Goal: Task Accomplishment & Management: Use online tool/utility

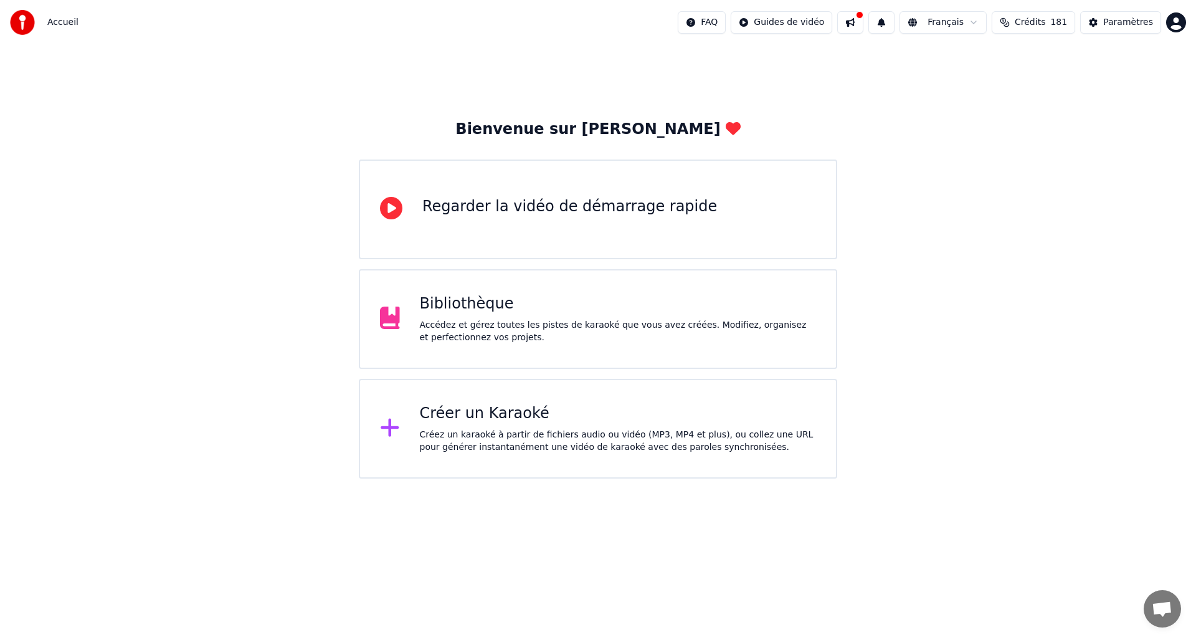
click at [483, 405] on div "Créer un Karaoké" at bounding box center [618, 414] width 397 height 20
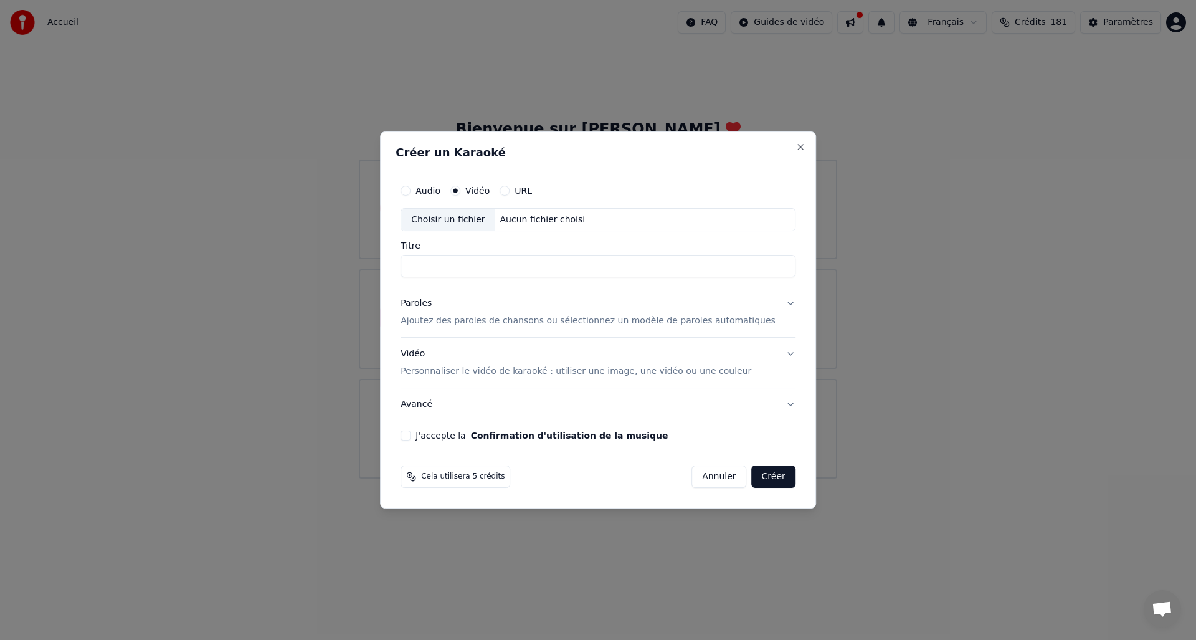
click at [471, 216] on div "Choisir un fichier" at bounding box center [447, 220] width 93 height 22
type input "**********"
click at [432, 302] on div "Paroles" at bounding box center [415, 304] width 31 height 12
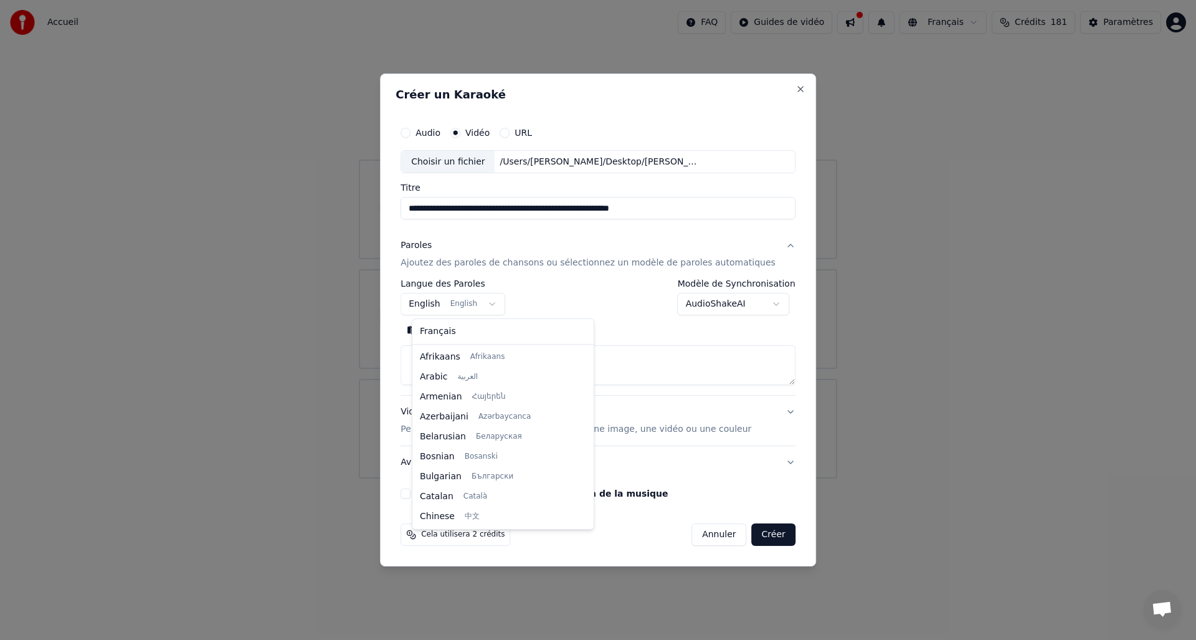
click at [434, 301] on body "**********" at bounding box center [598, 239] width 1196 height 478
select select "**"
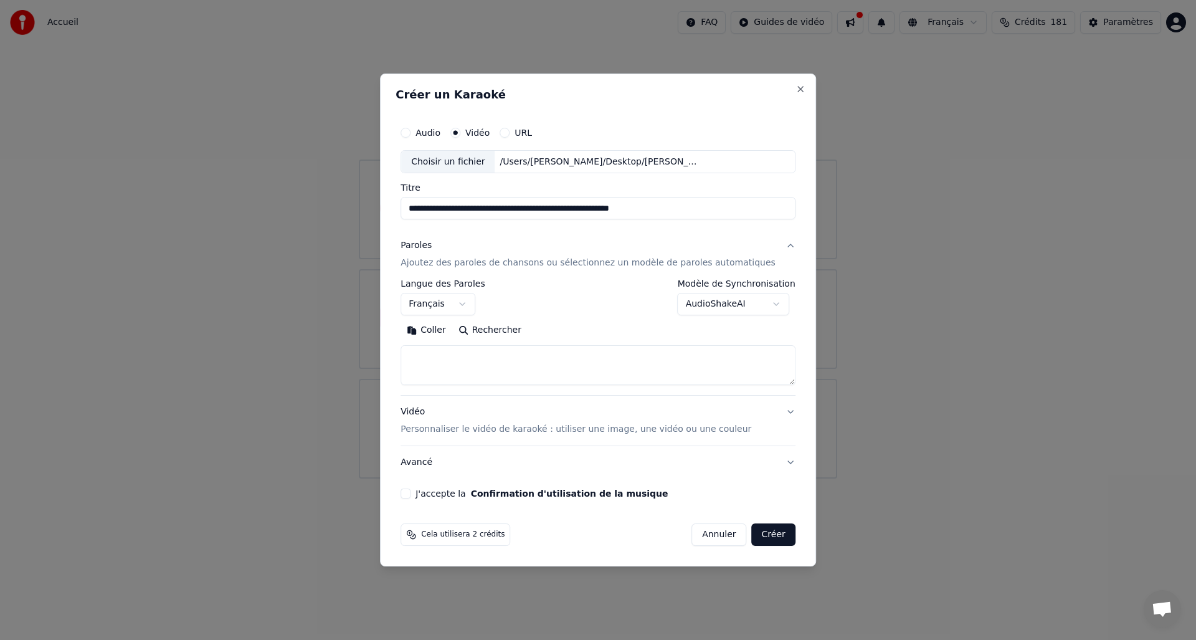
click at [451, 348] on textarea at bounding box center [597, 366] width 395 height 40
paste textarea "**********"
type textarea "**********"
click at [421, 415] on div "Vidéo Personnaliser le vidéo de karaoké : utiliser une image, une vidéo ou une …" at bounding box center [575, 421] width 351 height 30
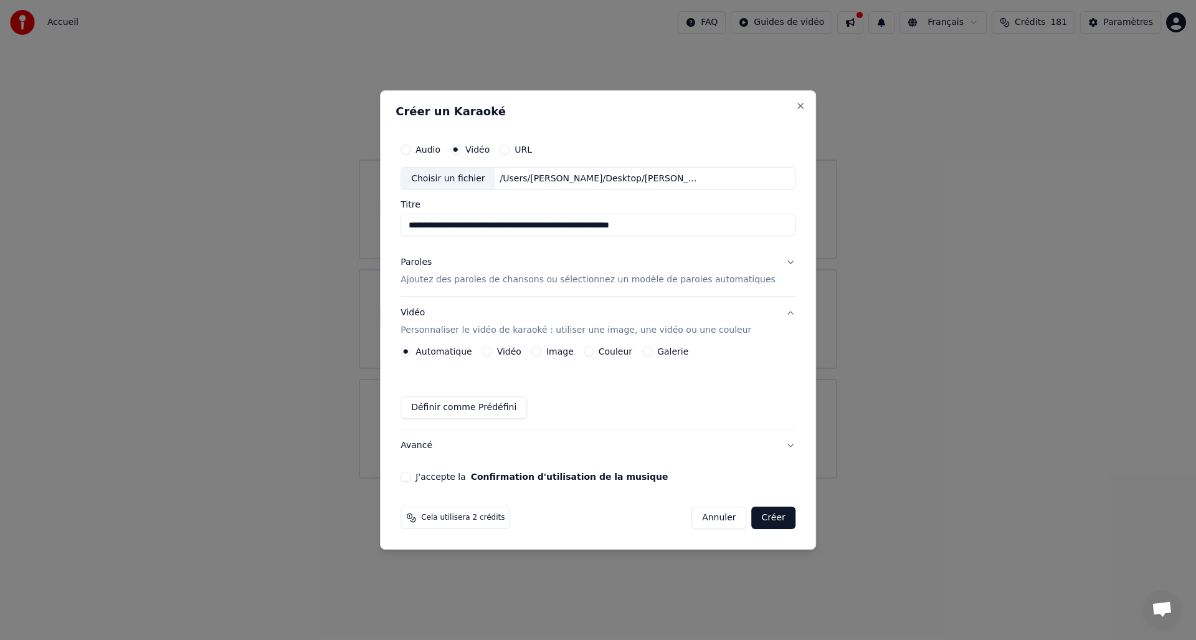
click at [513, 354] on label "Vidéo" at bounding box center [509, 351] width 24 height 9
click at [492, 354] on button "Vidéo" at bounding box center [487, 351] width 10 height 10
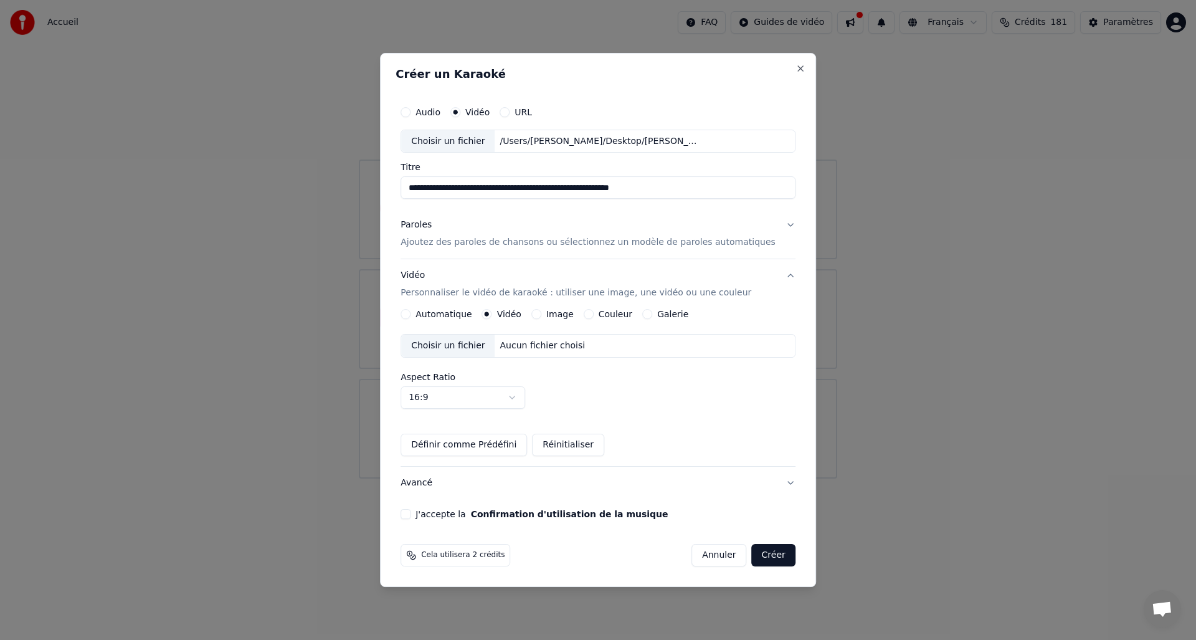
click at [478, 346] on div "Choisir un fichier" at bounding box center [447, 345] width 93 height 22
click at [410, 513] on button "J'accepte la Confirmation d'utilisation de la musique" at bounding box center [405, 514] width 10 height 10
click at [762, 557] on button "Créer" at bounding box center [774, 555] width 44 height 22
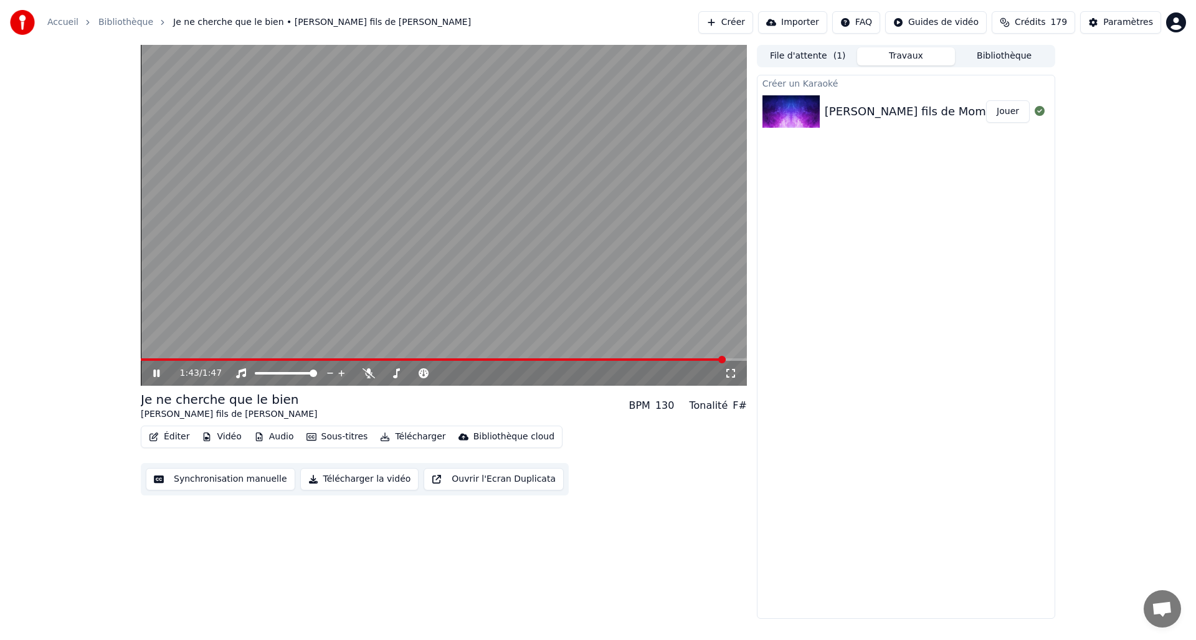
click at [157, 369] on icon at bounding box center [165, 373] width 29 height 10
click at [163, 433] on button "Éditer" at bounding box center [169, 436] width 50 height 17
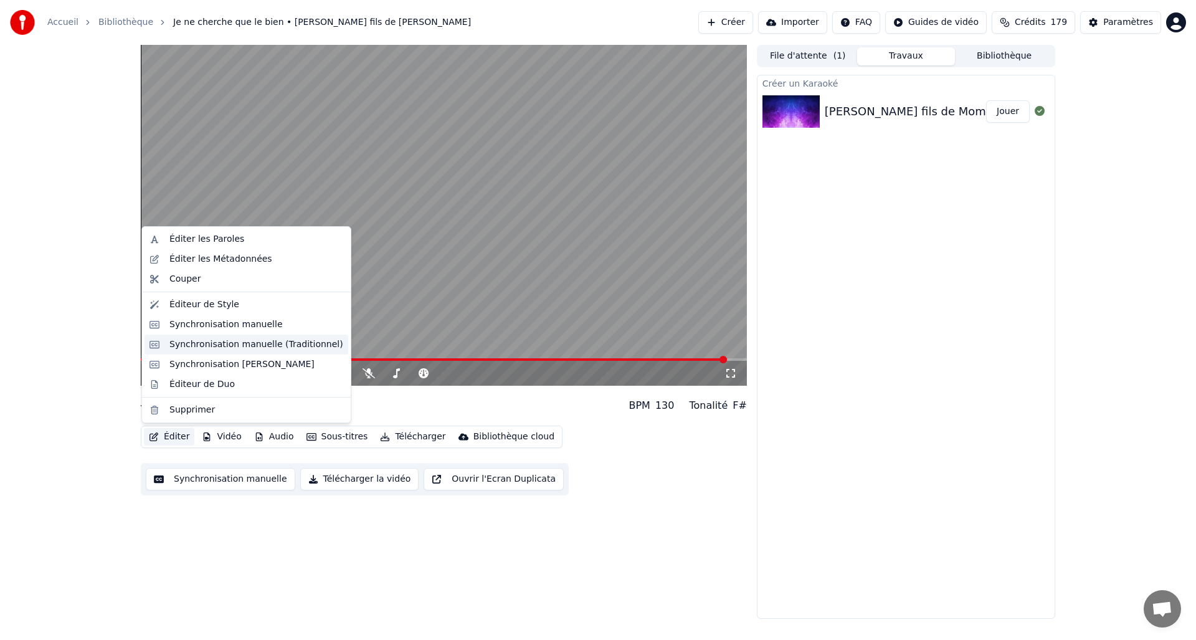
click at [245, 347] on div "Synchronisation manuelle (Traditionnel)" at bounding box center [256, 344] width 174 height 12
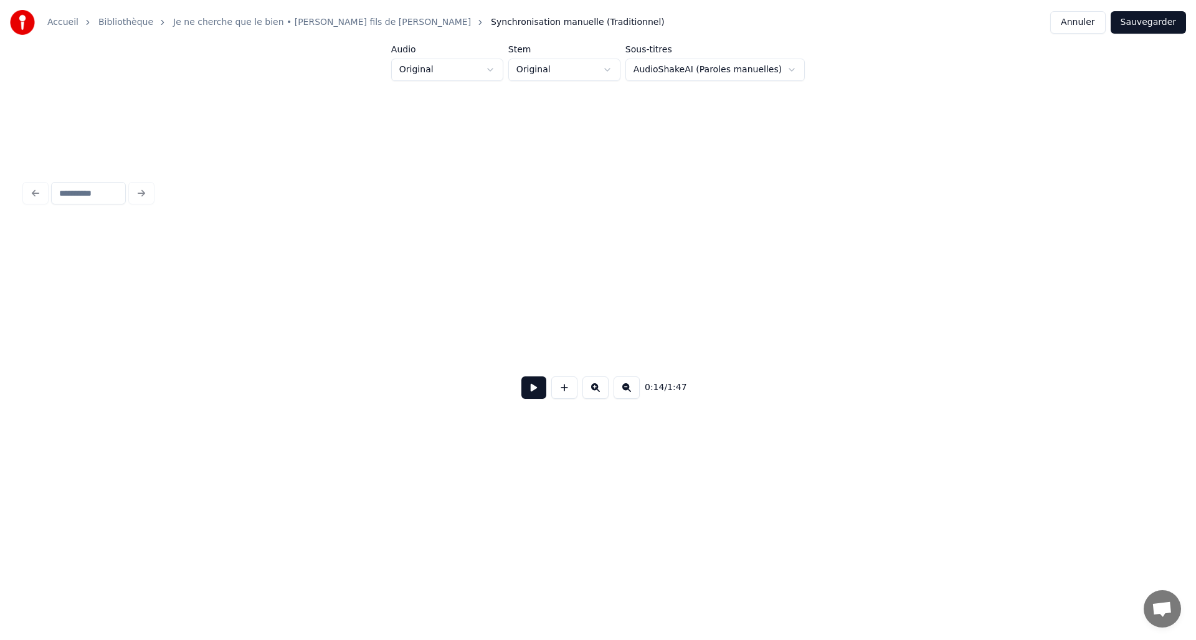
scroll to position [0, 1848]
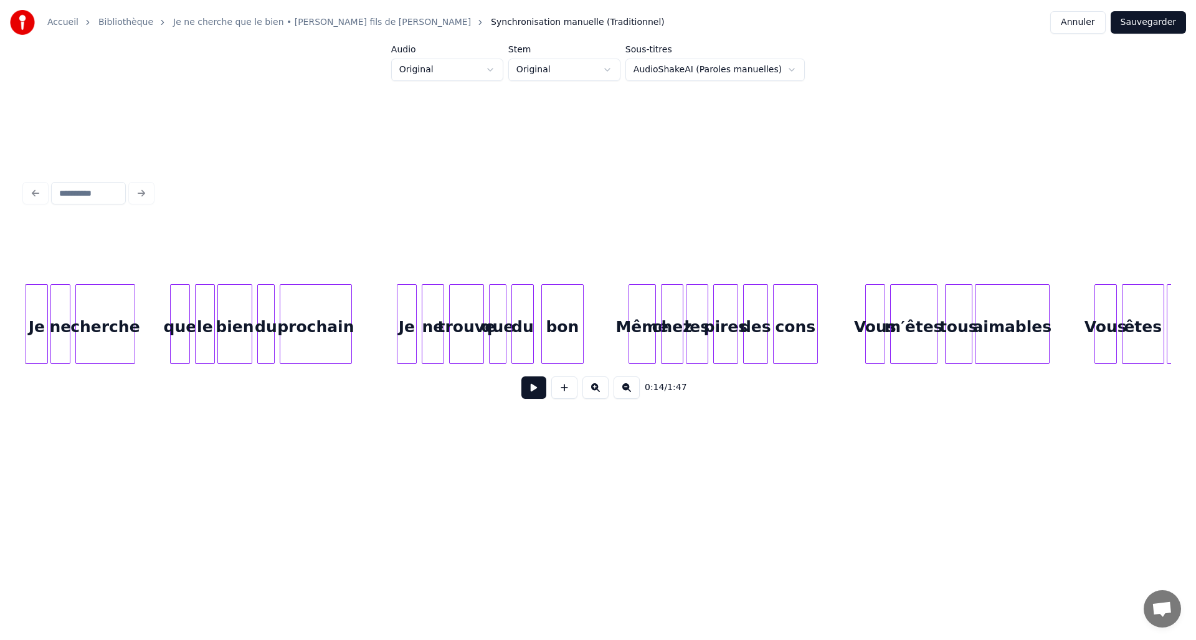
drag, startPoint x: 267, startPoint y: 369, endPoint x: 136, endPoint y: 367, distance: 130.8
click at [136, 367] on div "0:14 / 1:47" at bounding box center [598, 316] width 1146 height 189
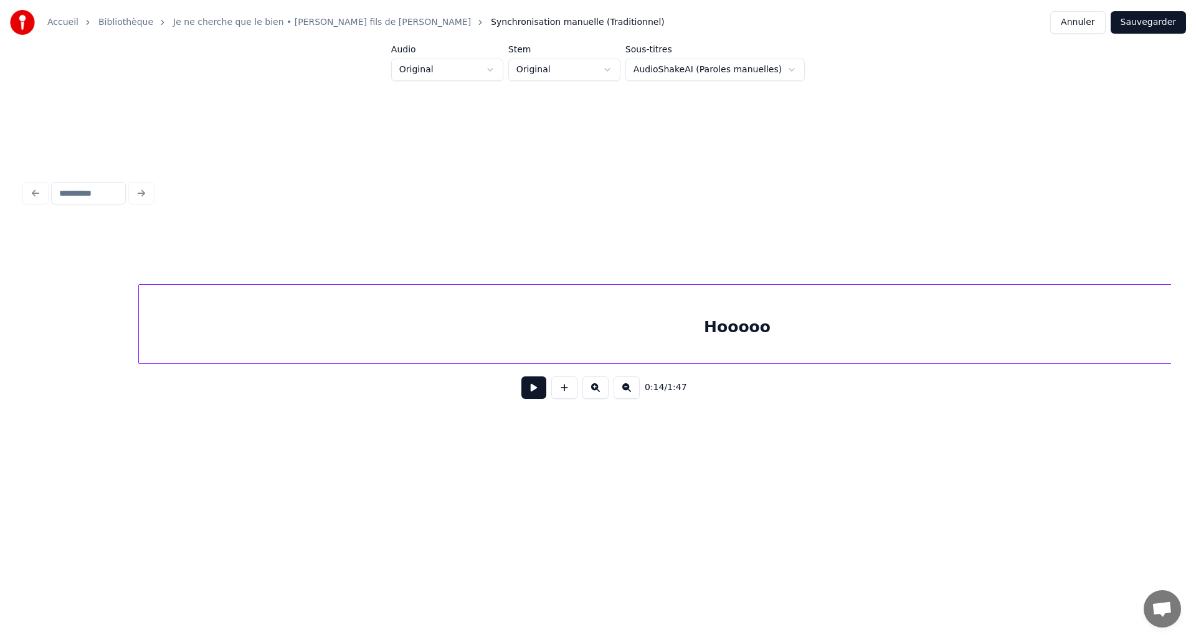
scroll to position [0, 5548]
click at [524, 394] on button at bounding box center [533, 387] width 25 height 22
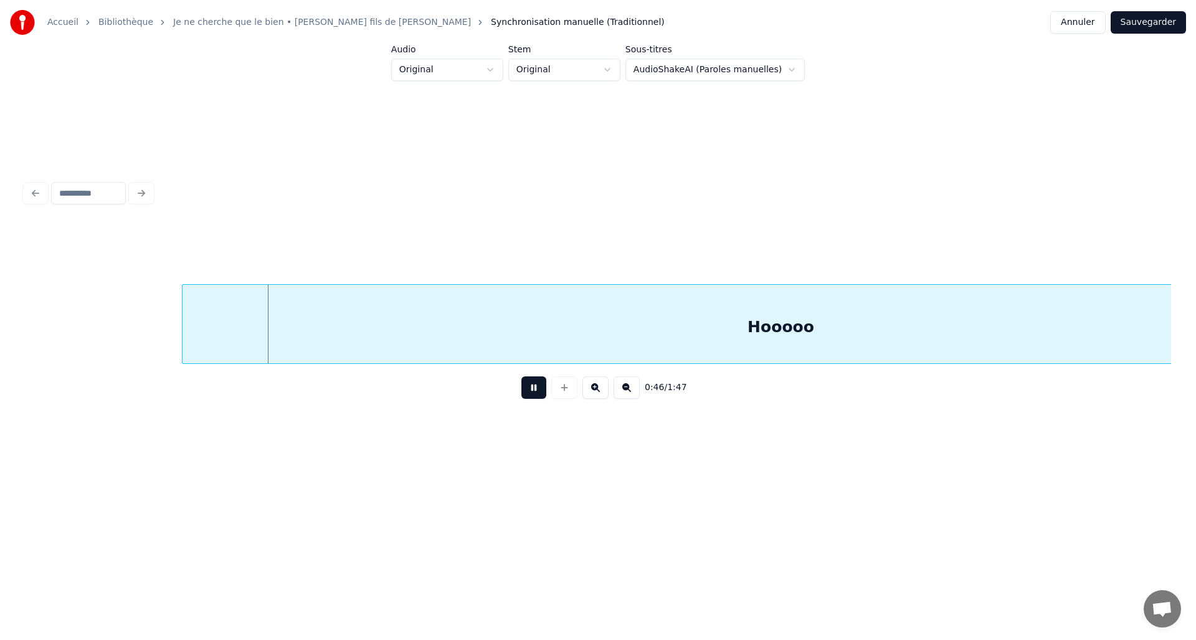
click at [524, 394] on button at bounding box center [533, 387] width 25 height 22
click at [82, 330] on div "Hooooo" at bounding box center [1157, 324] width 13360 height 80
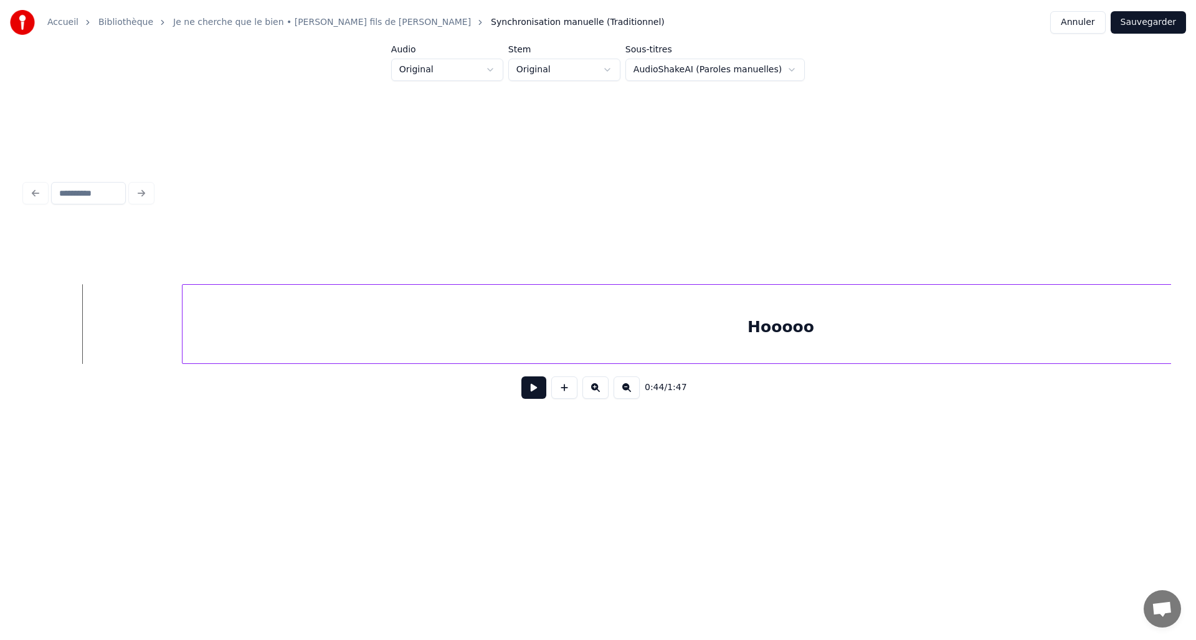
click at [521, 398] on button at bounding box center [533, 387] width 25 height 22
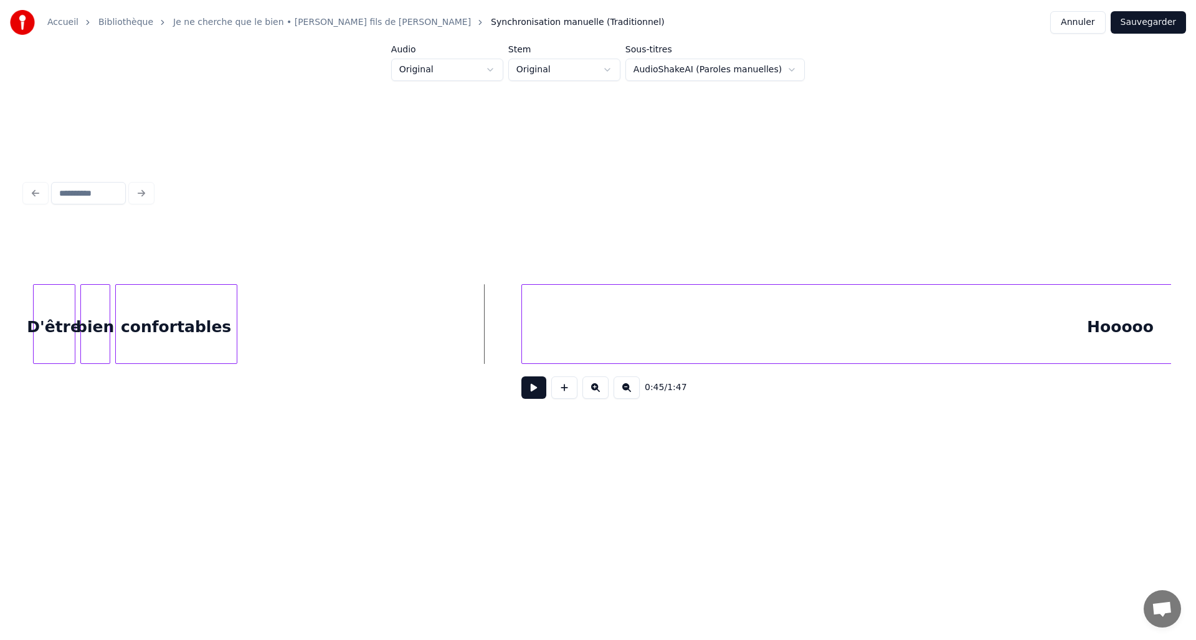
scroll to position [0, 5194]
click at [526, 394] on button at bounding box center [533, 387] width 25 height 22
click at [407, 323] on div at bounding box center [409, 324] width 4 height 78
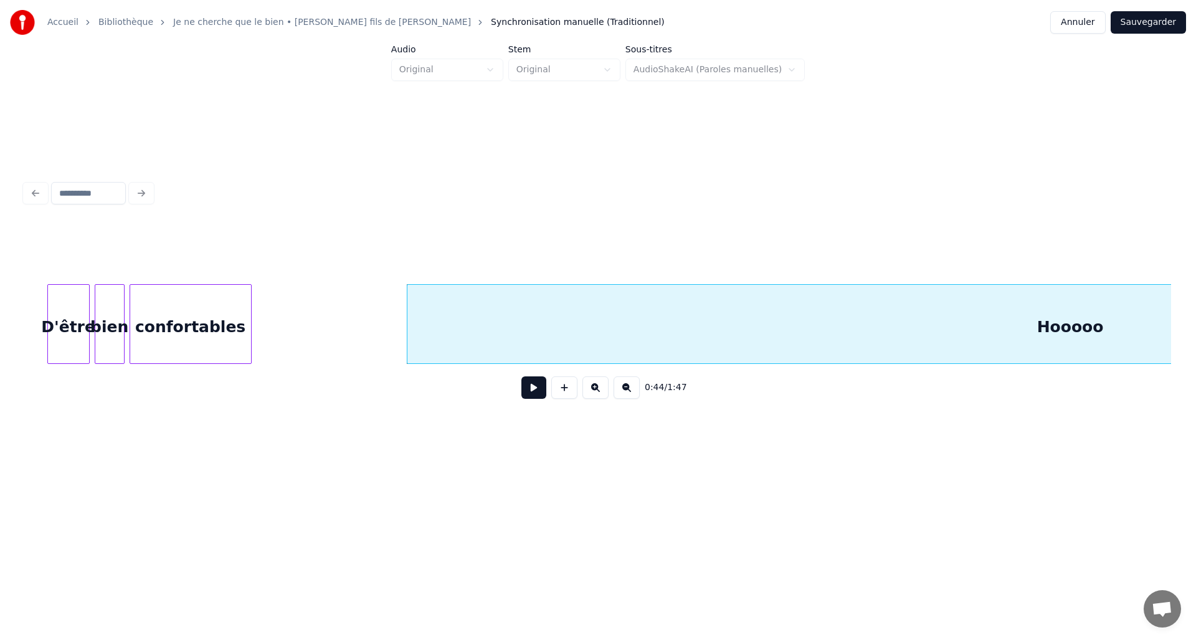
click at [239, 318] on div "confortables" at bounding box center [190, 327] width 121 height 85
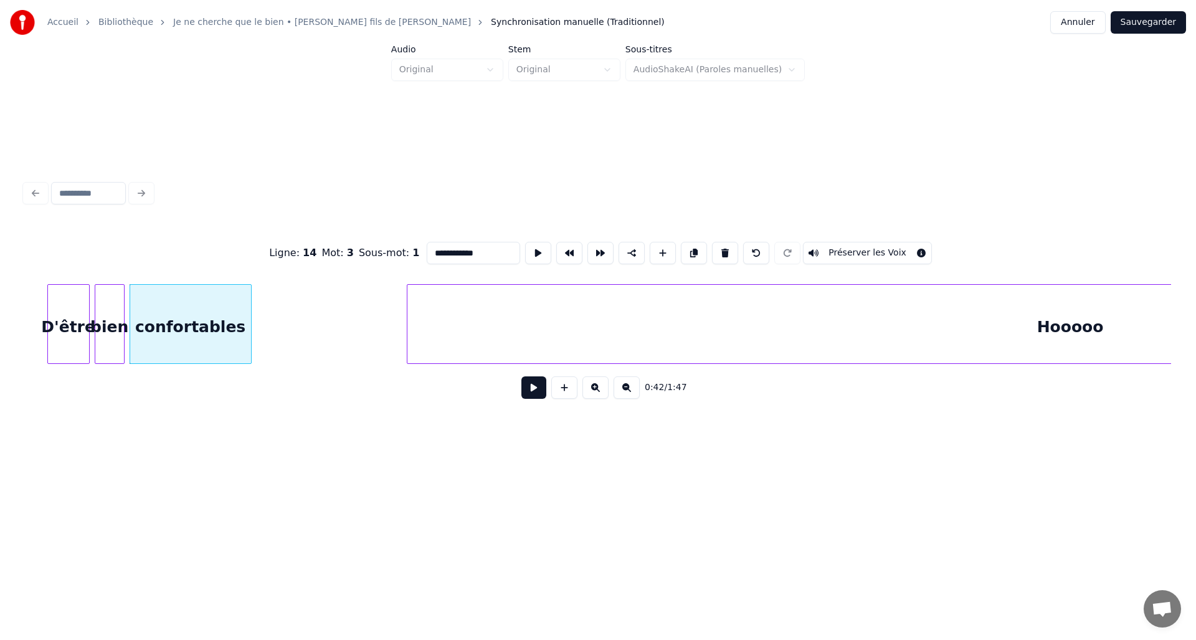
click at [533, 394] on button at bounding box center [533, 387] width 25 height 22
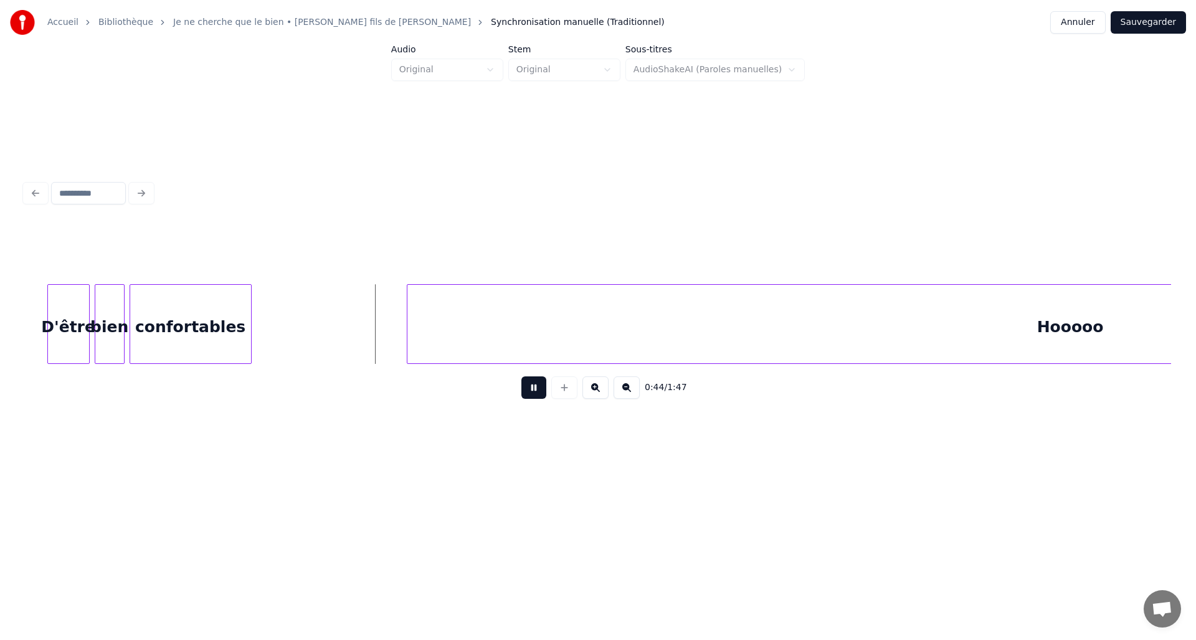
click at [533, 394] on button at bounding box center [533, 387] width 25 height 22
click at [379, 336] on div at bounding box center [380, 324] width 4 height 78
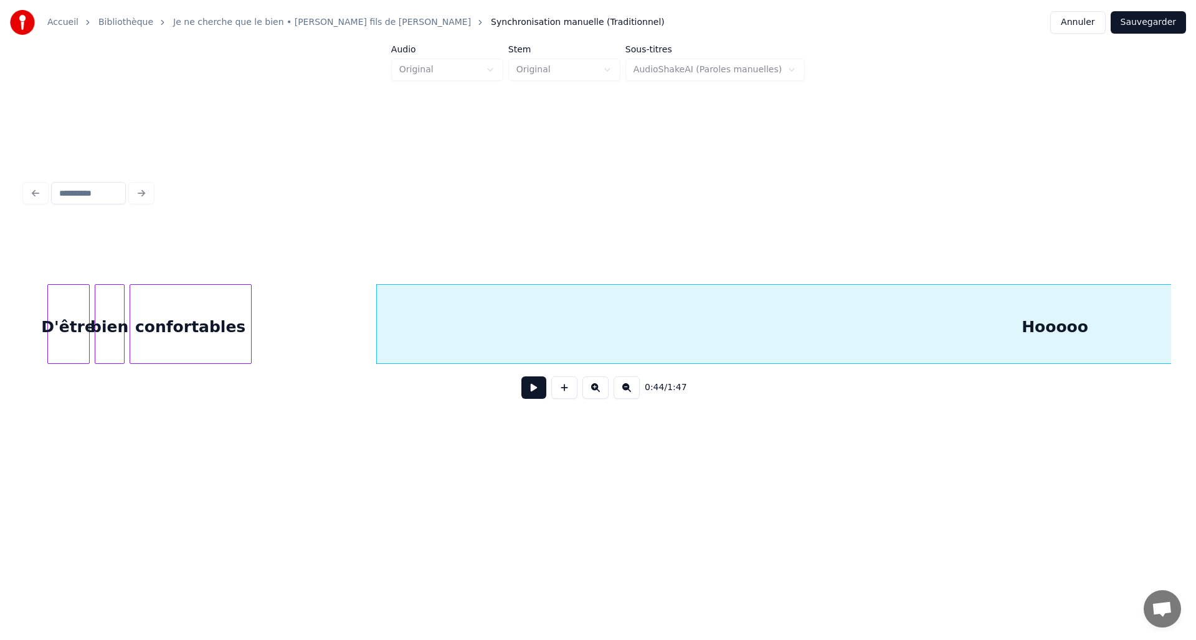
click at [237, 318] on div "confortables" at bounding box center [190, 327] width 121 height 85
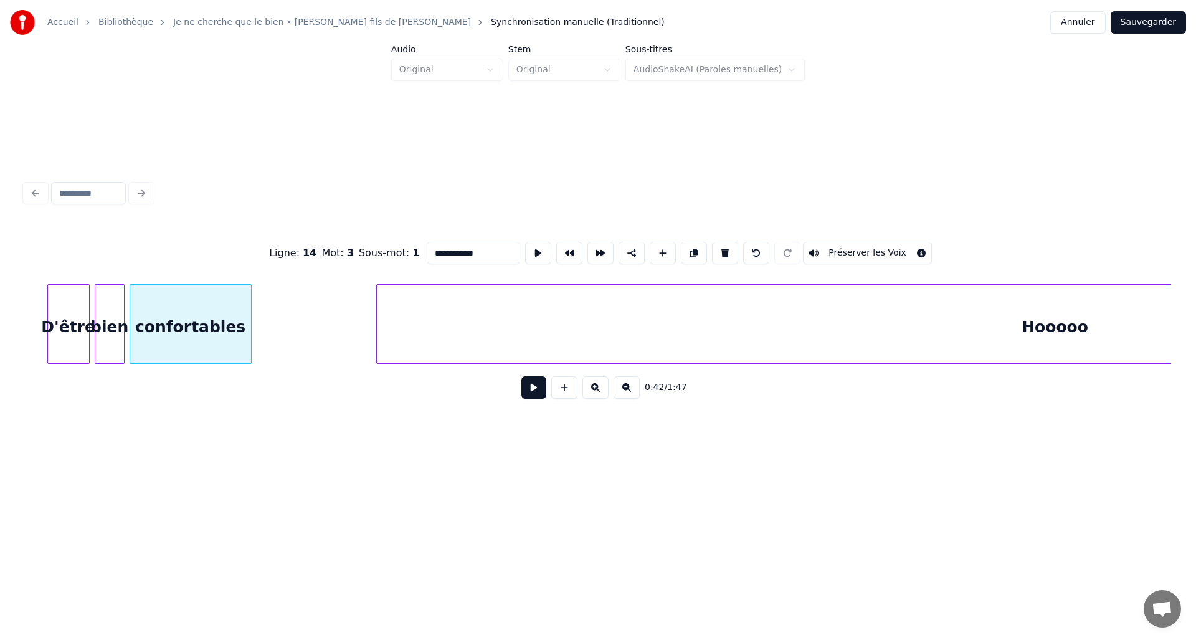
click at [521, 390] on button at bounding box center [533, 387] width 25 height 22
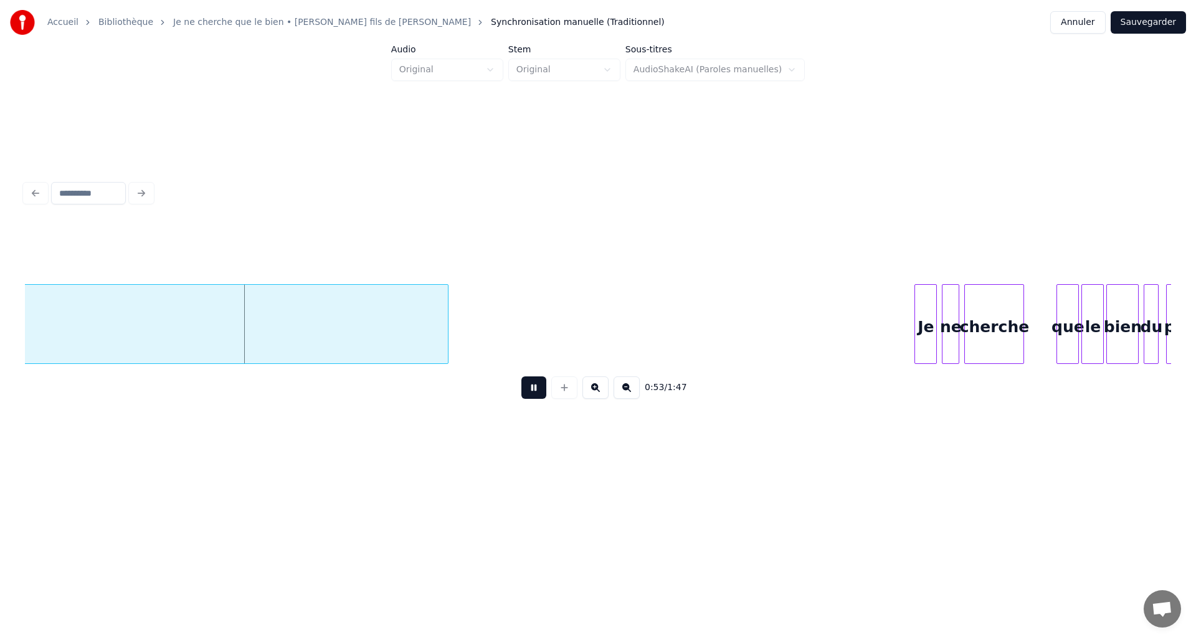
scroll to position [0, 6523]
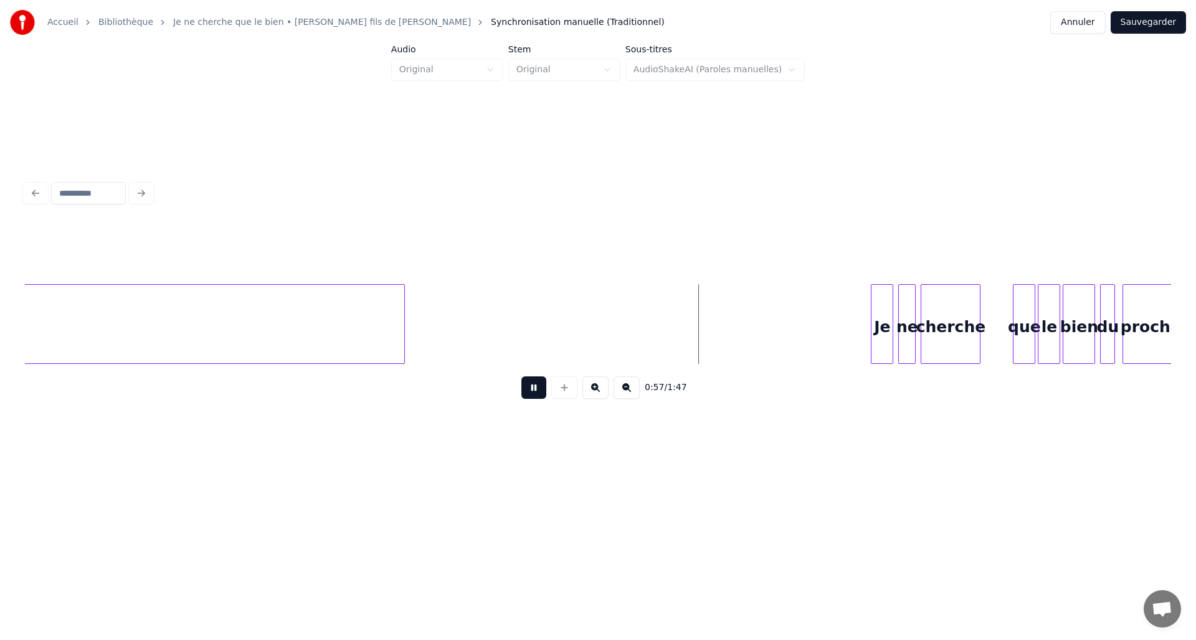
click at [538, 395] on button at bounding box center [533, 387] width 25 height 22
click at [716, 342] on div at bounding box center [716, 324] width 4 height 78
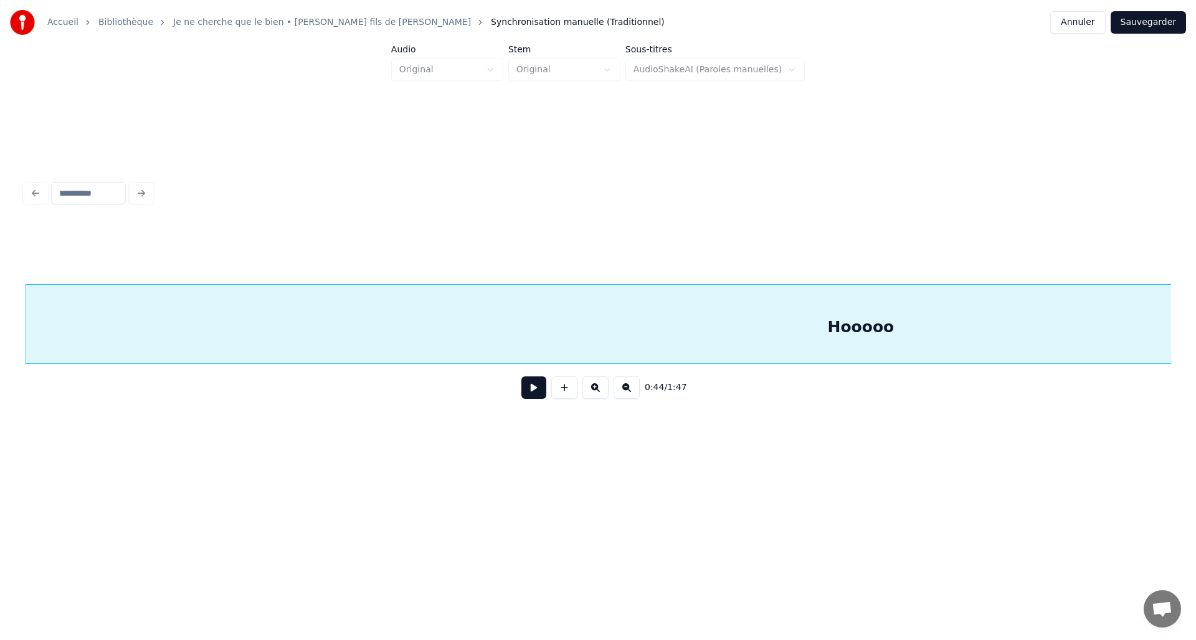
click at [527, 397] on button at bounding box center [533, 387] width 25 height 22
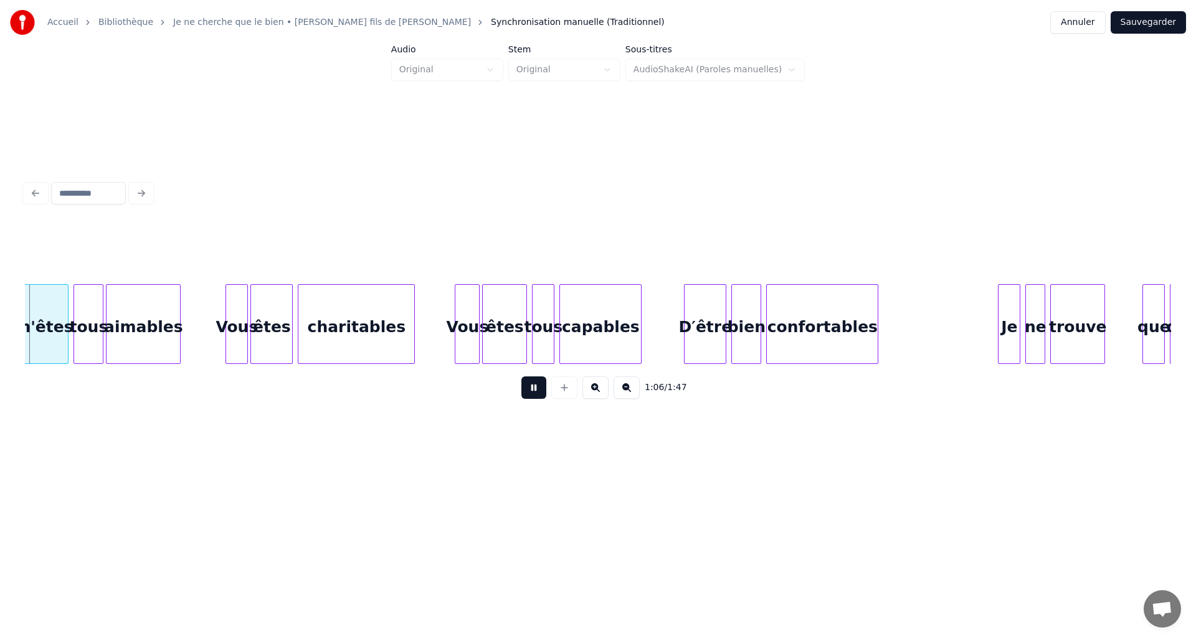
scroll to position [0, 8237]
click at [546, 394] on button at bounding box center [533, 387] width 25 height 22
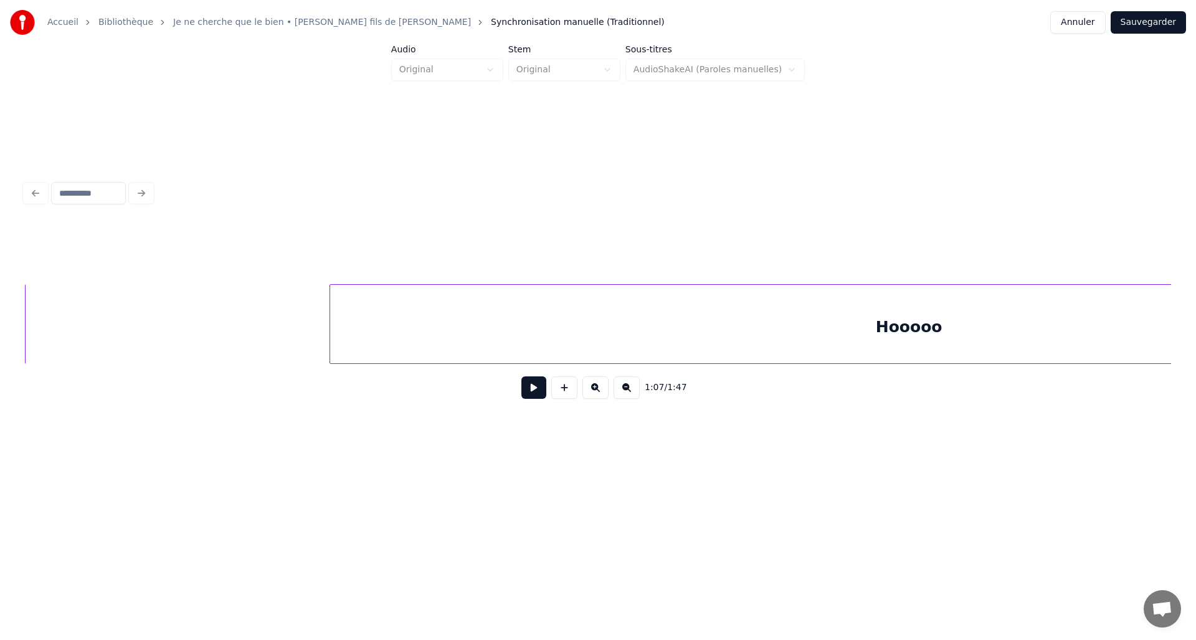
scroll to position [0, 10838]
click at [108, 328] on div "confortables" at bounding box center [62, 327] width 116 height 85
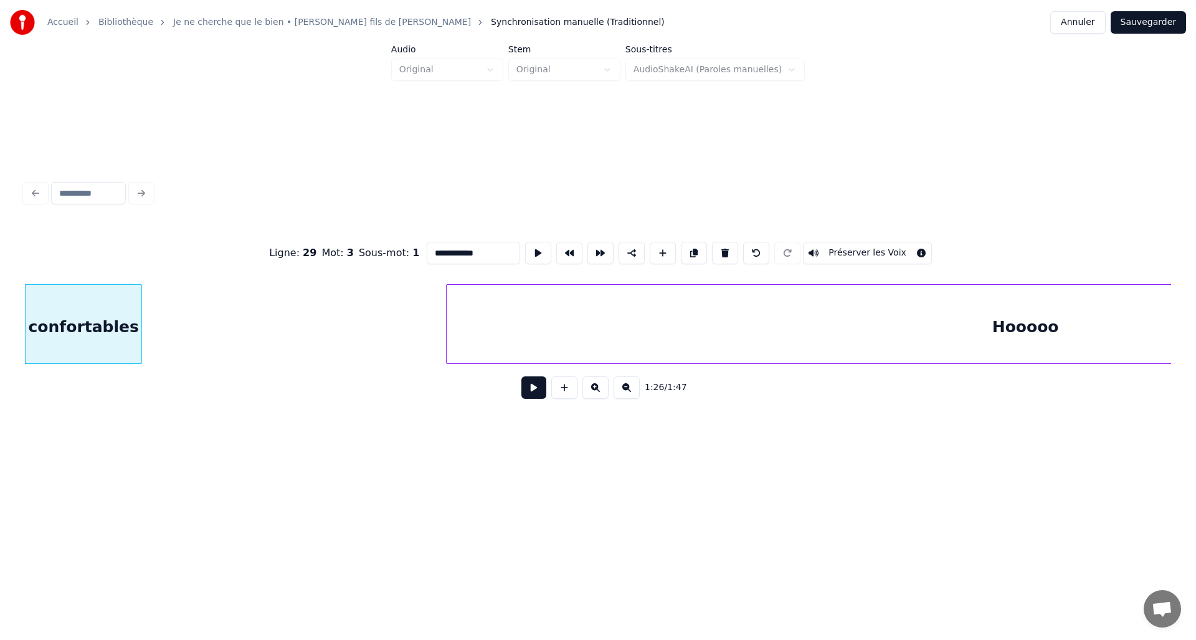
click at [535, 397] on button at bounding box center [533, 387] width 25 height 22
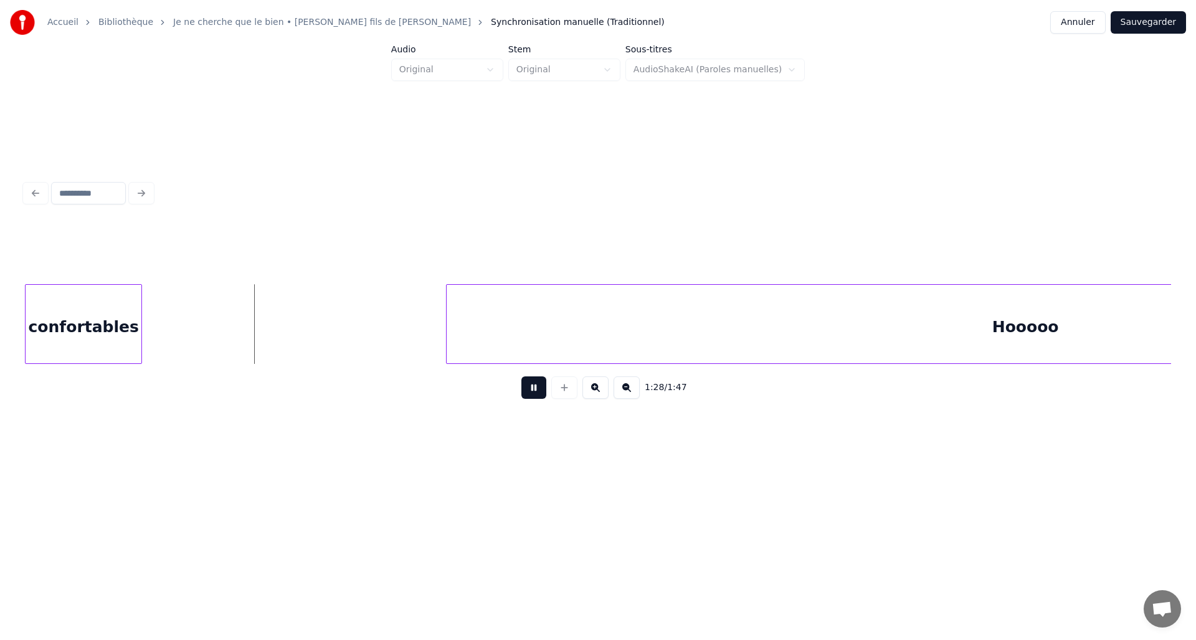
click at [531, 389] on button at bounding box center [533, 387] width 25 height 22
click at [268, 338] on div at bounding box center [270, 324] width 4 height 78
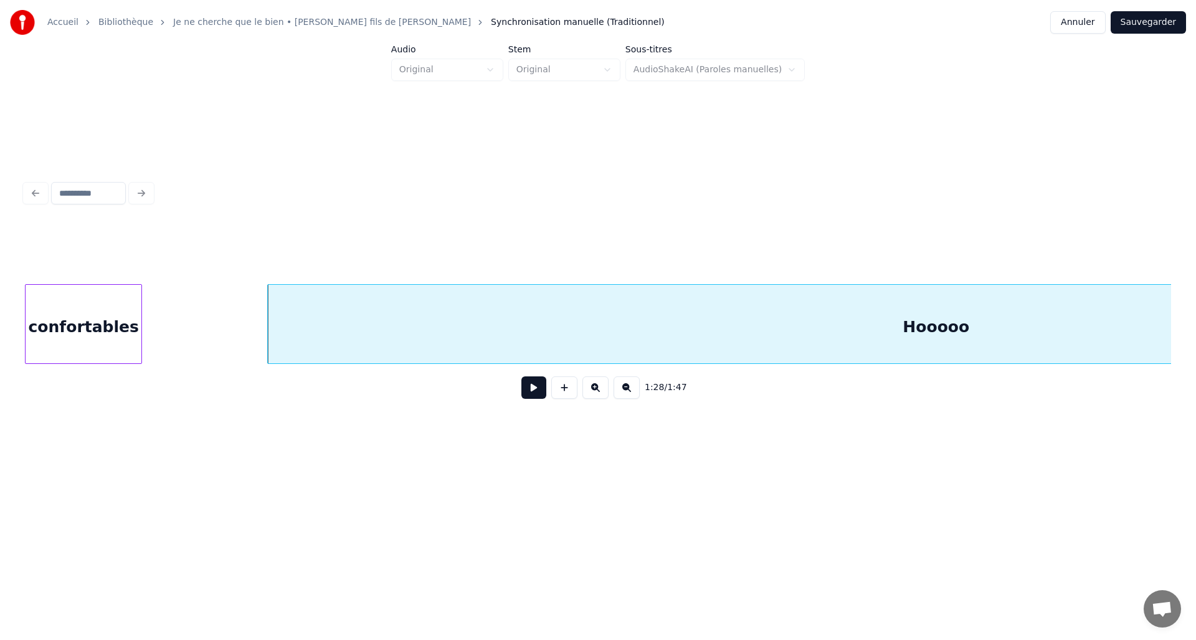
click at [130, 325] on div "confortables" at bounding box center [84, 327] width 116 height 85
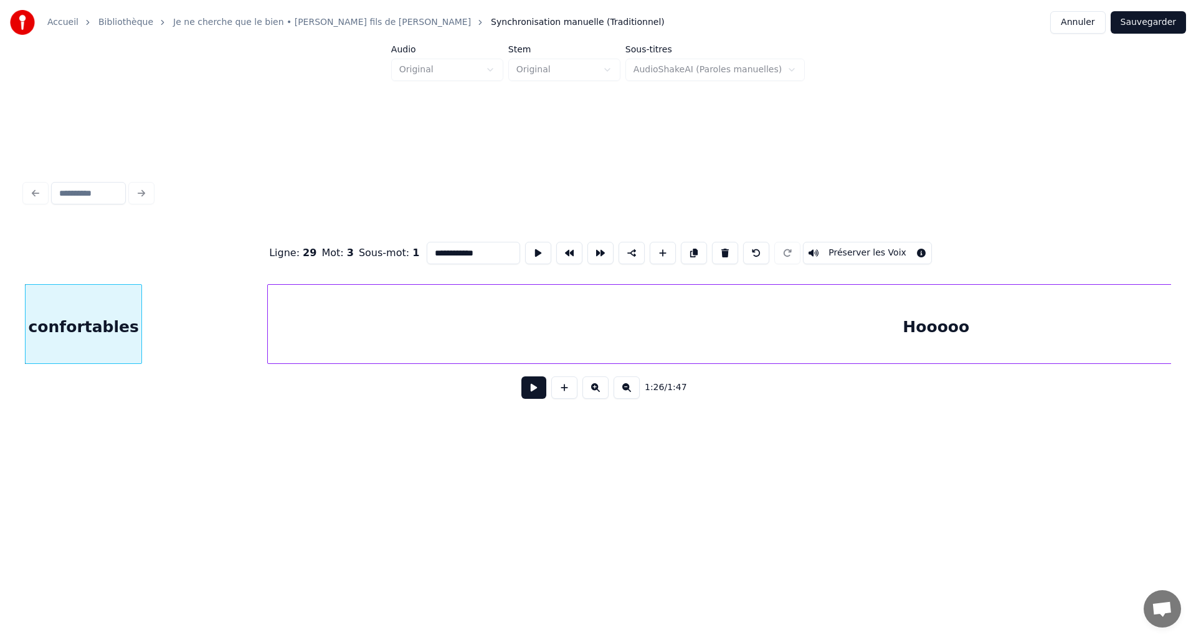
click at [528, 396] on button at bounding box center [533, 387] width 25 height 22
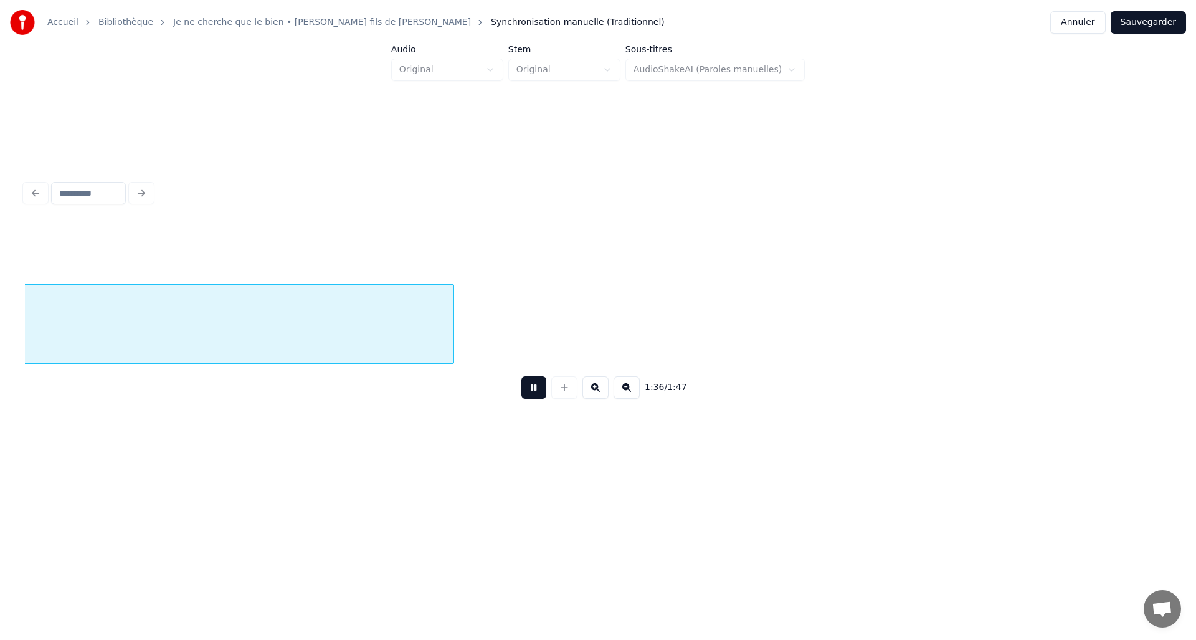
scroll to position [0, 11974]
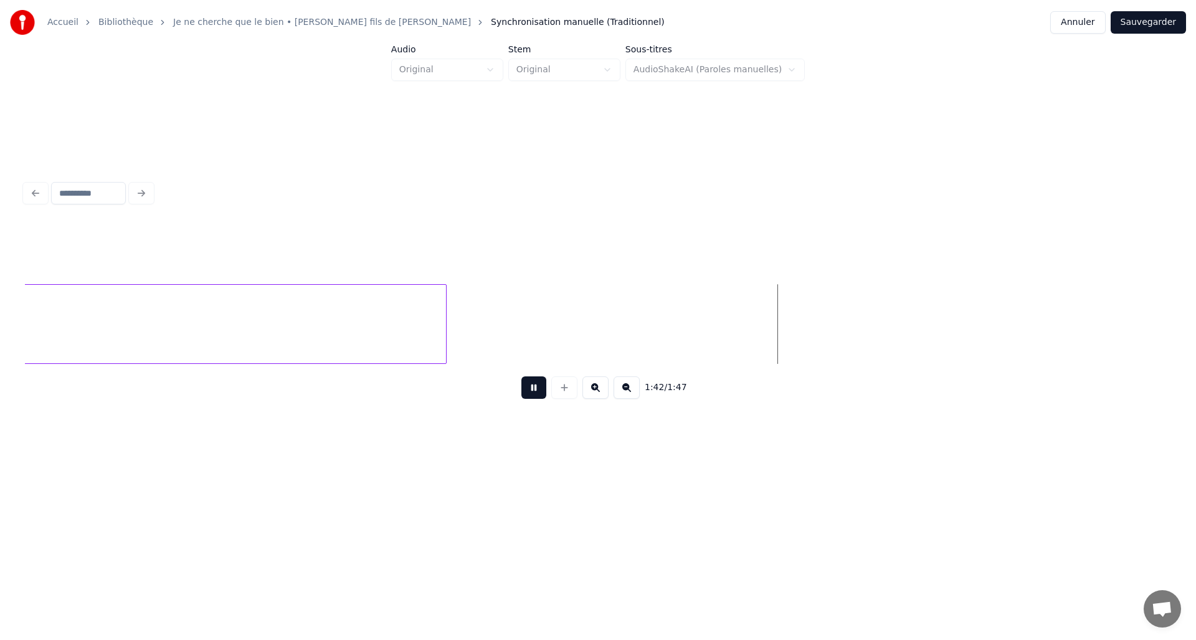
click at [531, 389] on button at bounding box center [533, 387] width 25 height 22
click at [798, 353] on div at bounding box center [800, 324] width 4 height 78
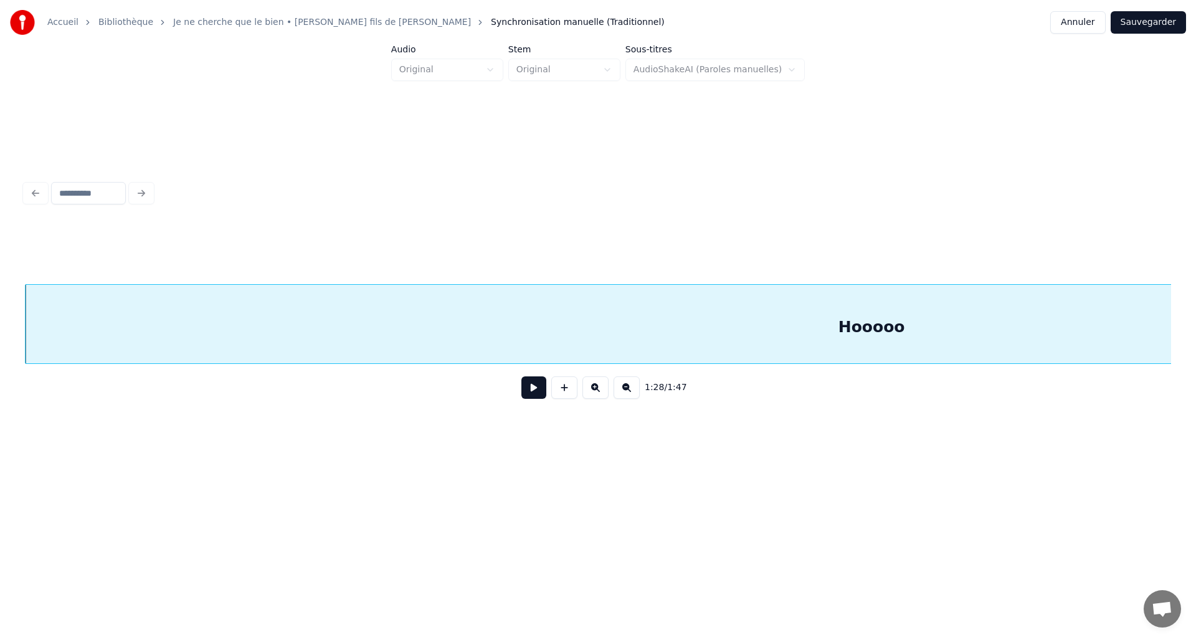
click at [846, 326] on div "Hooooo" at bounding box center [871, 327] width 1691 height 85
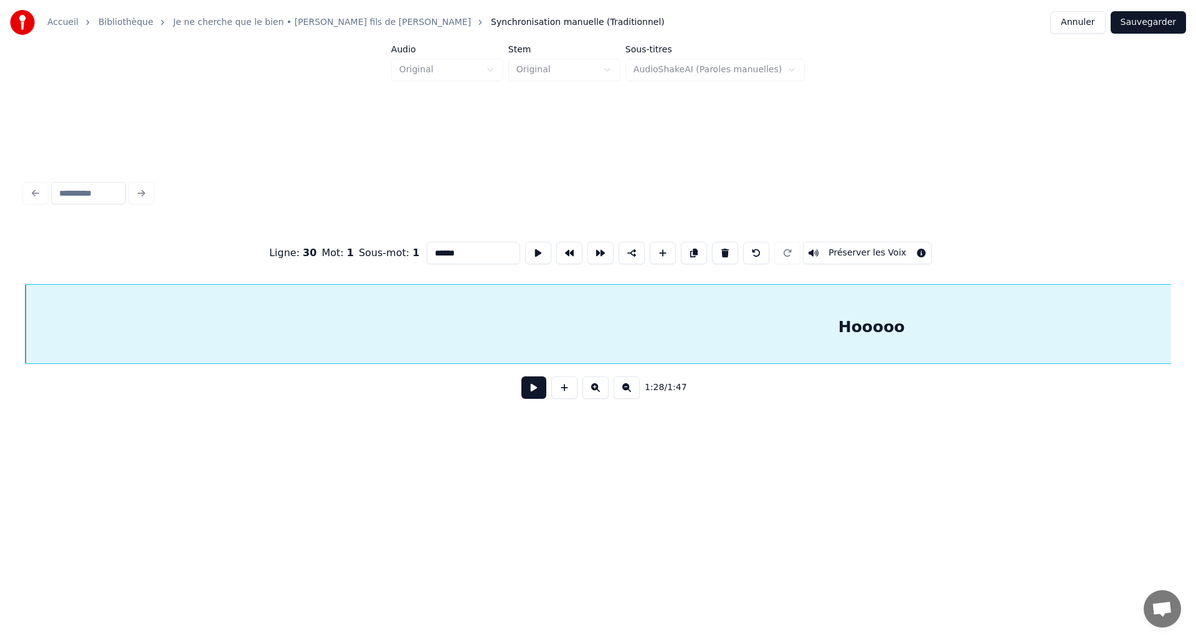
click at [443, 250] on input "******" at bounding box center [473, 253] width 93 height 22
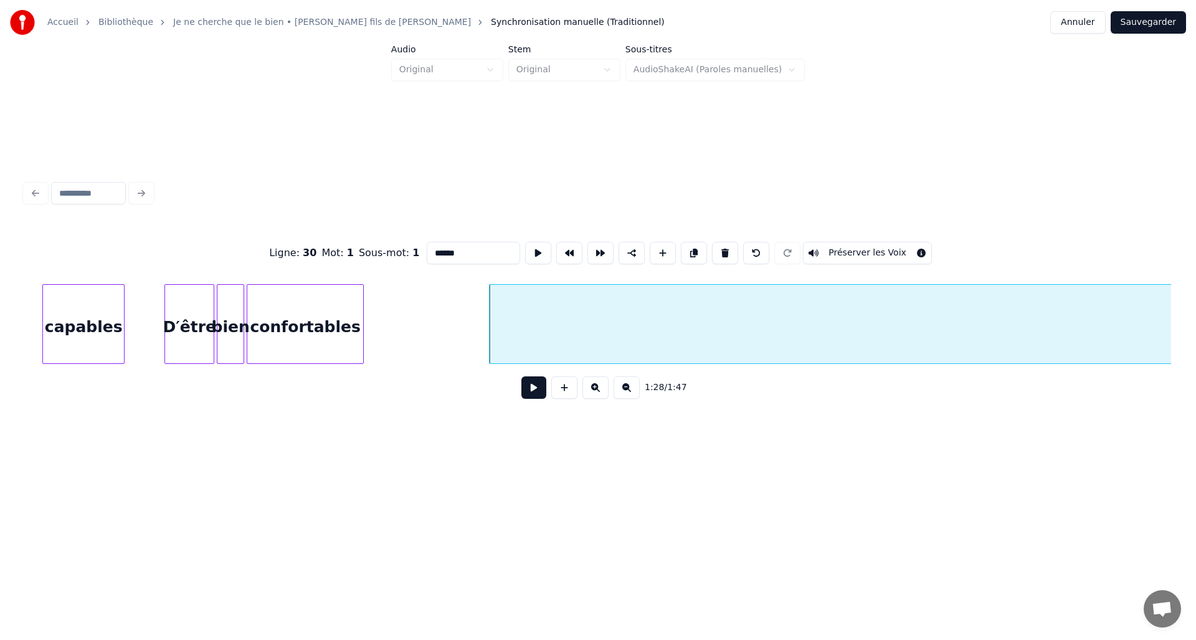
scroll to position [0, 10523]
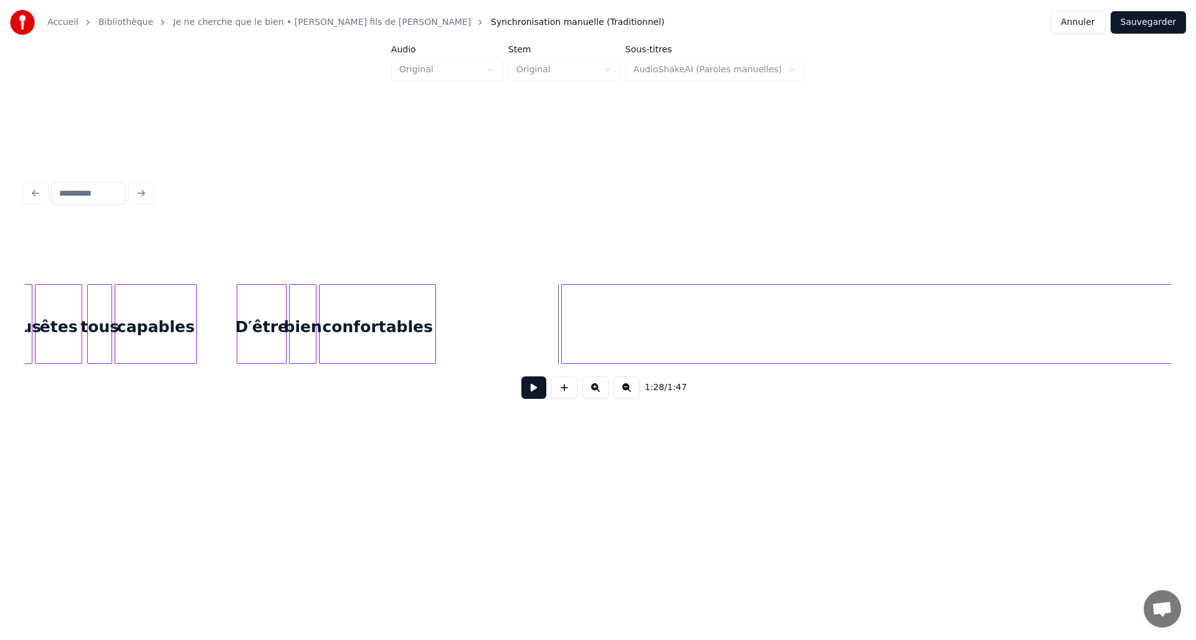
click at [529, 389] on button at bounding box center [533, 387] width 25 height 22
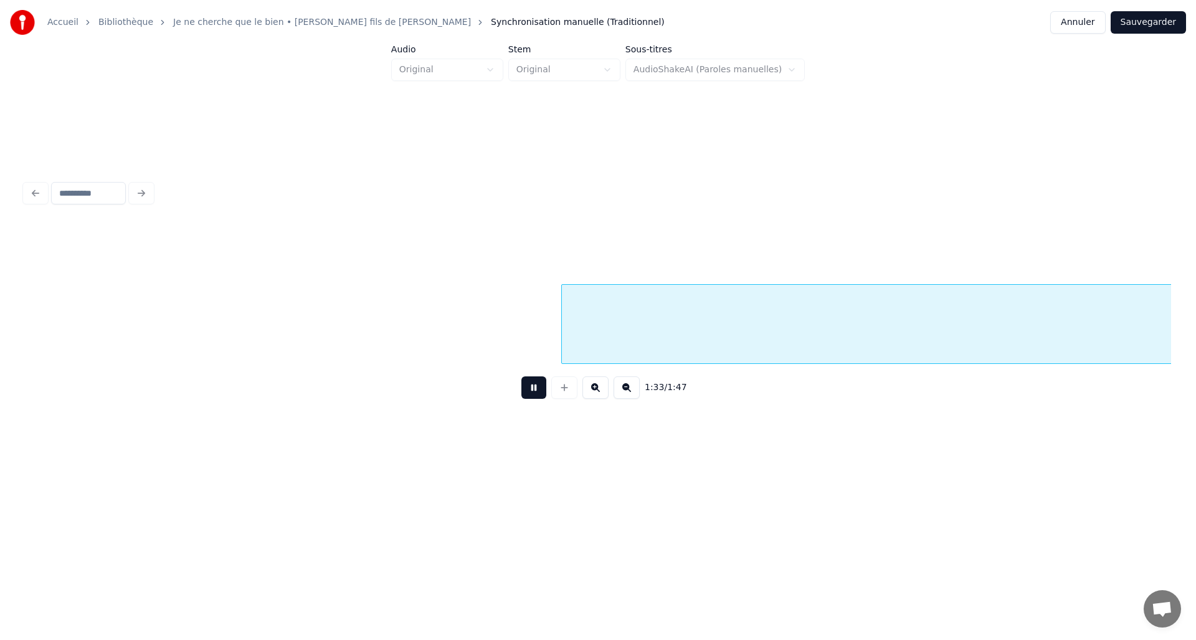
scroll to position [0, 11669]
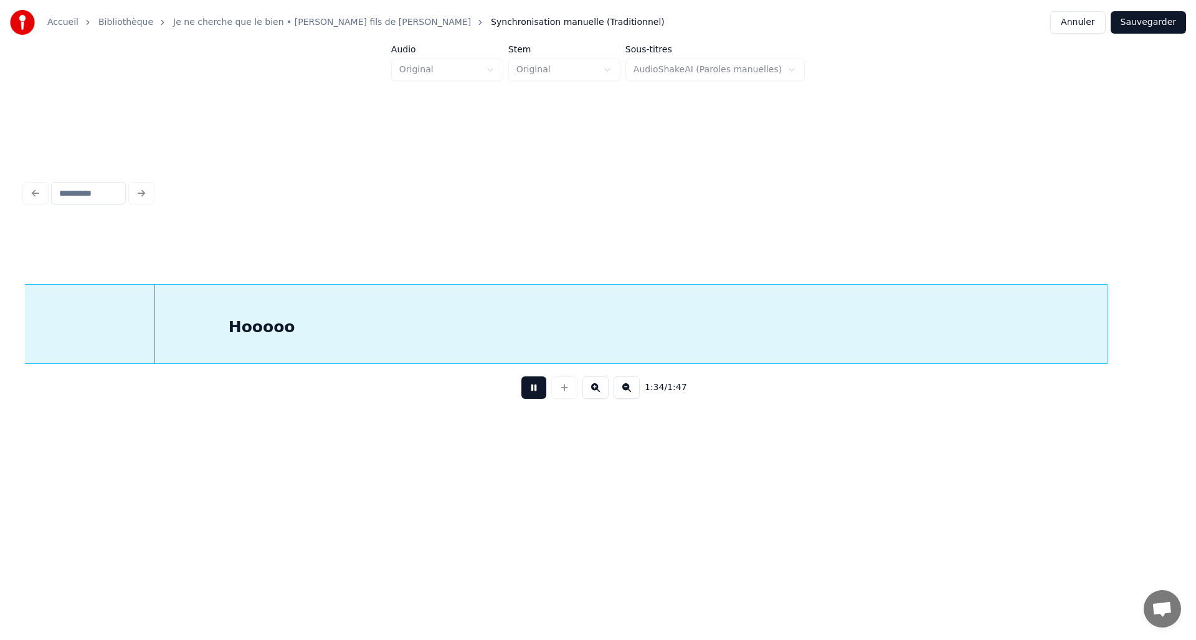
click at [528, 397] on button at bounding box center [533, 387] width 25 height 22
click at [533, 330] on div "Hooooo" at bounding box center [261, 327] width 1691 height 85
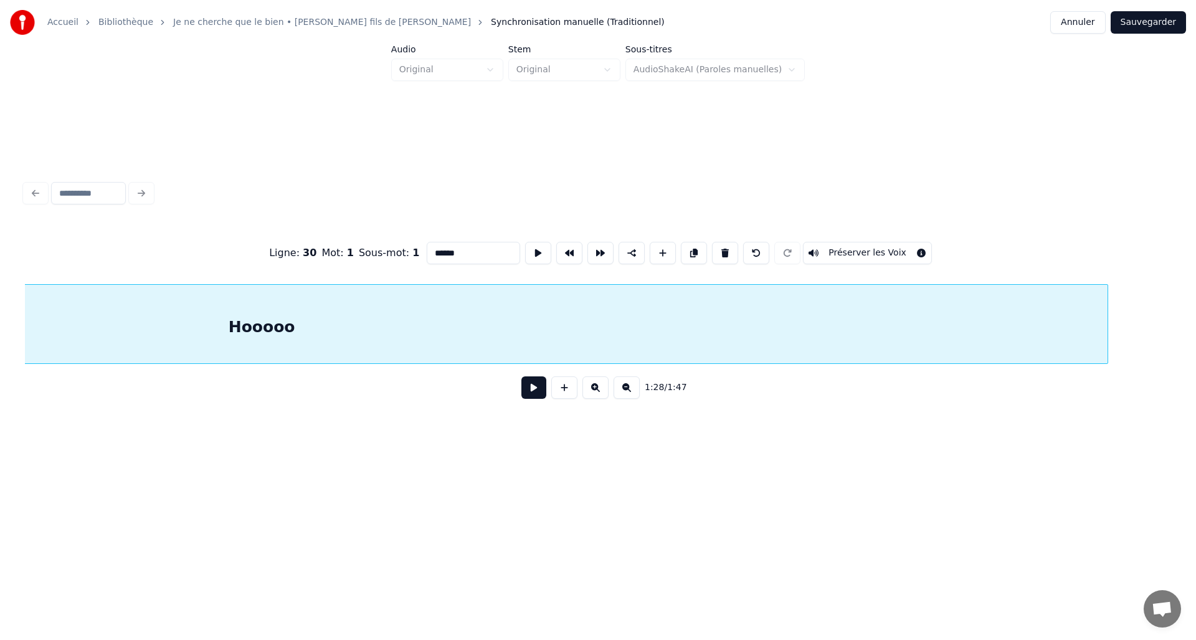
scroll to position [0, 11059]
click at [470, 245] on input "******" at bounding box center [473, 253] width 93 height 22
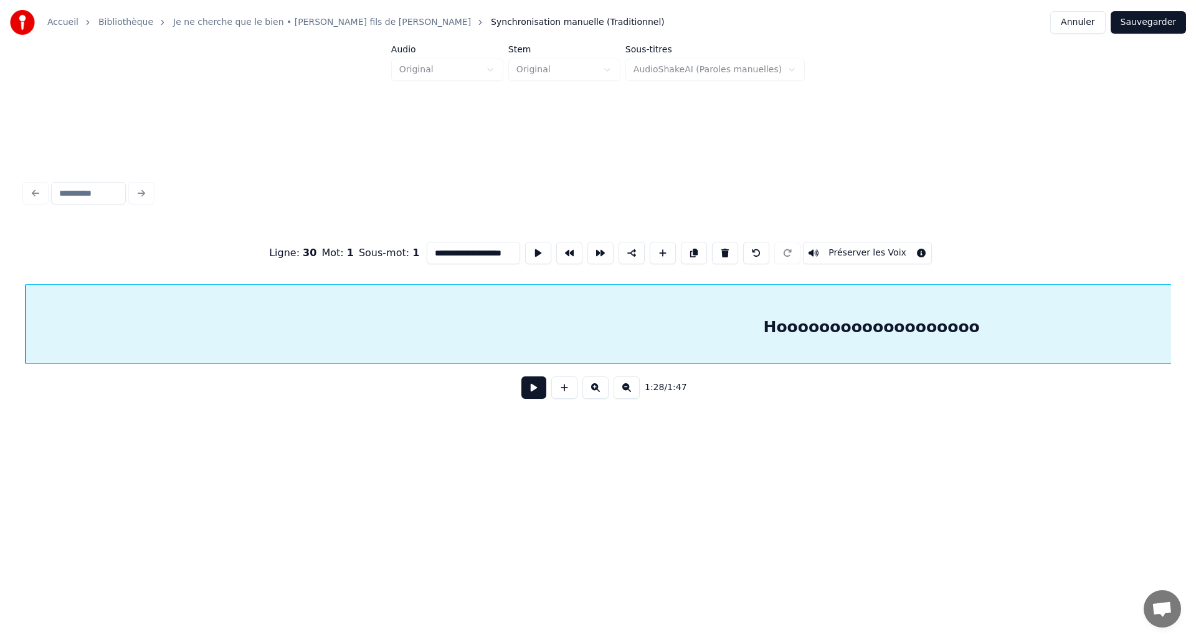
scroll to position [0, 30]
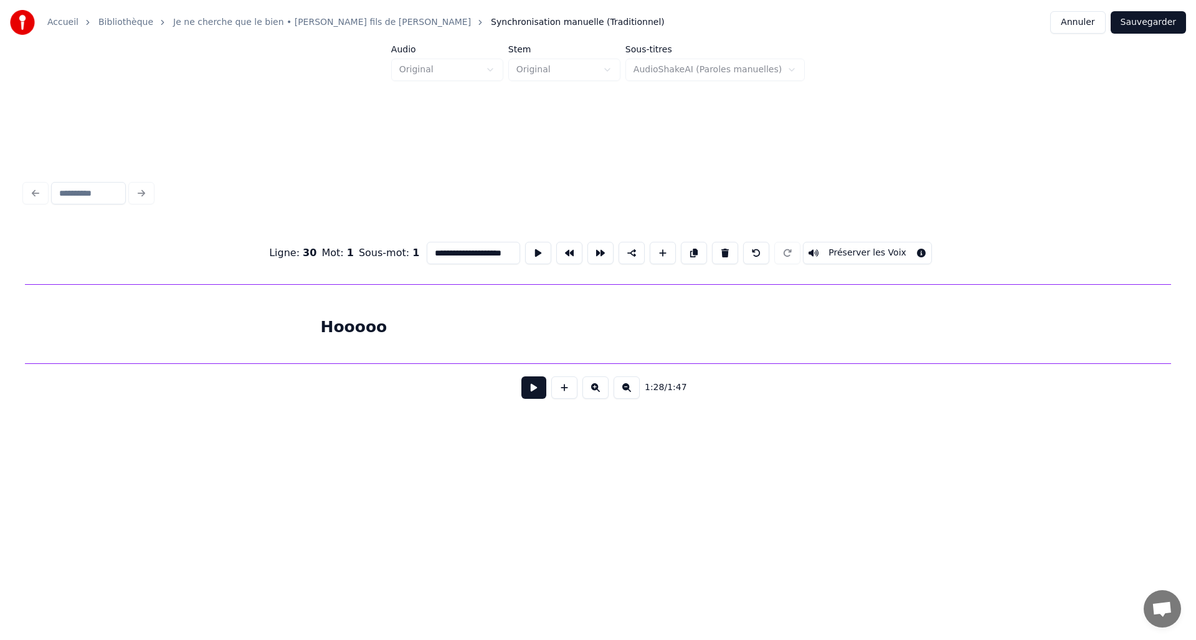
click at [396, 321] on div "Hooooo" at bounding box center [354, 327] width 1670 height 85
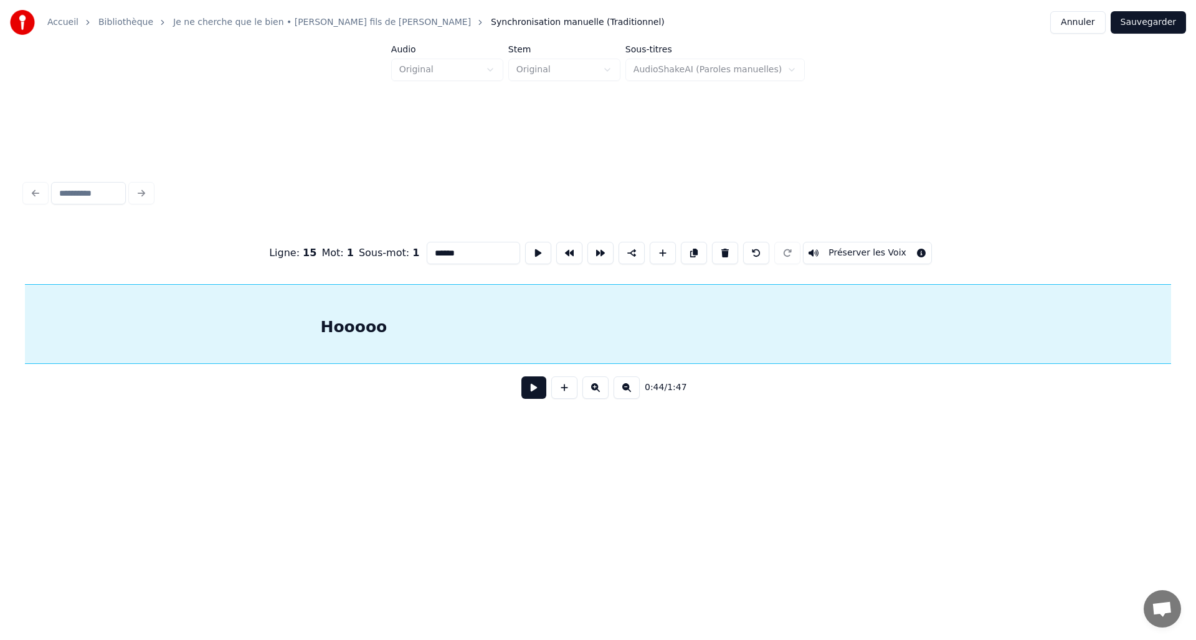
scroll to position [0, 0]
drag, startPoint x: 475, startPoint y: 253, endPoint x: 414, endPoint y: 248, distance: 60.6
click at [414, 248] on div "Ligne : 15 Mot : 1 Sous-mot : 1 ****** Préserver les Voix" at bounding box center [598, 253] width 1146 height 62
paste input "**********"
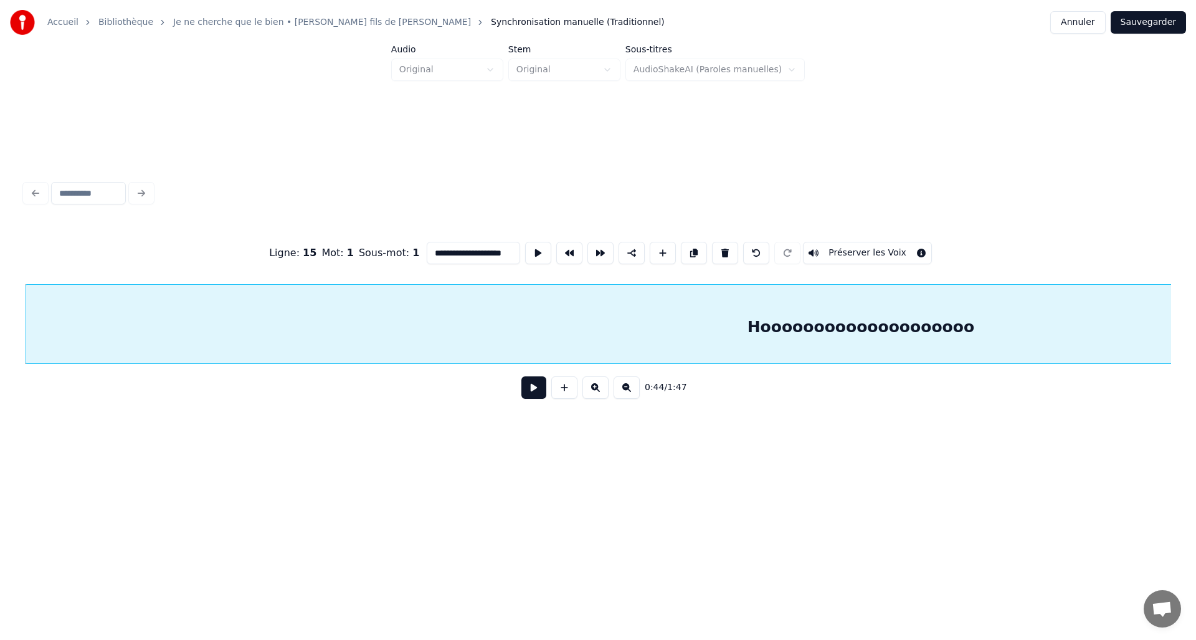
type input "**********"
click at [764, 416] on div "**********" at bounding box center [598, 292] width 1156 height 247
click at [1145, 22] on button "Sauvegarder" at bounding box center [1147, 22] width 75 height 22
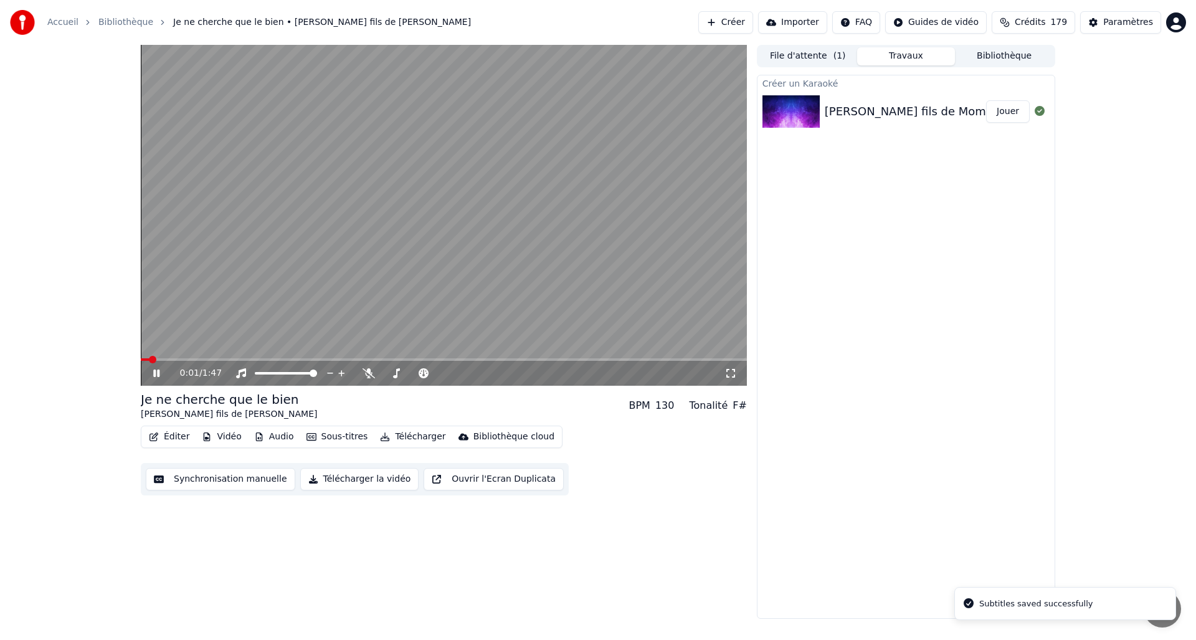
click at [337, 353] on video at bounding box center [444, 215] width 606 height 341
click at [343, 354] on video at bounding box center [444, 215] width 606 height 341
click at [351, 358] on span at bounding box center [444, 359] width 606 height 2
click at [154, 373] on icon at bounding box center [156, 372] width 6 height 7
click at [230, 478] on button "Synchronisation manuelle" at bounding box center [220, 479] width 149 height 22
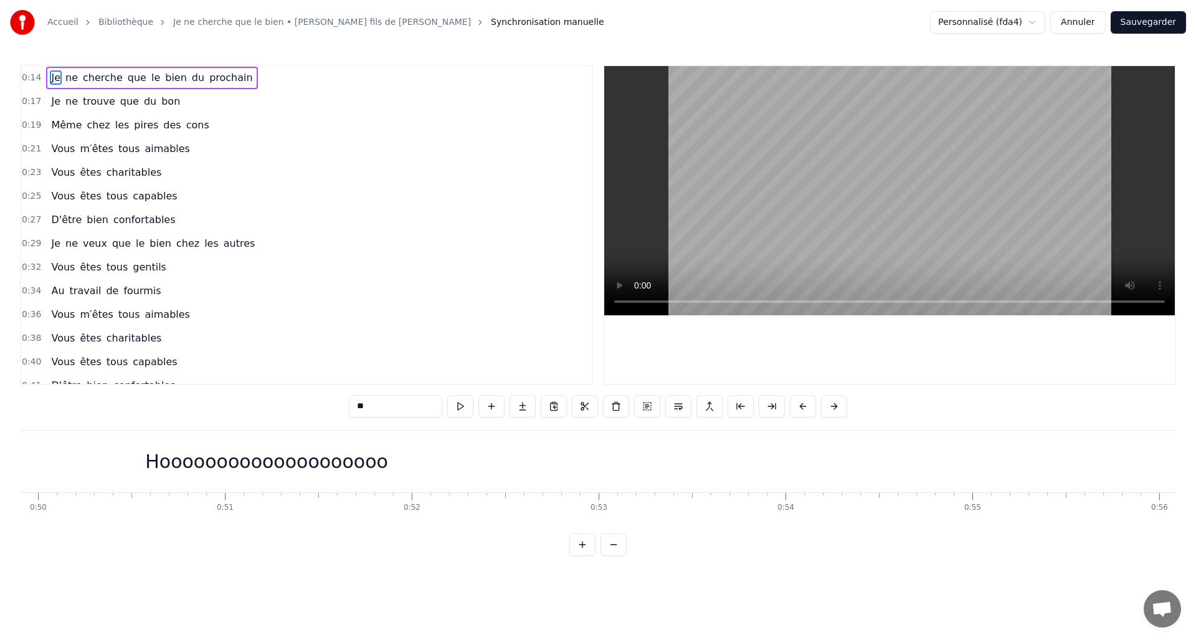
scroll to position [0, 9238]
click at [333, 472] on div "Hoooooooooooooooooooo" at bounding box center [352, 461] width 243 height 28
type input "**********"
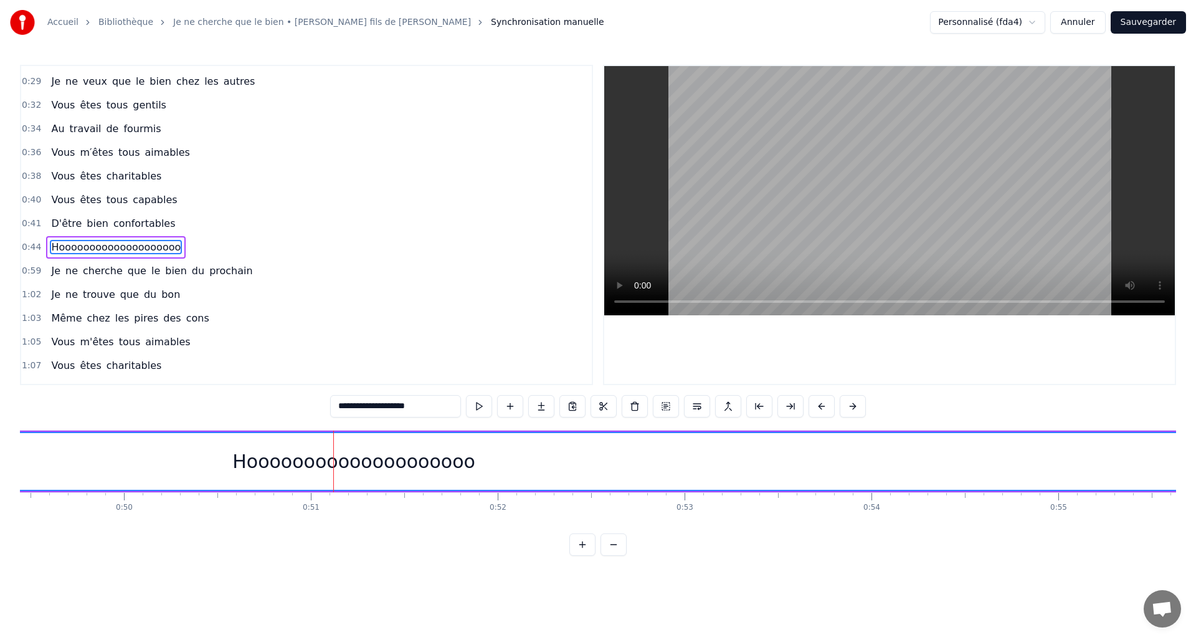
scroll to position [184, 0]
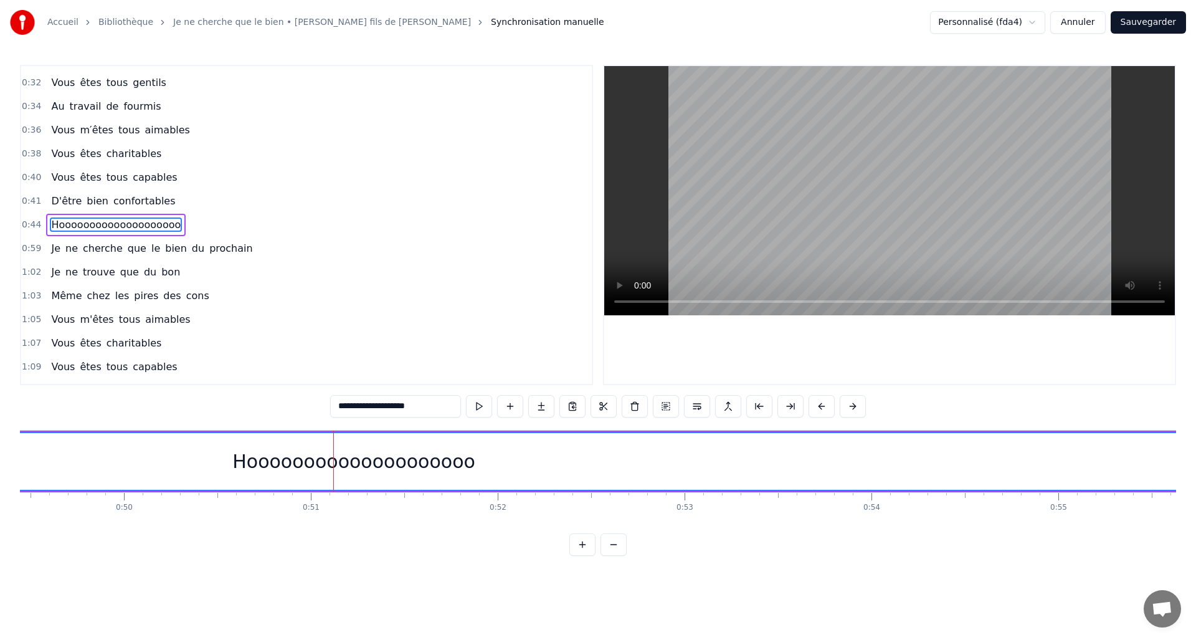
click at [1082, 27] on button "Annuler" at bounding box center [1077, 22] width 55 height 22
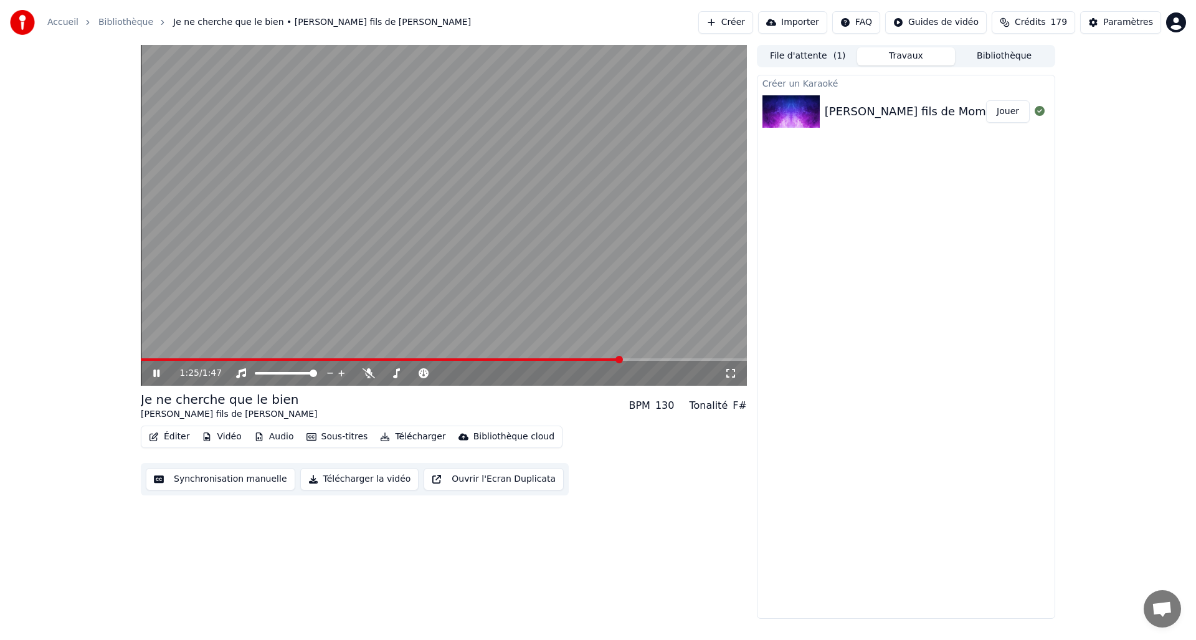
click at [621, 358] on span at bounding box center [444, 359] width 606 height 2
click at [646, 354] on video at bounding box center [444, 215] width 606 height 341
click at [662, 354] on video at bounding box center [444, 215] width 606 height 341
click at [679, 356] on video at bounding box center [444, 215] width 606 height 341
click at [684, 356] on video at bounding box center [444, 215] width 606 height 341
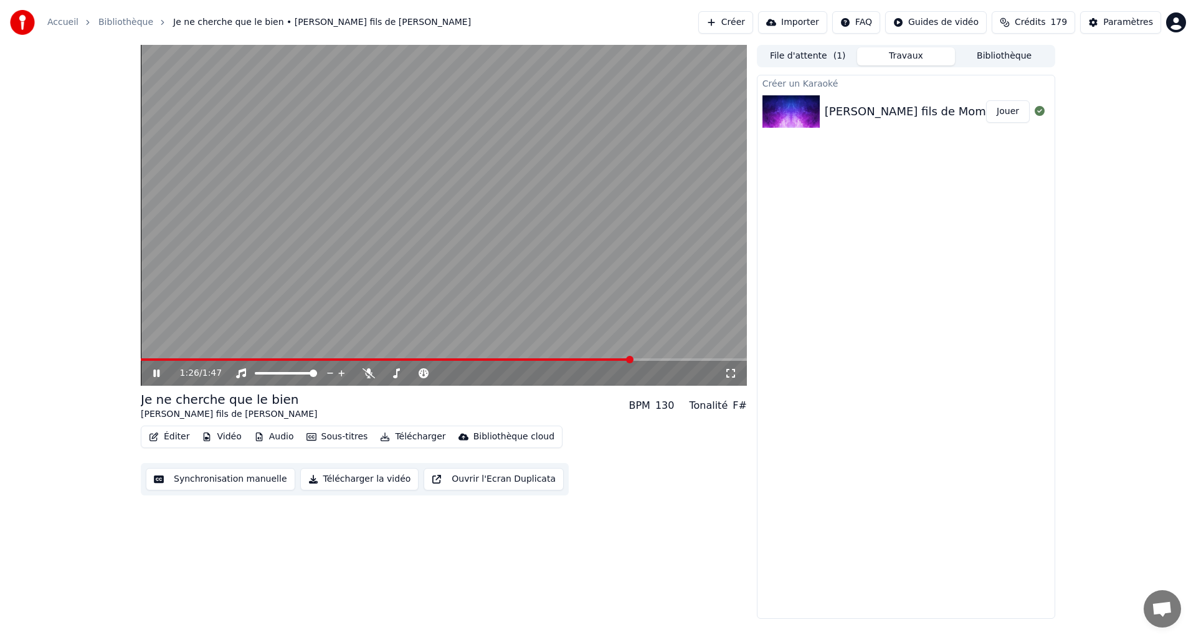
click at [689, 358] on span at bounding box center [444, 359] width 606 height 2
click at [668, 357] on video at bounding box center [444, 215] width 606 height 341
click at [663, 359] on span at bounding box center [435, 359] width 589 height 2
click at [646, 360] on span at bounding box center [395, 359] width 509 height 2
click at [229, 484] on button "Synchronisation manuelle" at bounding box center [220, 479] width 149 height 22
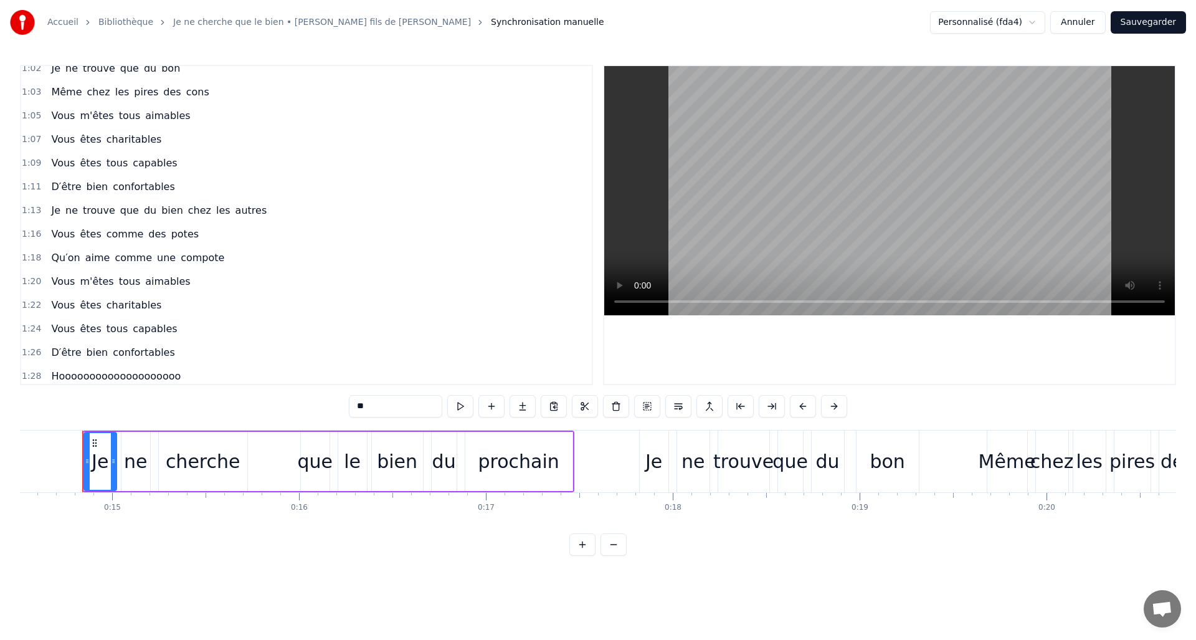
scroll to position [392, 0]
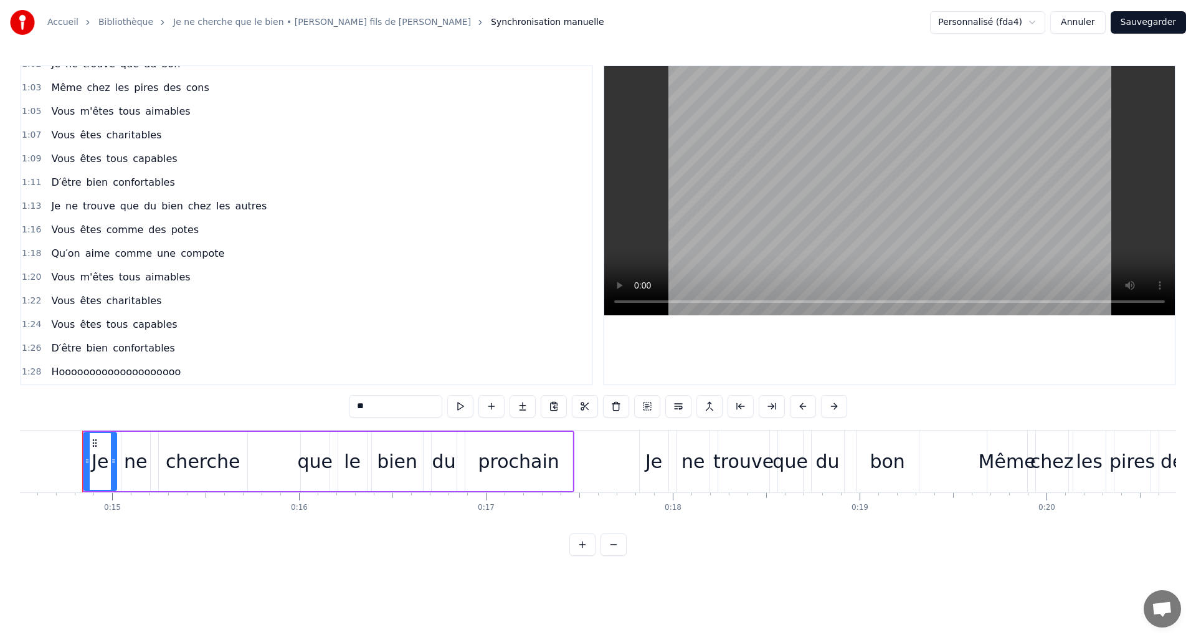
click at [146, 366] on span "Hoooooooooooooooooooo" at bounding box center [116, 371] width 132 height 14
type input "**********"
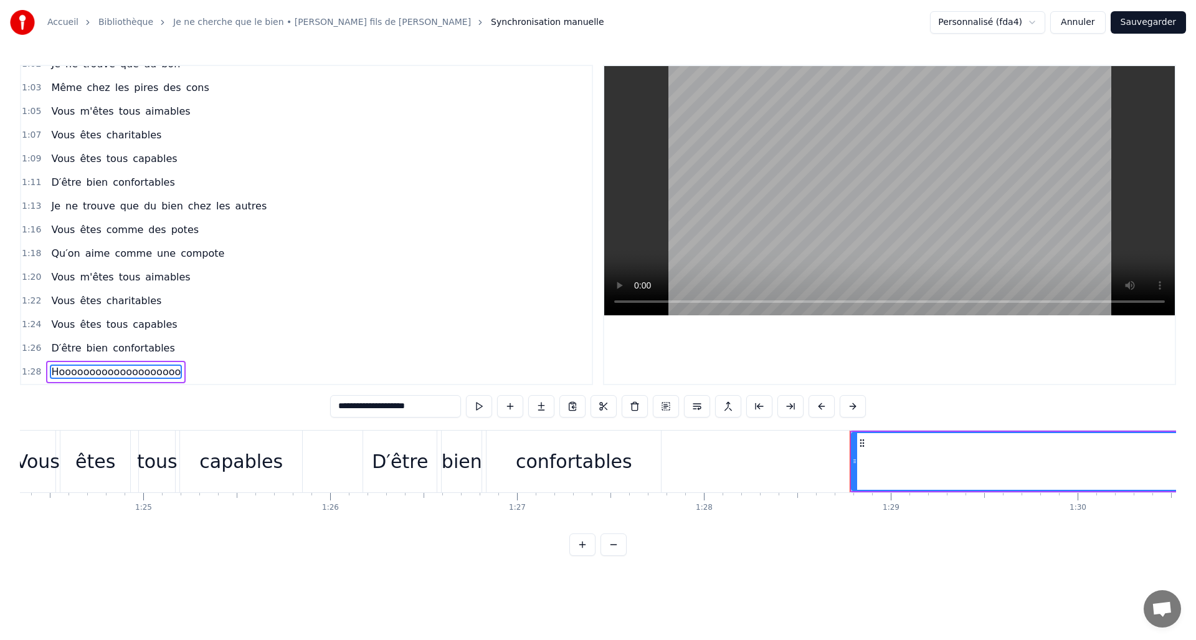
scroll to position [0, 16526]
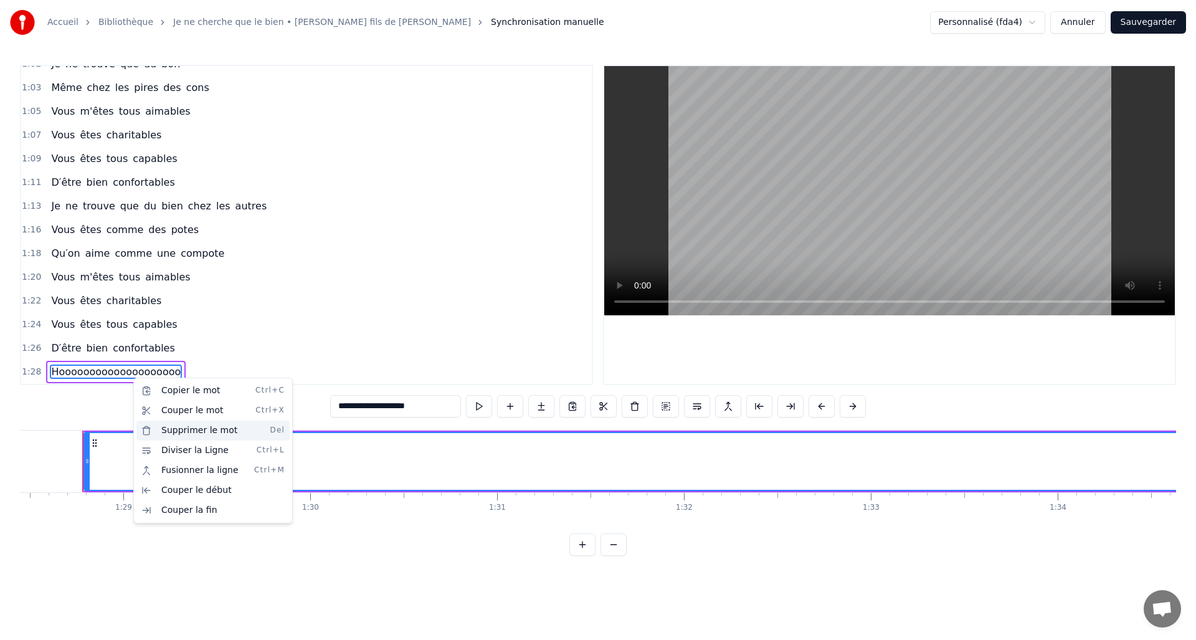
click at [202, 434] on div "Supprimer le mot Del" at bounding box center [212, 430] width 153 height 20
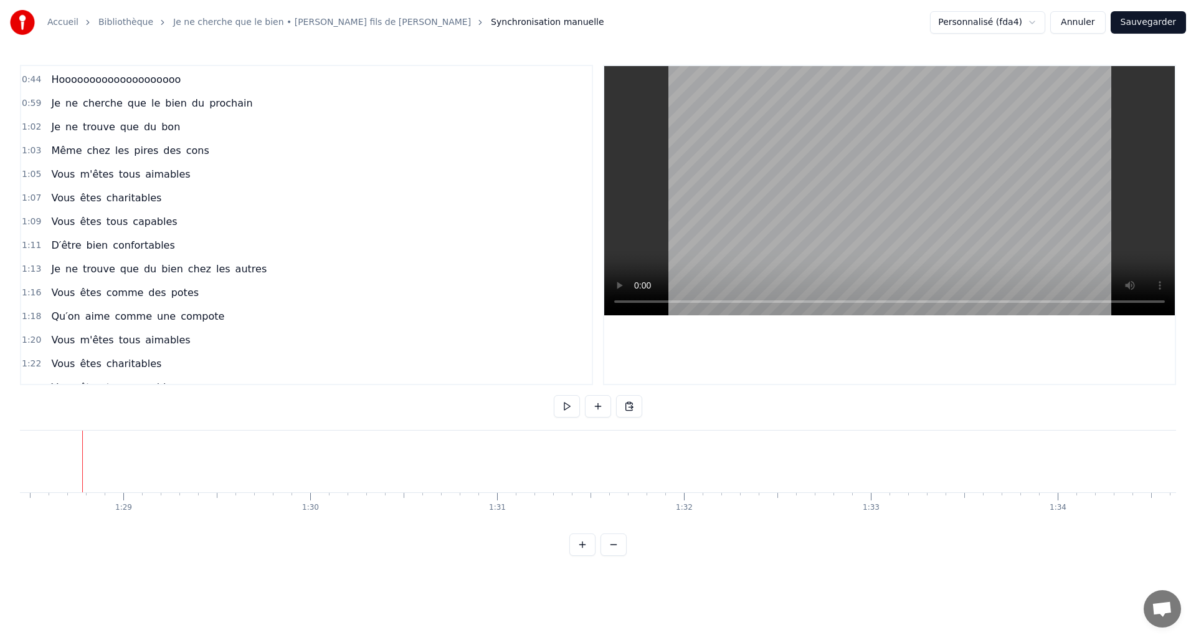
scroll to position [0, 0]
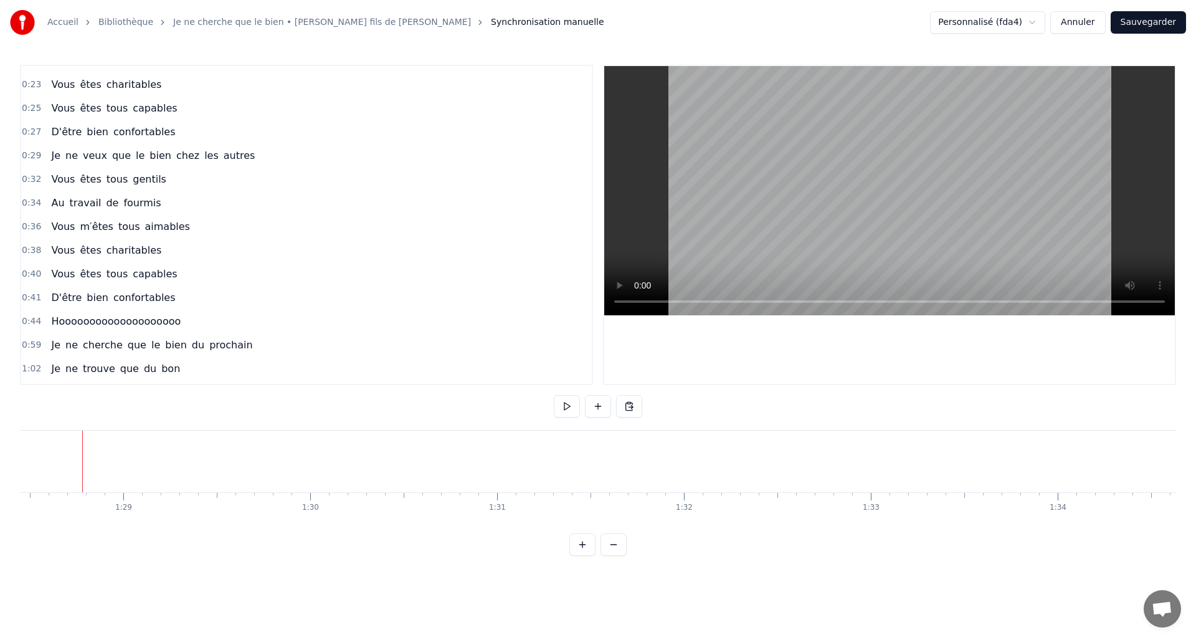
click at [143, 321] on span "Hoooooooooooooooooooo" at bounding box center [116, 321] width 132 height 14
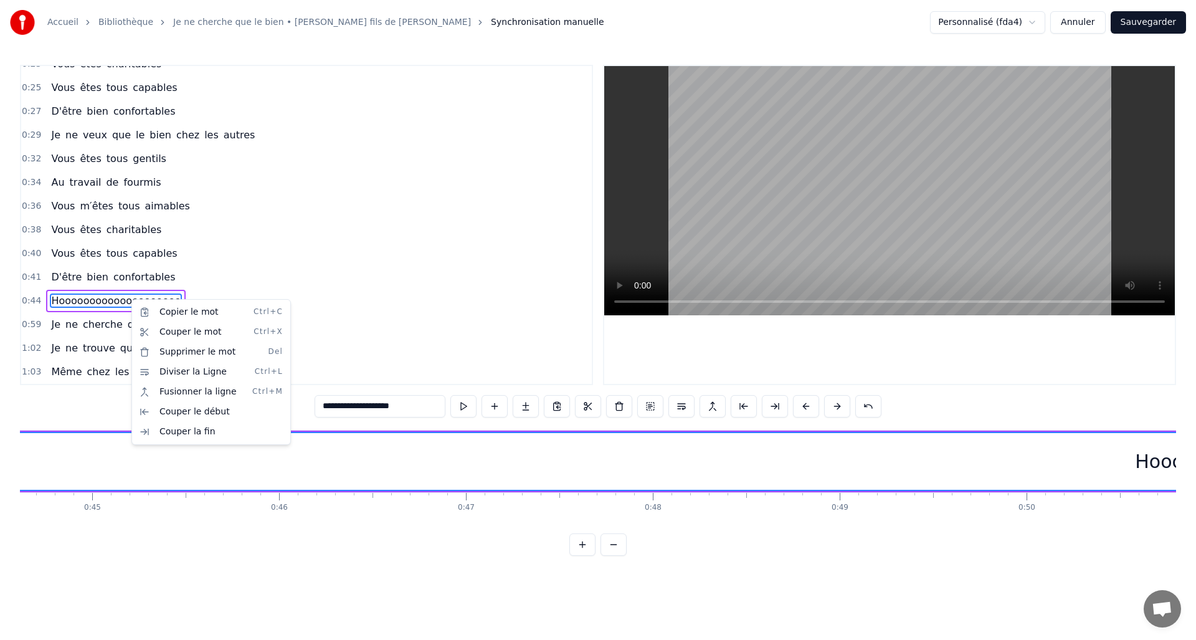
scroll to position [0, 8255]
click at [195, 354] on div "Supprimer le mot Del" at bounding box center [211, 352] width 153 height 20
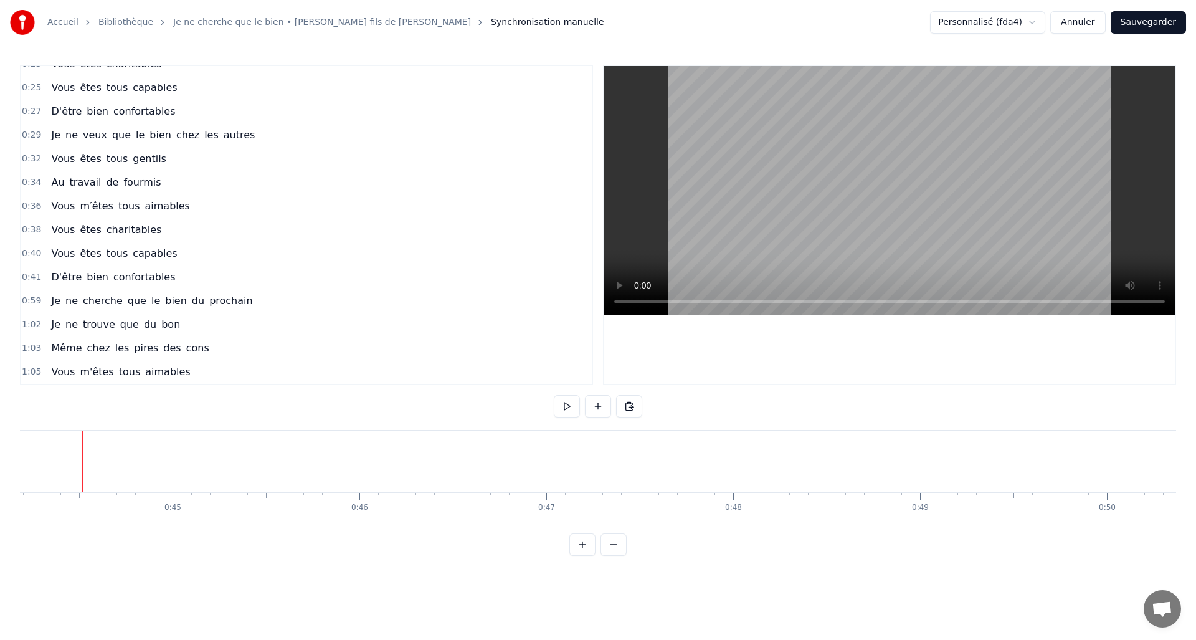
click at [1162, 25] on button "Sauvegarder" at bounding box center [1147, 22] width 75 height 22
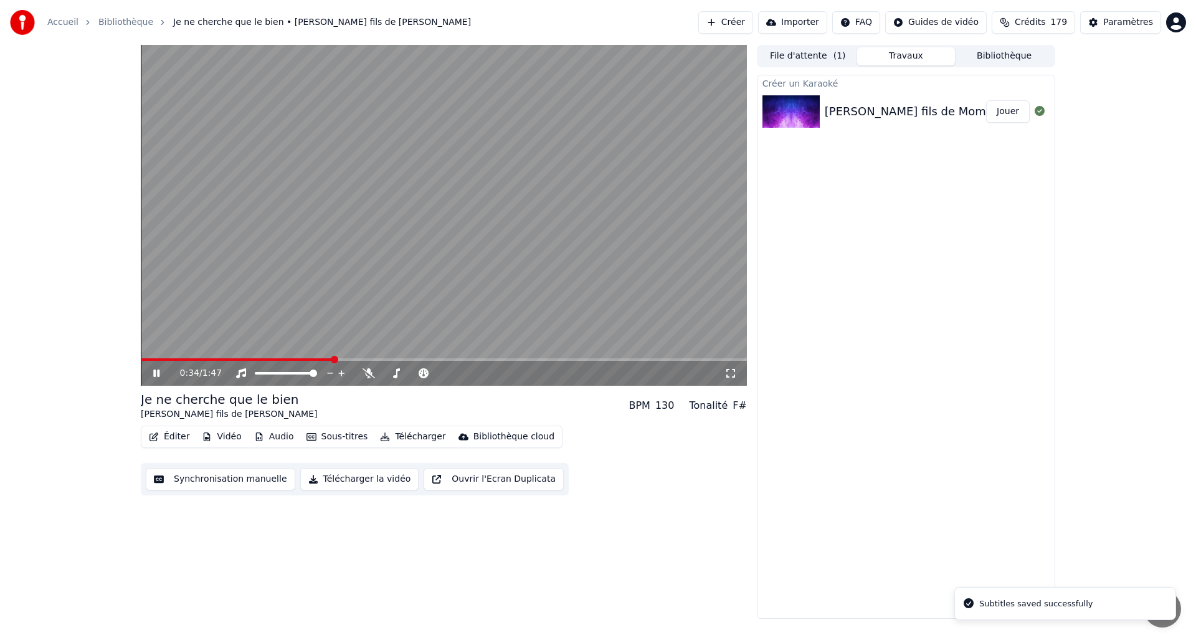
click at [331, 359] on span at bounding box center [444, 359] width 606 height 2
click at [153, 374] on icon at bounding box center [156, 372] width 6 height 7
click at [342, 485] on button "Télécharger la vidéo" at bounding box center [359, 479] width 119 height 22
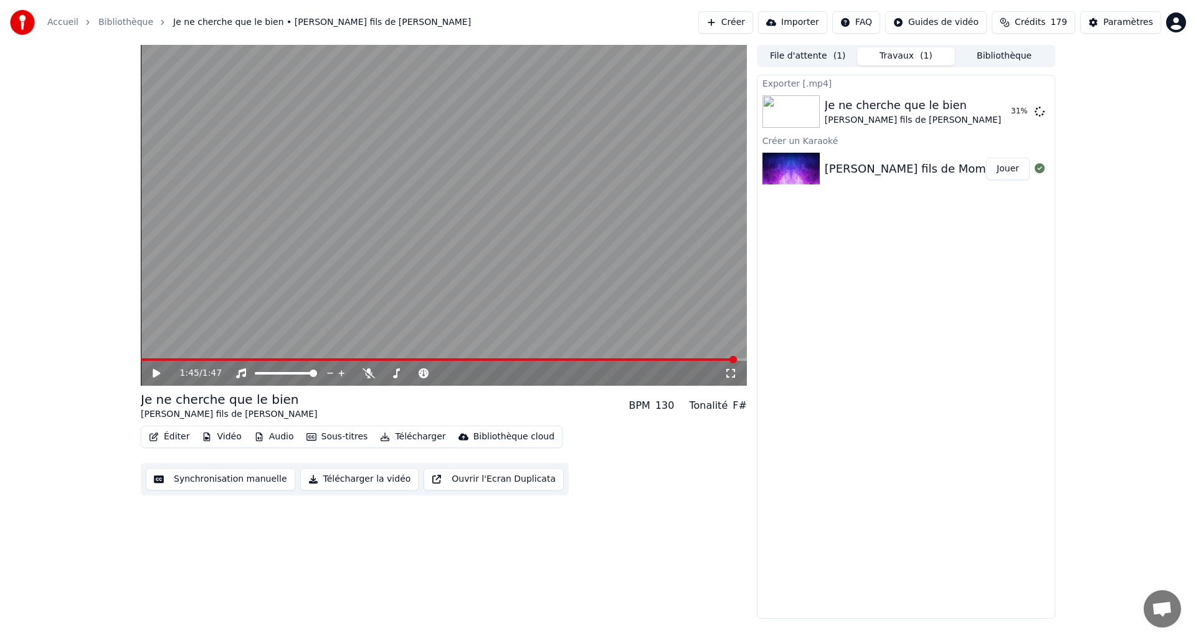
click at [172, 435] on button "Éditer" at bounding box center [169, 436] width 50 height 17
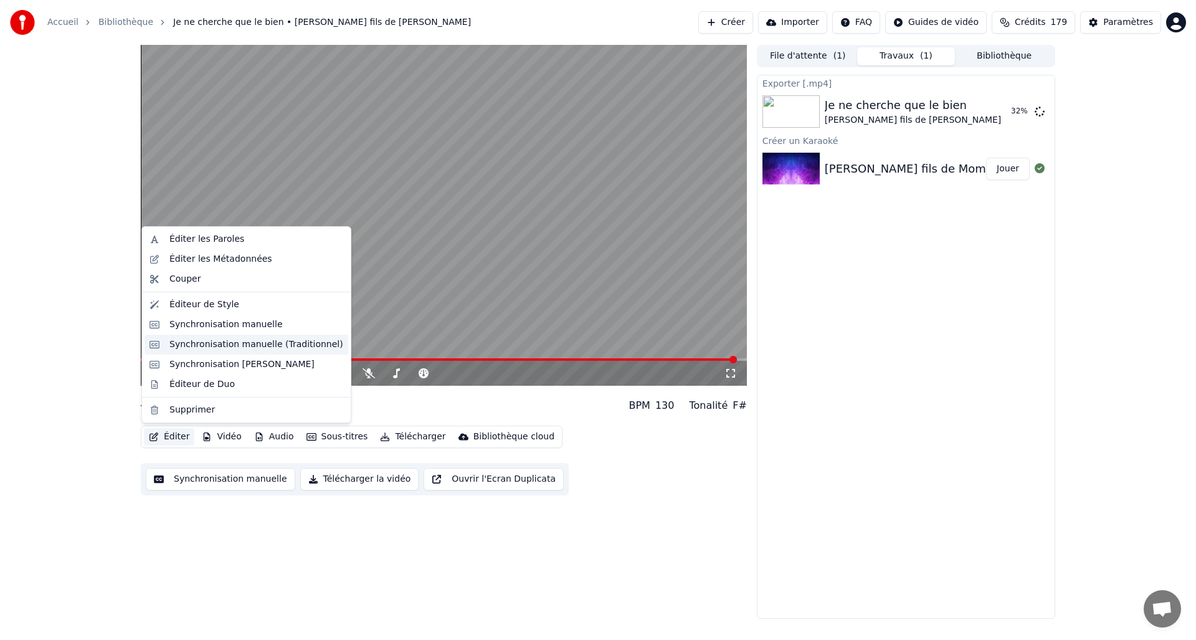
click at [245, 341] on div "Synchronisation manuelle (Traditionnel)" at bounding box center [256, 344] width 174 height 12
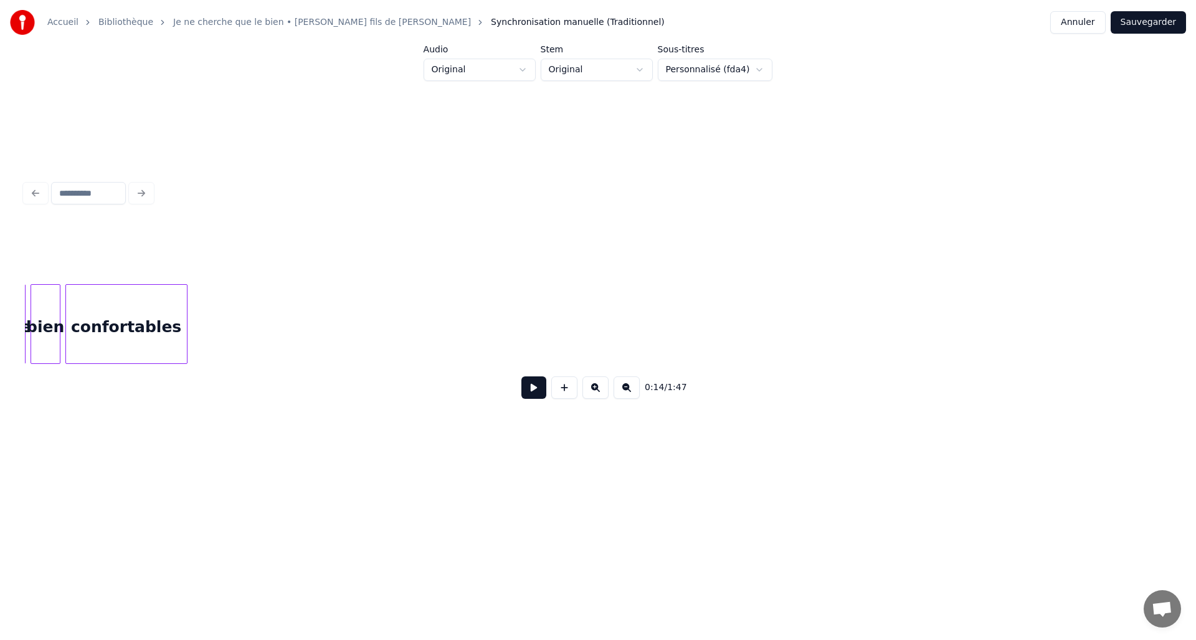
scroll to position [0, 5244]
click at [526, 397] on button at bounding box center [533, 387] width 25 height 22
click at [524, 395] on button at bounding box center [533, 387] width 25 height 22
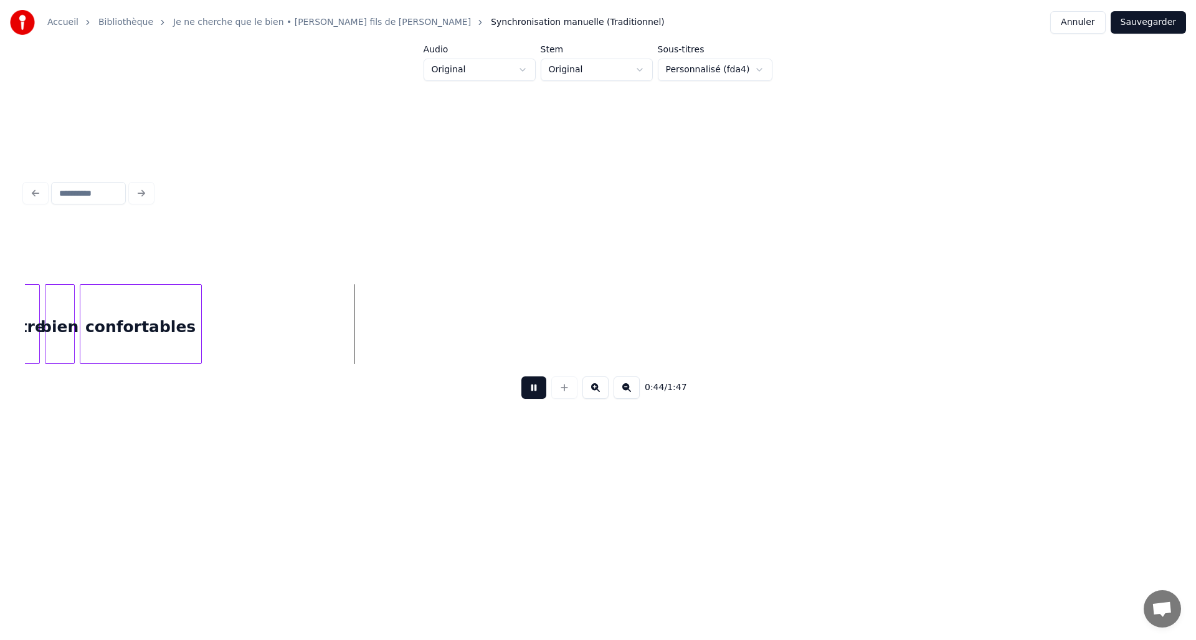
click at [529, 398] on button at bounding box center [533, 387] width 25 height 22
click at [566, 397] on button at bounding box center [564, 387] width 26 height 22
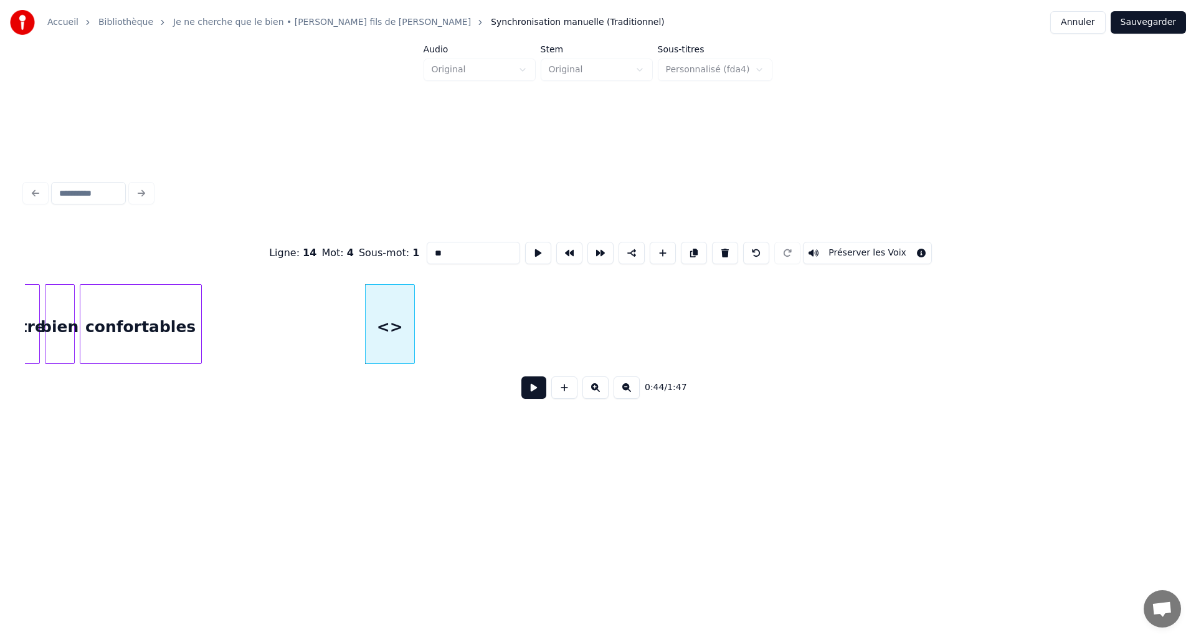
drag, startPoint x: 409, startPoint y: 257, endPoint x: 356, endPoint y: 256, distance: 52.3
click at [356, 256] on div "Ligne : 14 Mot : 4 Sous-mot : 1 ** Préserver les Voix" at bounding box center [598, 253] width 1146 height 62
type input "*"
type input "**"
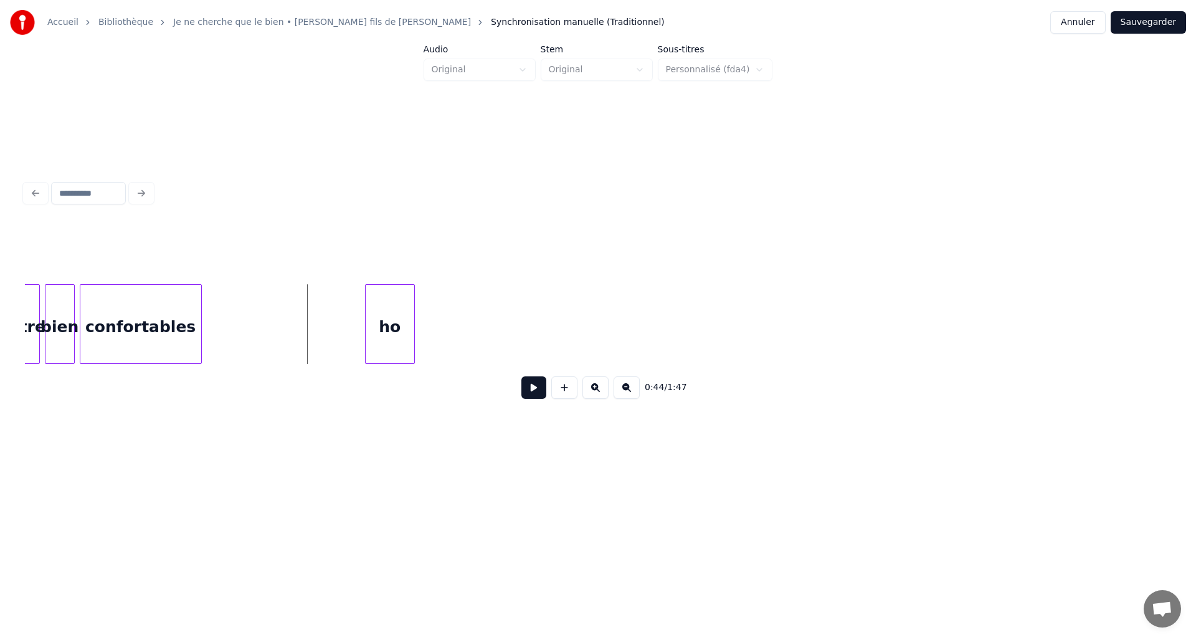
click at [523, 391] on button at bounding box center [533, 387] width 25 height 22
click at [527, 393] on button at bounding box center [533, 387] width 25 height 22
click at [332, 339] on div "ho" at bounding box center [332, 327] width 49 height 85
click at [536, 398] on button at bounding box center [533, 387] width 25 height 22
click at [536, 397] on button at bounding box center [533, 387] width 25 height 22
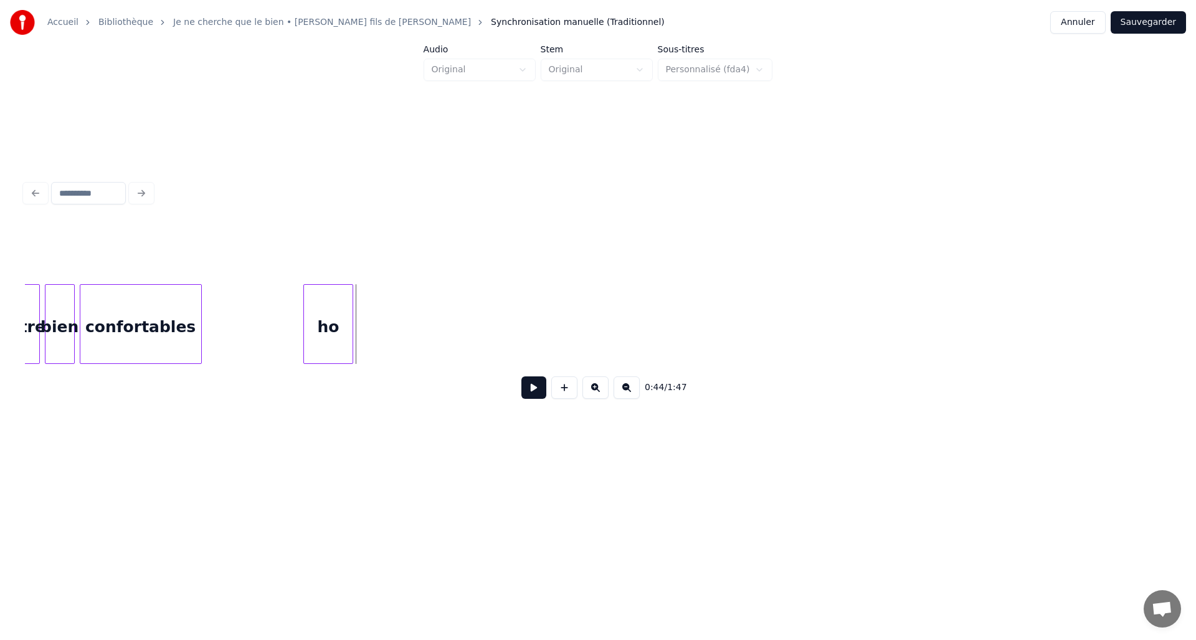
click at [536, 393] on button at bounding box center [533, 387] width 25 height 22
click at [536, 391] on button at bounding box center [533, 387] width 25 height 22
click at [353, 324] on div "ho" at bounding box center [328, 324] width 50 height 80
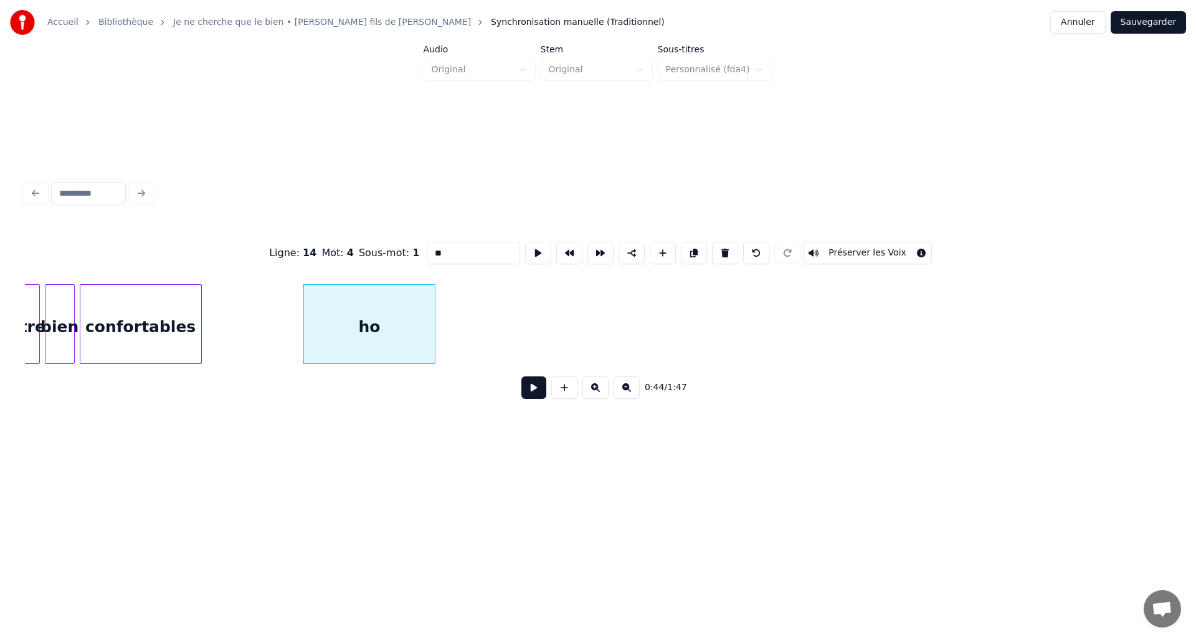
click at [362, 327] on div "ho" at bounding box center [369, 327] width 131 height 85
click at [531, 388] on button at bounding box center [533, 387] width 25 height 22
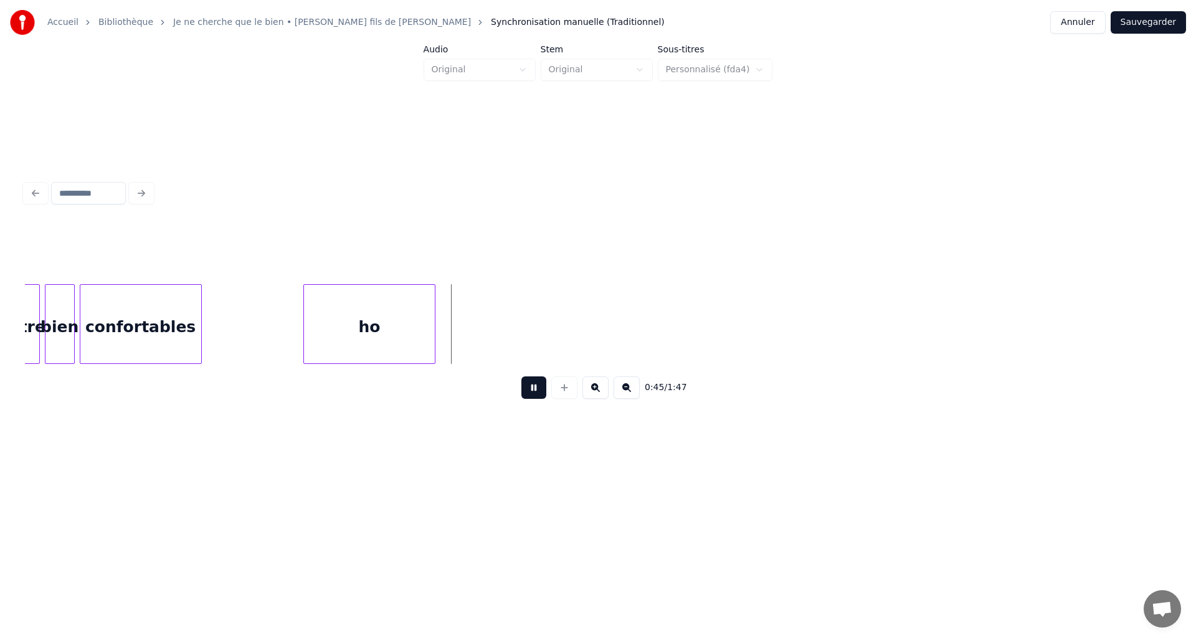
click at [531, 391] on button at bounding box center [533, 387] width 25 height 22
click at [430, 341] on div "ho" at bounding box center [369, 327] width 131 height 85
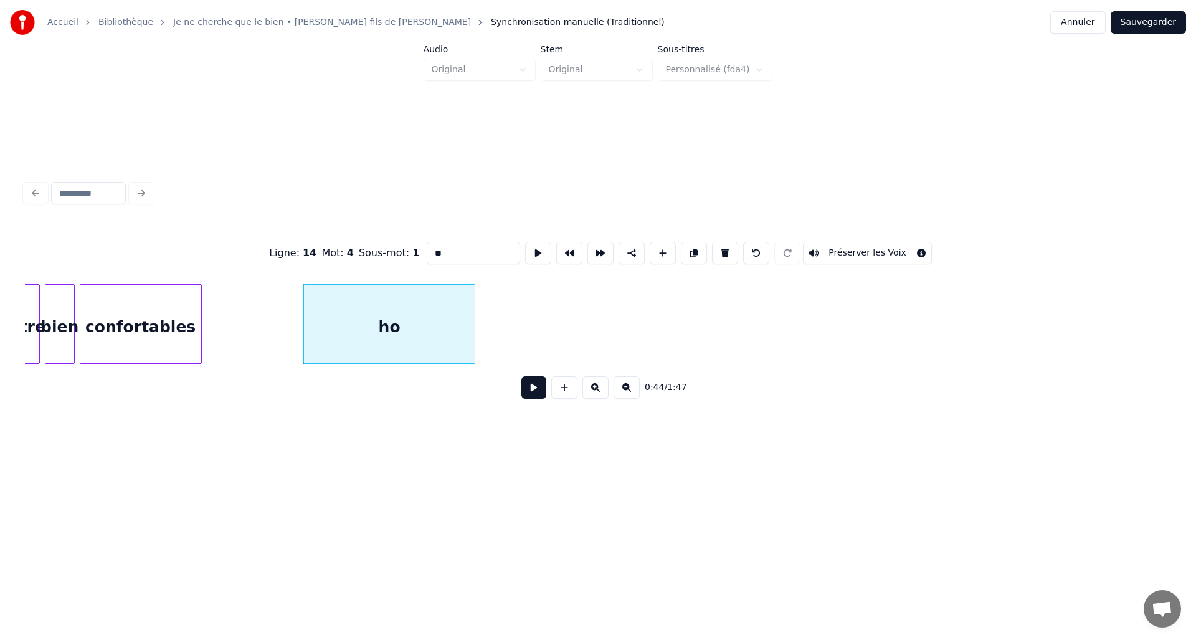
click at [471, 345] on div at bounding box center [473, 324] width 4 height 78
click at [437, 338] on div "ho" at bounding box center [389, 327] width 171 height 85
click at [536, 392] on button at bounding box center [533, 387] width 25 height 22
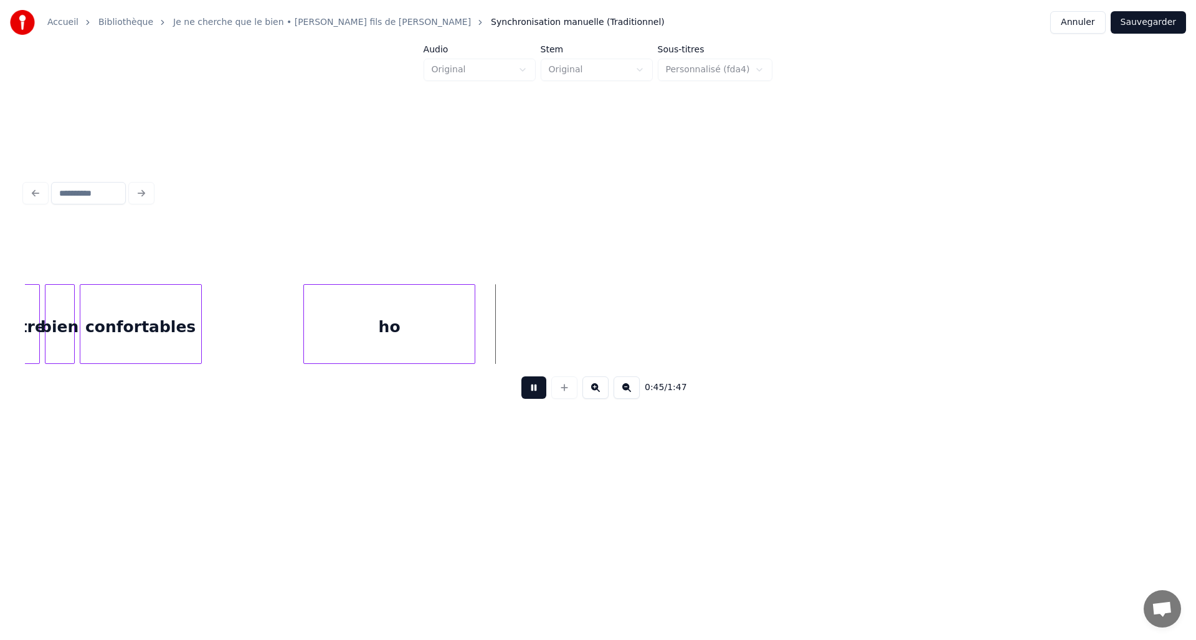
click at [533, 386] on button at bounding box center [533, 387] width 25 height 22
click at [554, 389] on button at bounding box center [564, 387] width 26 height 22
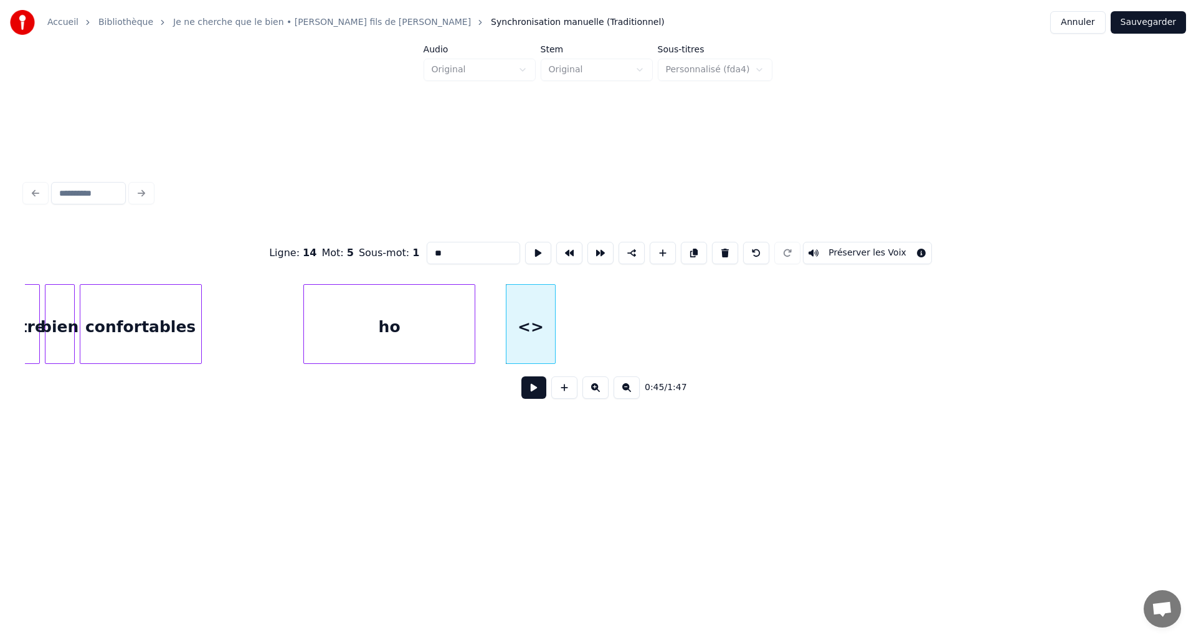
click at [535, 341] on div "<>" at bounding box center [530, 327] width 49 height 85
click at [532, 331] on div "<>" at bounding box center [530, 327] width 49 height 85
drag, startPoint x: 463, startPoint y: 252, endPoint x: 422, endPoint y: 247, distance: 41.4
click at [427, 247] on input "**" at bounding box center [473, 253] width 93 height 22
type input "*"
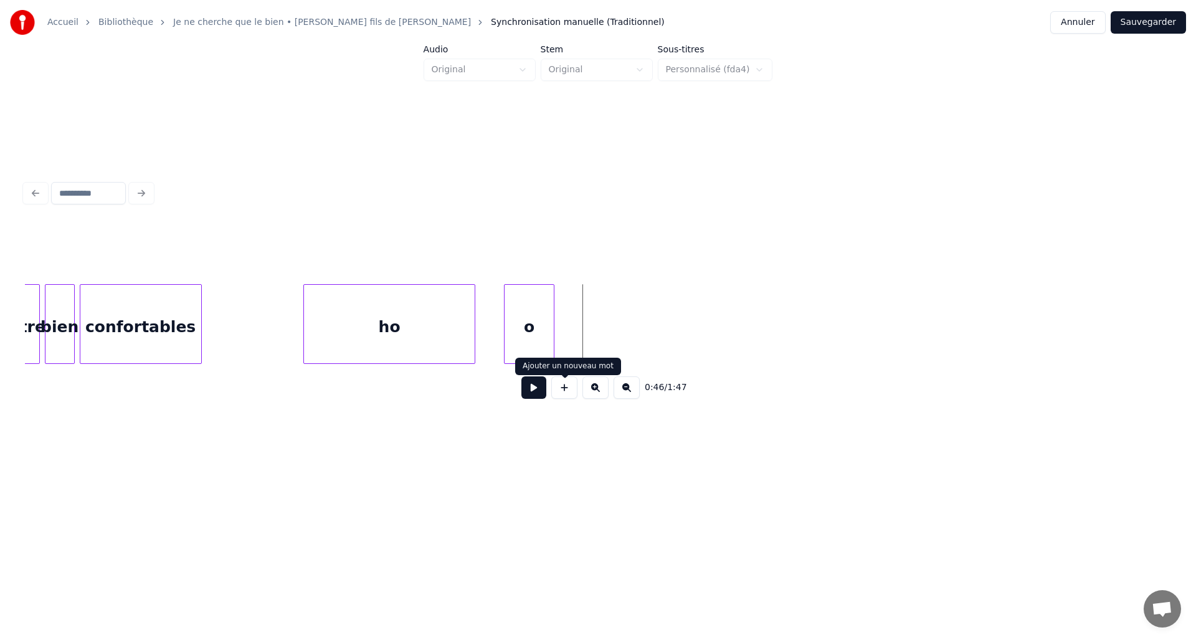
click at [561, 389] on button at bounding box center [564, 387] width 26 height 22
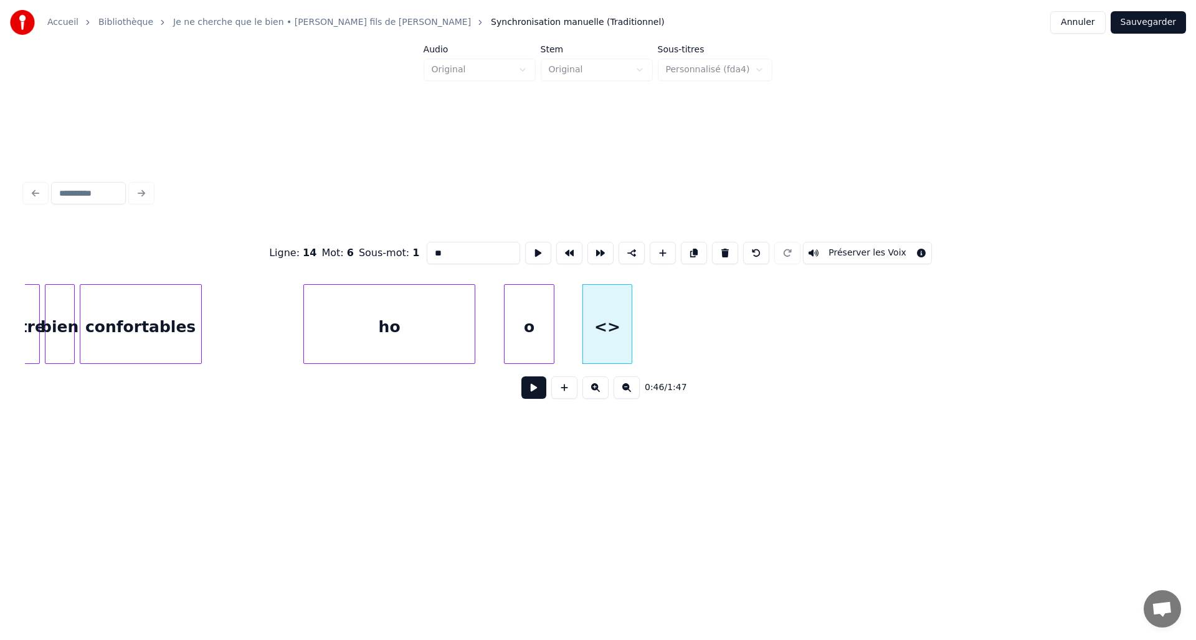
drag, startPoint x: 465, startPoint y: 250, endPoint x: 405, endPoint y: 255, distance: 60.1
click at [405, 256] on div "Ligne : 14 Mot : 6 Sous-mot : 1 ** Préserver les Voix" at bounding box center [598, 253] width 1146 height 62
drag, startPoint x: 445, startPoint y: 245, endPoint x: 403, endPoint y: 239, distance: 42.2
click at [405, 241] on div "Ligne : 14 Mot : 6 Sous-mot : 1 ** Préserver les Voix" at bounding box center [598, 253] width 1146 height 62
click at [567, 389] on button at bounding box center [564, 387] width 26 height 22
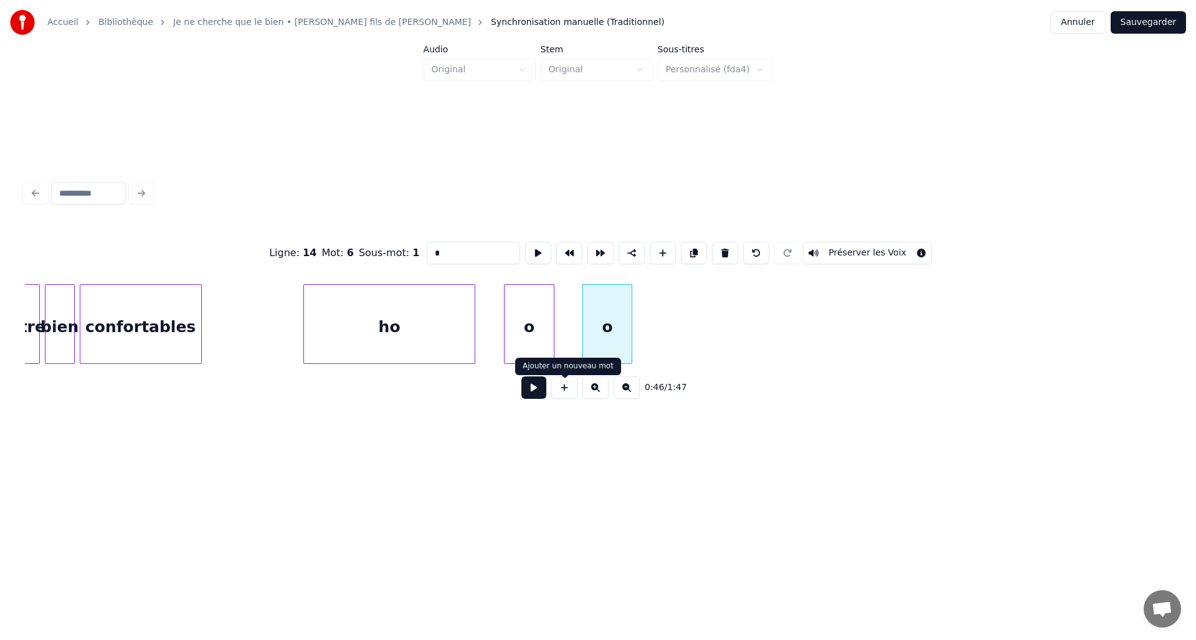
type input "**"
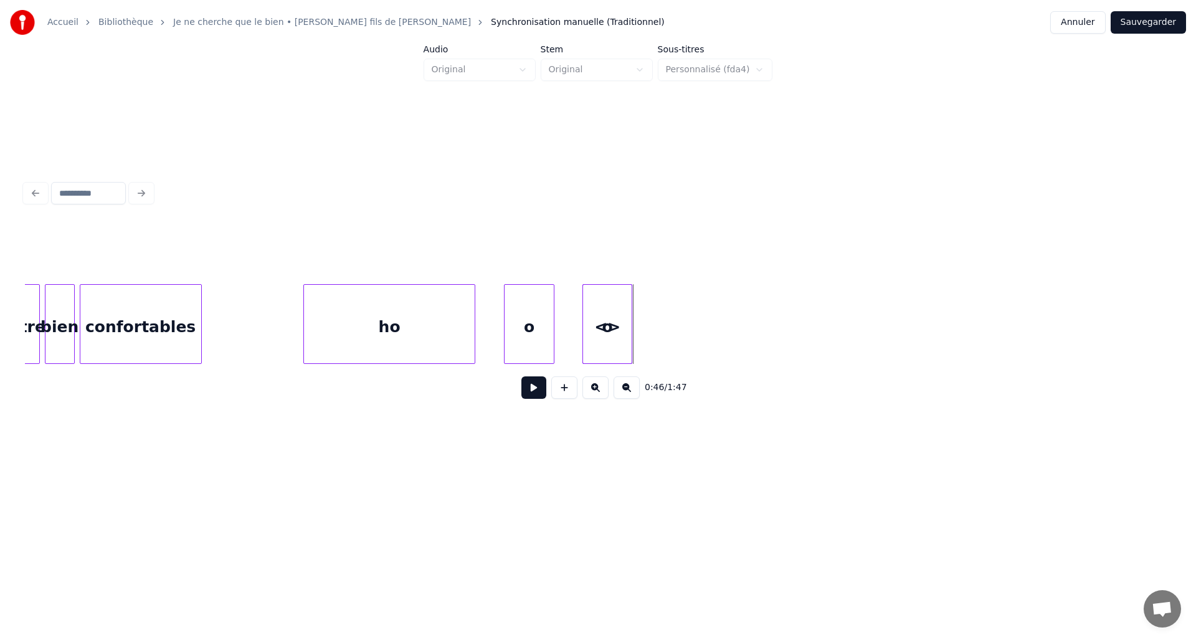
click at [612, 324] on div "<>" at bounding box center [607, 327] width 49 height 85
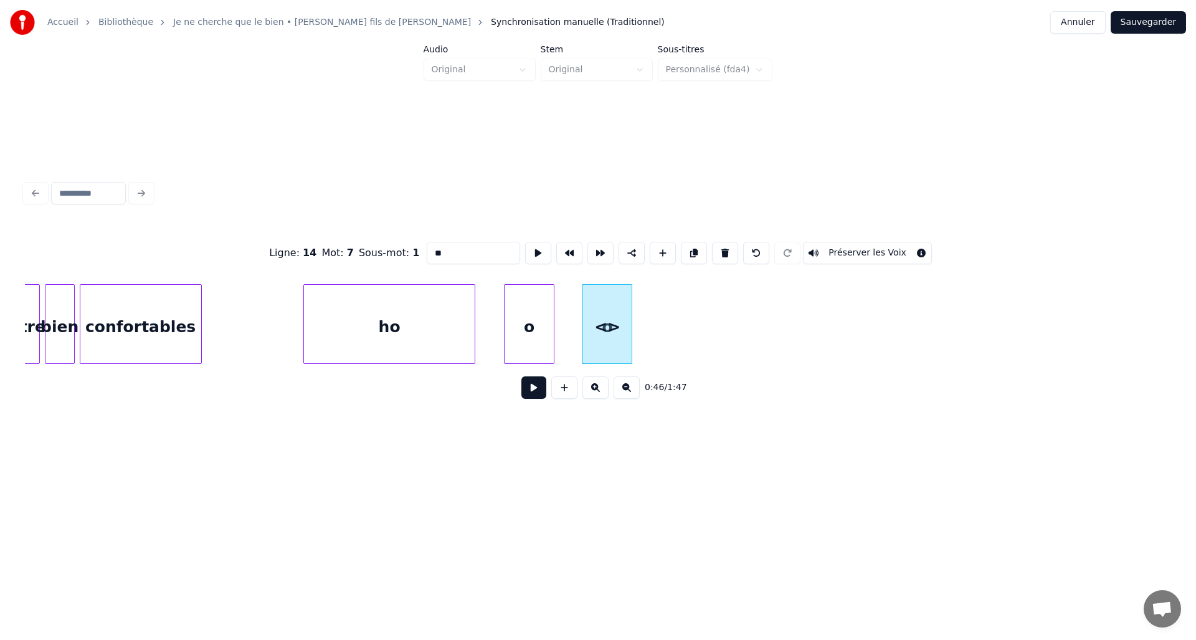
click at [612, 332] on div "<>" at bounding box center [607, 327] width 49 height 85
click at [715, 249] on button at bounding box center [725, 253] width 26 height 22
type input "*"
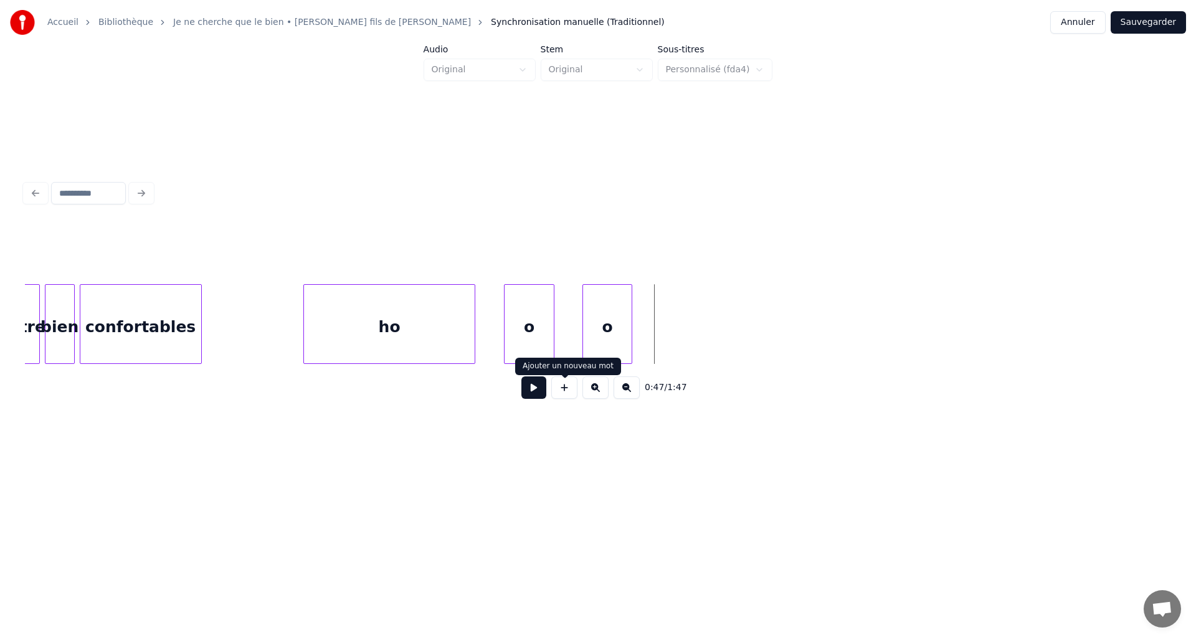
click at [566, 394] on button at bounding box center [564, 387] width 26 height 22
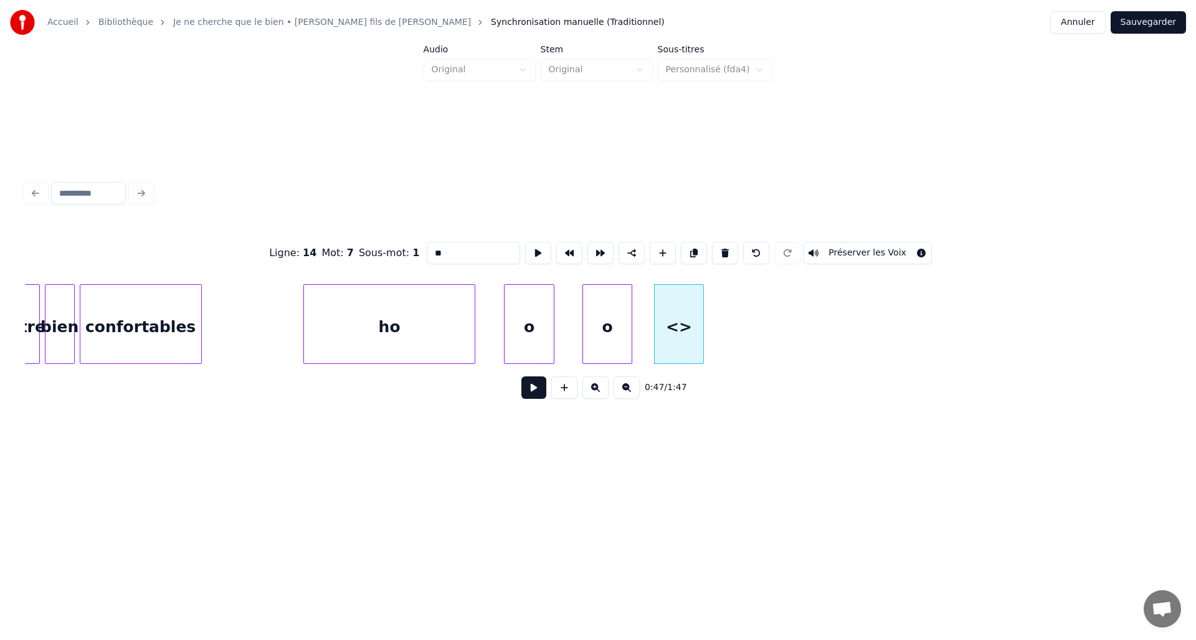
drag, startPoint x: 462, startPoint y: 250, endPoint x: 400, endPoint y: 252, distance: 61.7
click at [400, 252] on div "Ligne : 14 Mot : 7 Sous-mot : 1 ** Préserver les Voix" at bounding box center [598, 253] width 1146 height 62
click at [387, 318] on div "ho" at bounding box center [389, 327] width 171 height 85
type input "**"
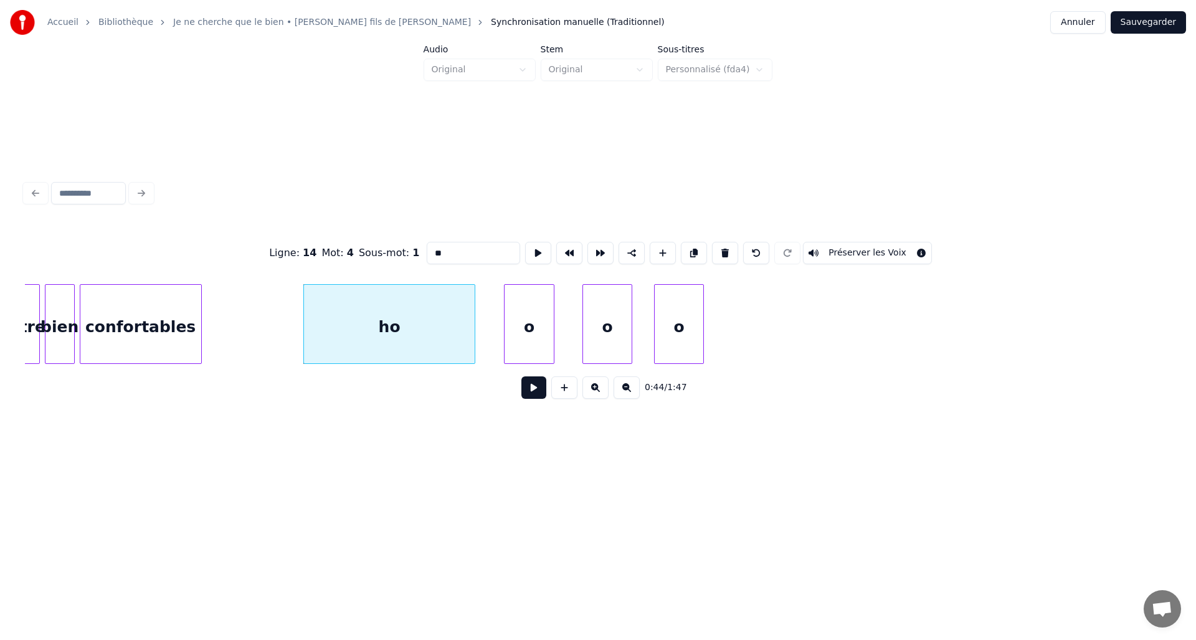
click at [530, 394] on button at bounding box center [533, 387] width 25 height 22
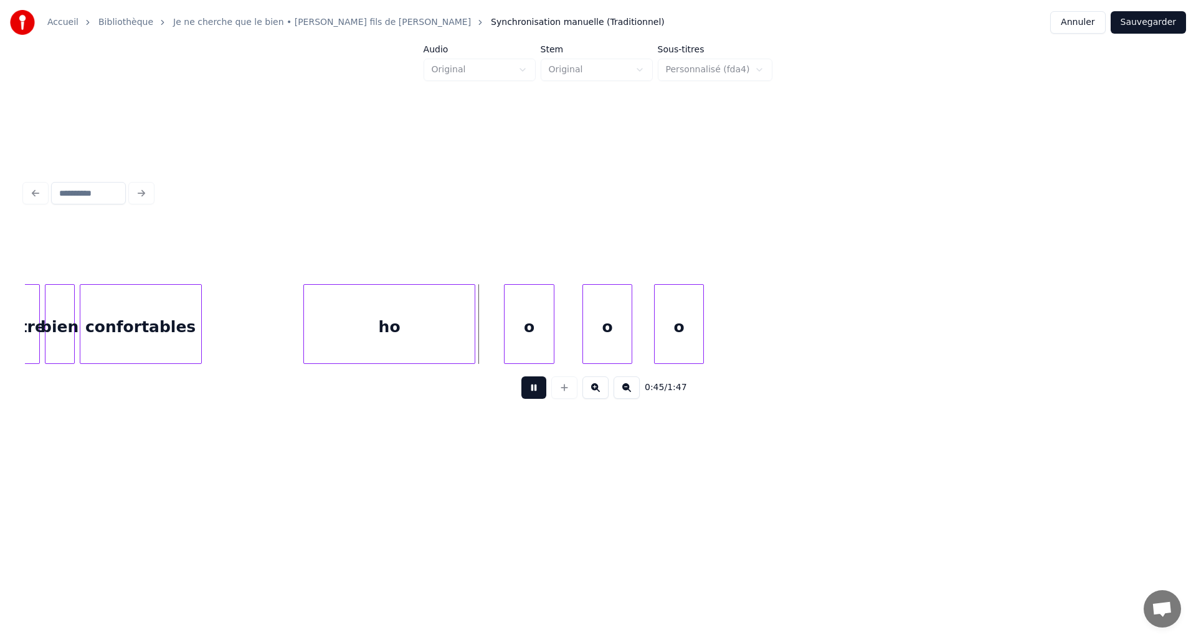
click at [526, 391] on button at bounding box center [533, 387] width 25 height 22
click at [495, 344] on div "o" at bounding box center [501, 327] width 49 height 85
click at [541, 352] on div "o" at bounding box center [553, 327] width 49 height 85
click at [607, 346] on div "o" at bounding box center [604, 327] width 49 height 85
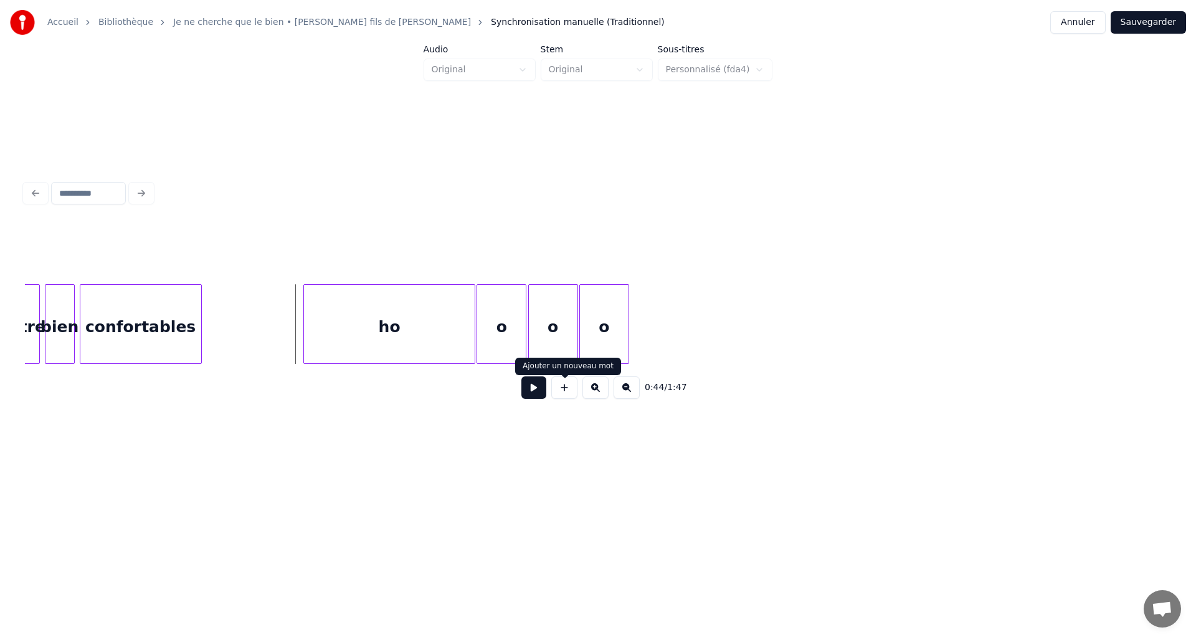
click at [540, 393] on button at bounding box center [533, 387] width 25 height 22
click at [539, 391] on button at bounding box center [533, 387] width 25 height 22
click at [508, 324] on div "o" at bounding box center [501, 327] width 49 height 85
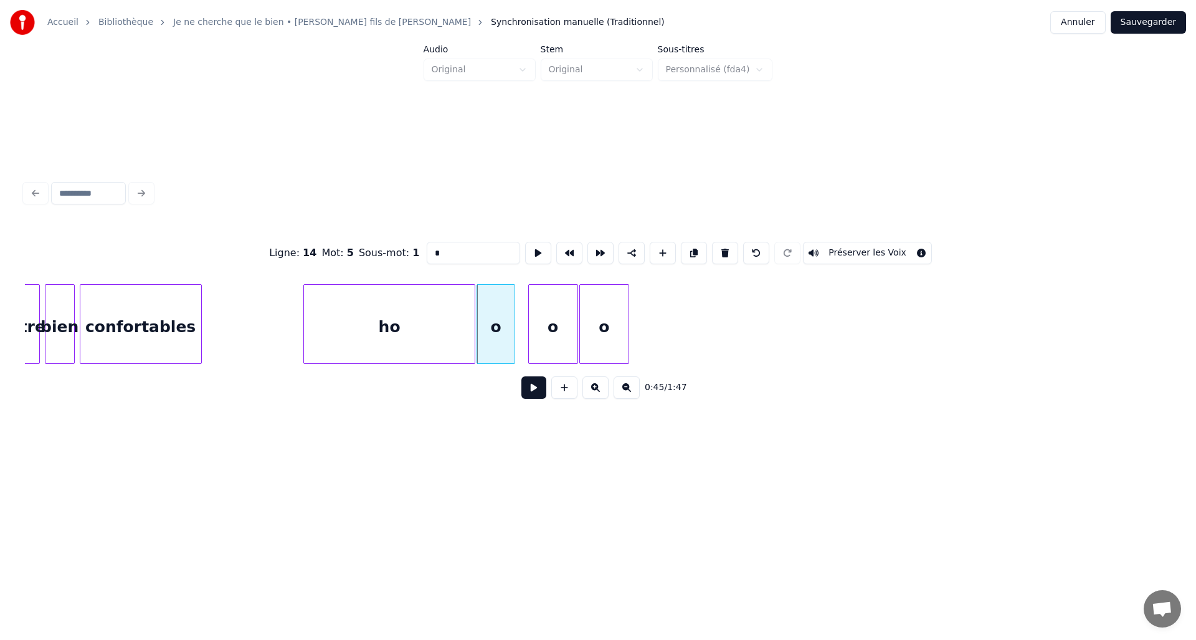
click at [507, 338] on div "o" at bounding box center [495, 324] width 38 height 80
click at [532, 338] on div "o" at bounding box center [538, 327] width 49 height 85
click at [558, 336] on div "o" at bounding box center [534, 324] width 50 height 80
click at [542, 338] on div at bounding box center [544, 324] width 4 height 78
click at [529, 341] on div "o" at bounding box center [530, 327] width 34 height 85
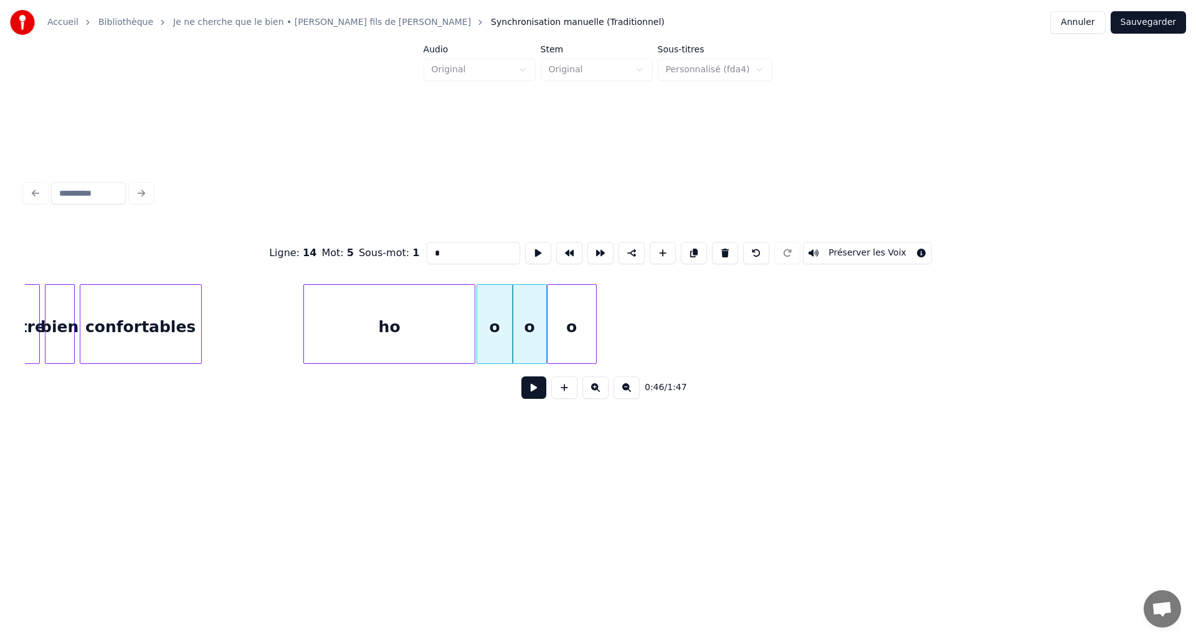
click at [561, 347] on div "o" at bounding box center [571, 327] width 49 height 85
click at [579, 345] on div at bounding box center [579, 324] width 4 height 78
click at [468, 331] on div "ho" at bounding box center [389, 327] width 171 height 85
type input "**"
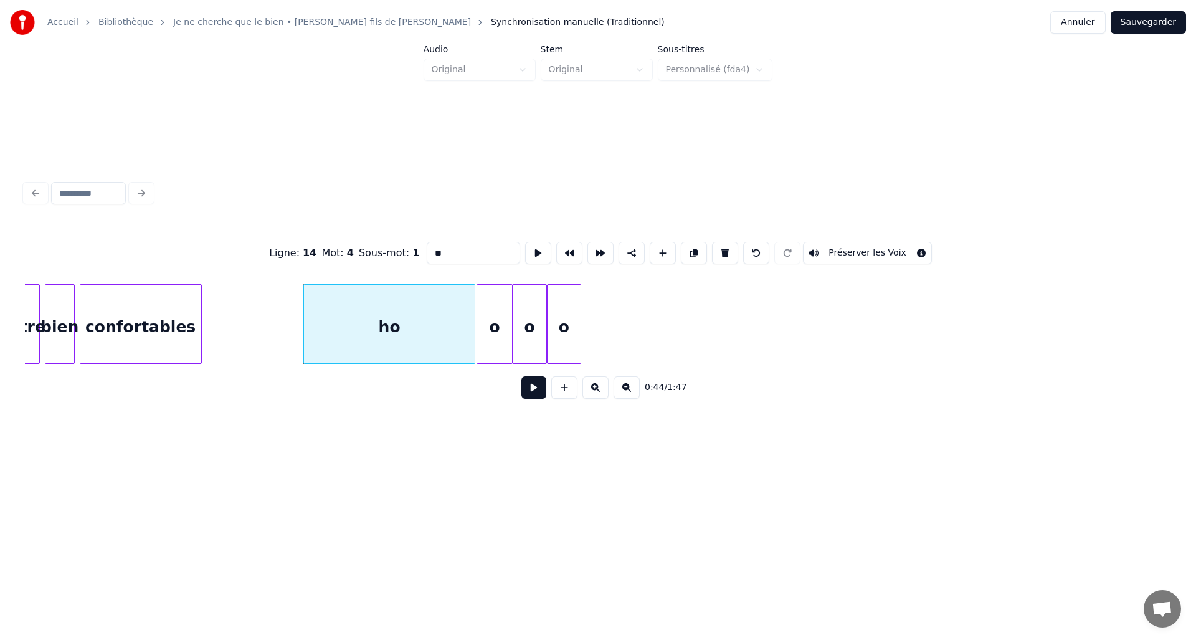
click at [533, 391] on button at bounding box center [533, 387] width 25 height 22
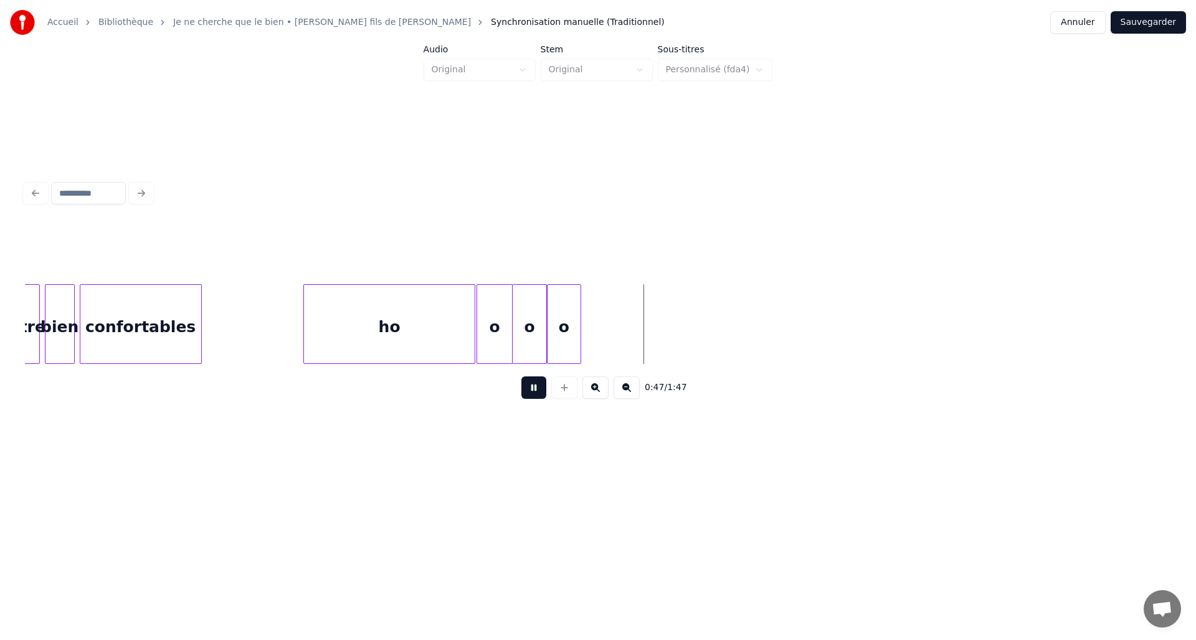
click at [533, 390] on button at bounding box center [533, 387] width 25 height 22
click at [427, 316] on div "ho" at bounding box center [389, 327] width 171 height 85
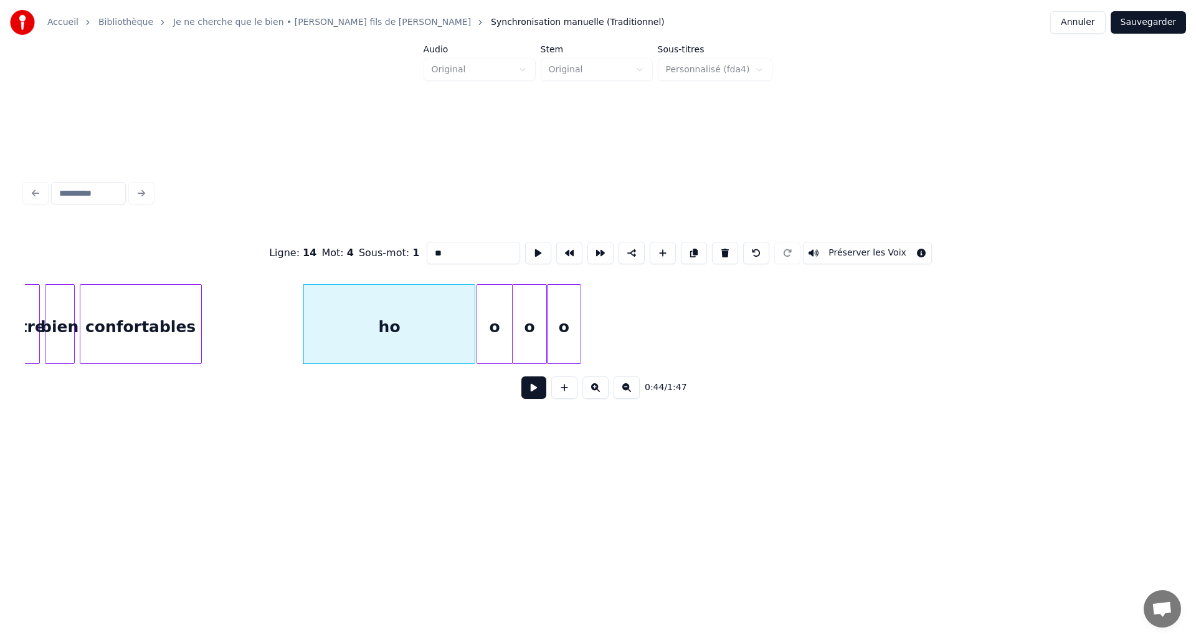
click at [498, 324] on div "o" at bounding box center [494, 327] width 34 height 85
type input "*"
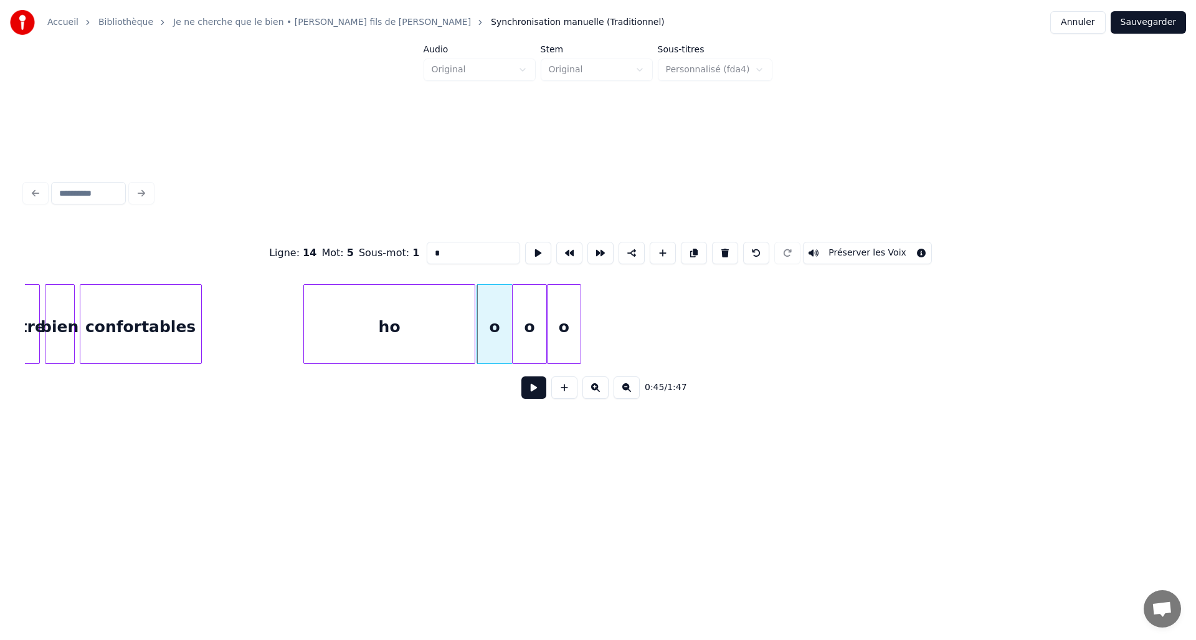
click at [529, 323] on div "o" at bounding box center [530, 327] width 34 height 85
click at [569, 325] on div "o" at bounding box center [564, 327] width 34 height 85
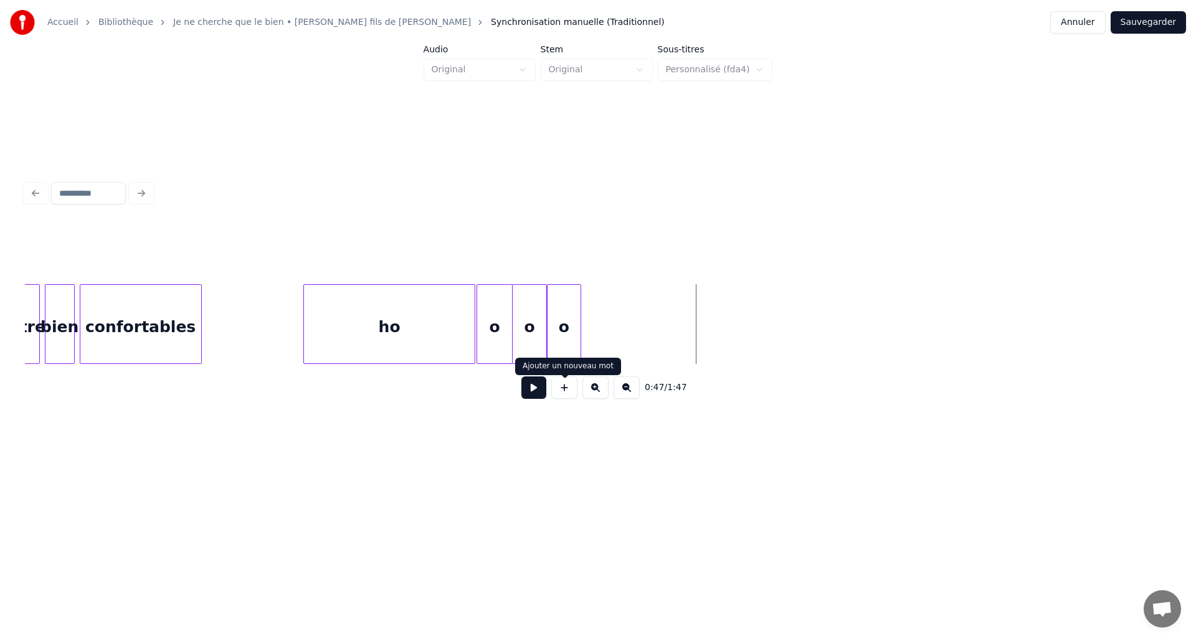
click at [533, 398] on button at bounding box center [533, 387] width 25 height 22
click at [560, 397] on button at bounding box center [564, 387] width 26 height 22
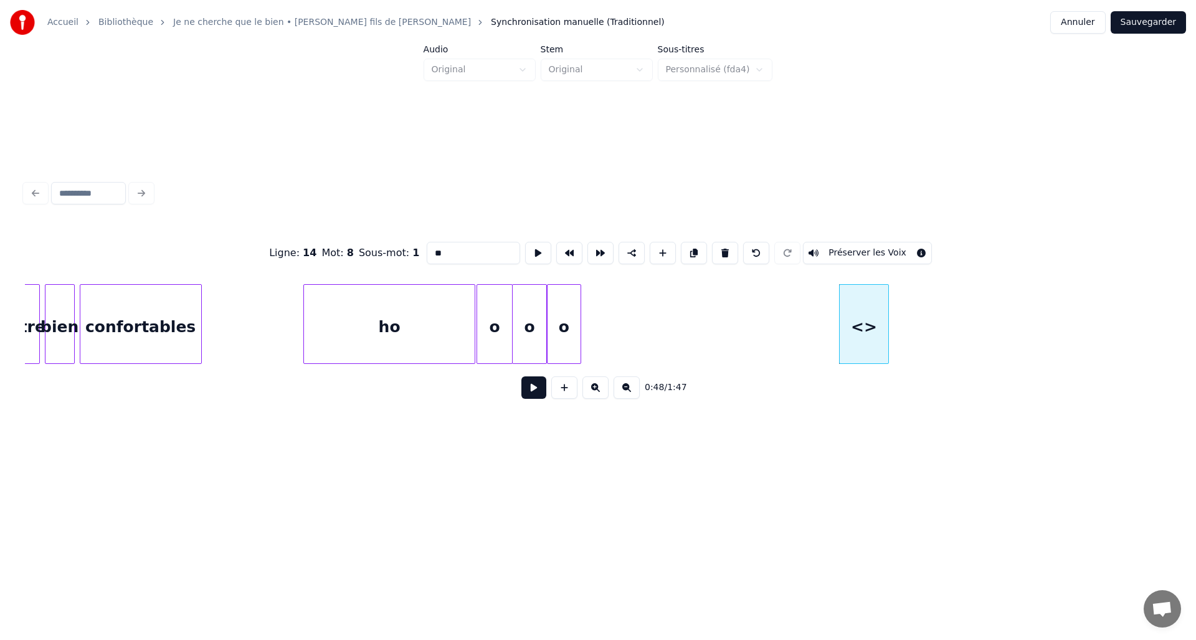
drag, startPoint x: 488, startPoint y: 242, endPoint x: 378, endPoint y: 253, distance: 110.2
click at [378, 253] on div "Ligne : 14 Mot : 8 Sous-mot : 1 ** Préserver les Voix" at bounding box center [598, 253] width 1146 height 62
drag, startPoint x: 458, startPoint y: 242, endPoint x: 399, endPoint y: 242, distance: 59.2
click at [399, 242] on div "Ligne : 14 Mot : 8 Sous-mot : 1 ** Préserver les Voix" at bounding box center [598, 253] width 1146 height 62
drag, startPoint x: 435, startPoint y: 242, endPoint x: 458, endPoint y: 246, distance: 23.3
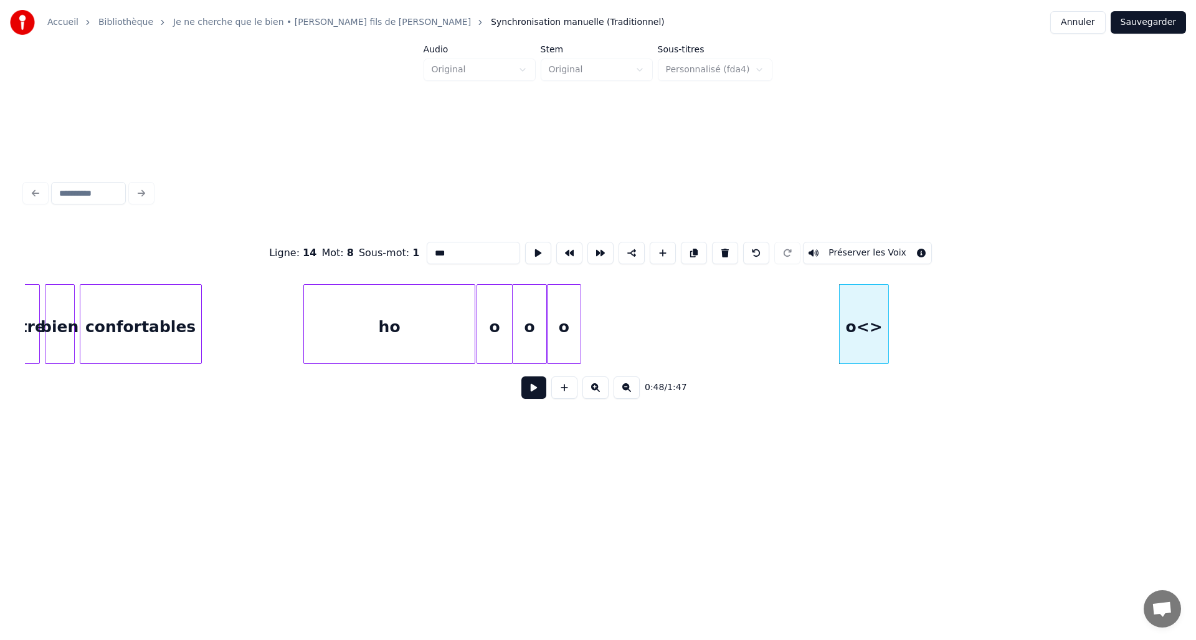
click at [458, 246] on input "***" at bounding box center [473, 253] width 93 height 22
click at [458, 247] on input "***" at bounding box center [473, 253] width 93 height 22
type input "*"
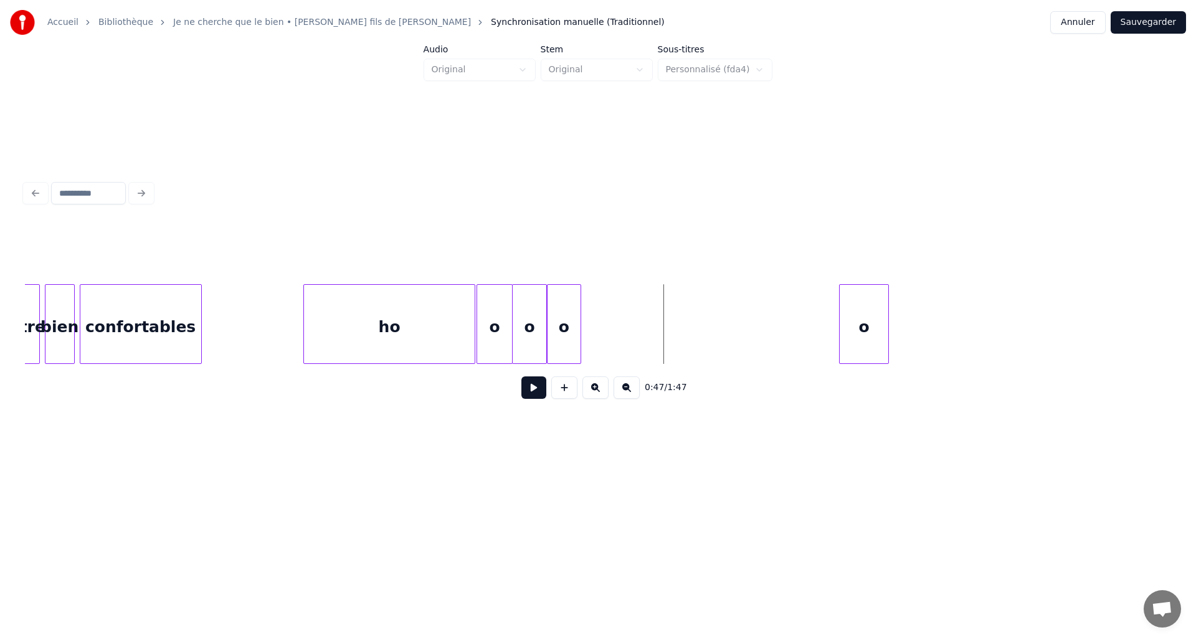
click at [846, 333] on div "o" at bounding box center [864, 327] width 49 height 85
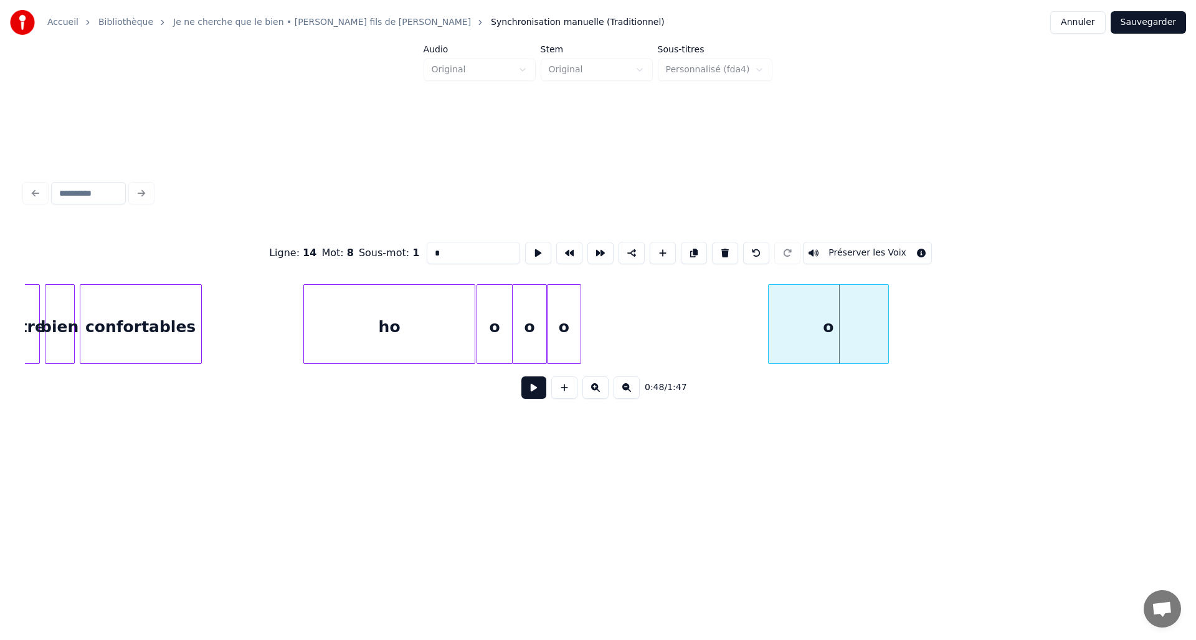
click at [771, 339] on div at bounding box center [771, 324] width 4 height 78
click at [557, 390] on button at bounding box center [564, 387] width 26 height 22
click at [783, 328] on div "<>" at bounding box center [792, 327] width 49 height 85
click at [724, 252] on button at bounding box center [725, 253] width 26 height 22
type input "*"
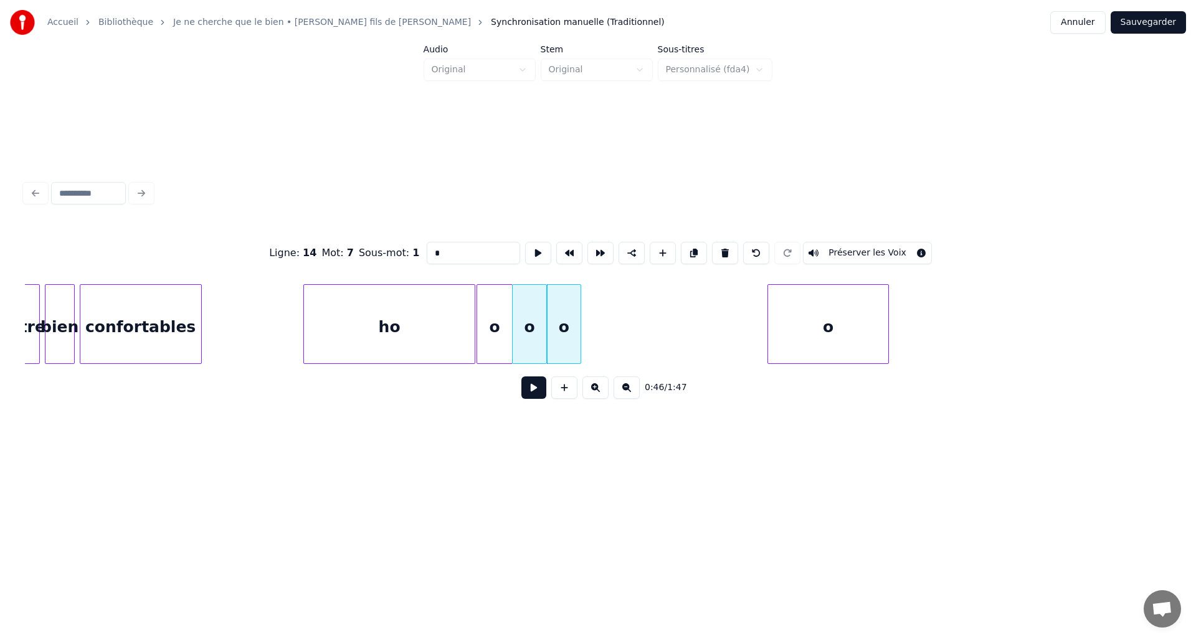
click at [528, 399] on button at bounding box center [533, 387] width 25 height 22
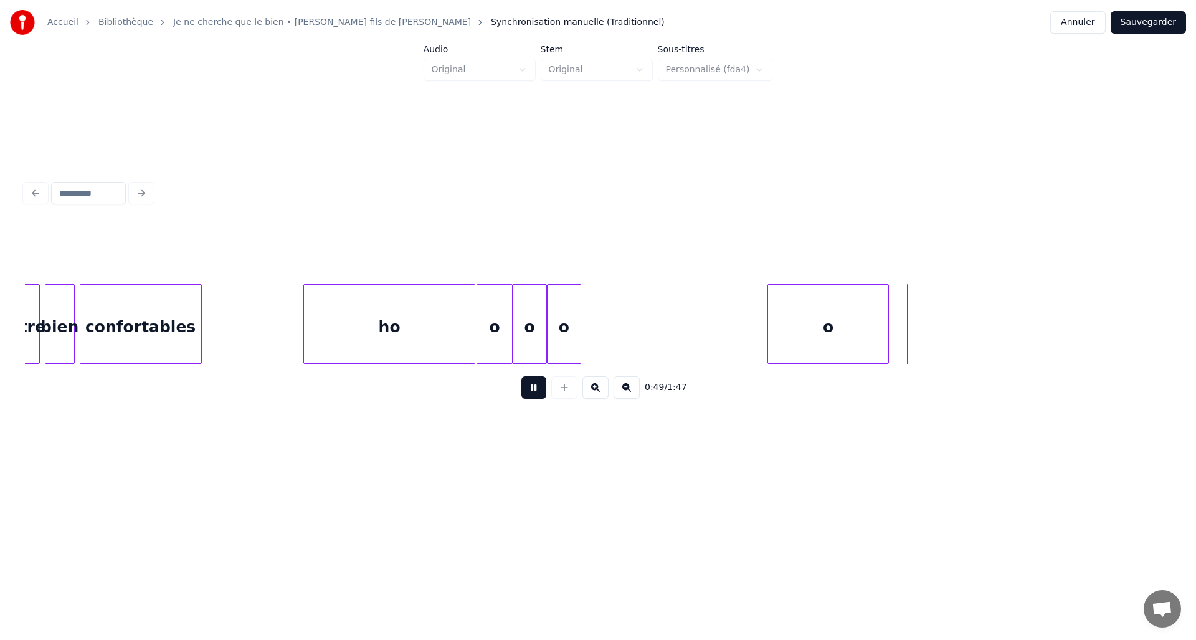
click at [528, 399] on button at bounding box center [533, 387] width 25 height 22
click at [916, 325] on div at bounding box center [916, 324] width 4 height 78
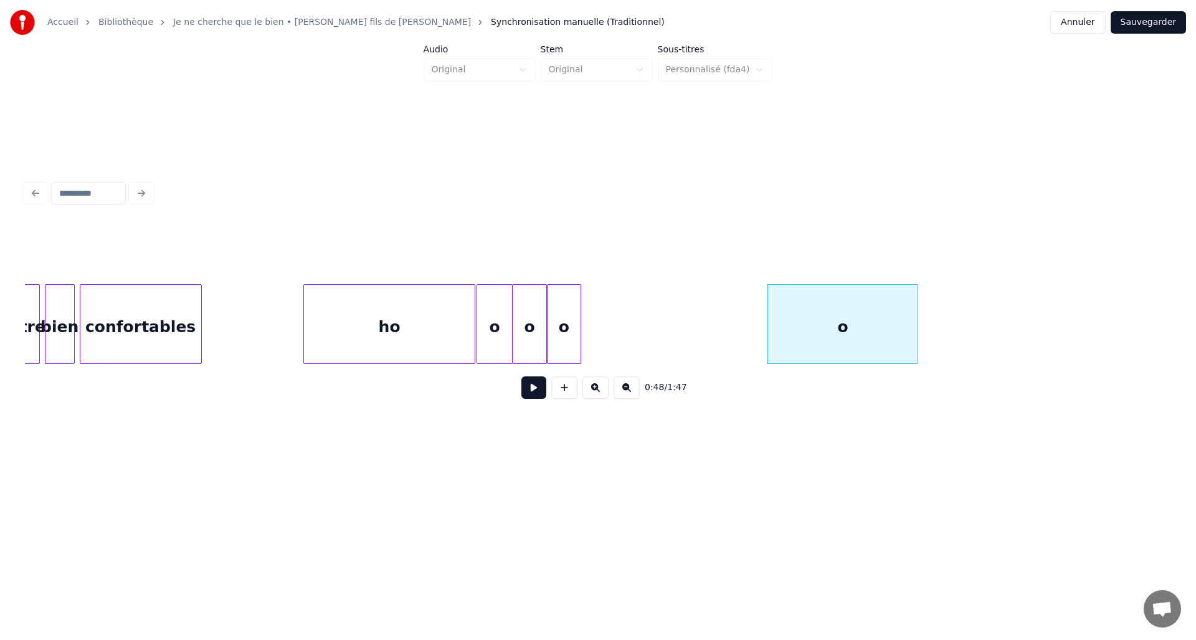
click at [532, 395] on button at bounding box center [533, 387] width 25 height 22
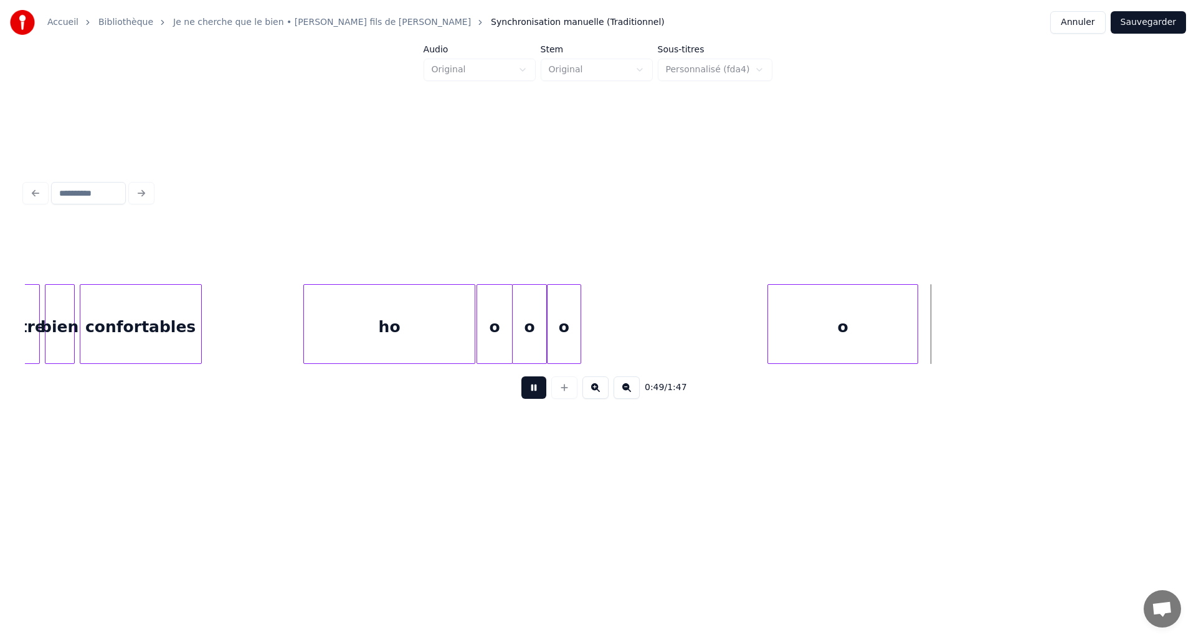
click at [532, 395] on button at bounding box center [533, 387] width 25 height 22
click at [938, 320] on div at bounding box center [937, 324] width 4 height 78
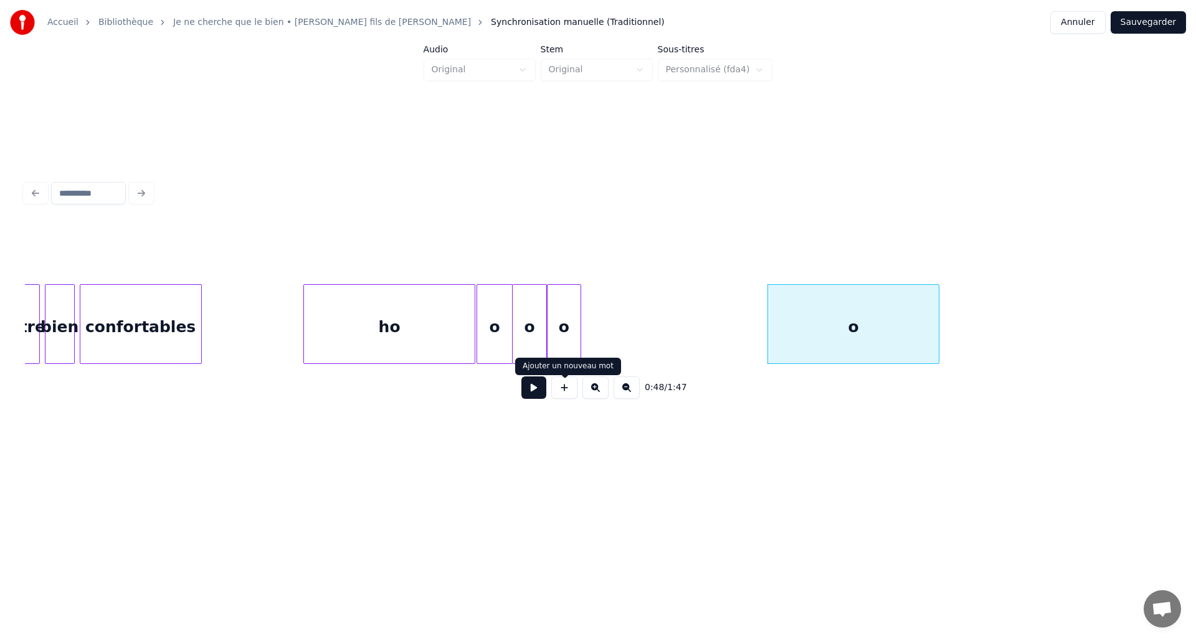
click at [539, 395] on button at bounding box center [533, 387] width 25 height 22
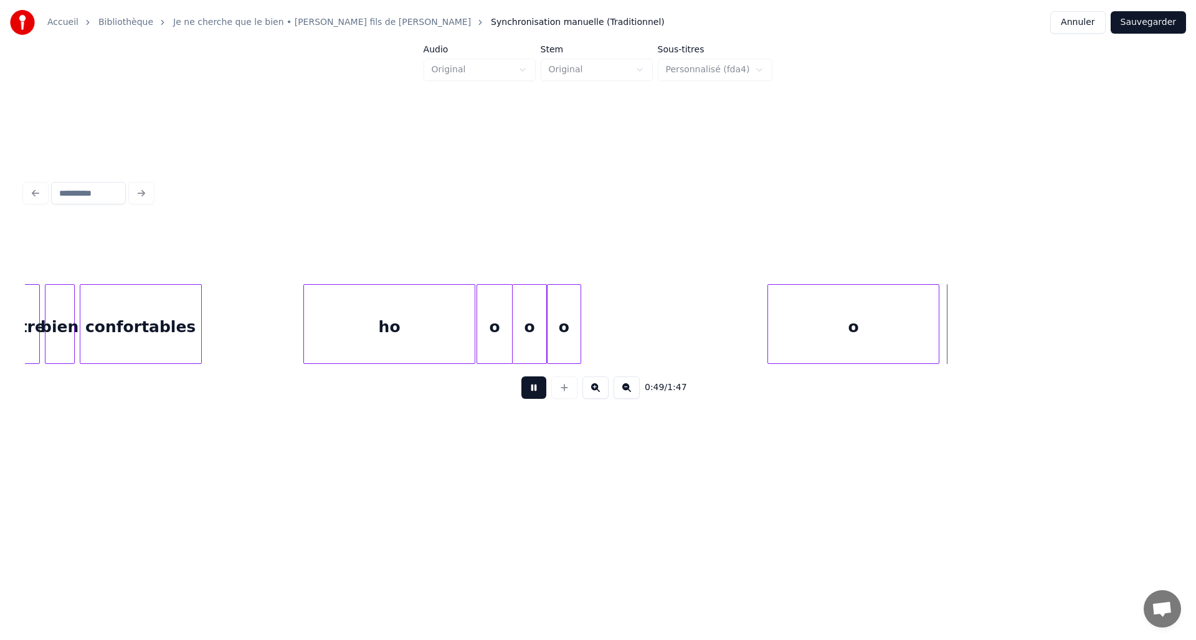
click at [539, 395] on button at bounding box center [533, 387] width 25 height 22
click at [572, 395] on button at bounding box center [564, 387] width 26 height 22
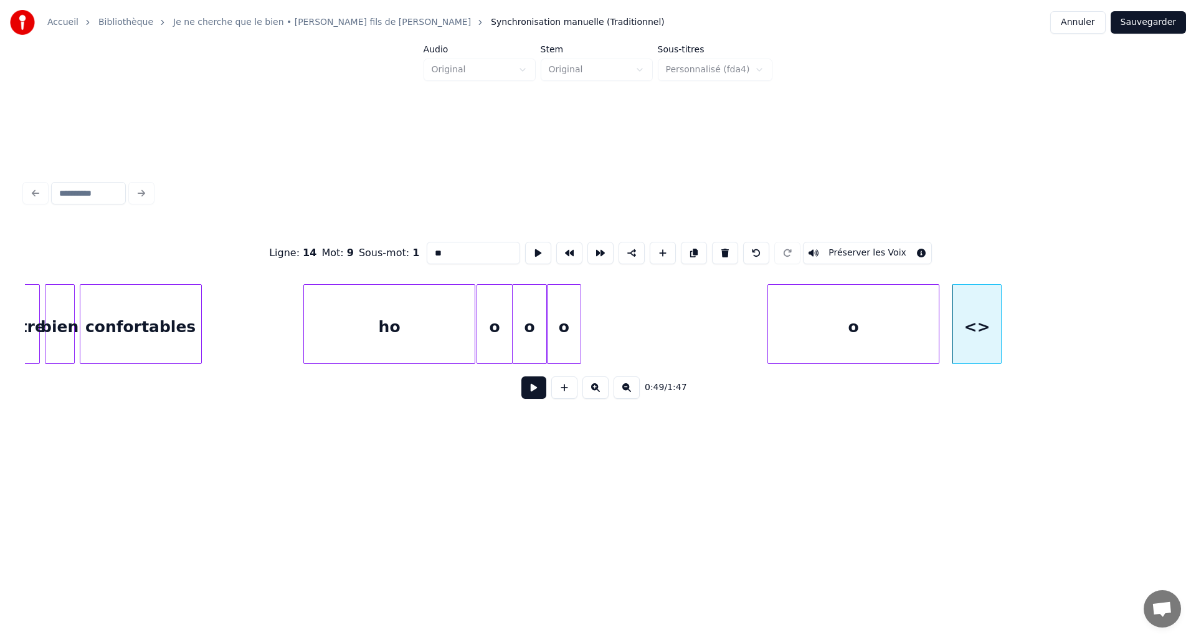
drag, startPoint x: 495, startPoint y: 255, endPoint x: 400, endPoint y: 251, distance: 94.7
click at [400, 251] on div "Ligne : 14 Mot : 9 Sous-mot : 1 ** Préserver les Voix" at bounding box center [598, 253] width 1146 height 62
click at [957, 335] on div "o" at bounding box center [962, 327] width 49 height 85
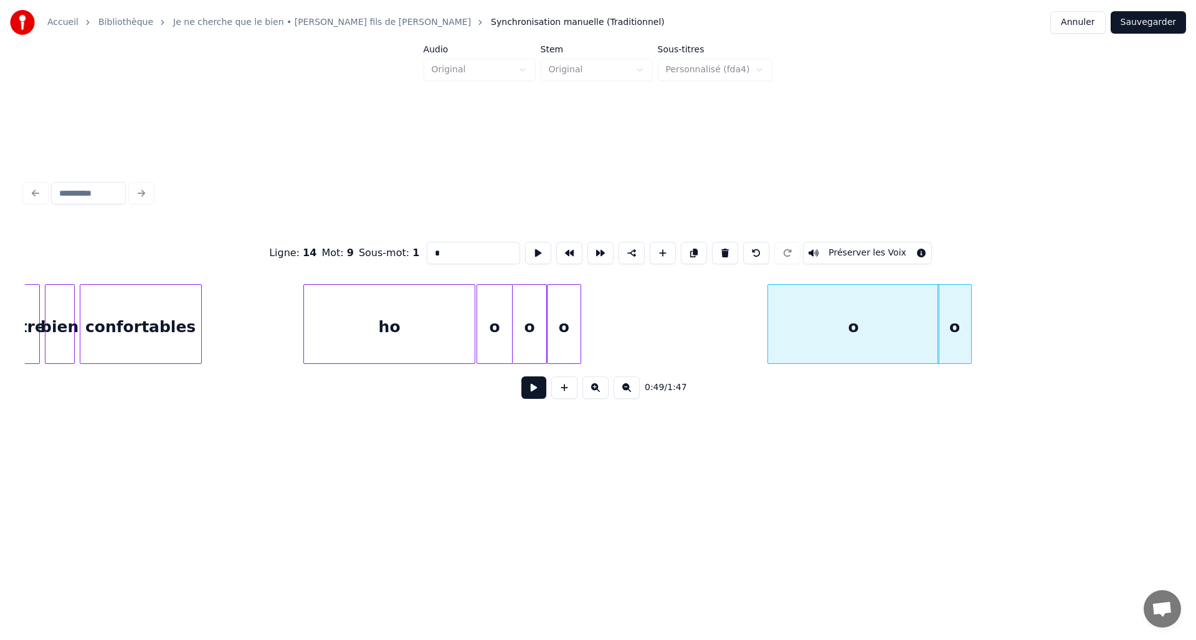
click at [968, 334] on div at bounding box center [969, 324] width 4 height 78
type input "*"
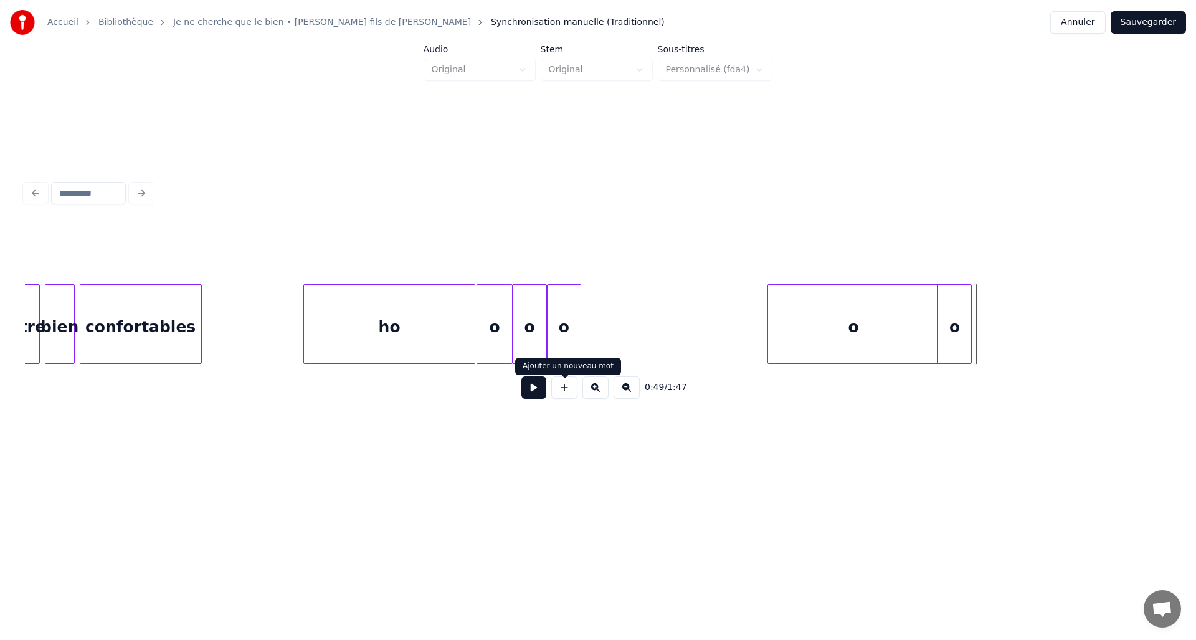
click at [561, 391] on button at bounding box center [564, 387] width 26 height 22
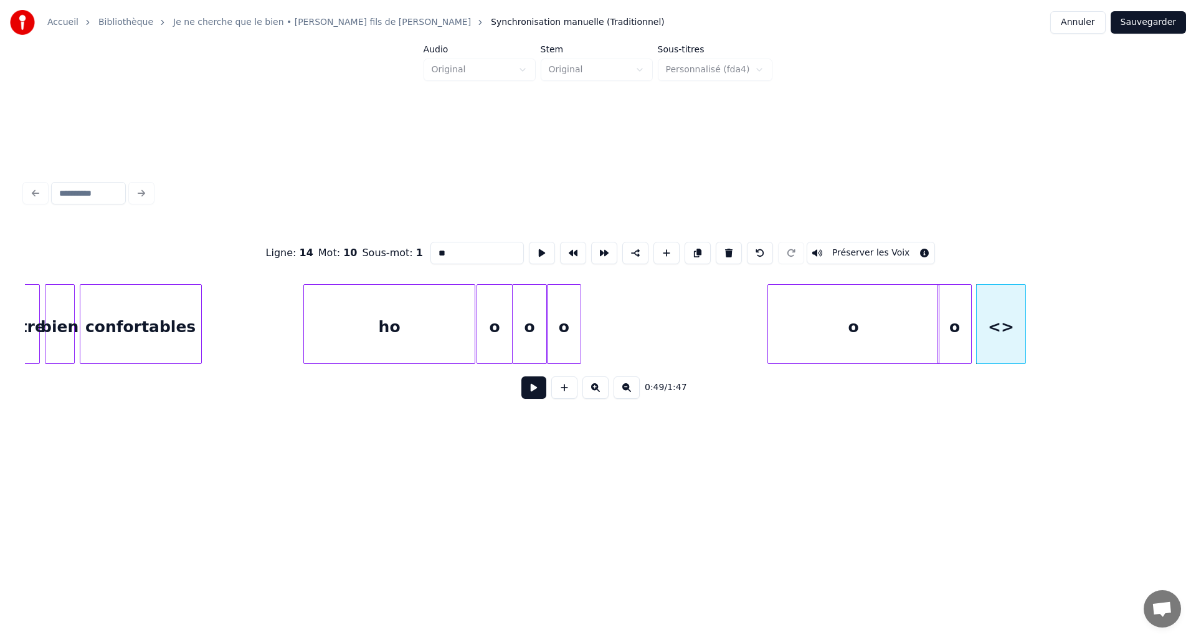
drag, startPoint x: 455, startPoint y: 246, endPoint x: 419, endPoint y: 250, distance: 36.3
click at [419, 250] on div "Ligne : 14 Mot : 10 Sous-mot : 1 ** Préserver les Voix" at bounding box center [598, 253] width 1146 height 62
type input "*"
click at [992, 352] on div "o" at bounding box center [998, 327] width 49 height 85
click at [1003, 344] on div at bounding box center [1003, 324] width 4 height 78
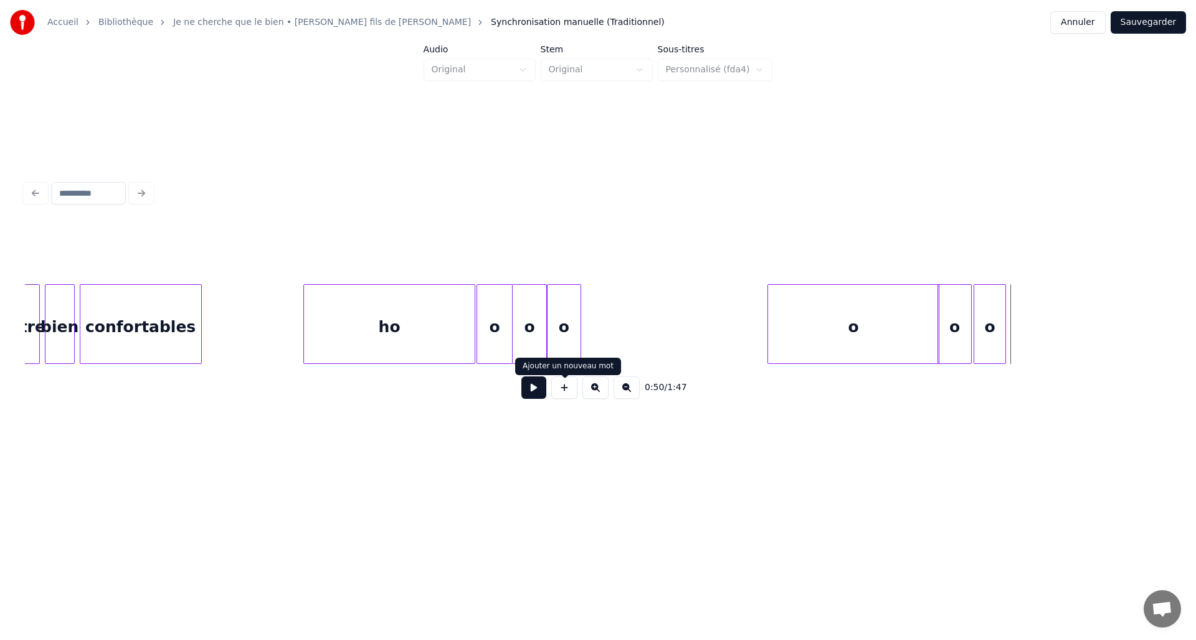
click at [562, 398] on button at bounding box center [564, 387] width 26 height 22
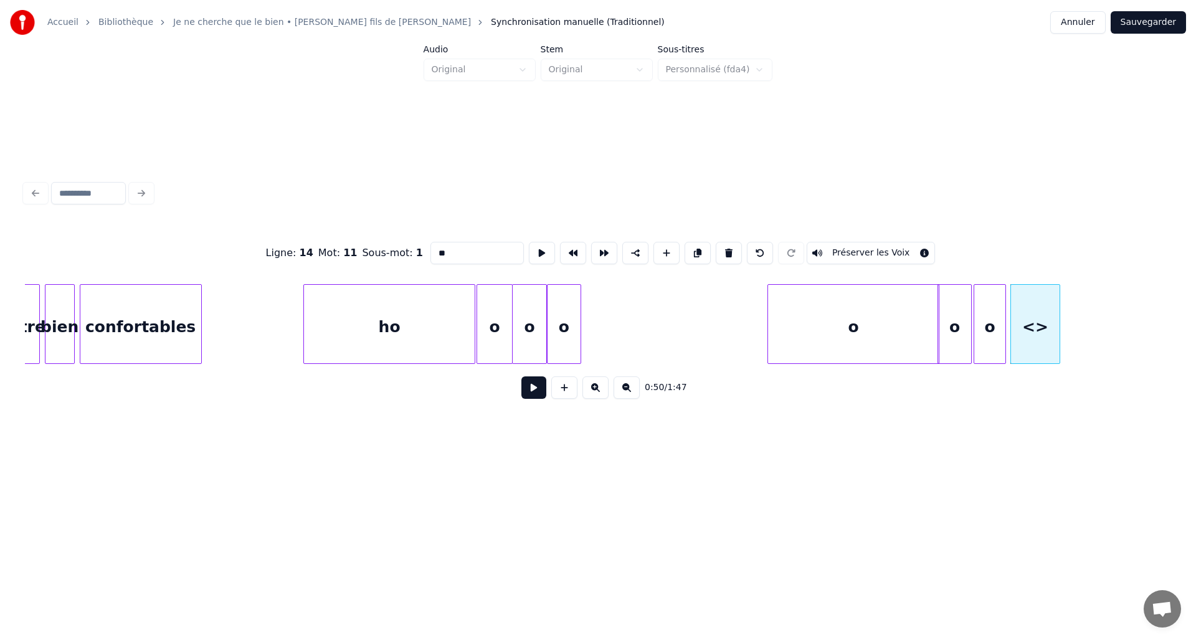
drag, startPoint x: 461, startPoint y: 249, endPoint x: 414, endPoint y: 242, distance: 47.7
click at [414, 242] on div "Ligne : 14 Mot : 11 Sous-mot : 1 ** Préserver les Voix" at bounding box center [598, 253] width 1146 height 62
type input "*"
click at [1031, 335] on div "o" at bounding box center [1032, 327] width 49 height 85
type input "*"
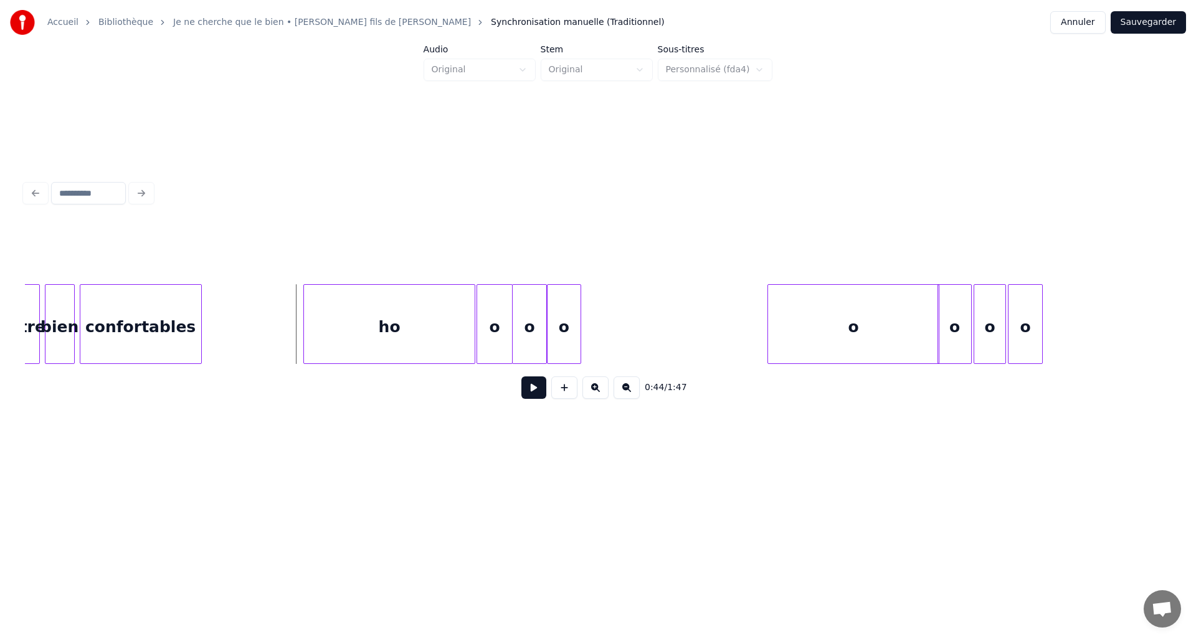
click at [539, 395] on button at bounding box center [533, 387] width 25 height 22
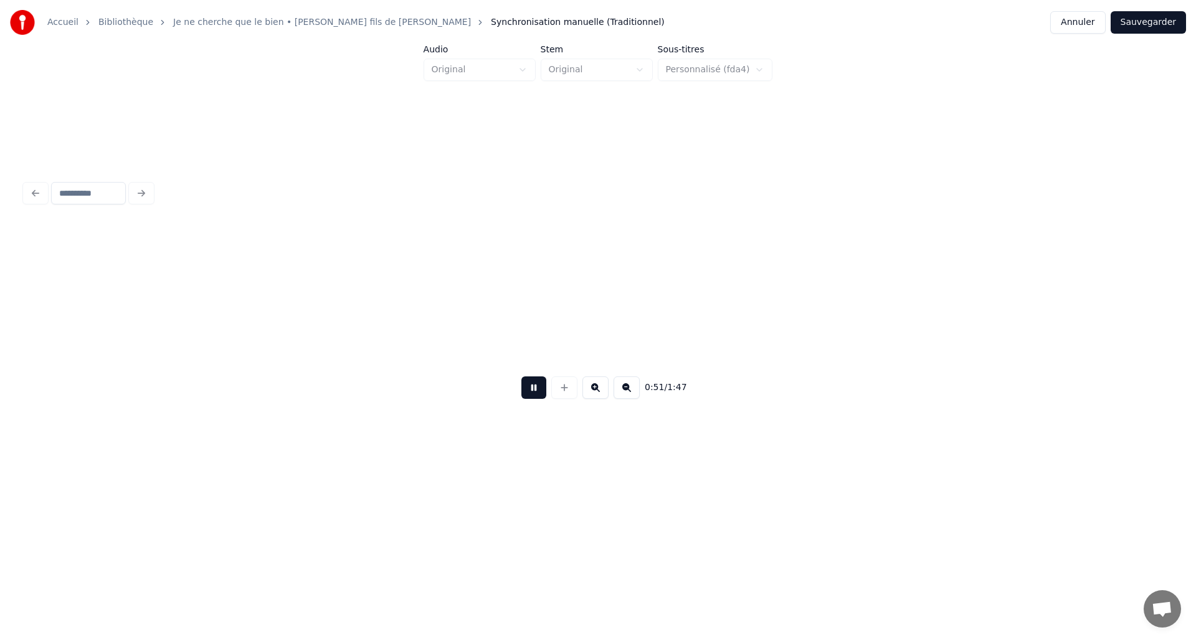
scroll to position [0, 6391]
click at [539, 392] on button at bounding box center [533, 387] width 25 height 22
click at [96, 336] on div "Je ne cherche que le" at bounding box center [314, 324] width 13360 height 80
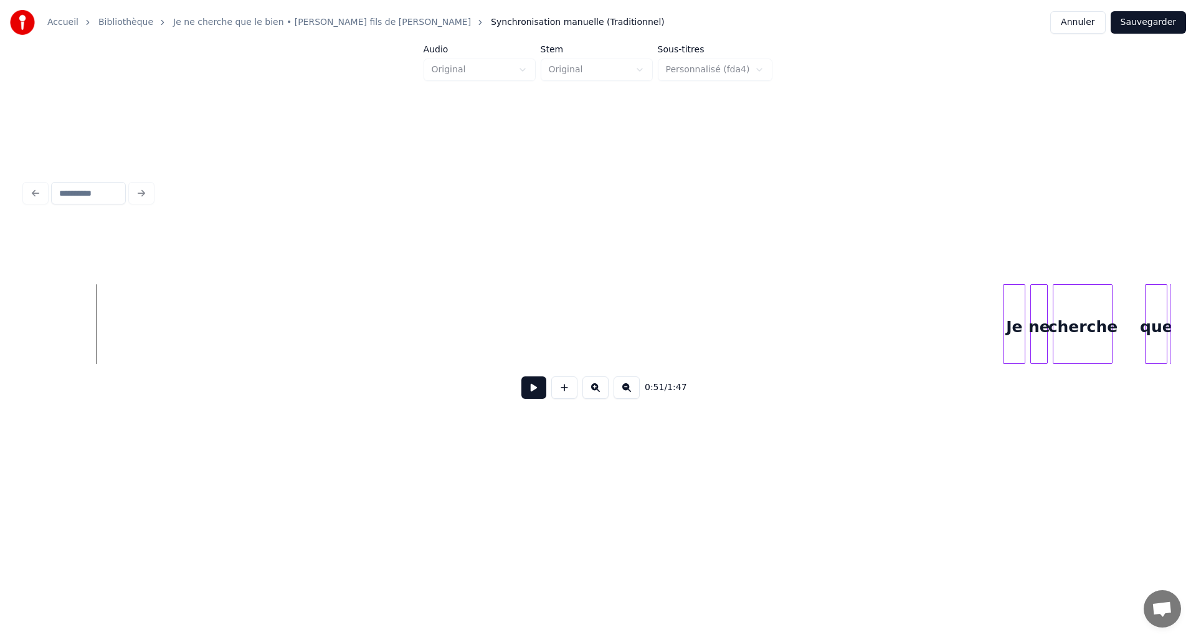
click at [530, 397] on button at bounding box center [533, 387] width 25 height 22
click at [75, 333] on div "Je ne cherche que le" at bounding box center [314, 324] width 13360 height 80
click at [571, 396] on button at bounding box center [564, 387] width 26 height 22
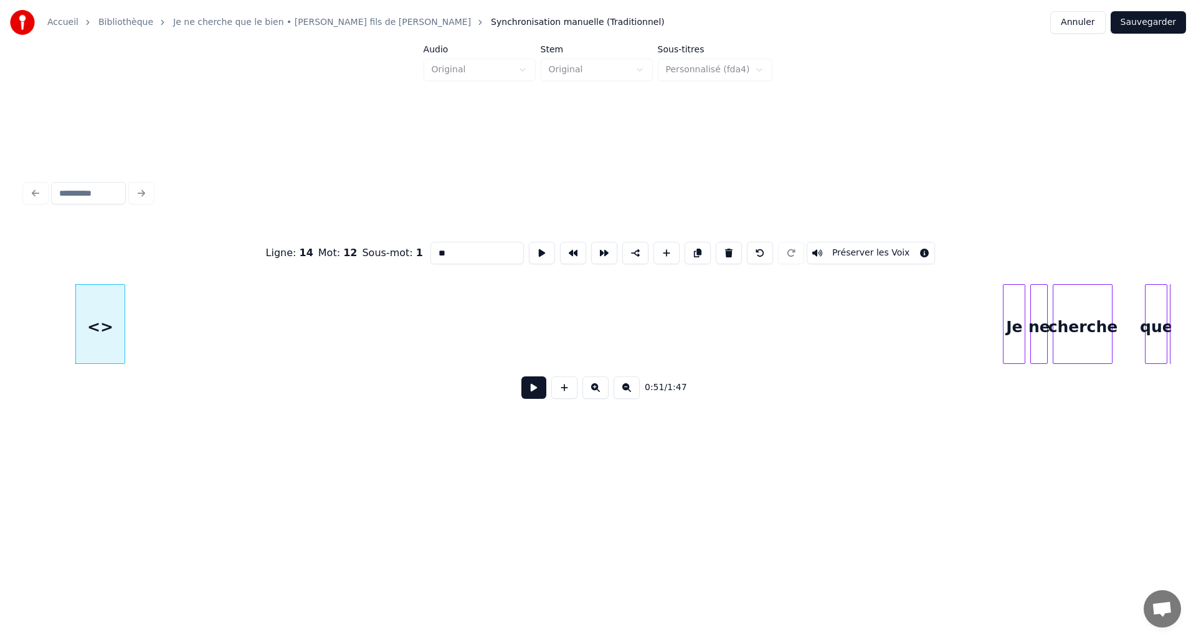
drag, startPoint x: 478, startPoint y: 253, endPoint x: 412, endPoint y: 245, distance: 66.5
click at [412, 245] on div "Ligne : 14 Mot : 12 Sous-mot : 1 ** Préserver les Voix" at bounding box center [598, 253] width 1146 height 62
type input "*"
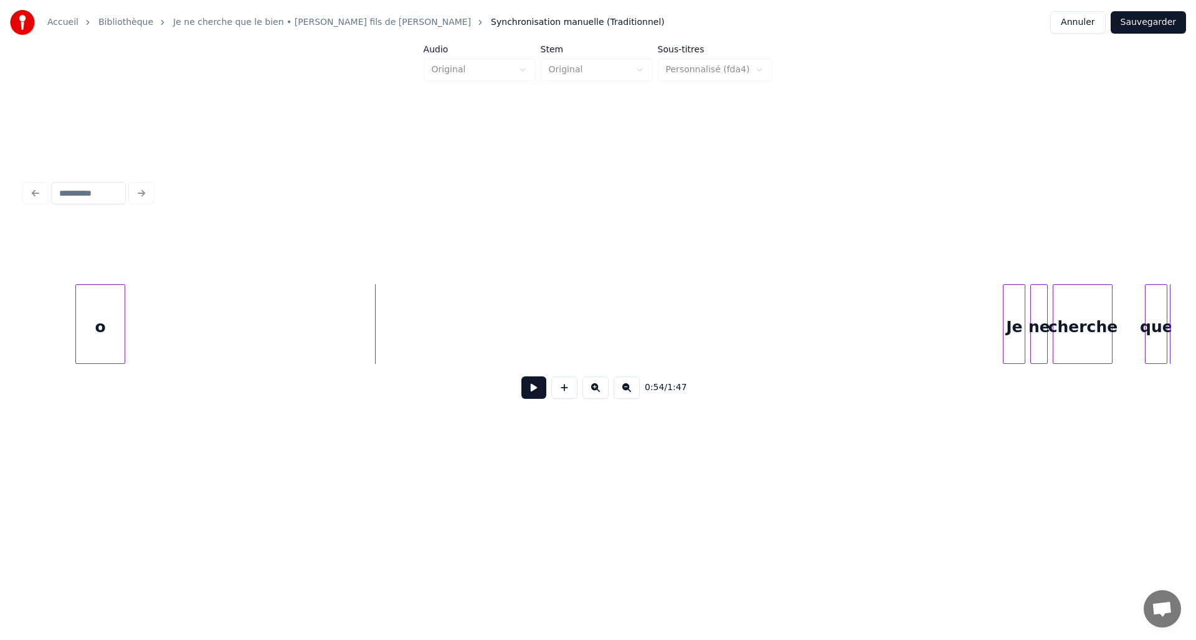
click at [52, 321] on div "Je ne cherche que le o" at bounding box center [314, 324] width 13360 height 80
click at [537, 391] on button at bounding box center [533, 387] width 25 height 22
click at [50, 331] on div "Je ne cherche que le o" at bounding box center [314, 324] width 13360 height 80
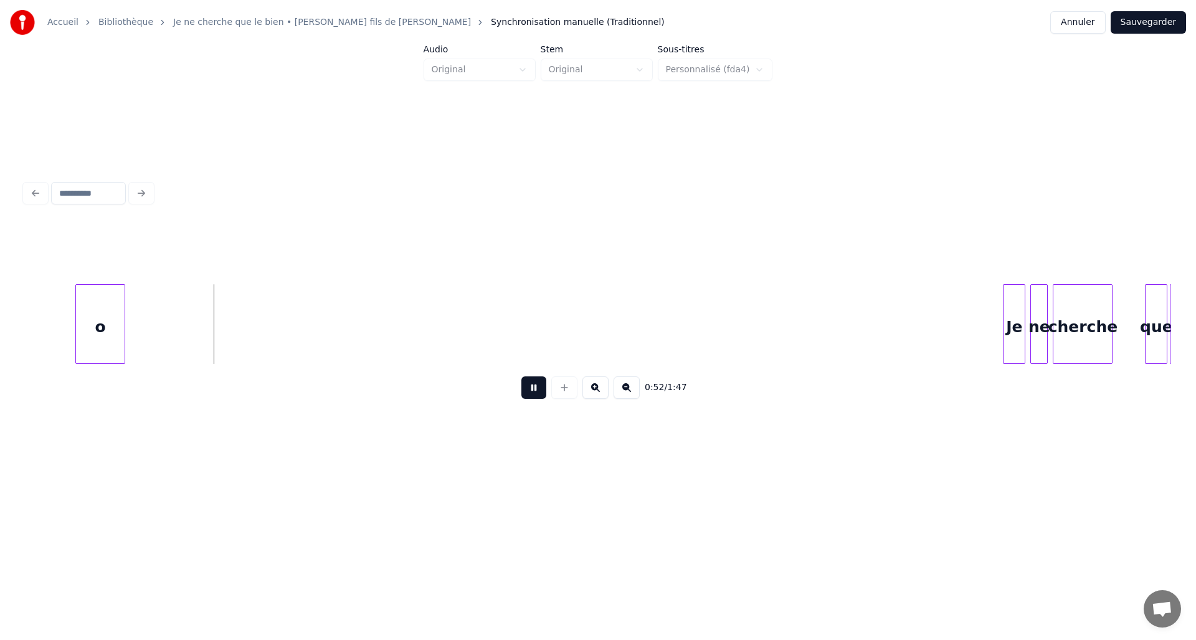
click at [521, 392] on div "0:52 / 1:47" at bounding box center [598, 387] width 1126 height 27
click at [524, 397] on button at bounding box center [533, 387] width 25 height 22
click at [58, 337] on div "Je ne cherche que le o" at bounding box center [314, 324] width 13360 height 80
click at [526, 387] on button at bounding box center [533, 387] width 25 height 22
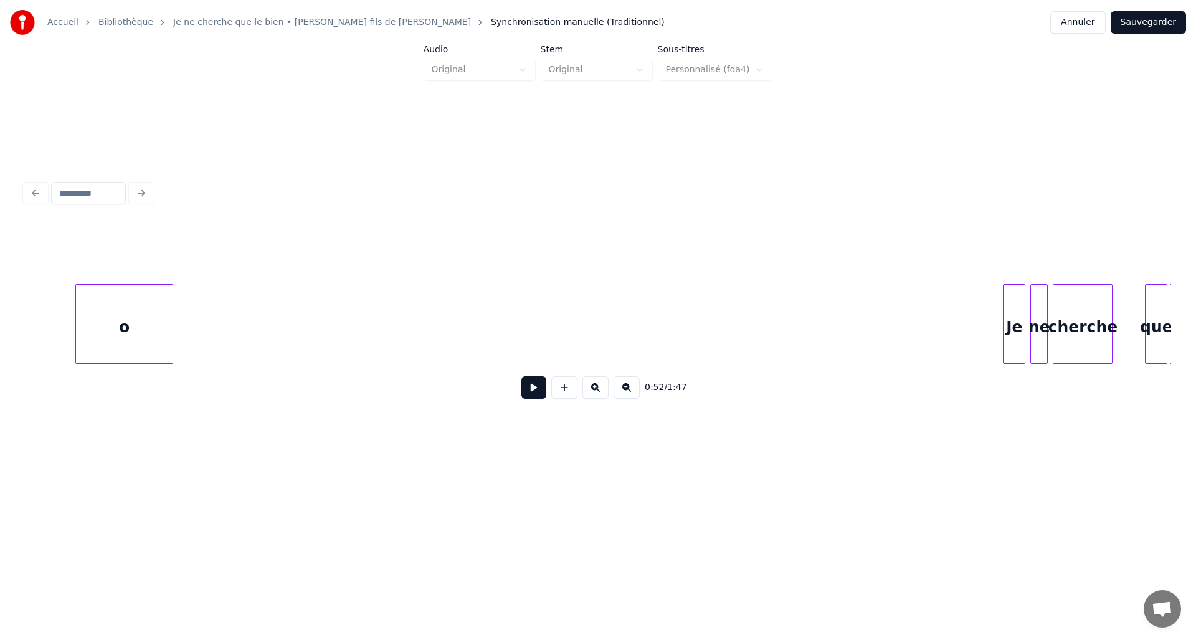
click at [169, 334] on div at bounding box center [171, 324] width 4 height 78
click at [529, 389] on button at bounding box center [533, 387] width 25 height 22
click at [530, 389] on button at bounding box center [533, 387] width 25 height 22
click at [173, 343] on div "o" at bounding box center [124, 324] width 98 height 80
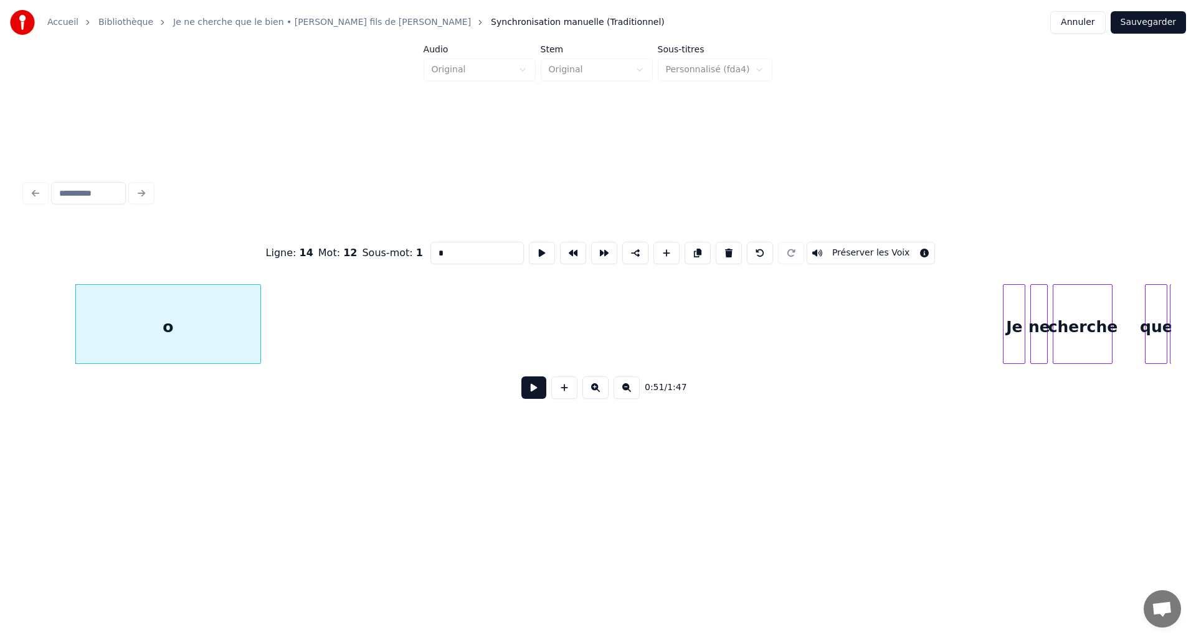
click at [258, 344] on div at bounding box center [259, 324] width 4 height 78
click at [538, 392] on button at bounding box center [533, 387] width 25 height 22
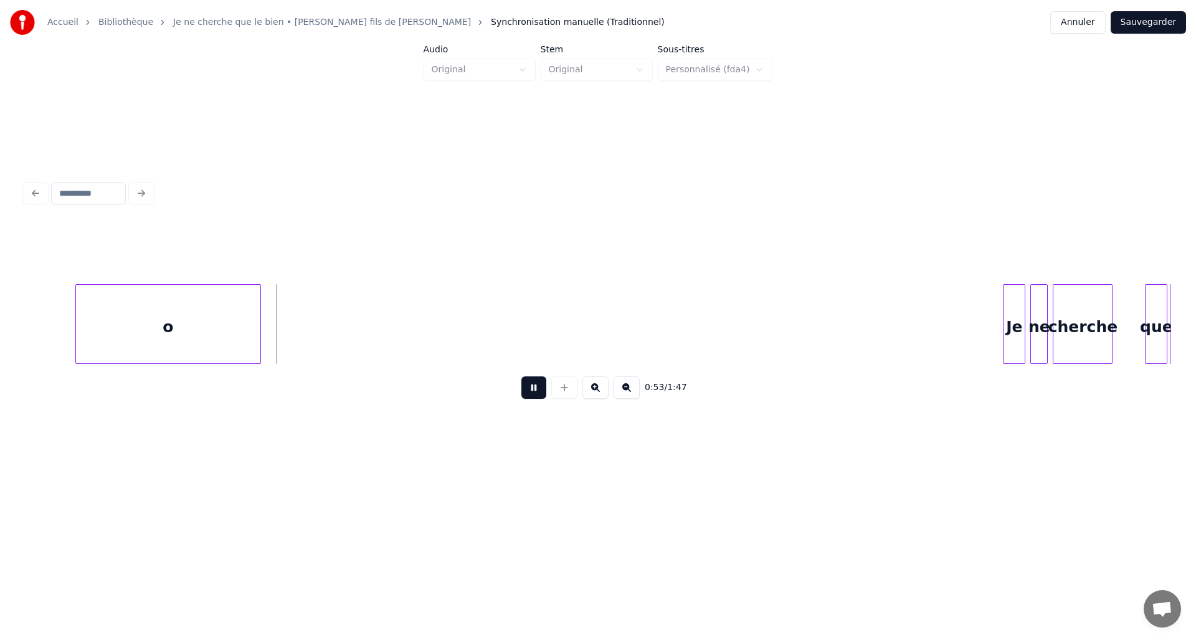
click at [537, 390] on button at bounding box center [533, 387] width 25 height 22
click at [572, 397] on button at bounding box center [564, 387] width 26 height 22
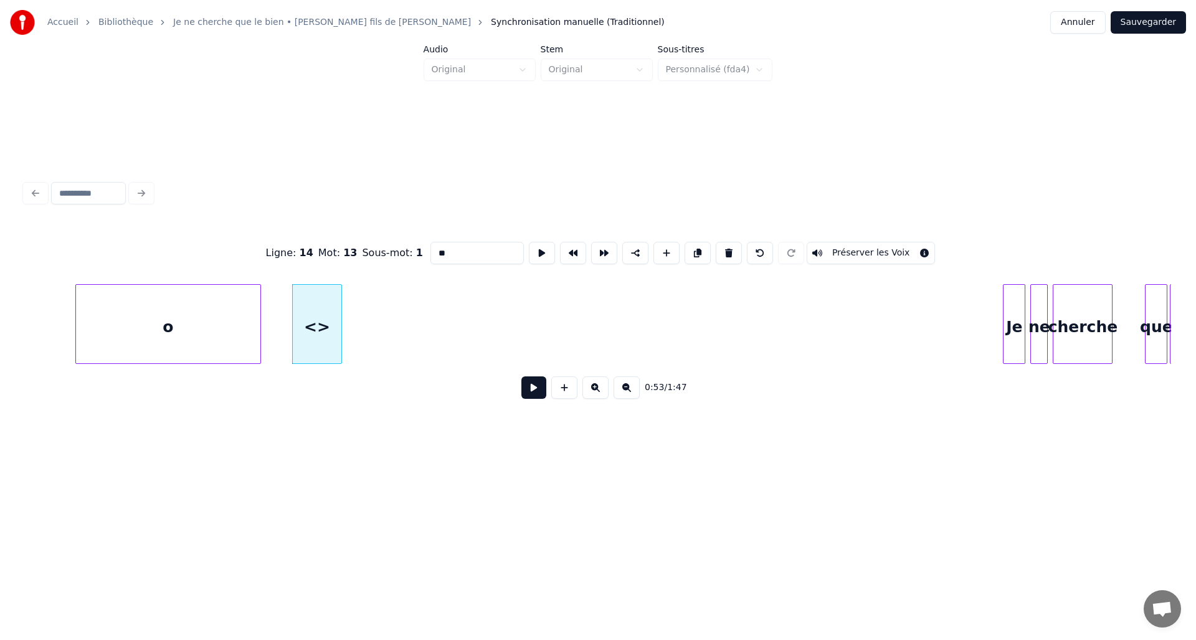
drag, startPoint x: 481, startPoint y: 252, endPoint x: 407, endPoint y: 243, distance: 74.7
click at [407, 243] on div "Ligne : 14 Mot : 13 Sous-mot : 1 ** Préserver les Voix" at bounding box center [598, 253] width 1146 height 62
click at [293, 327] on div "o" at bounding box center [287, 327] width 49 height 85
click at [290, 335] on div at bounding box center [288, 324] width 4 height 78
type input "*"
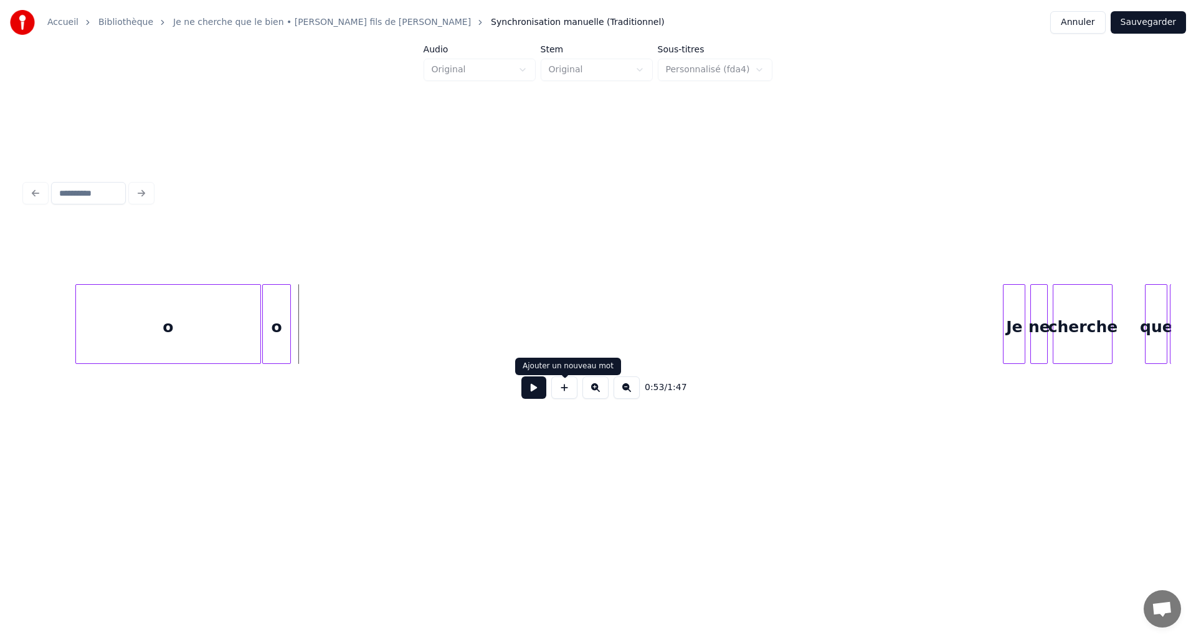
click at [571, 398] on button at bounding box center [564, 387] width 26 height 22
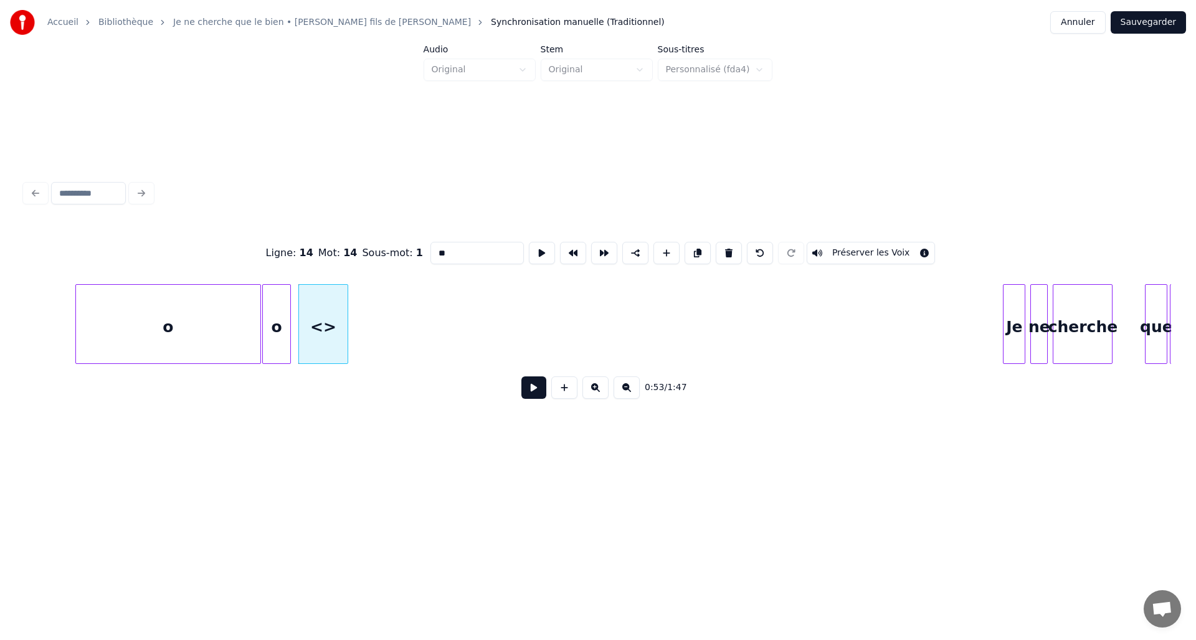
drag, startPoint x: 463, startPoint y: 242, endPoint x: 421, endPoint y: 250, distance: 43.1
click at [421, 250] on div "Ligne : 14 Mot : 14 Sous-mot : 1 ** Préserver les Voix" at bounding box center [598, 253] width 1146 height 62
drag, startPoint x: 481, startPoint y: 247, endPoint x: 427, endPoint y: 242, distance: 54.4
click at [430, 242] on input "**" at bounding box center [476, 253] width 93 height 22
click at [320, 338] on div "o" at bounding box center [319, 327] width 49 height 85
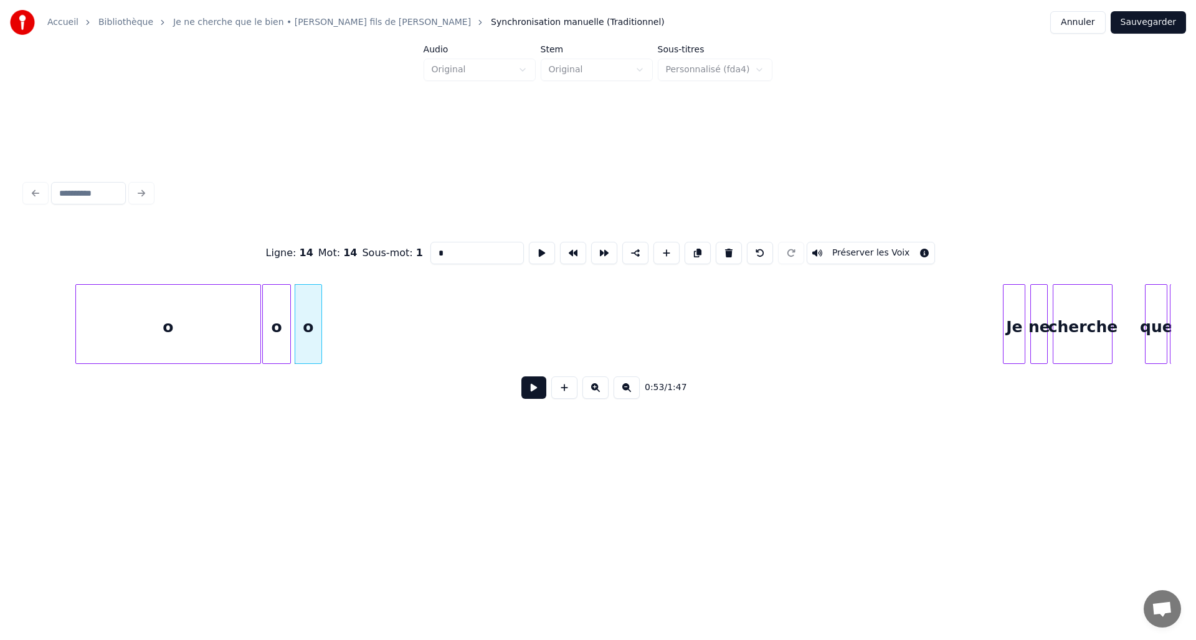
click at [318, 341] on div at bounding box center [320, 324] width 4 height 78
type input "*"
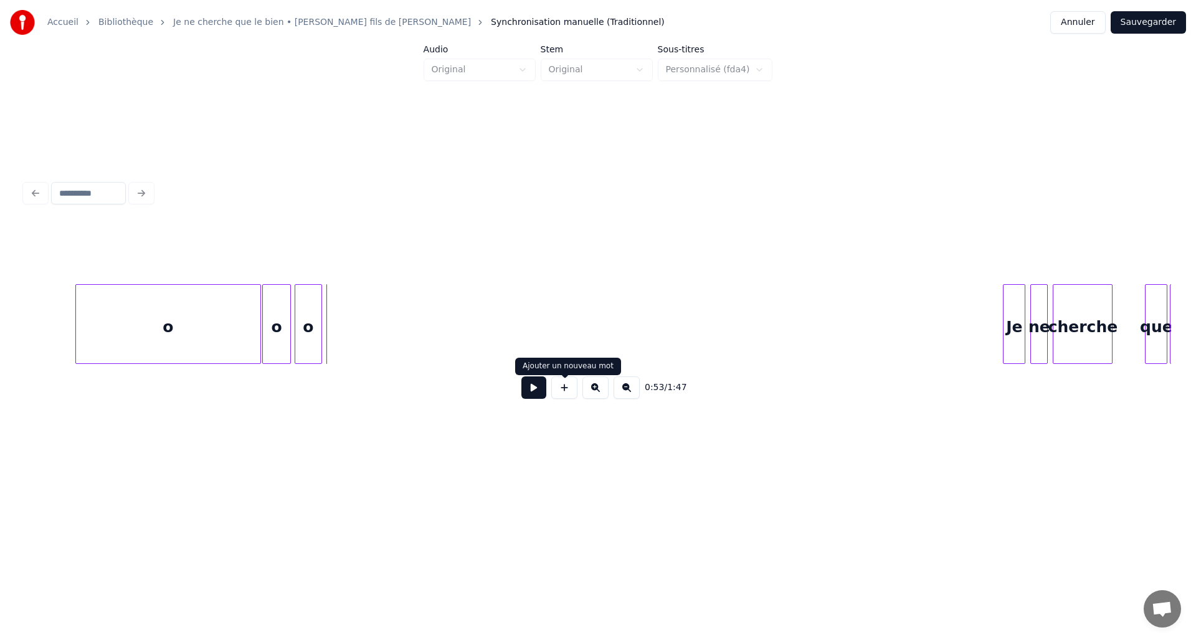
click at [571, 397] on button at bounding box center [564, 387] width 26 height 22
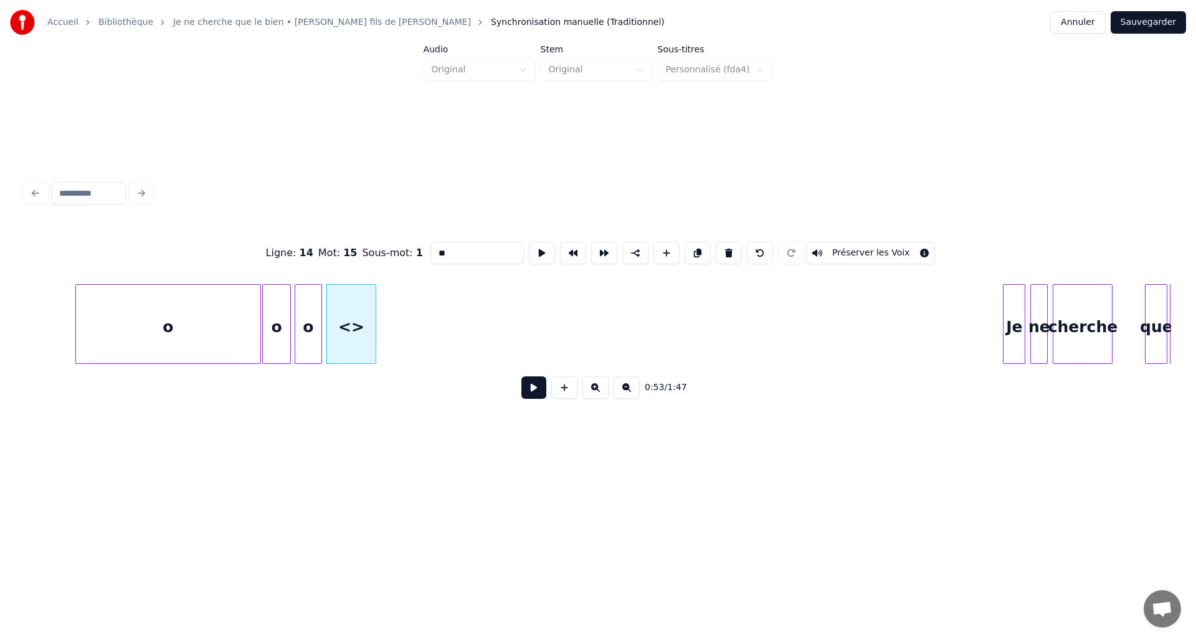
drag, startPoint x: 458, startPoint y: 247, endPoint x: 412, endPoint y: 243, distance: 46.3
click at [412, 243] on div "Ligne : 14 Mot : 15 Sous-mot : 1 ** Préserver les Voix" at bounding box center [598, 253] width 1146 height 62
click at [348, 338] on div "o" at bounding box center [347, 327] width 49 height 85
click at [362, 341] on div at bounding box center [364, 324] width 4 height 78
click at [214, 327] on div "o" at bounding box center [168, 327] width 184 height 85
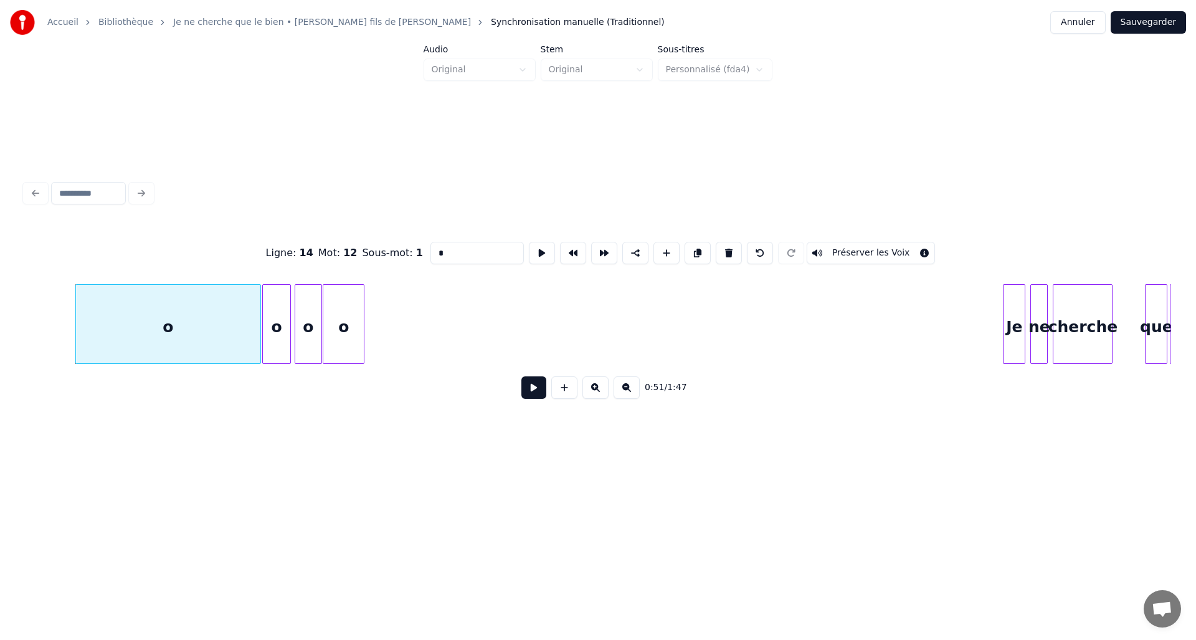
type input "*"
click at [523, 399] on button at bounding box center [533, 387] width 25 height 22
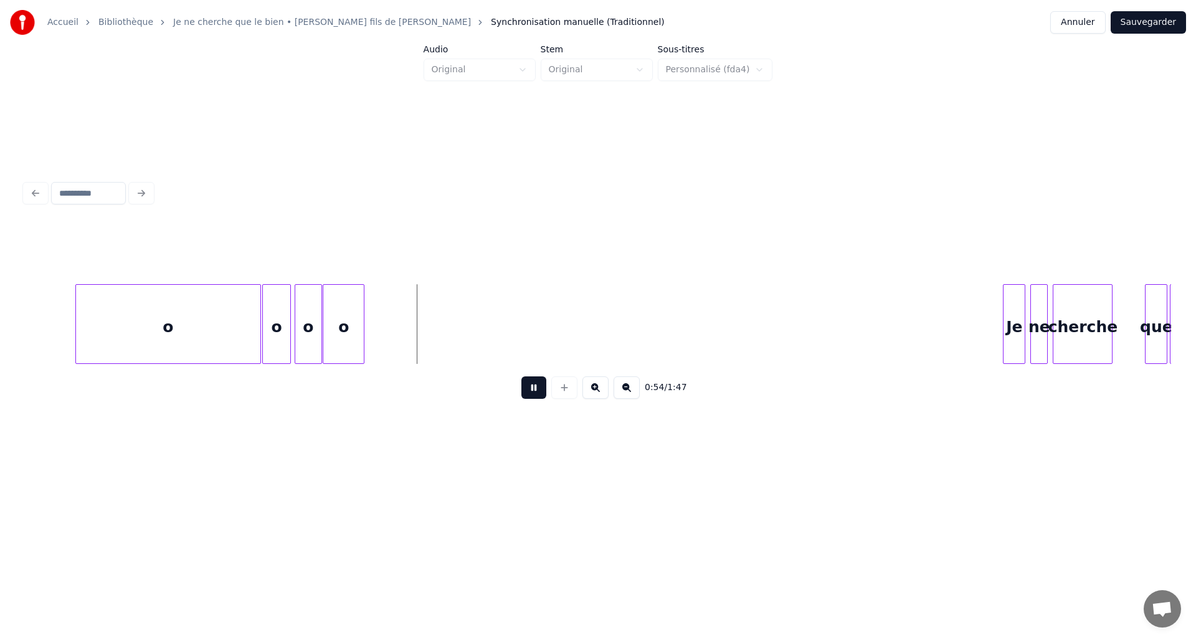
click at [523, 399] on button at bounding box center [533, 387] width 25 height 22
click at [442, 351] on div at bounding box center [442, 324] width 4 height 78
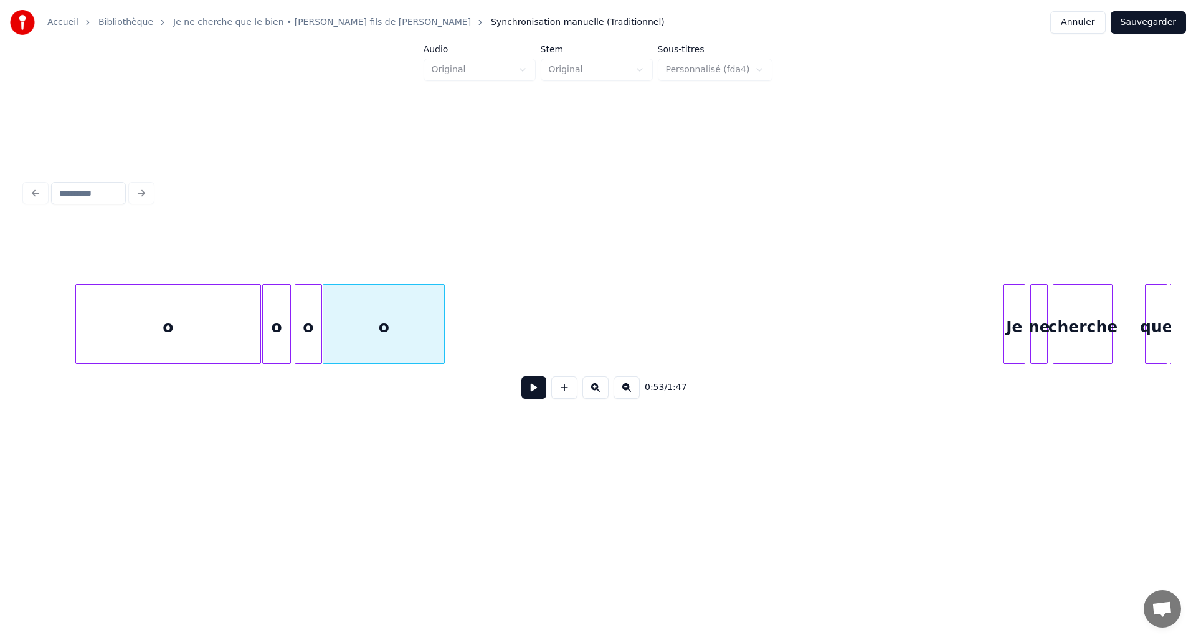
click at [197, 339] on div "o" at bounding box center [168, 327] width 184 height 85
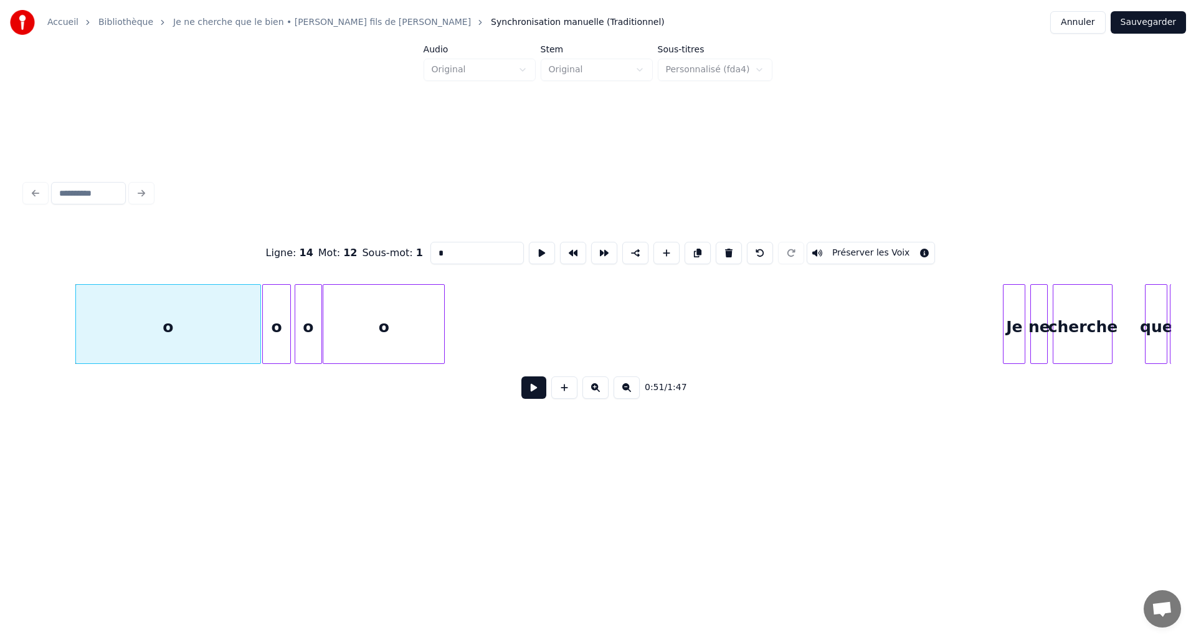
click at [536, 399] on button at bounding box center [533, 387] width 25 height 22
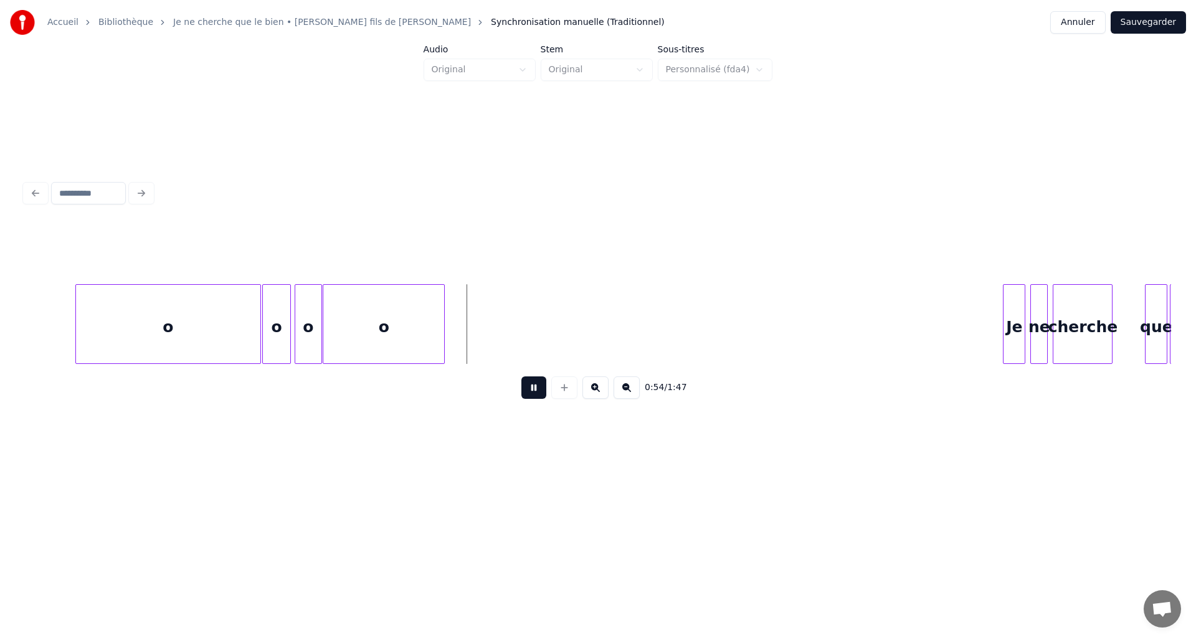
click at [537, 395] on button at bounding box center [533, 387] width 25 height 22
click at [444, 339] on div "o" at bounding box center [383, 327] width 121 height 85
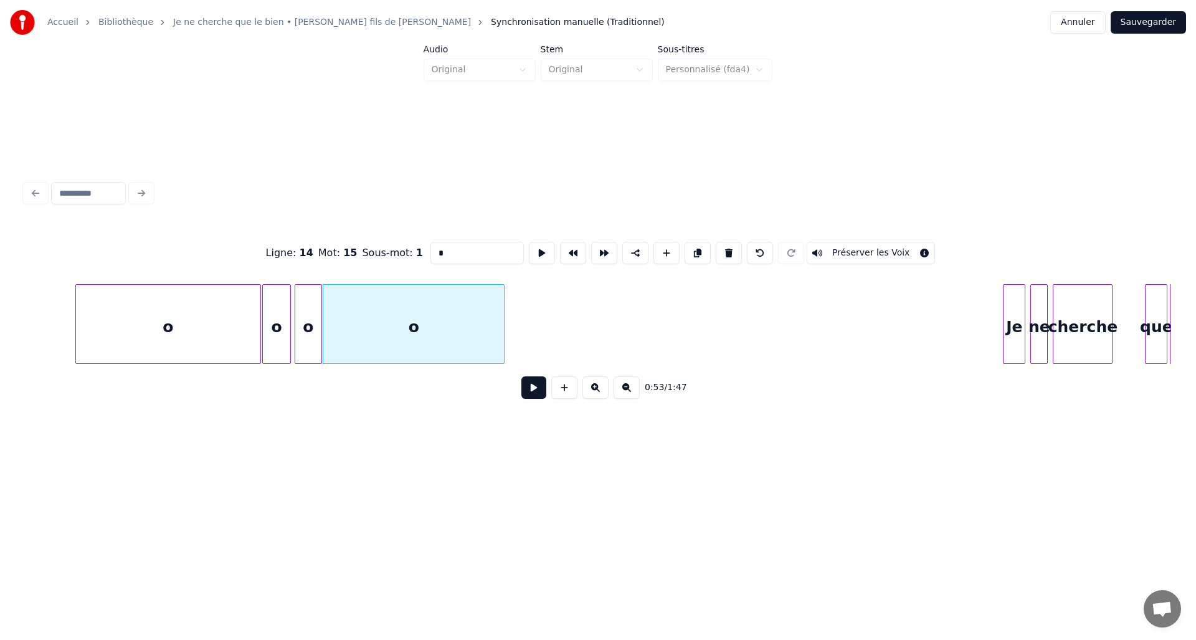
click at [503, 348] on div at bounding box center [502, 324] width 4 height 78
click at [539, 391] on button at bounding box center [533, 387] width 25 height 22
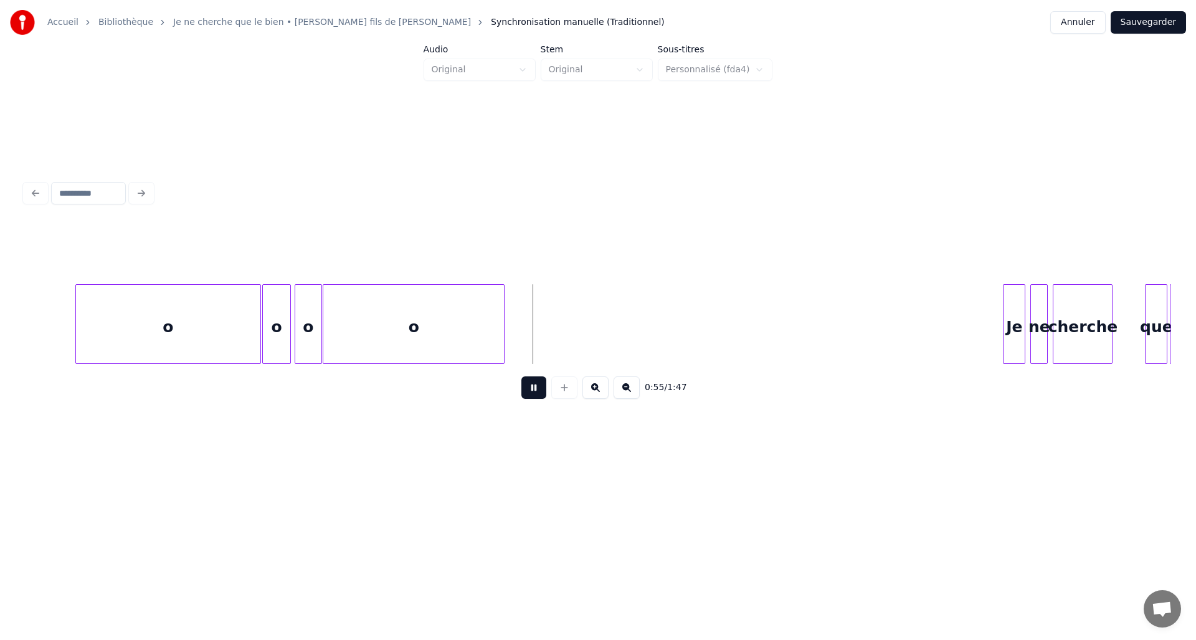
click at [537, 390] on button at bounding box center [533, 387] width 25 height 22
click at [489, 343] on div at bounding box center [491, 324] width 4 height 78
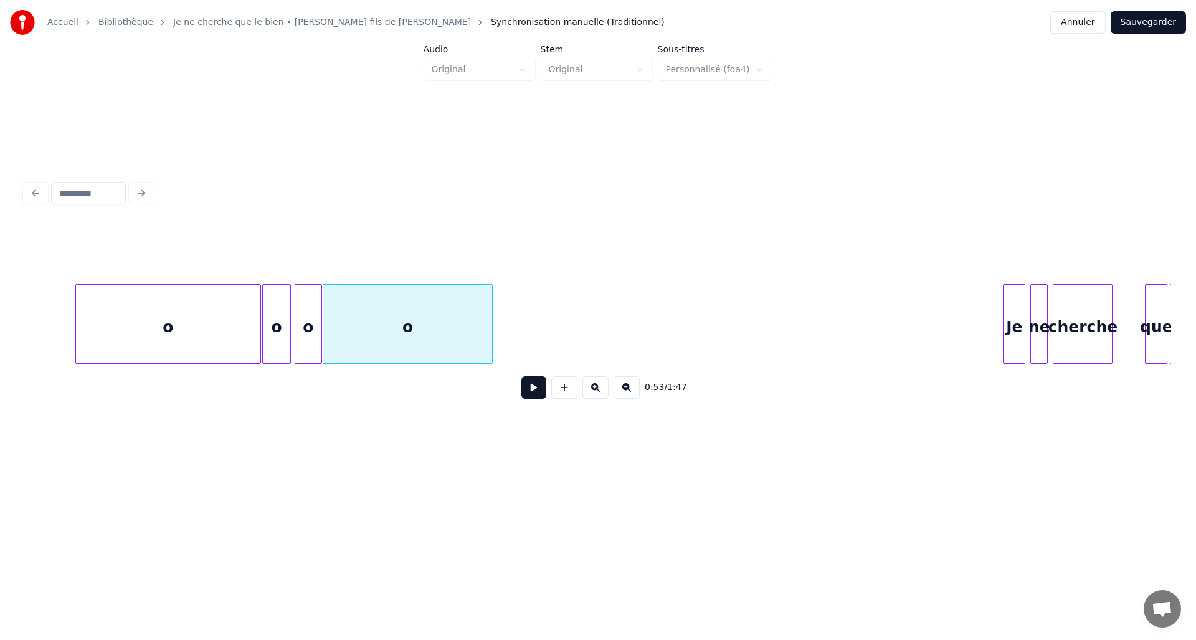
click at [528, 391] on button at bounding box center [533, 387] width 25 height 22
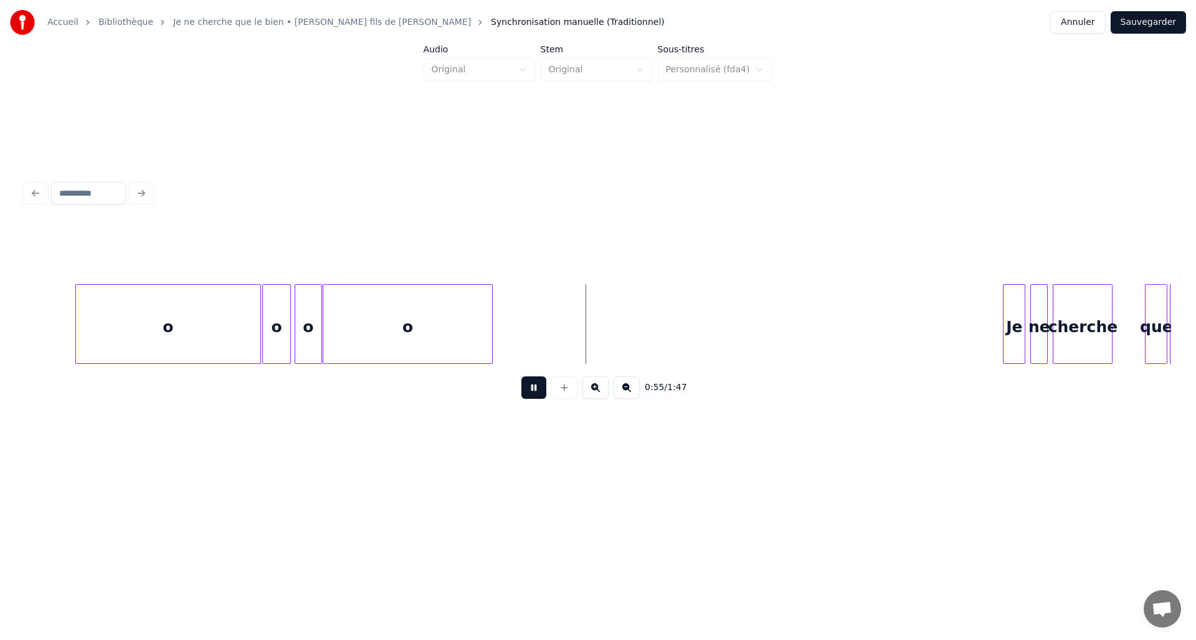
click at [528, 391] on button at bounding box center [533, 387] width 25 height 22
click at [563, 388] on button at bounding box center [564, 387] width 26 height 22
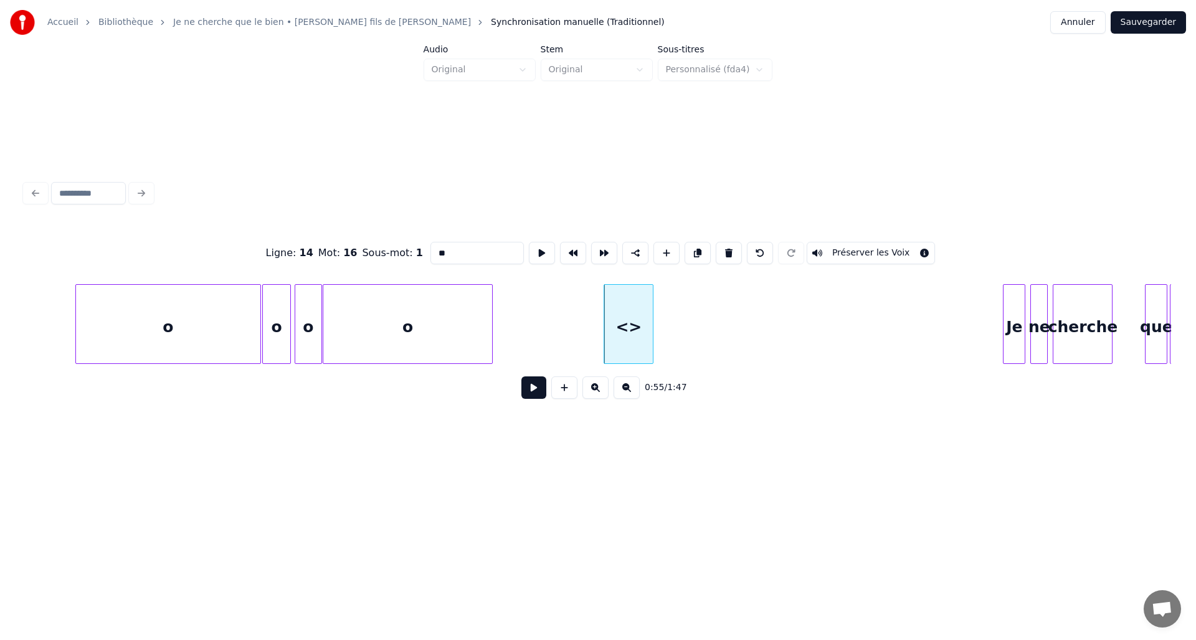
drag, startPoint x: 463, startPoint y: 250, endPoint x: 414, endPoint y: 245, distance: 48.8
click at [414, 245] on div "Ligne : 14 Mot : 16 Sous-mot : 1 ** Préserver les Voix" at bounding box center [598, 253] width 1146 height 62
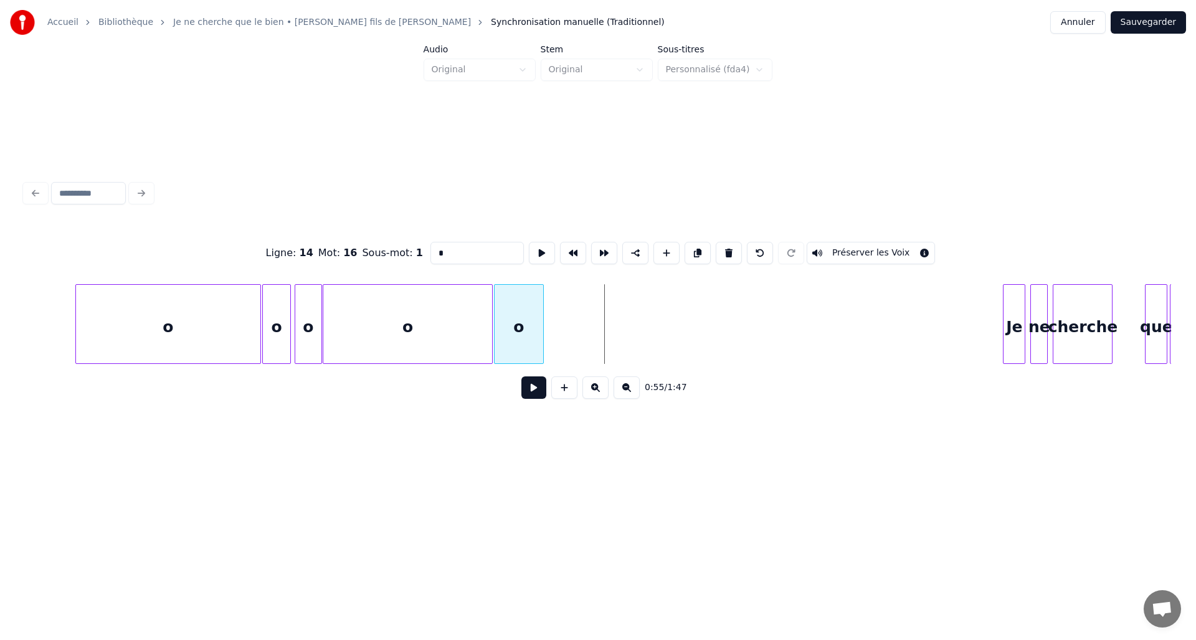
click at [518, 319] on div "o" at bounding box center [519, 327] width 49 height 85
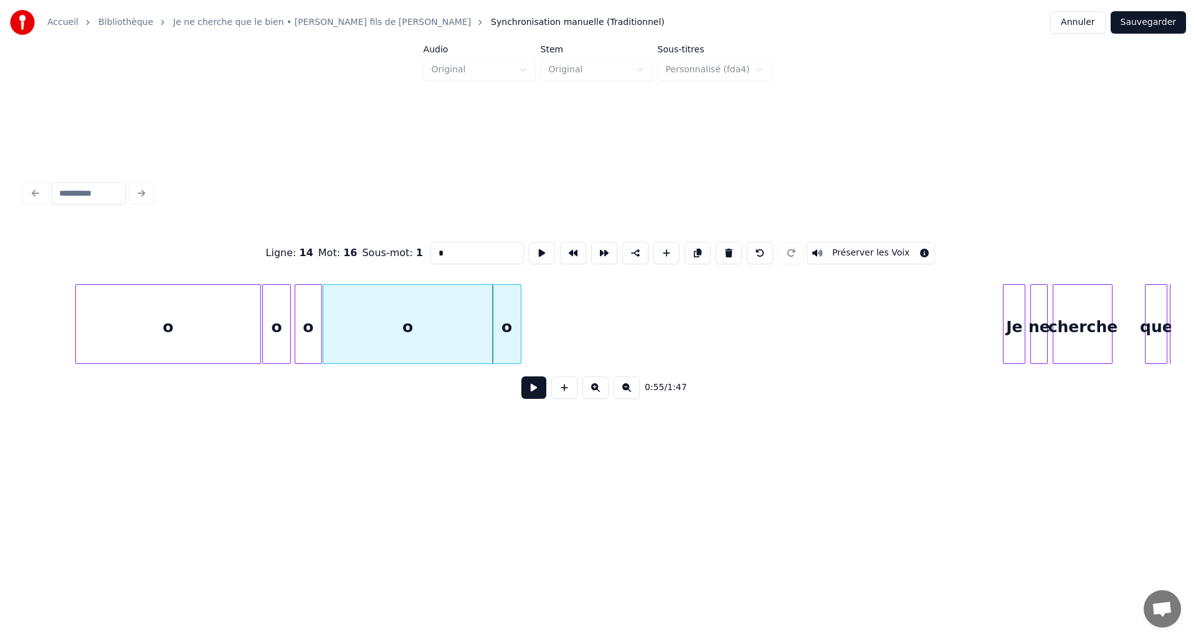
click at [518, 328] on div at bounding box center [519, 324] width 4 height 78
type input "*"
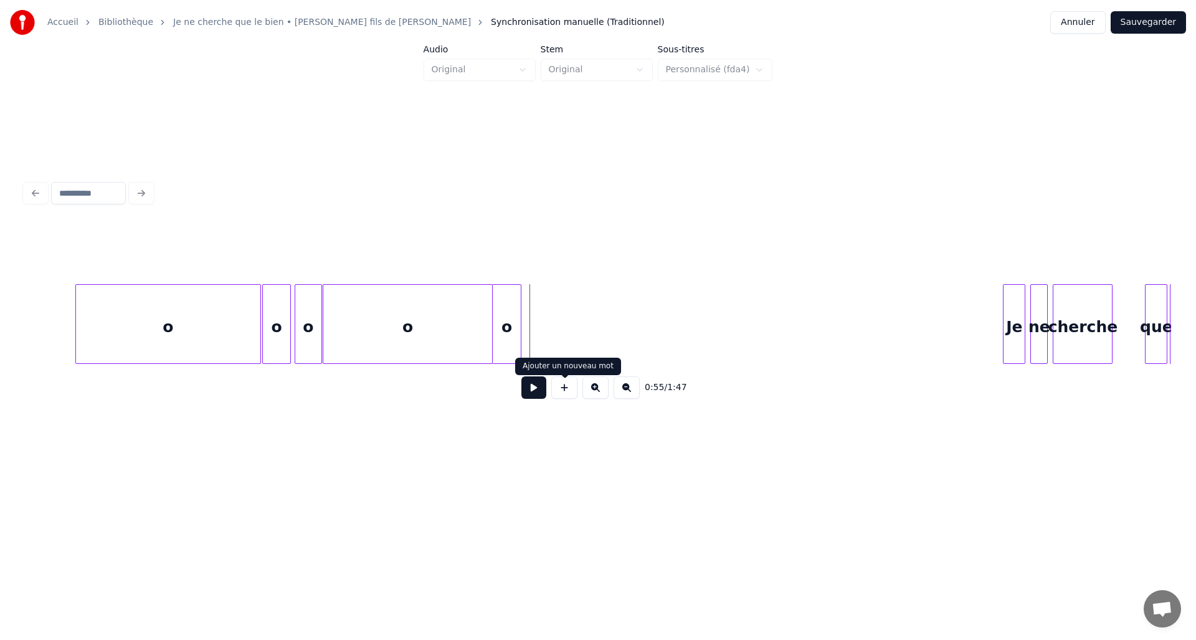
click at [564, 384] on button at bounding box center [564, 387] width 26 height 22
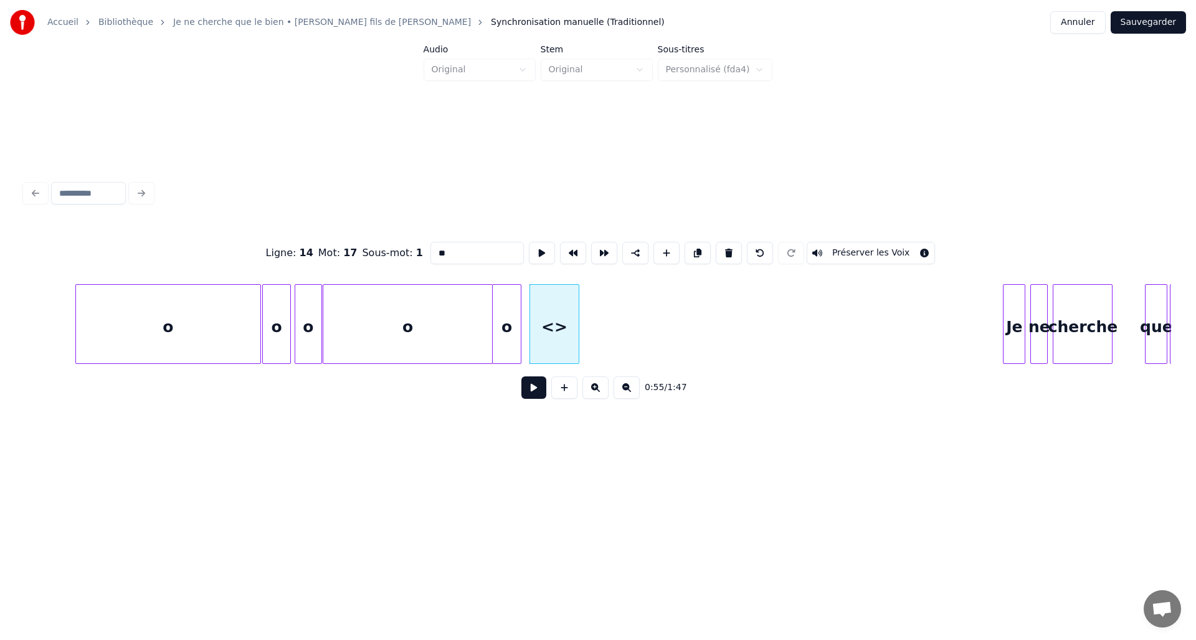
drag, startPoint x: 463, startPoint y: 253, endPoint x: 379, endPoint y: 245, distance: 85.0
click at [379, 245] on div "Ligne : 14 Mot : 17 Sous-mot : 1 ** Préserver les Voix" at bounding box center [598, 253] width 1146 height 62
click at [539, 336] on div "o" at bounding box center [548, 327] width 49 height 85
type input "*"
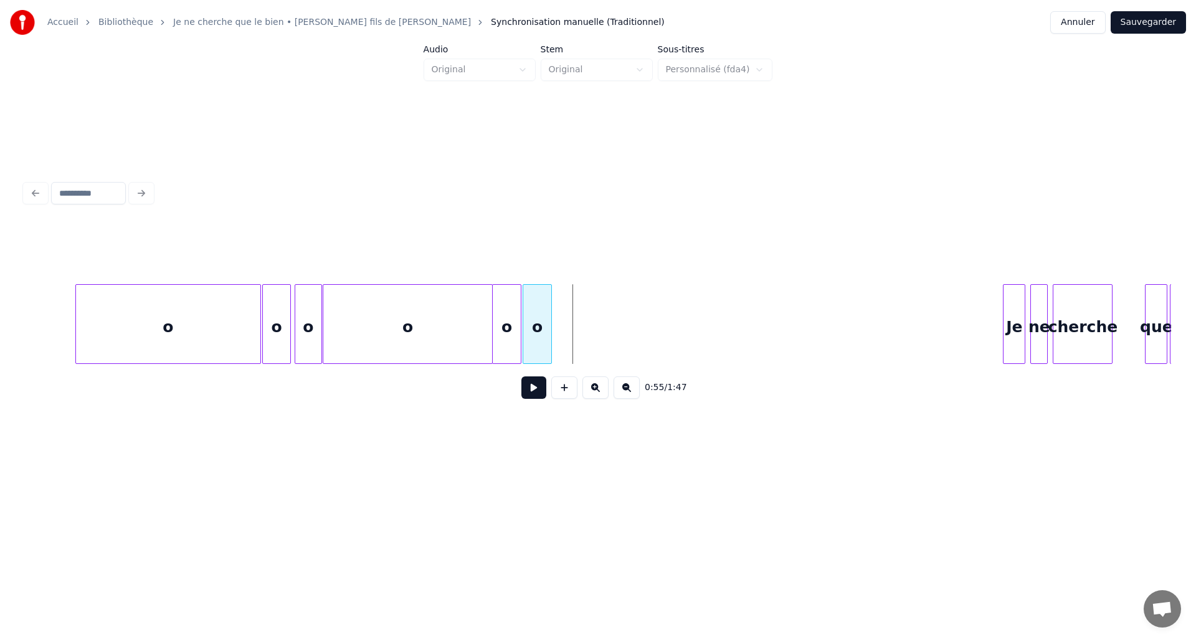
click at [551, 340] on div at bounding box center [549, 324] width 4 height 78
click at [563, 390] on button at bounding box center [564, 387] width 26 height 22
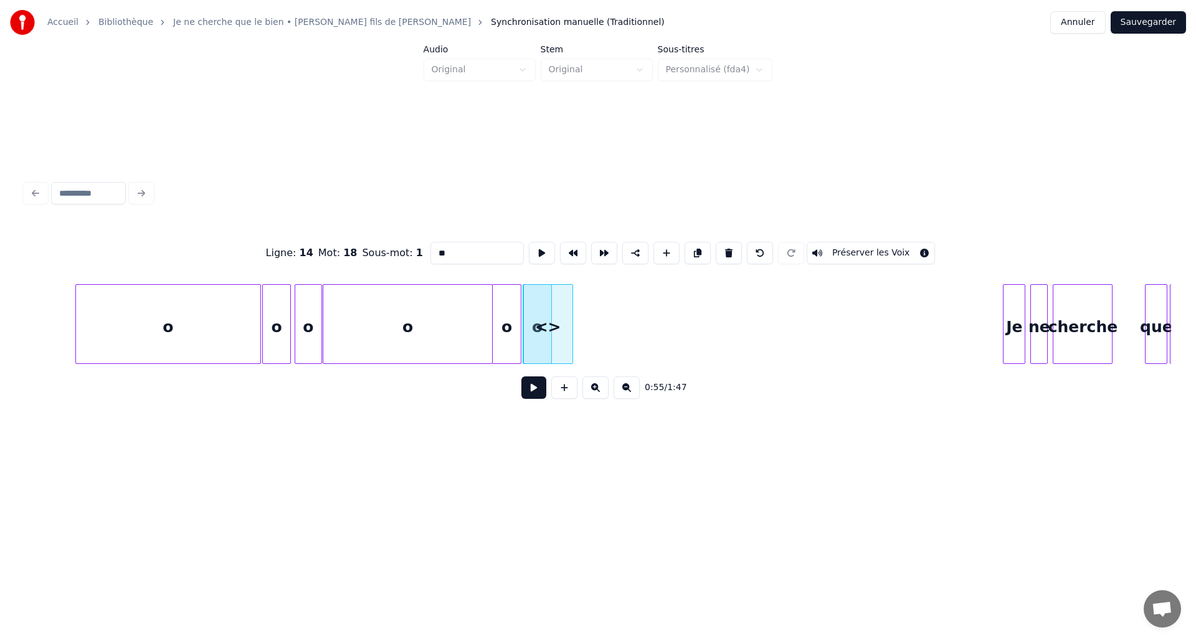
click at [560, 327] on div "<>" at bounding box center [548, 327] width 49 height 85
drag, startPoint x: 466, startPoint y: 253, endPoint x: 382, endPoint y: 253, distance: 84.7
click at [382, 253] on div "Ligne : 14 Mot : 18 Sous-mot : 1 ** Préserver les Voix" at bounding box center [598, 253] width 1146 height 62
click at [592, 341] on div "o" at bounding box center [578, 327] width 49 height 85
type input "*"
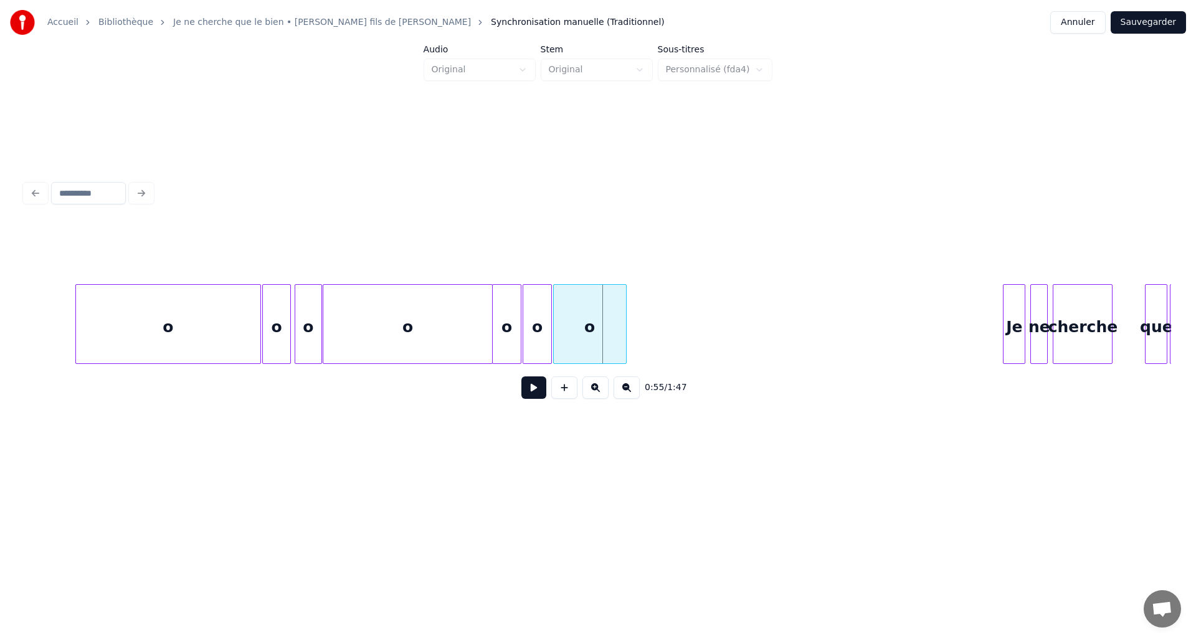
click at [626, 346] on div at bounding box center [624, 324] width 4 height 78
click at [509, 321] on div "o" at bounding box center [507, 327] width 28 height 85
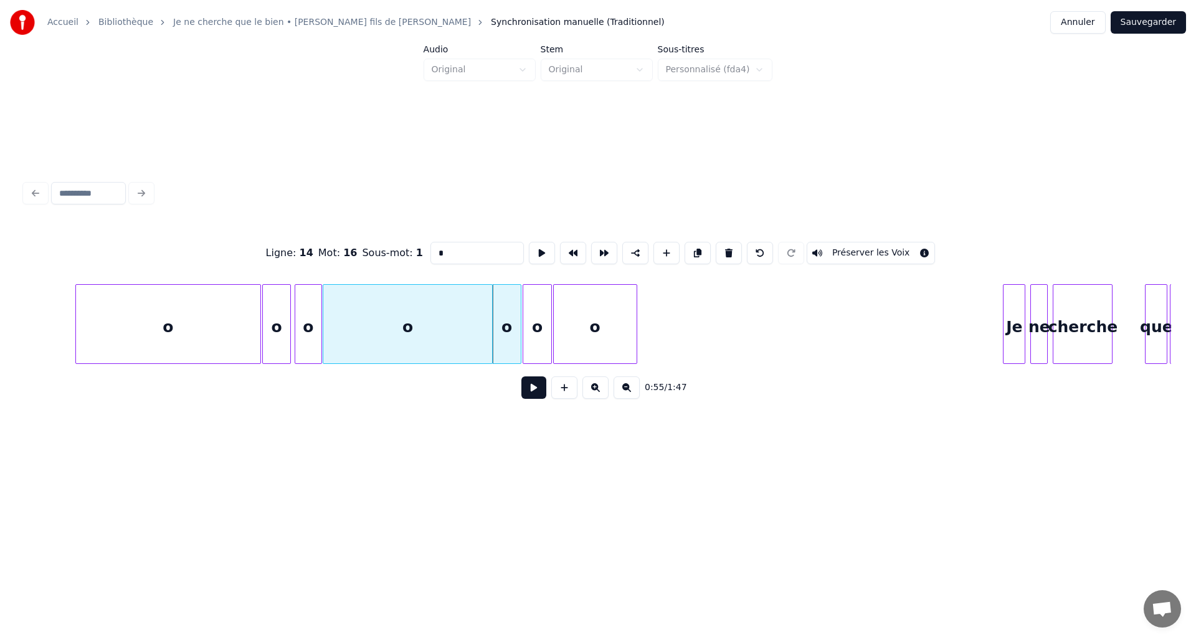
click at [534, 391] on button at bounding box center [533, 387] width 25 height 22
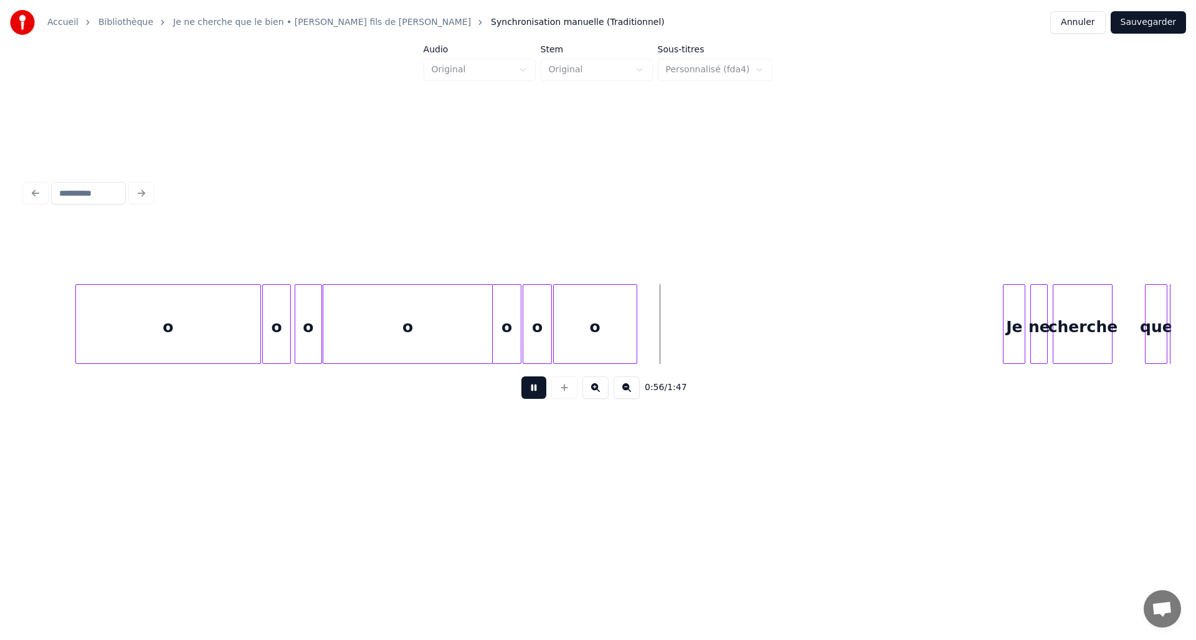
click at [535, 389] on button at bounding box center [533, 387] width 25 height 22
click at [684, 358] on div at bounding box center [685, 324] width 4 height 78
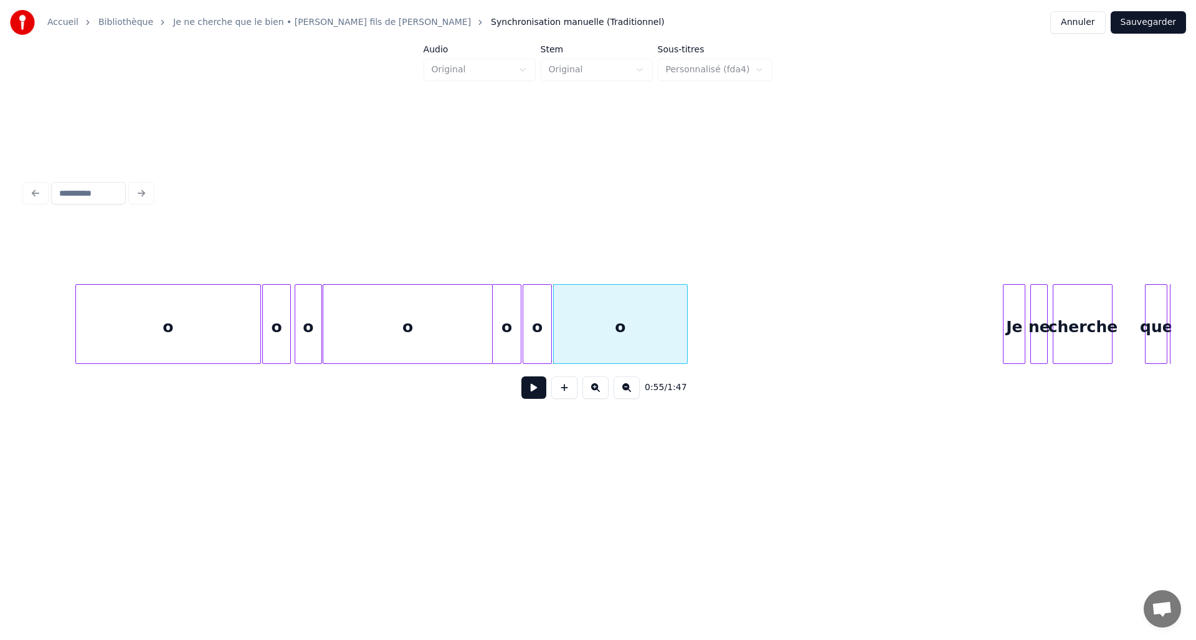
click at [543, 399] on button at bounding box center [533, 387] width 25 height 22
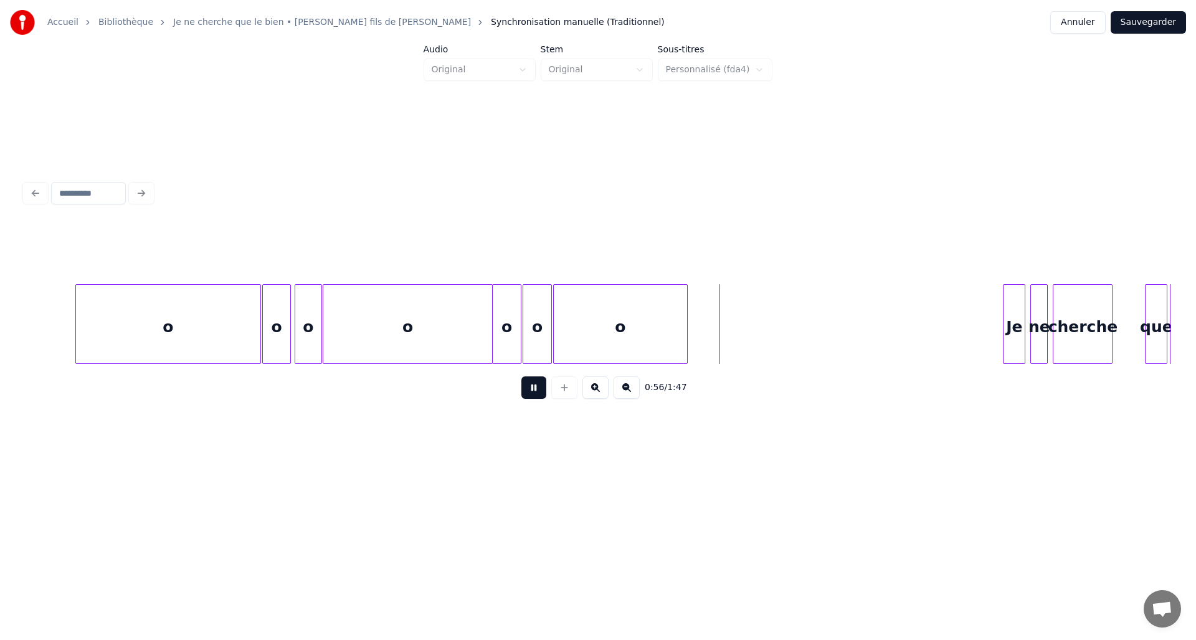
click at [543, 399] on button at bounding box center [533, 387] width 25 height 22
click at [747, 369] on div "0:57 / 1:47" at bounding box center [598, 316] width 1146 height 189
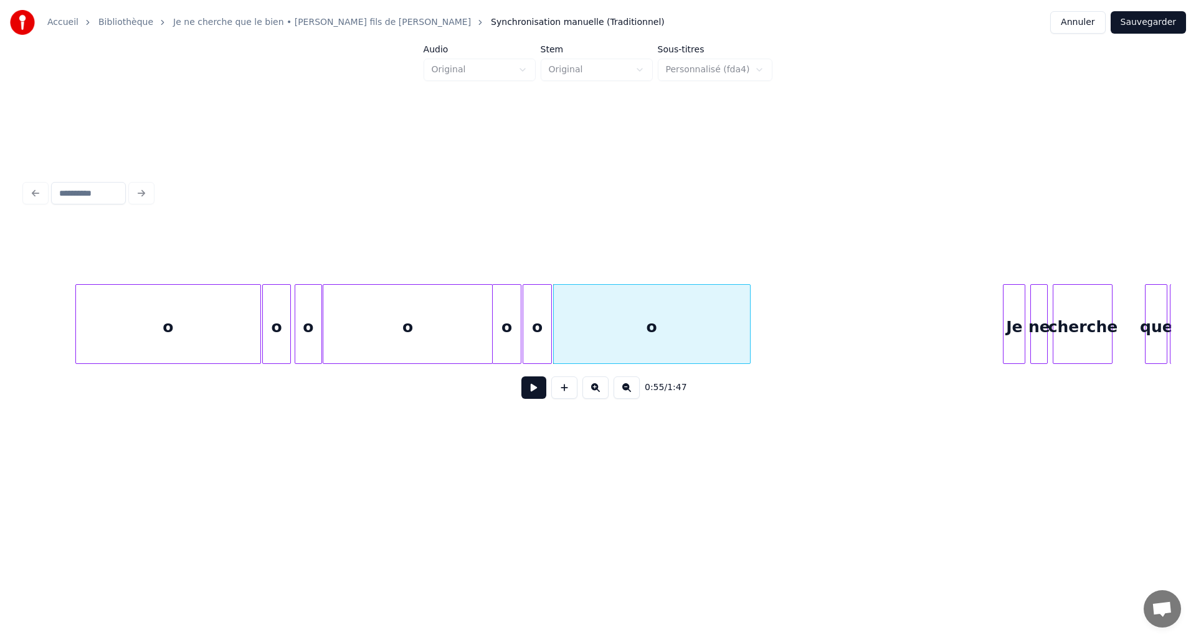
click at [534, 395] on button at bounding box center [533, 387] width 25 height 22
click at [730, 349] on div at bounding box center [730, 324] width 4 height 78
click at [545, 394] on button at bounding box center [533, 387] width 25 height 22
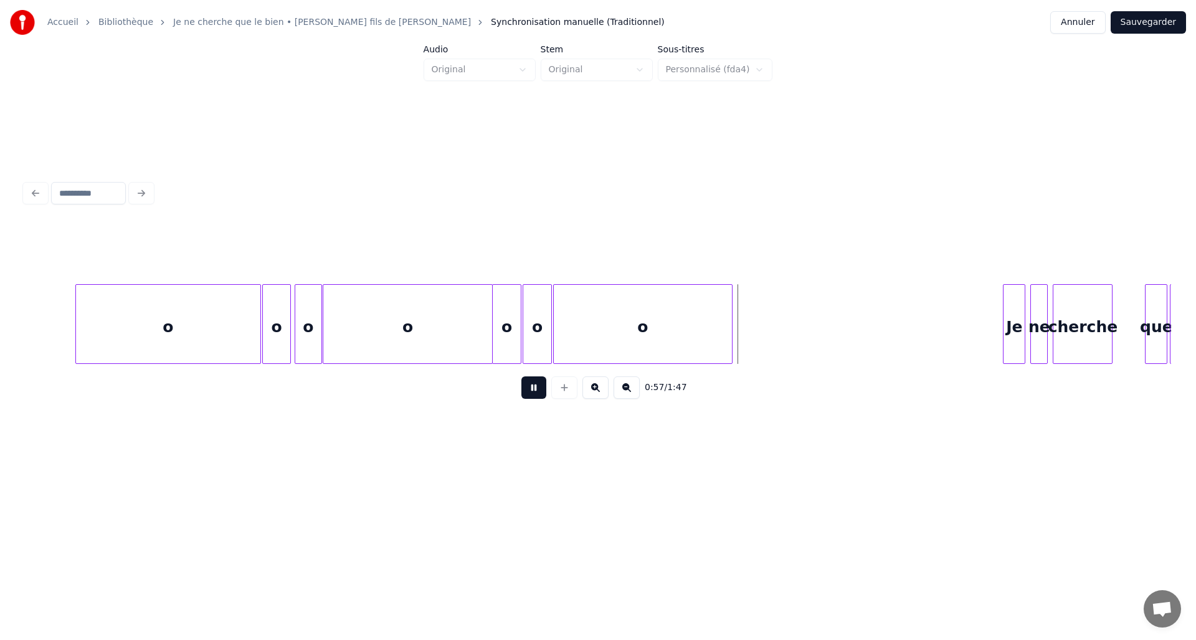
click at [545, 394] on button at bounding box center [533, 387] width 25 height 22
click at [727, 340] on div at bounding box center [728, 324] width 4 height 78
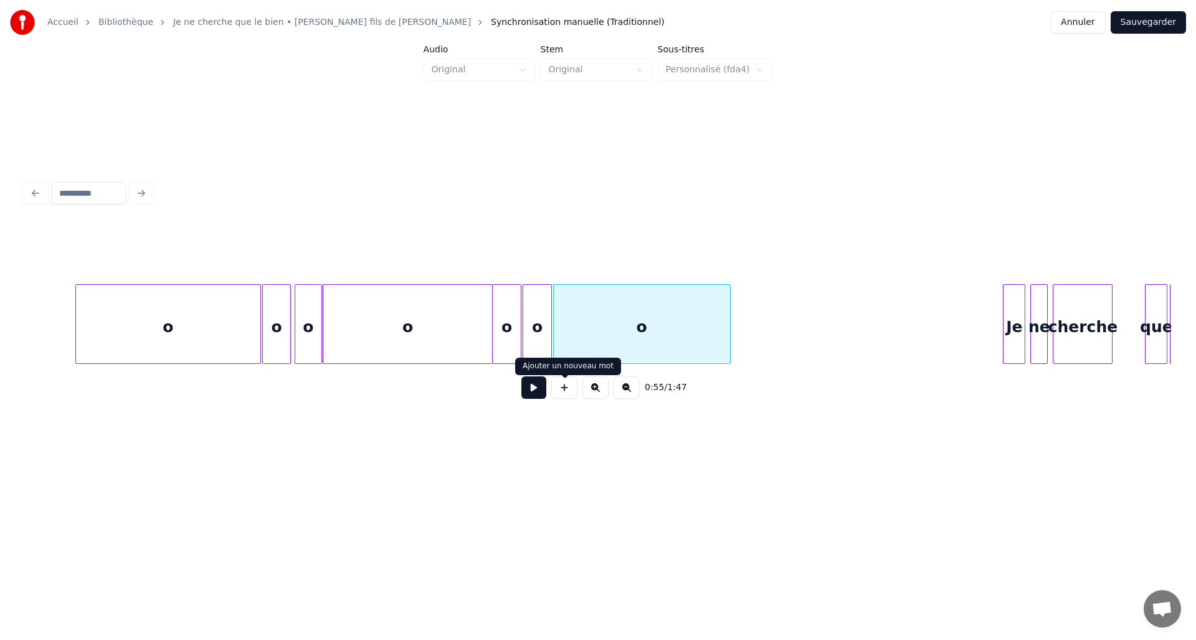
click at [549, 391] on div at bounding box center [564, 387] width 31 height 22
click at [544, 394] on button at bounding box center [533, 387] width 25 height 22
click at [545, 392] on button at bounding box center [533, 387] width 25 height 22
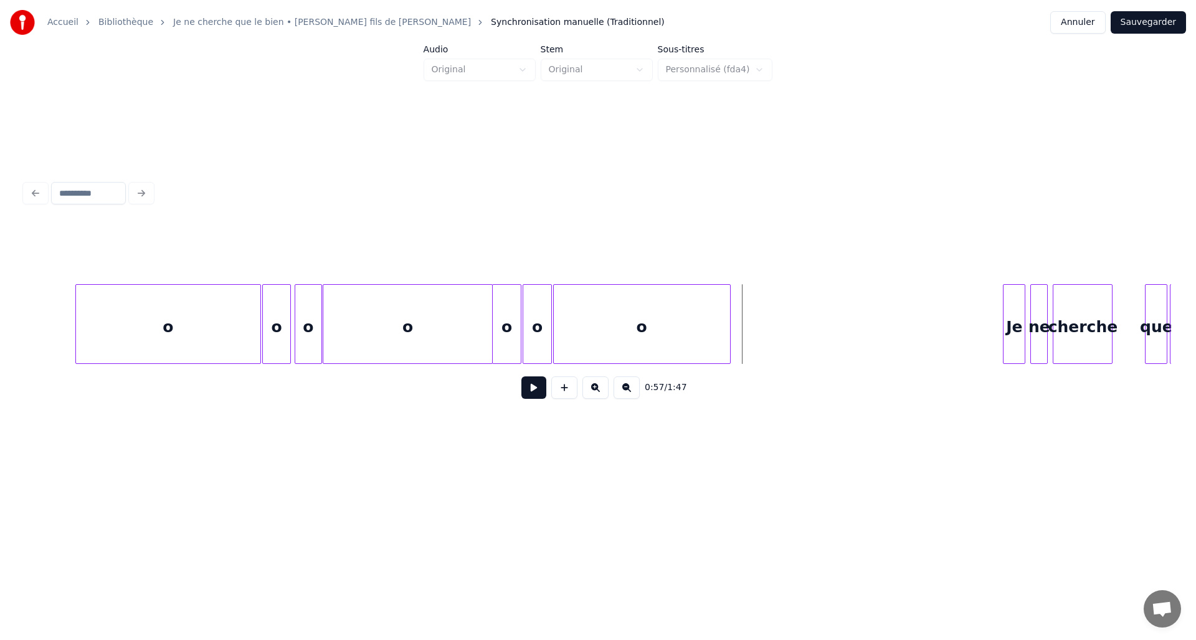
click at [730, 344] on div "o" at bounding box center [642, 324] width 178 height 80
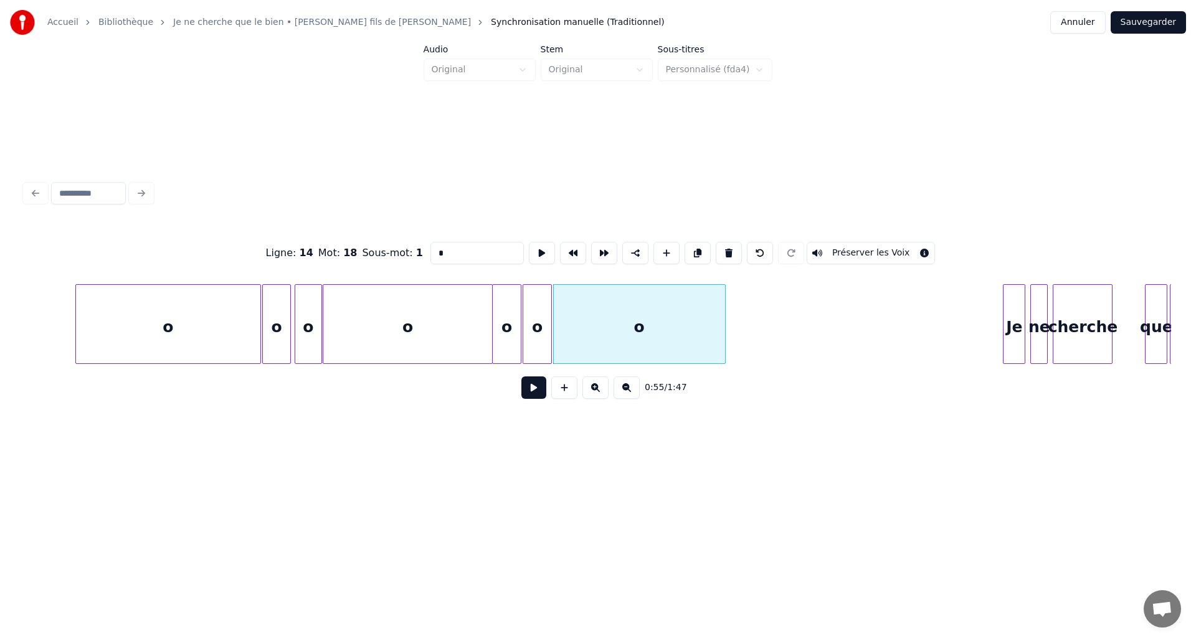
click at [721, 346] on div at bounding box center [723, 324] width 4 height 78
click at [521, 394] on button at bounding box center [533, 387] width 25 height 22
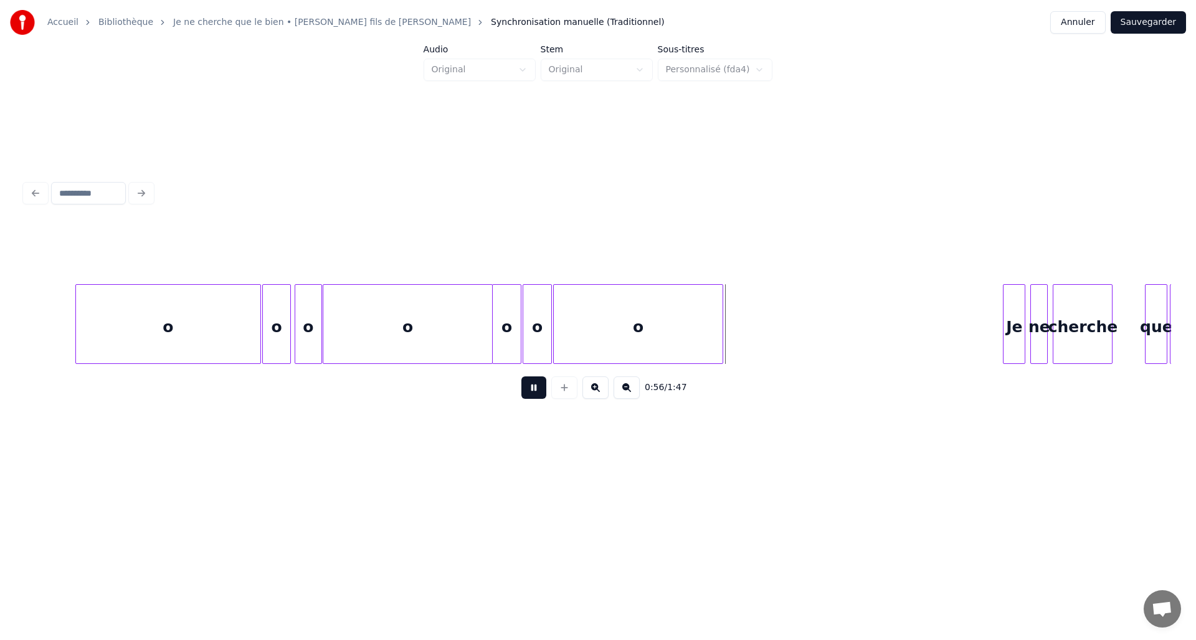
click at [522, 394] on button at bounding box center [533, 387] width 25 height 22
click at [719, 343] on div at bounding box center [719, 324] width 4 height 78
click at [574, 393] on button at bounding box center [564, 387] width 26 height 22
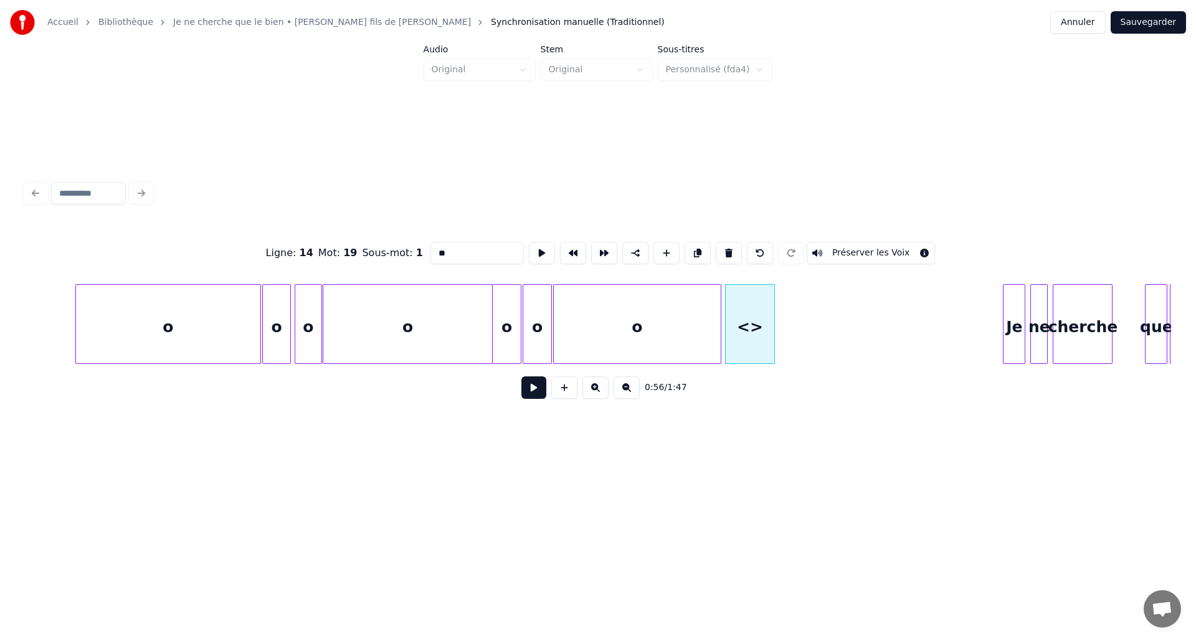
drag, startPoint x: 461, startPoint y: 247, endPoint x: 406, endPoint y: 242, distance: 55.0
click at [406, 242] on div "Ligne : 14 Mot : 19 Sous-mot : 1 ** Préserver les Voix" at bounding box center [598, 253] width 1146 height 62
click at [748, 336] on div "o" at bounding box center [748, 327] width 49 height 85
click at [749, 335] on div at bounding box center [751, 324] width 4 height 78
type input "*"
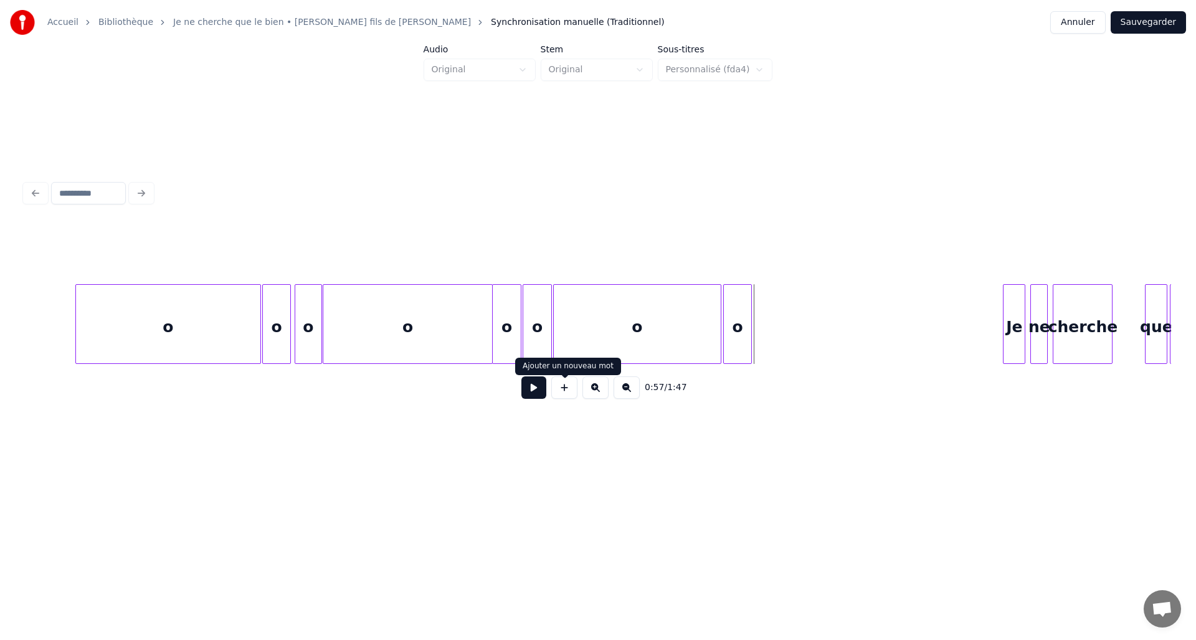
click at [571, 394] on button at bounding box center [564, 387] width 26 height 22
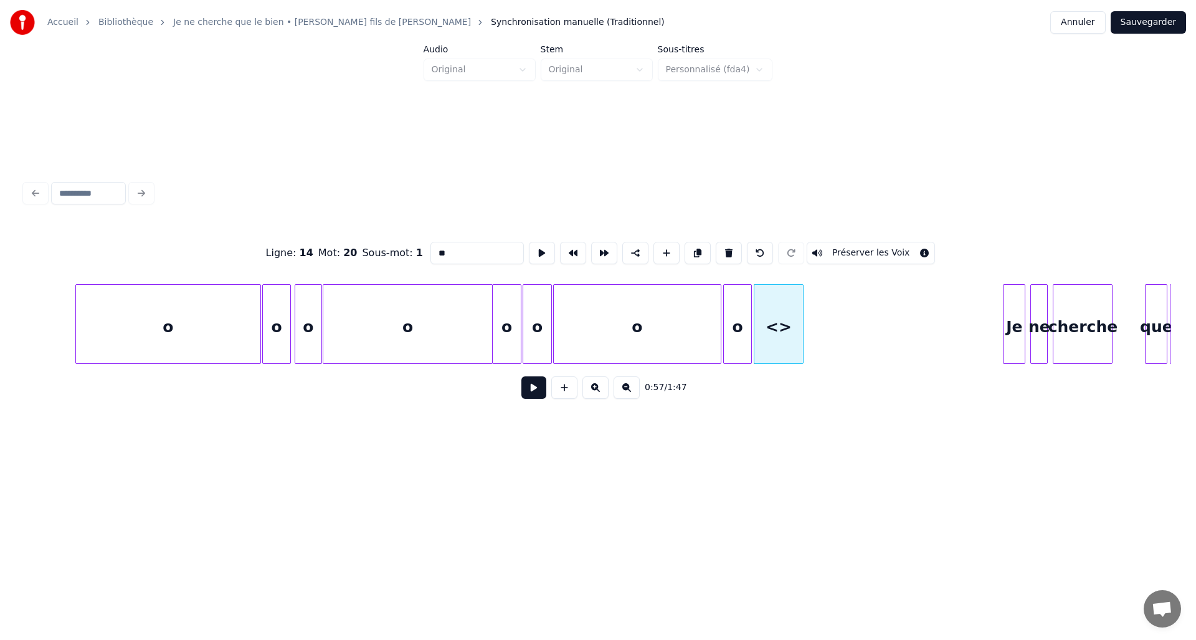
drag, startPoint x: 442, startPoint y: 249, endPoint x: 419, endPoint y: 249, distance: 23.0
click at [419, 249] on div "Ligne : 14 Mot : 20 Sous-mot : 1 ** Préserver les Voix" at bounding box center [598, 253] width 1146 height 62
click at [785, 344] on div at bounding box center [786, 324] width 4 height 78
type input "*"
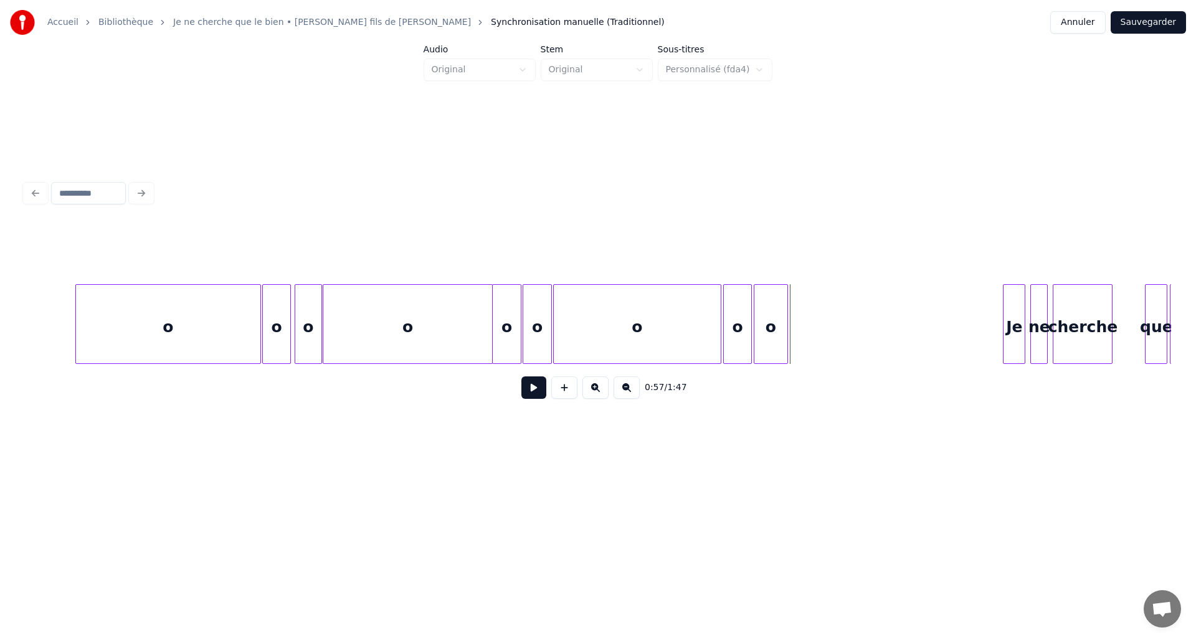
click at [769, 348] on div "o" at bounding box center [770, 327] width 33 height 85
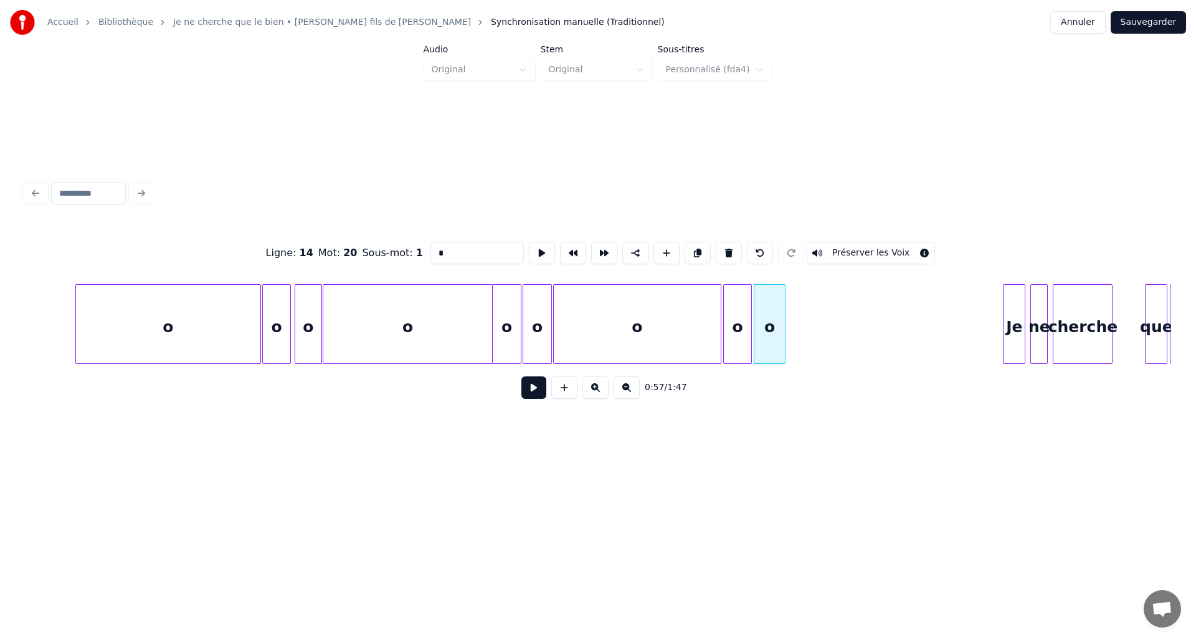
click at [784, 349] on div at bounding box center [783, 324] width 4 height 78
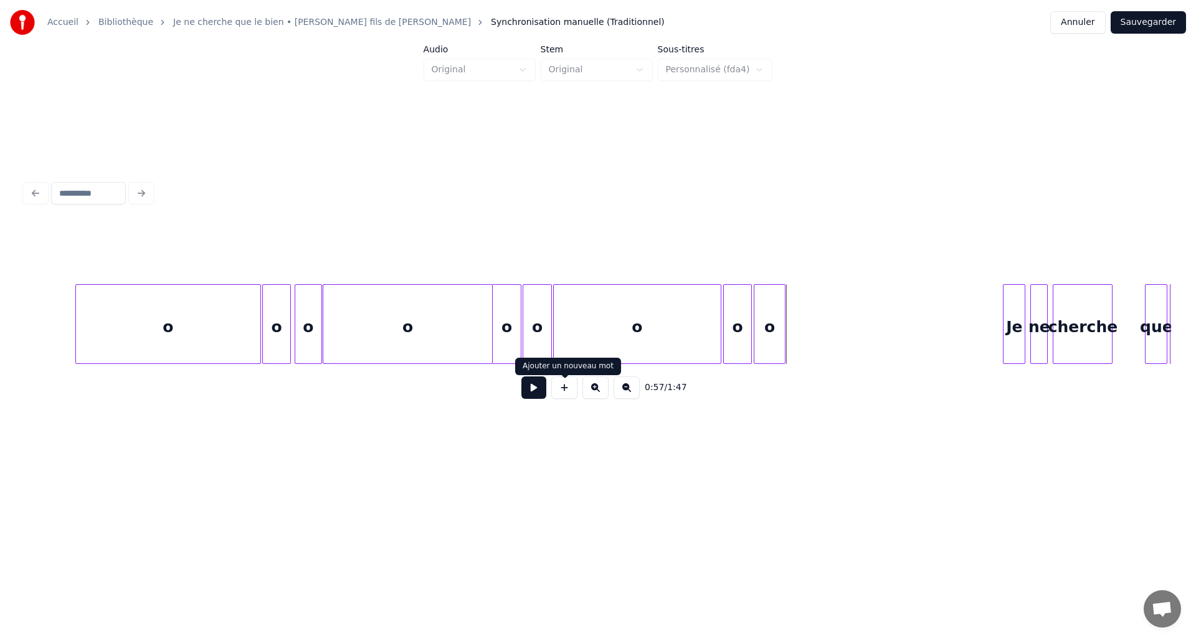
click at [573, 390] on button at bounding box center [564, 387] width 26 height 22
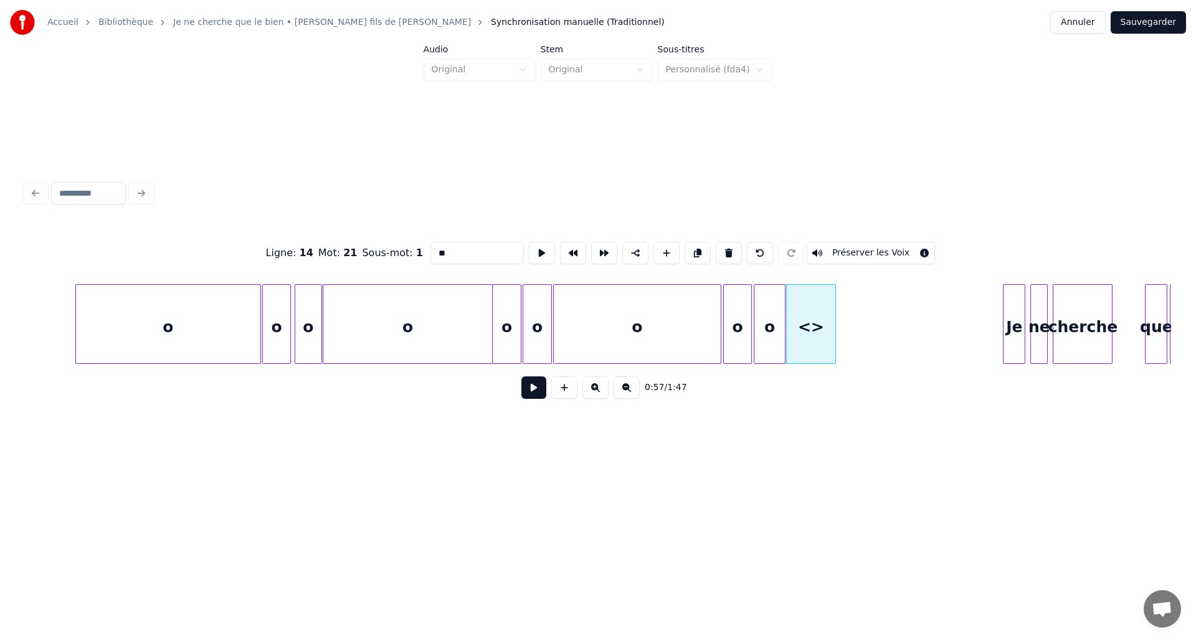
drag, startPoint x: 460, startPoint y: 251, endPoint x: 416, endPoint y: 253, distance: 43.6
click at [421, 253] on div "Ligne : 14 Mot : 21 Sous-mot : 1 ** Préserver les Voix" at bounding box center [598, 253] width 1146 height 62
click at [825, 329] on div "o" at bounding box center [811, 327] width 49 height 85
click at [608, 344] on div "o" at bounding box center [638, 327] width 168 height 85
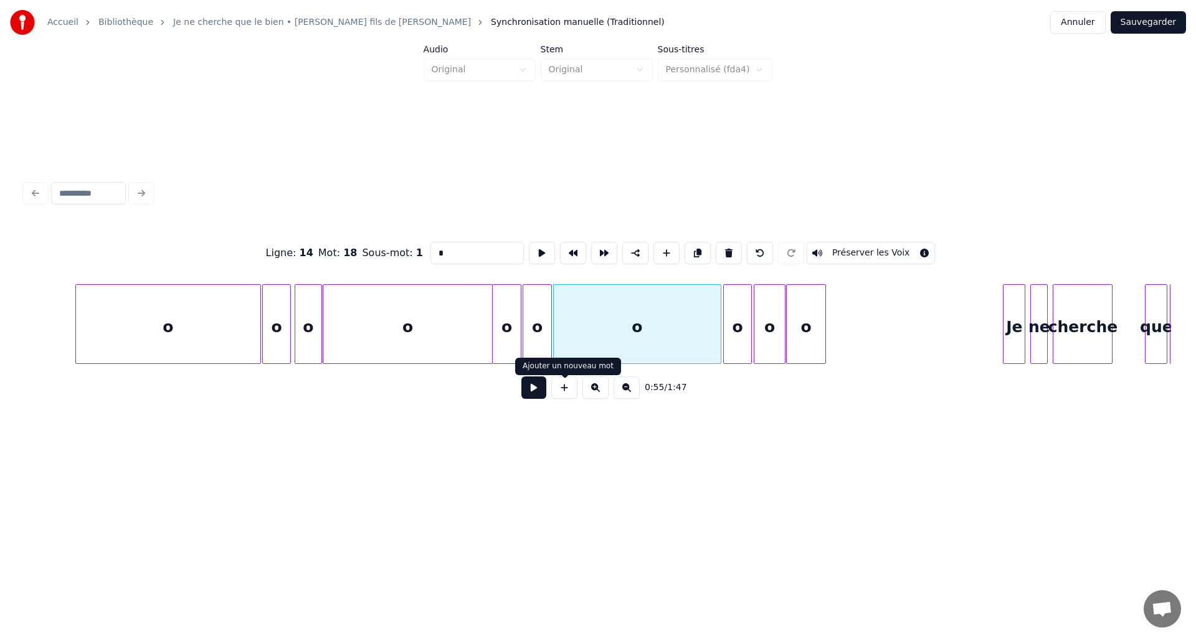
type input "*"
click at [538, 398] on button at bounding box center [533, 387] width 25 height 22
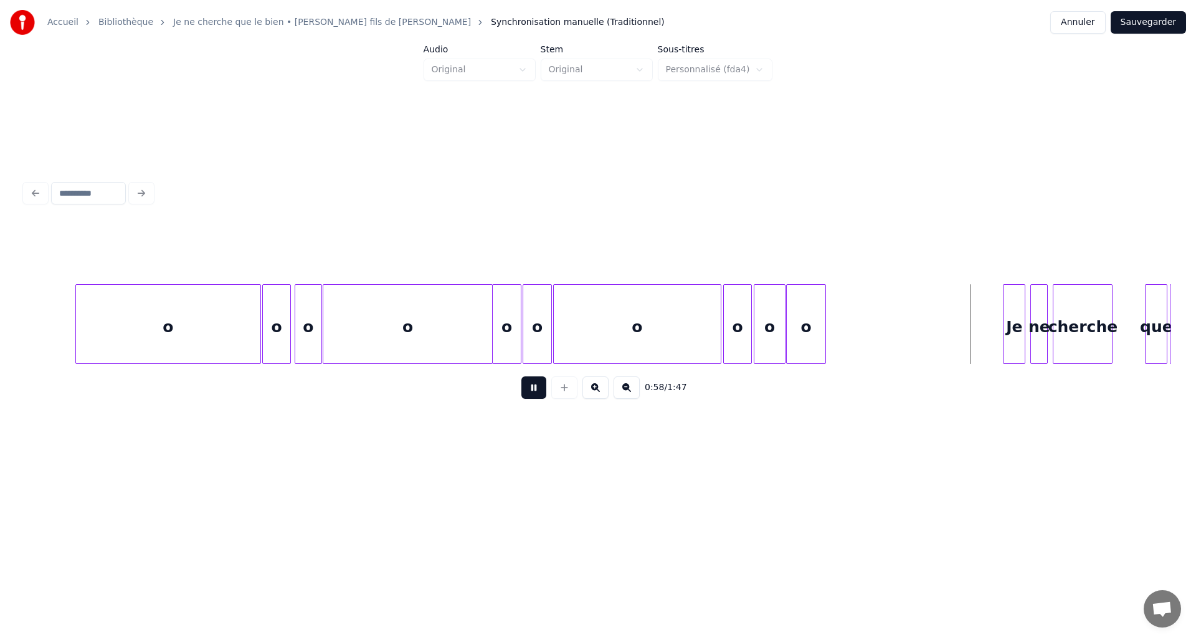
click at [538, 398] on button at bounding box center [533, 387] width 25 height 22
click at [967, 339] on div at bounding box center [967, 324] width 4 height 78
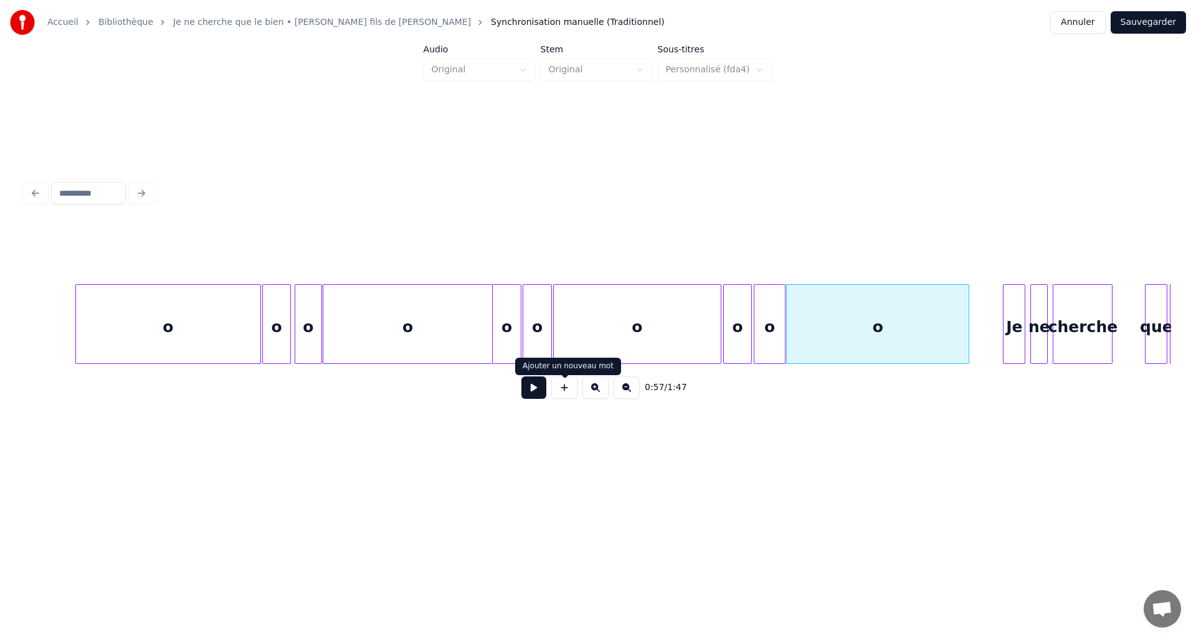
click at [547, 388] on div "0:57 / 1:47" at bounding box center [598, 387] width 1126 height 27
click at [542, 390] on button at bounding box center [533, 387] width 25 height 22
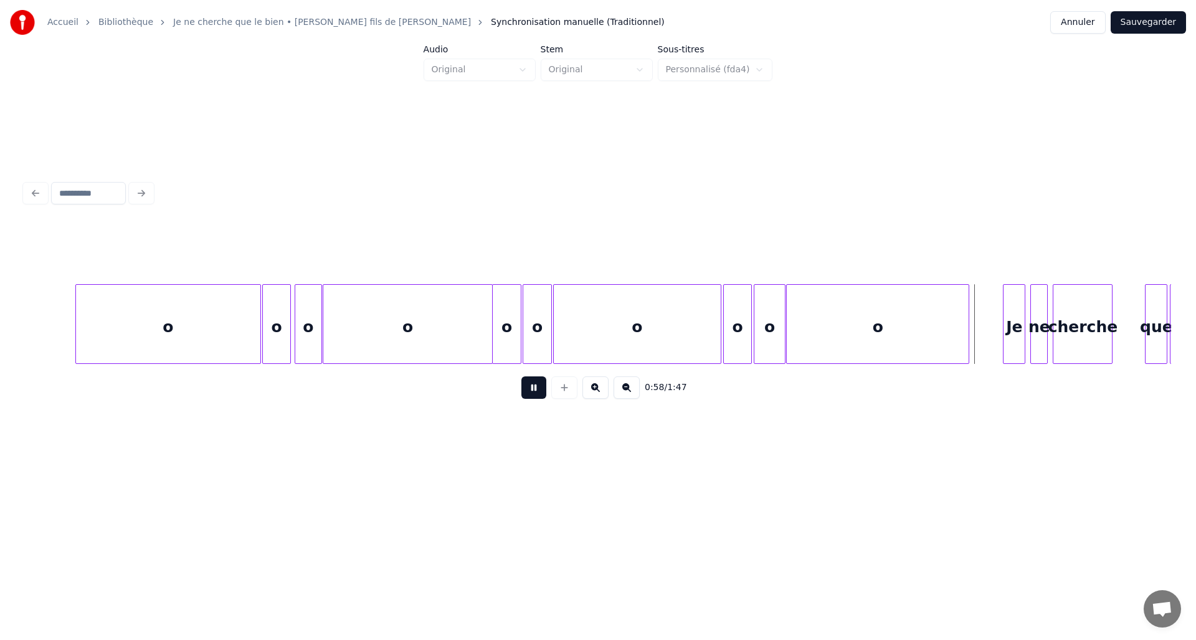
click at [542, 390] on button at bounding box center [533, 387] width 25 height 22
click at [476, 315] on div "o" at bounding box center [407, 327] width 168 height 85
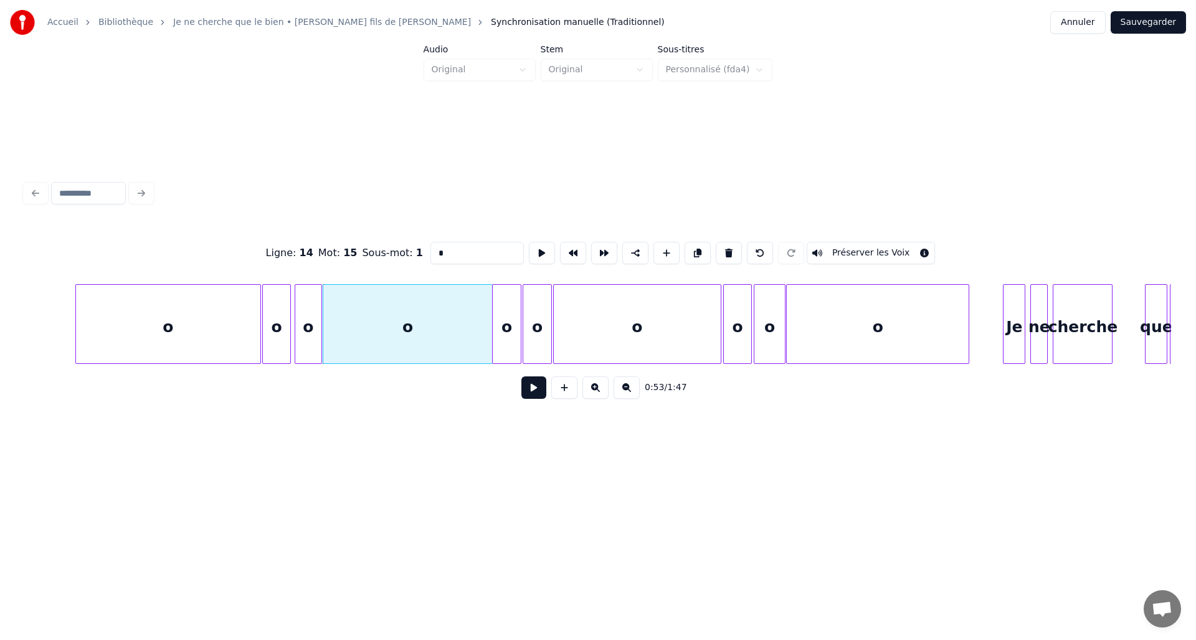
click at [526, 399] on button at bounding box center [533, 387] width 25 height 22
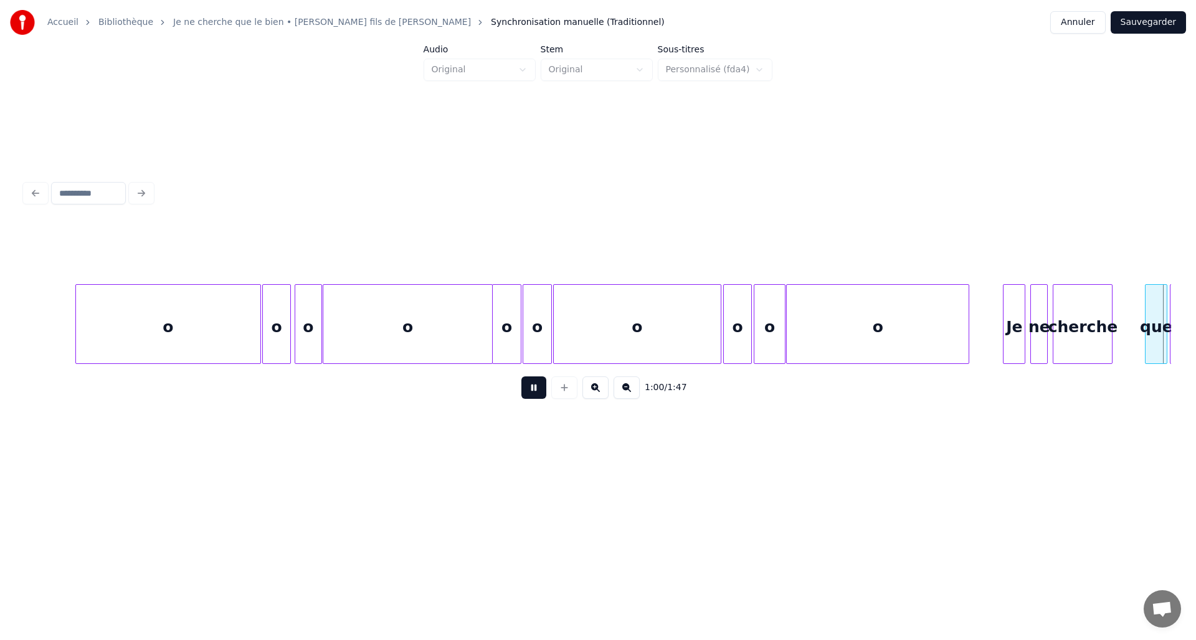
scroll to position [0, 7537]
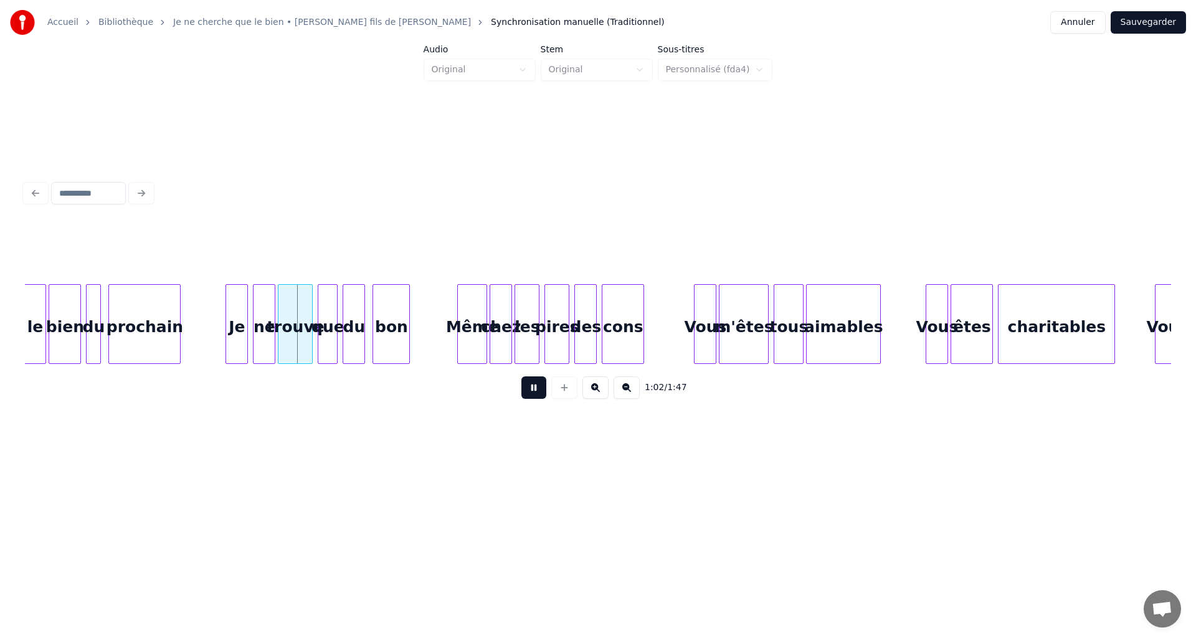
click at [1138, 19] on button "Sauvegarder" at bounding box center [1147, 22] width 75 height 22
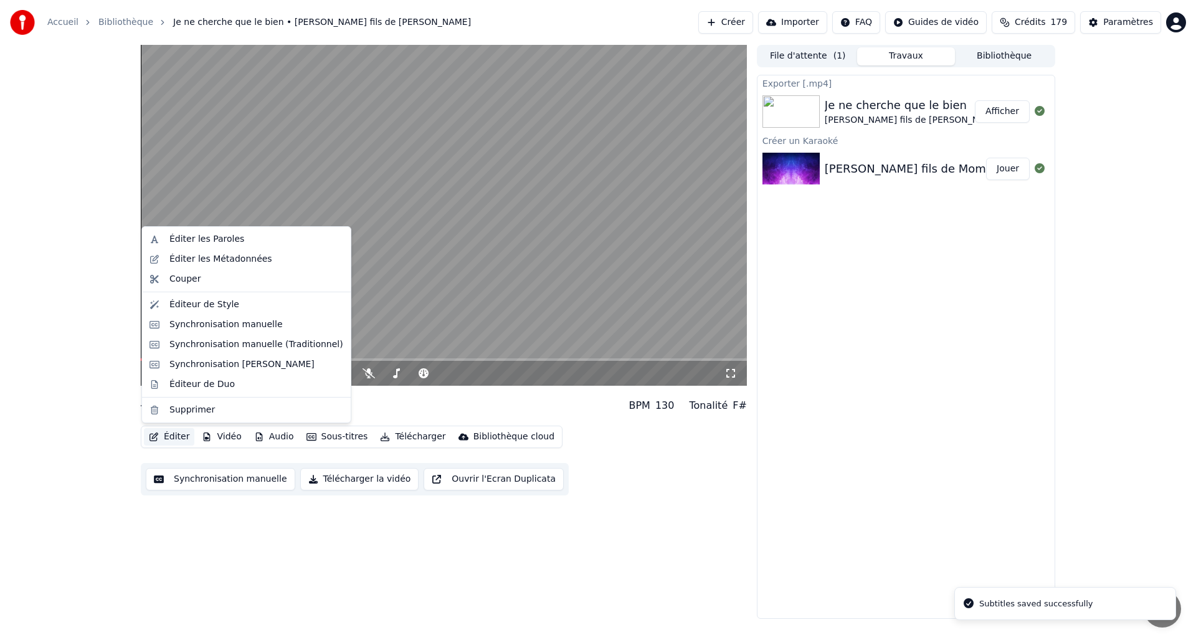
click at [181, 438] on button "Éditer" at bounding box center [169, 436] width 50 height 17
click at [231, 351] on div "Synchronisation manuelle (Traditionnel)" at bounding box center [246, 344] width 204 height 20
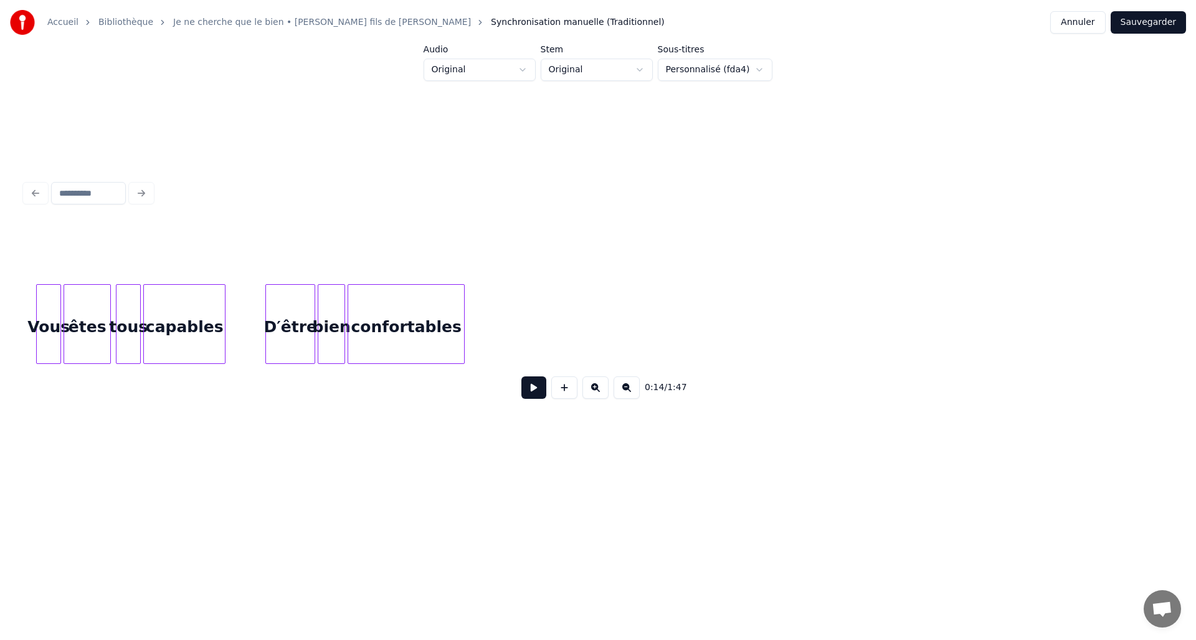
scroll to position [0, 10574]
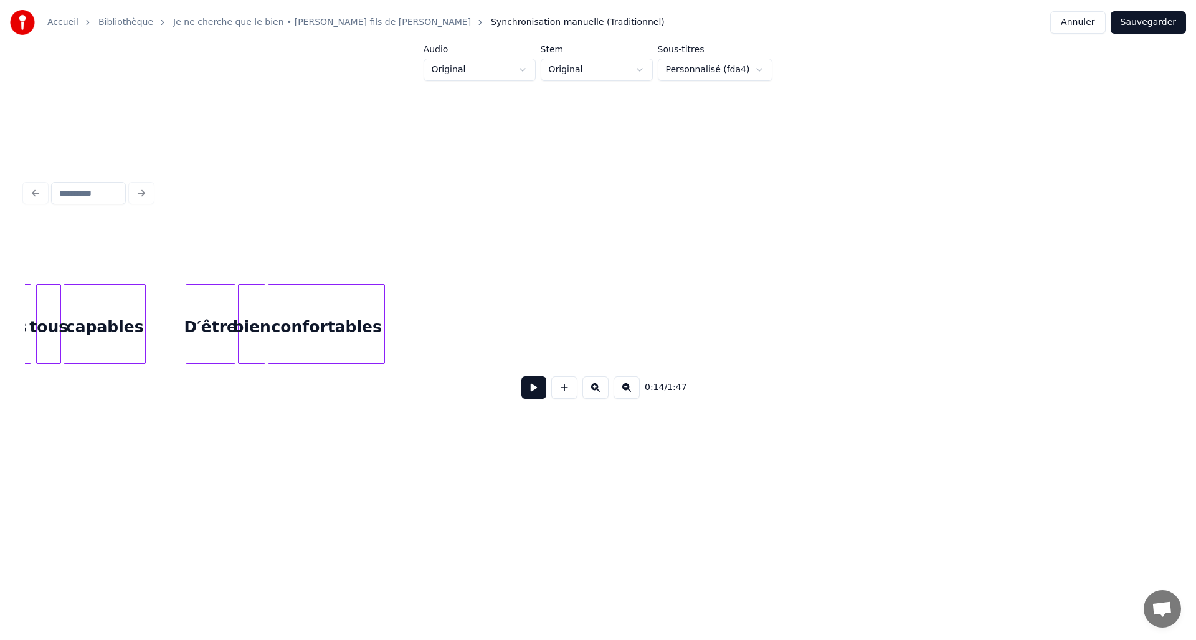
drag, startPoint x: 250, startPoint y: 362, endPoint x: 998, endPoint y: 366, distance: 748.6
click at [536, 390] on button at bounding box center [533, 387] width 25 height 22
click at [536, 387] on button at bounding box center [533, 387] width 25 height 22
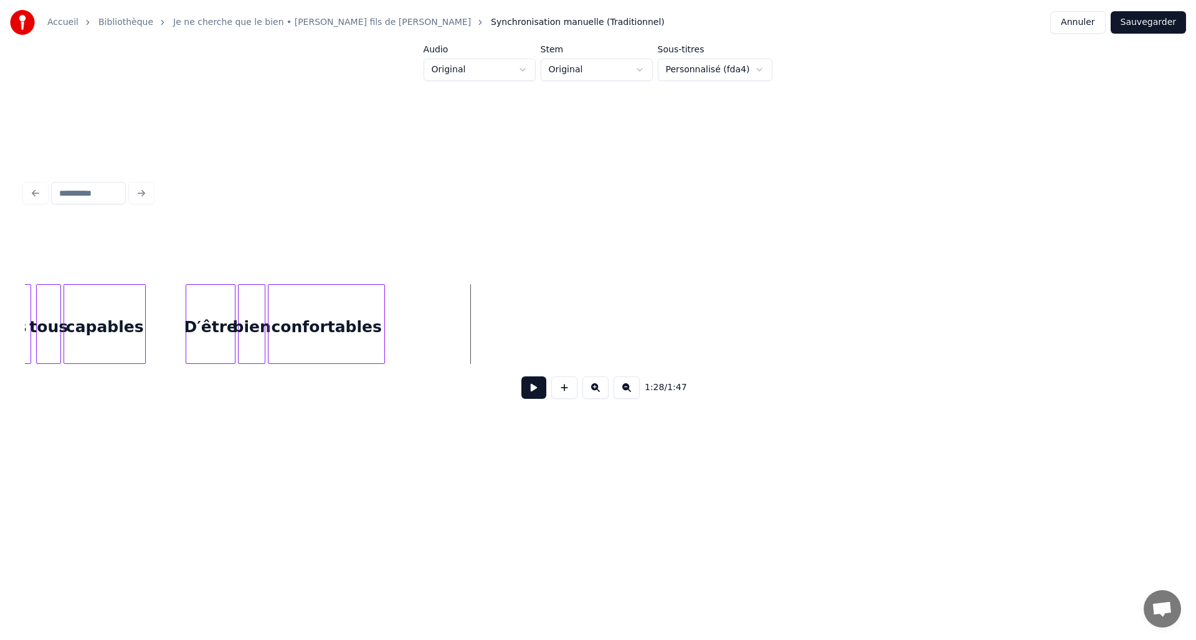
click at [534, 384] on button at bounding box center [533, 387] width 25 height 22
click at [534, 385] on button at bounding box center [533, 387] width 25 height 22
click at [532, 388] on button at bounding box center [533, 387] width 25 height 22
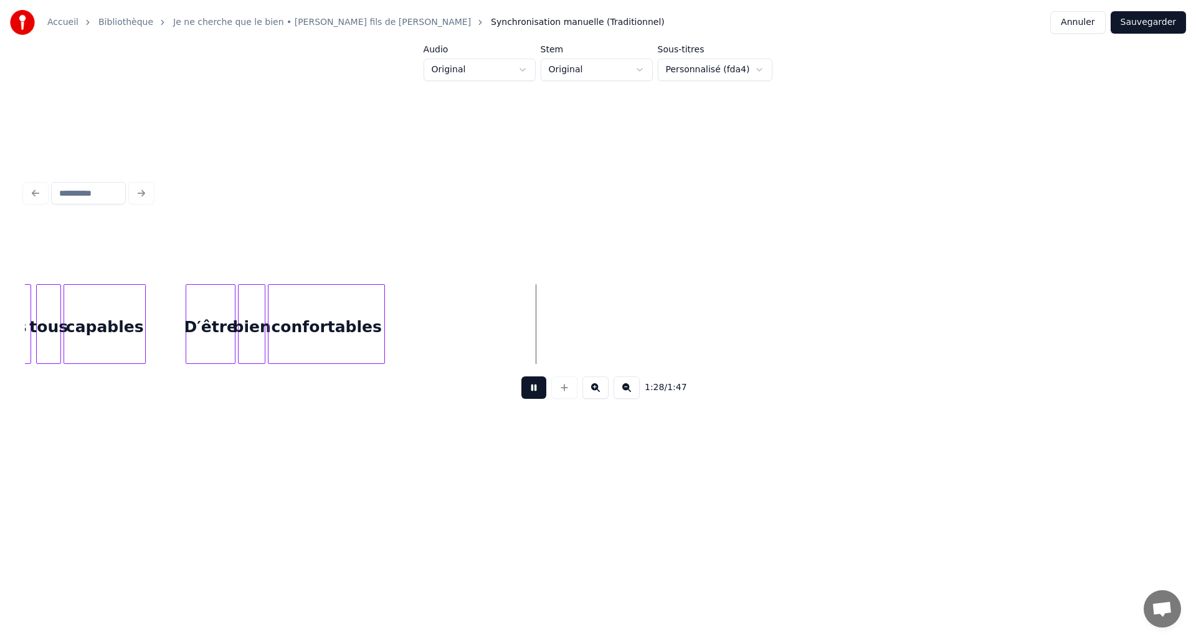
click at [532, 388] on button at bounding box center [533, 387] width 25 height 22
click at [566, 387] on button at bounding box center [564, 387] width 26 height 22
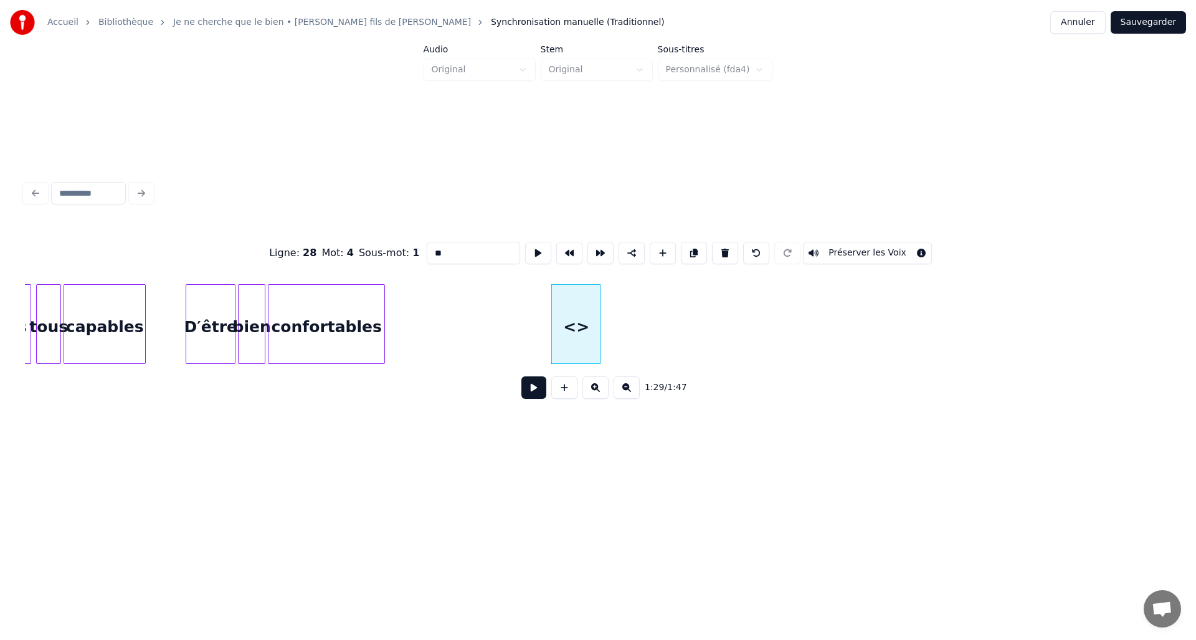
drag, startPoint x: 469, startPoint y: 244, endPoint x: 442, endPoint y: 235, distance: 28.8
click at [379, 239] on div "Ligne : 28 Mot : 4 Sous-mot : 1 ** Préserver les Voix" at bounding box center [598, 253] width 1146 height 62
click at [541, 339] on div "ho" at bounding box center [565, 327] width 49 height 85
type input "**"
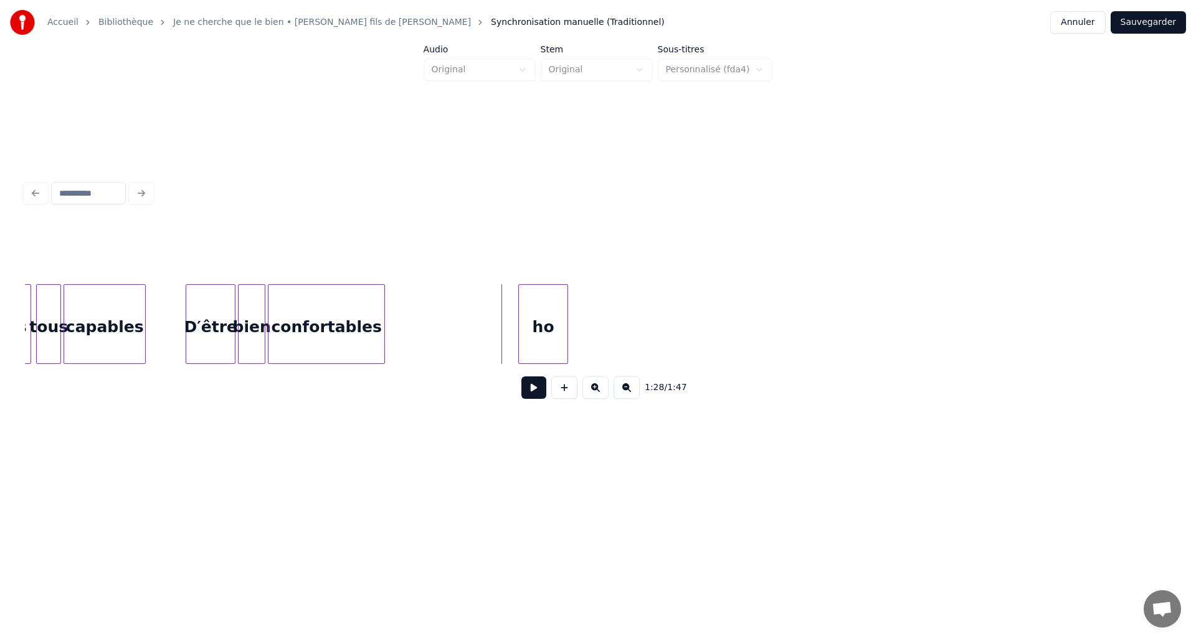
click at [531, 392] on button at bounding box center [533, 387] width 25 height 22
click at [515, 336] on div "ho" at bounding box center [539, 327] width 49 height 85
click at [533, 398] on button at bounding box center [533, 387] width 25 height 22
click at [533, 396] on button at bounding box center [533, 387] width 25 height 22
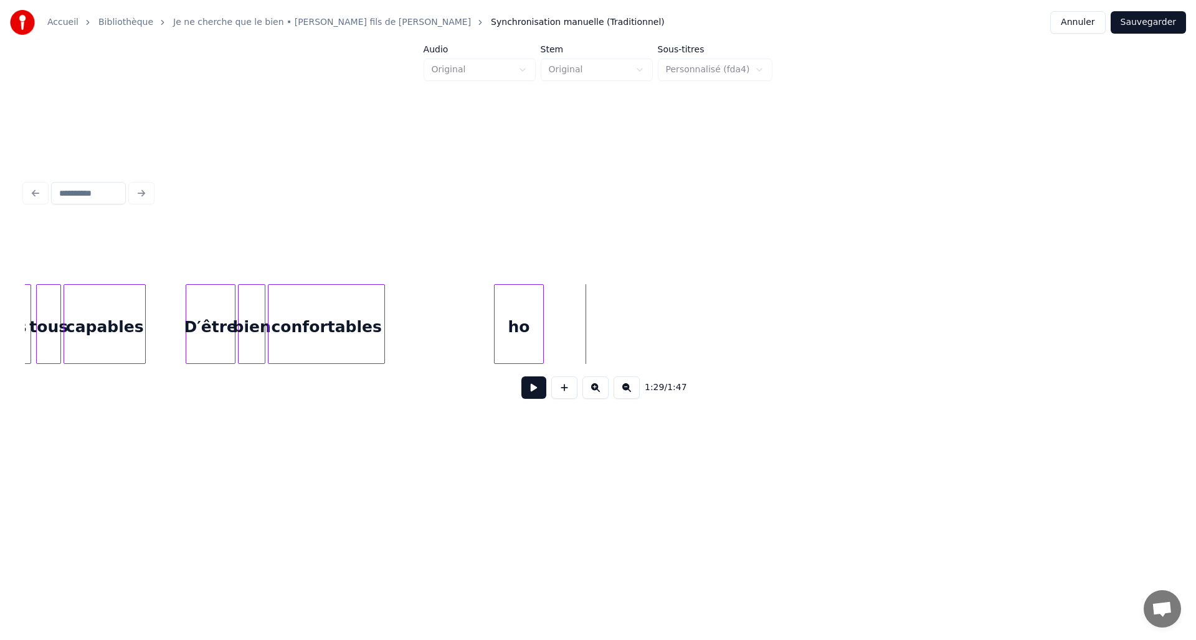
click at [528, 392] on button at bounding box center [533, 387] width 25 height 22
click at [525, 387] on button at bounding box center [533, 387] width 25 height 22
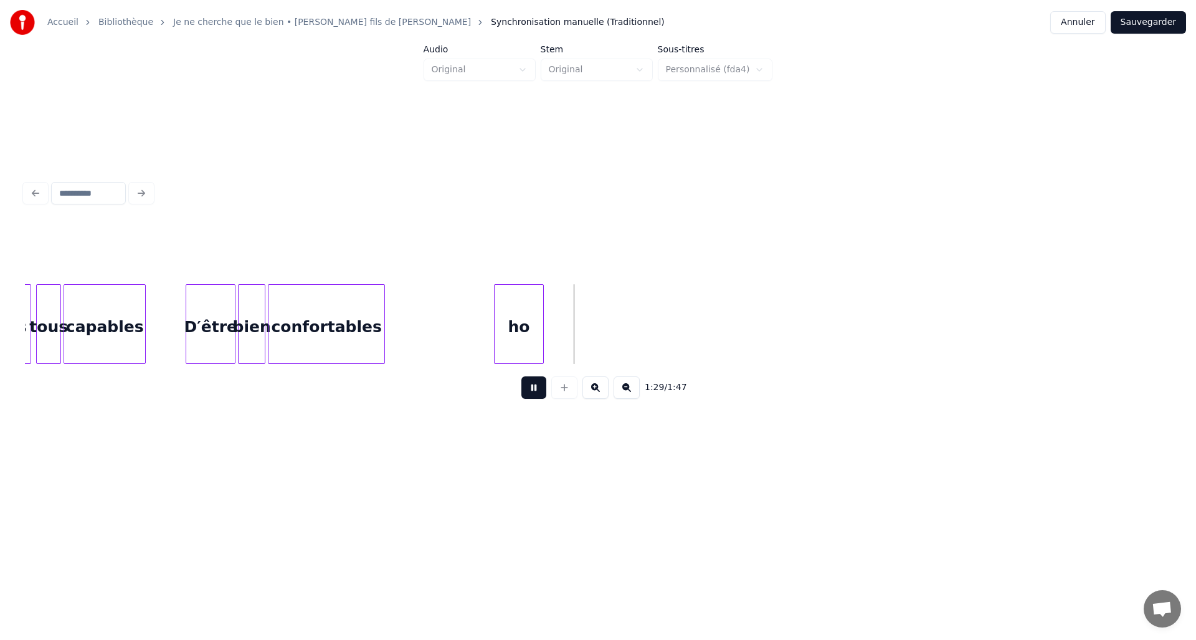
click at [525, 387] on button at bounding box center [533, 387] width 25 height 22
click at [614, 333] on div at bounding box center [614, 324] width 4 height 78
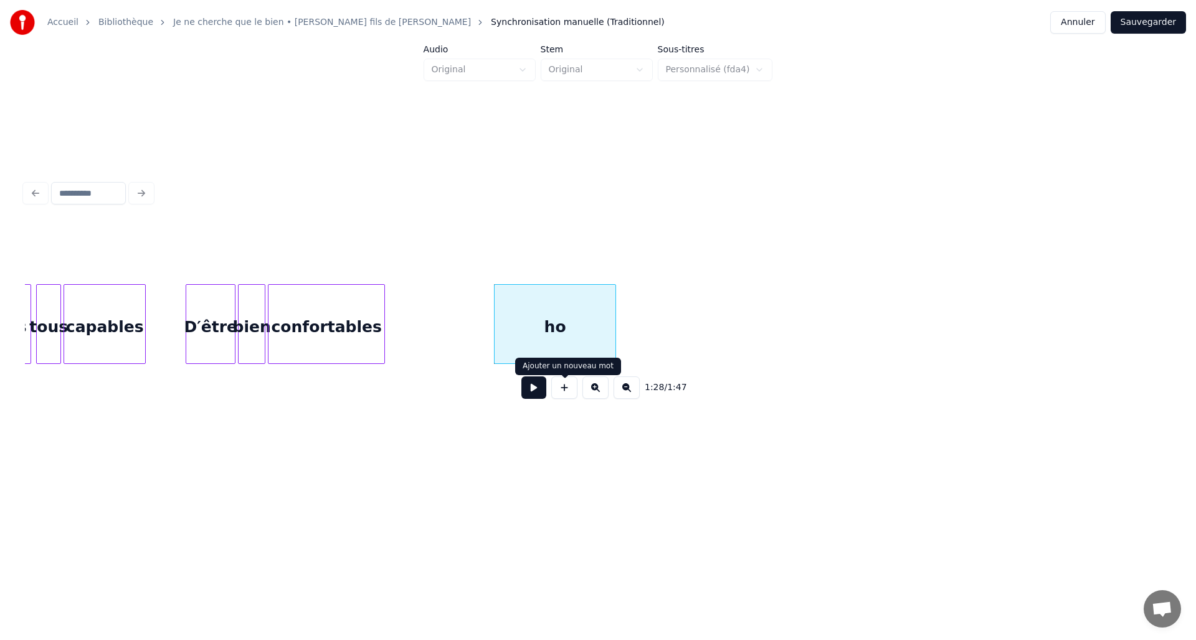
click at [541, 391] on button at bounding box center [533, 387] width 25 height 22
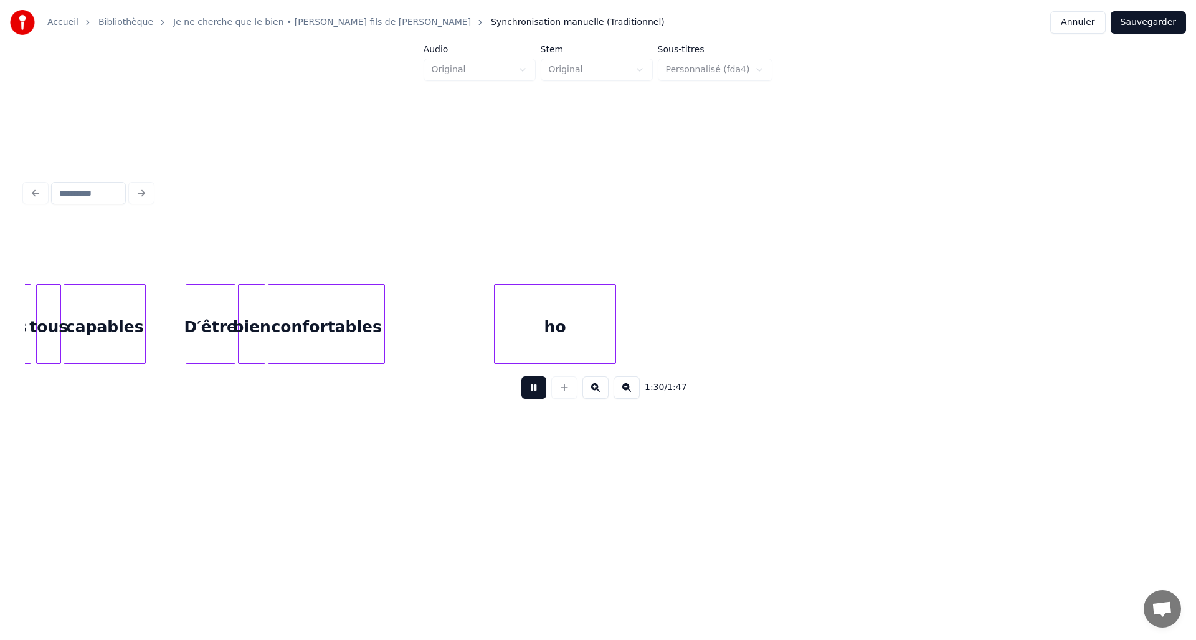
click at [542, 389] on button at bounding box center [533, 387] width 25 height 22
click at [676, 327] on div at bounding box center [677, 324] width 4 height 78
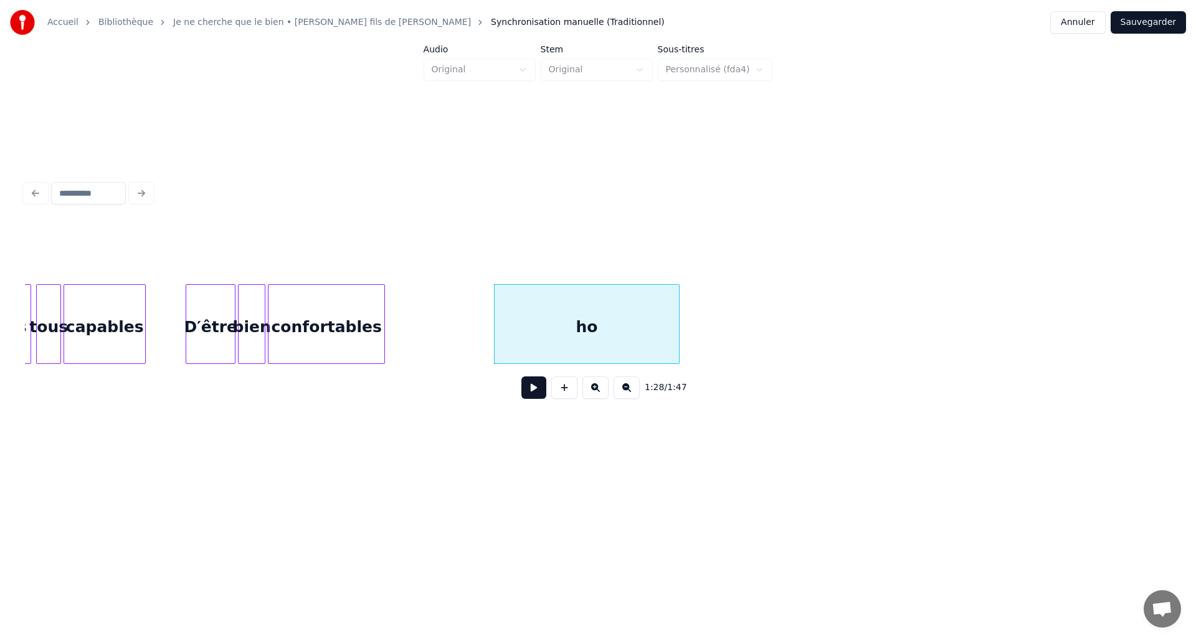
click at [537, 392] on button at bounding box center [533, 387] width 25 height 22
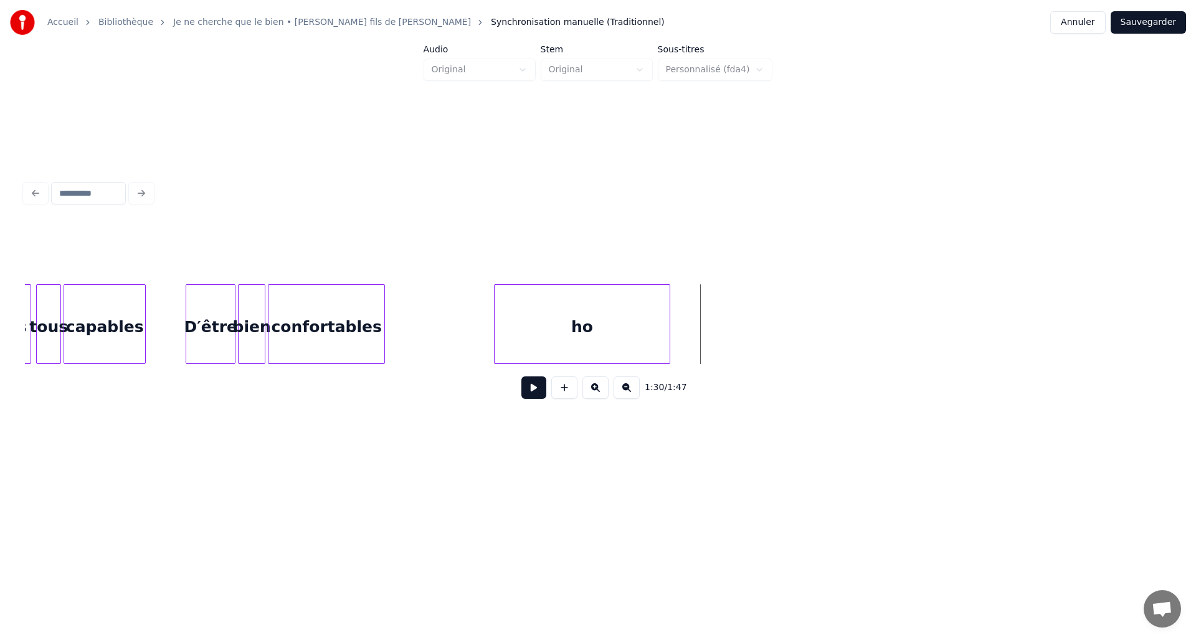
click at [668, 344] on div at bounding box center [668, 324] width 4 height 78
click at [567, 391] on button at bounding box center [564, 387] width 26 height 22
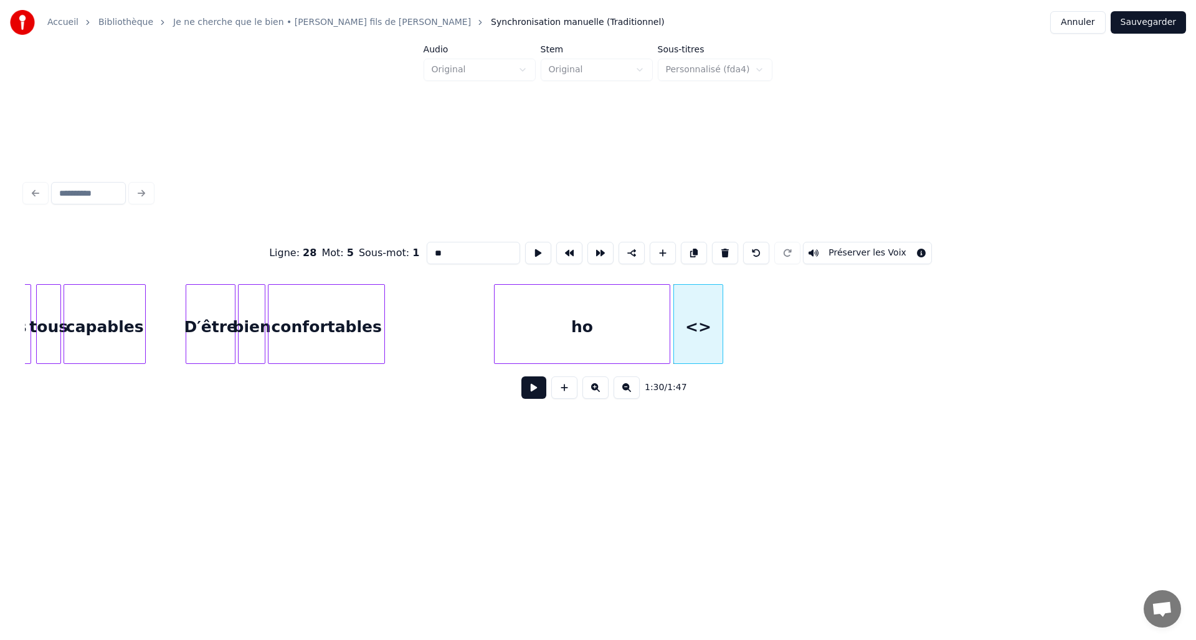
drag, startPoint x: 439, startPoint y: 246, endPoint x: 420, endPoint y: 249, distance: 18.9
click at [420, 249] on div "Ligne : 28 Mot : 5 Sous-mot : 1 ** Préserver les Voix" at bounding box center [598, 253] width 1146 height 62
drag, startPoint x: 463, startPoint y: 249, endPoint x: 404, endPoint y: 250, distance: 59.2
click at [404, 250] on div "Ligne : 28 Mot : 5 Sous-mot : 1 ** Préserver les Voix" at bounding box center [598, 253] width 1146 height 62
click at [689, 336] on div "o" at bounding box center [698, 327] width 49 height 85
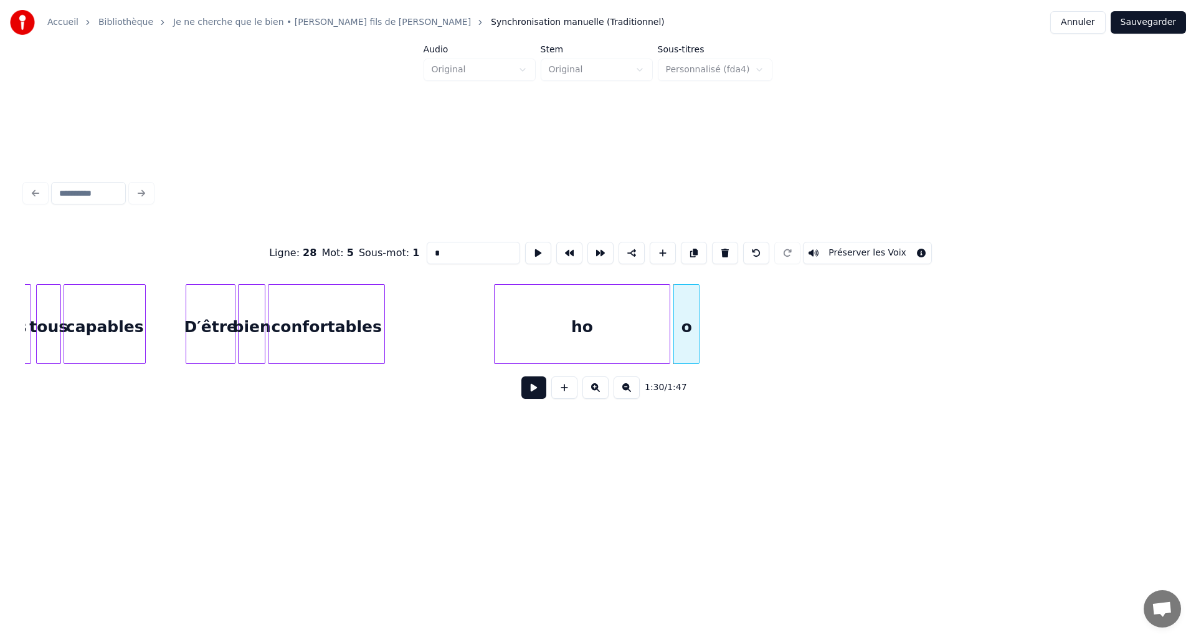
click at [698, 340] on div at bounding box center [697, 324] width 4 height 78
type input "*"
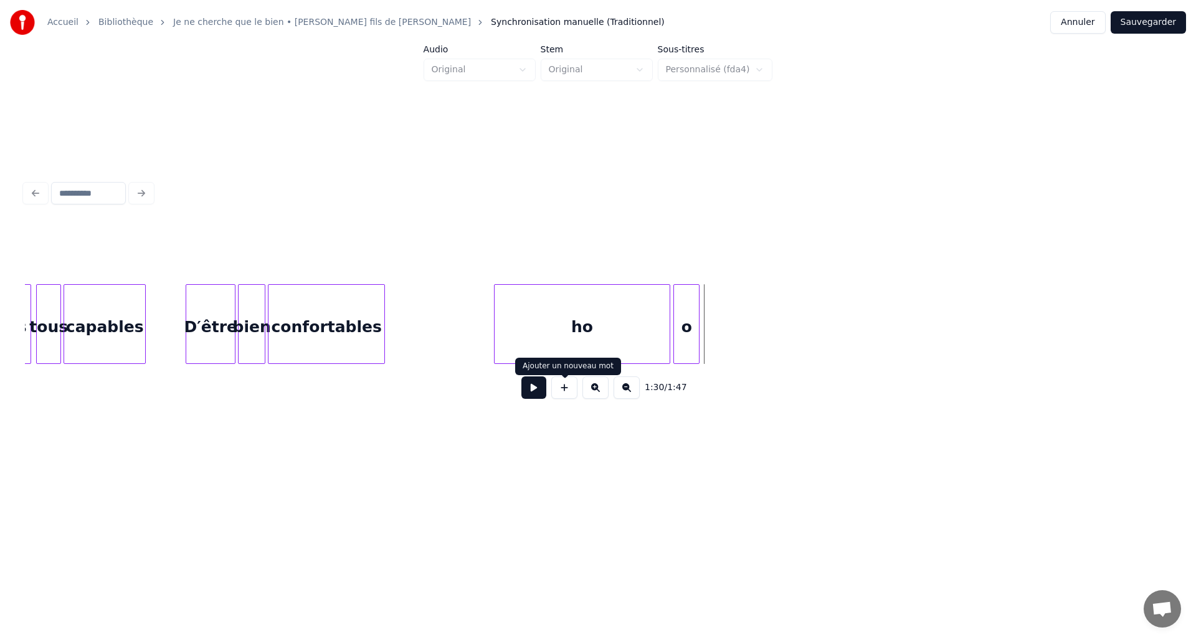
click at [574, 394] on button at bounding box center [564, 387] width 26 height 22
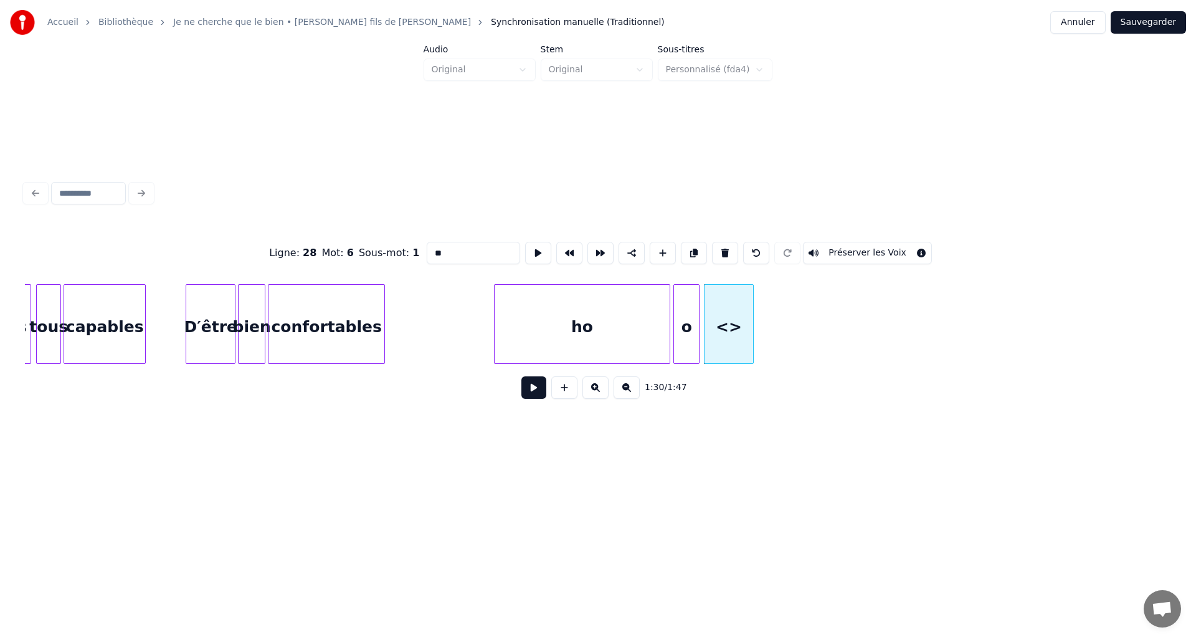
drag, startPoint x: 468, startPoint y: 250, endPoint x: 386, endPoint y: 245, distance: 83.0
click at [386, 245] on div "Ligne : 28 Mot : 6 Sous-mot : 1 ** Préserver les Voix" at bounding box center [598, 253] width 1146 height 62
click at [726, 351] on div at bounding box center [726, 324] width 4 height 78
click at [715, 344] on div "o" at bounding box center [711, 327] width 23 height 85
click at [649, 337] on div "ho" at bounding box center [582, 327] width 175 height 85
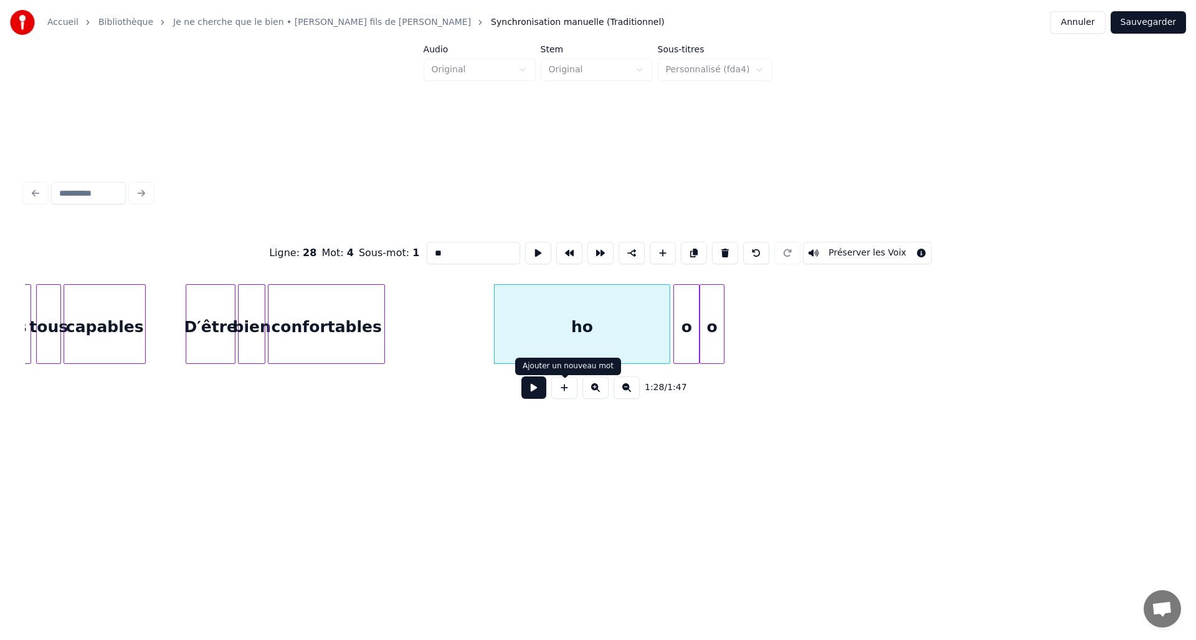
type input "**"
click at [539, 392] on button at bounding box center [533, 387] width 25 height 22
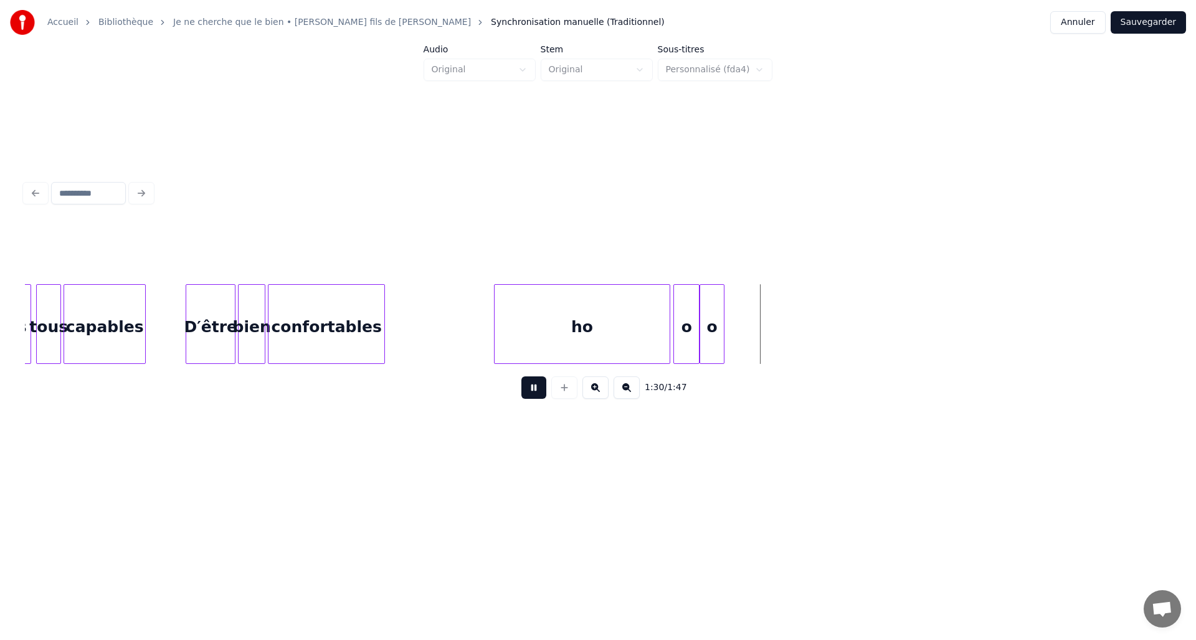
click at [539, 392] on button at bounding box center [533, 387] width 25 height 22
click at [562, 395] on button at bounding box center [564, 387] width 26 height 22
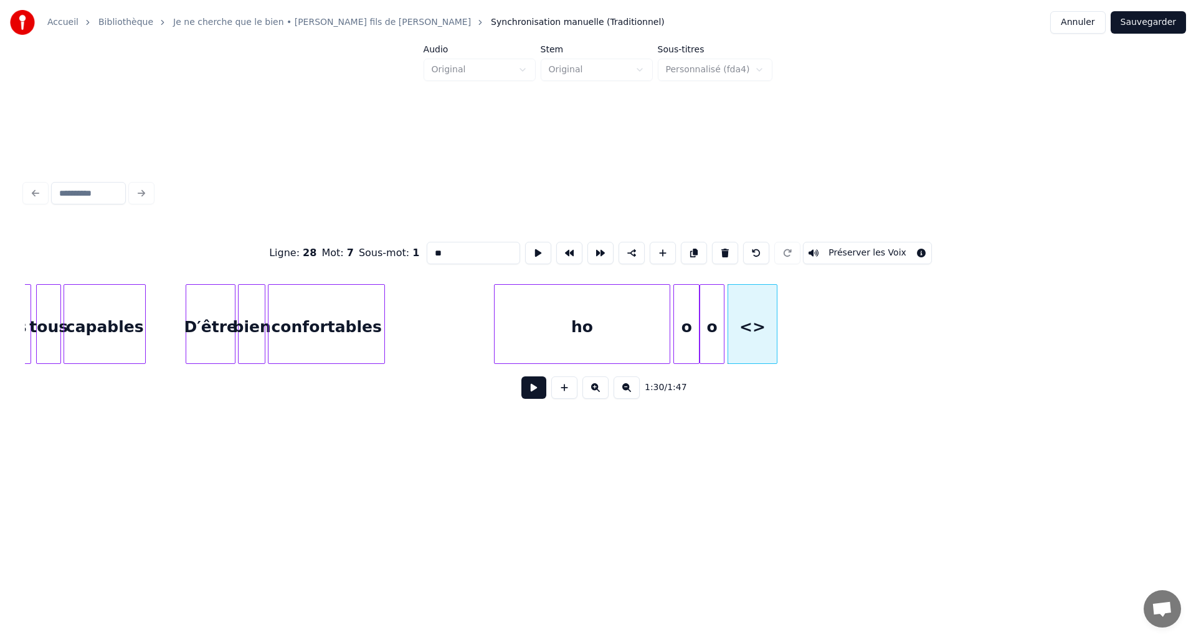
drag, startPoint x: 462, startPoint y: 247, endPoint x: 414, endPoint y: 247, distance: 47.3
click at [414, 247] on div "Ligne : 28 Mot : 7 Sous-mot : 1 ** Préserver les Voix" at bounding box center [598, 253] width 1146 height 62
click at [728, 348] on div at bounding box center [730, 324] width 4 height 78
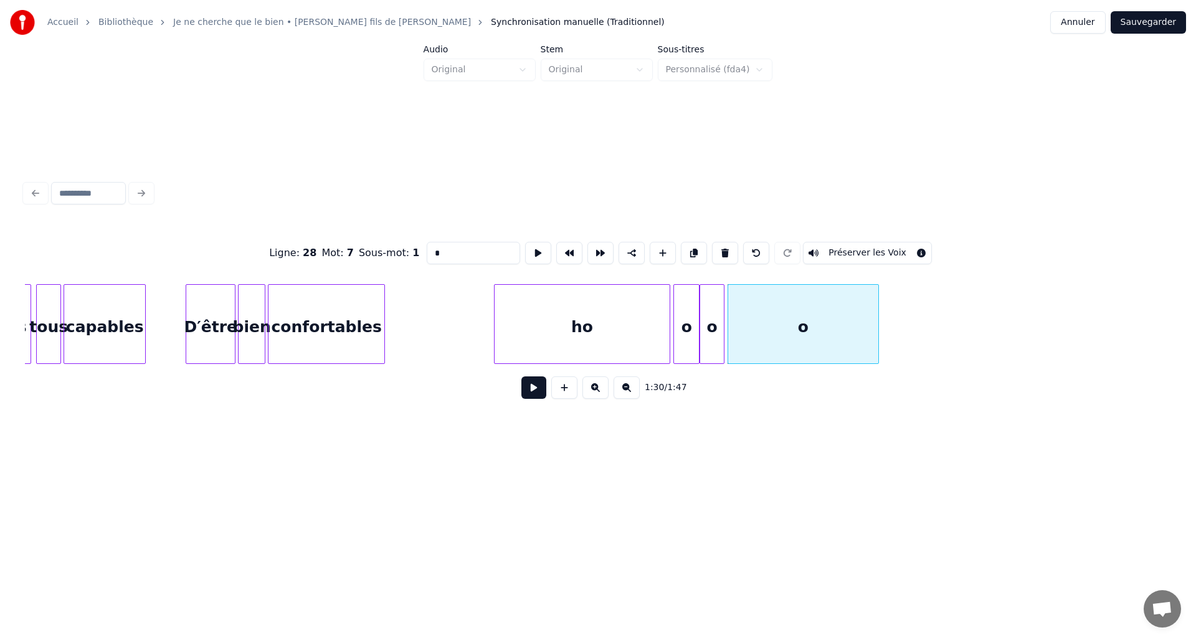
click at [878, 354] on div at bounding box center [876, 324] width 4 height 78
click at [712, 335] on div "o" at bounding box center [711, 327] width 23 height 85
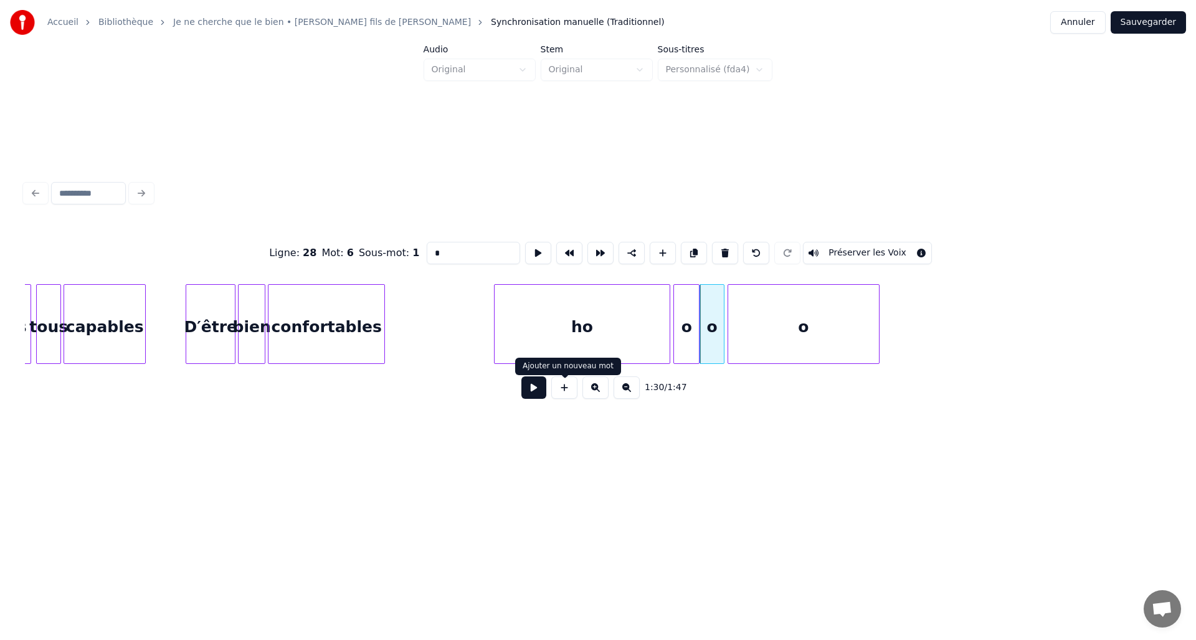
type input "*"
click at [524, 399] on button at bounding box center [533, 387] width 25 height 22
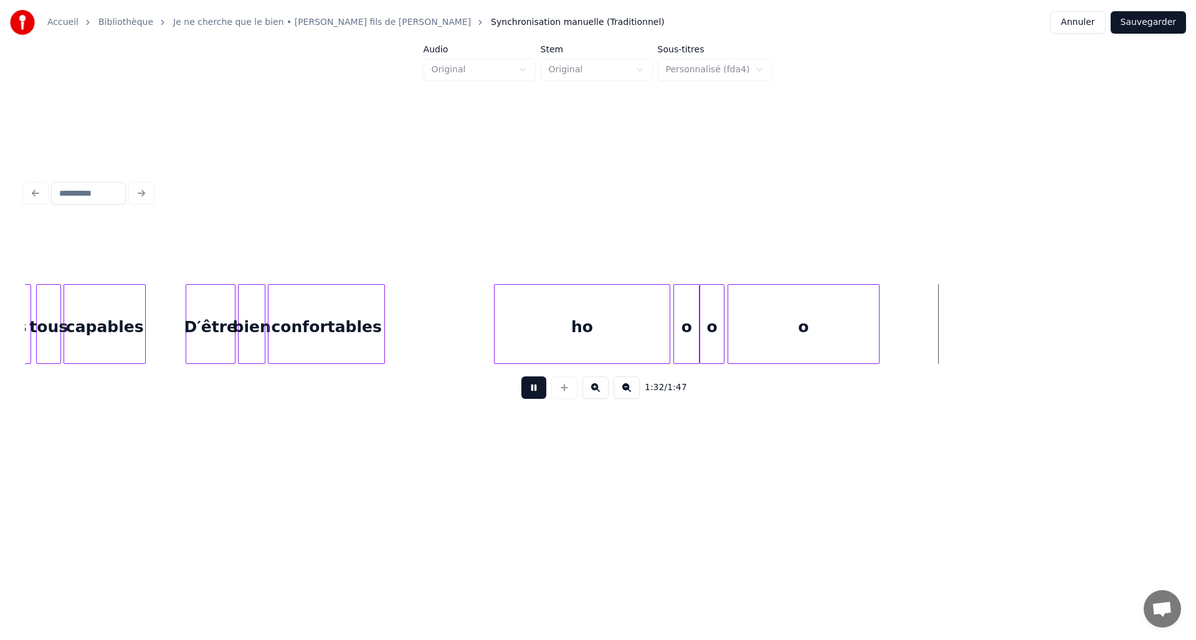
click at [524, 399] on button at bounding box center [533, 387] width 25 height 22
click at [944, 340] on div at bounding box center [942, 324] width 4 height 78
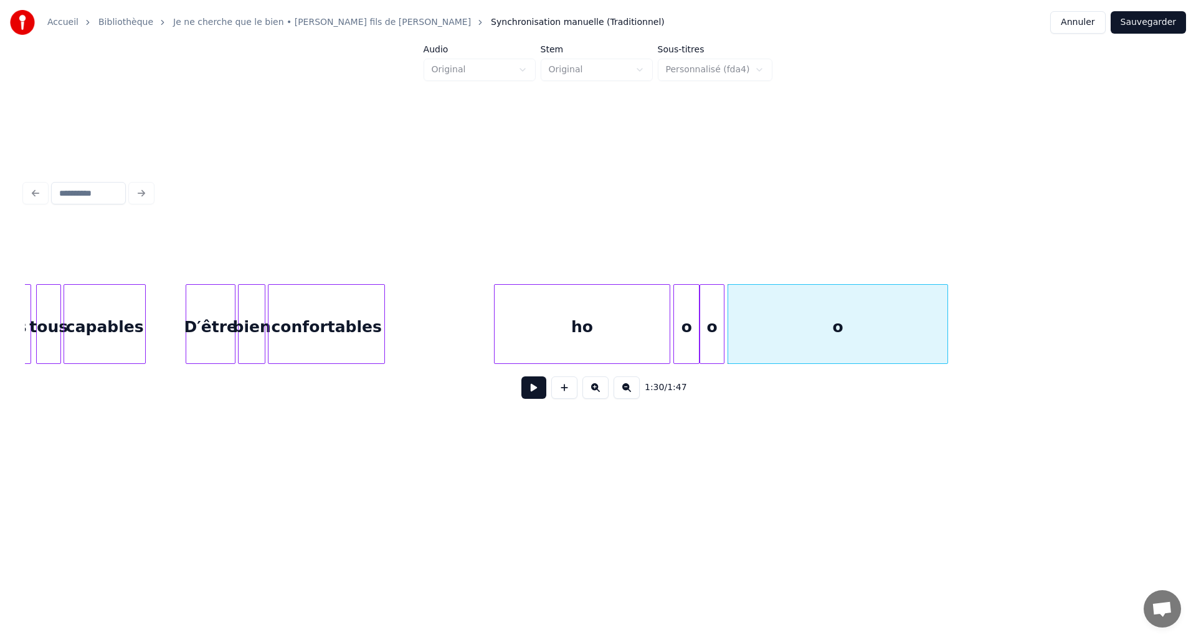
click at [578, 333] on div "ho" at bounding box center [582, 327] width 175 height 85
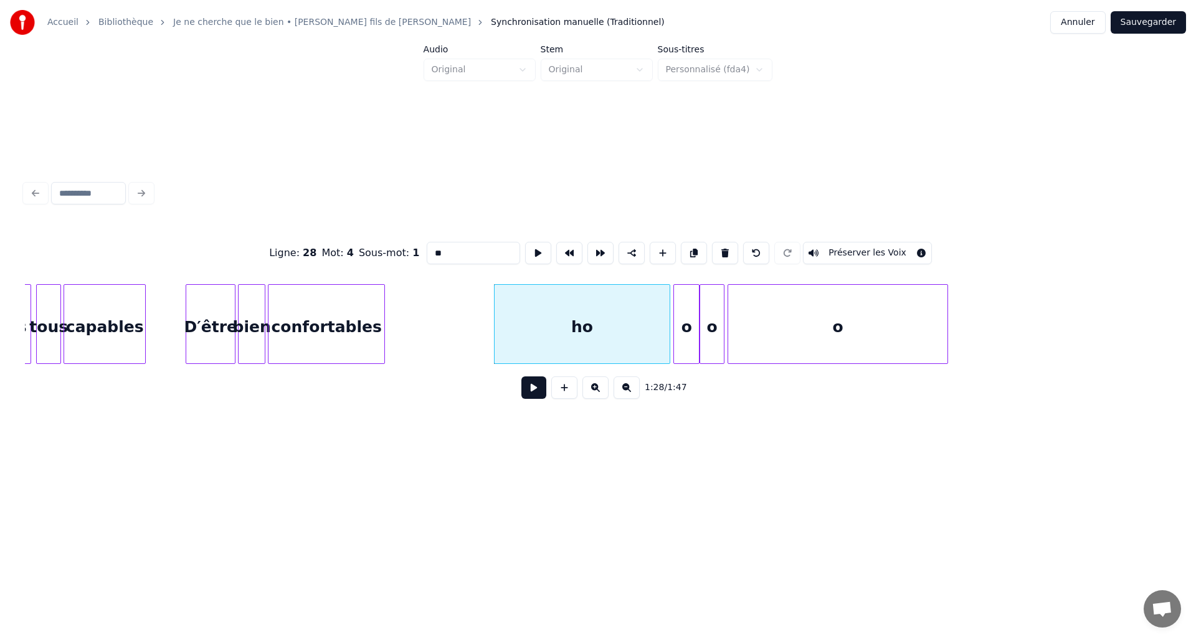
click at [526, 394] on button at bounding box center [533, 387] width 25 height 22
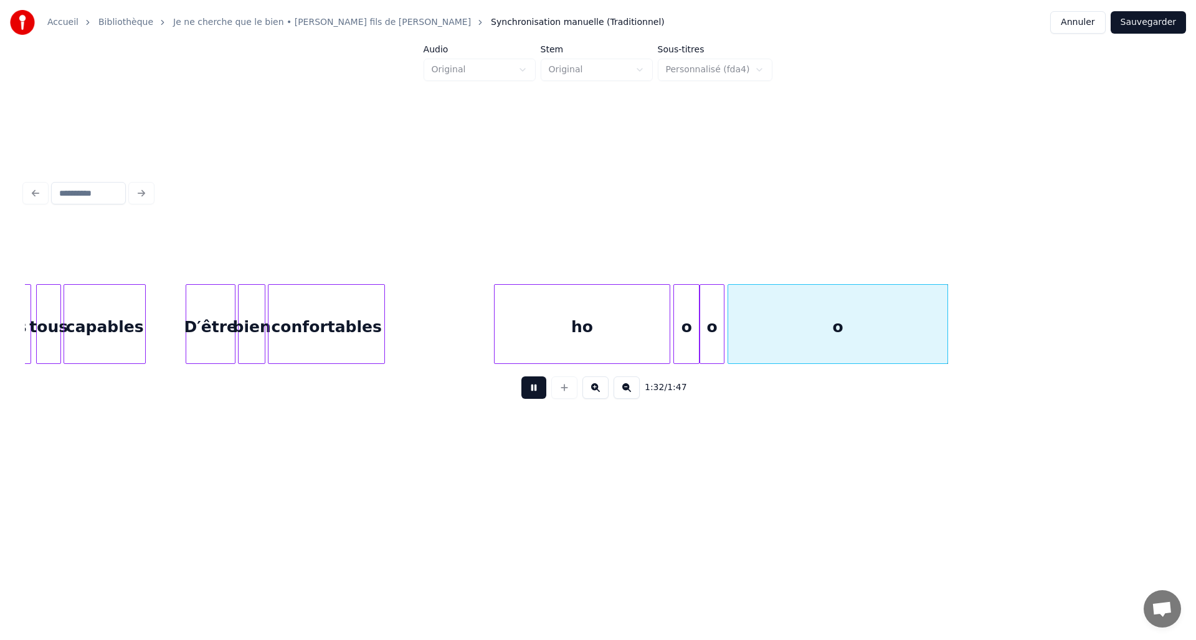
click at [526, 394] on button at bounding box center [533, 387] width 25 height 22
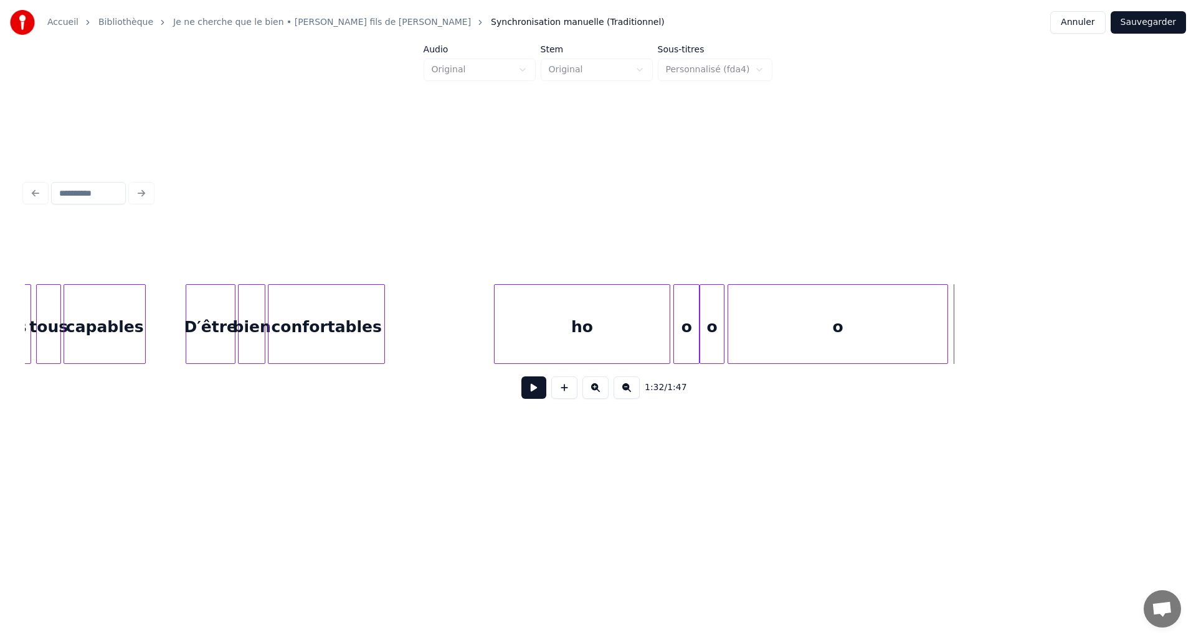
click at [707, 339] on div "o" at bounding box center [711, 327] width 23 height 85
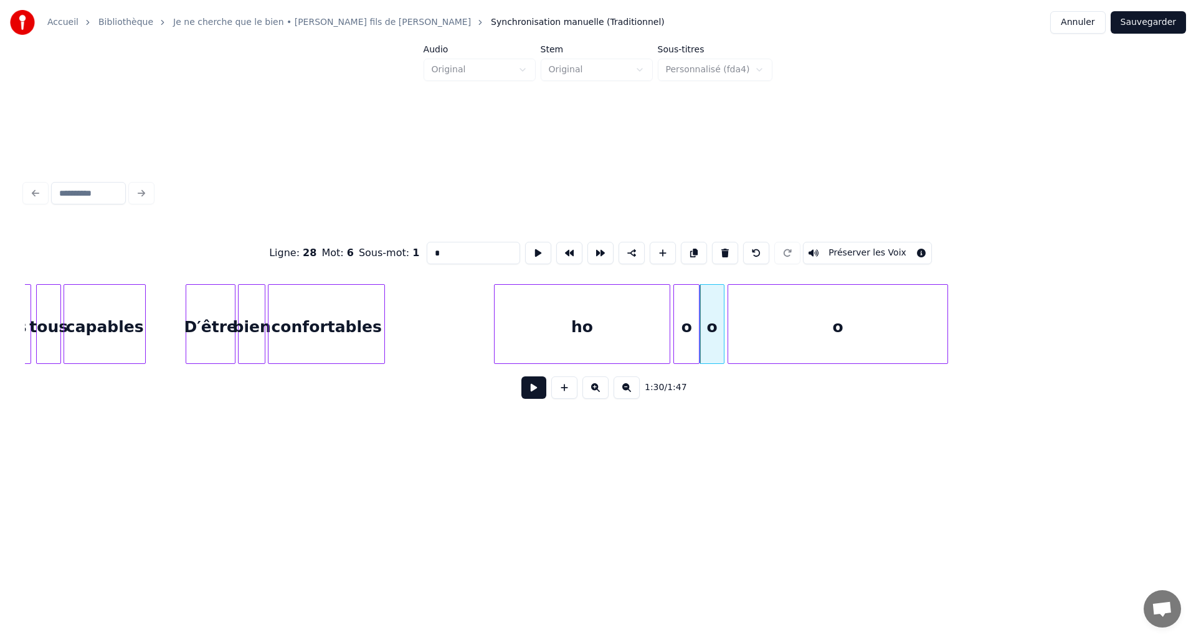
click at [529, 395] on button at bounding box center [533, 387] width 25 height 22
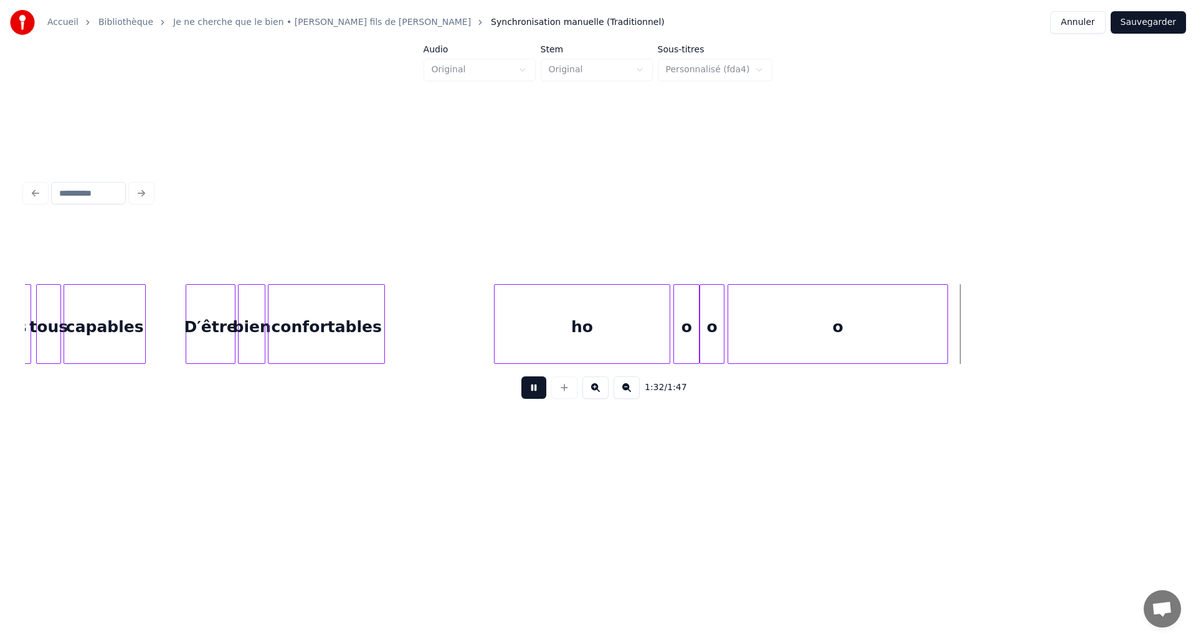
click at [530, 397] on button at bounding box center [533, 387] width 25 height 22
click at [963, 336] on div at bounding box center [963, 324] width 4 height 78
click at [569, 394] on button at bounding box center [564, 387] width 26 height 22
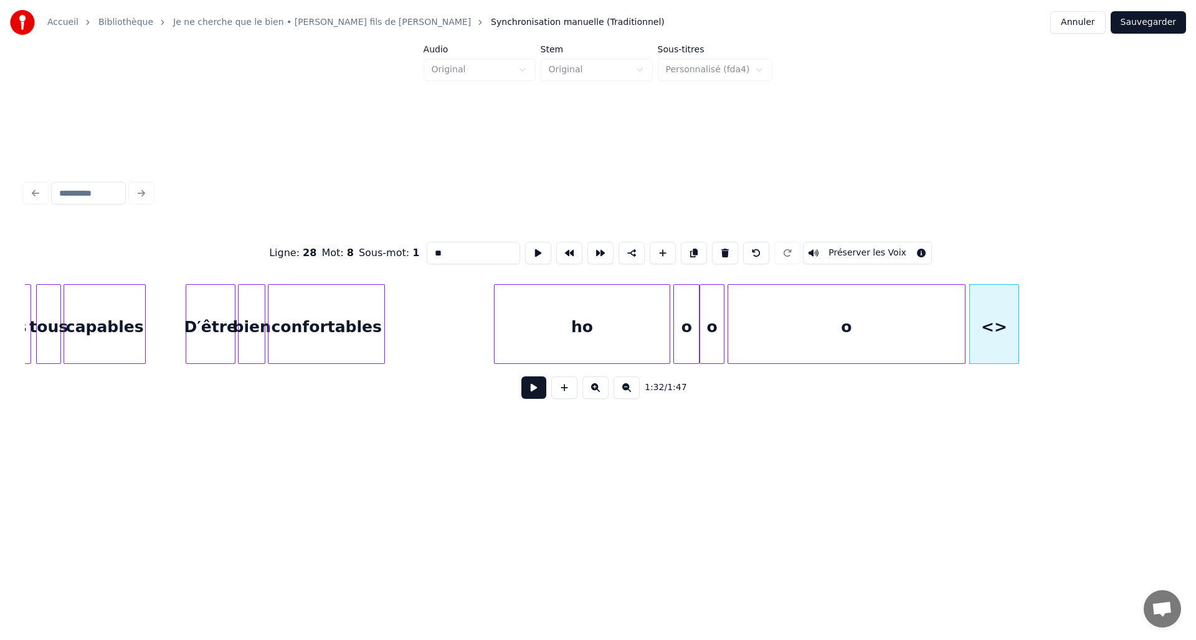
drag, startPoint x: 461, startPoint y: 247, endPoint x: 391, endPoint y: 245, distance: 69.8
click at [391, 245] on div "Ligne : 28 Mot : 8 Sous-mot : 1 ** Préserver les Voix" at bounding box center [598, 253] width 1146 height 62
click at [988, 340] on div "o" at bounding box center [991, 327] width 49 height 85
click at [1068, 349] on div at bounding box center [1066, 324] width 4 height 78
click at [950, 349] on div "o" at bounding box center [846, 327] width 237 height 85
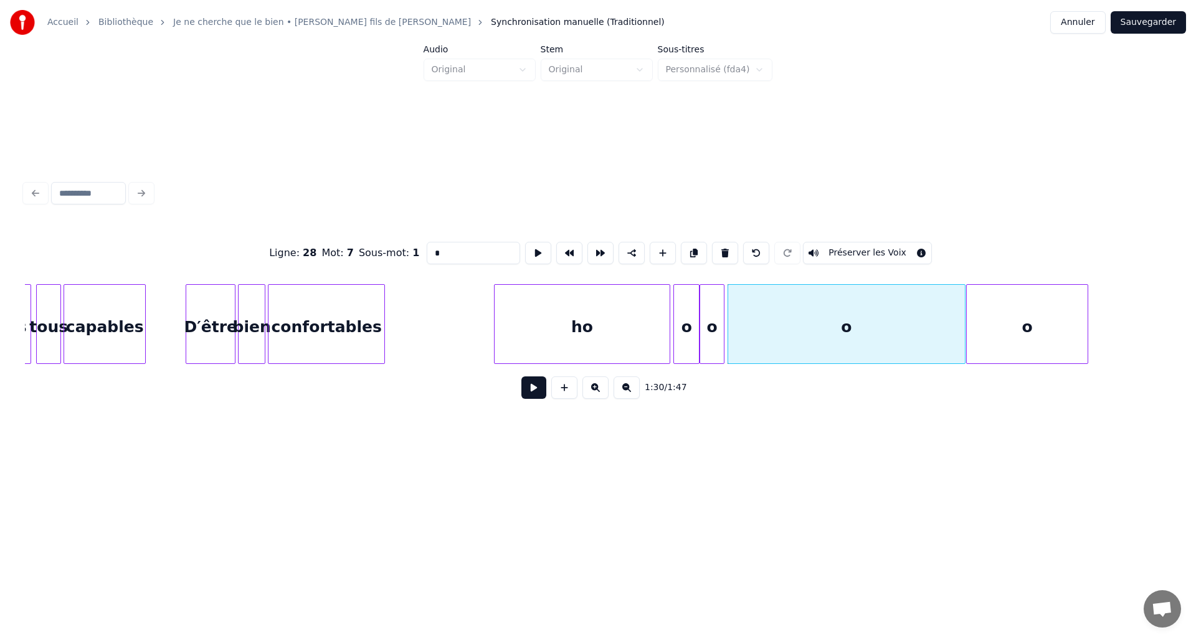
type input "*"
click at [540, 397] on button at bounding box center [533, 387] width 25 height 22
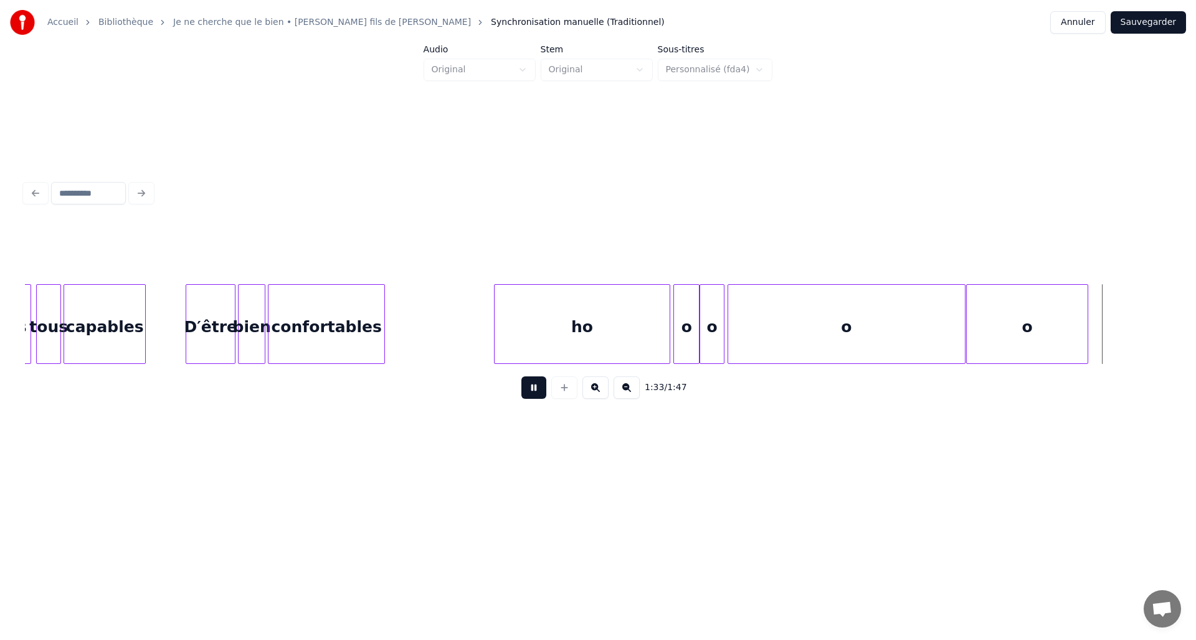
click at [540, 397] on button at bounding box center [533, 387] width 25 height 22
click at [1119, 349] on div at bounding box center [1117, 324] width 4 height 78
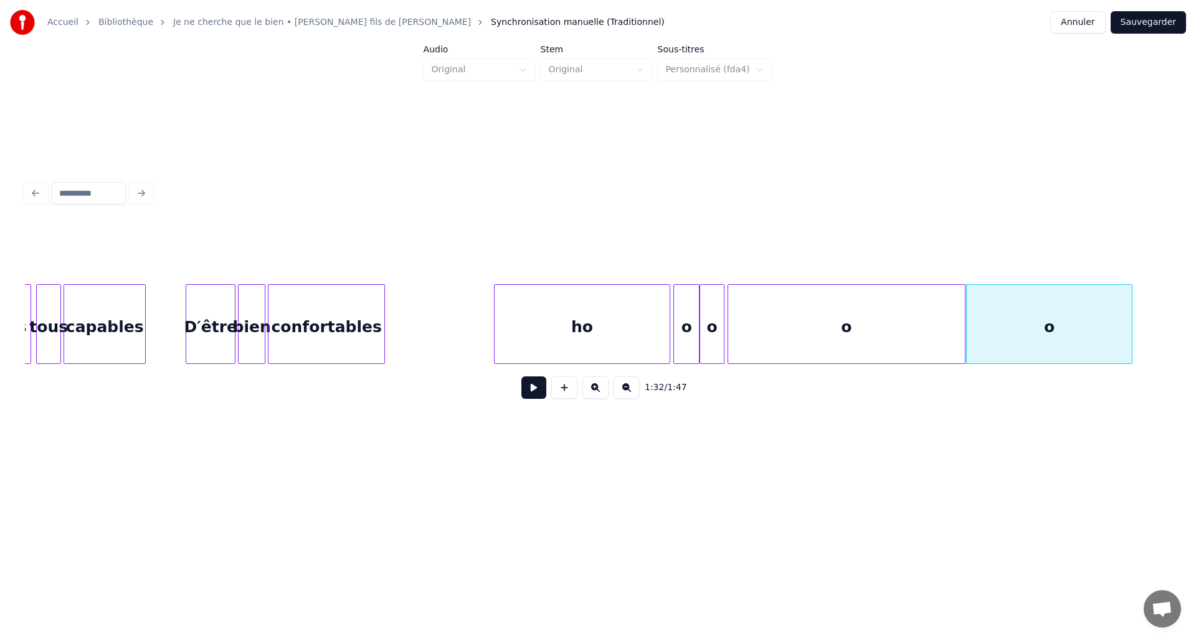
click at [523, 399] on button at bounding box center [533, 387] width 25 height 22
click at [524, 395] on button at bounding box center [533, 387] width 25 height 22
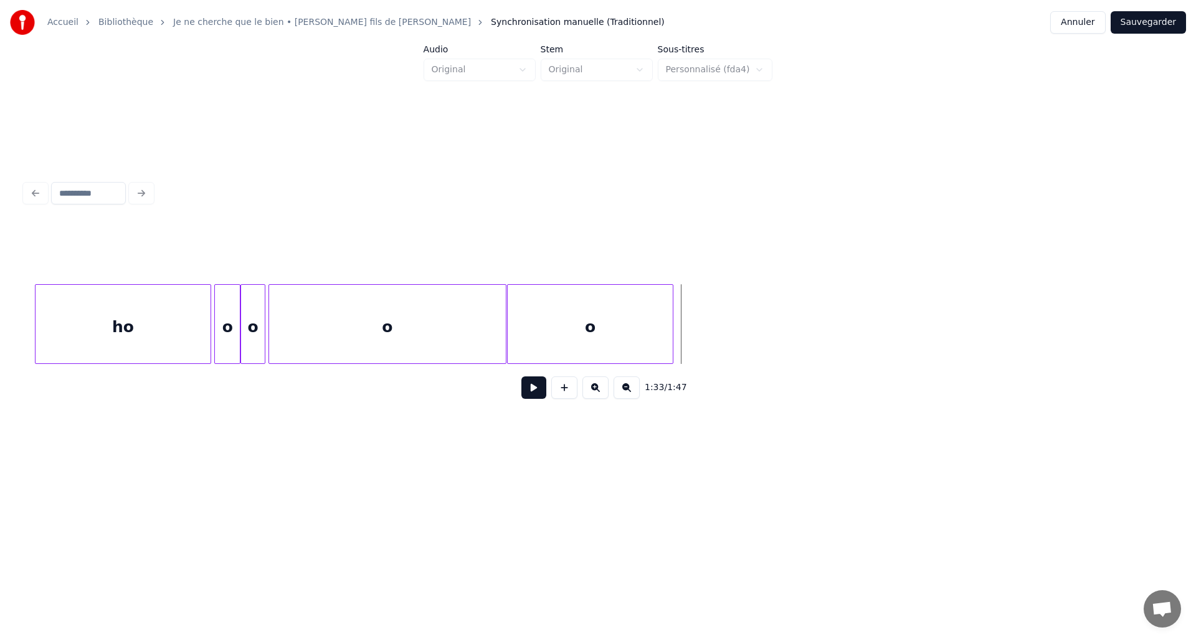
scroll to position [0, 11134]
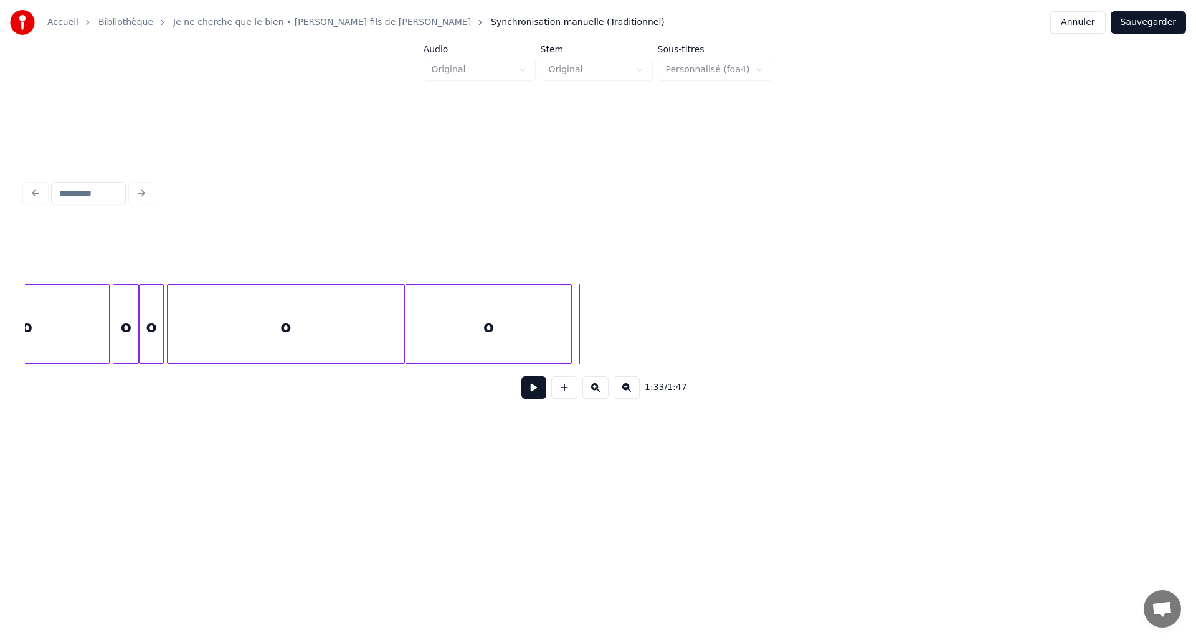
click at [516, 341] on div "o" at bounding box center [488, 327] width 165 height 85
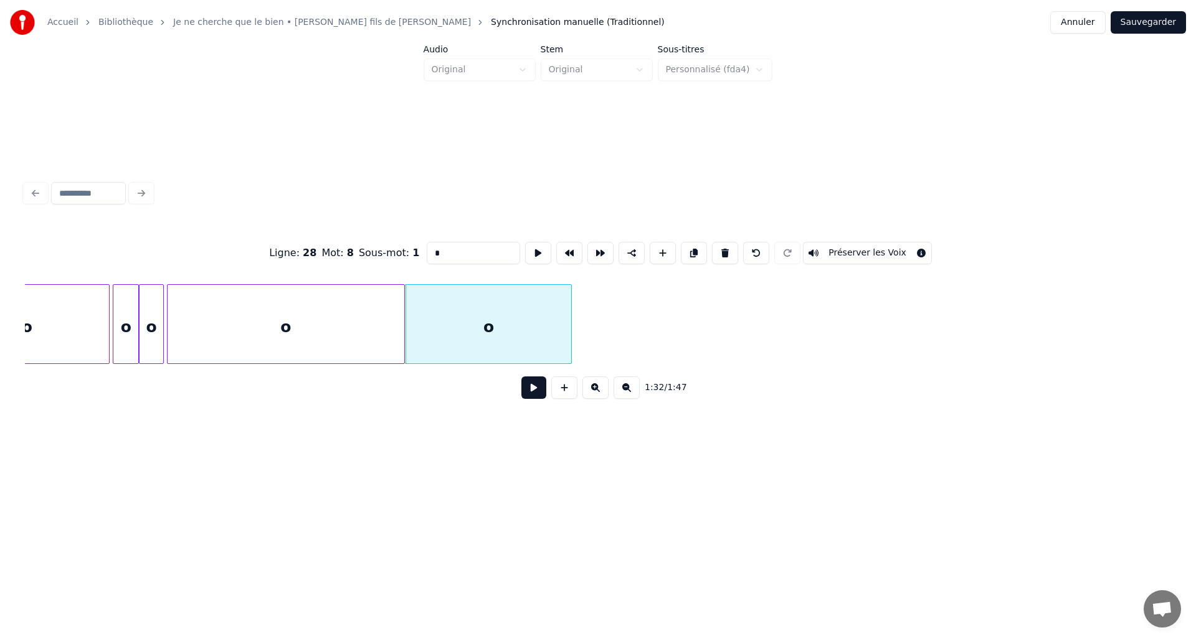
click at [531, 392] on button at bounding box center [533, 387] width 25 height 22
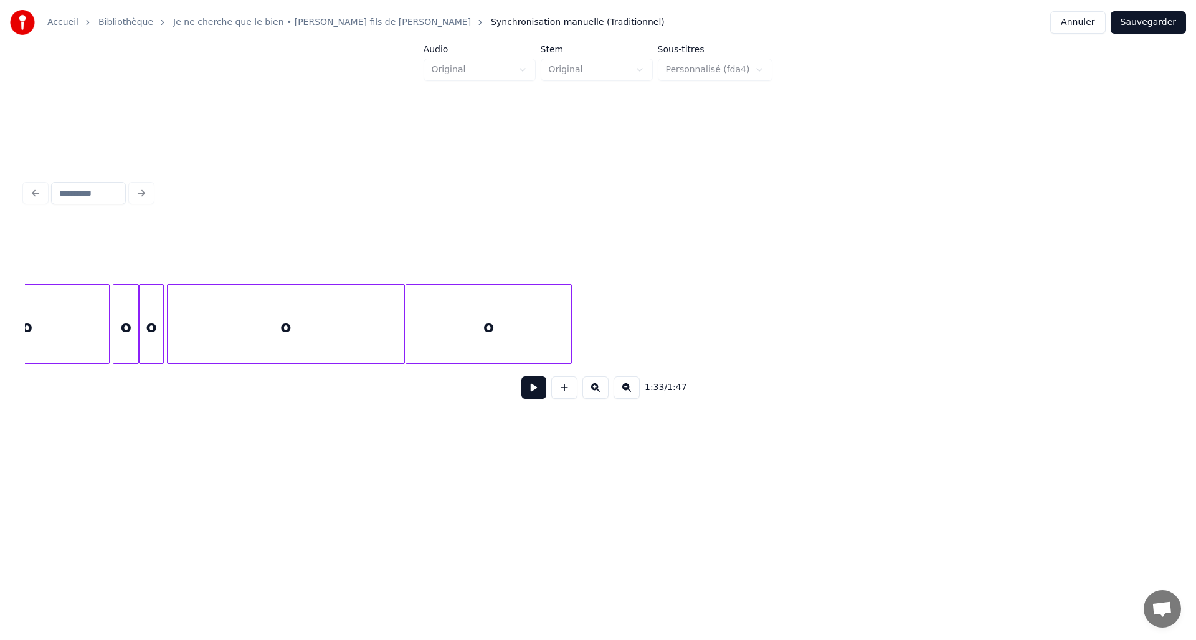
click at [562, 387] on button at bounding box center [564, 387] width 26 height 22
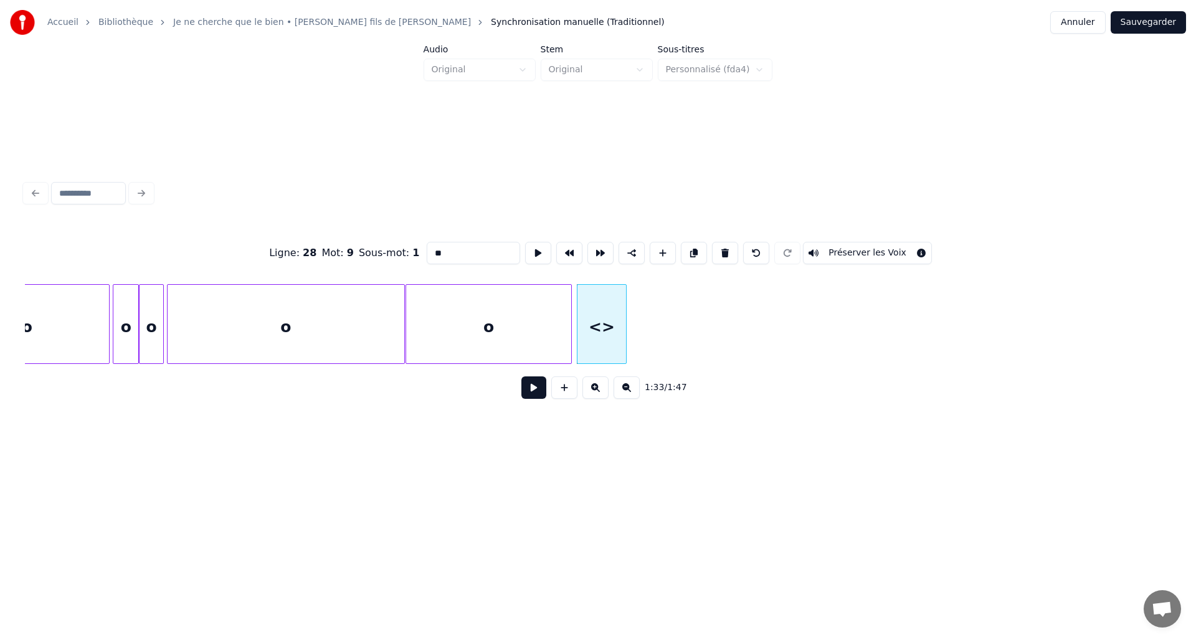
drag, startPoint x: 469, startPoint y: 248, endPoint x: 385, endPoint y: 243, distance: 84.2
click at [385, 243] on div "Ligne : 28 Mot : 9 Sous-mot : 1 ** Préserver les Voix" at bounding box center [598, 253] width 1146 height 62
click at [604, 340] on div "o" at bounding box center [601, 327] width 49 height 85
click at [604, 338] on div "o" at bounding box center [598, 327] width 49 height 85
click at [603, 339] on div at bounding box center [605, 324] width 4 height 78
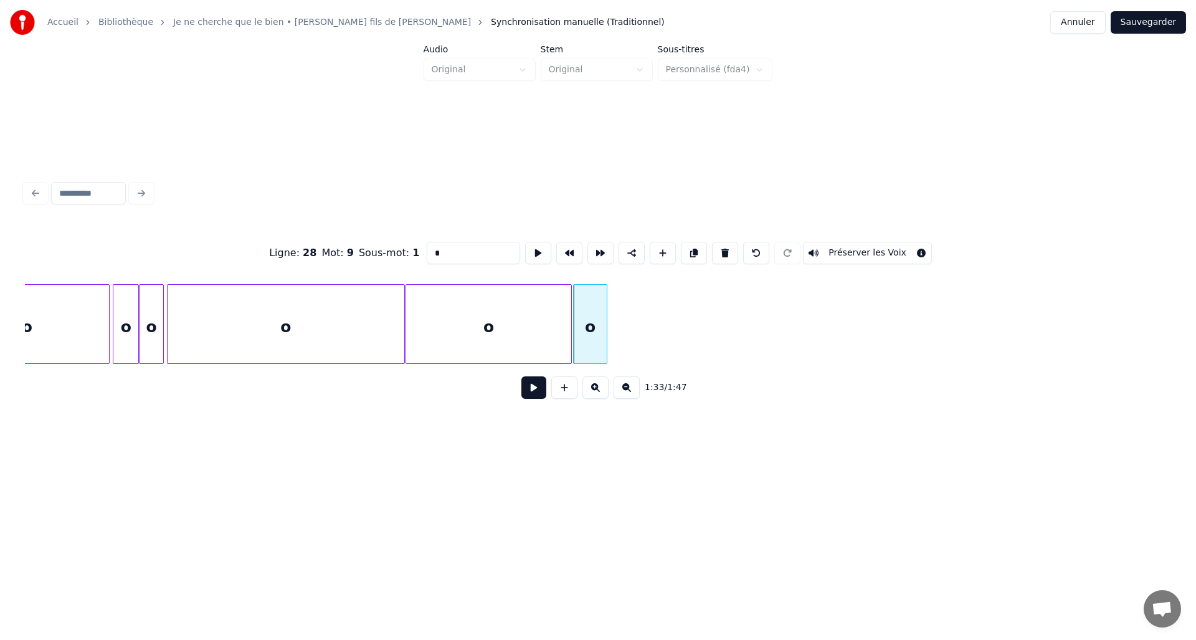
type input "*"
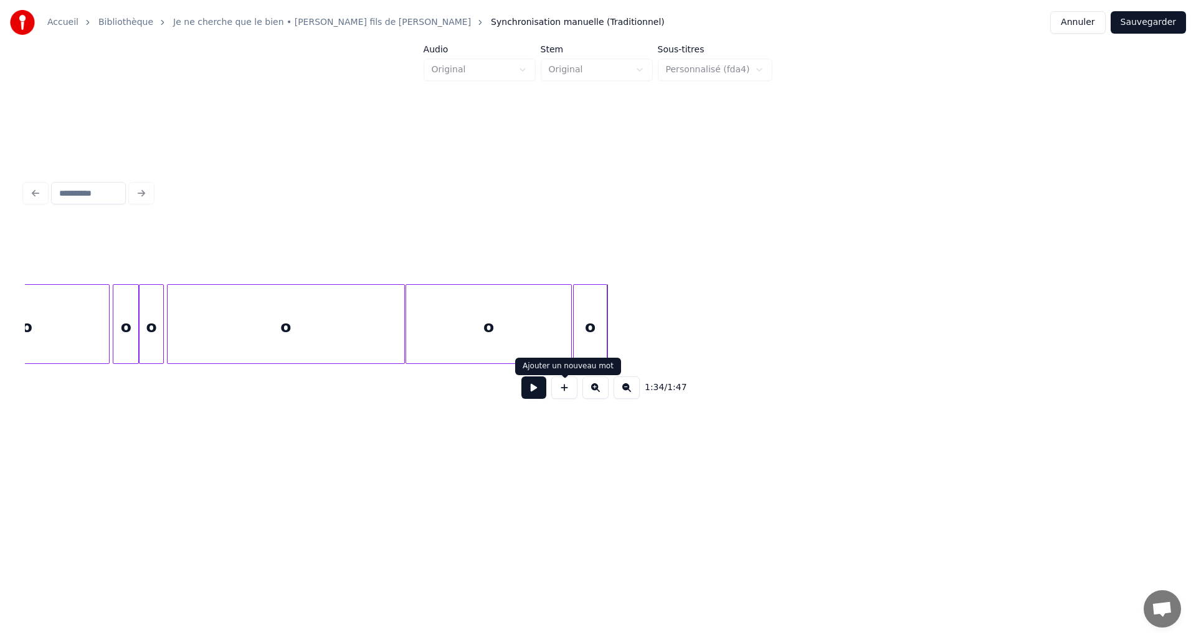
click at [561, 394] on button at bounding box center [564, 387] width 26 height 22
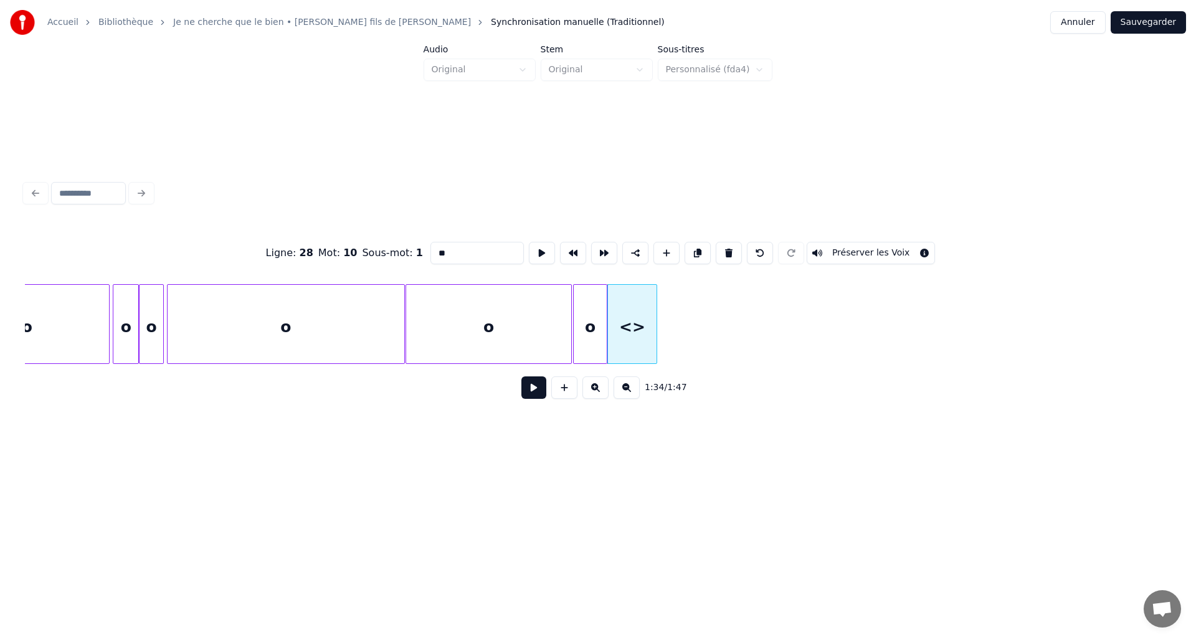
drag, startPoint x: 453, startPoint y: 247, endPoint x: 393, endPoint y: 250, distance: 59.9
click at [393, 250] on div "Ligne : 28 Mot : 10 Sous-mot : 1 ** Préserver les Voix" at bounding box center [598, 253] width 1146 height 62
click at [639, 343] on div at bounding box center [641, 324] width 4 height 78
type input "*"
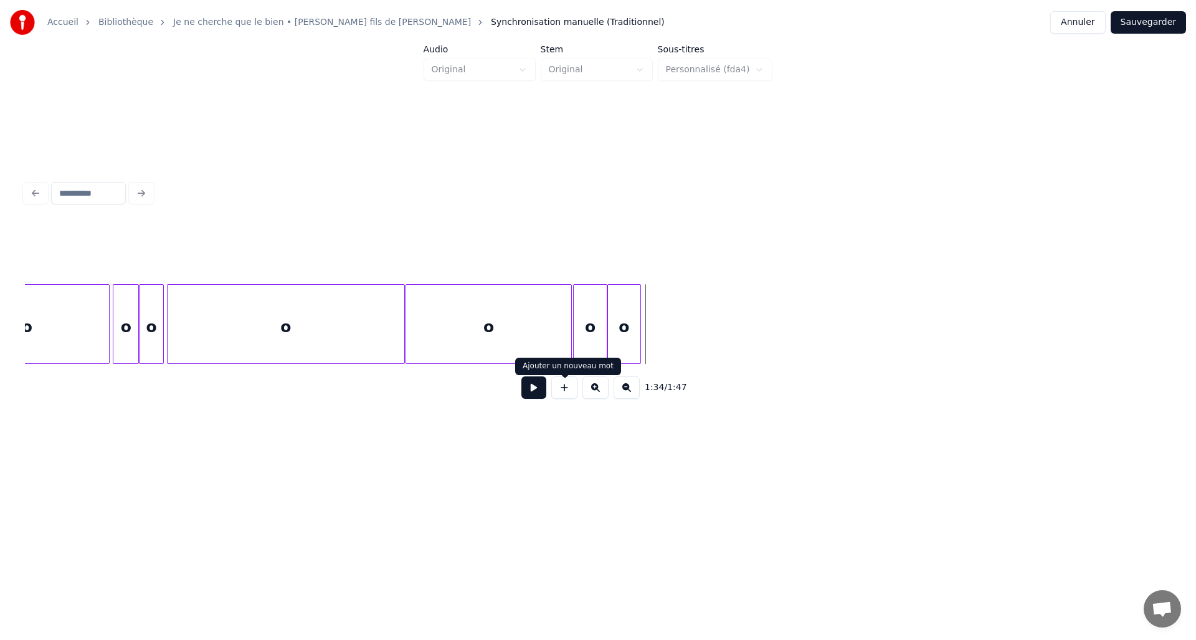
click at [573, 389] on button at bounding box center [564, 387] width 26 height 22
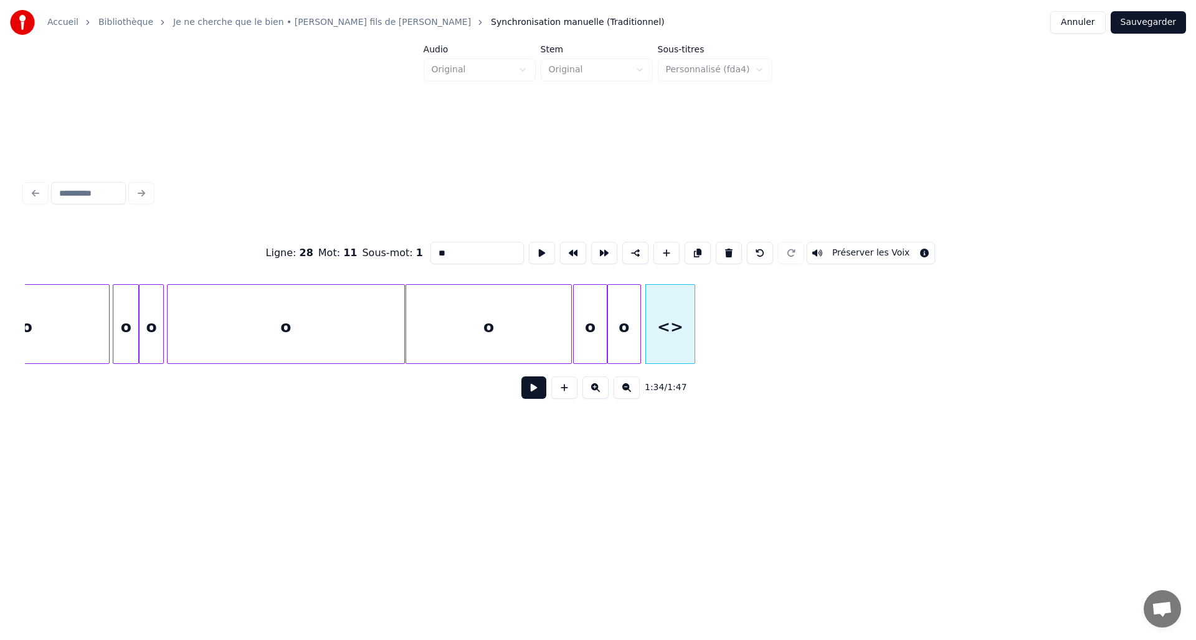
drag, startPoint x: 461, startPoint y: 256, endPoint x: 394, endPoint y: 250, distance: 67.6
click at [394, 250] on div "Ligne : 28 Mot : 11 Sous-mot : 1 ** Préserver les Voix" at bounding box center [598, 253] width 1146 height 62
click at [671, 343] on div "o" at bounding box center [663, 327] width 49 height 85
click at [675, 341] on div "o" at bounding box center [666, 327] width 49 height 85
click at [763, 349] on div at bounding box center [761, 324] width 4 height 78
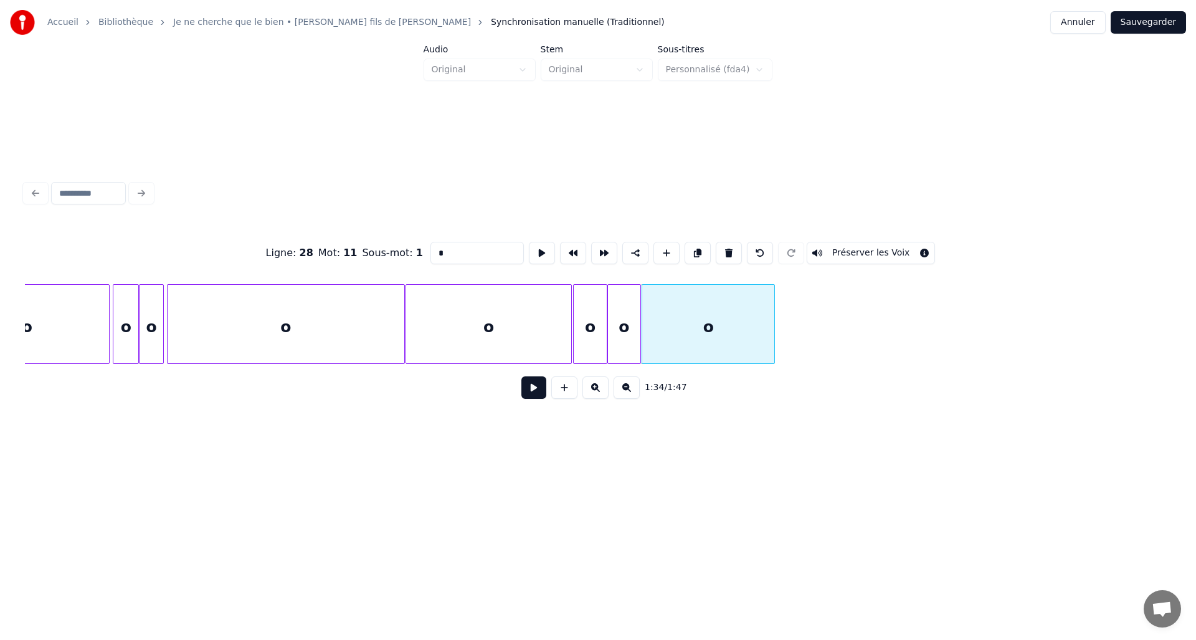
click at [564, 332] on div "o" at bounding box center [488, 327] width 165 height 85
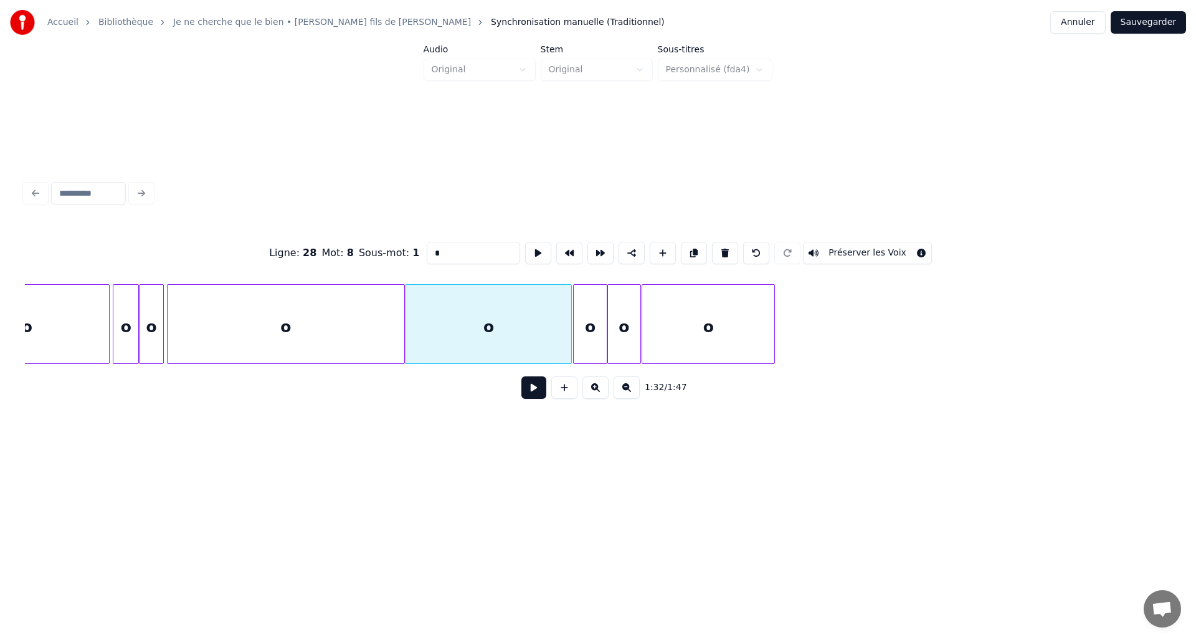
type input "*"
click at [540, 391] on button at bounding box center [533, 387] width 25 height 22
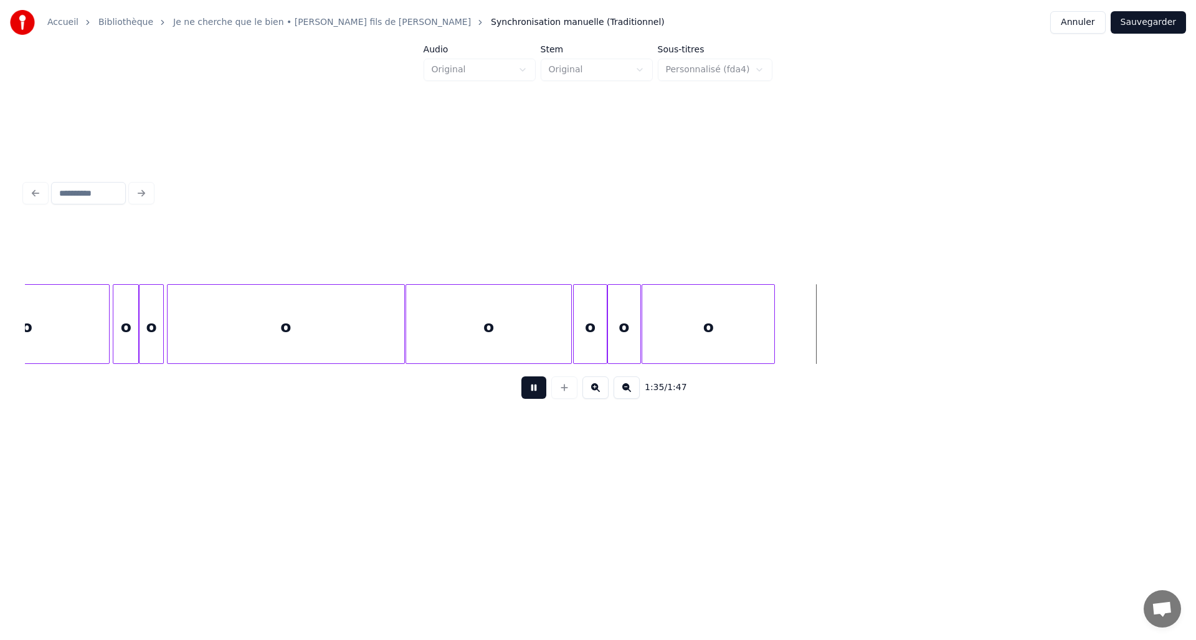
click at [539, 389] on button at bounding box center [533, 387] width 25 height 22
click at [838, 344] on div at bounding box center [840, 324] width 4 height 78
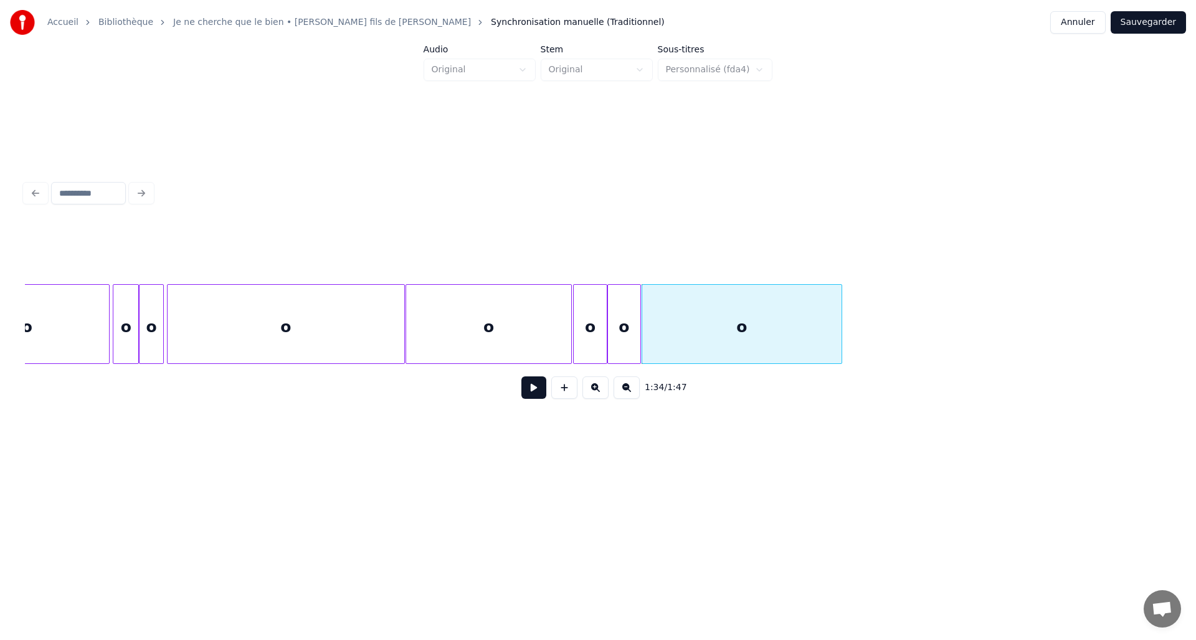
click at [634, 341] on div "o" at bounding box center [624, 327] width 32 height 85
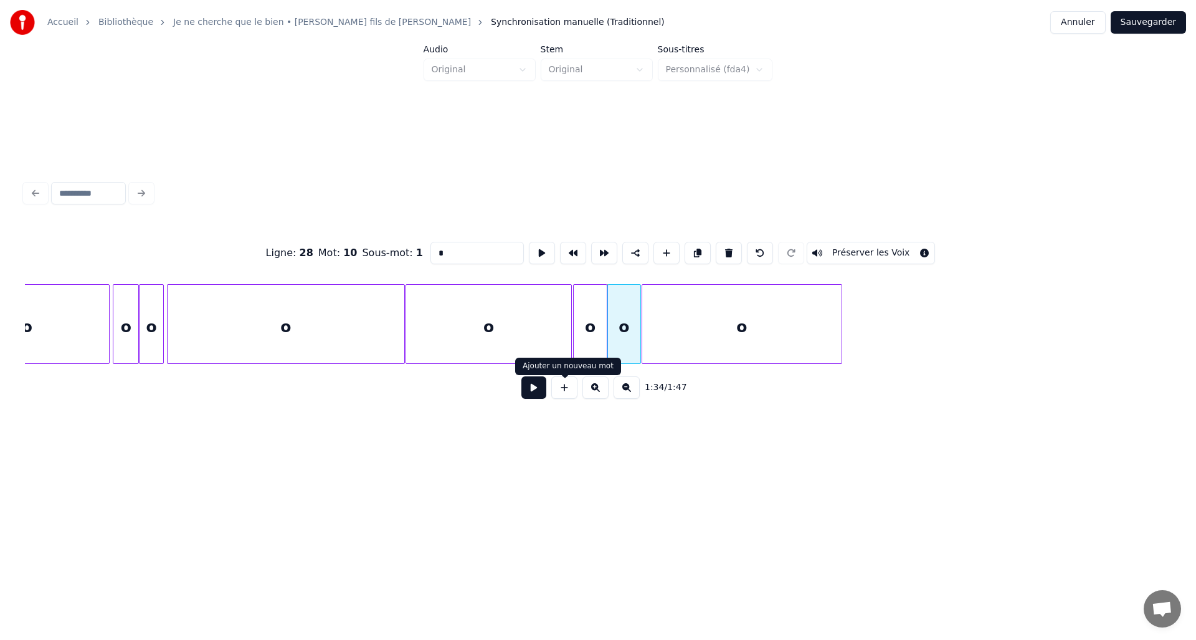
click at [537, 392] on button at bounding box center [533, 387] width 25 height 22
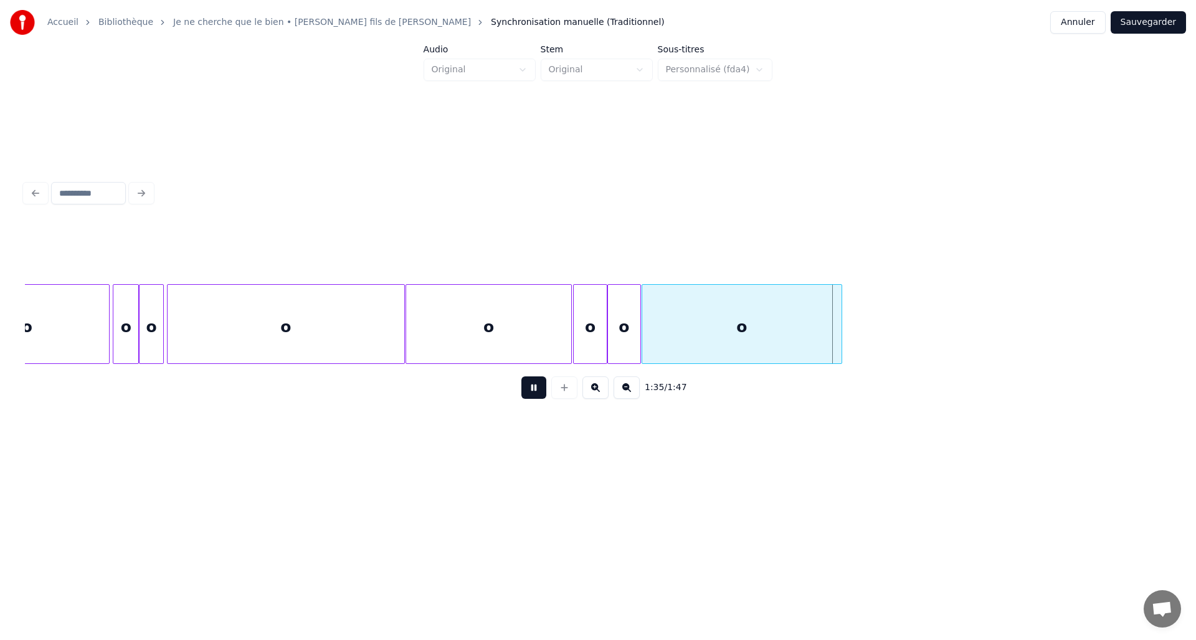
click at [537, 392] on button at bounding box center [533, 387] width 25 height 22
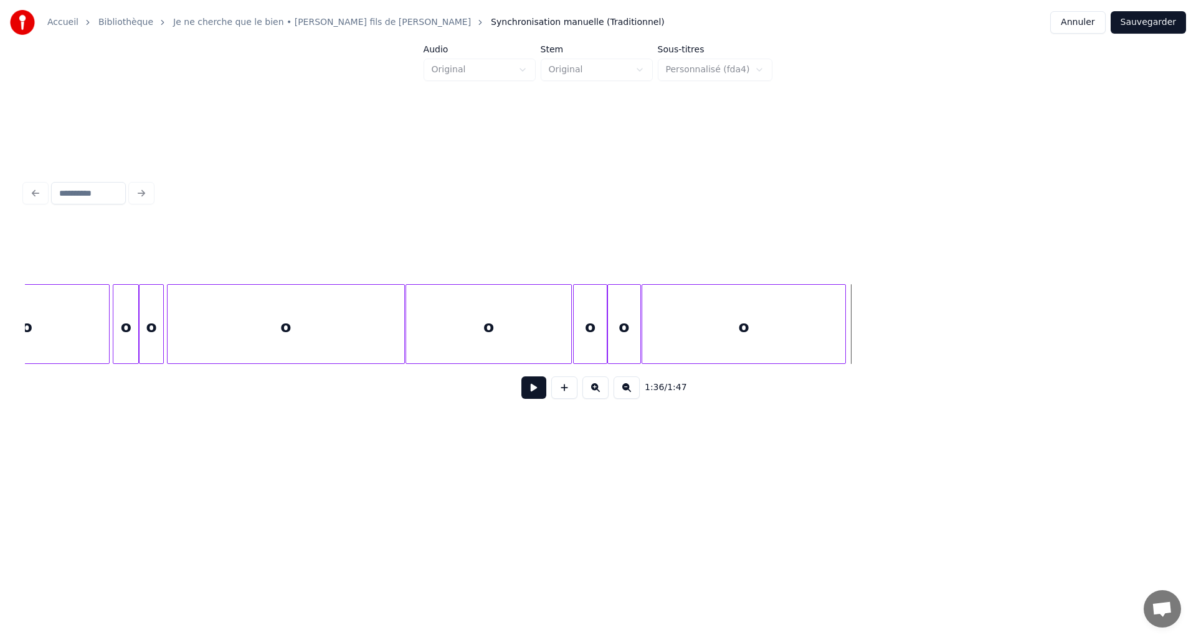
click at [845, 324] on div at bounding box center [843, 324] width 4 height 78
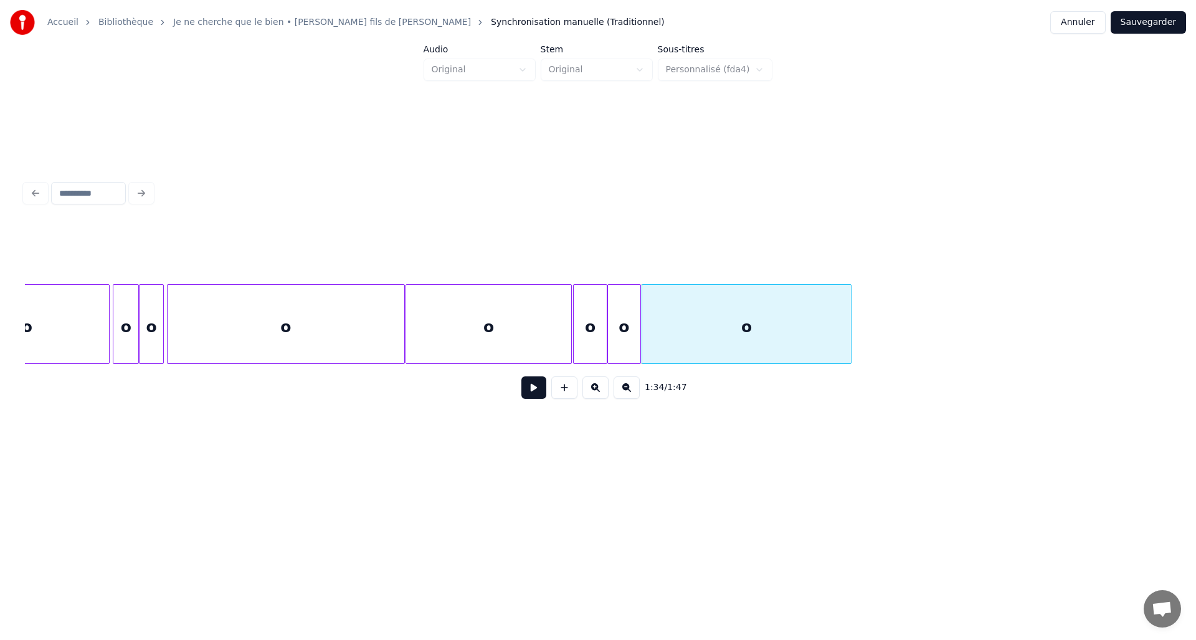
click at [540, 394] on button at bounding box center [533, 387] width 25 height 22
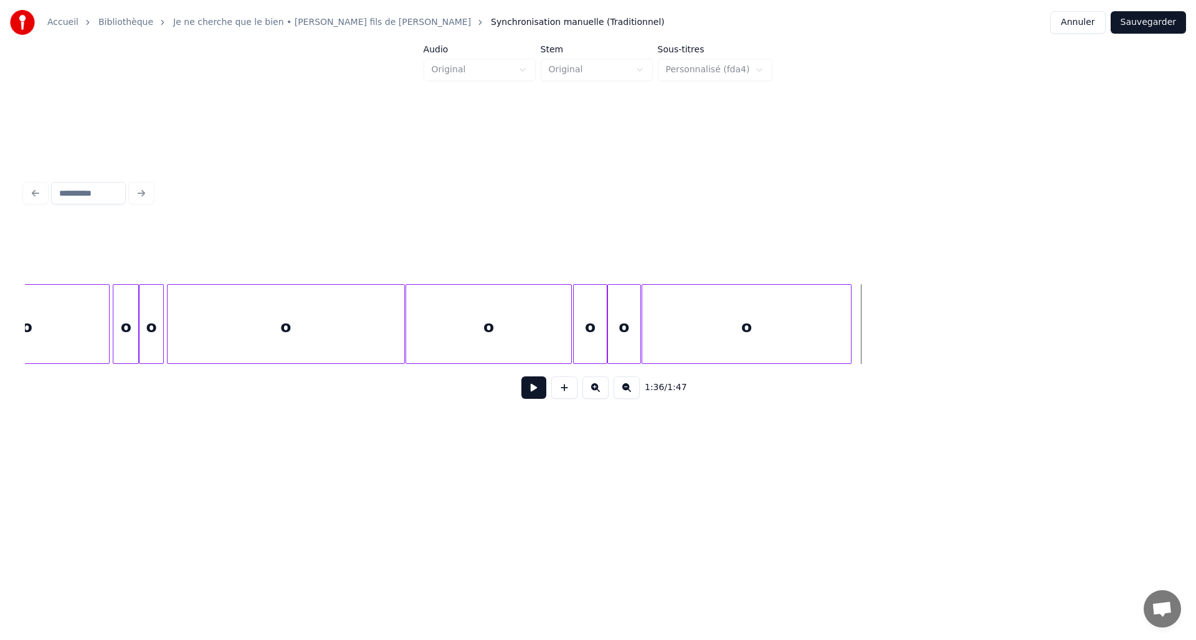
click at [609, 348] on div at bounding box center [610, 324] width 4 height 78
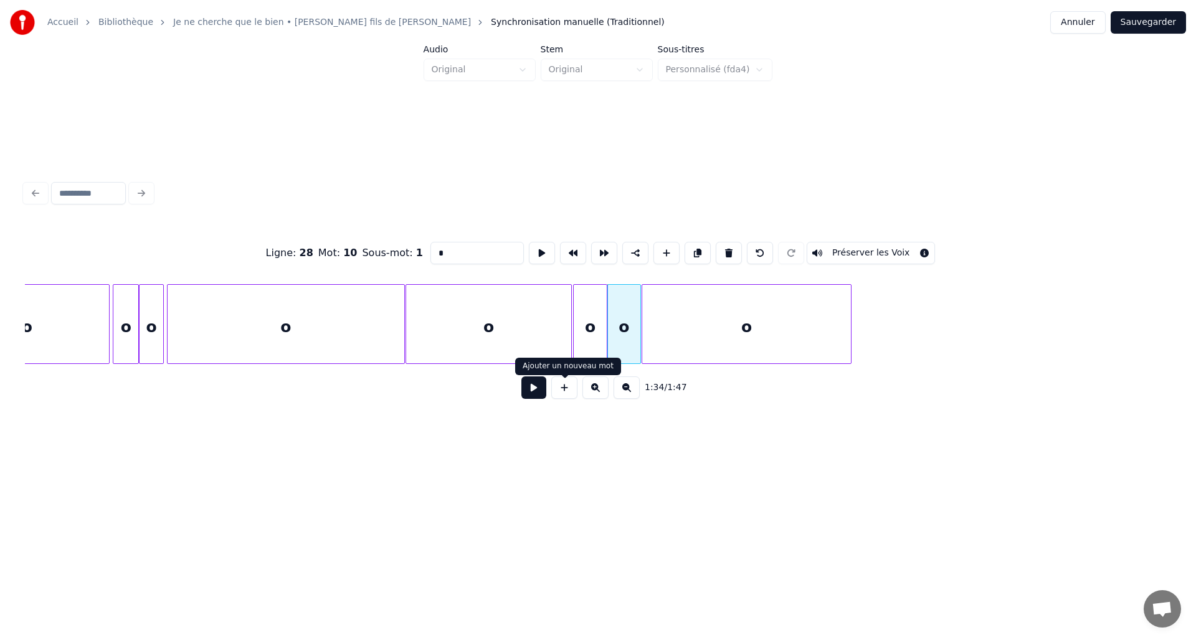
click at [542, 395] on button at bounding box center [533, 387] width 25 height 22
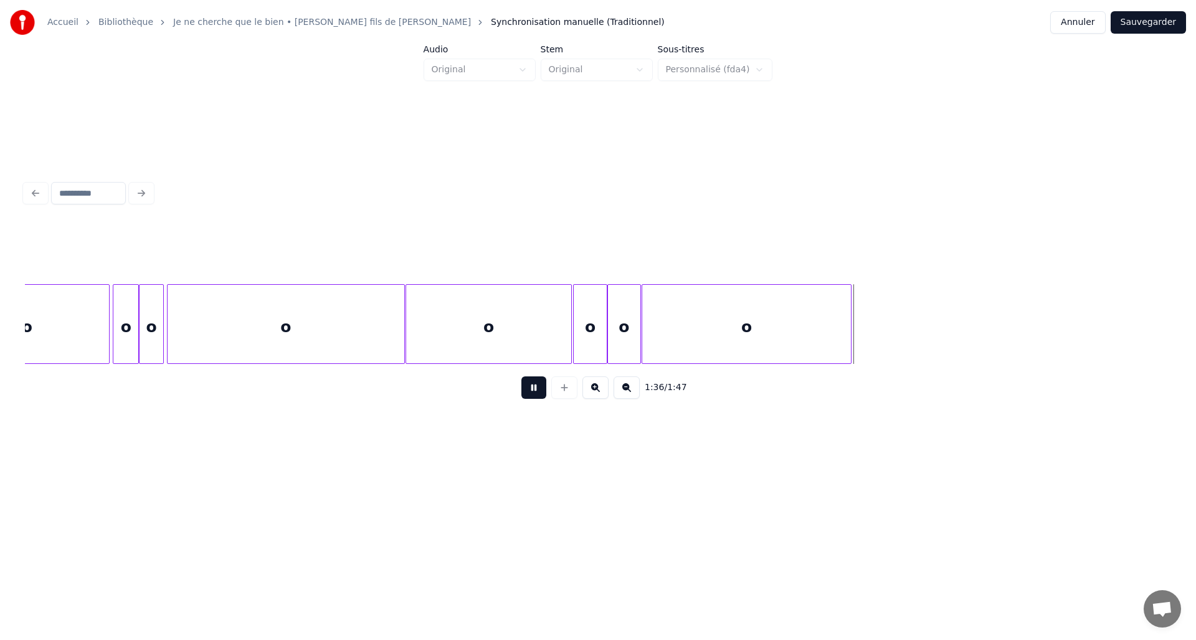
click at [542, 395] on button at bounding box center [533, 387] width 25 height 22
click at [584, 327] on div "o" at bounding box center [590, 327] width 33 height 85
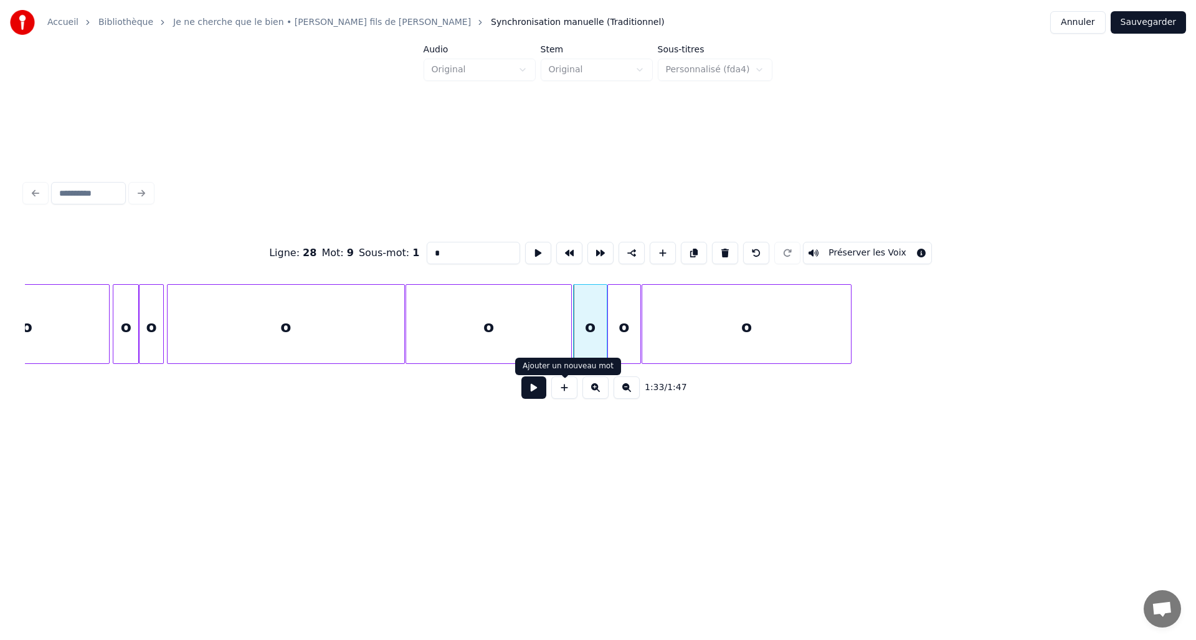
click at [540, 396] on button at bounding box center [533, 387] width 25 height 22
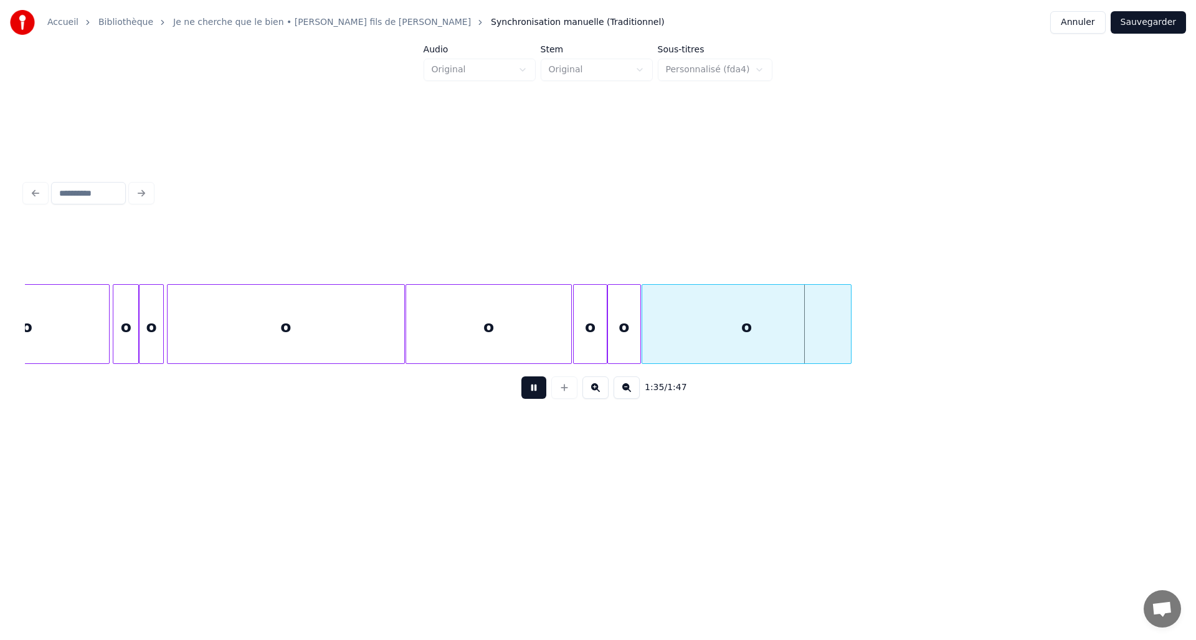
click at [540, 396] on button at bounding box center [533, 387] width 25 height 22
click at [550, 344] on div "o" at bounding box center [488, 327] width 165 height 85
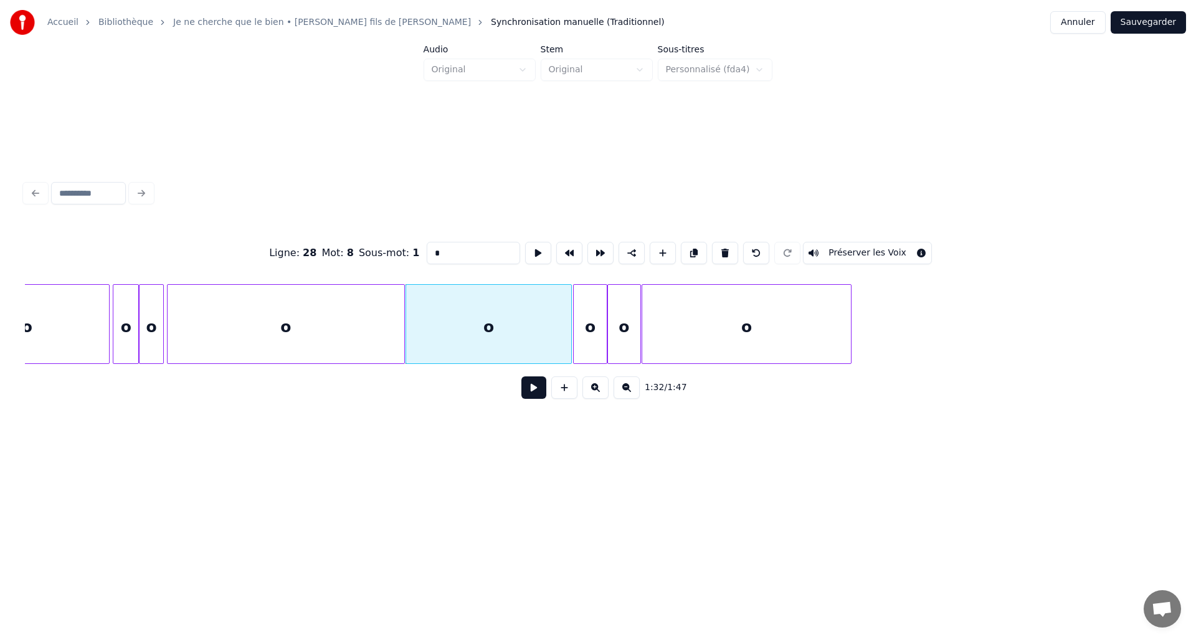
click at [541, 394] on button at bounding box center [533, 387] width 25 height 22
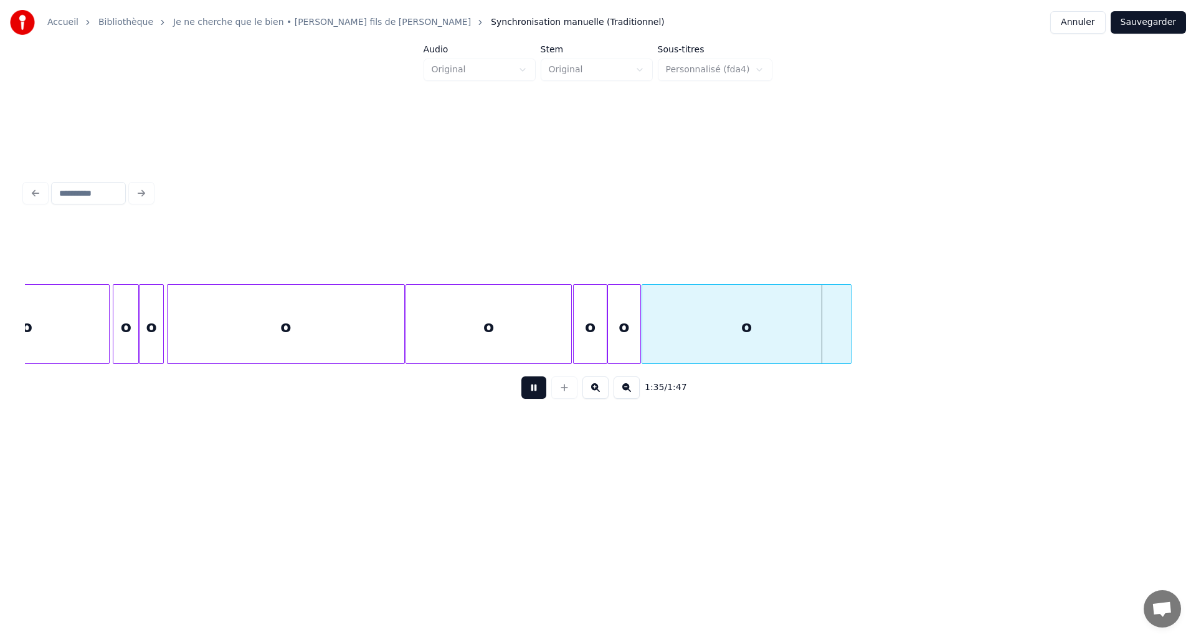
click at [546, 395] on button at bounding box center [533, 387] width 25 height 22
click at [754, 336] on div "o" at bounding box center [746, 327] width 209 height 85
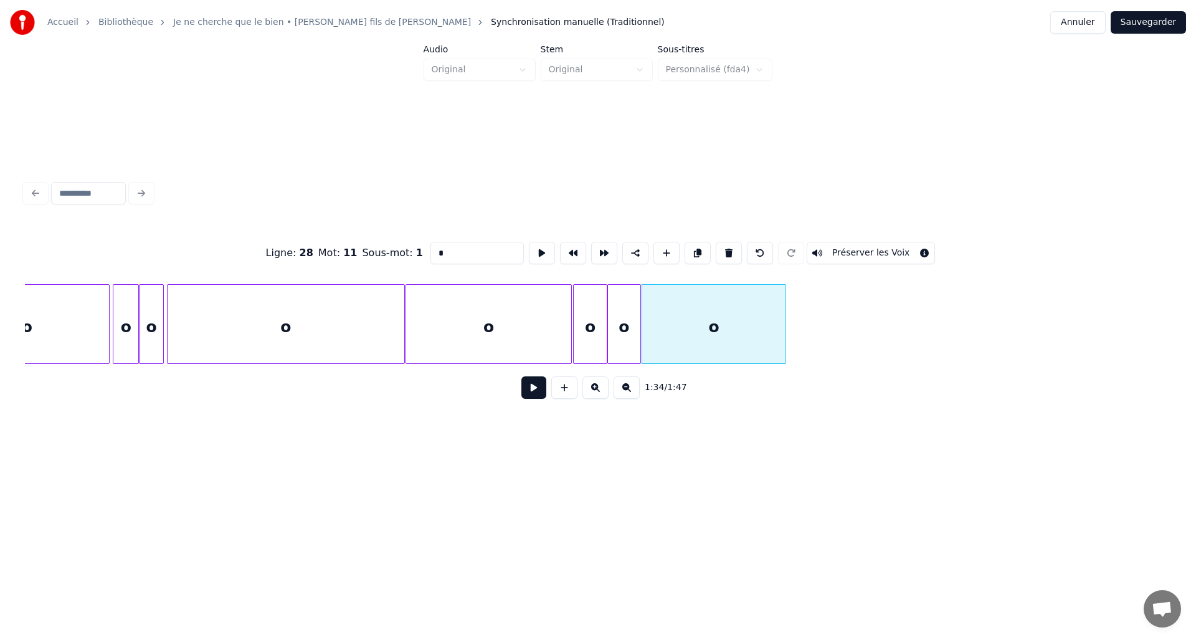
click at [782, 338] on div at bounding box center [784, 324] width 4 height 78
click at [540, 326] on div "o" at bounding box center [488, 327] width 165 height 85
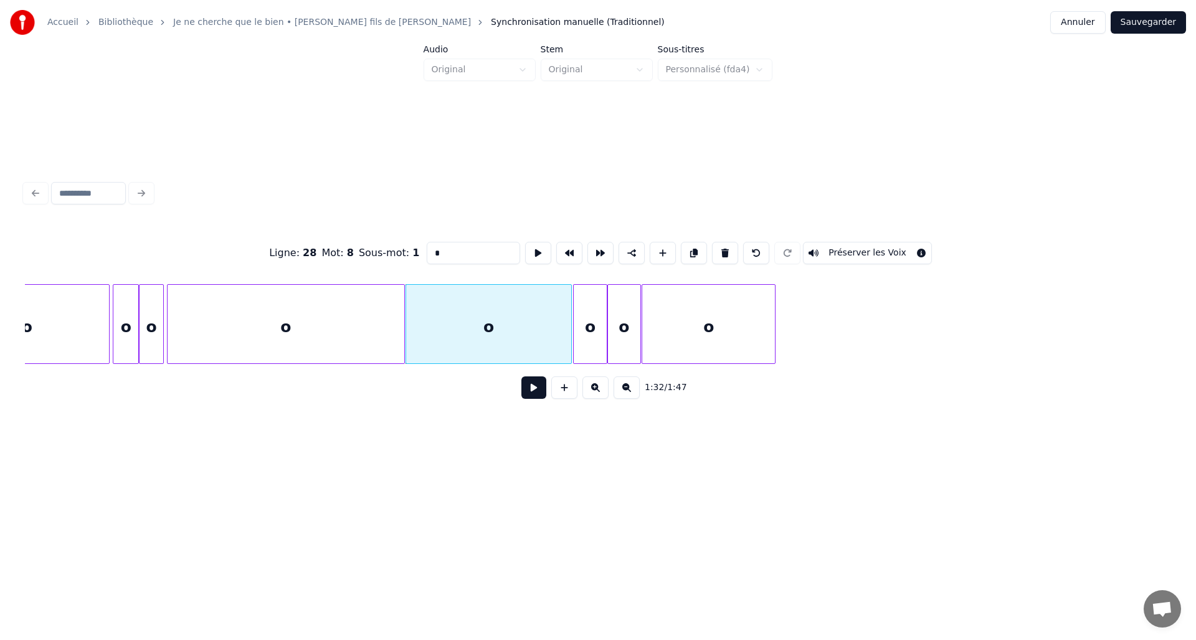
click at [540, 393] on button at bounding box center [533, 387] width 25 height 22
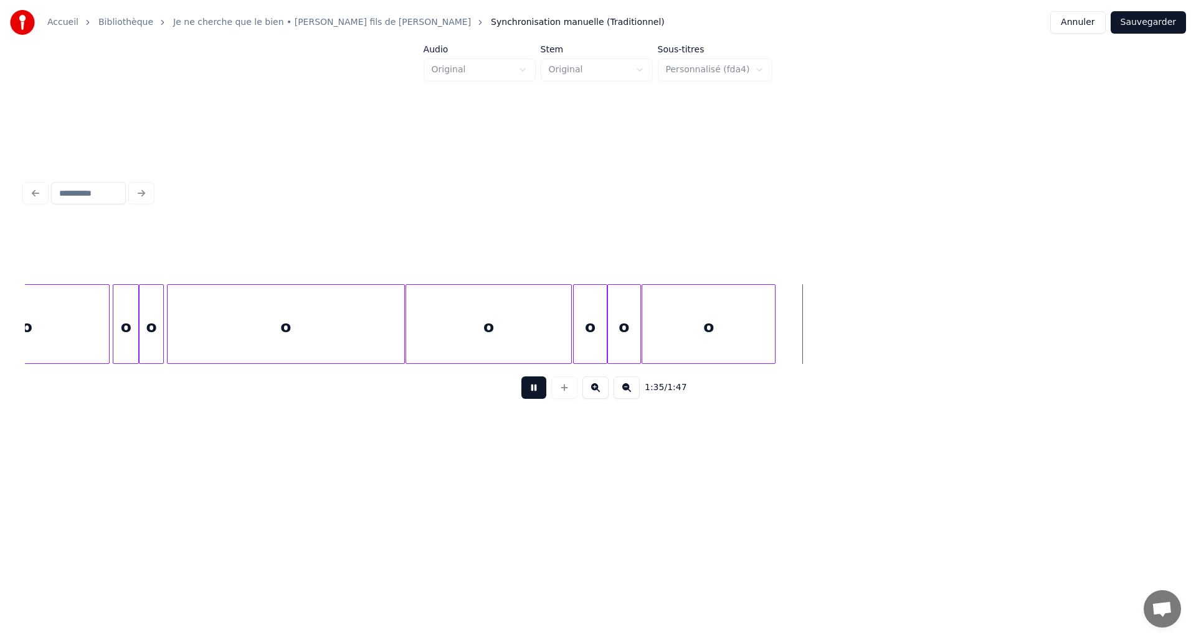
click at [540, 393] on button at bounding box center [533, 387] width 25 height 22
click at [779, 331] on div at bounding box center [777, 324] width 4 height 78
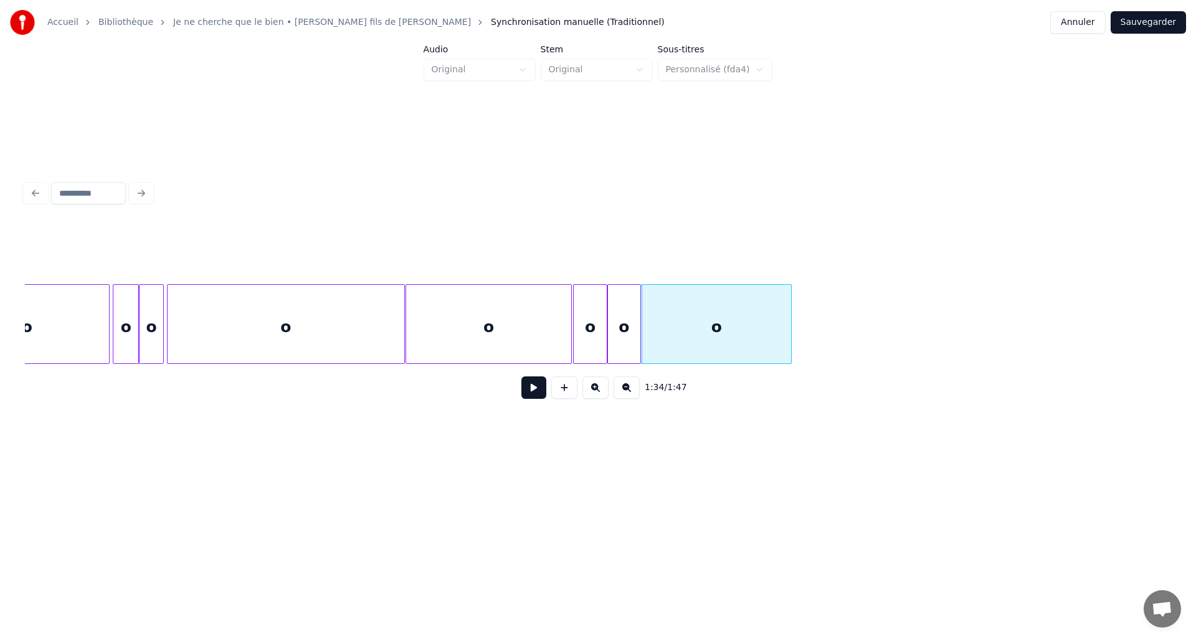
click at [622, 336] on div "o" at bounding box center [624, 327] width 32 height 85
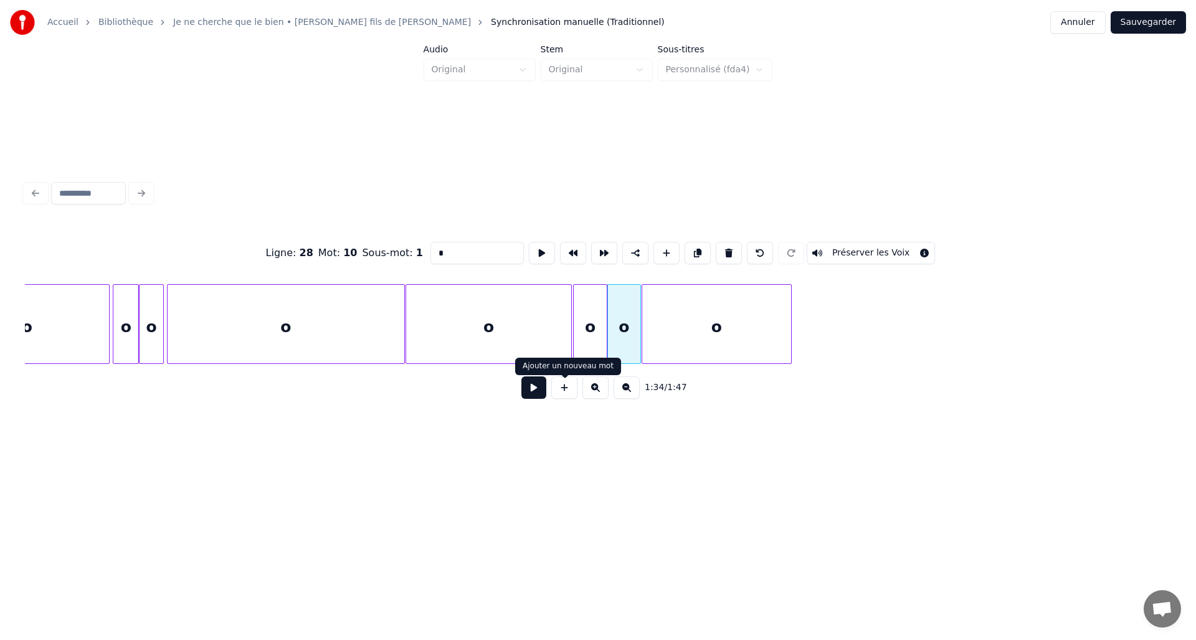
click at [544, 394] on button at bounding box center [533, 387] width 25 height 22
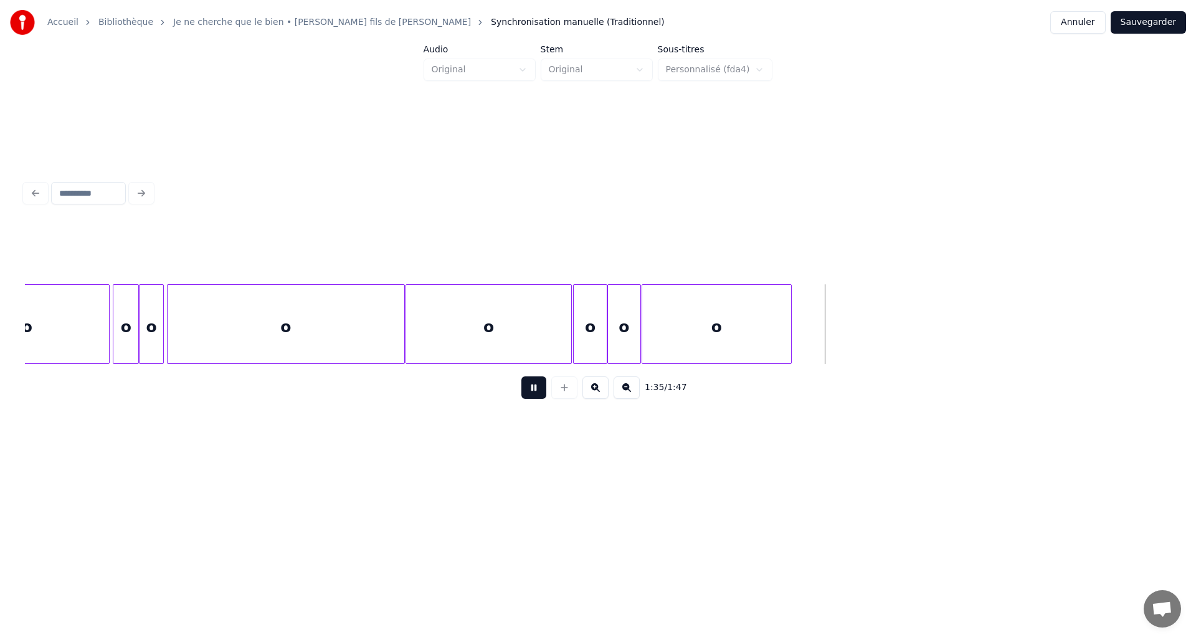
click at [544, 394] on button at bounding box center [533, 387] width 25 height 22
click at [536, 395] on button at bounding box center [533, 387] width 25 height 22
click at [561, 395] on button at bounding box center [564, 387] width 26 height 22
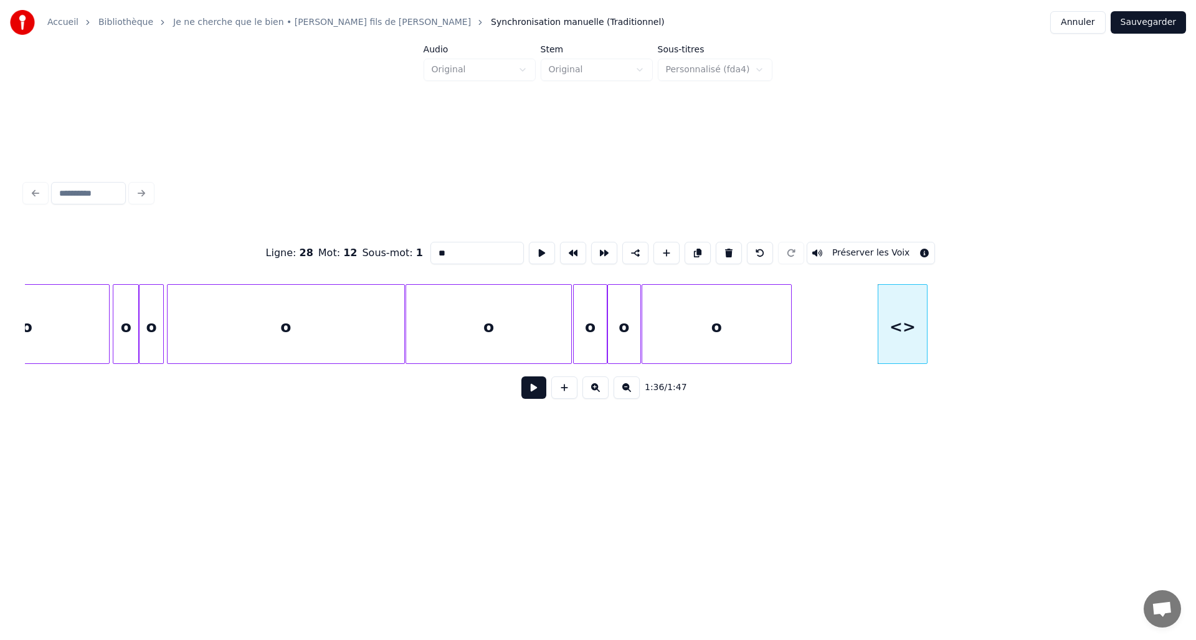
drag, startPoint x: 461, startPoint y: 247, endPoint x: 413, endPoint y: 246, distance: 48.0
click at [413, 246] on div "Ligne : 28 Mot : 12 Sous-mot : 1 ** Préserver les Voix" at bounding box center [598, 253] width 1146 height 62
click at [998, 347] on div at bounding box center [999, 324] width 4 height 78
click at [757, 334] on div "o" at bounding box center [716, 327] width 148 height 85
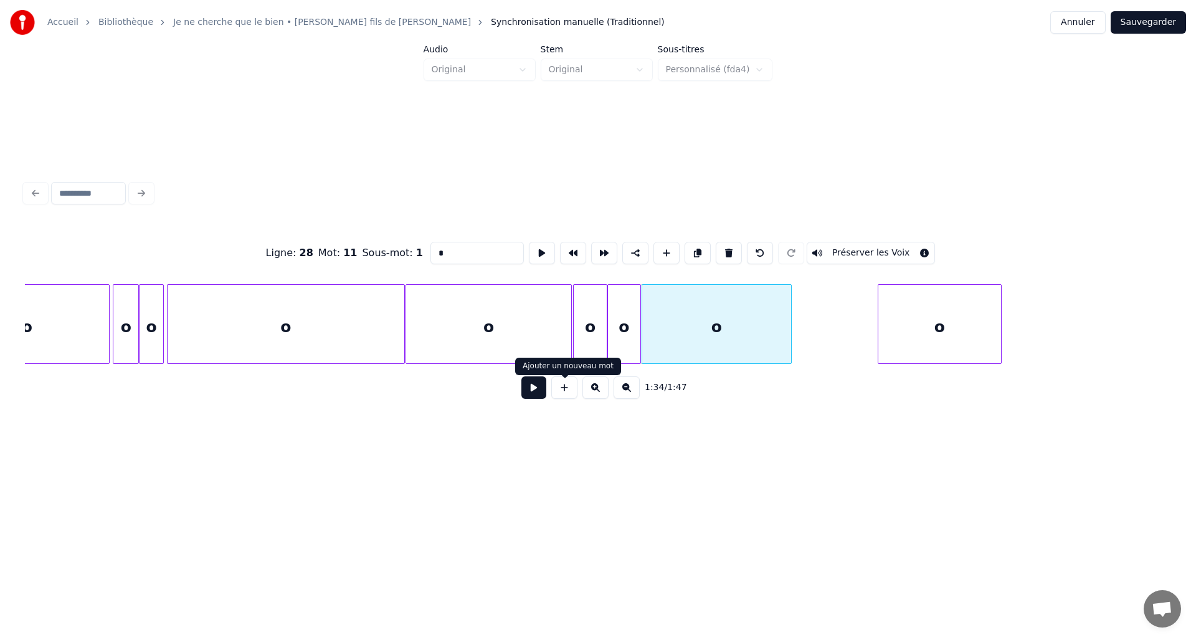
type input "*"
click at [535, 388] on button at bounding box center [533, 387] width 25 height 22
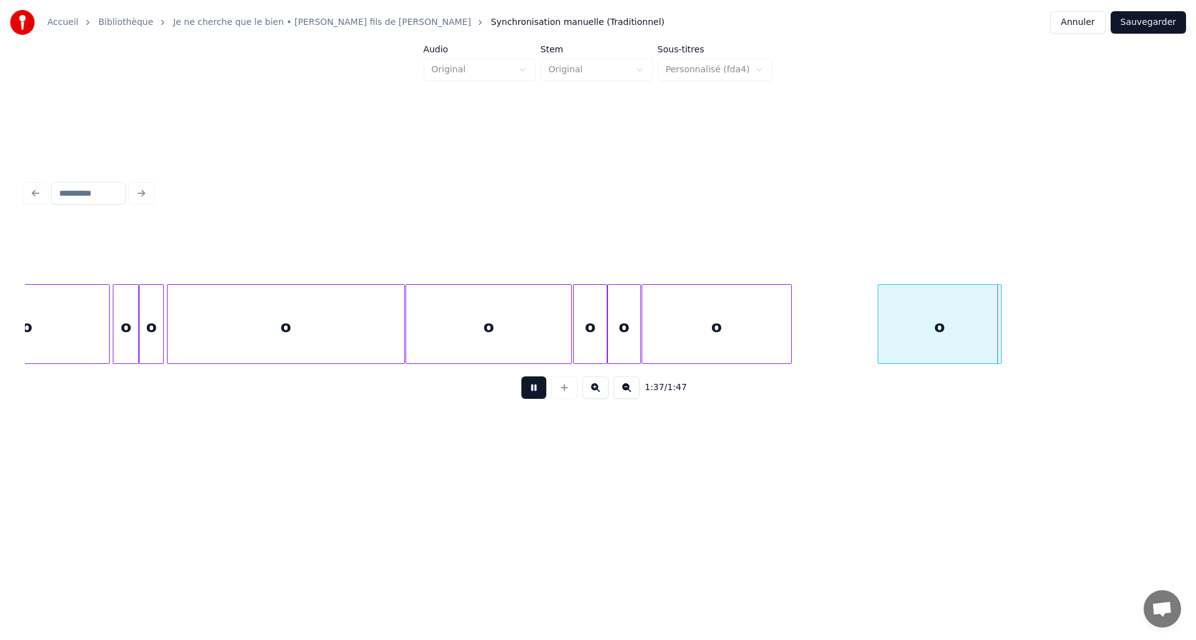
click at [535, 388] on button at bounding box center [533, 387] width 25 height 22
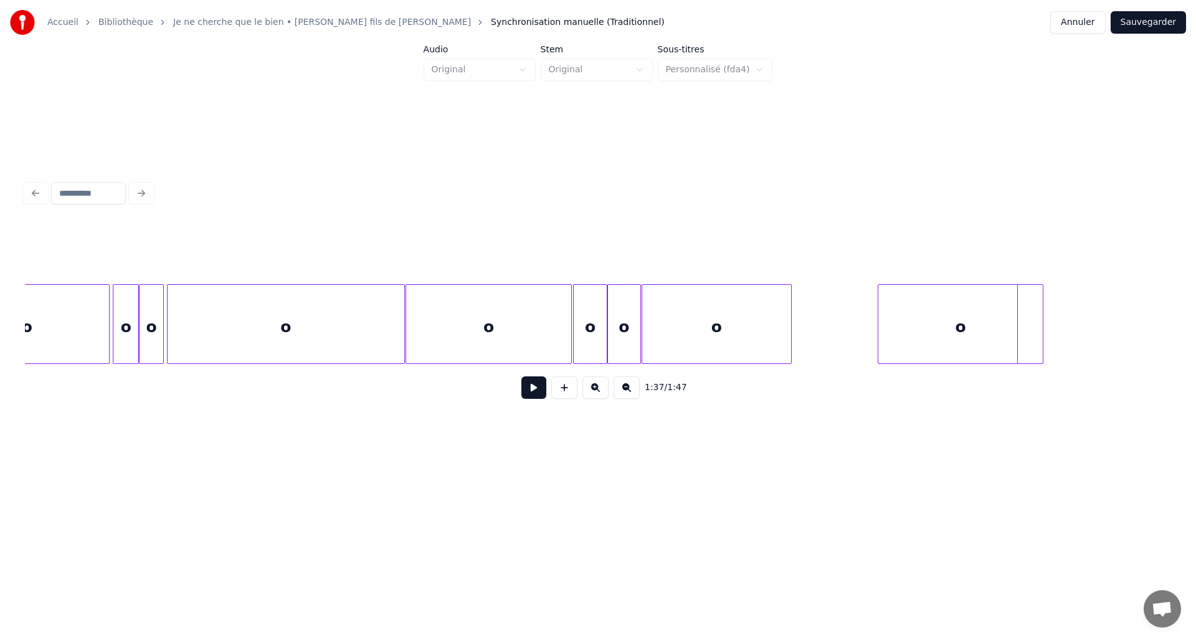
click at [1043, 346] on div "o" at bounding box center [961, 324] width 166 height 80
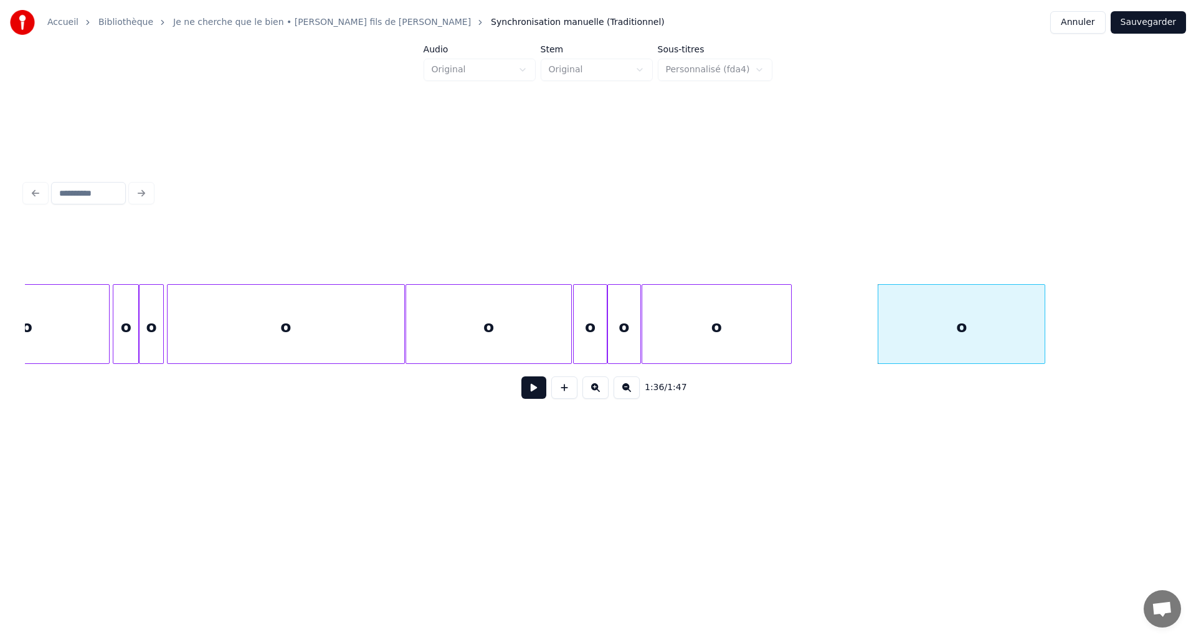
click at [532, 398] on button at bounding box center [533, 387] width 25 height 22
click at [1037, 333] on div at bounding box center [1038, 324] width 4 height 78
click at [531, 399] on button at bounding box center [533, 387] width 25 height 22
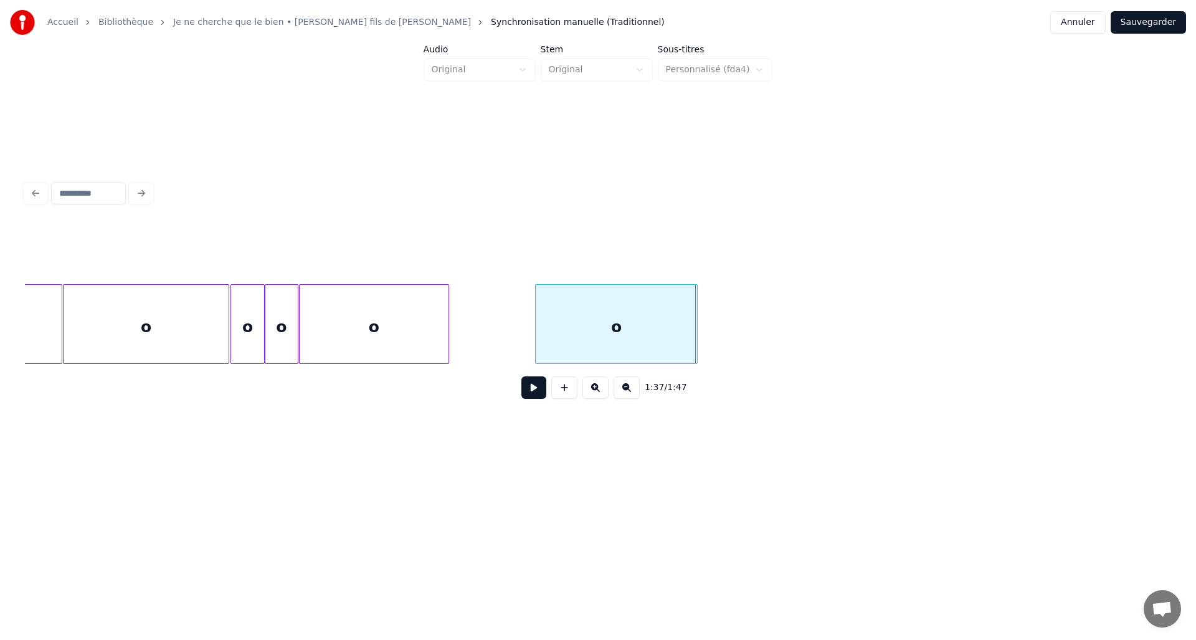
scroll to position [0, 11513]
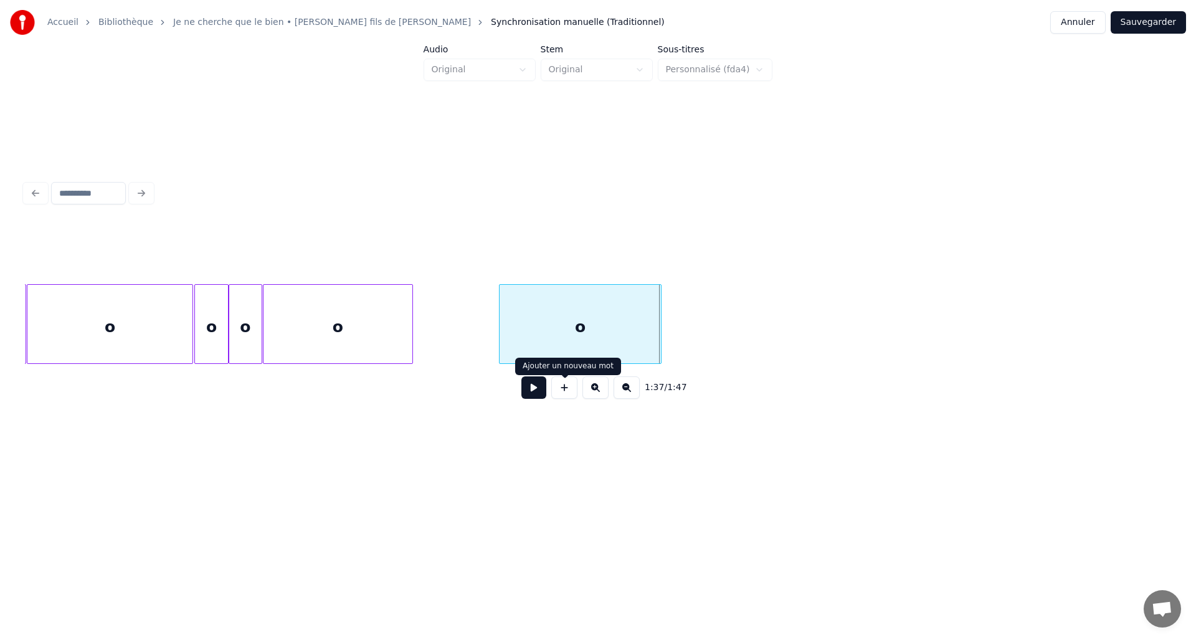
click at [569, 393] on button at bounding box center [564, 387] width 26 height 22
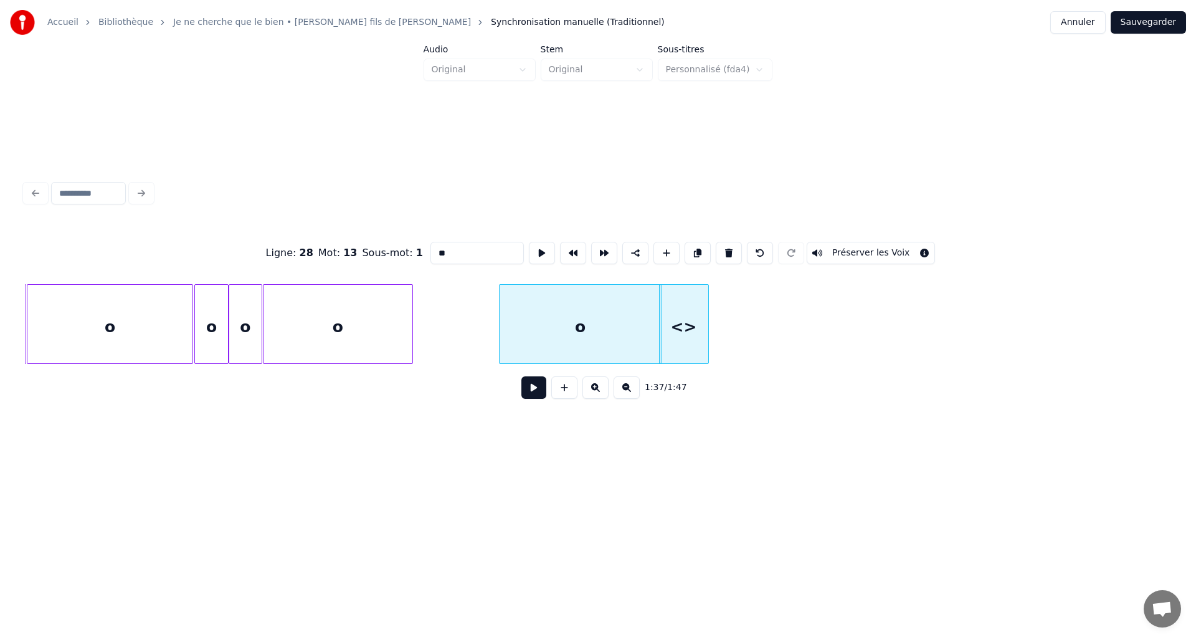
drag, startPoint x: 453, startPoint y: 244, endPoint x: 407, endPoint y: 239, distance: 46.4
click at [407, 239] on div "Ligne : 28 Mot : 13 Sous-mot : 1 ** Préserver les Voix" at bounding box center [598, 253] width 1146 height 62
click at [688, 324] on div "o" at bounding box center [687, 327] width 49 height 85
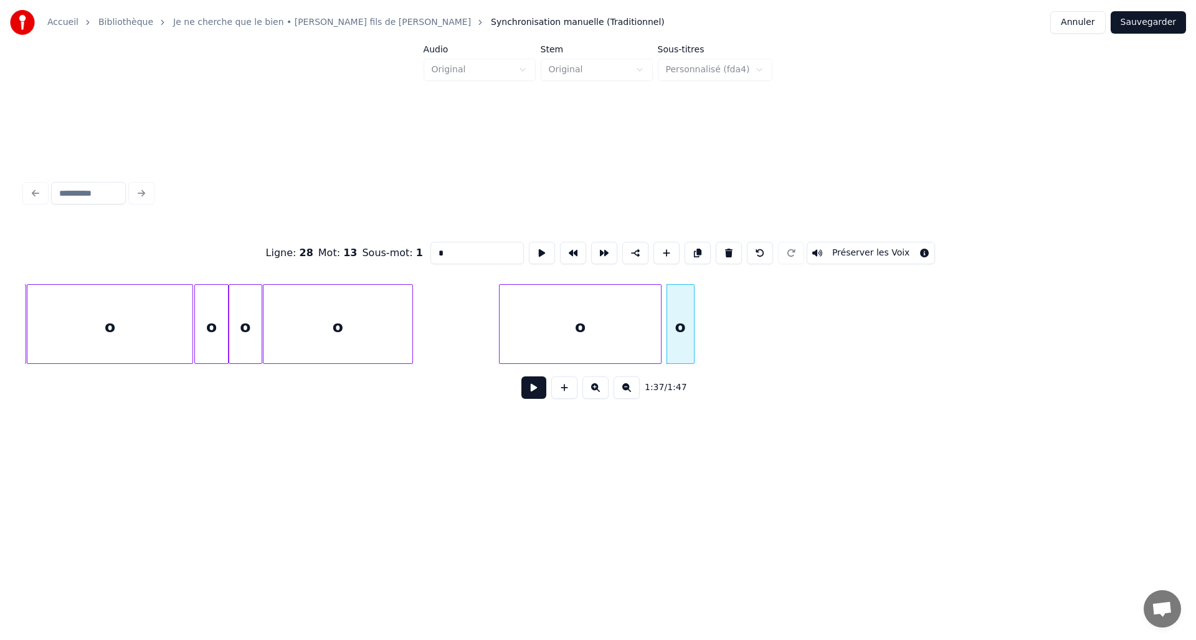
click at [691, 341] on div at bounding box center [692, 324] width 4 height 78
click at [670, 338] on div "o" at bounding box center [676, 327] width 25 height 85
type input "*"
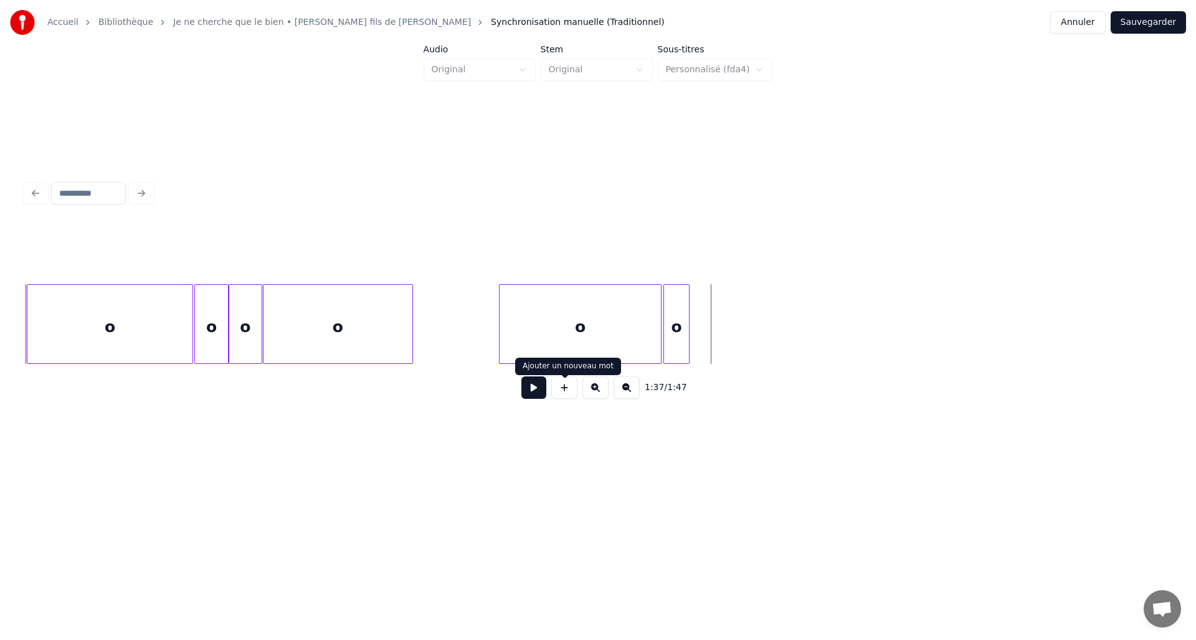
click at [558, 393] on button at bounding box center [564, 387] width 26 height 22
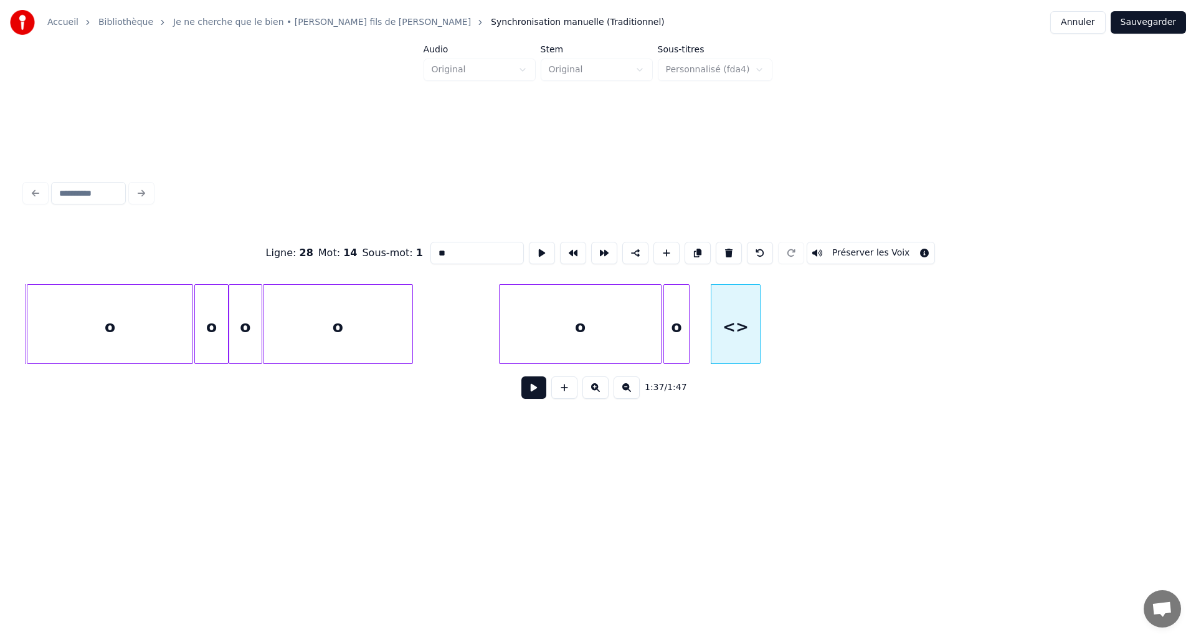
click at [461, 263] on div "Ligne : 28 Mot : 14 Sous-mot : 1 ** Préserver les Voix" at bounding box center [598, 253] width 1146 height 62
drag, startPoint x: 466, startPoint y: 246, endPoint x: 366, endPoint y: 247, distance: 100.3
click at [366, 247] on div "Ligne : 28 Mot : 14 Sous-mot : 1 ** Préserver les Voix" at bounding box center [598, 253] width 1146 height 62
click at [700, 339] on div "o" at bounding box center [715, 327] width 49 height 85
click at [739, 345] on div "o" at bounding box center [716, 324] width 50 height 80
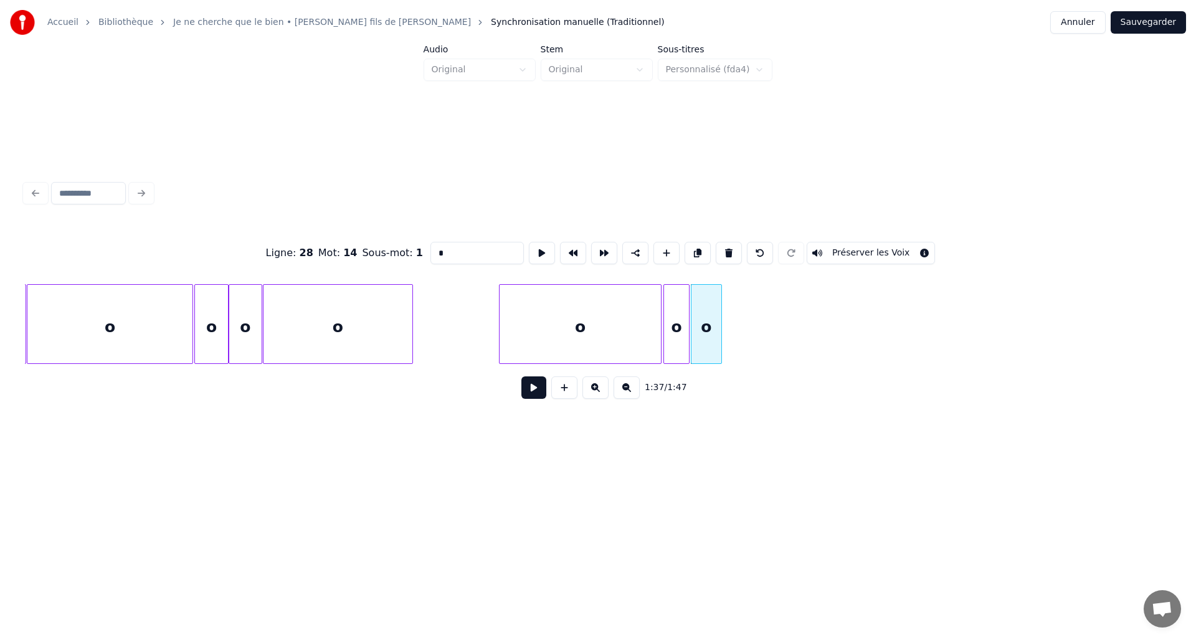
click at [721, 348] on div at bounding box center [719, 324] width 4 height 78
type input "*"
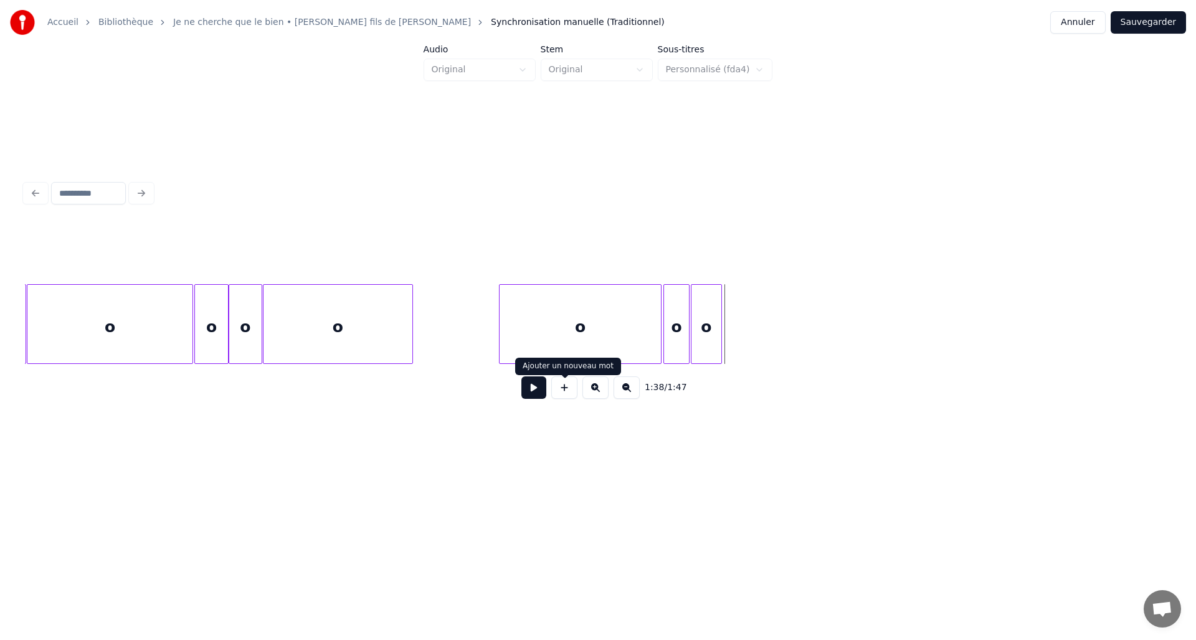
click at [562, 389] on button at bounding box center [564, 387] width 26 height 22
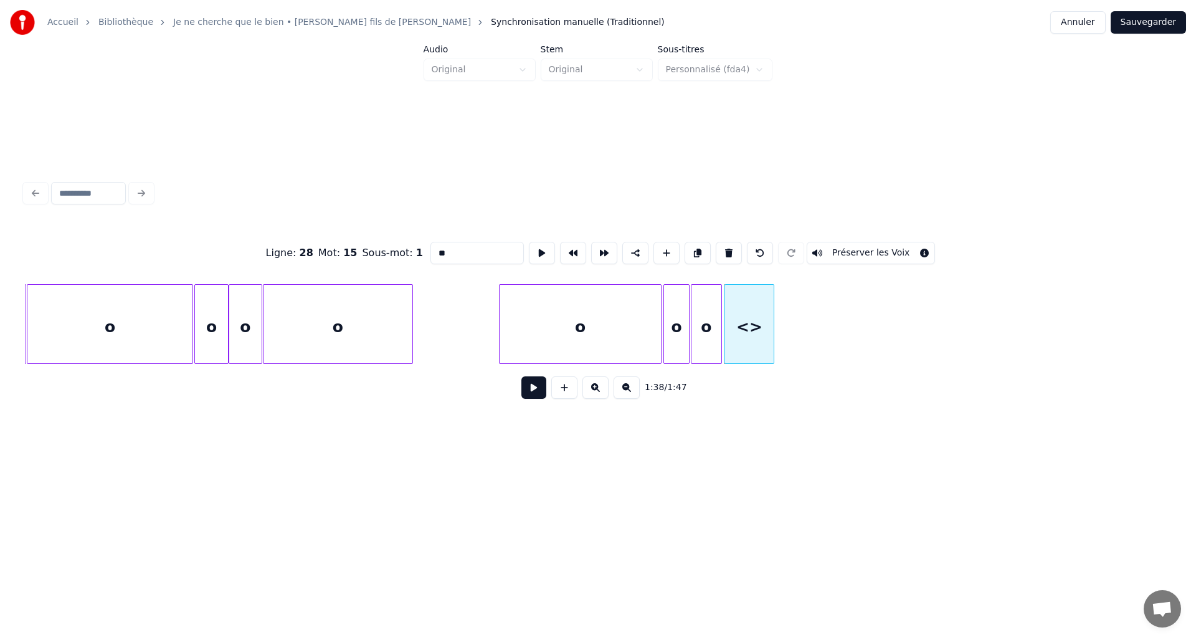
drag, startPoint x: 459, startPoint y: 250, endPoint x: 371, endPoint y: 255, distance: 88.6
click at [371, 255] on div "Ligne : 28 Mot : 15 Sous-mot : 1 ** Préserver les Voix" at bounding box center [598, 253] width 1146 height 62
drag, startPoint x: 455, startPoint y: 250, endPoint x: 351, endPoint y: 243, distance: 104.9
click at [351, 243] on div "Ligne : 28 Mot : 15 Sous-mot : 1 ** Préserver les Voix" at bounding box center [598, 253] width 1146 height 62
click at [751, 343] on div at bounding box center [752, 324] width 4 height 78
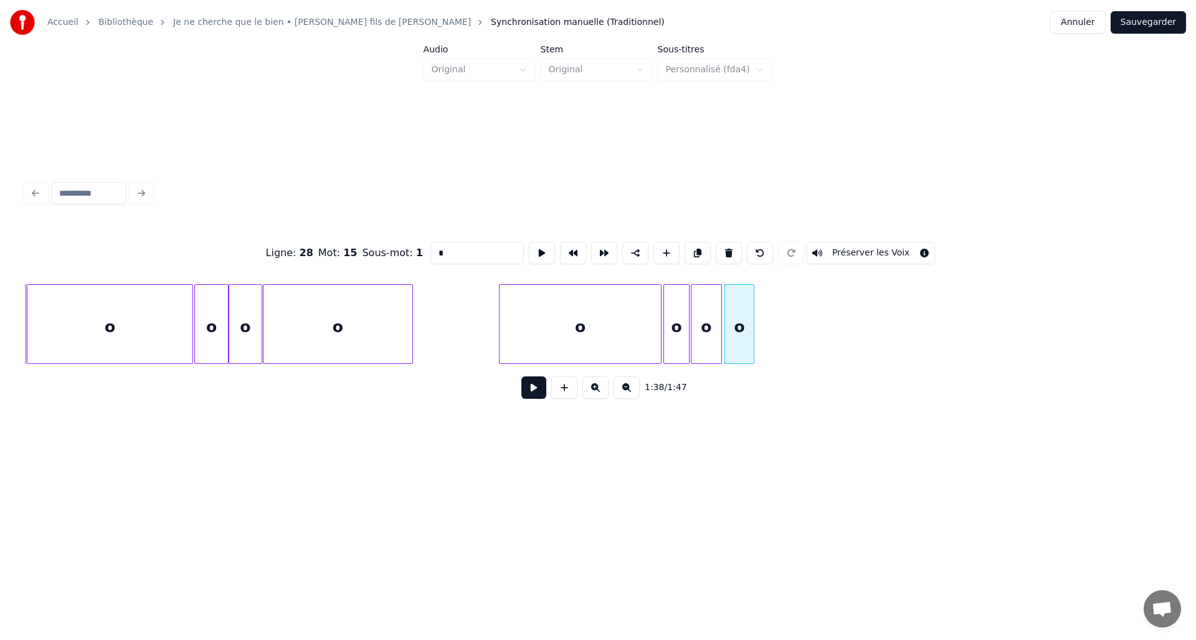
click at [525, 310] on div "o" at bounding box center [580, 327] width 161 height 85
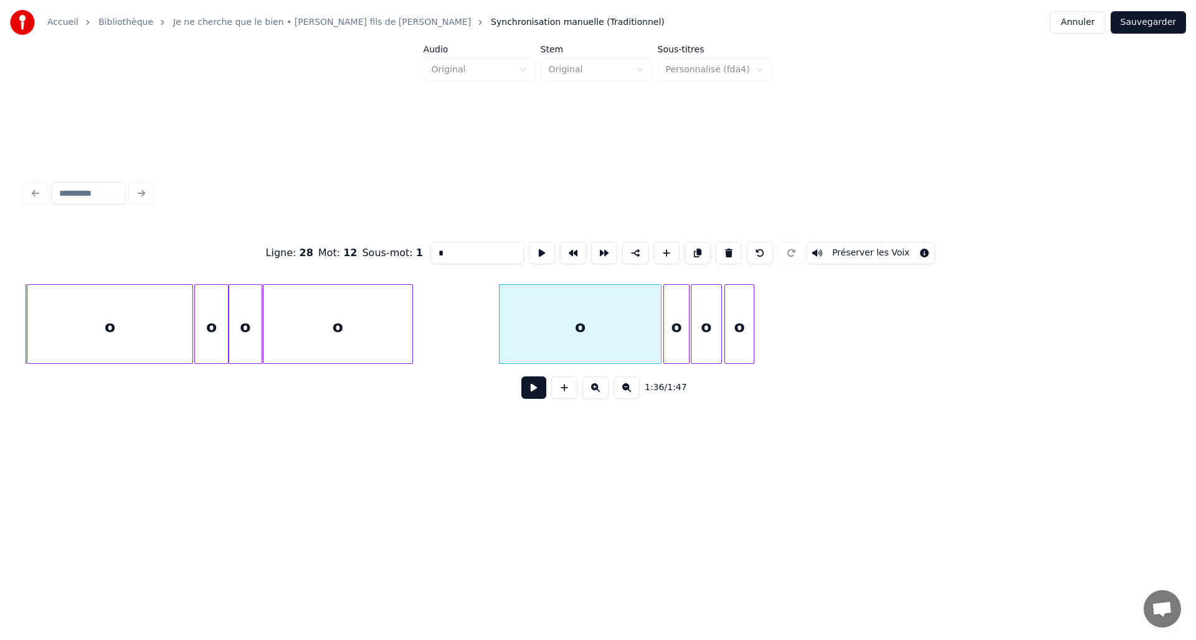
type input "*"
click at [530, 397] on button at bounding box center [533, 387] width 25 height 22
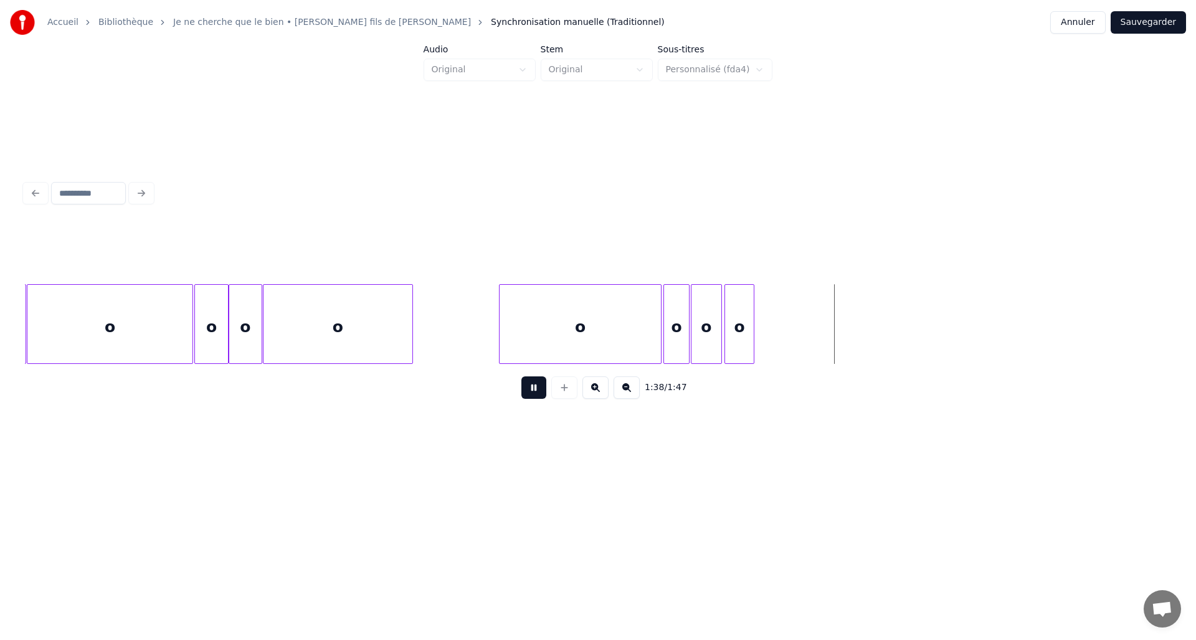
click at [530, 397] on button at bounding box center [533, 387] width 25 height 22
click at [831, 364] on div "o o o o o o o o o" at bounding box center [598, 324] width 1146 height 80
click at [565, 316] on div "o" at bounding box center [580, 327] width 161 height 85
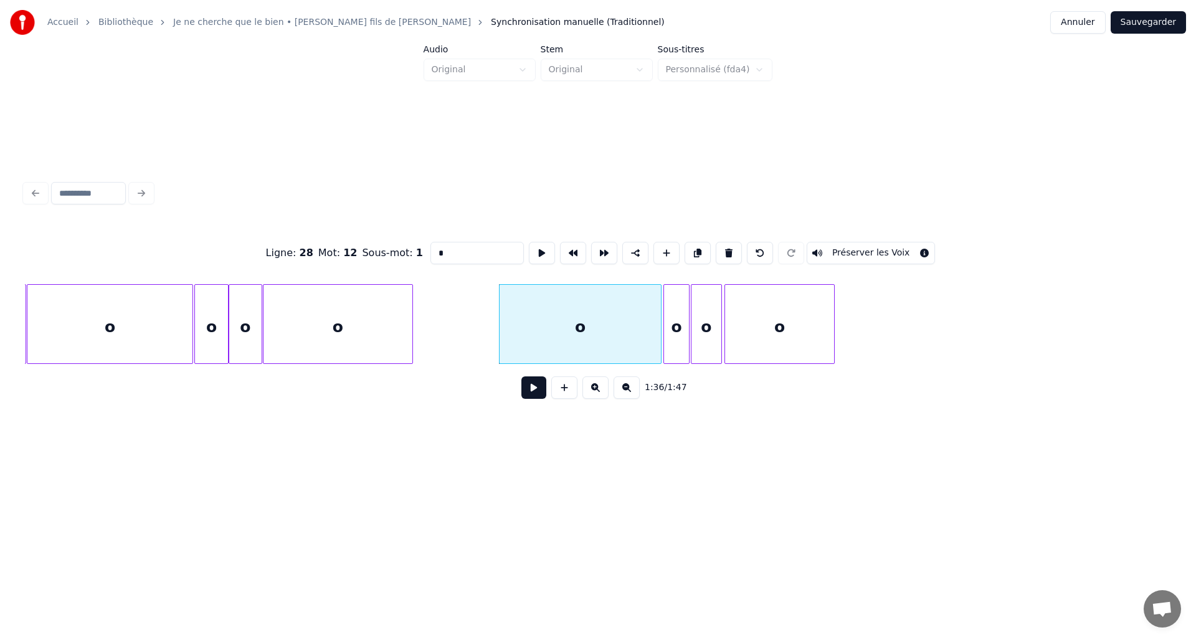
click at [524, 387] on button at bounding box center [533, 387] width 25 height 22
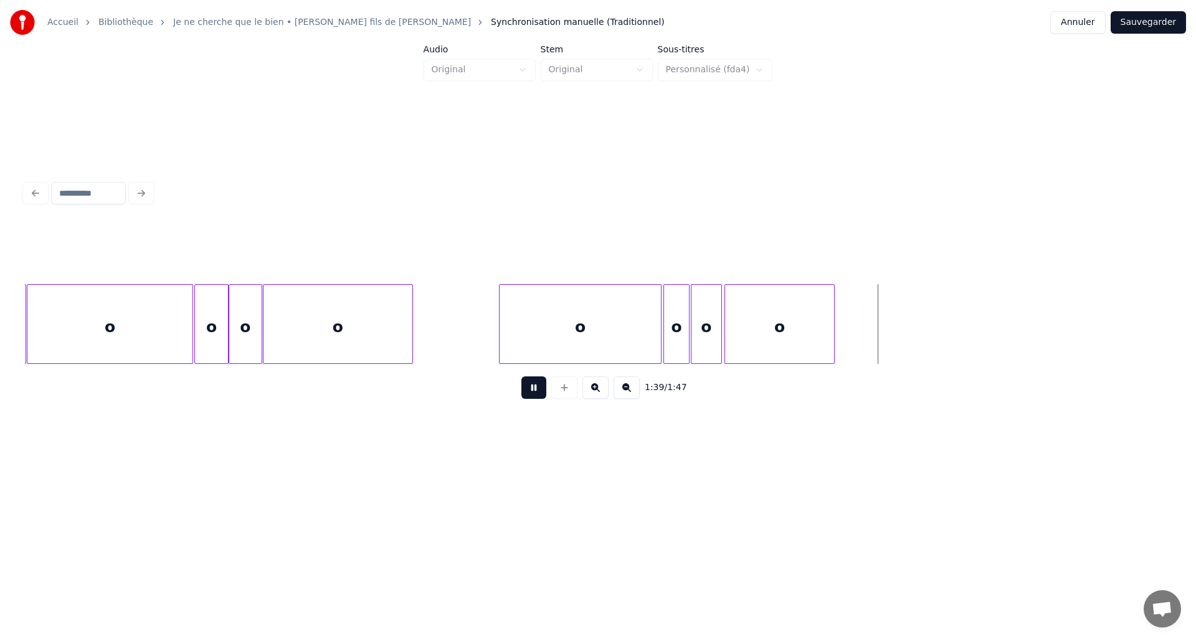
click at [524, 387] on button at bounding box center [533, 387] width 25 height 22
click at [562, 395] on button at bounding box center [564, 387] width 26 height 22
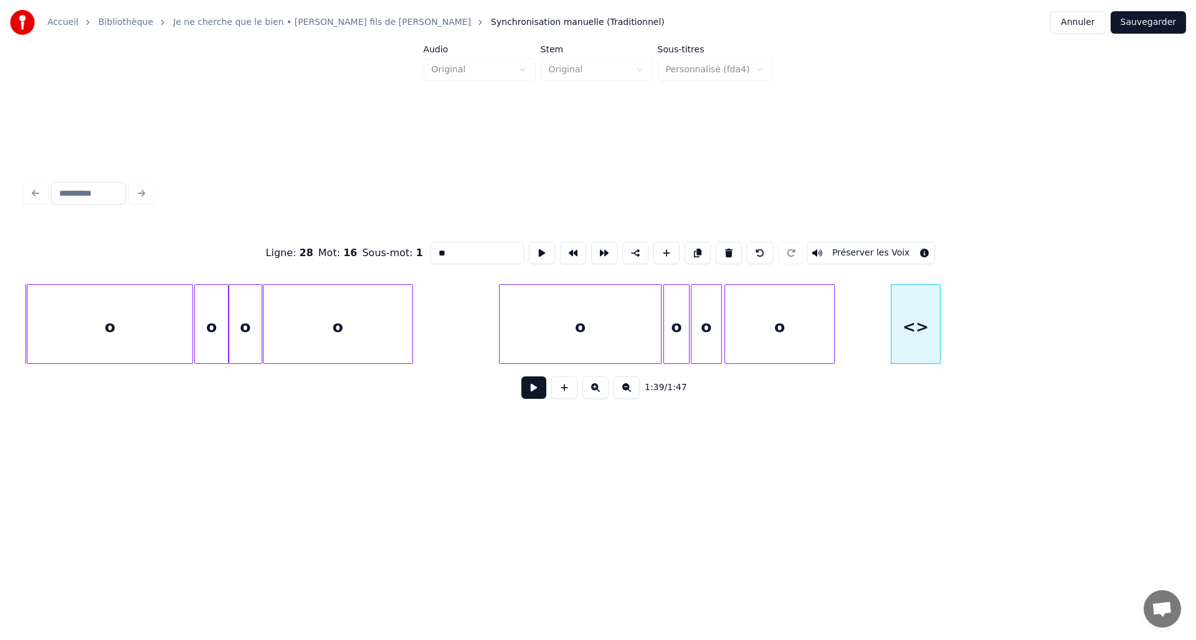
drag, startPoint x: 463, startPoint y: 245, endPoint x: 222, endPoint y: 237, distance: 241.2
click at [222, 237] on div "Ligne : 28 Mot : 16 Sous-mot : 1 ** Préserver les Voix" at bounding box center [598, 253] width 1146 height 62
click at [940, 335] on div "o" at bounding box center [916, 324] width 50 height 80
click at [915, 344] on div at bounding box center [916, 324] width 4 height 78
type input "*"
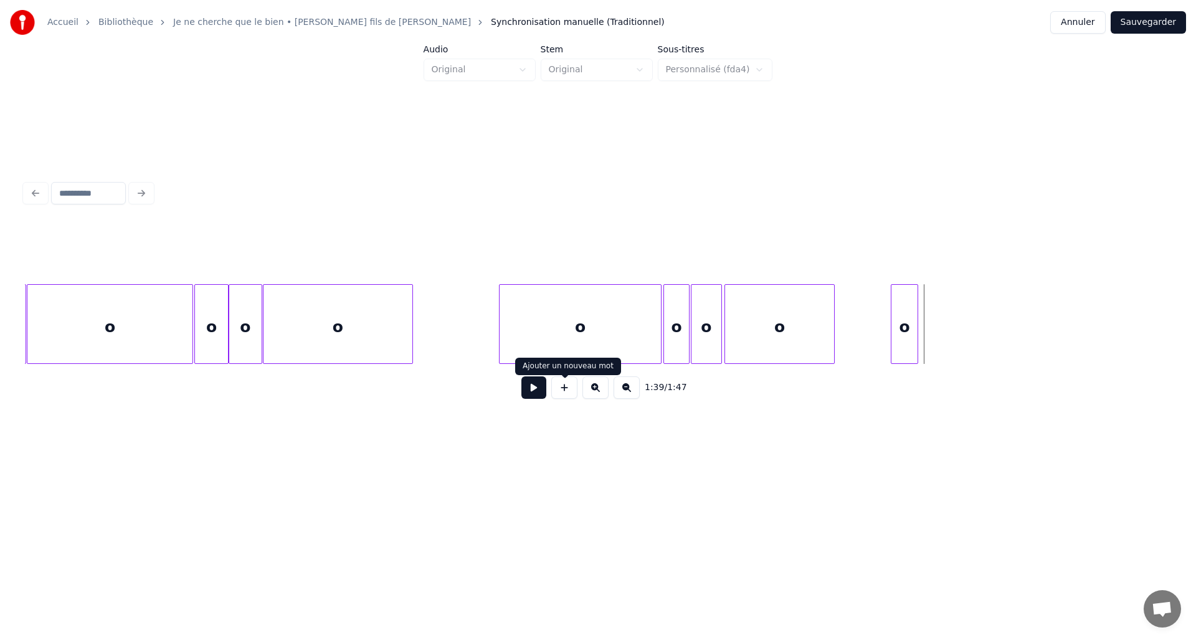
click at [562, 394] on button at bounding box center [564, 387] width 26 height 22
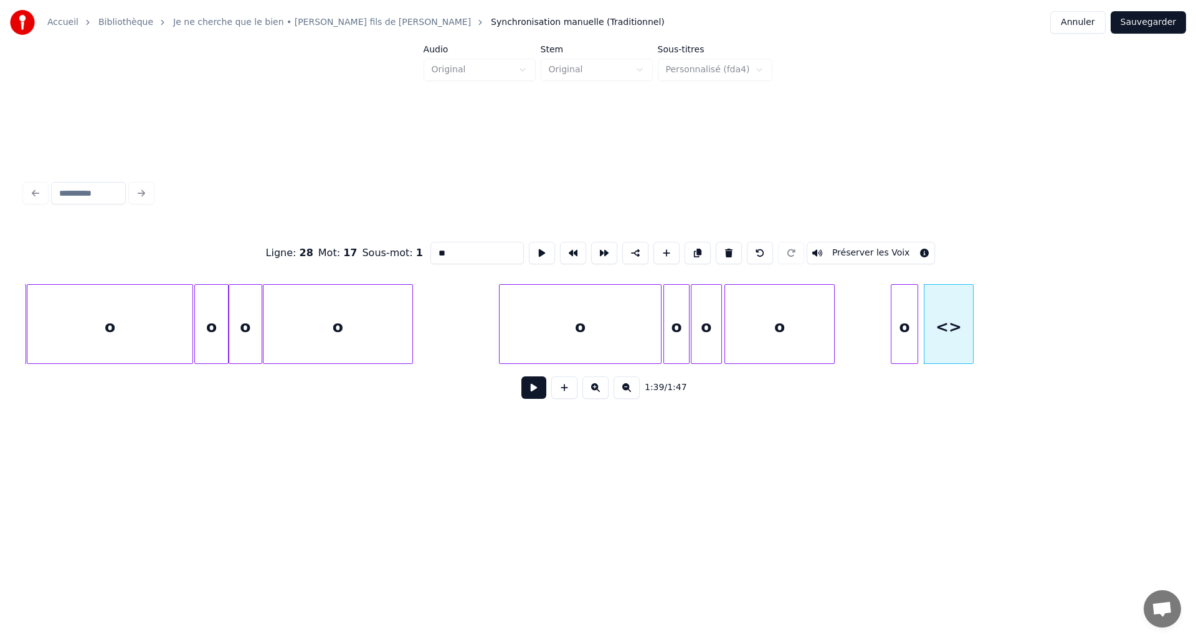
drag, startPoint x: 459, startPoint y: 256, endPoint x: 299, endPoint y: 247, distance: 160.3
click at [299, 247] on div "Ligne : 28 Mot : 17 Sous-mot : 1 ** Préserver les Voix" at bounding box center [598, 253] width 1146 height 62
click at [931, 348] on div "o" at bounding box center [945, 327] width 49 height 85
click at [944, 344] on div at bounding box center [943, 324] width 4 height 78
click at [938, 338] on div "o" at bounding box center [933, 327] width 24 height 85
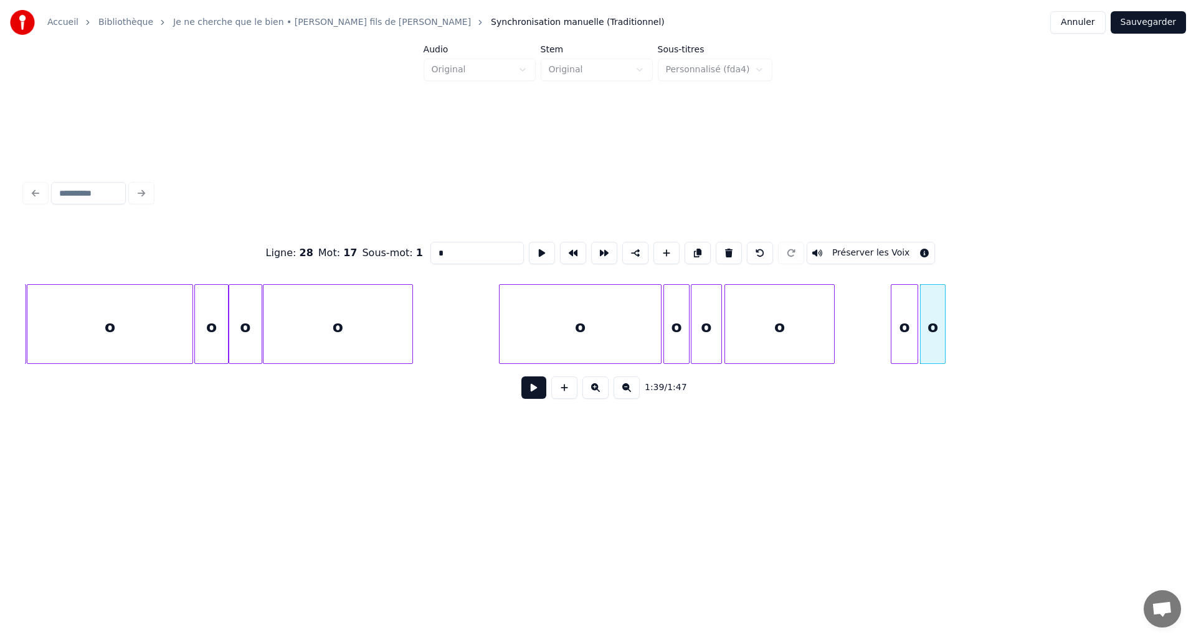
type input "*"
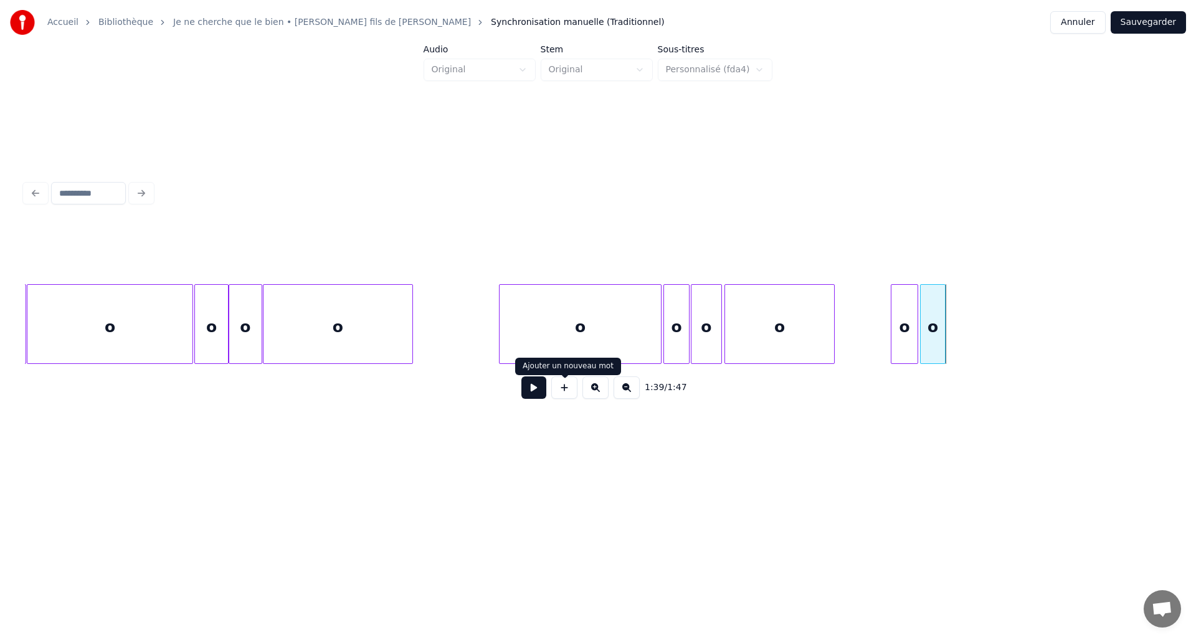
click at [561, 395] on button at bounding box center [564, 387] width 26 height 22
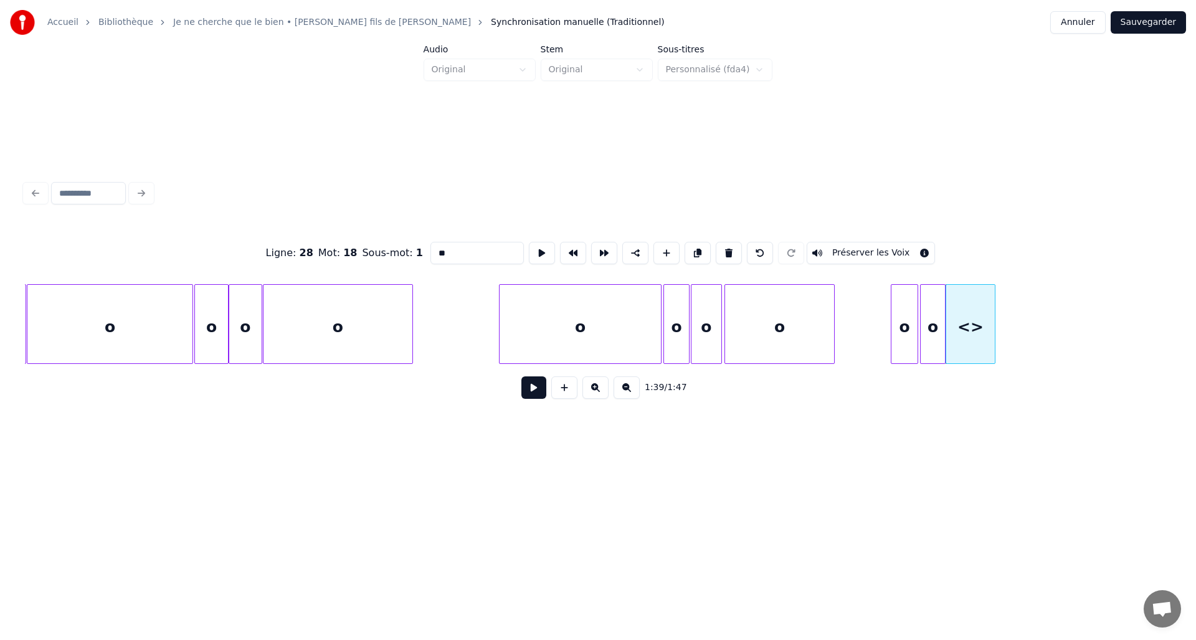
drag, startPoint x: 465, startPoint y: 248, endPoint x: 260, endPoint y: 244, distance: 204.3
click at [260, 244] on div "Ligne : 28 Mot : 18 Sous-mot : 1 ** Préserver les Voix" at bounding box center [598, 253] width 1146 height 62
click at [985, 342] on div "o" at bounding box center [971, 327] width 49 height 85
click at [1041, 344] on div at bounding box center [1040, 324] width 4 height 78
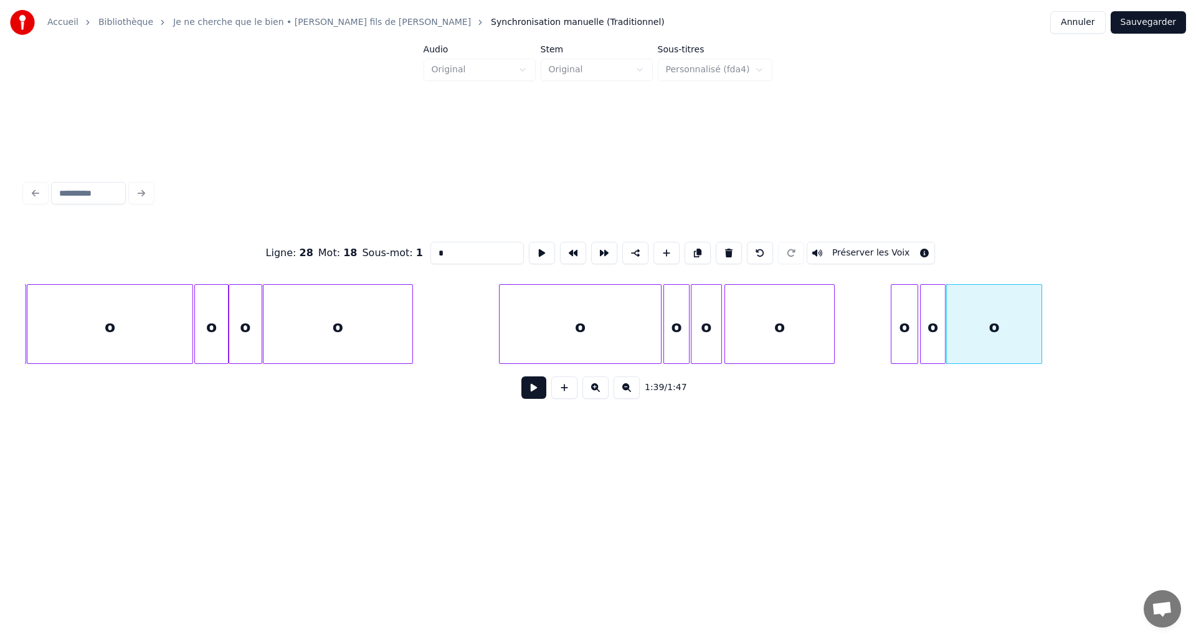
click at [815, 341] on div "o" at bounding box center [779, 327] width 109 height 85
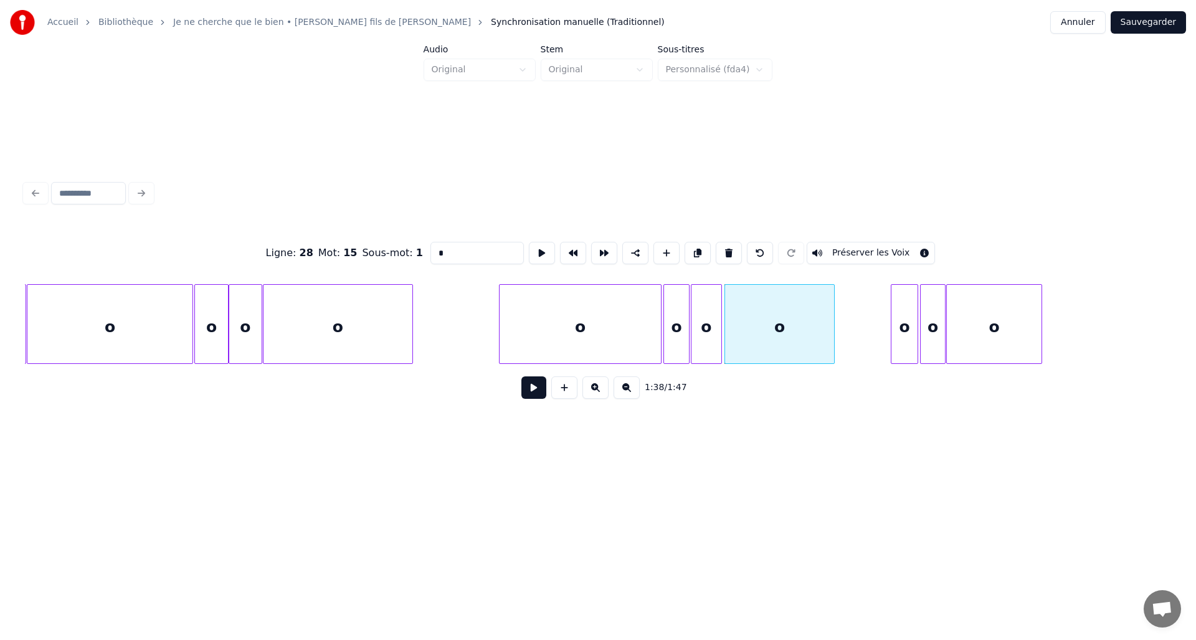
type input "*"
click at [537, 388] on button at bounding box center [533, 387] width 25 height 22
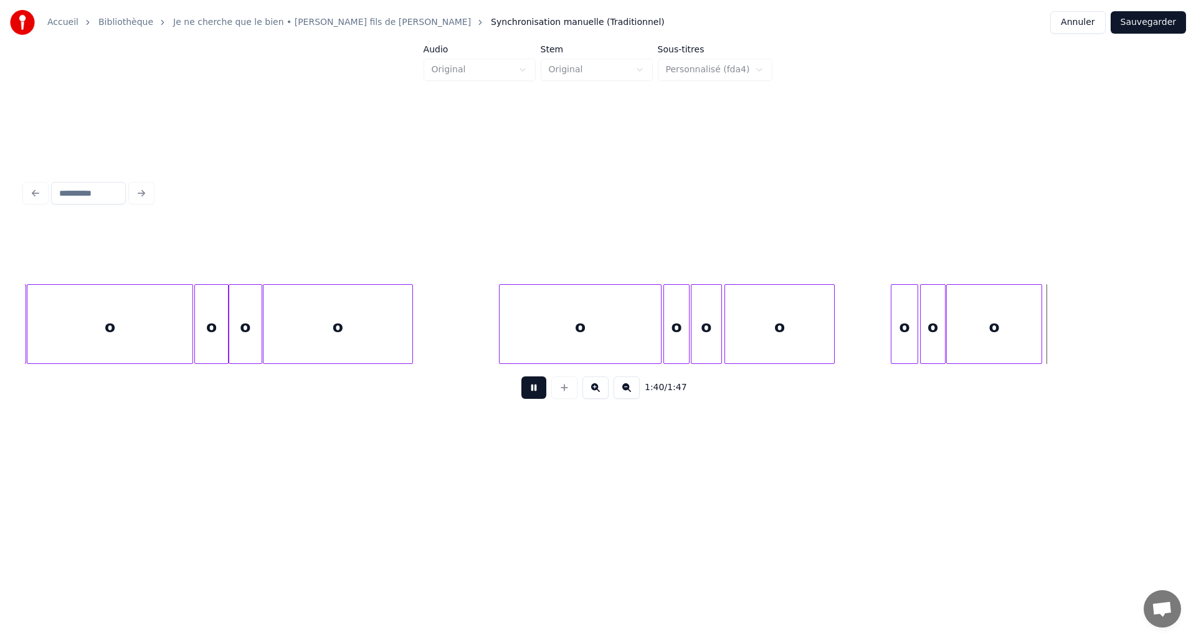
click at [537, 388] on button at bounding box center [533, 387] width 25 height 22
click at [1068, 339] on div at bounding box center [1067, 324] width 4 height 78
click at [533, 397] on button at bounding box center [533, 387] width 25 height 22
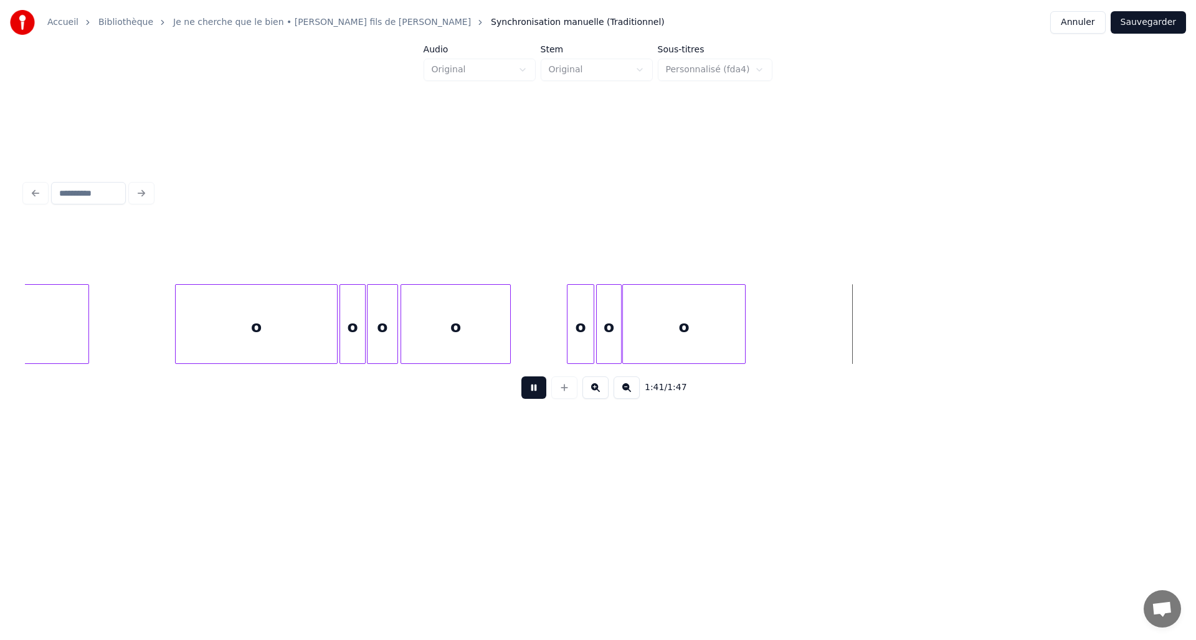
scroll to position [0, 11895]
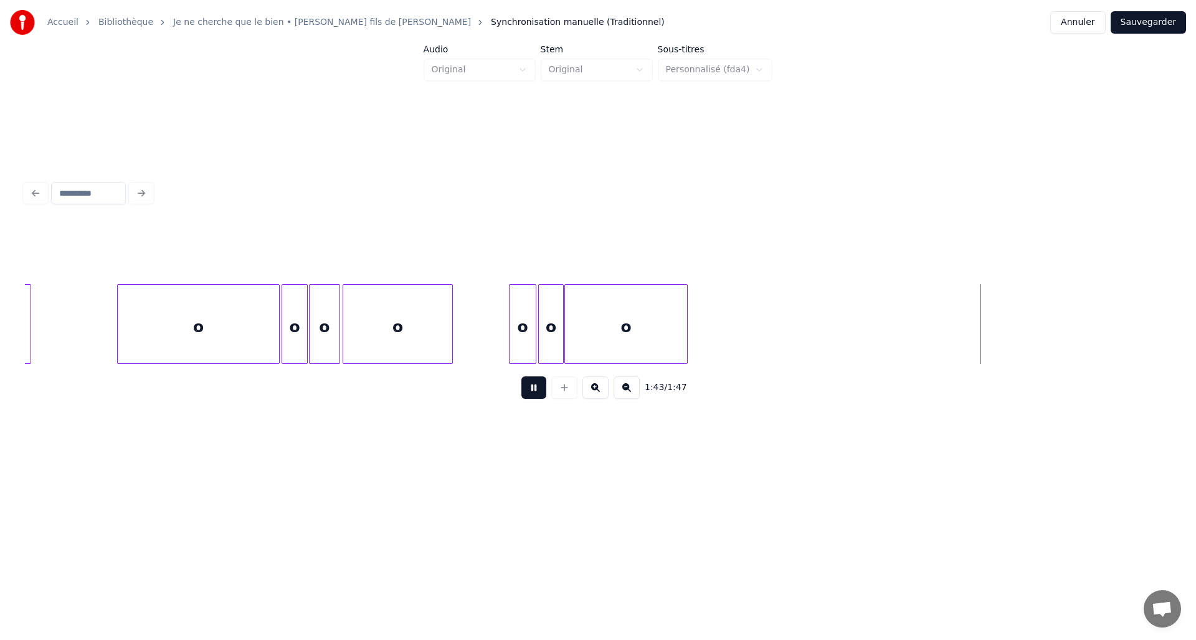
click at [516, 331] on div "o" at bounding box center [522, 327] width 26 height 85
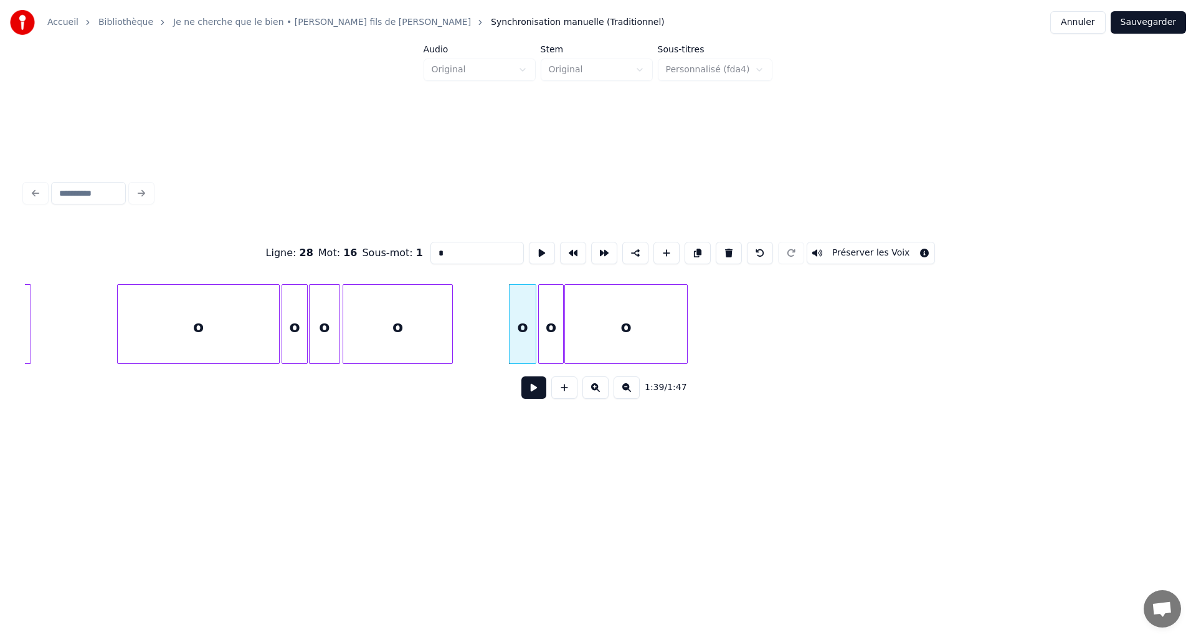
click at [537, 393] on button at bounding box center [533, 387] width 25 height 22
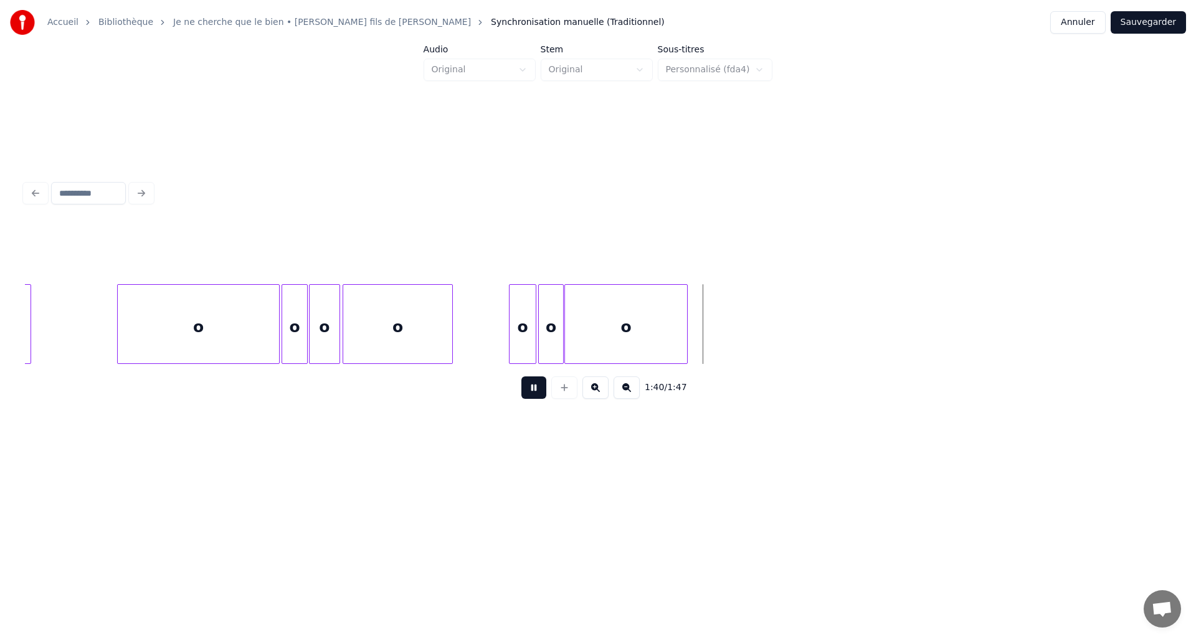
click at [537, 391] on button at bounding box center [533, 387] width 25 height 22
click at [731, 344] on div at bounding box center [732, 324] width 4 height 78
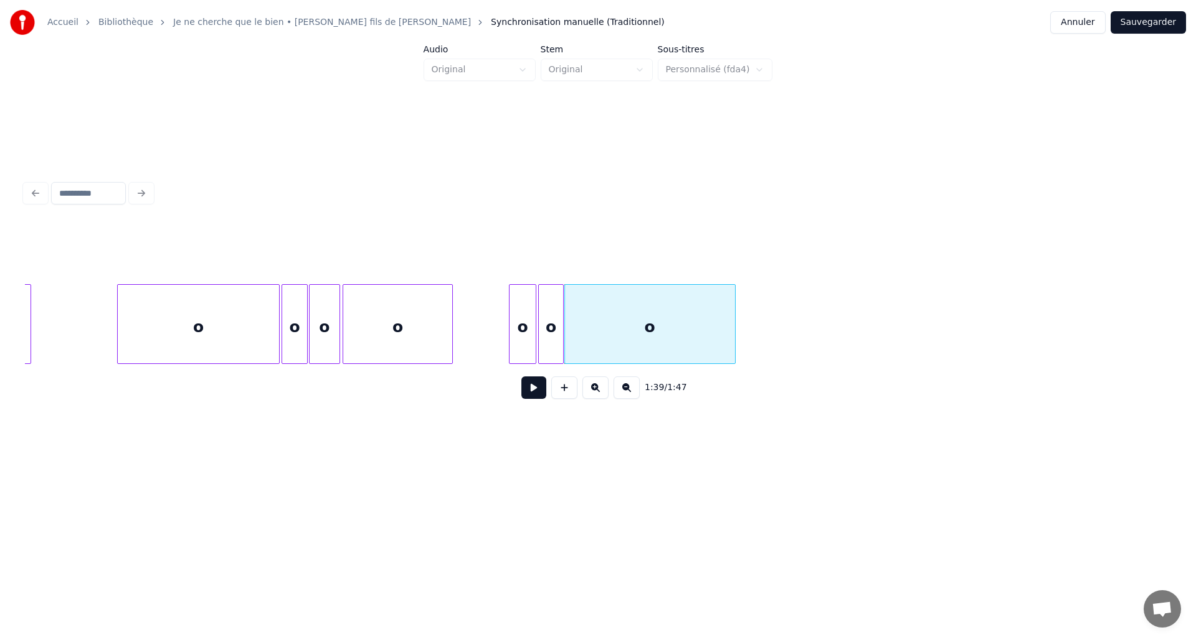
click at [517, 324] on div "o" at bounding box center [522, 327] width 26 height 85
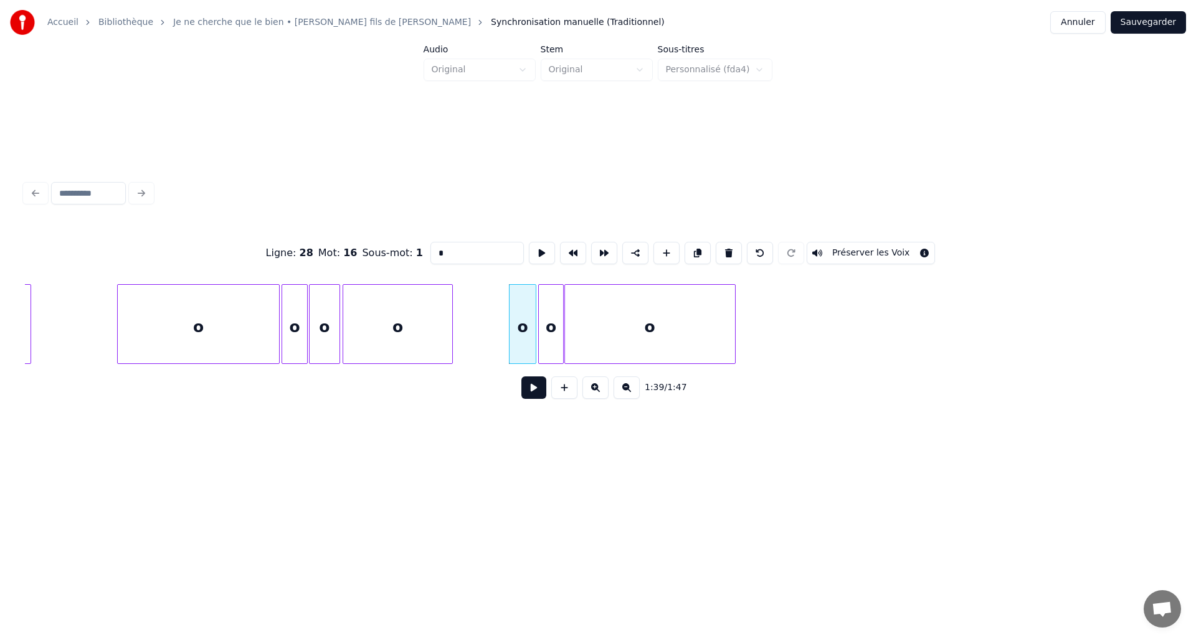
click at [537, 399] on button at bounding box center [533, 387] width 25 height 22
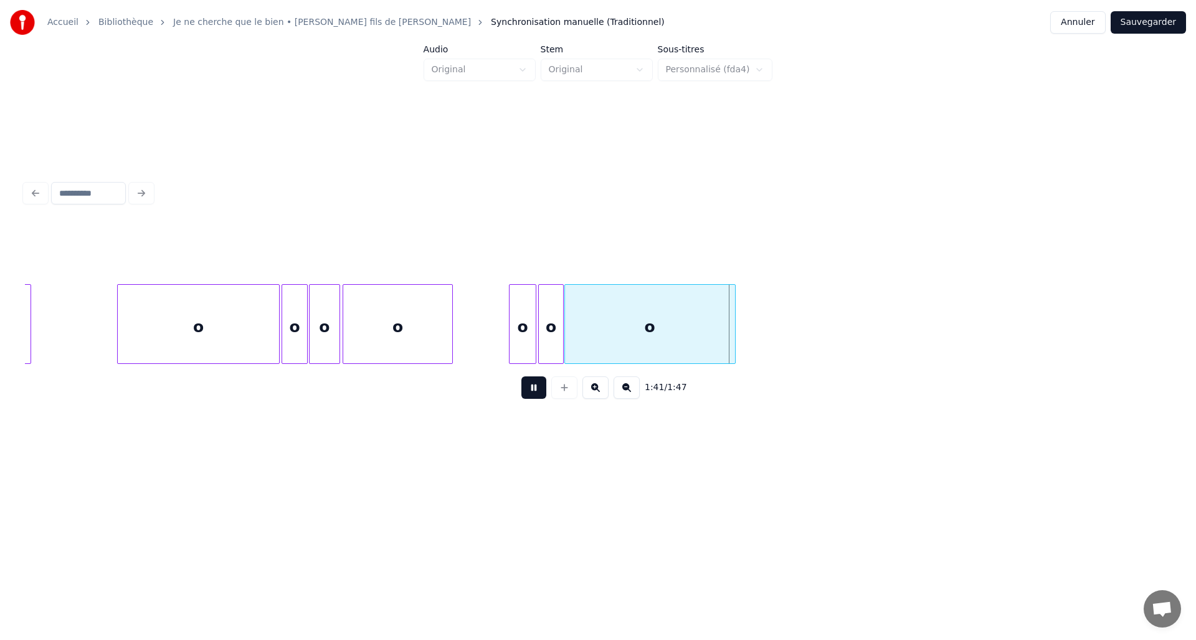
click at [537, 396] on button at bounding box center [533, 387] width 25 height 22
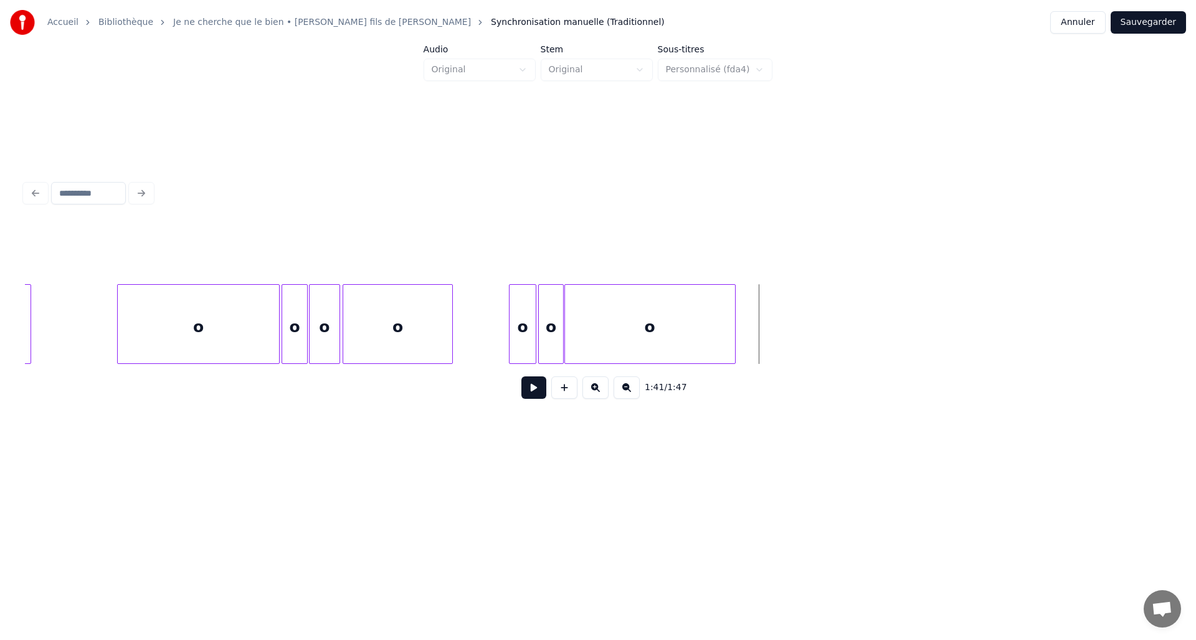
click at [571, 387] on button at bounding box center [564, 387] width 26 height 22
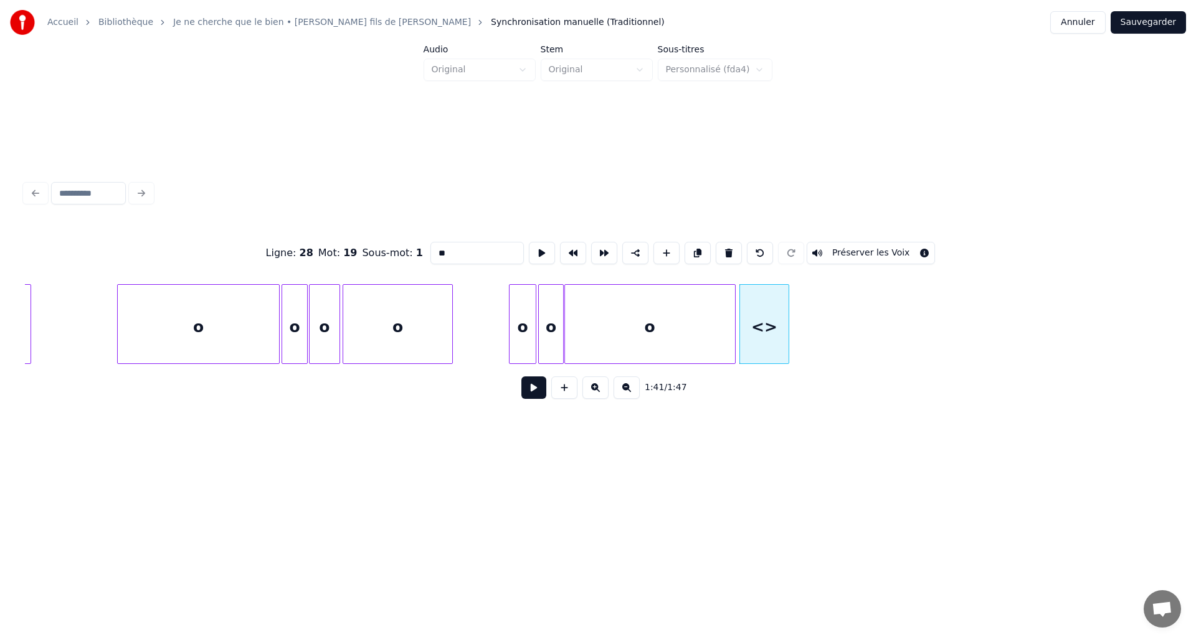
drag, startPoint x: 420, startPoint y: 245, endPoint x: 372, endPoint y: 243, distance: 48.0
click at [372, 244] on div "Ligne : 28 Mot : 19 Sous-mot : 1 ** Préserver les Voix" at bounding box center [598, 253] width 1146 height 62
click at [762, 337] on div "o" at bounding box center [764, 327] width 49 height 85
click at [765, 338] on div at bounding box center [764, 324] width 4 height 78
type input "*"
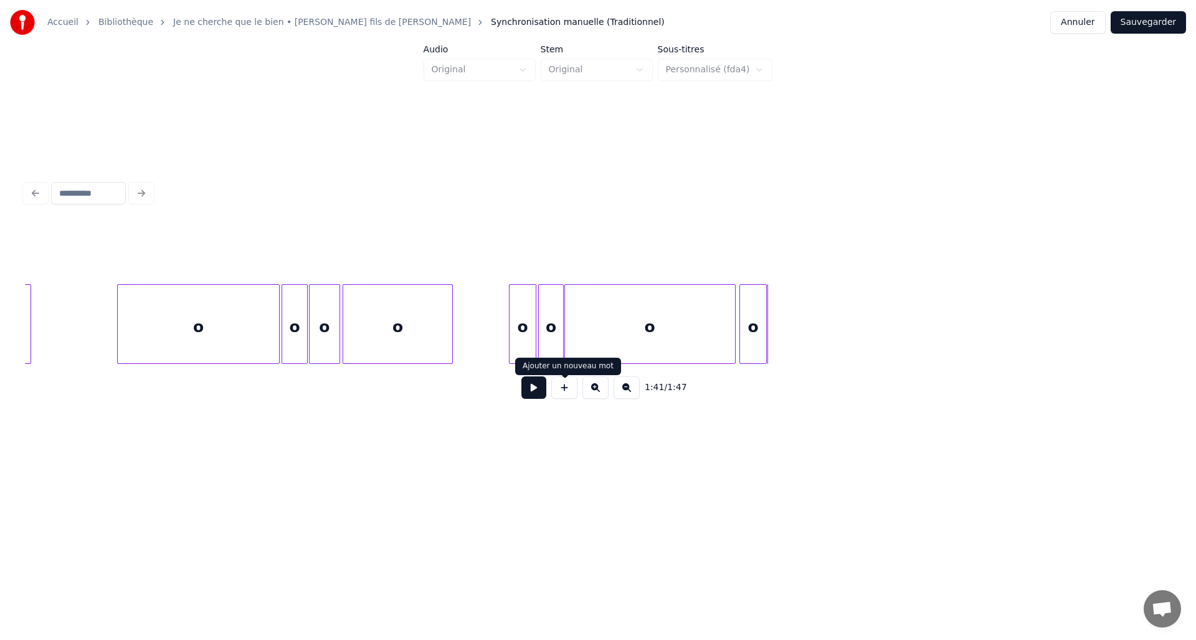
click at [561, 388] on button at bounding box center [564, 387] width 26 height 22
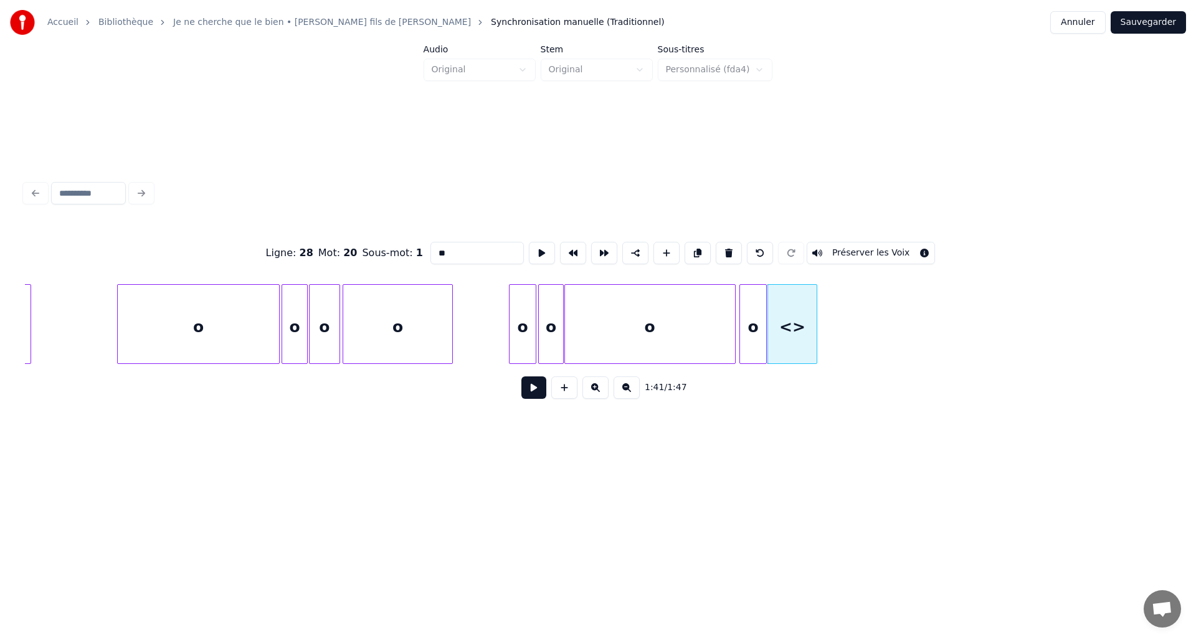
drag, startPoint x: 478, startPoint y: 250, endPoint x: 387, endPoint y: 243, distance: 91.2
click at [386, 247] on div "Ligne : 28 Mot : 20 Sous-mot : 1 ** Préserver les Voix" at bounding box center [598, 253] width 1146 height 62
click at [795, 325] on div at bounding box center [797, 324] width 4 height 78
type input "*"
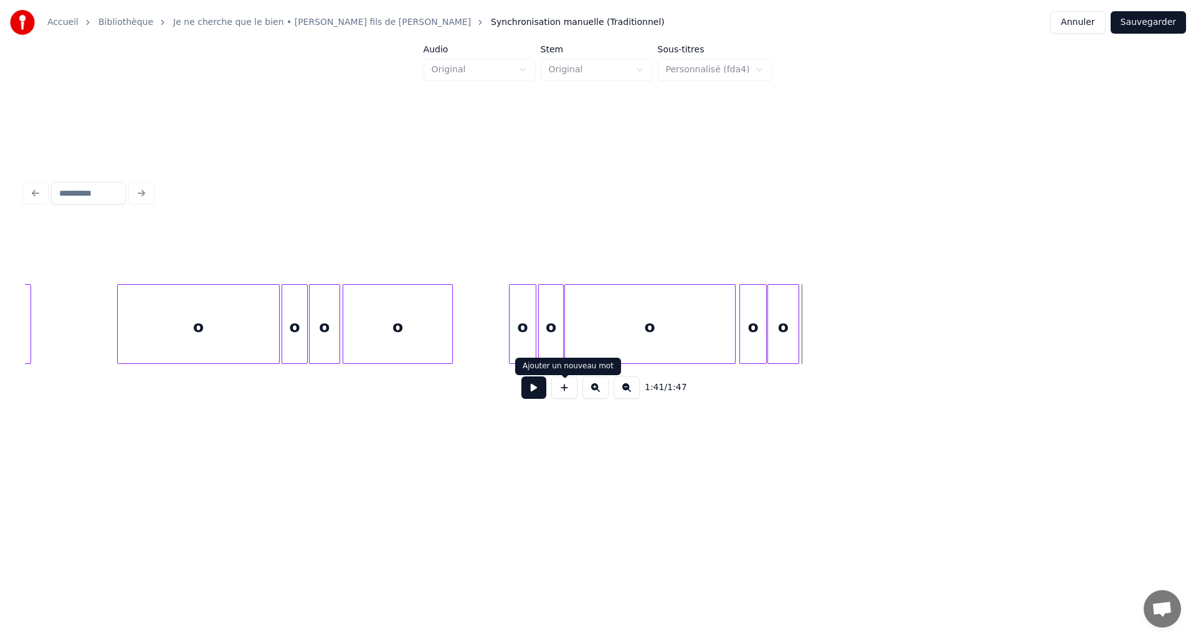
click at [557, 393] on button at bounding box center [564, 387] width 26 height 22
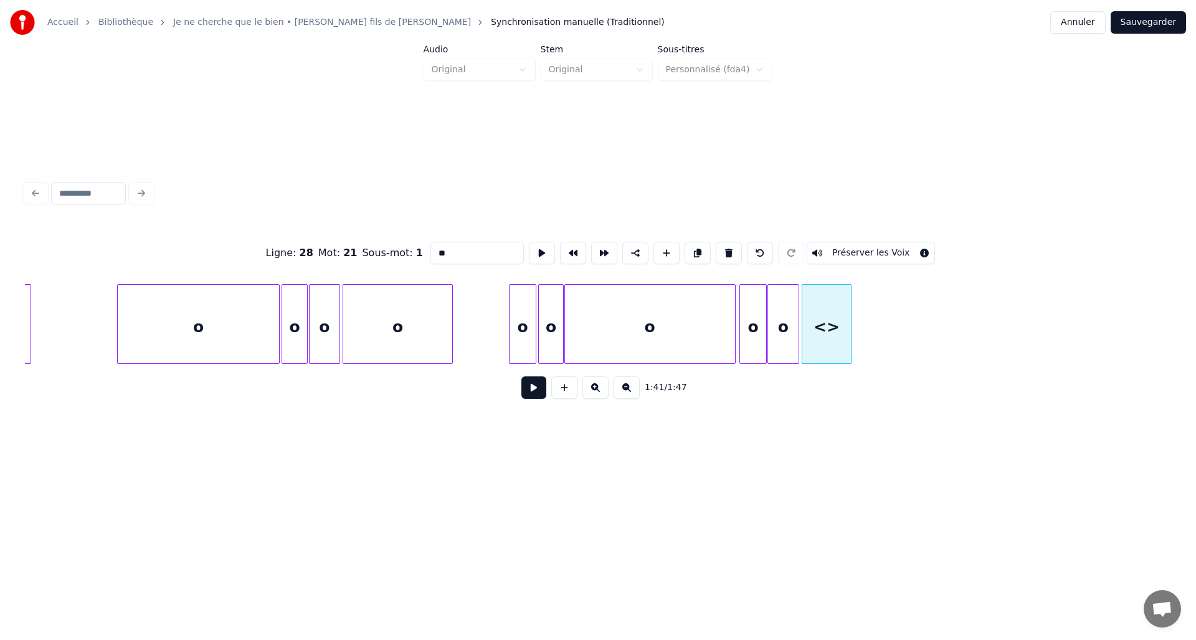
drag, startPoint x: 449, startPoint y: 247, endPoint x: 351, endPoint y: 254, distance: 98.1
click at [351, 254] on div "Ligne : 28 Mot : 21 Sous-mot : 1 ** Préserver les Voix" at bounding box center [598, 253] width 1146 height 62
drag, startPoint x: 447, startPoint y: 249, endPoint x: 344, endPoint y: 252, distance: 102.2
click at [344, 252] on div "Ligne : 28 Mot : 21 Sous-mot : 1 ** Préserver les Voix" at bounding box center [598, 253] width 1146 height 62
click at [902, 343] on div "o" at bounding box center [852, 324] width 101 height 80
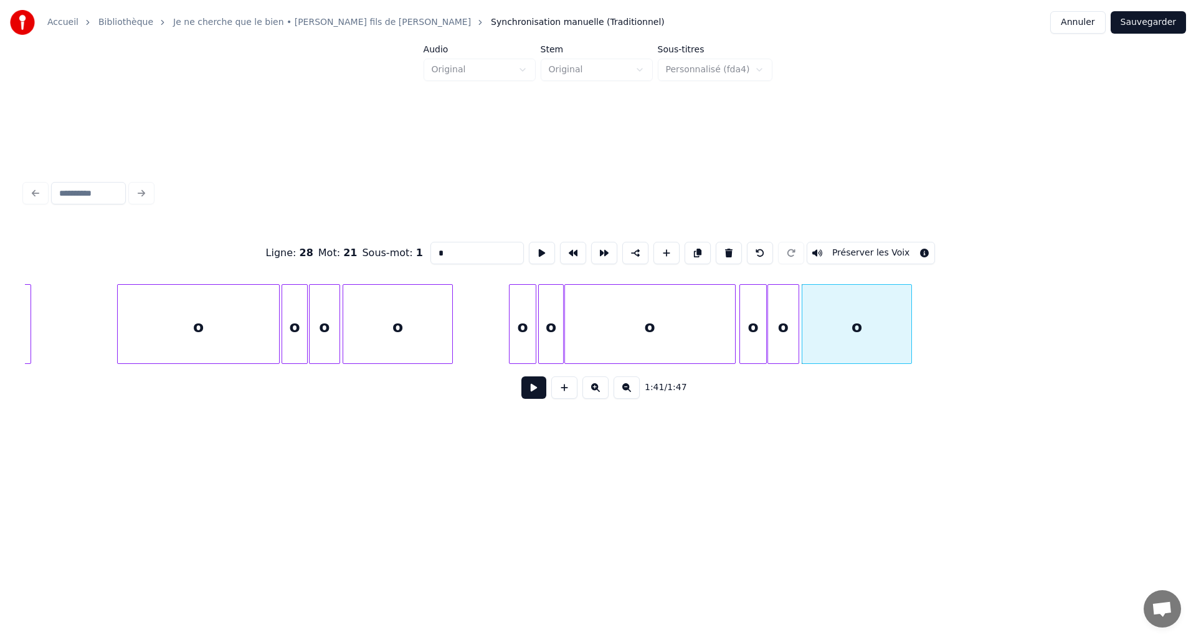
type input "*"
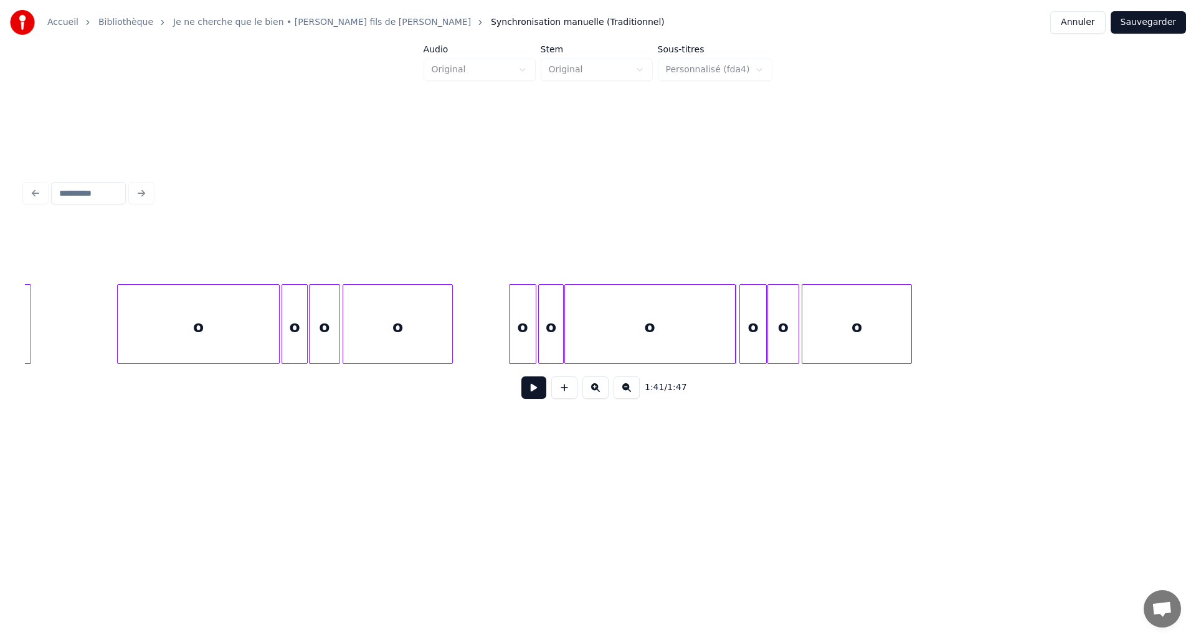
click at [528, 395] on button at bounding box center [533, 387] width 25 height 22
click at [1114, 343] on div at bounding box center [1113, 324] width 4 height 78
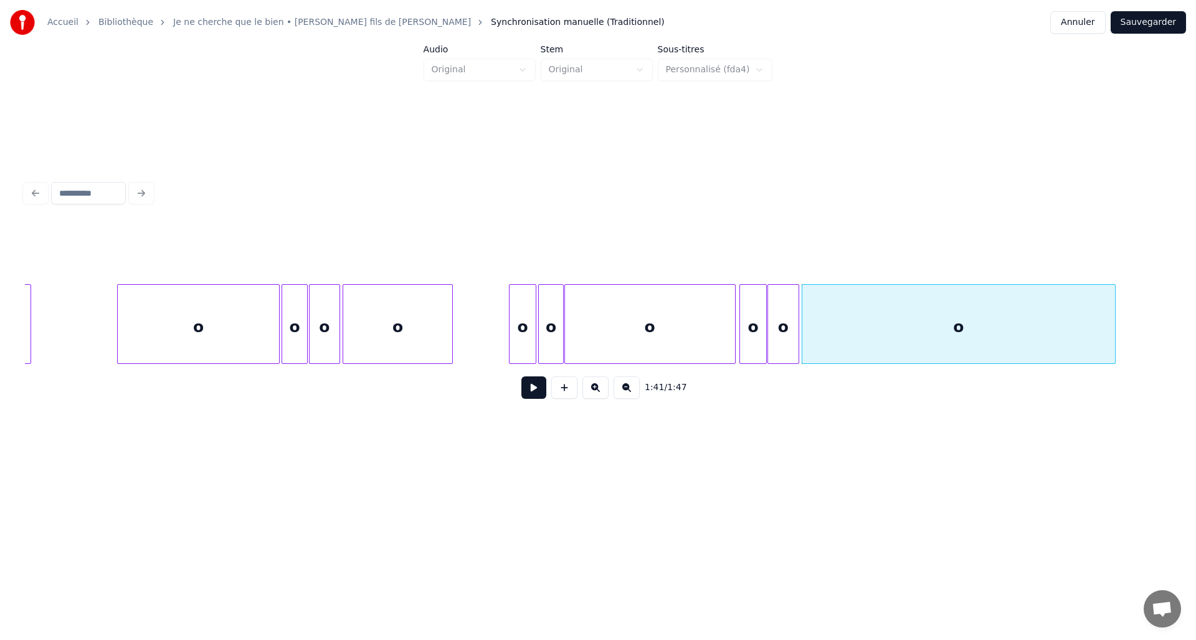
drag, startPoint x: 1102, startPoint y: 369, endPoint x: 437, endPoint y: 351, distance: 666.0
click at [437, 351] on div "1:41 / 1:47" at bounding box center [598, 316] width 1146 height 189
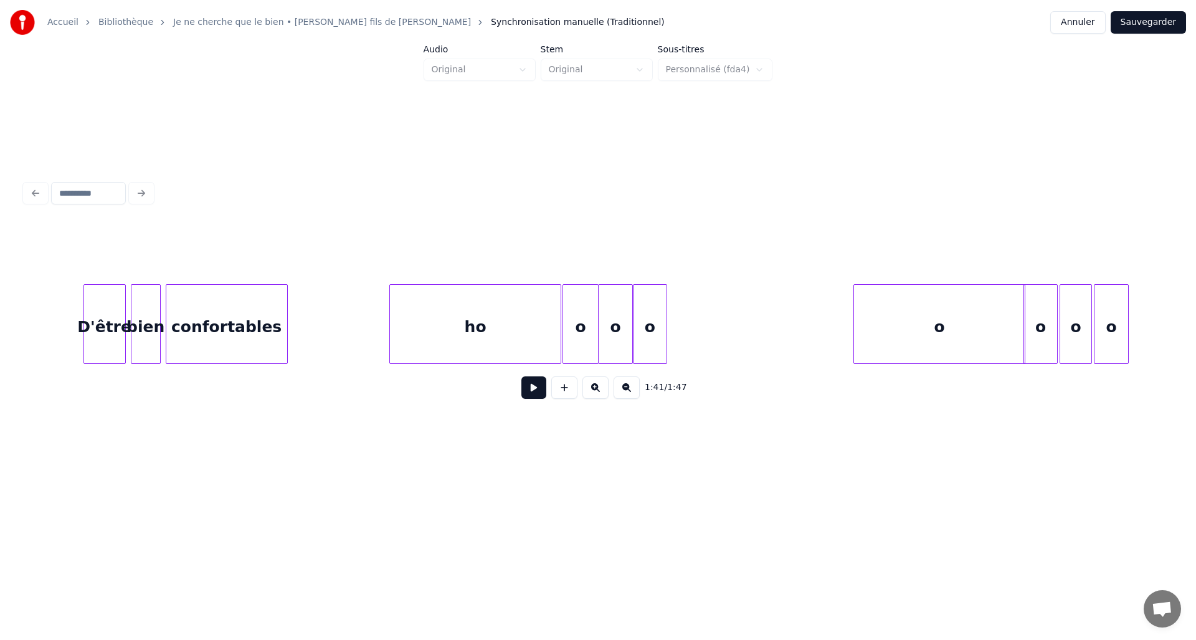
scroll to position [0, 5194]
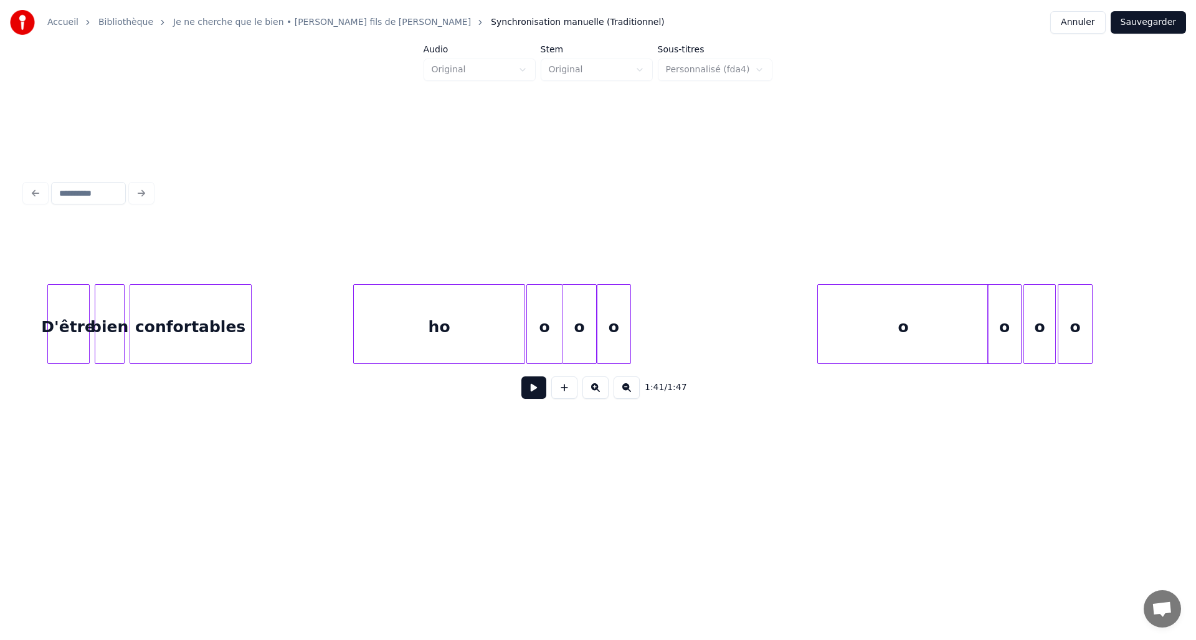
click at [383, 285] on div "ho" at bounding box center [439, 327] width 171 height 85
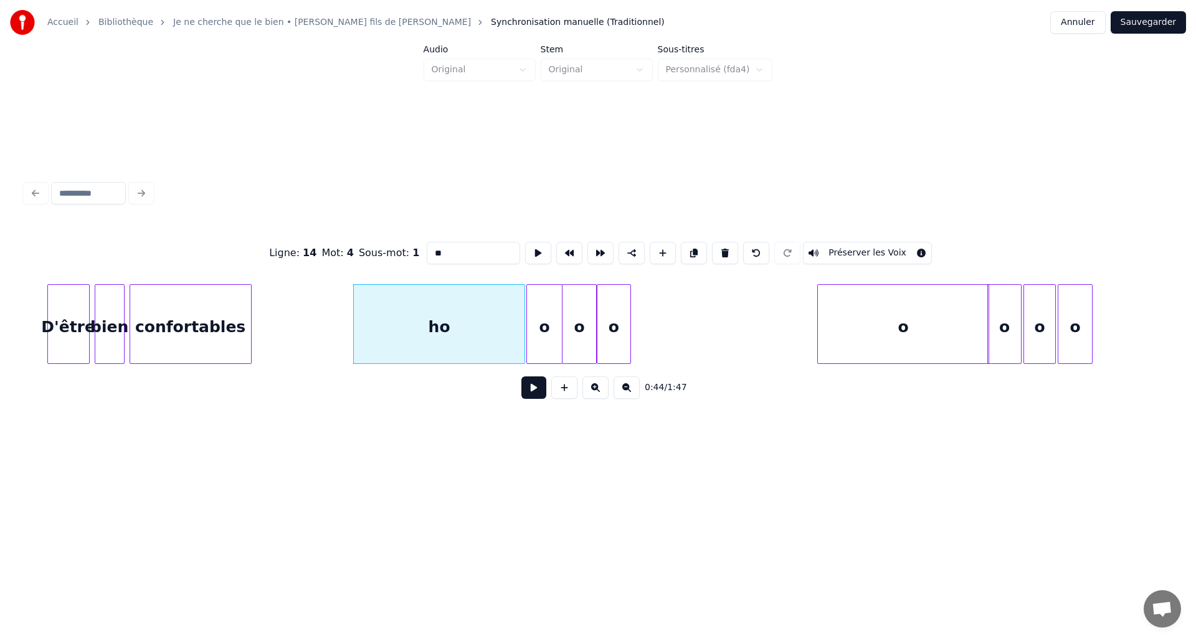
click at [534, 399] on button at bounding box center [533, 387] width 25 height 22
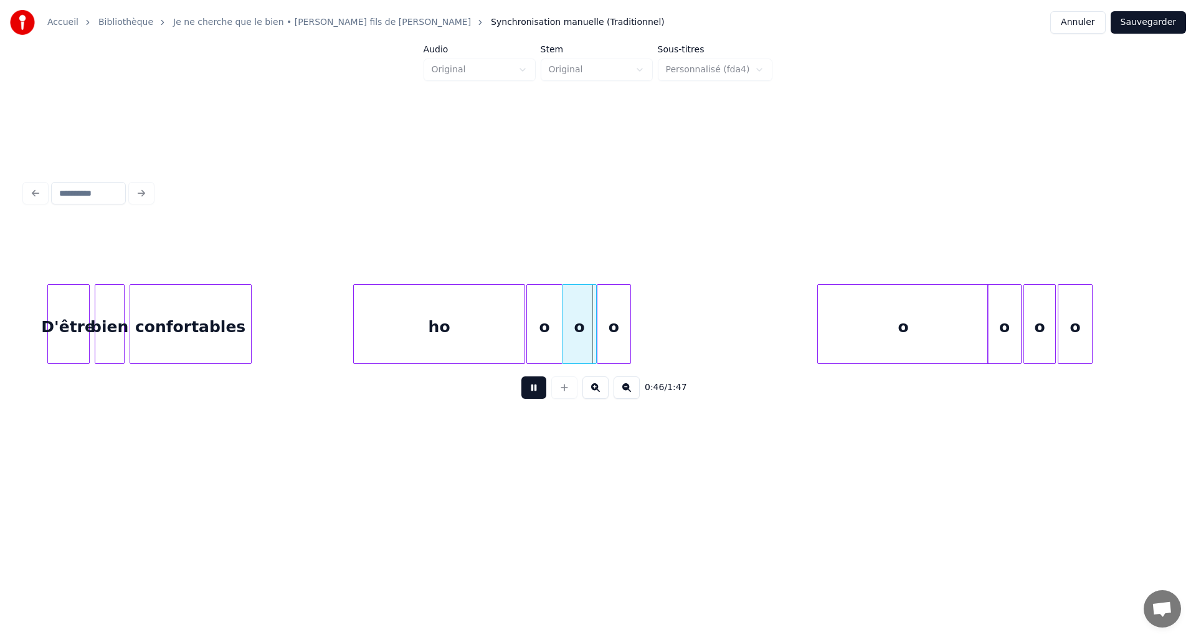
click at [519, 390] on div "0:46 / 1:47" at bounding box center [598, 387] width 1126 height 27
click at [386, 312] on div "ho" at bounding box center [439, 327] width 171 height 85
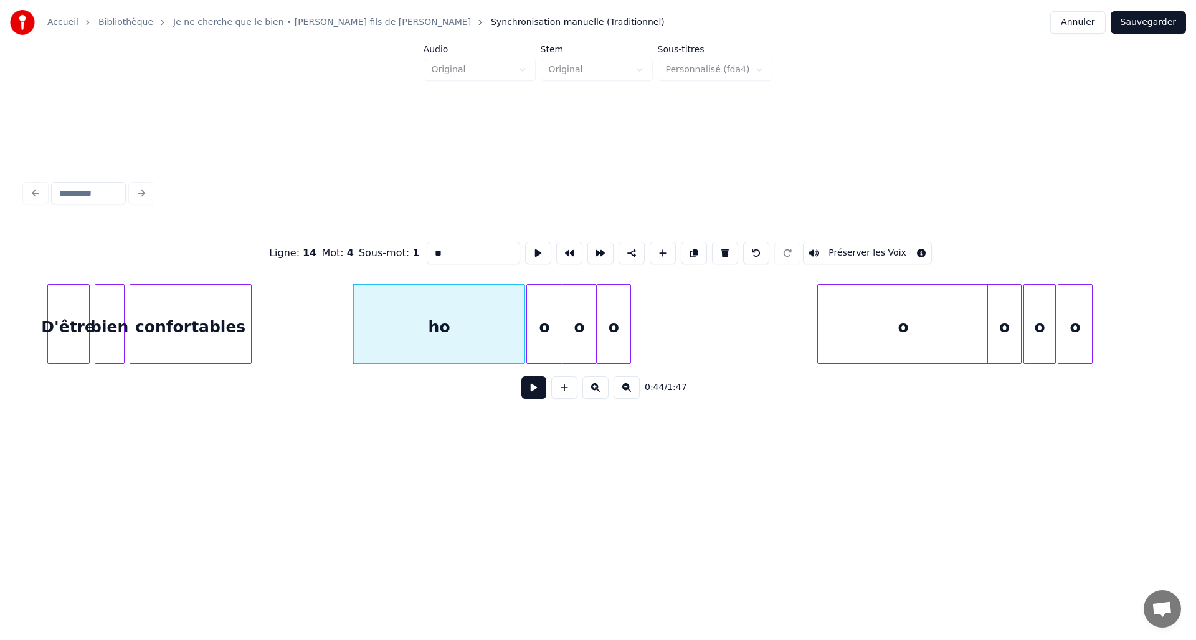
click at [536, 408] on div "0:44 / 1:47" at bounding box center [598, 387] width 1146 height 47
click at [534, 398] on button at bounding box center [533, 387] width 25 height 22
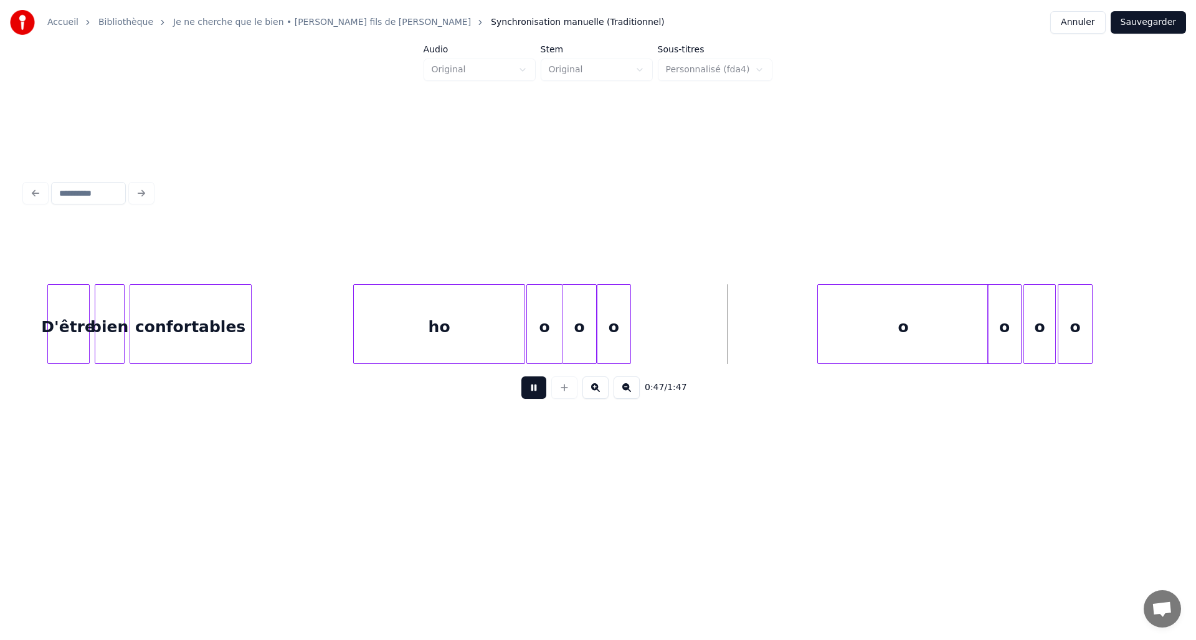
click at [532, 399] on button at bounding box center [533, 387] width 25 height 22
click at [694, 343] on div at bounding box center [692, 324] width 4 height 78
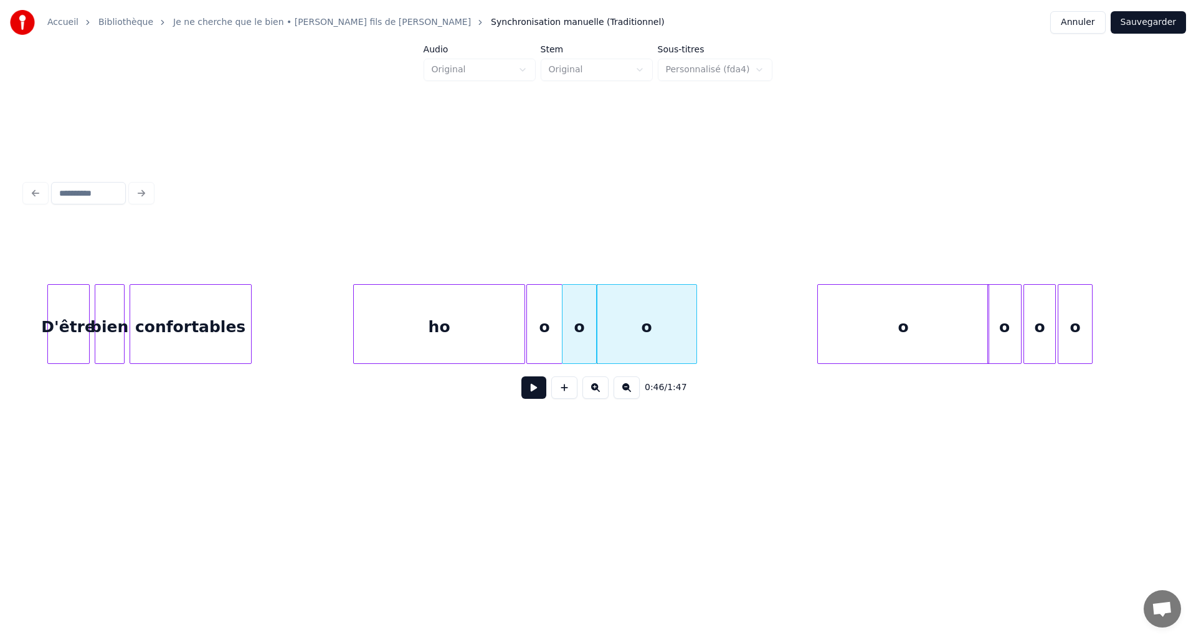
click at [557, 331] on div "o" at bounding box center [544, 327] width 34 height 85
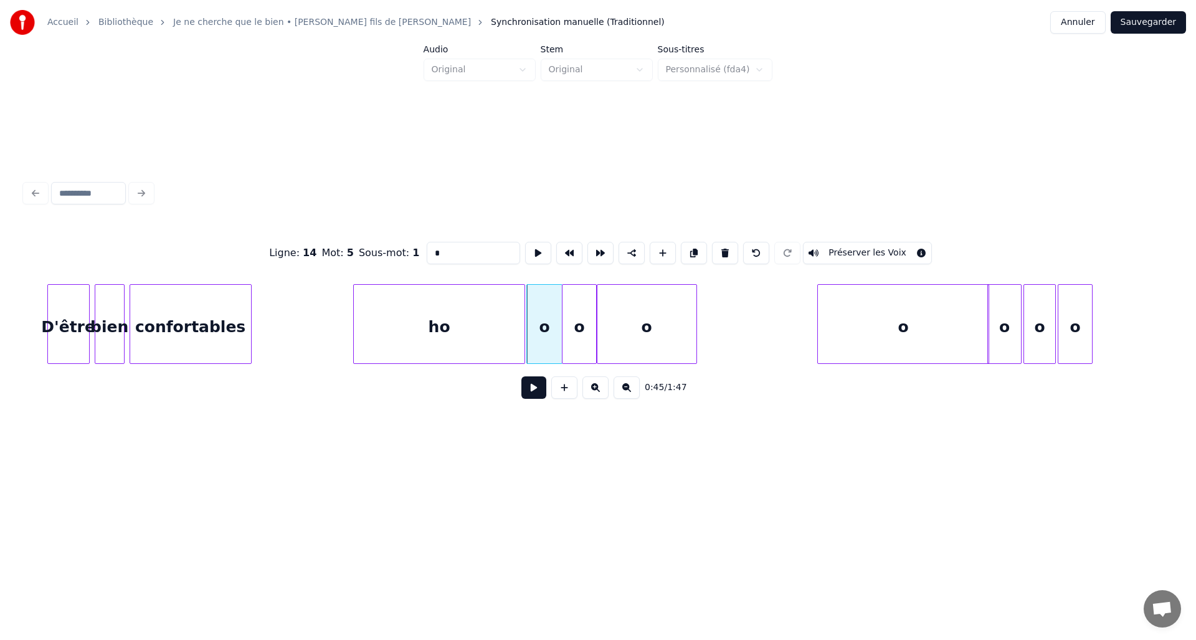
click at [543, 409] on div "0:45 / 1:47" at bounding box center [598, 387] width 1146 height 47
click at [536, 398] on button at bounding box center [533, 387] width 25 height 22
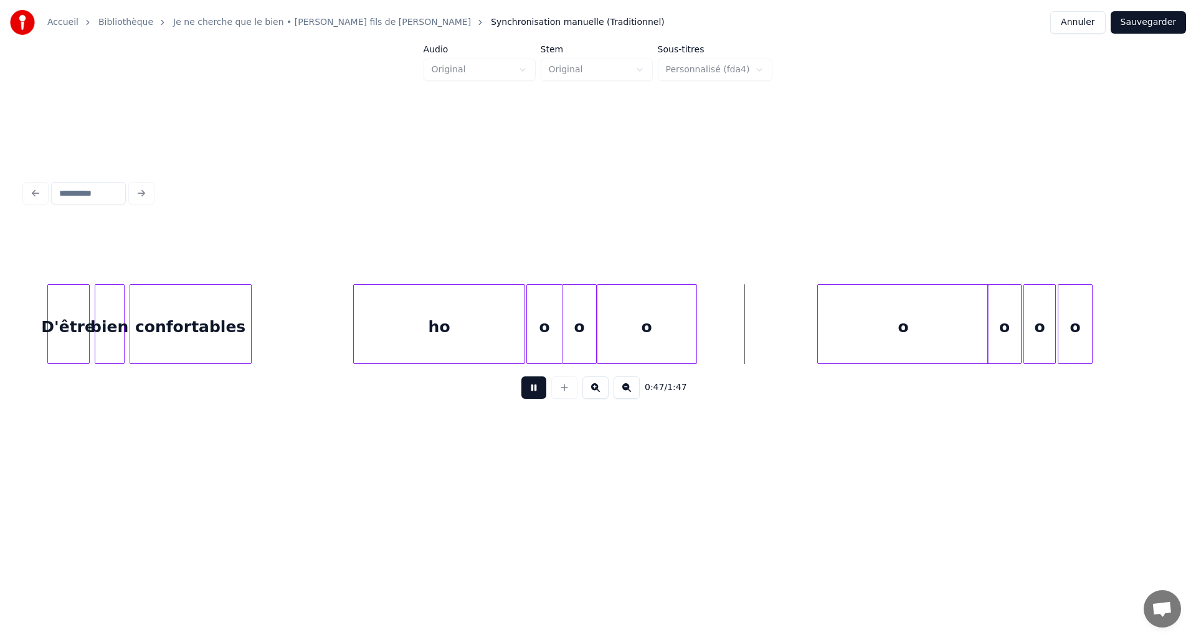
click at [536, 398] on button at bounding box center [533, 387] width 25 height 22
click at [695, 344] on div at bounding box center [695, 324] width 4 height 78
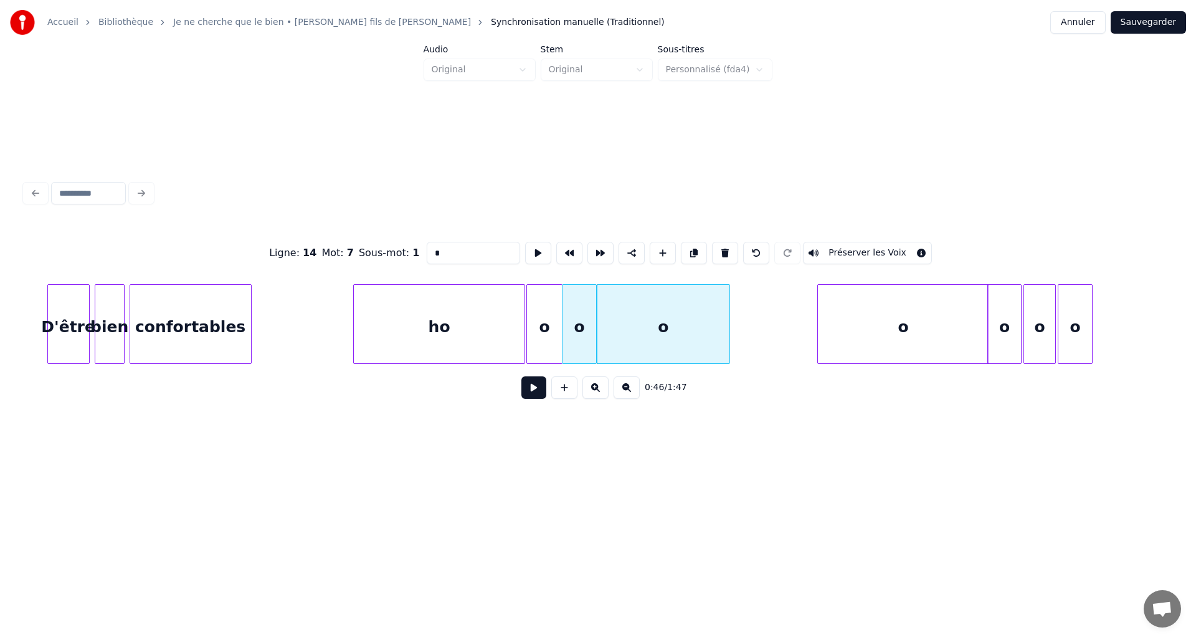
click at [728, 349] on div at bounding box center [728, 324] width 4 height 78
click at [524, 399] on button at bounding box center [533, 387] width 25 height 22
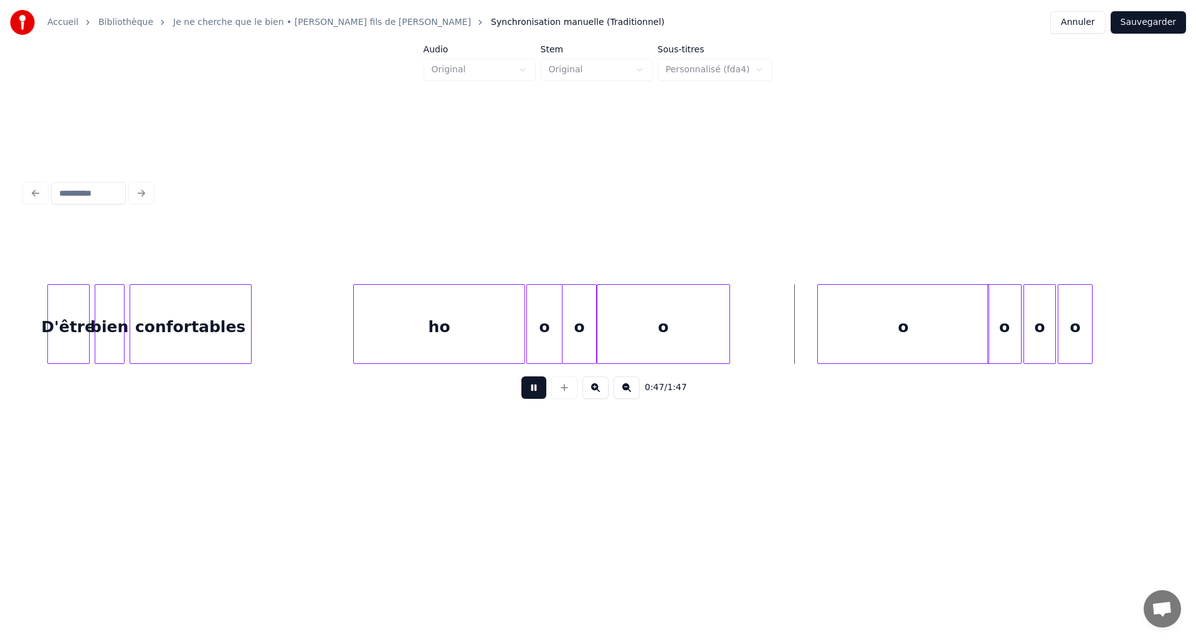
click at [524, 399] on button at bounding box center [533, 387] width 25 height 22
click at [536, 308] on div "o" at bounding box center [544, 327] width 34 height 85
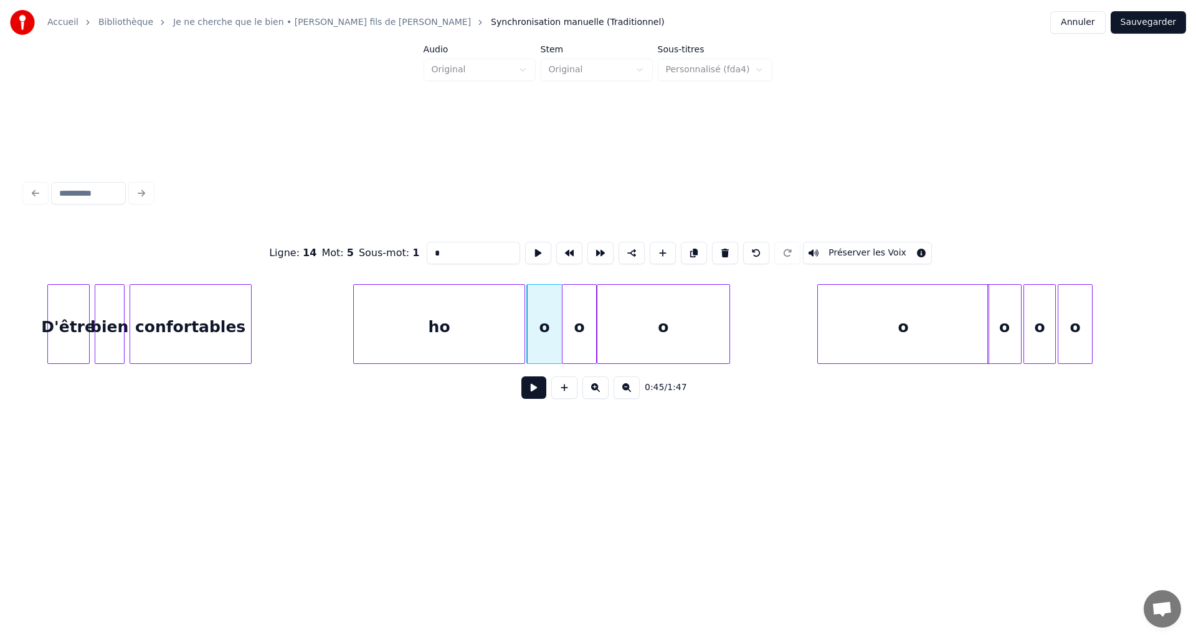
click at [539, 397] on button at bounding box center [533, 387] width 25 height 22
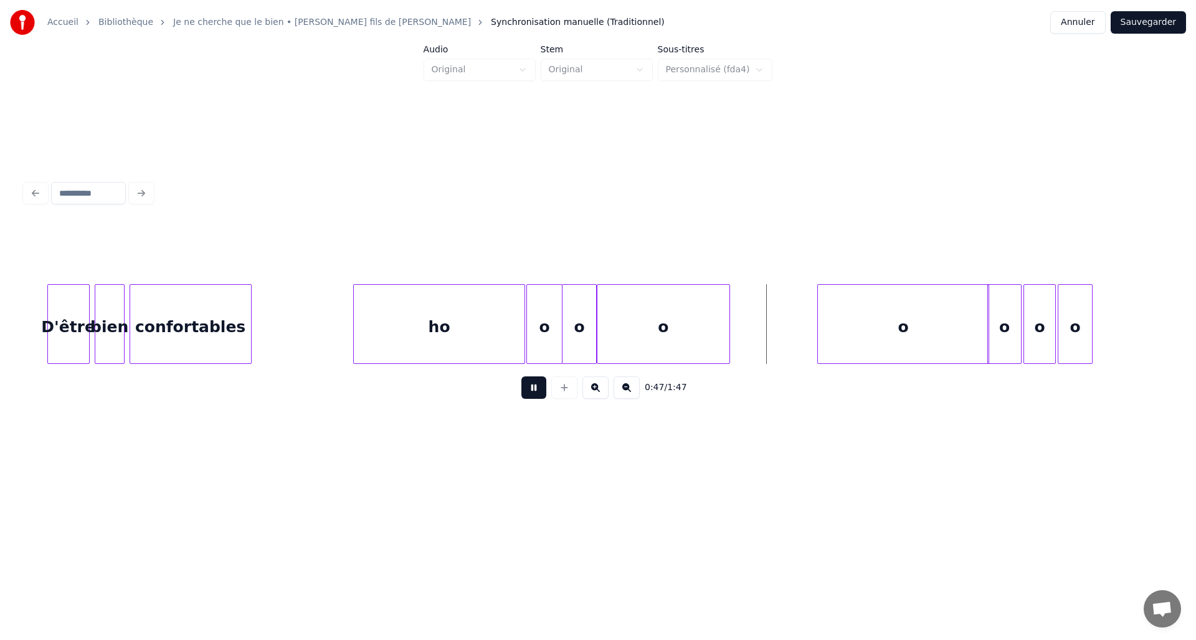
click at [539, 397] on button at bounding box center [533, 387] width 25 height 22
click at [751, 346] on div at bounding box center [753, 324] width 4 height 78
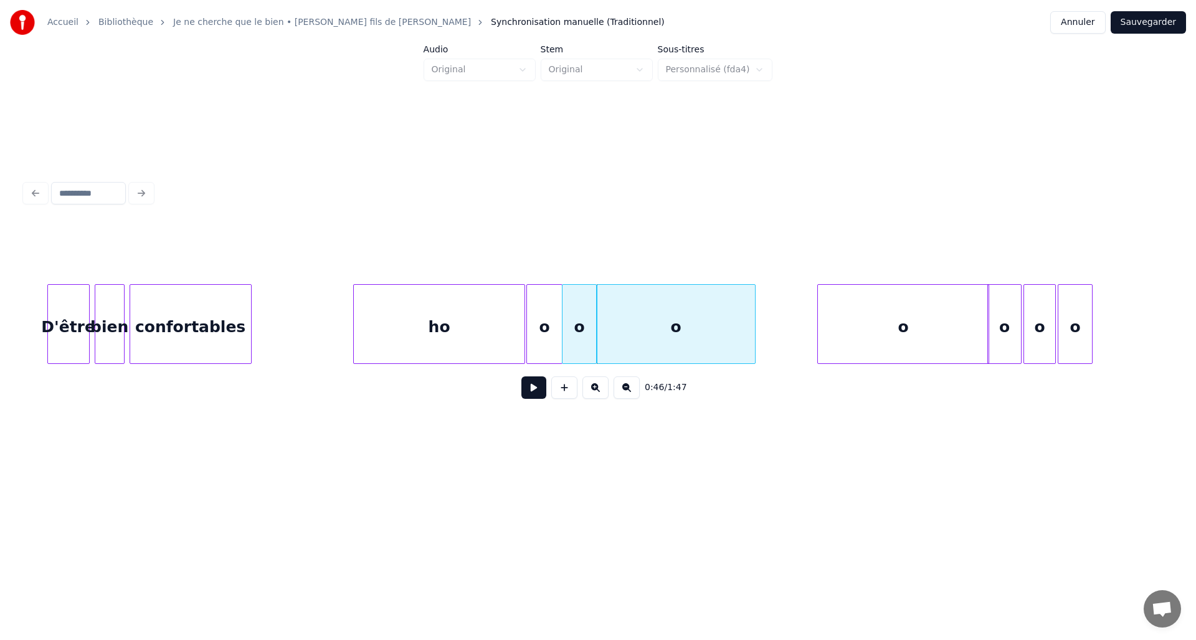
click at [529, 395] on button at bounding box center [533, 387] width 25 height 22
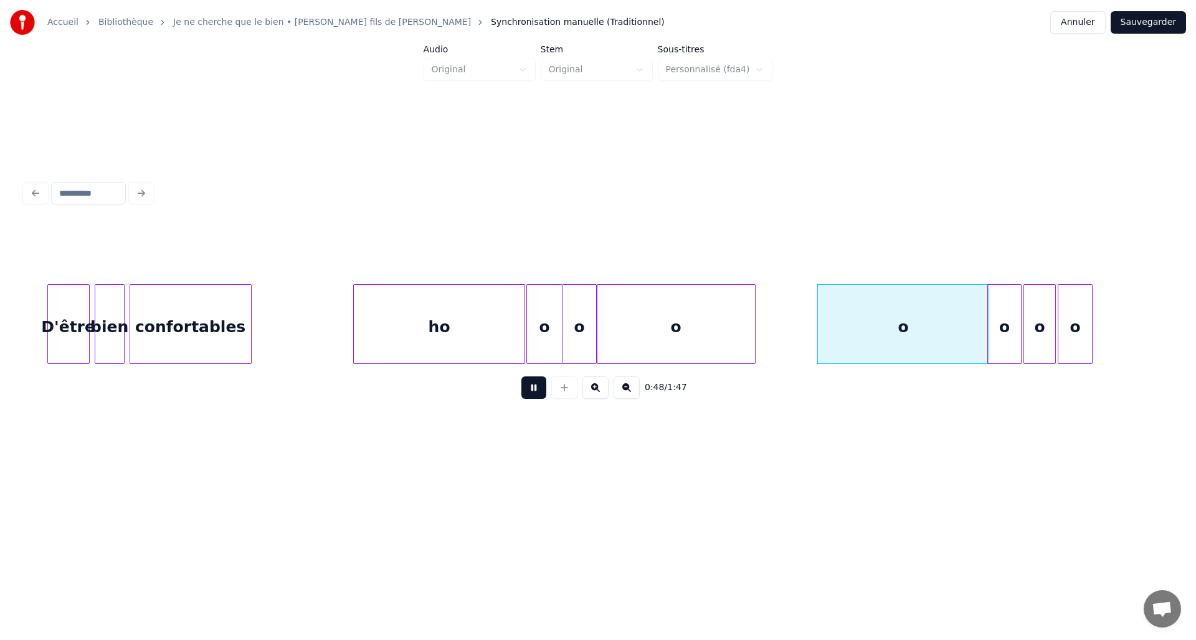
click at [529, 395] on button at bounding box center [533, 387] width 25 height 22
click at [411, 297] on div "ho" at bounding box center [439, 327] width 171 height 85
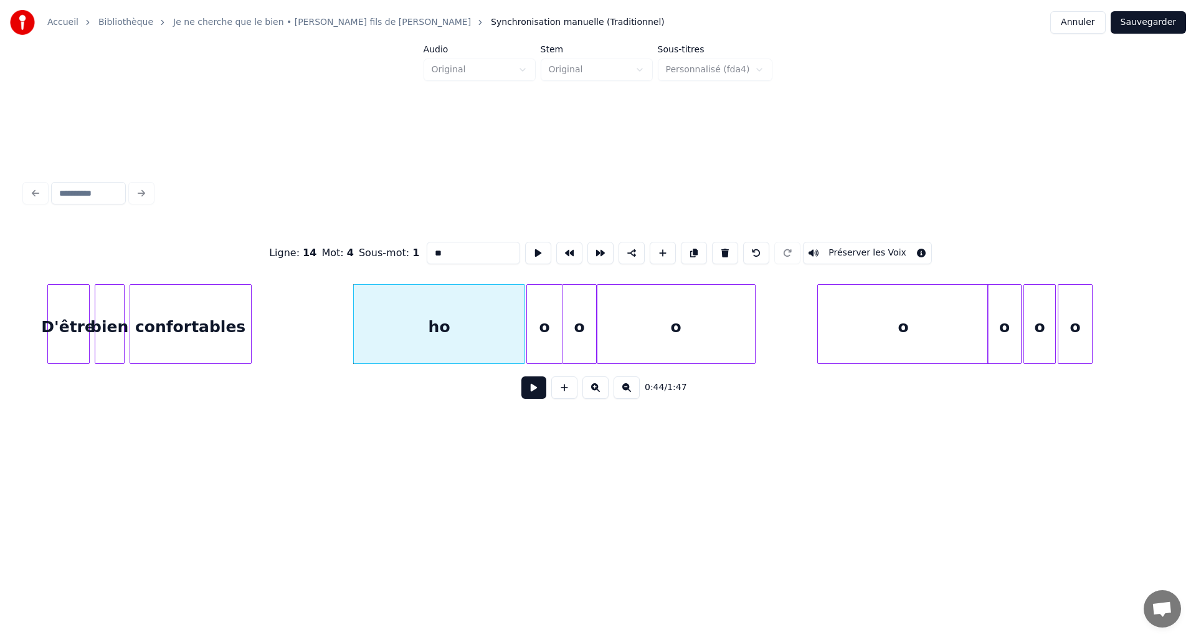
click at [534, 399] on button at bounding box center [533, 387] width 25 height 22
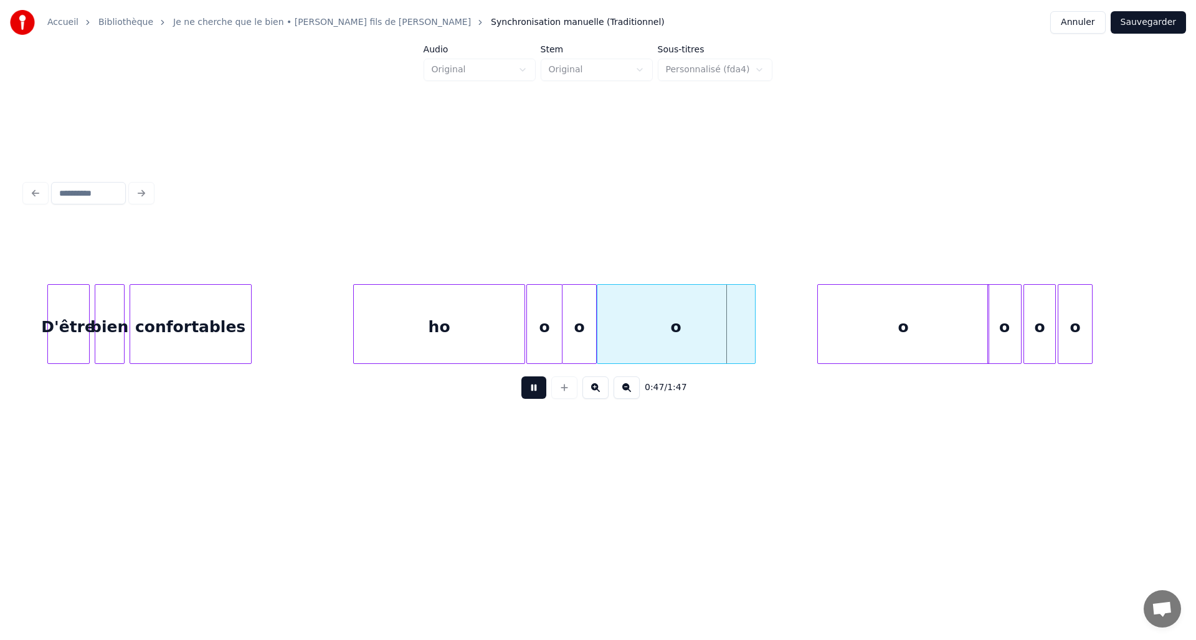
click at [532, 394] on button at bounding box center [533, 387] width 25 height 22
click at [725, 339] on div at bounding box center [724, 324] width 4 height 78
click at [520, 401] on div "0:46 / 1:47" at bounding box center [598, 387] width 1126 height 27
click at [529, 399] on button at bounding box center [533, 387] width 25 height 22
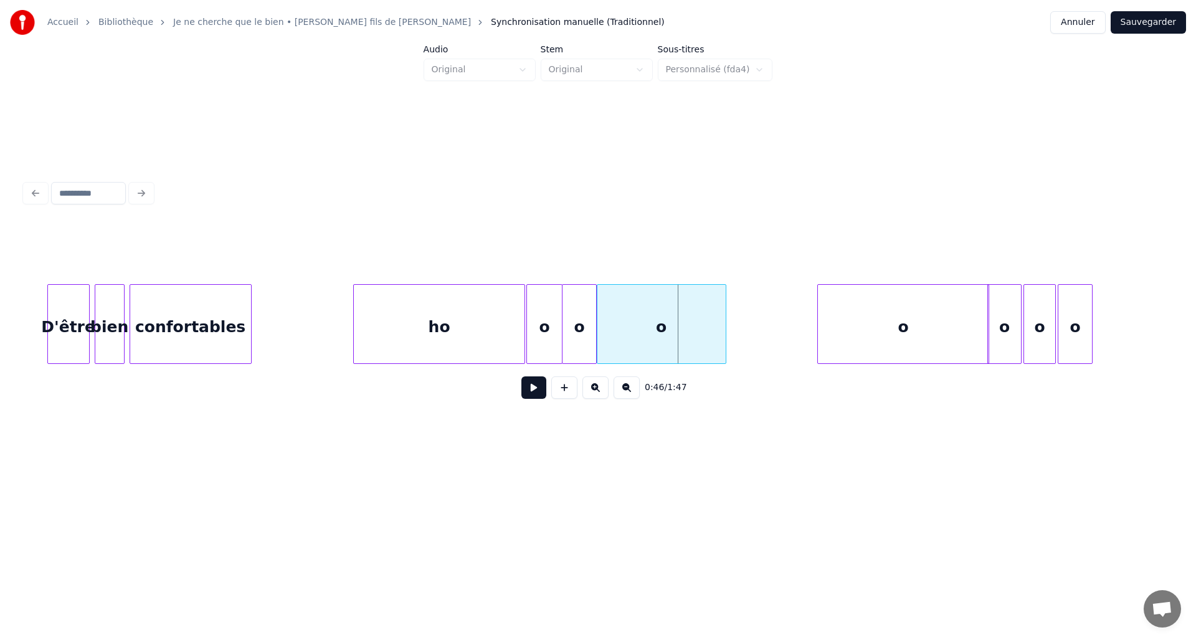
click at [471, 321] on div "ho" at bounding box center [439, 327] width 171 height 85
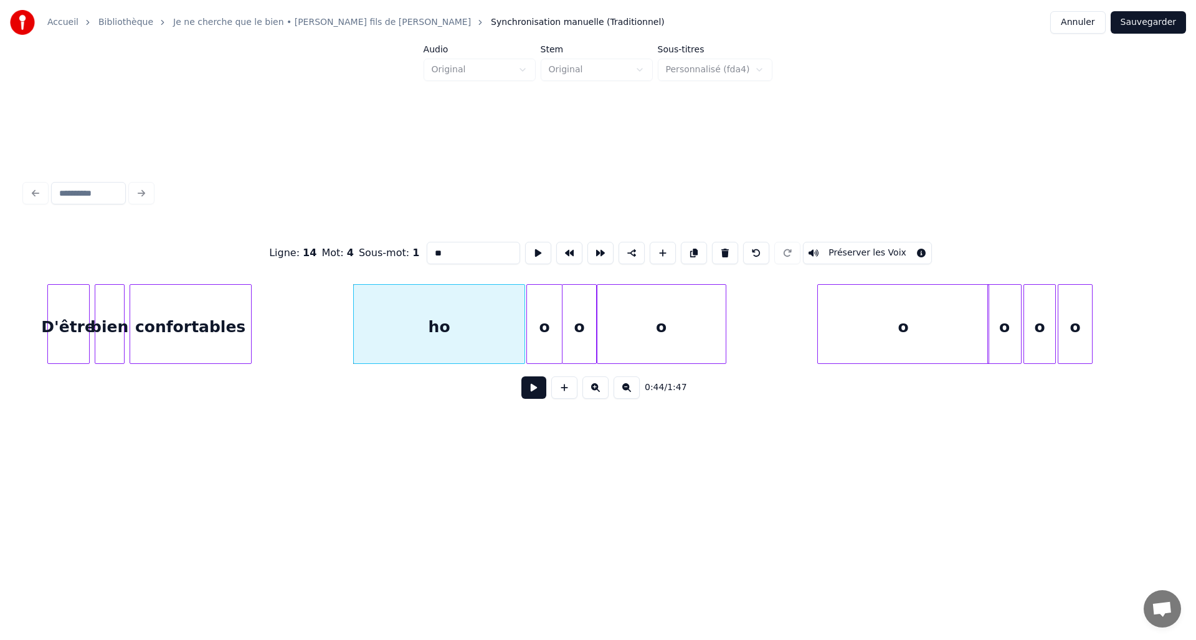
click at [534, 401] on div "0:44 / 1:47" at bounding box center [598, 387] width 1126 height 27
click at [533, 401] on div "0:44 / 1:47" at bounding box center [598, 387] width 1126 height 27
click at [531, 395] on button at bounding box center [533, 387] width 25 height 22
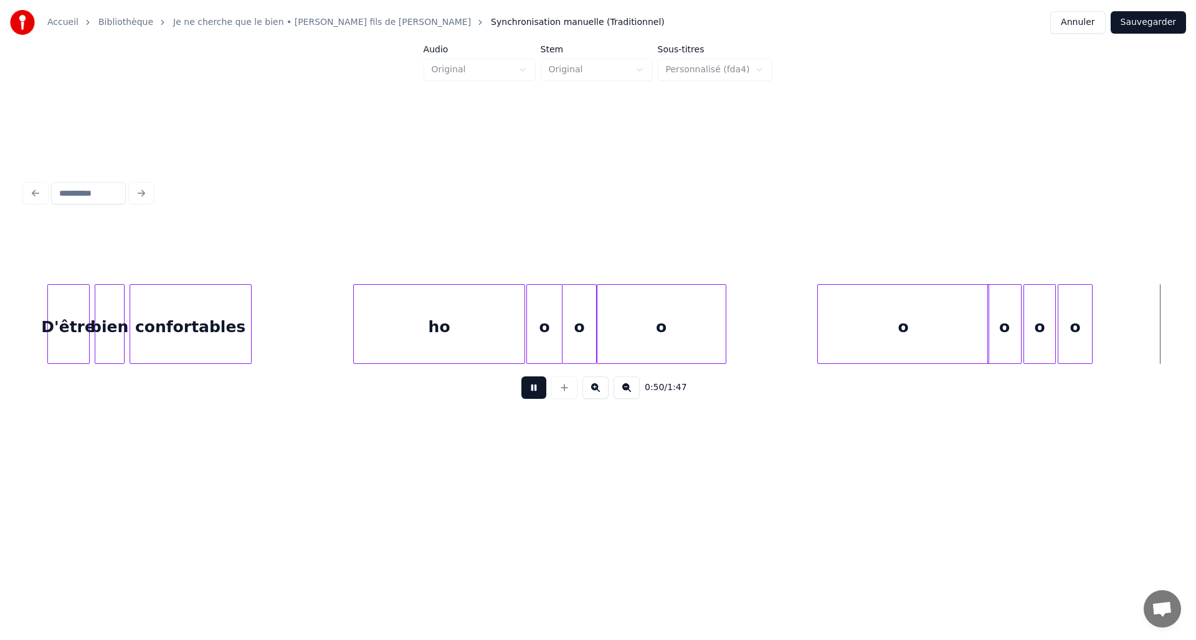
scroll to position [0, 6341]
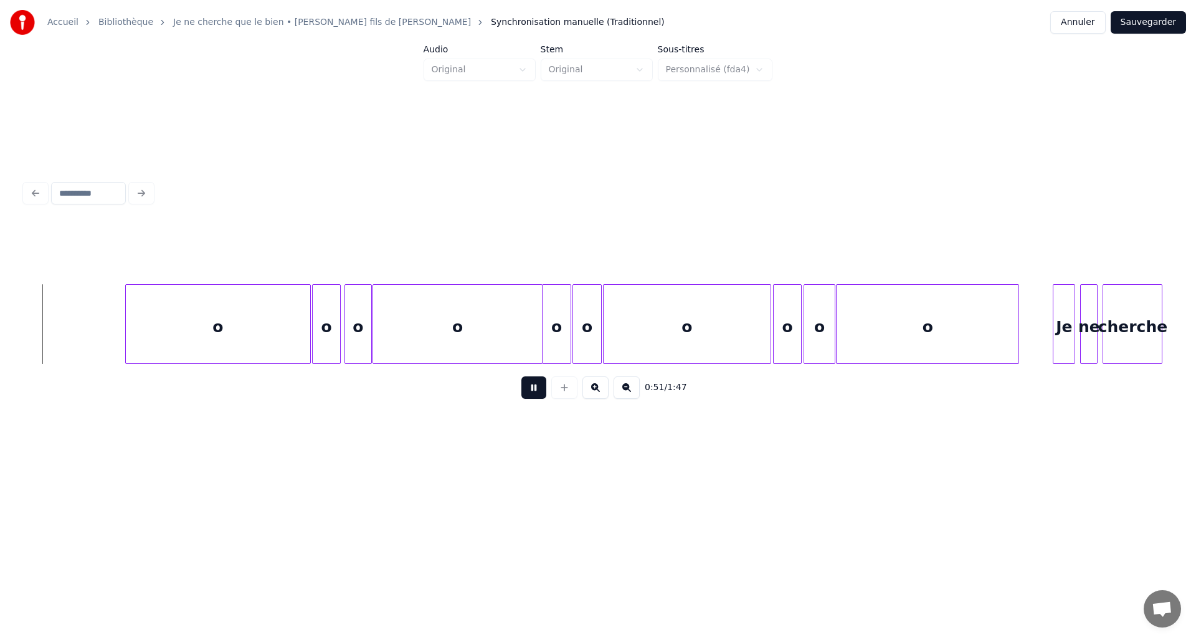
click at [531, 395] on button at bounding box center [533, 387] width 25 height 22
drag, startPoint x: 633, startPoint y: 369, endPoint x: 615, endPoint y: 378, distance: 20.9
click at [615, 378] on div "0:51 / 1:47" at bounding box center [598, 387] width 1146 height 47
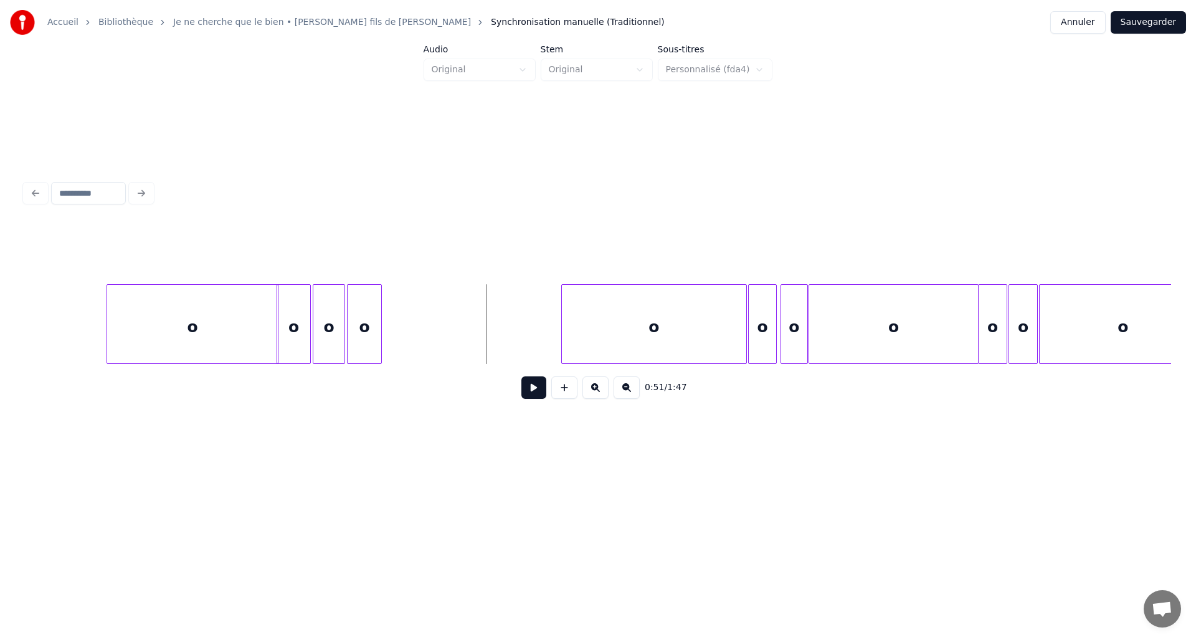
scroll to position [0, 5890]
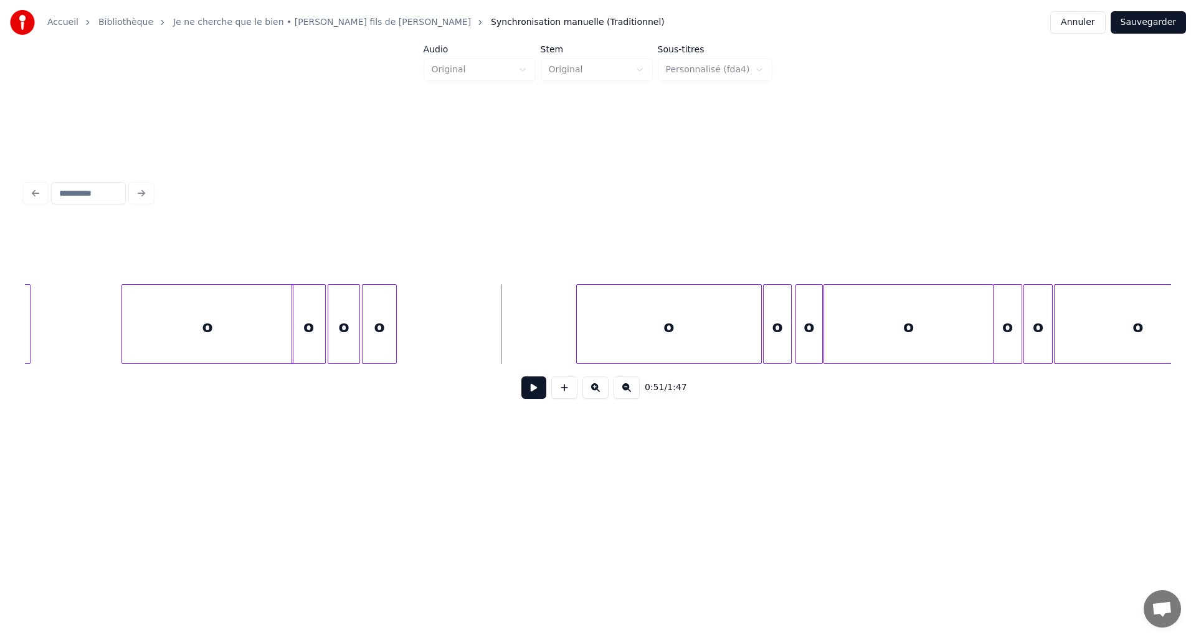
click at [379, 340] on div "o" at bounding box center [379, 327] width 34 height 85
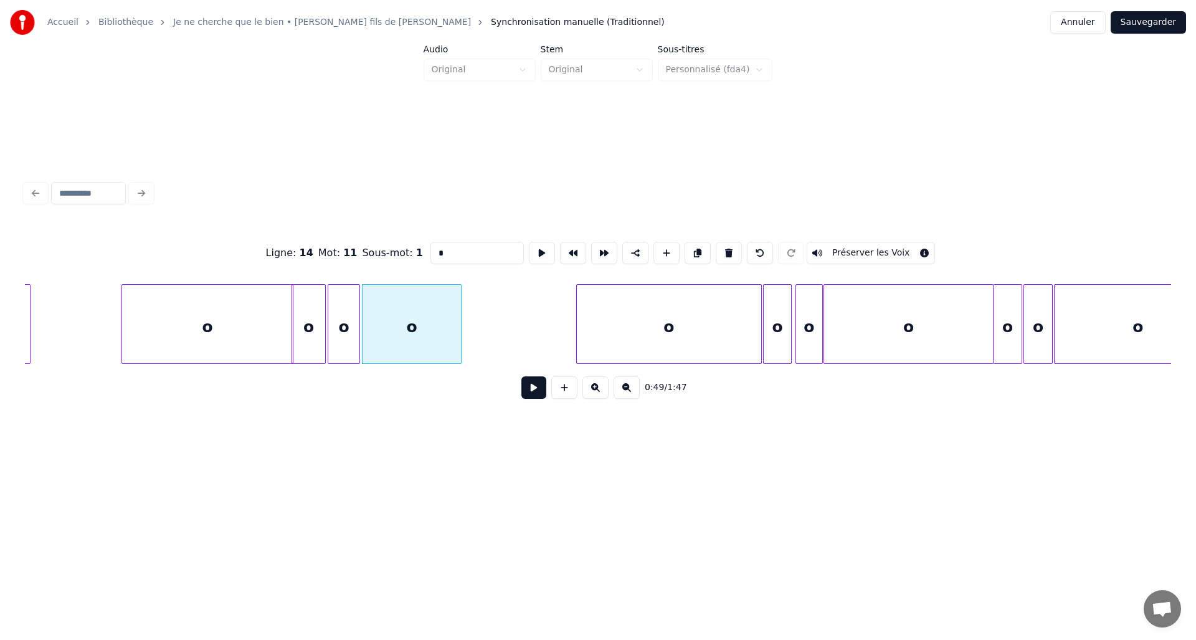
click at [461, 339] on div at bounding box center [459, 324] width 4 height 78
click at [318, 333] on div "o" at bounding box center [309, 327] width 34 height 85
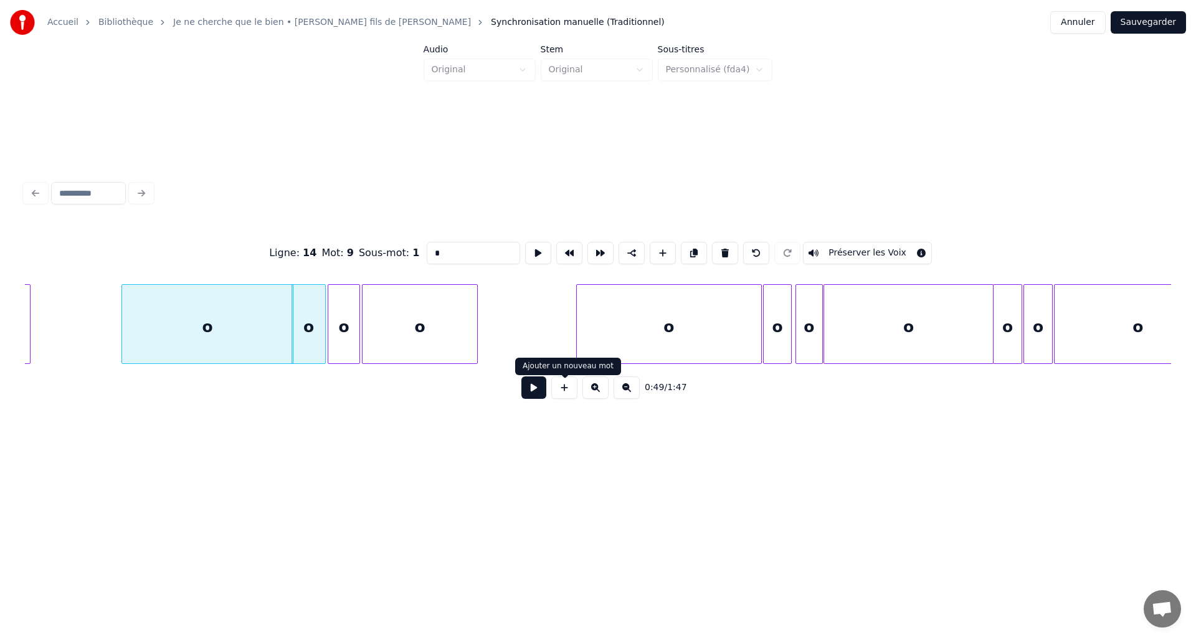
click at [536, 390] on button at bounding box center [533, 387] width 25 height 22
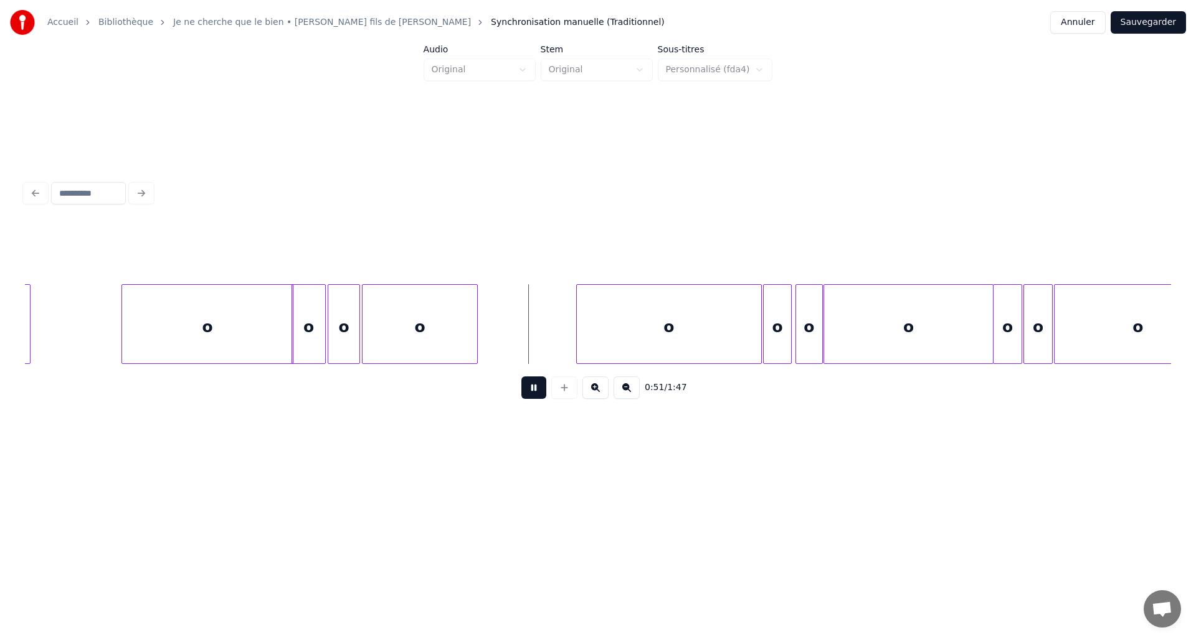
click at [536, 391] on button at bounding box center [533, 387] width 25 height 22
click at [534, 364] on div "o o o o o o o o o o o o" at bounding box center [598, 324] width 1146 height 80
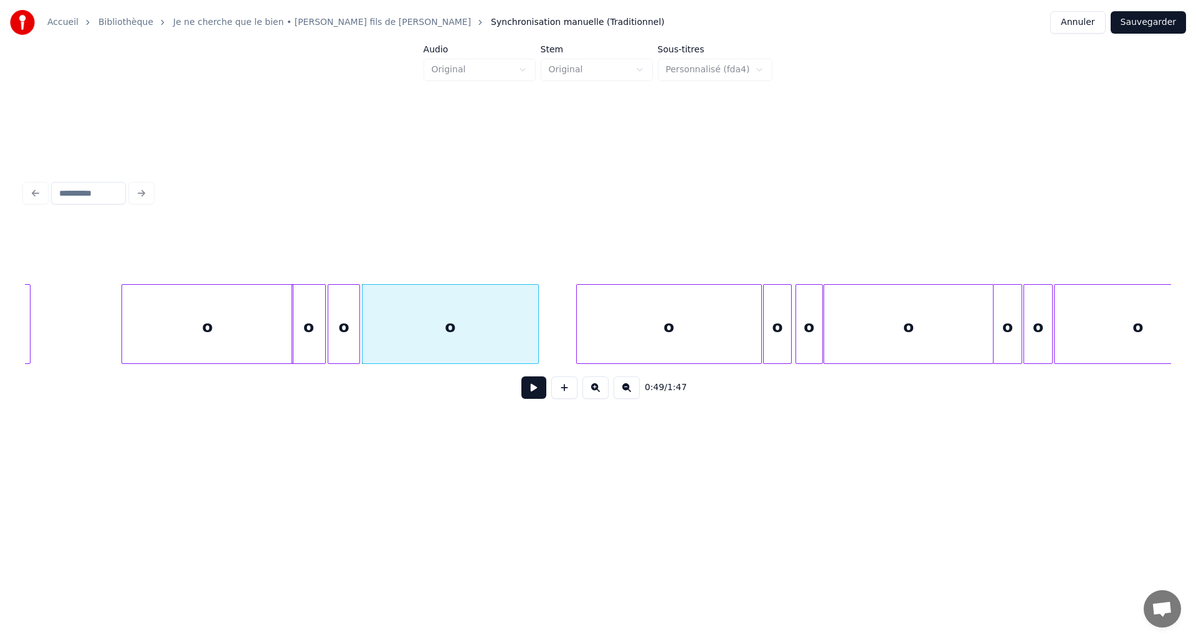
click at [134, 308] on div "o" at bounding box center [207, 327] width 171 height 85
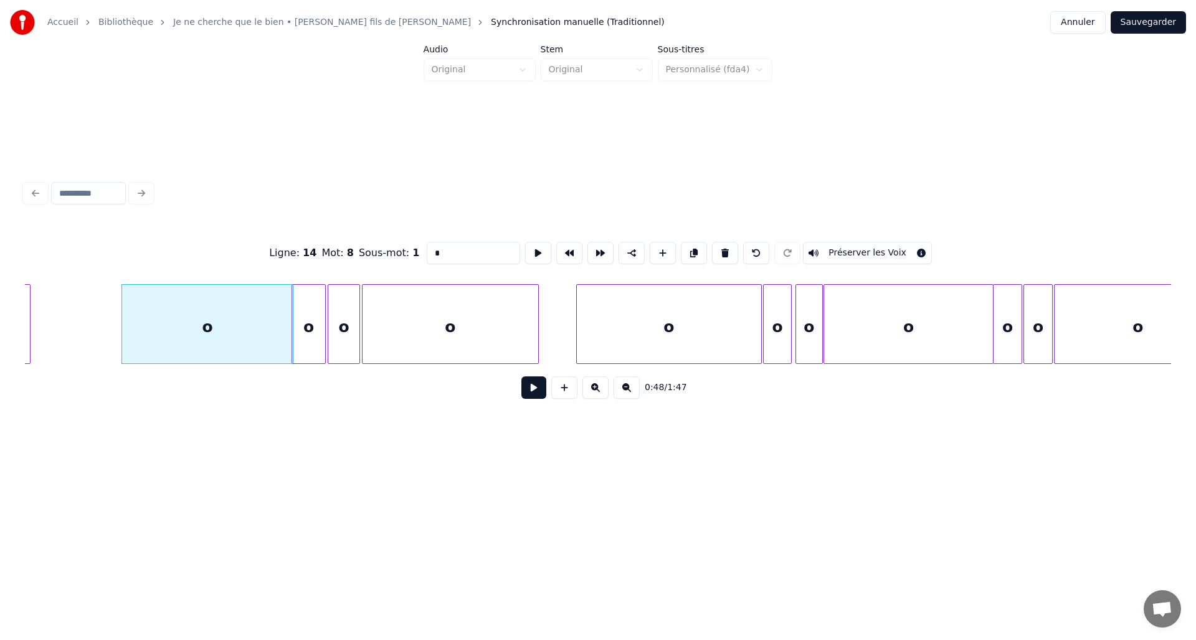
click at [539, 397] on button at bounding box center [533, 387] width 25 height 22
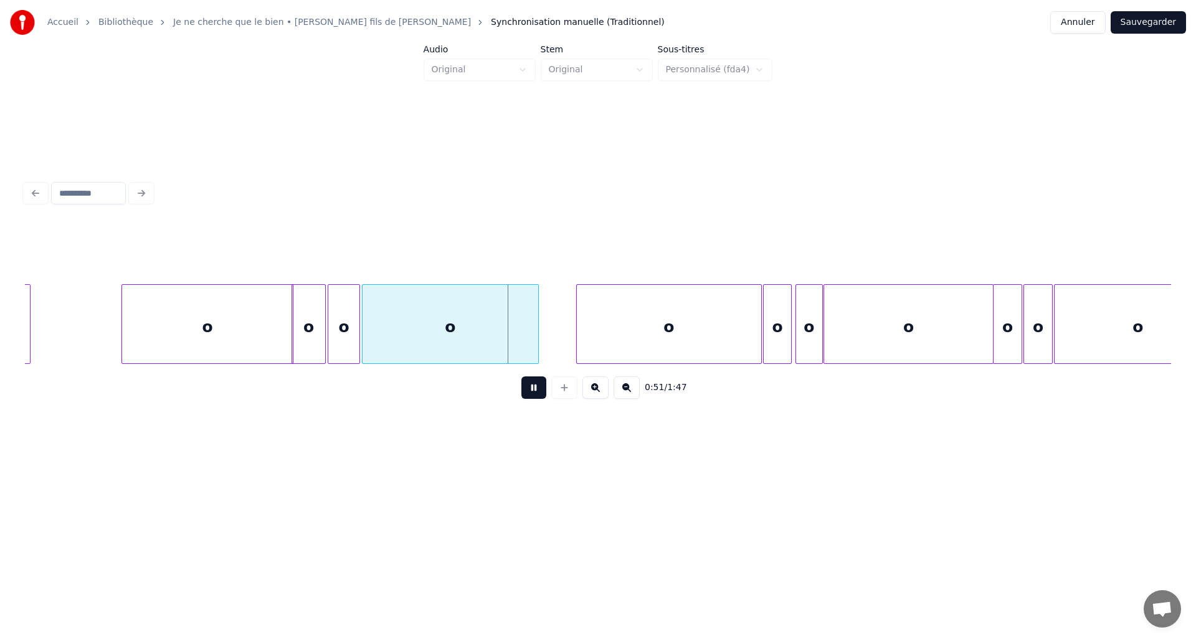
click at [537, 392] on button at bounding box center [533, 387] width 25 height 22
click at [504, 341] on div at bounding box center [503, 324] width 4 height 78
click at [222, 318] on div "o" at bounding box center [207, 327] width 171 height 85
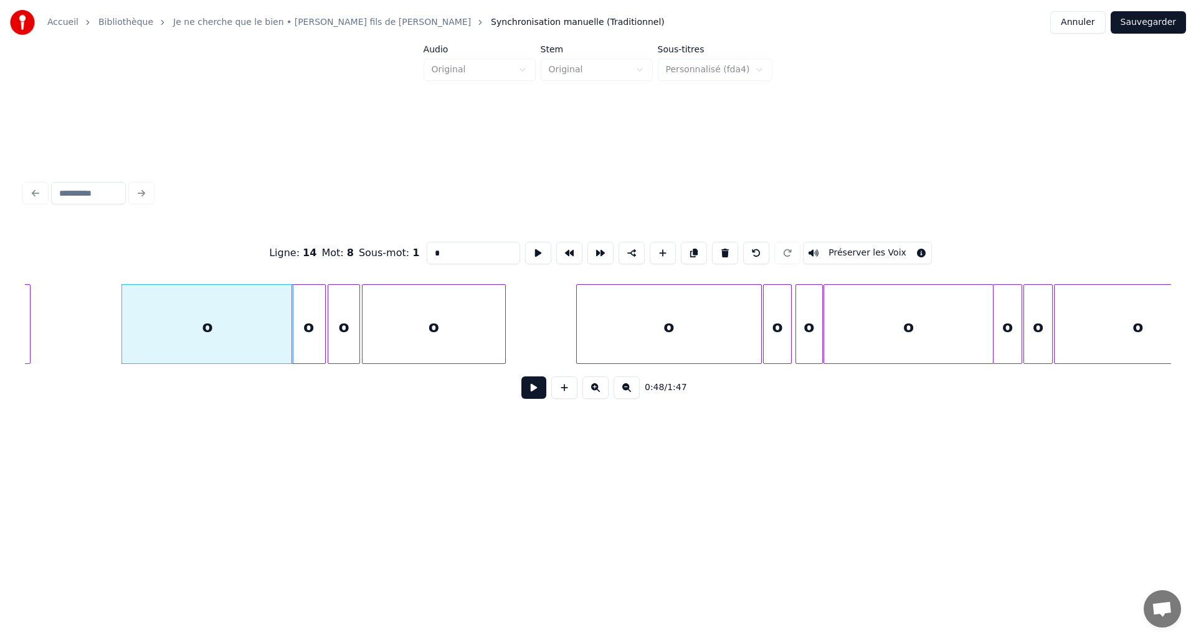
click at [539, 399] on button at bounding box center [533, 387] width 25 height 22
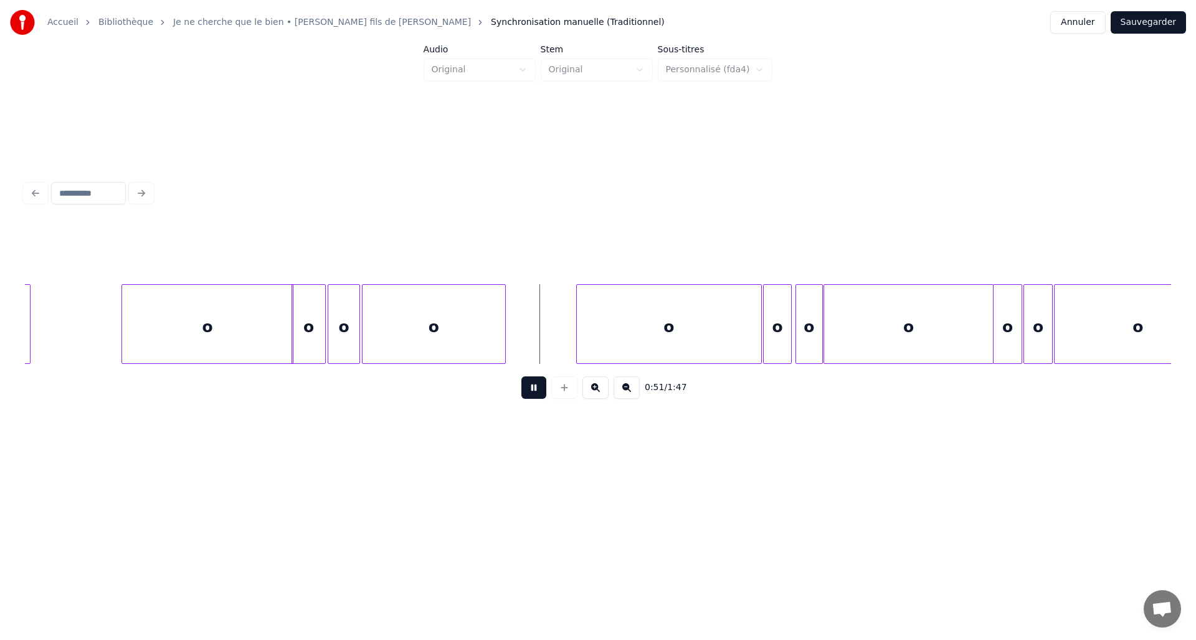
click at [539, 399] on button at bounding box center [533, 387] width 25 height 22
click at [500, 343] on div "o" at bounding box center [428, 324] width 144 height 80
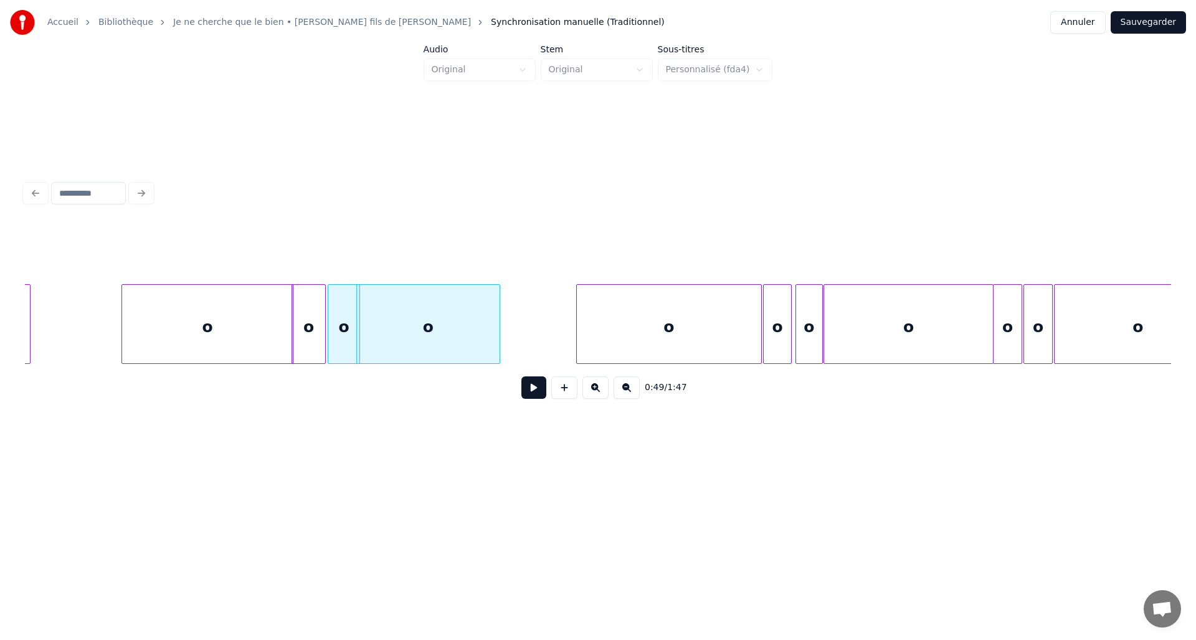
click at [499, 331] on div "o" at bounding box center [428, 324] width 144 height 80
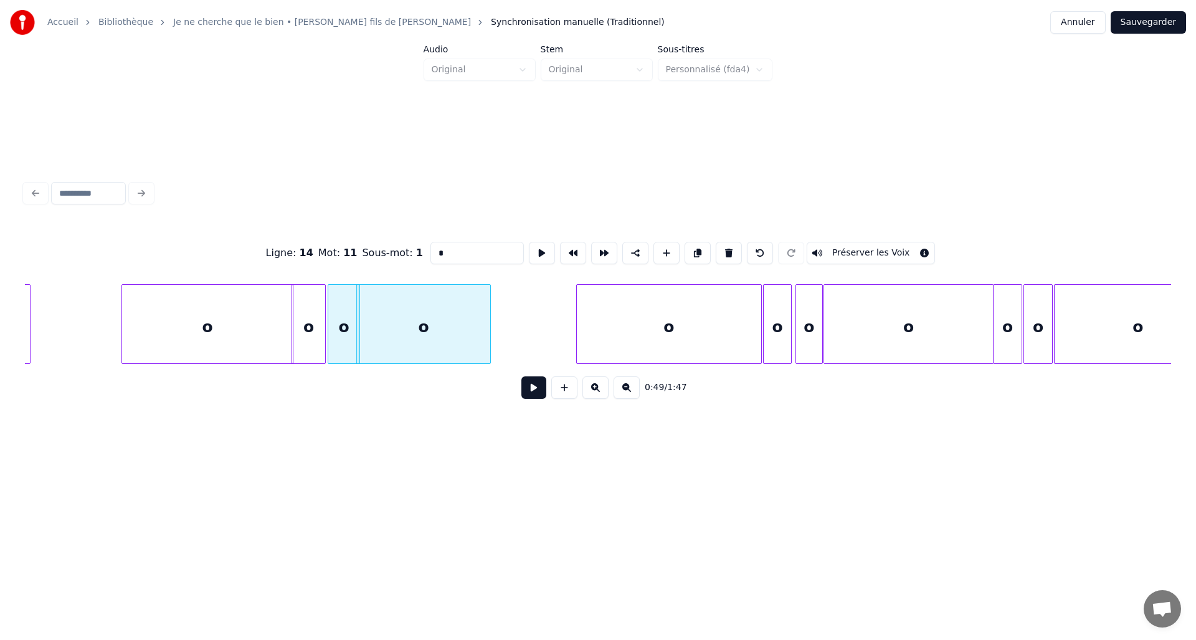
click at [490, 339] on div at bounding box center [488, 324] width 4 height 78
click at [382, 331] on div "o" at bounding box center [426, 327] width 133 height 85
click at [179, 321] on div "o" at bounding box center [207, 327] width 171 height 85
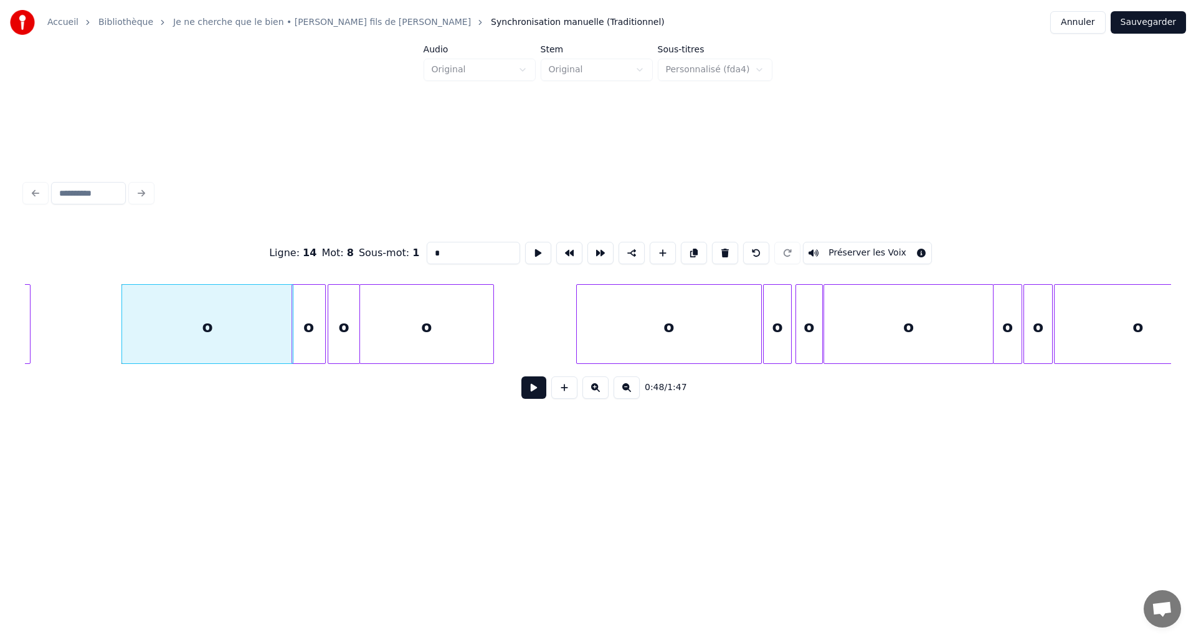
click at [514, 395] on div "0:48 / 1:47" at bounding box center [598, 387] width 1126 height 27
click at [526, 392] on button at bounding box center [533, 387] width 25 height 22
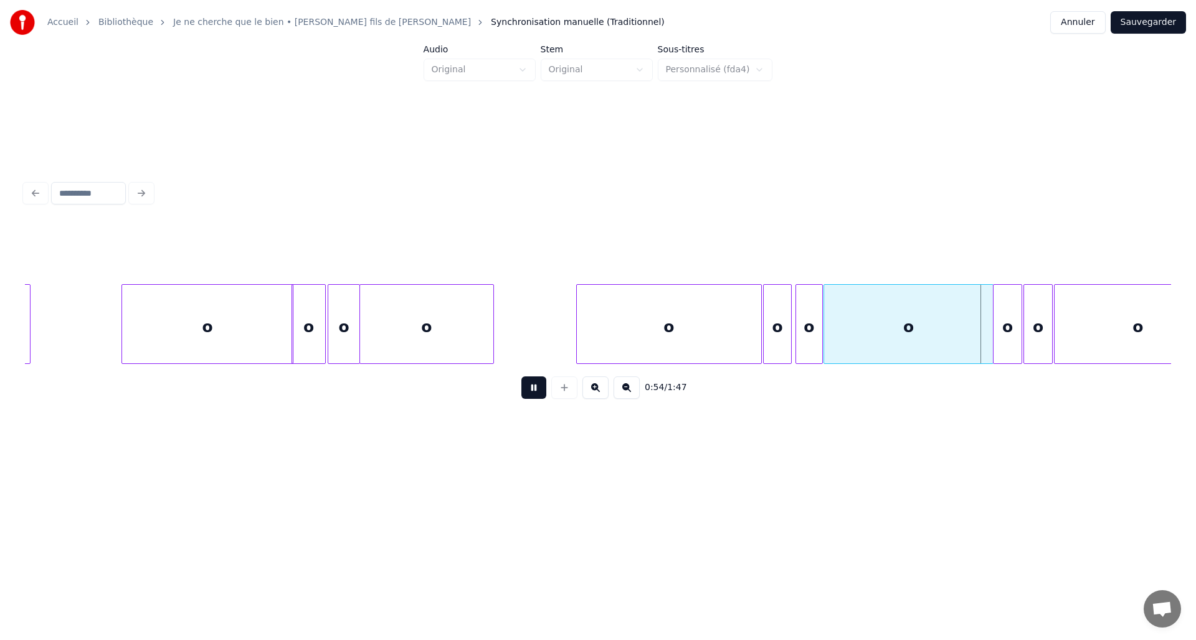
click at [526, 392] on button at bounding box center [533, 387] width 25 height 22
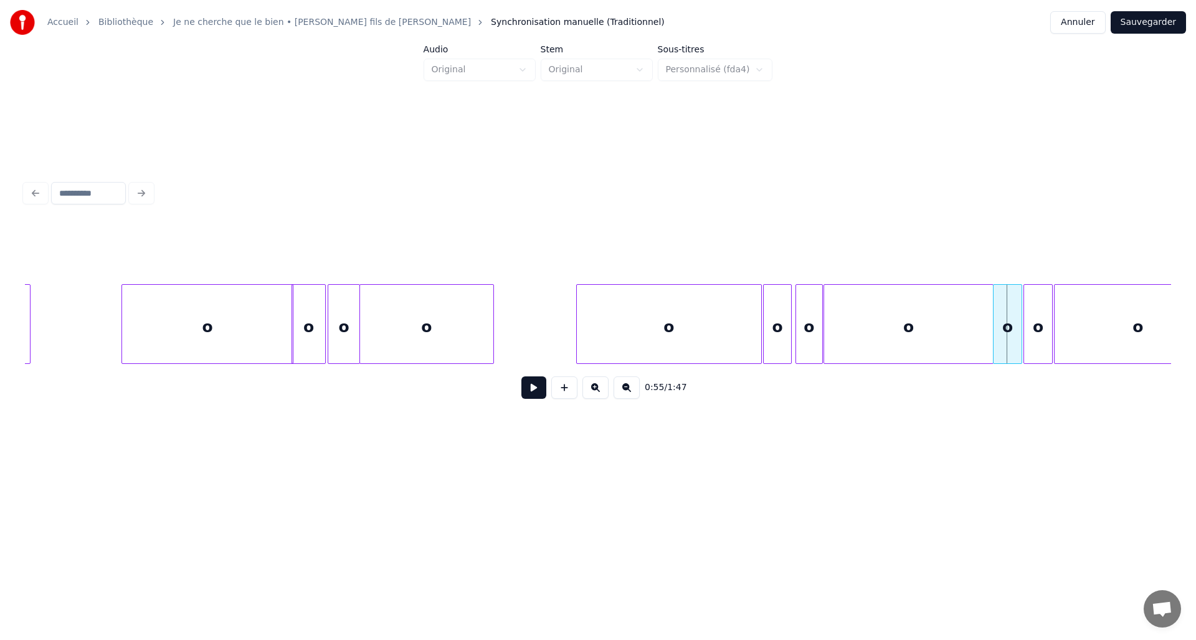
click at [873, 339] on div "o" at bounding box center [908, 327] width 168 height 85
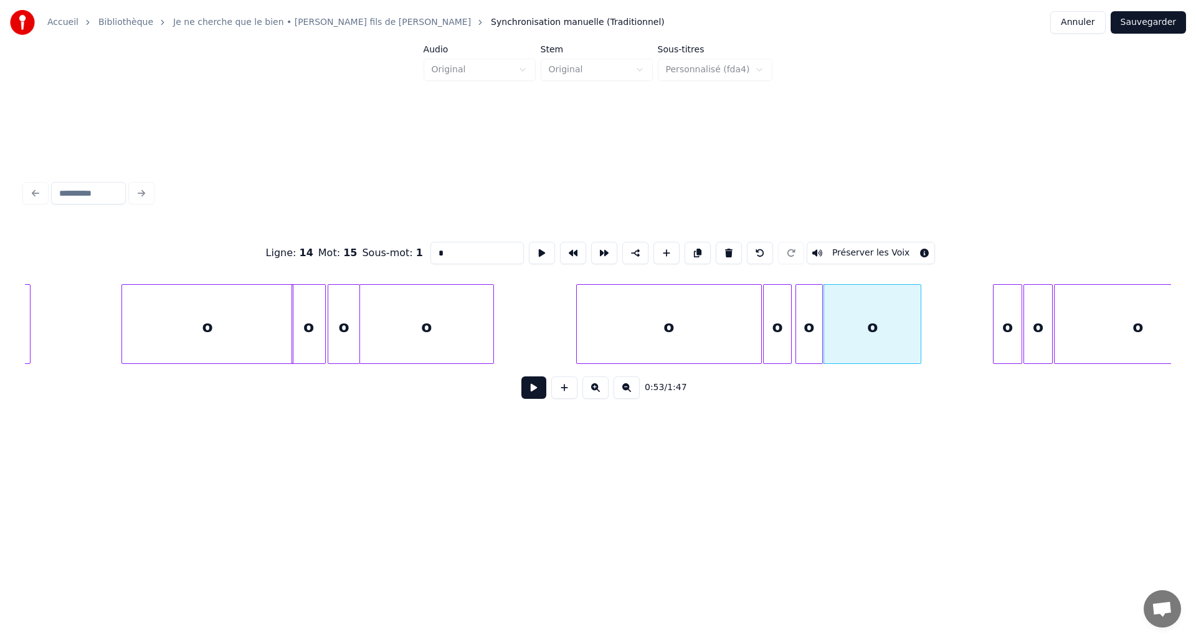
click at [917, 354] on div at bounding box center [919, 324] width 4 height 78
click at [584, 331] on div "o" at bounding box center [669, 327] width 184 height 85
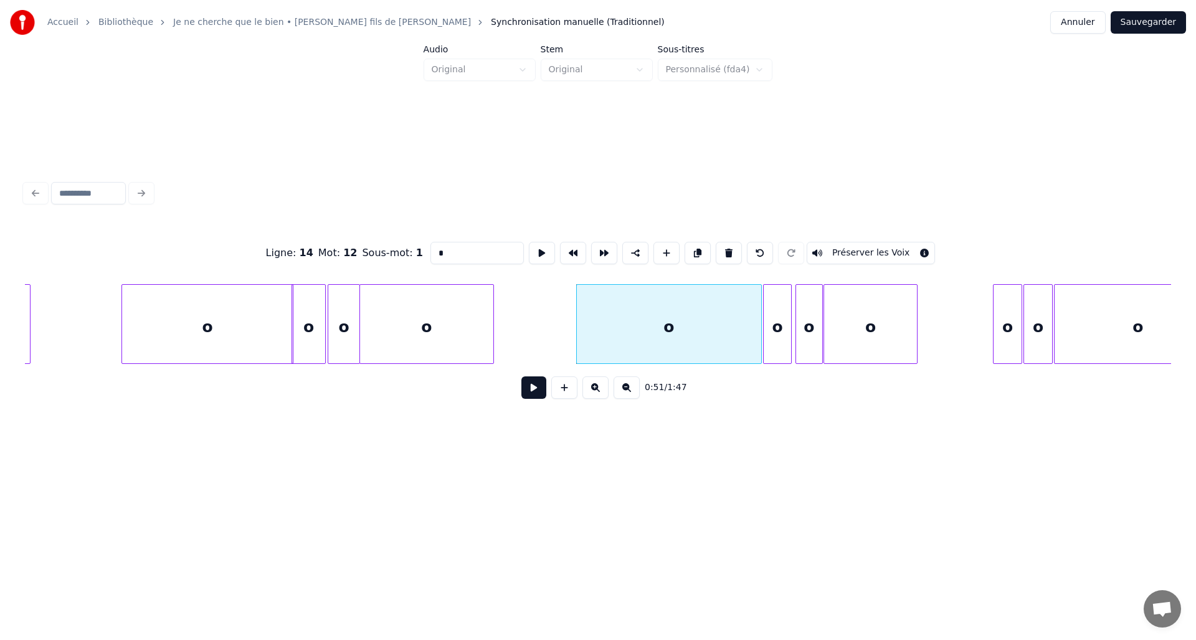
click at [537, 388] on button at bounding box center [533, 387] width 25 height 22
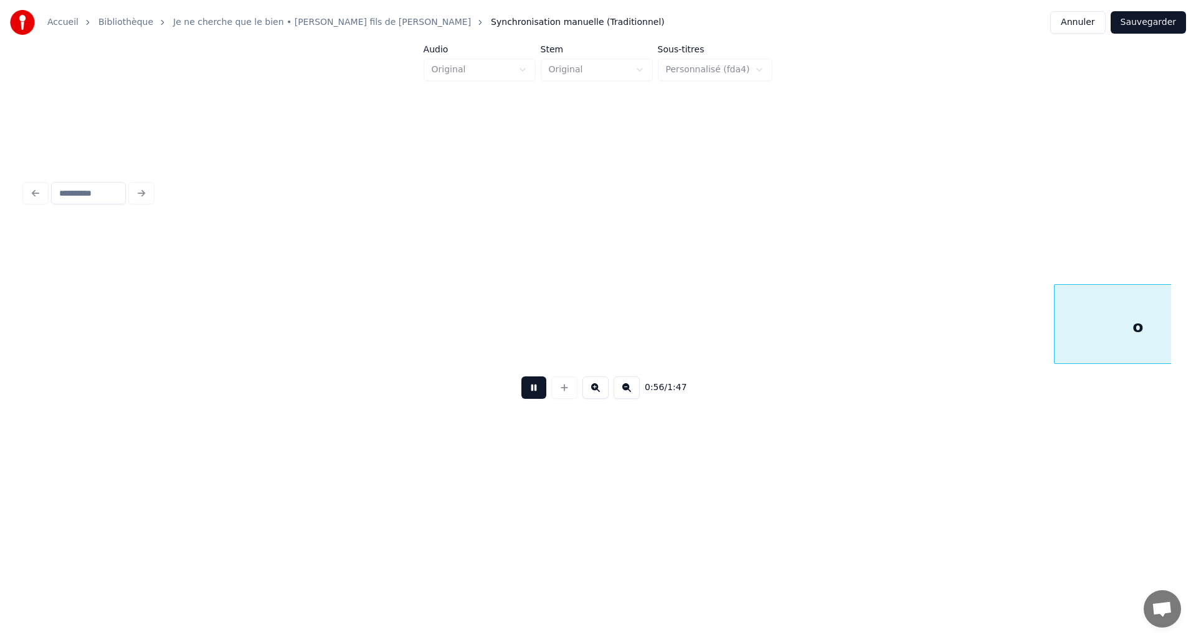
scroll to position [0, 7036]
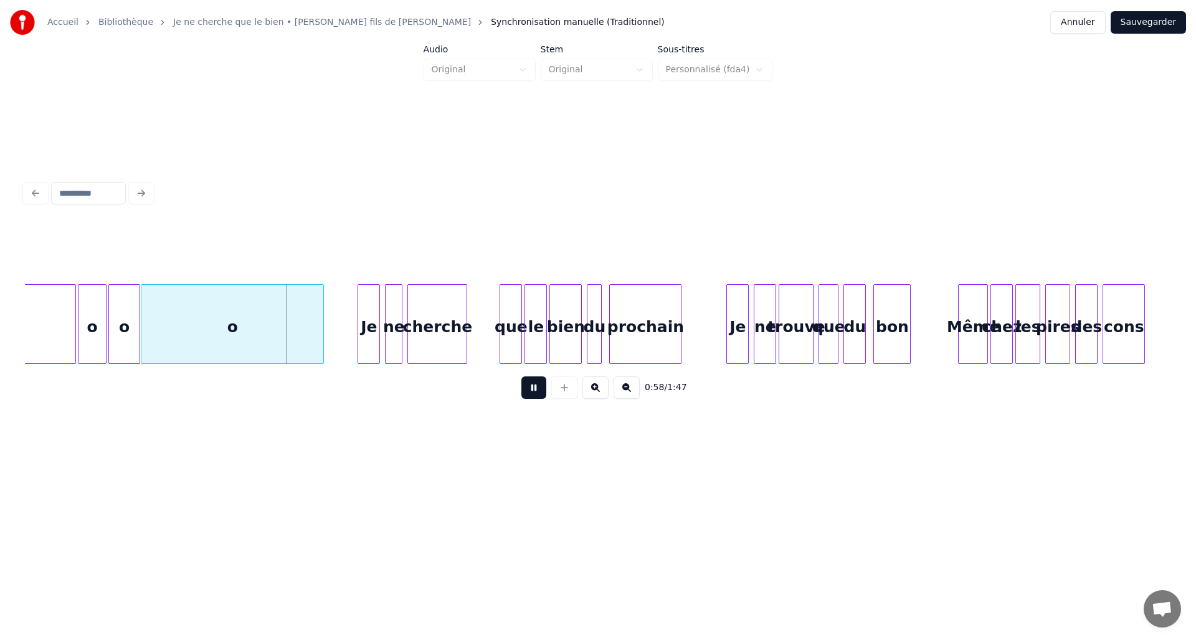
click at [537, 387] on button at bounding box center [533, 387] width 25 height 22
click at [321, 333] on div "o" at bounding box center [230, 324] width 183 height 80
click at [271, 335] on div at bounding box center [272, 324] width 4 height 78
click at [118, 334] on div "o" at bounding box center [124, 327] width 31 height 85
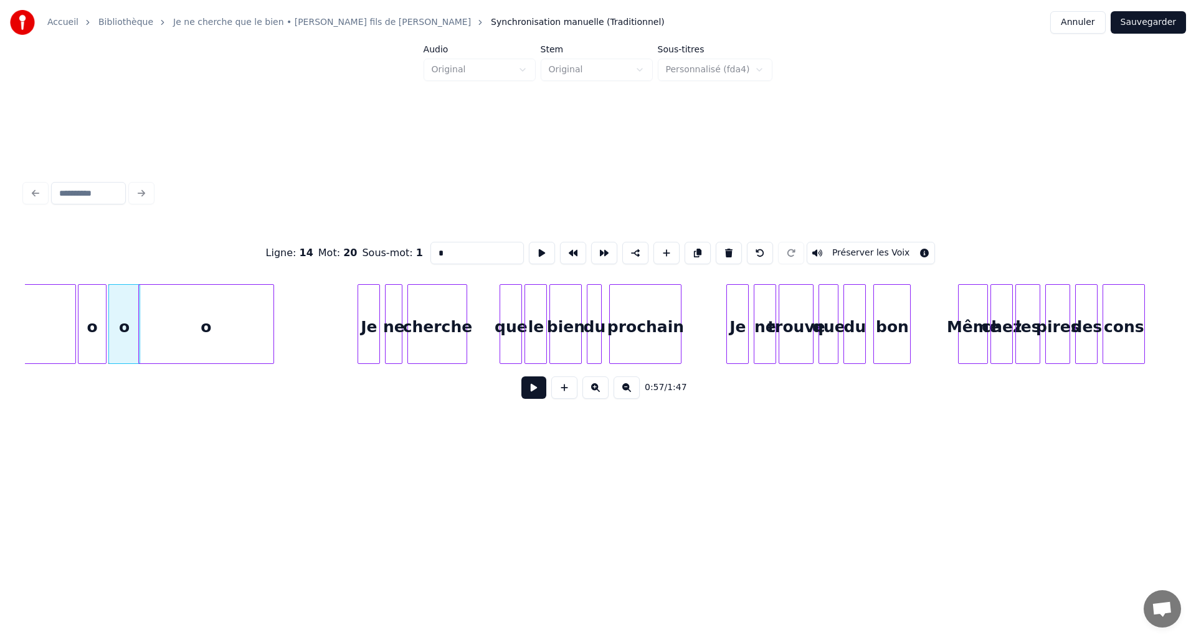
click at [534, 399] on button at bounding box center [533, 387] width 25 height 22
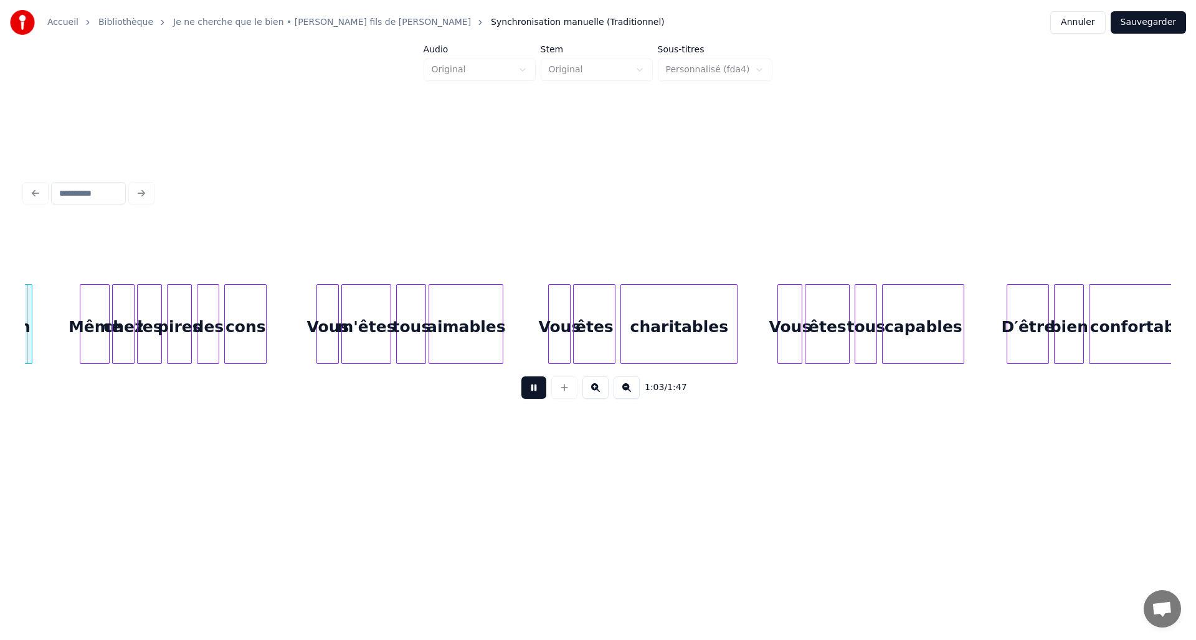
scroll to position [0, 7914]
click at [529, 394] on button at bounding box center [533, 387] width 25 height 22
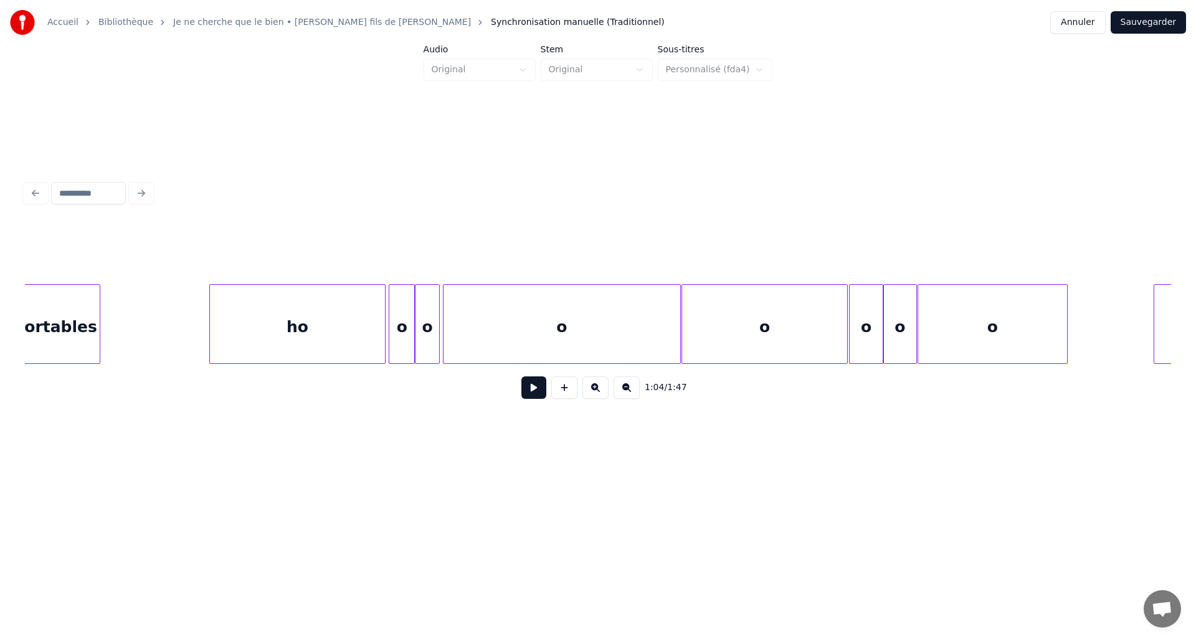
scroll to position [0, 10684]
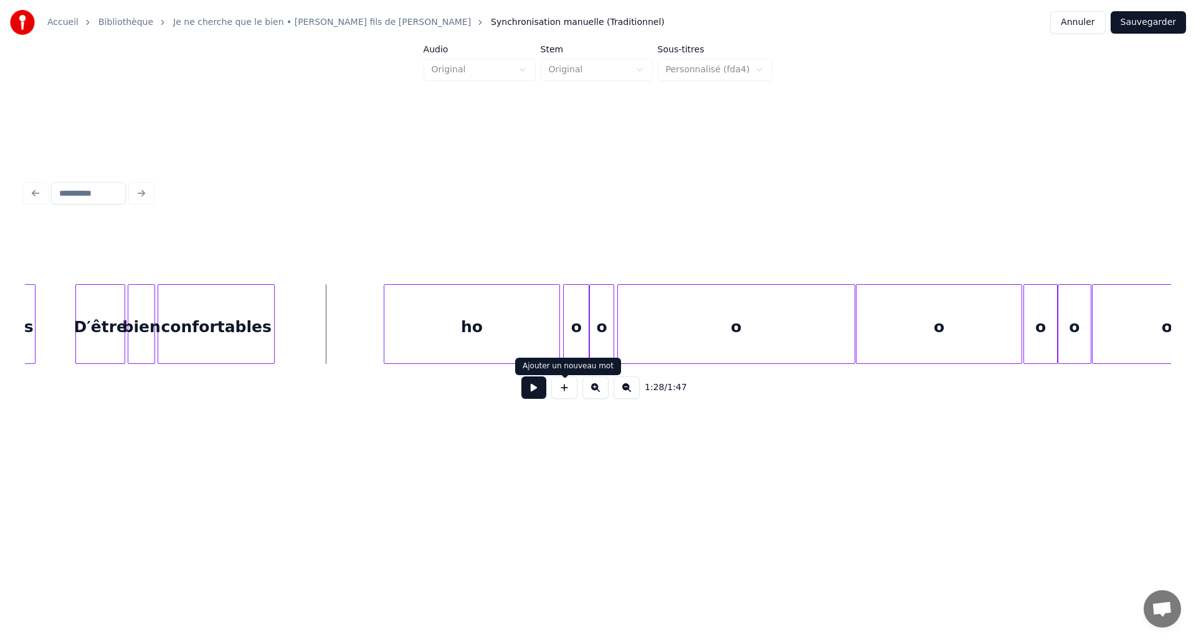
click at [528, 391] on button at bounding box center [533, 387] width 25 height 22
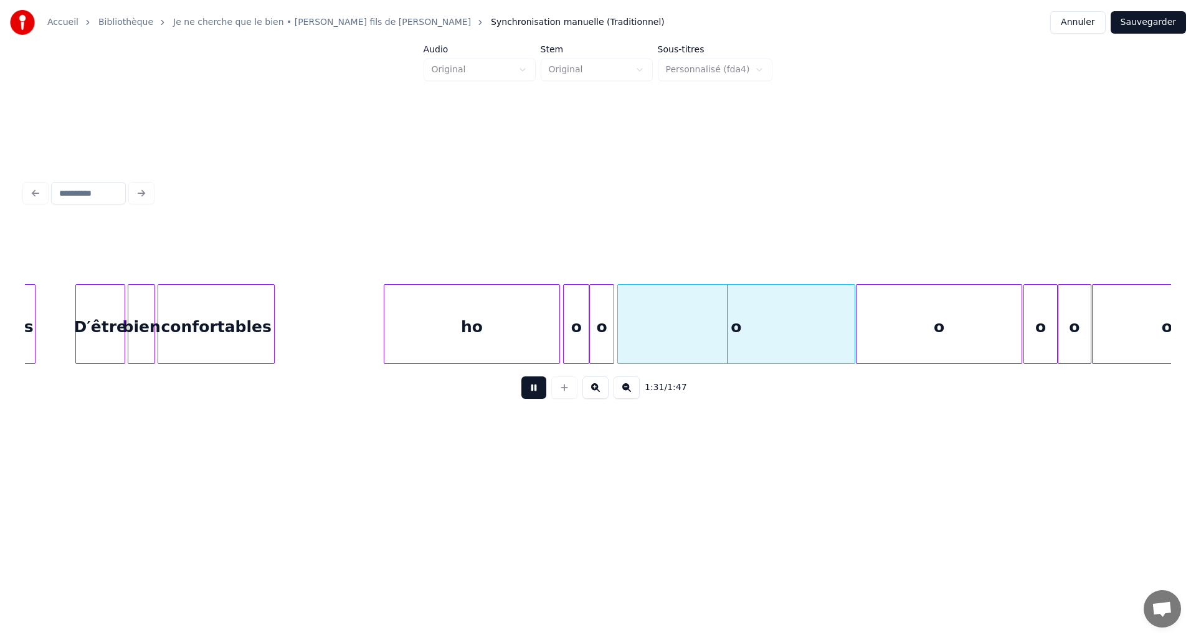
click at [528, 392] on button at bounding box center [533, 387] width 25 height 22
click at [760, 351] on div at bounding box center [762, 324] width 4 height 78
click at [425, 328] on div "ho" at bounding box center [471, 327] width 175 height 85
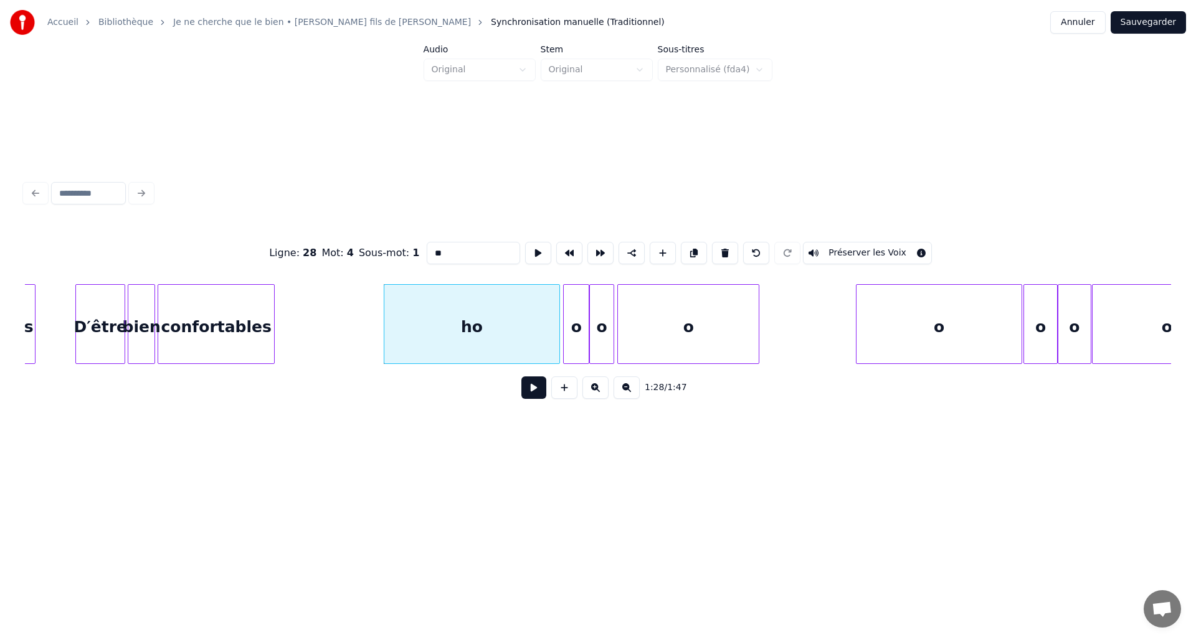
click at [533, 395] on button at bounding box center [533, 387] width 25 height 22
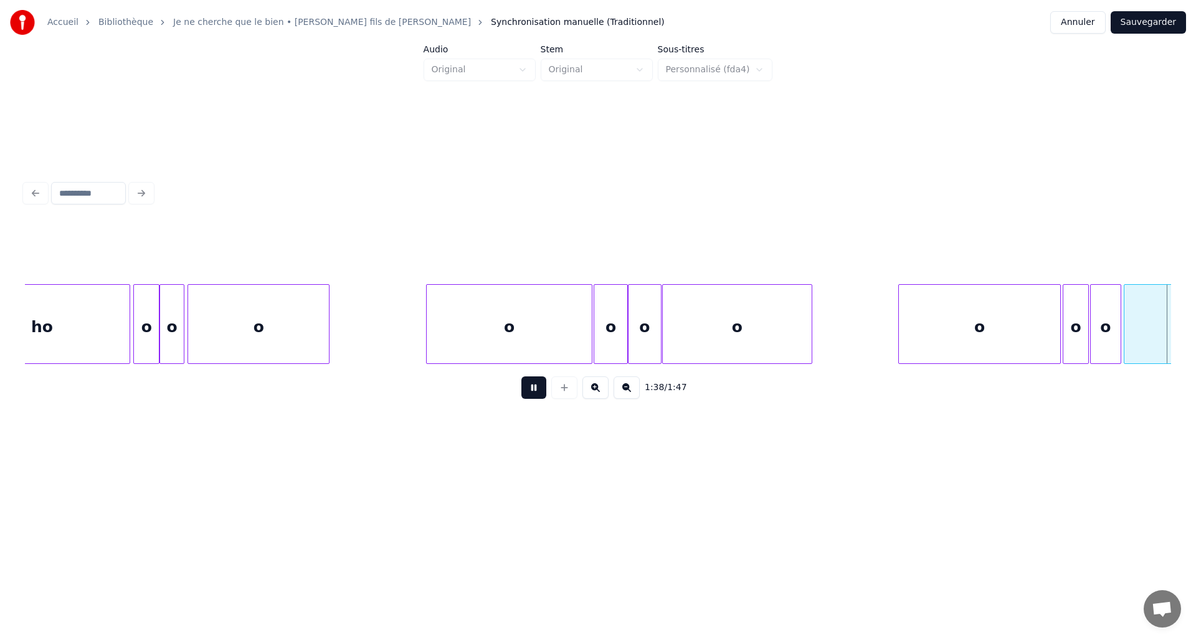
scroll to position [0, 12214]
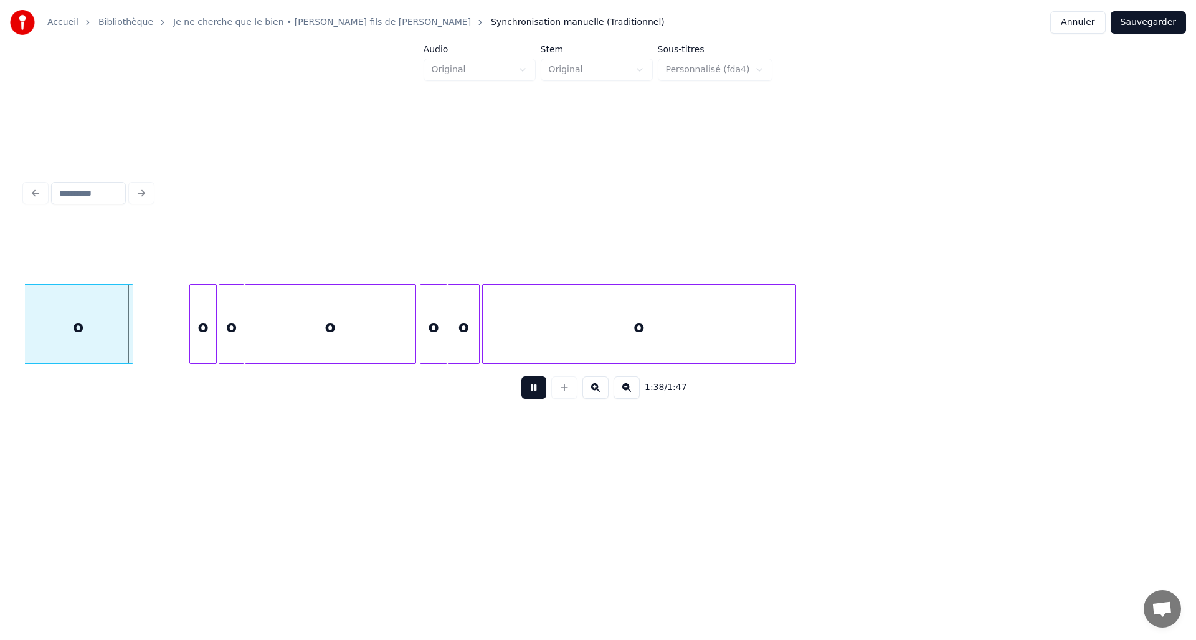
click at [539, 393] on button at bounding box center [533, 387] width 25 height 22
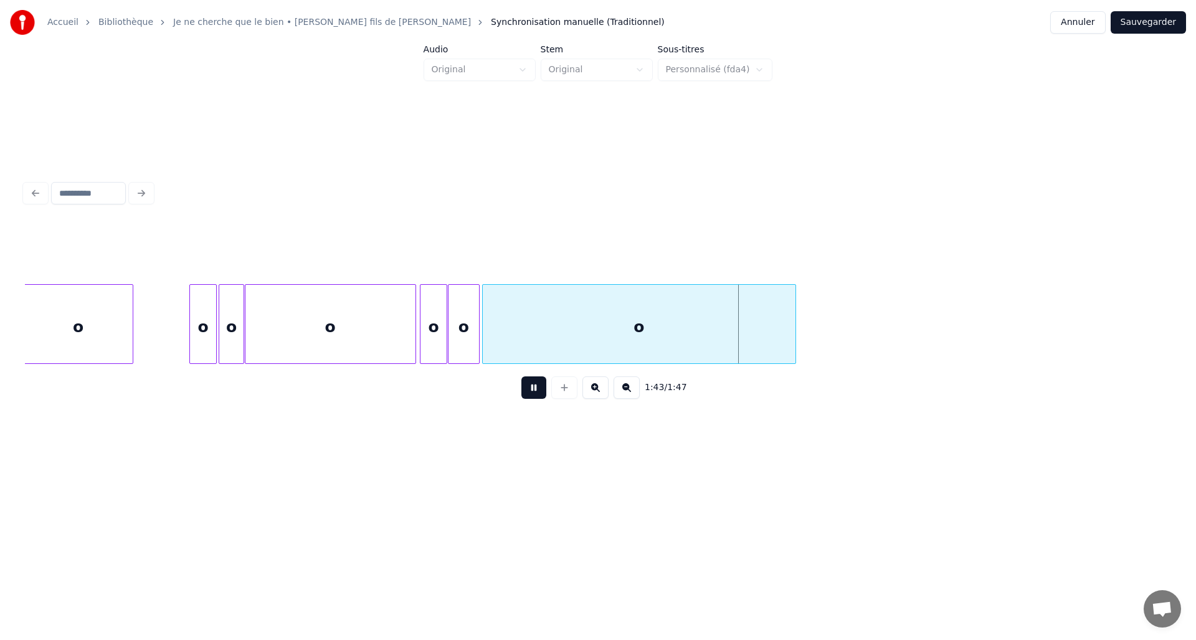
click at [539, 392] on button at bounding box center [533, 387] width 25 height 22
click at [795, 338] on div "o" at bounding box center [639, 324] width 314 height 80
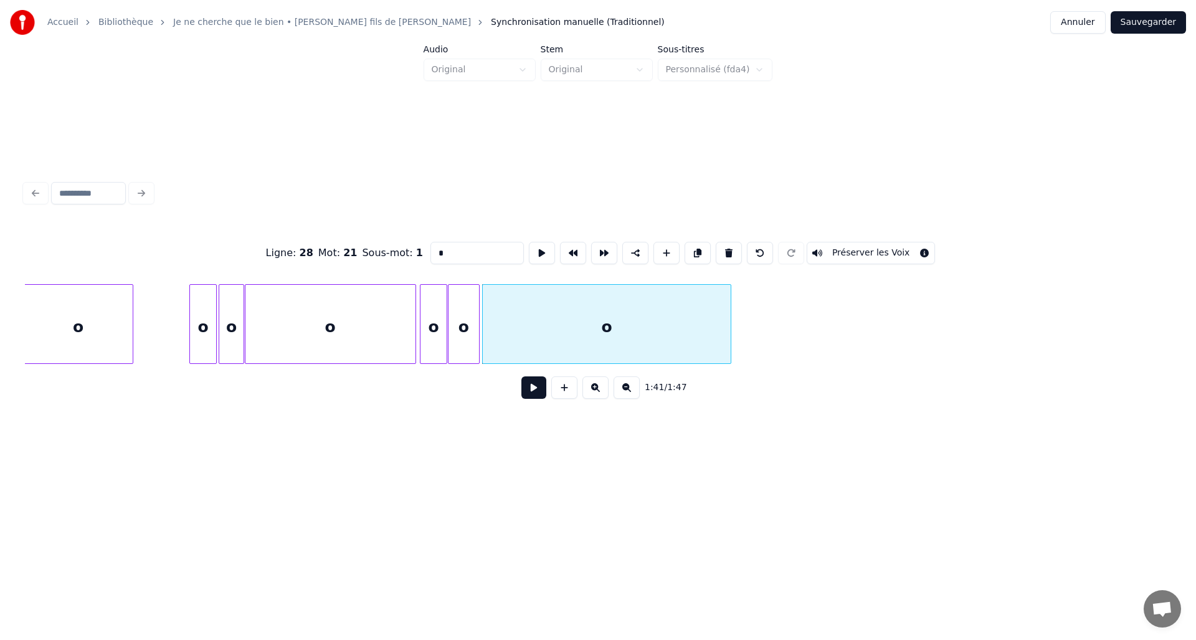
click at [728, 339] on div at bounding box center [729, 324] width 4 height 78
click at [526, 397] on button at bounding box center [533, 387] width 25 height 22
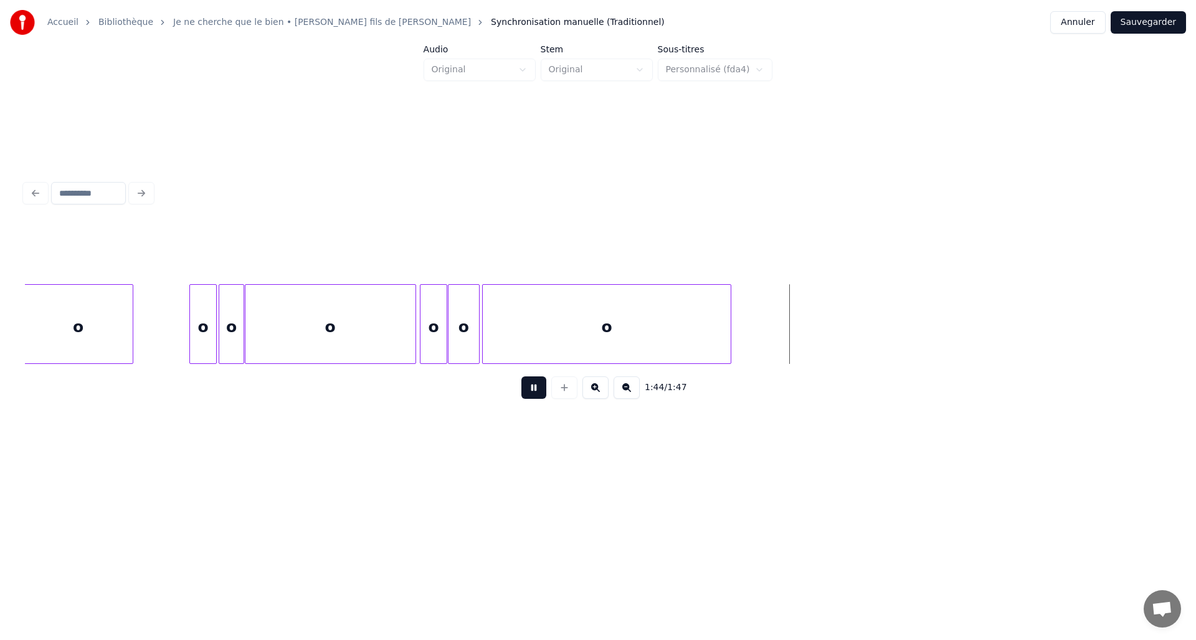
click at [532, 393] on button at bounding box center [533, 387] width 25 height 22
click at [1152, 17] on button "Sauvegarder" at bounding box center [1147, 22] width 75 height 22
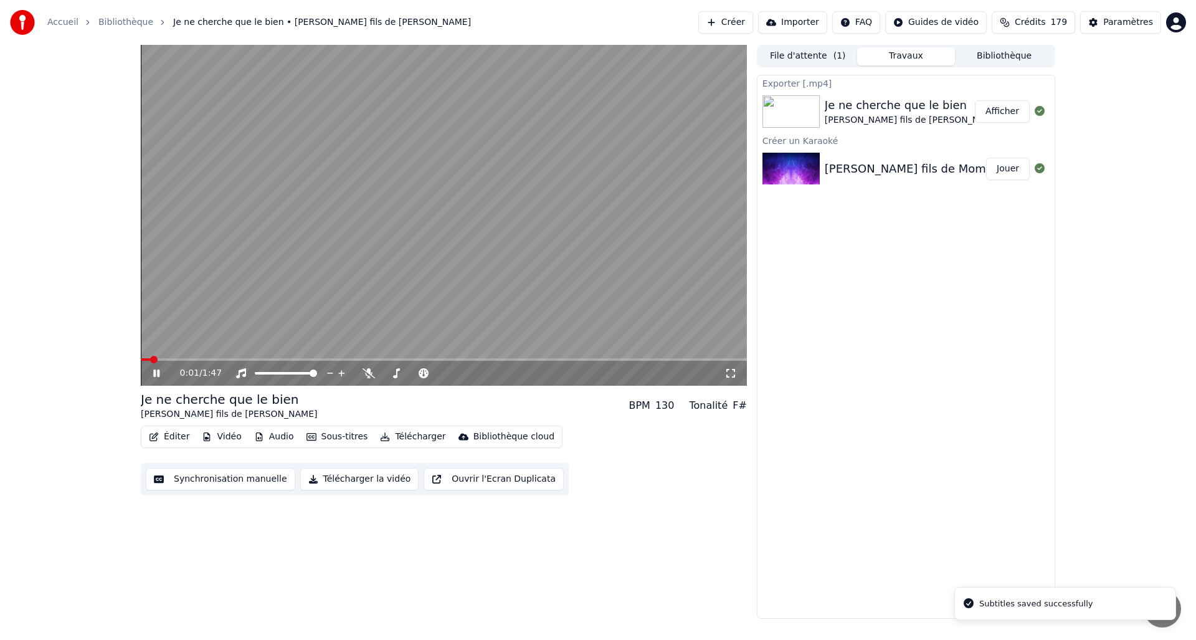
click at [369, 359] on span at bounding box center [444, 359] width 606 height 2
click at [149, 370] on div "0:59 / 1:47" at bounding box center [444, 373] width 596 height 12
click at [179, 360] on span at bounding box center [310, 359] width 339 height 2
click at [188, 359] on span at bounding box center [189, 359] width 7 height 7
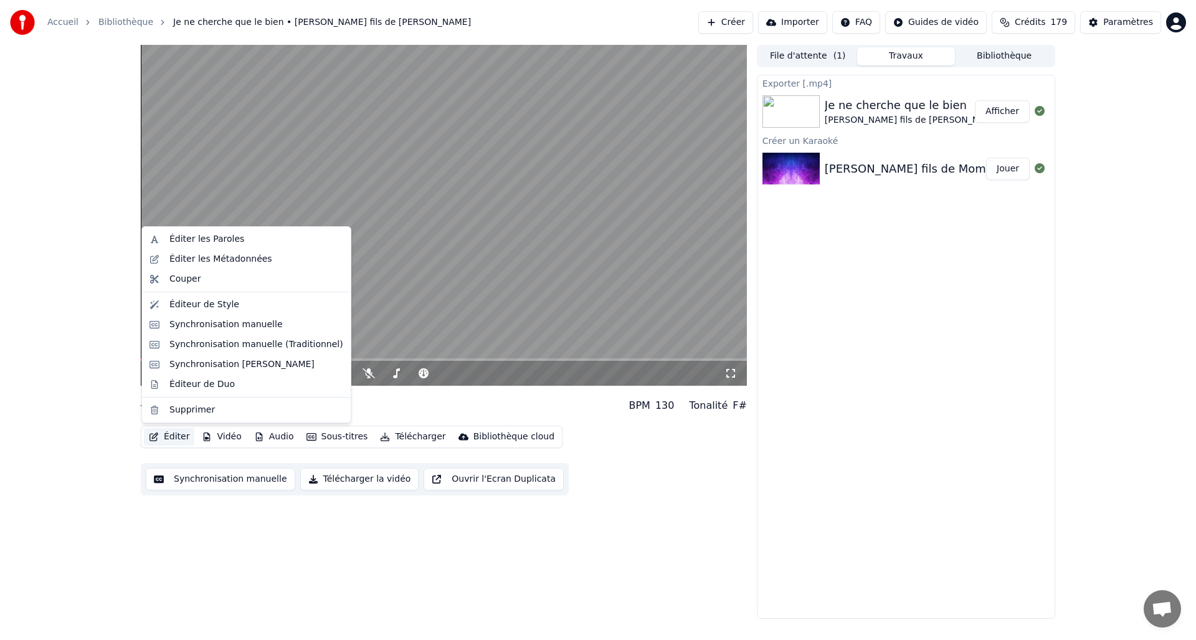
click at [171, 430] on button "Éditer" at bounding box center [169, 436] width 50 height 17
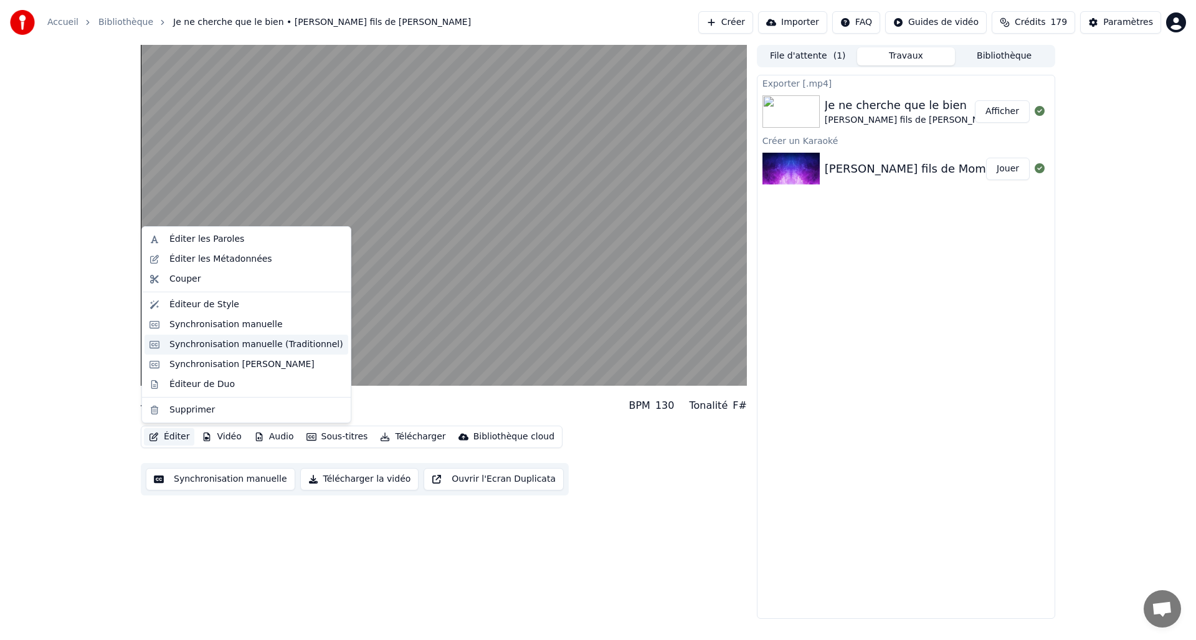
click at [242, 336] on div "Synchronisation manuelle (Traditionnel)" at bounding box center [246, 344] width 204 height 20
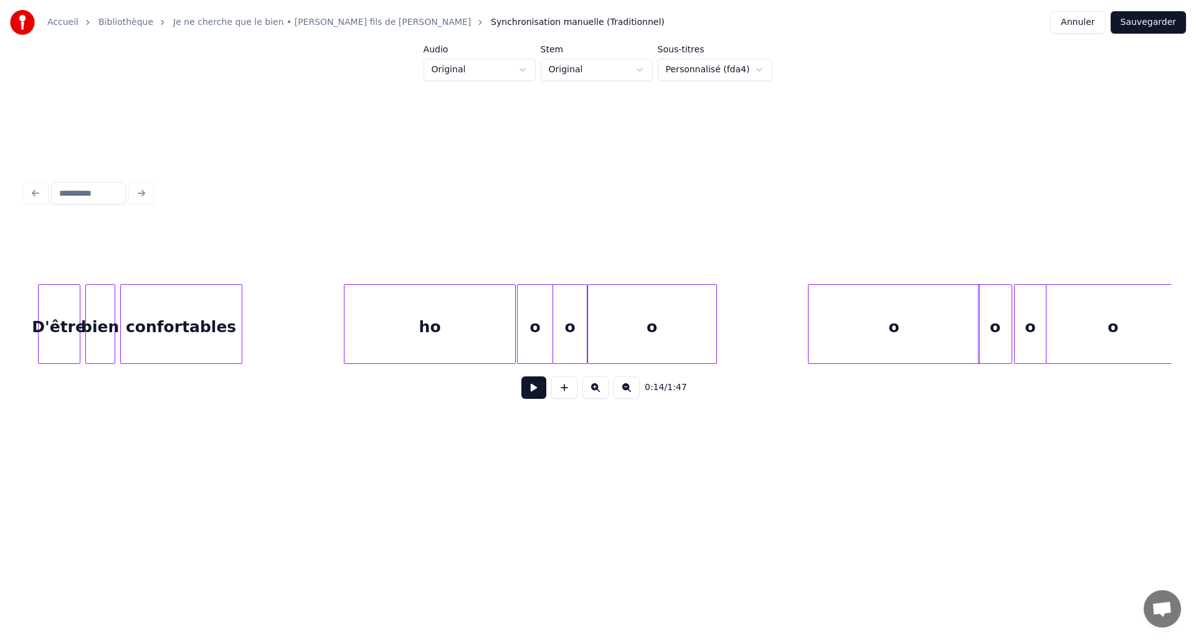
scroll to position [0, 5197]
click at [544, 321] on div "o" at bounding box center [541, 327] width 34 height 85
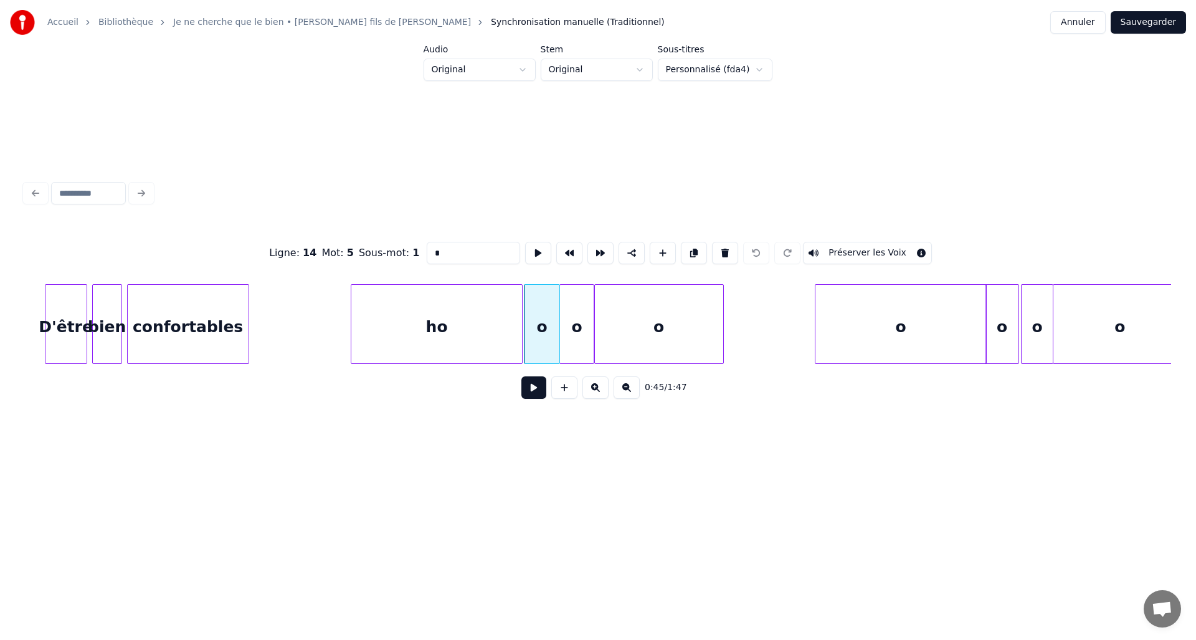
click at [432, 252] on input "*" at bounding box center [473, 253] width 93 height 22
click at [574, 334] on div "o" at bounding box center [577, 327] width 34 height 85
click at [427, 245] on input "*" at bounding box center [473, 253] width 93 height 22
click at [694, 342] on div "o" at bounding box center [659, 327] width 128 height 85
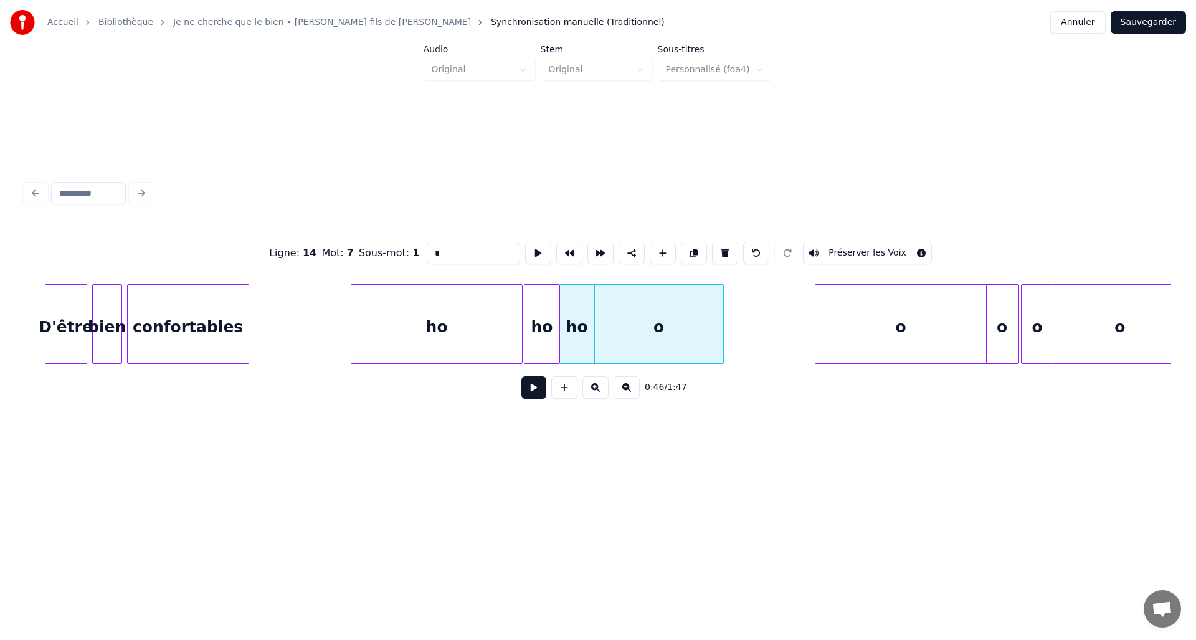
click at [427, 246] on input "*" at bounding box center [473, 253] width 93 height 22
click at [903, 334] on div "o" at bounding box center [900, 327] width 171 height 85
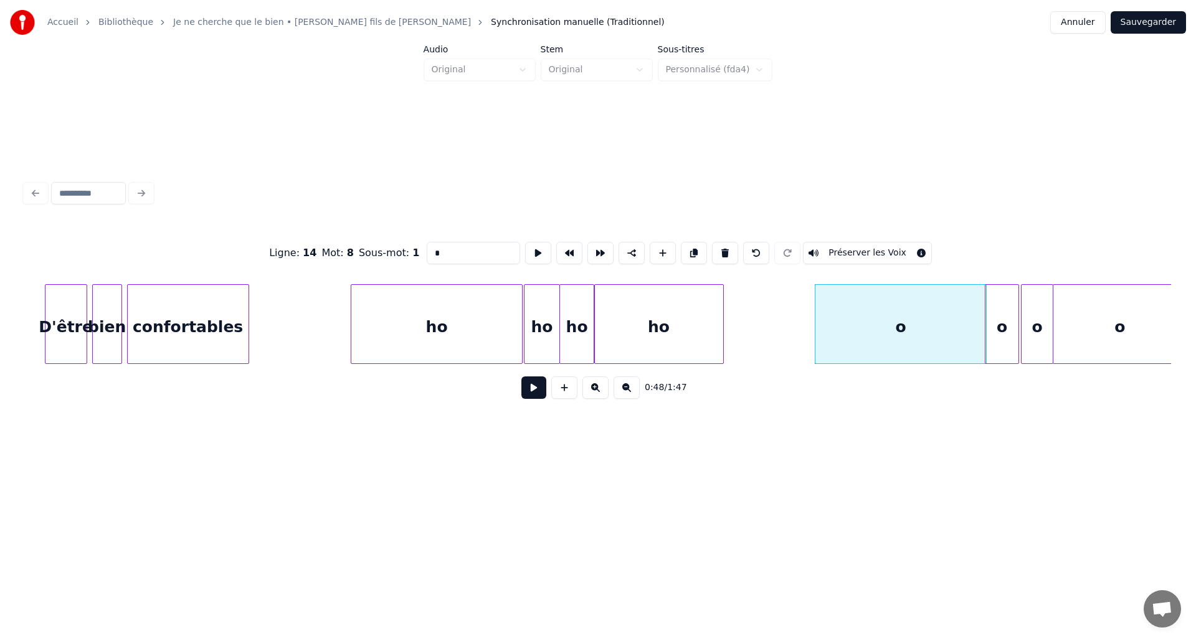
click at [428, 243] on input "*" at bounding box center [473, 253] width 93 height 22
click at [1015, 344] on div at bounding box center [1017, 324] width 4 height 78
click at [427, 253] on input "*" at bounding box center [473, 253] width 93 height 22
click at [1043, 341] on div "o" at bounding box center [1036, 327] width 31 height 85
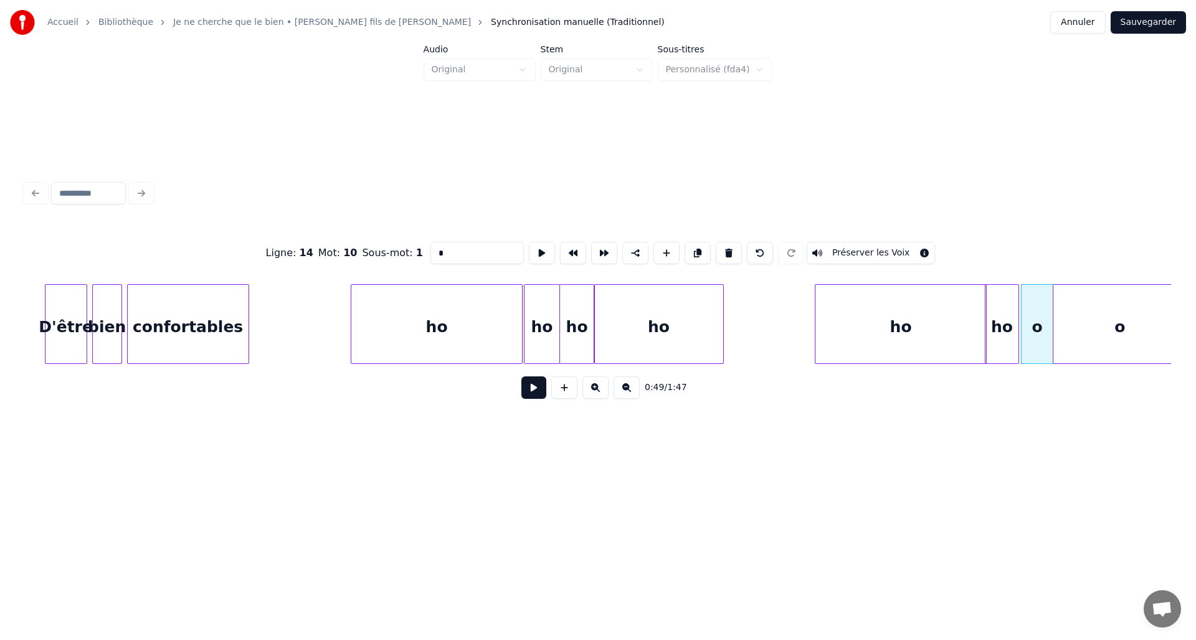
click at [430, 250] on input "*" at bounding box center [476, 253] width 93 height 22
click at [1127, 349] on div "o" at bounding box center [1119, 327] width 133 height 85
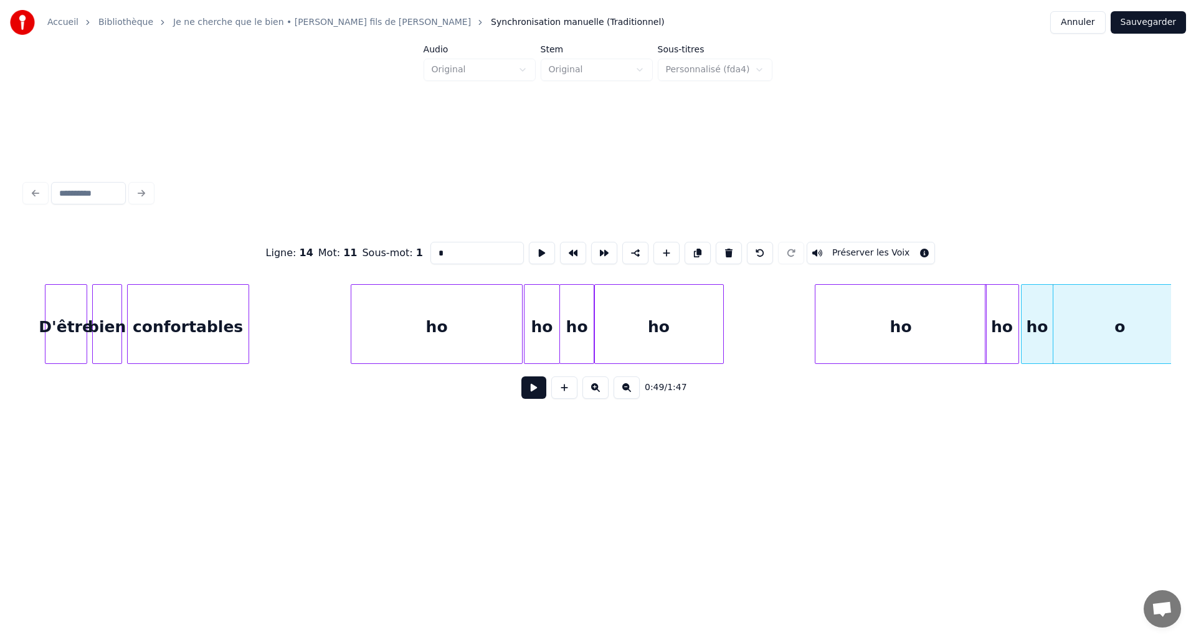
click at [430, 250] on input "*" at bounding box center [476, 253] width 93 height 22
drag, startPoint x: 549, startPoint y: 365, endPoint x: 562, endPoint y: 369, distance: 13.6
click at [562, 369] on div "Ajouter un nouveau mot" at bounding box center [568, 366] width 91 height 10
drag, startPoint x: 541, startPoint y: 369, endPoint x: 563, endPoint y: 371, distance: 21.9
click at [563, 371] on div "Ajouter un nouveau mot Ajouter un nouveau mot" at bounding box center [568, 365] width 106 height 17
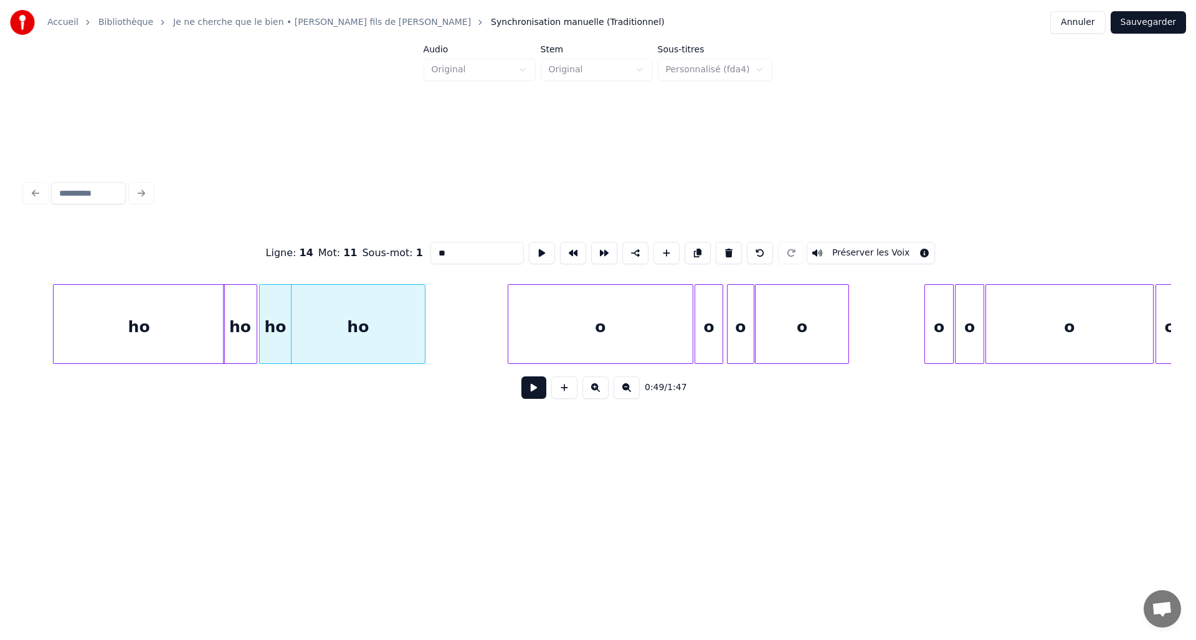
scroll to position [0, 5988]
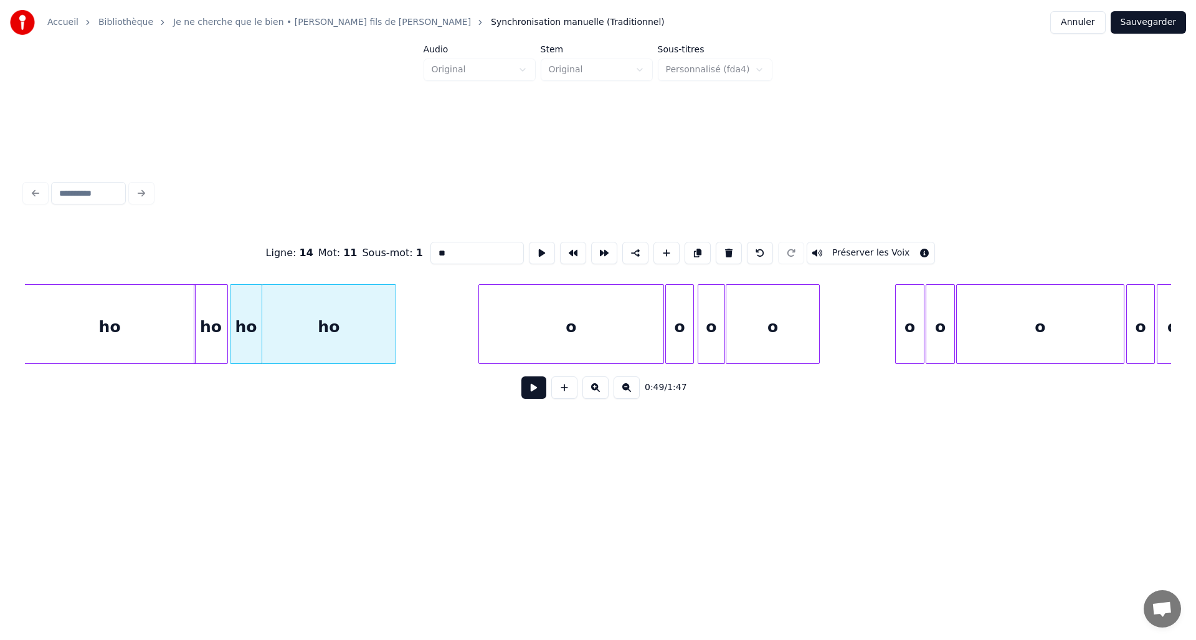
click at [588, 324] on div "o" at bounding box center [571, 327] width 184 height 85
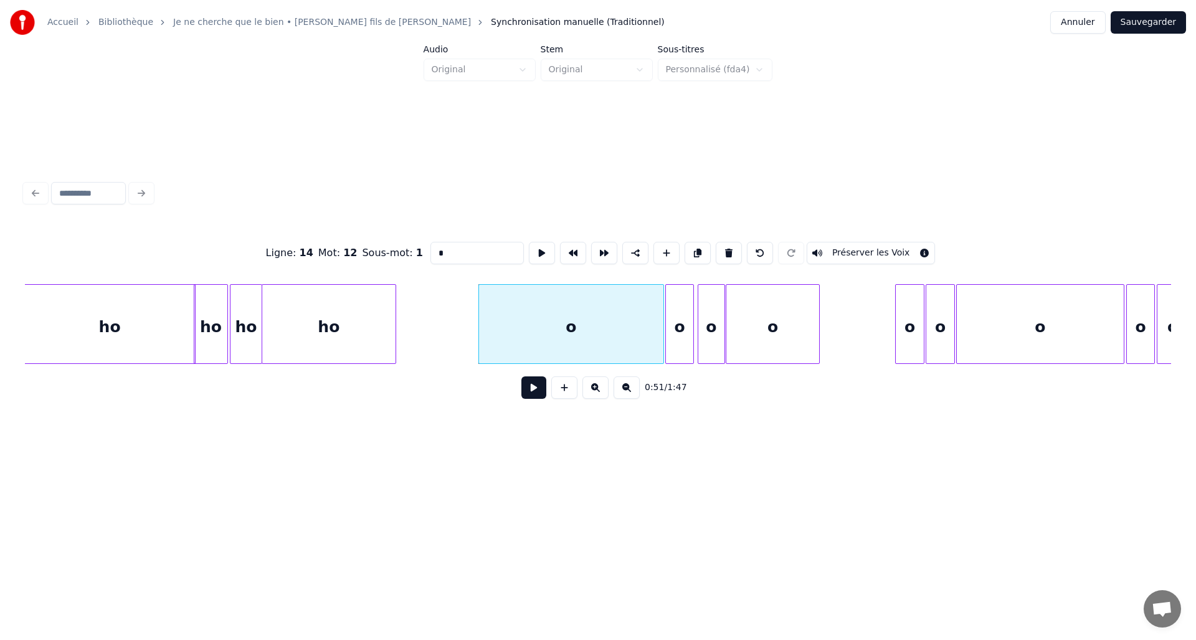
click at [430, 245] on input "*" at bounding box center [476, 253] width 93 height 22
click at [672, 324] on div "o" at bounding box center [679, 327] width 27 height 85
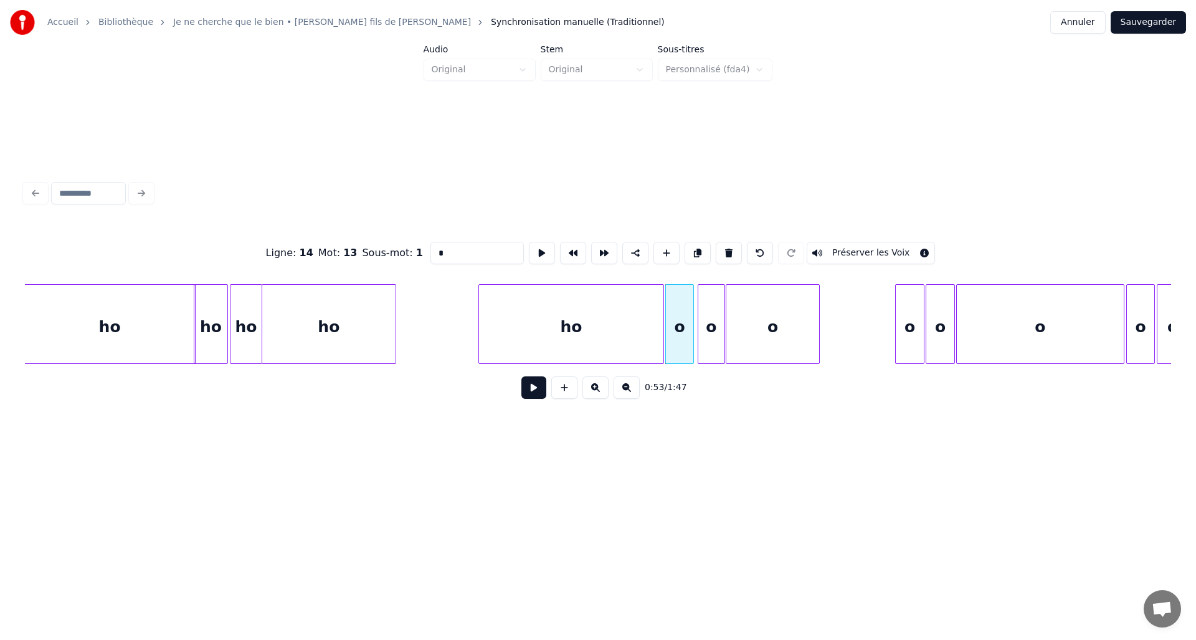
click at [431, 247] on input "*" at bounding box center [476, 253] width 93 height 22
click at [706, 331] on div "o" at bounding box center [711, 327] width 26 height 85
click at [430, 247] on input "*" at bounding box center [476, 253] width 93 height 22
click at [771, 333] on div "o" at bounding box center [772, 327] width 92 height 85
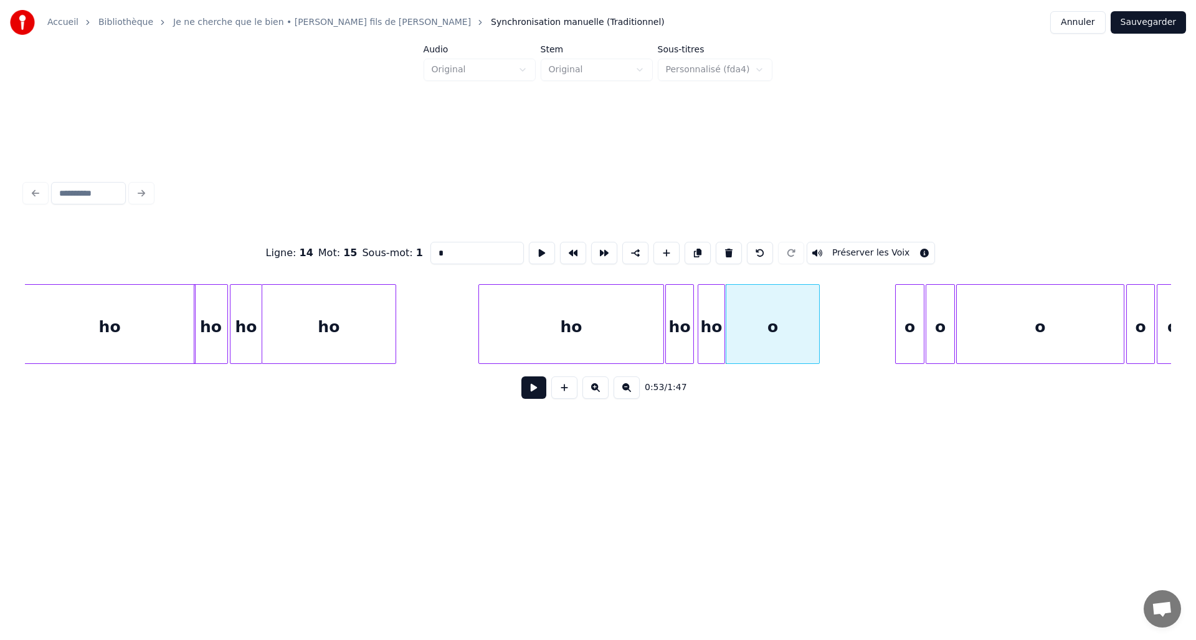
click at [433, 248] on input "*" at bounding box center [476, 253] width 93 height 22
click at [921, 334] on div at bounding box center [922, 324] width 4 height 78
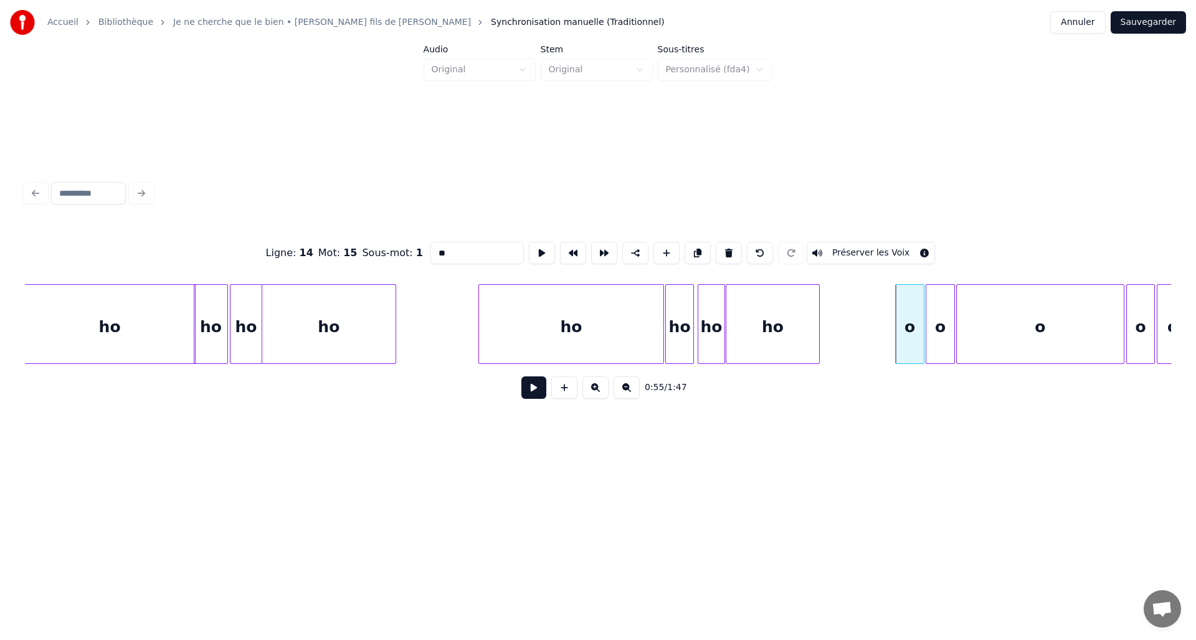
click at [909, 339] on div "o" at bounding box center [910, 327] width 28 height 85
click at [430, 250] on input "*" at bounding box center [476, 253] width 93 height 22
click at [935, 326] on div "o" at bounding box center [940, 327] width 28 height 85
click at [431, 255] on input "*" at bounding box center [476, 253] width 93 height 22
click at [430, 256] on input "*" at bounding box center [476, 253] width 93 height 22
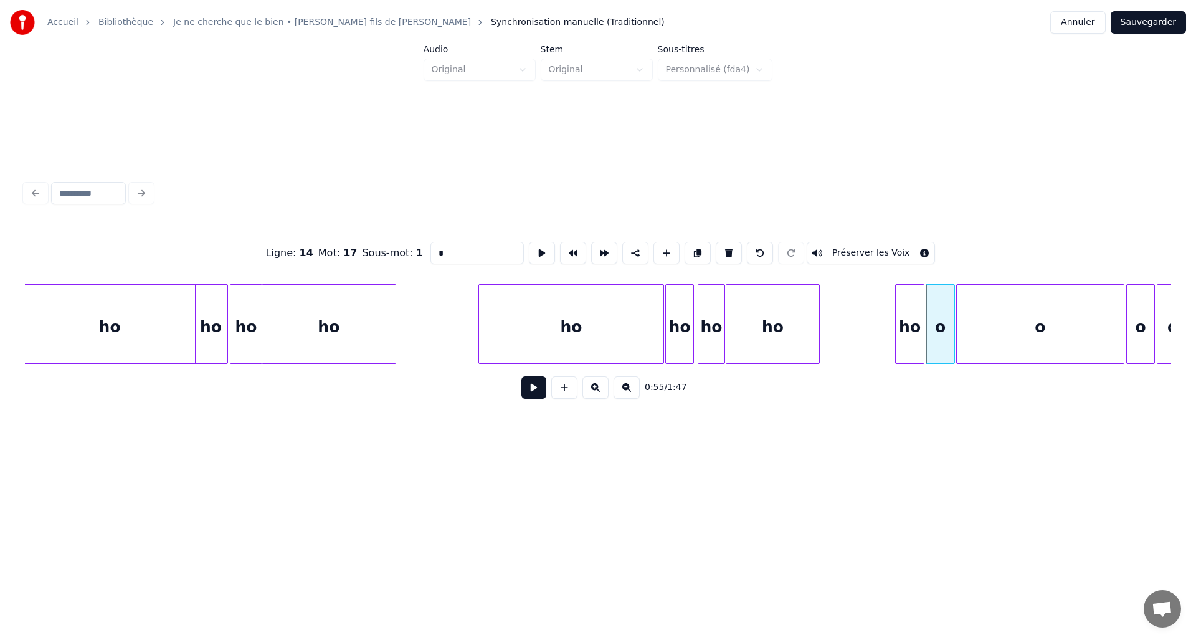
click at [430, 249] on input "*" at bounding box center [476, 253] width 93 height 22
click at [1019, 339] on div "o" at bounding box center [1041, 327] width 168 height 85
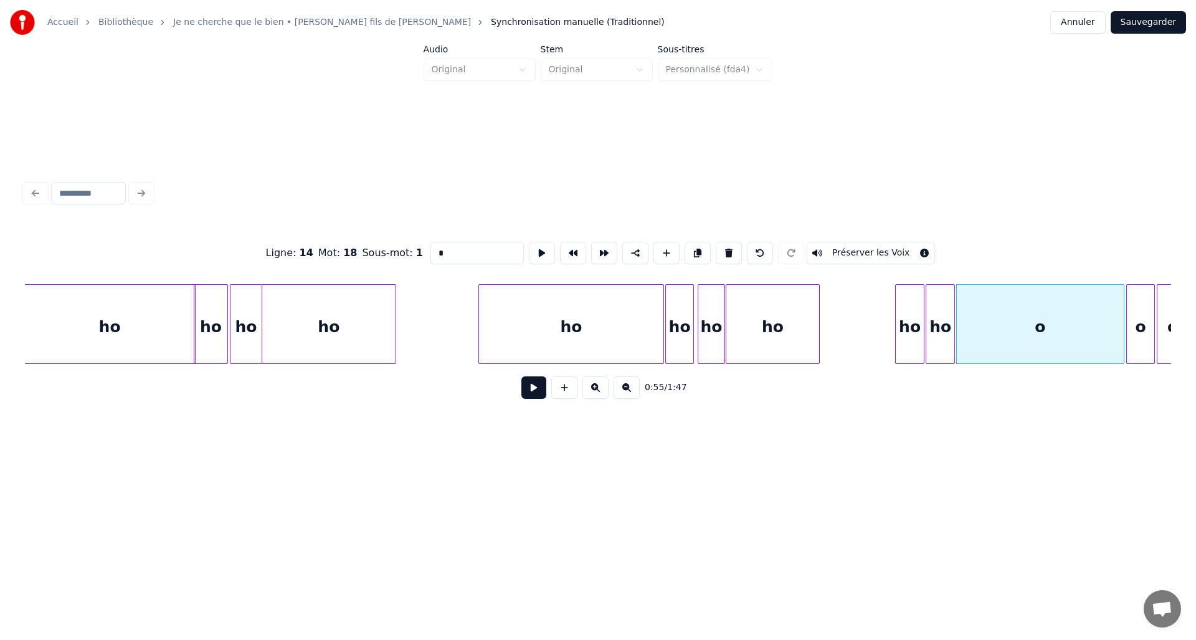
click at [432, 246] on input "*" at bounding box center [476, 253] width 93 height 22
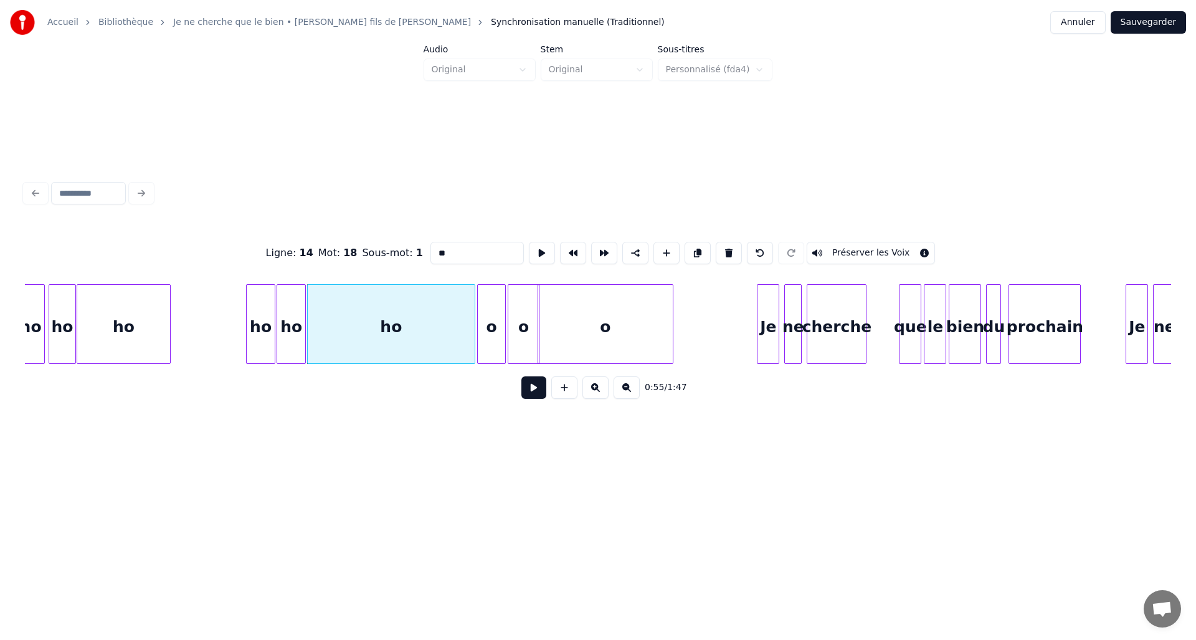
scroll to position [0, 6665]
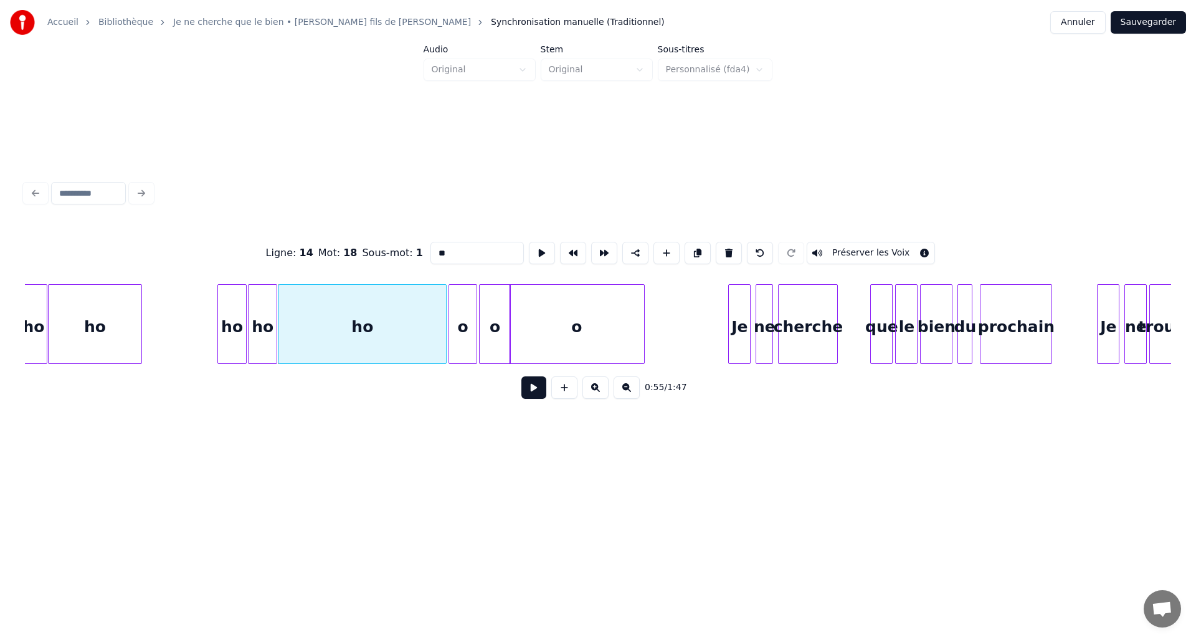
click at [471, 329] on div "o" at bounding box center [463, 327] width 28 height 85
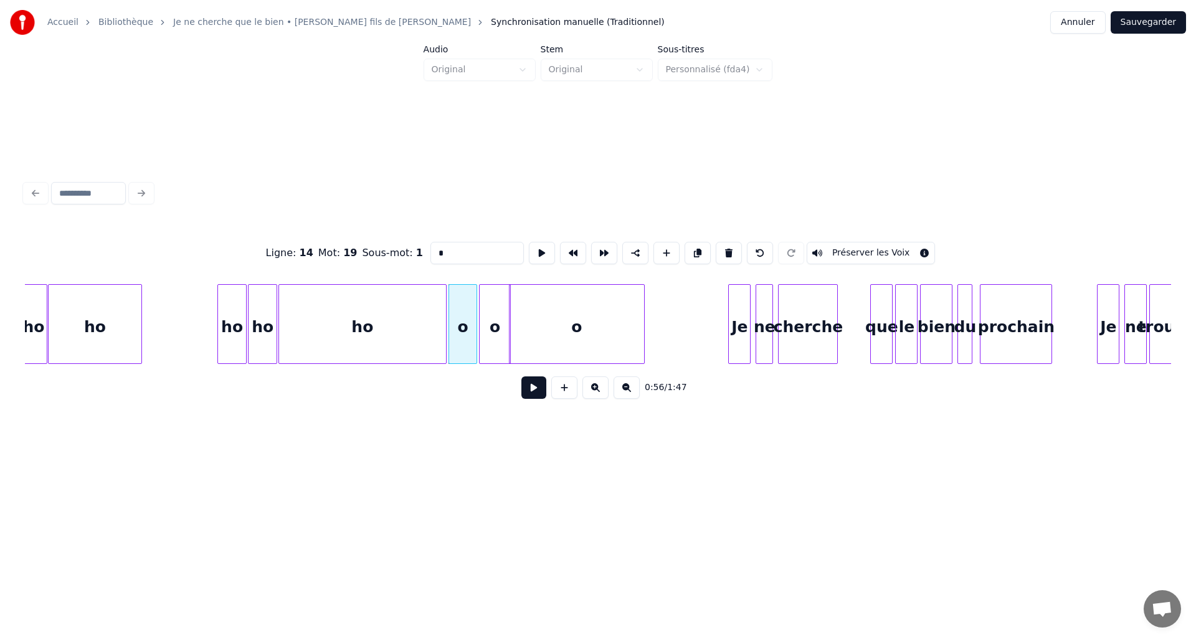
click at [430, 252] on input "*" at bounding box center [476, 253] width 93 height 22
click at [488, 324] on div "o" at bounding box center [495, 327] width 31 height 85
click at [423, 248] on div "Ligne : 14 Mot : 20 Sous-mot : 1 * Préserver les Voix" at bounding box center [598, 253] width 1146 height 62
click at [430, 248] on input "*" at bounding box center [476, 253] width 93 height 22
click at [528, 310] on div "o" at bounding box center [576, 327] width 135 height 85
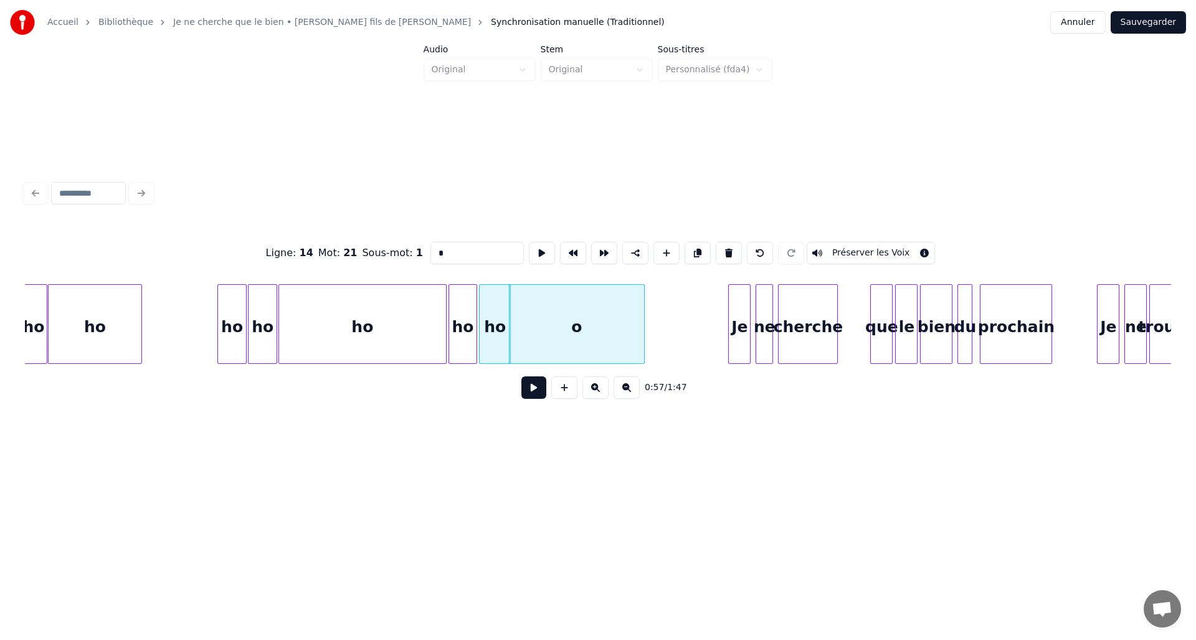
click at [430, 246] on input "*" at bounding box center [476, 253] width 93 height 22
type input "**"
click at [1165, 19] on button "Sauvegarder" at bounding box center [1147, 22] width 75 height 22
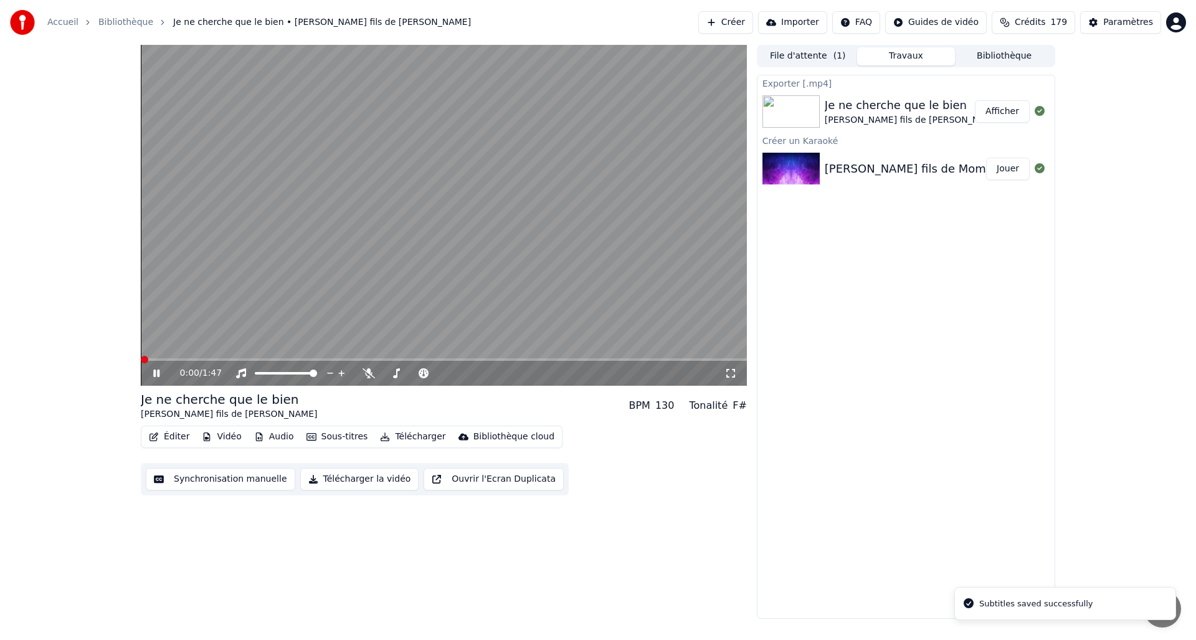
click at [182, 433] on button "Éditer" at bounding box center [169, 436] width 50 height 17
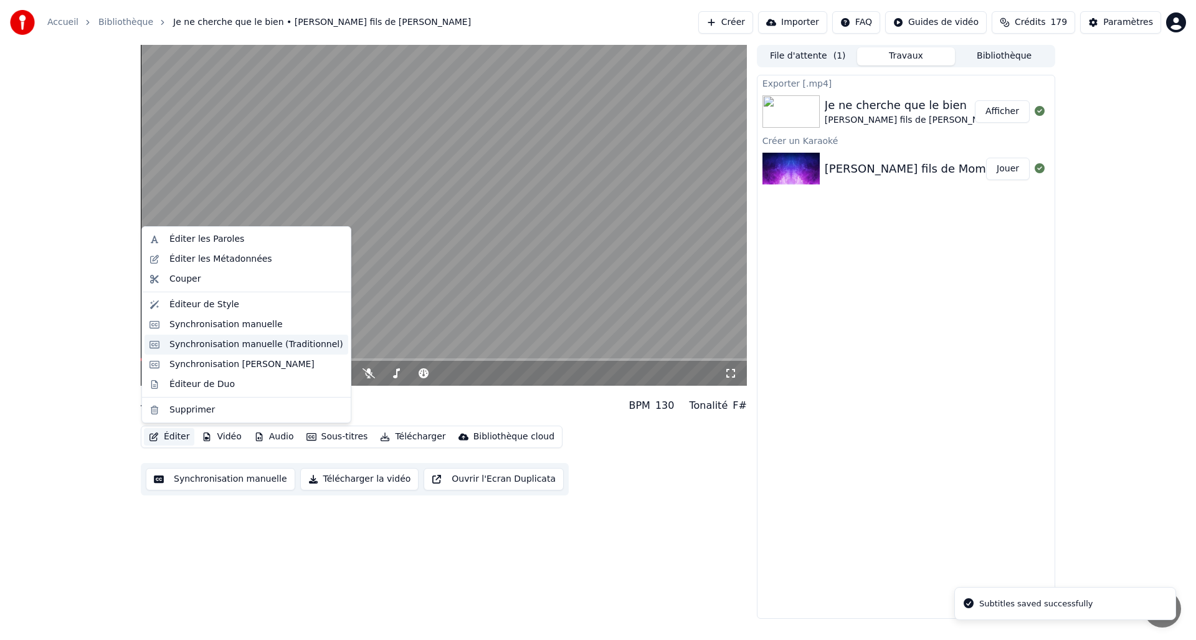
click at [234, 336] on div "Synchronisation manuelle (Traditionnel)" at bounding box center [246, 344] width 204 height 20
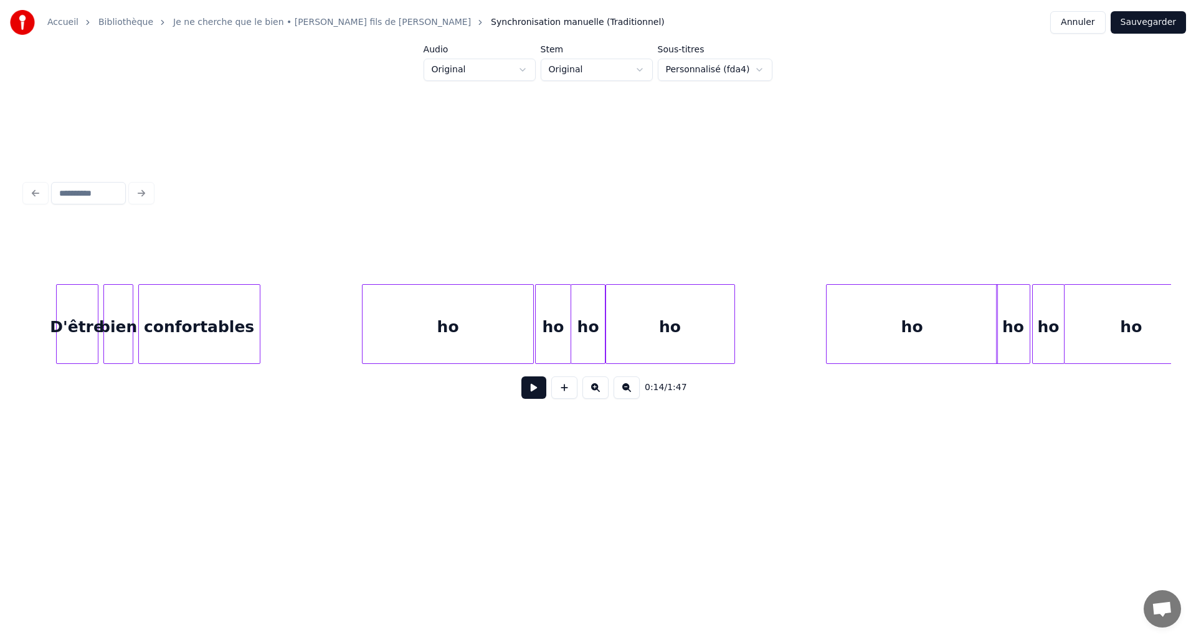
scroll to position [0, 5178]
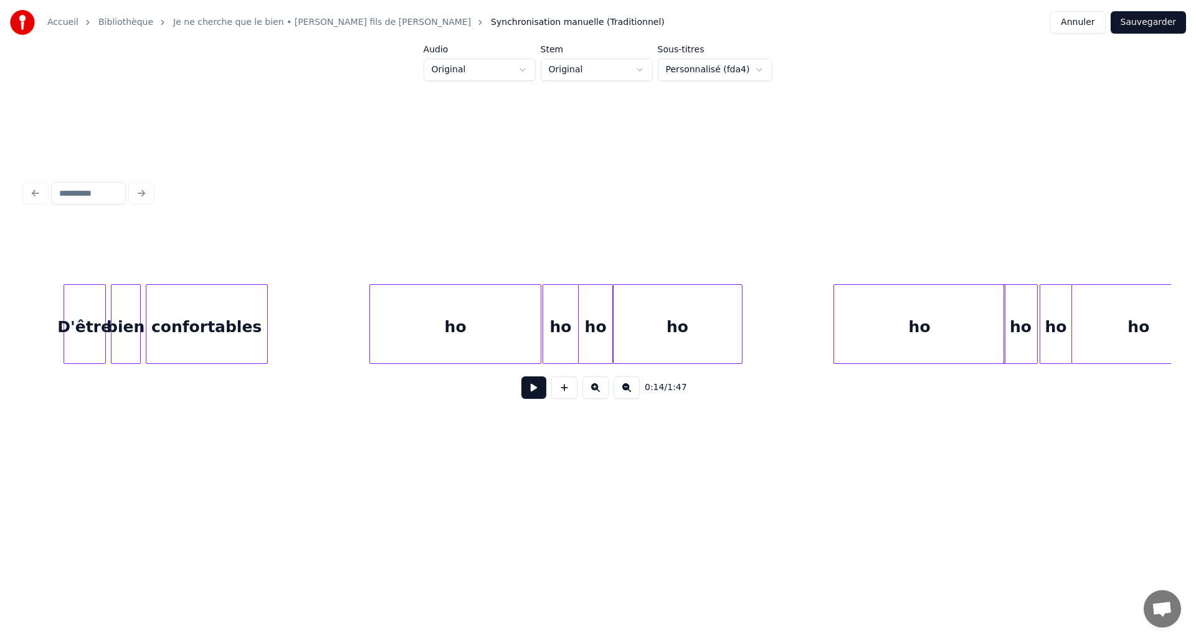
click at [402, 338] on div "ho" at bounding box center [455, 327] width 171 height 85
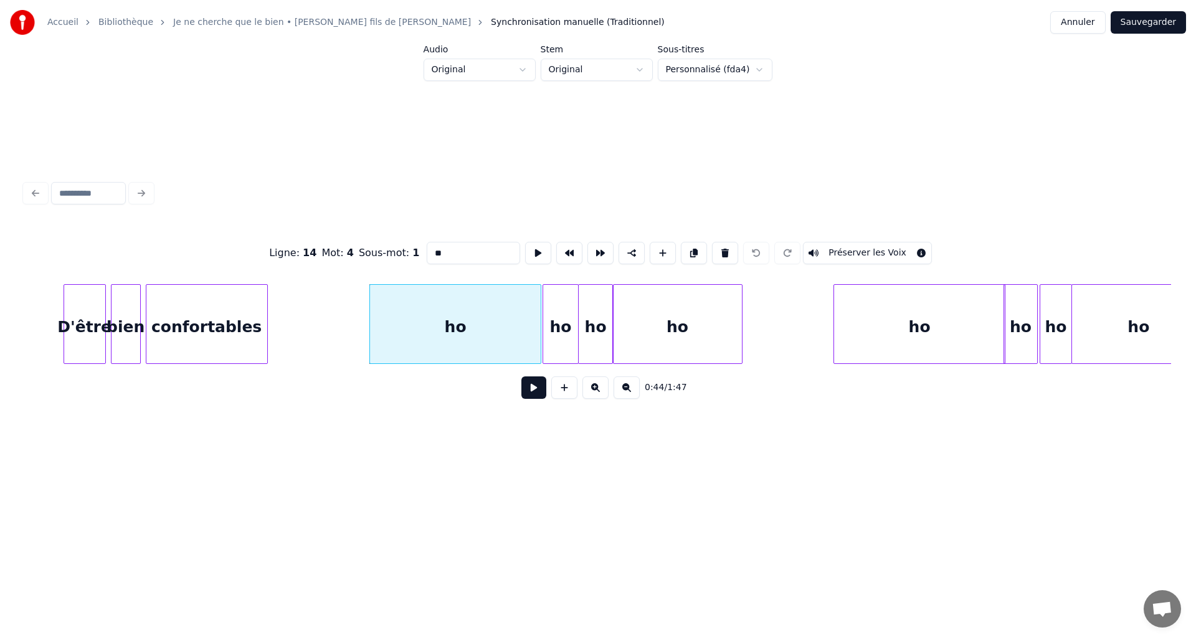
click at [536, 399] on button at bounding box center [533, 387] width 25 height 22
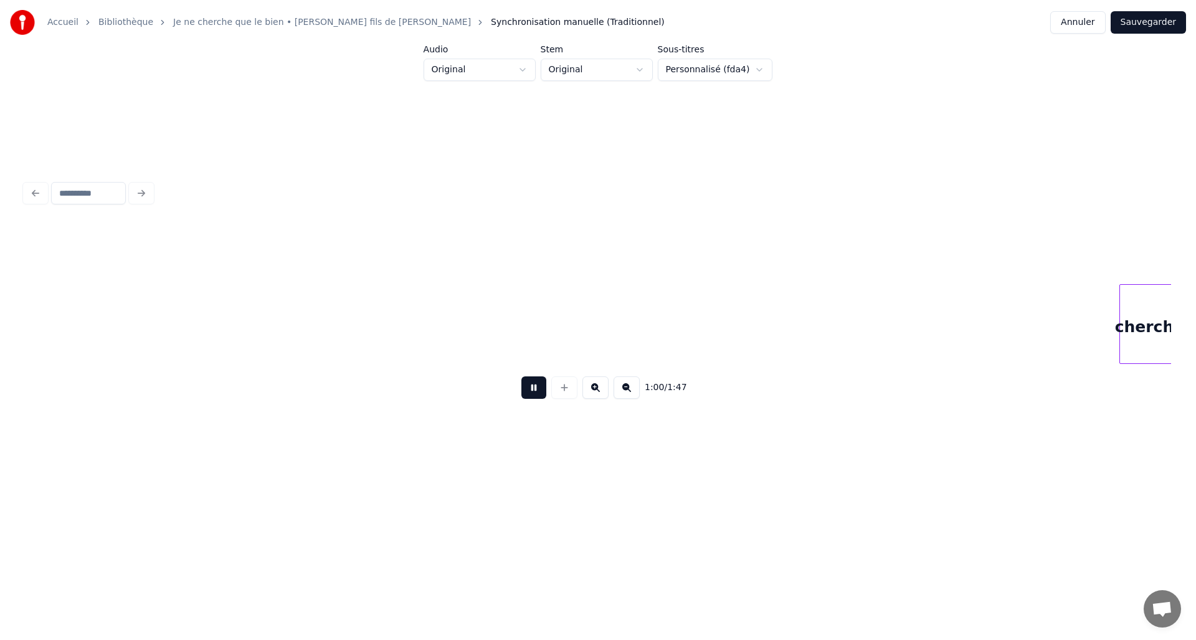
scroll to position [0, 7470]
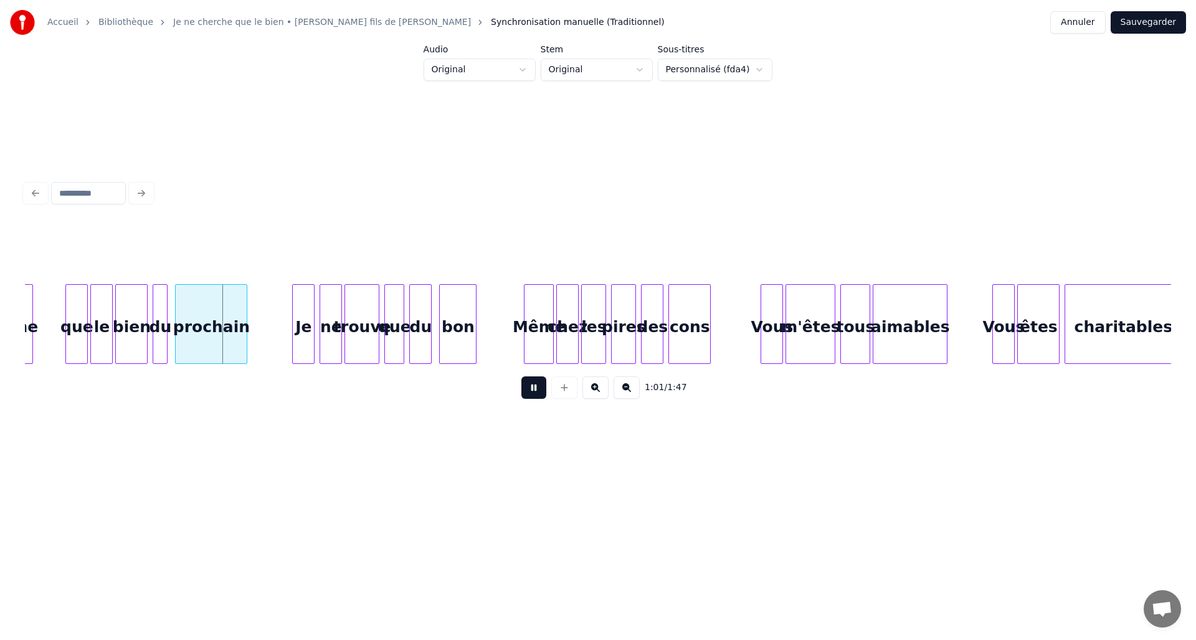
click at [536, 399] on button at bounding box center [533, 387] width 25 height 22
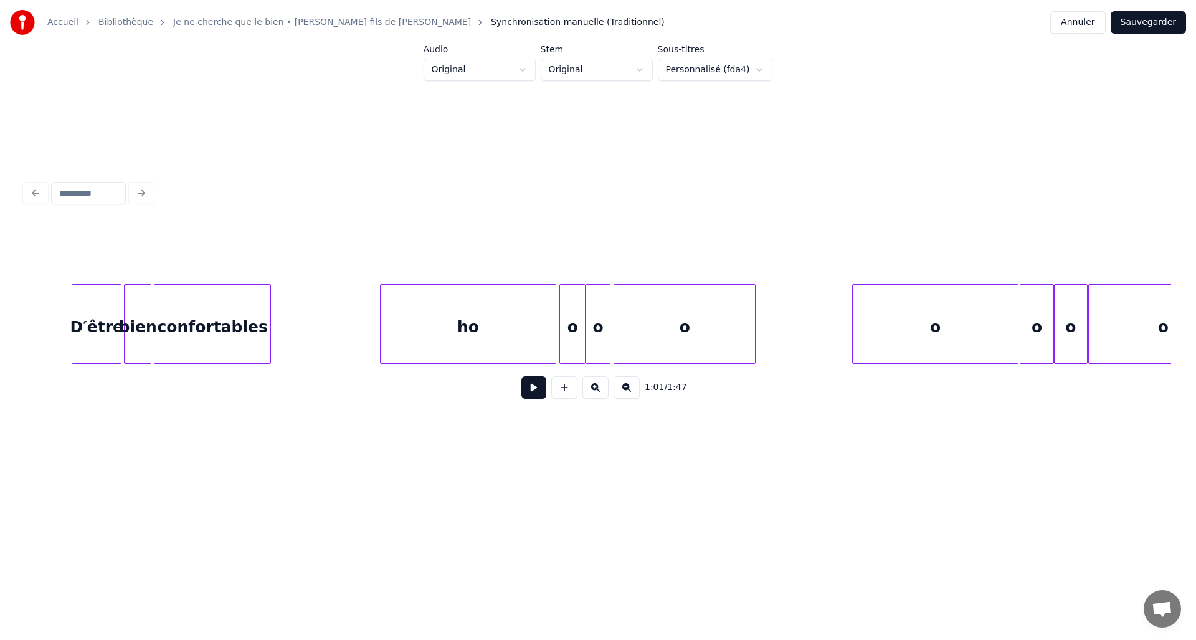
scroll to position [0, 10731]
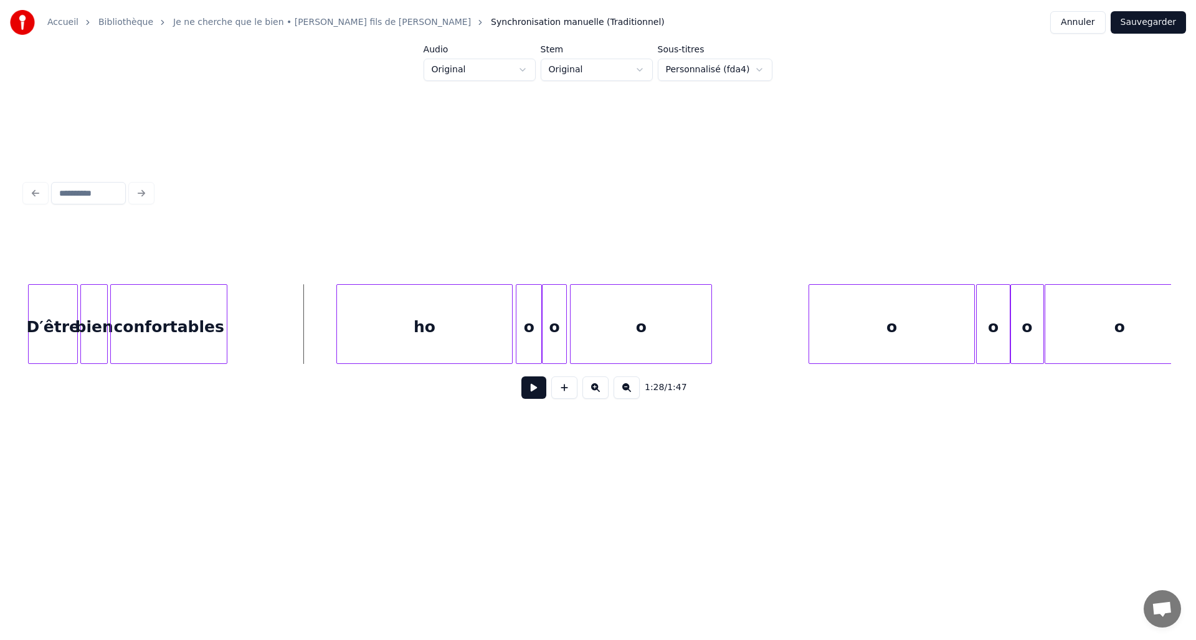
click at [529, 399] on button at bounding box center [533, 387] width 25 height 22
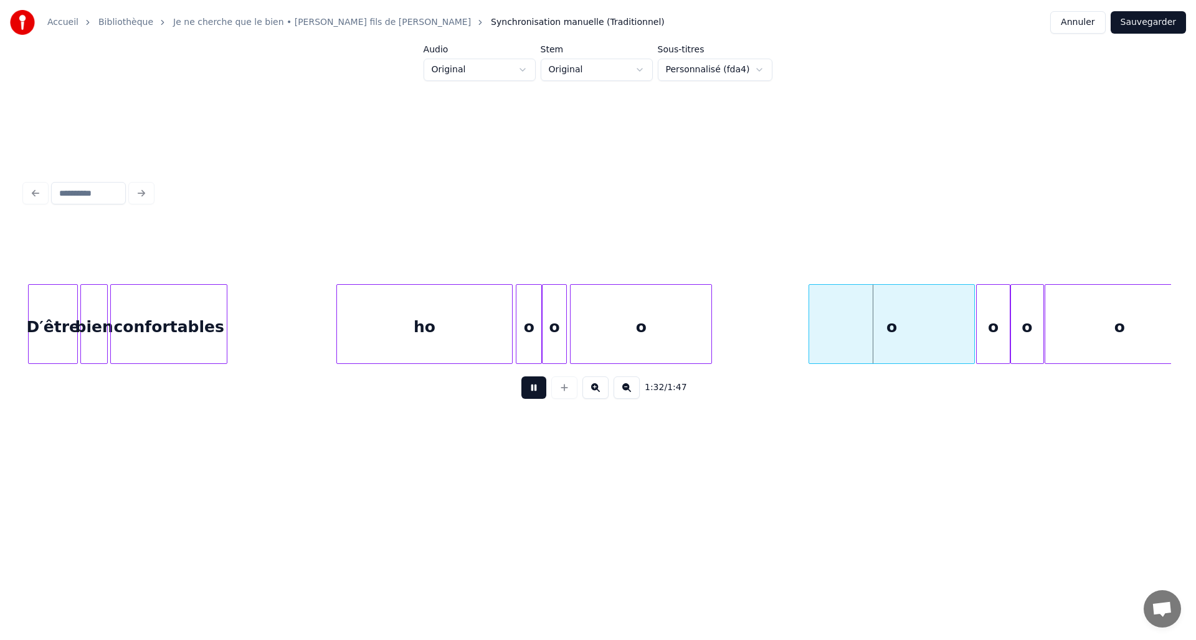
click at [529, 399] on button at bounding box center [533, 387] width 25 height 22
click at [526, 313] on div "o" at bounding box center [528, 327] width 25 height 85
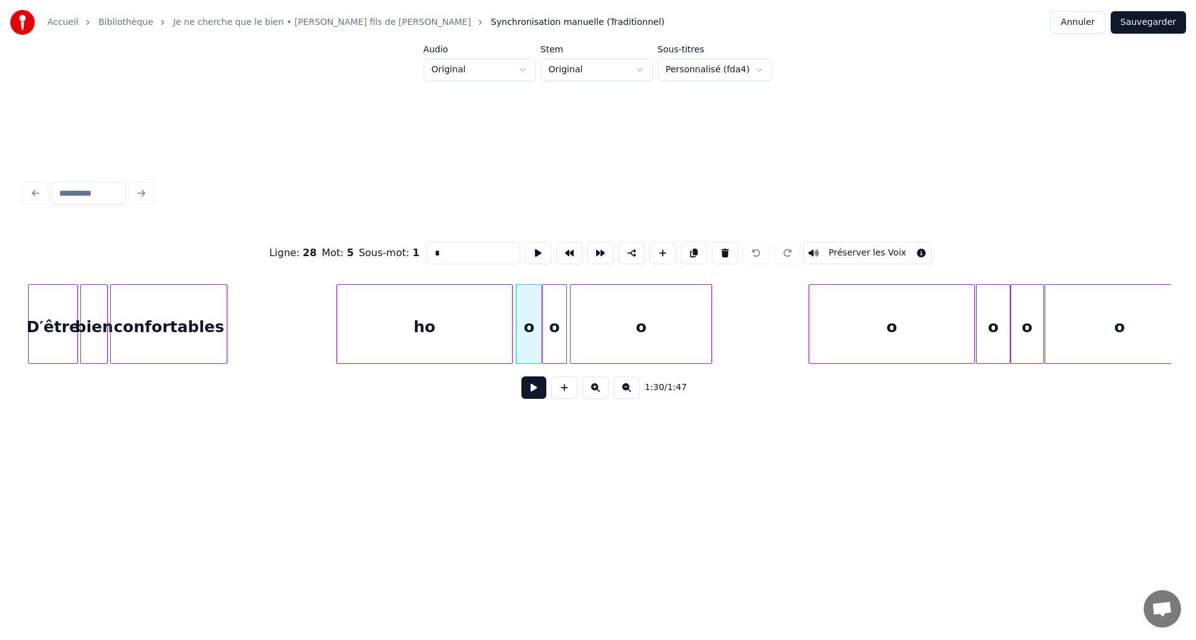
click at [427, 245] on input "*" at bounding box center [473, 253] width 93 height 22
click at [559, 320] on div "o" at bounding box center [553, 327] width 23 height 85
click at [432, 250] on input "*" at bounding box center [473, 253] width 93 height 22
click at [608, 324] on div "o" at bounding box center [641, 327] width 141 height 85
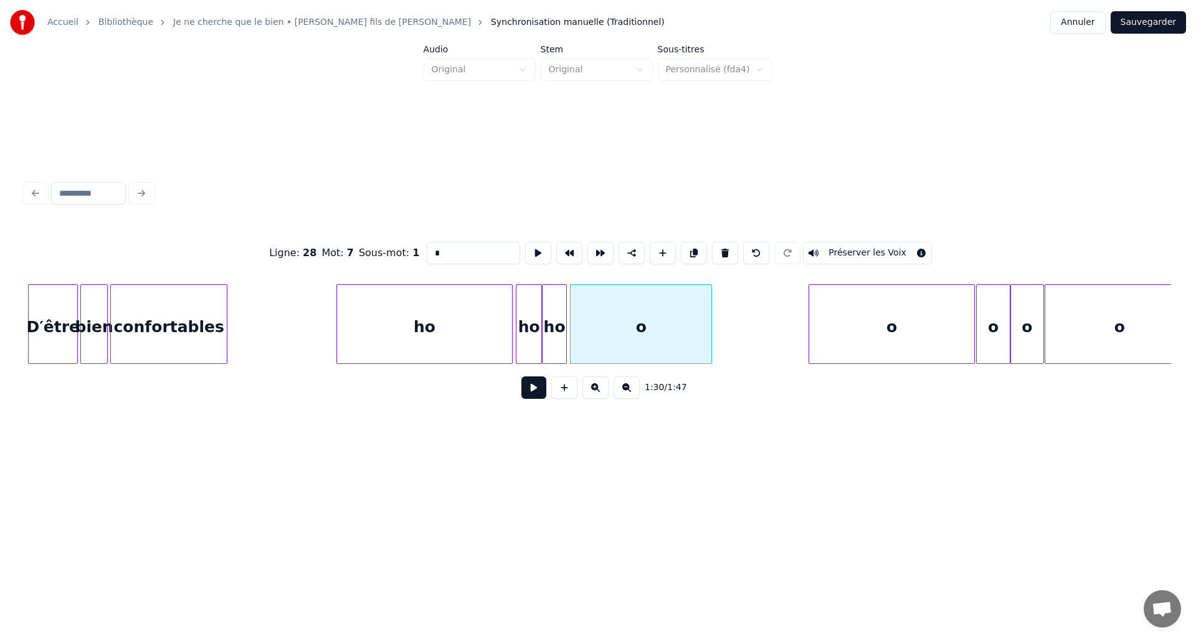
click at [427, 248] on input "*" at bounding box center [473, 253] width 93 height 22
click at [856, 341] on div "o" at bounding box center [891, 327] width 165 height 85
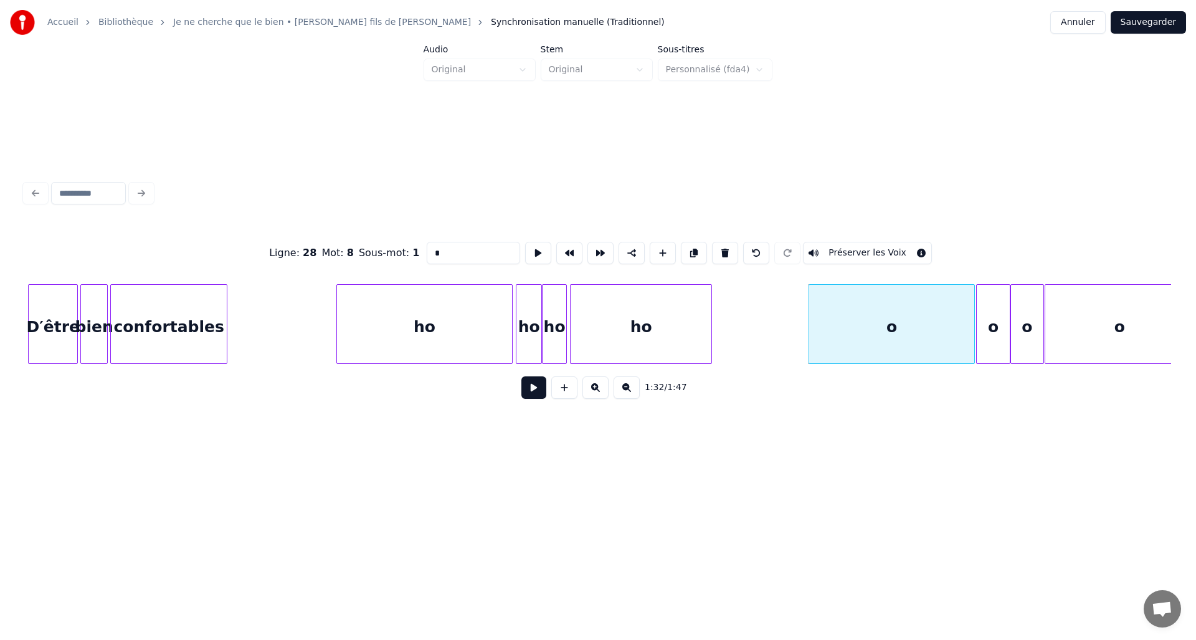
click at [432, 249] on input "*" at bounding box center [473, 253] width 93 height 22
click at [995, 341] on div "o" at bounding box center [993, 327] width 33 height 85
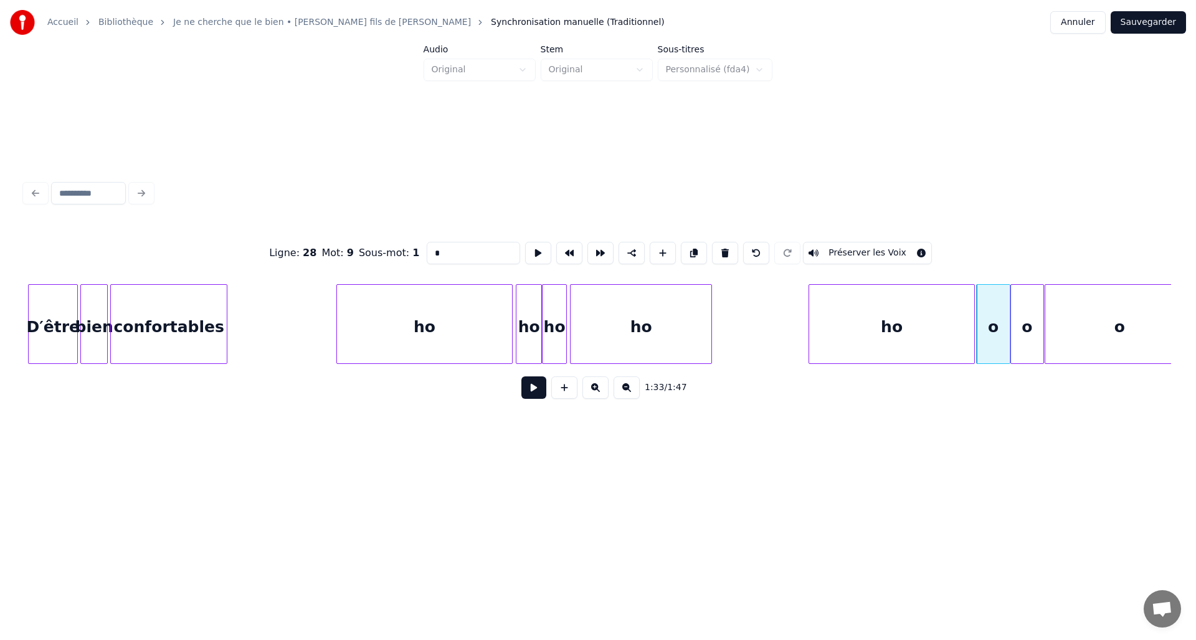
click at [427, 247] on input "*" at bounding box center [473, 253] width 93 height 22
click at [1020, 333] on div "o" at bounding box center [1027, 327] width 32 height 85
click at [430, 250] on input "*" at bounding box center [476, 253] width 93 height 22
click at [1117, 332] on div "o" at bounding box center [1119, 327] width 148 height 85
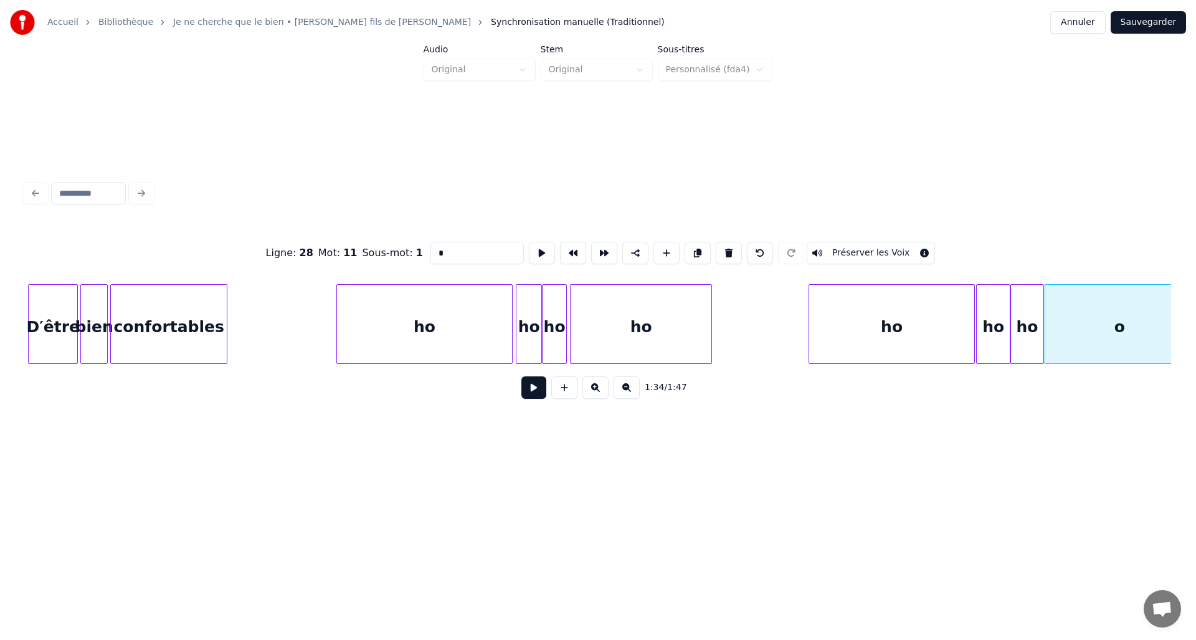
click at [430, 242] on input "*" at bounding box center [476, 253] width 93 height 22
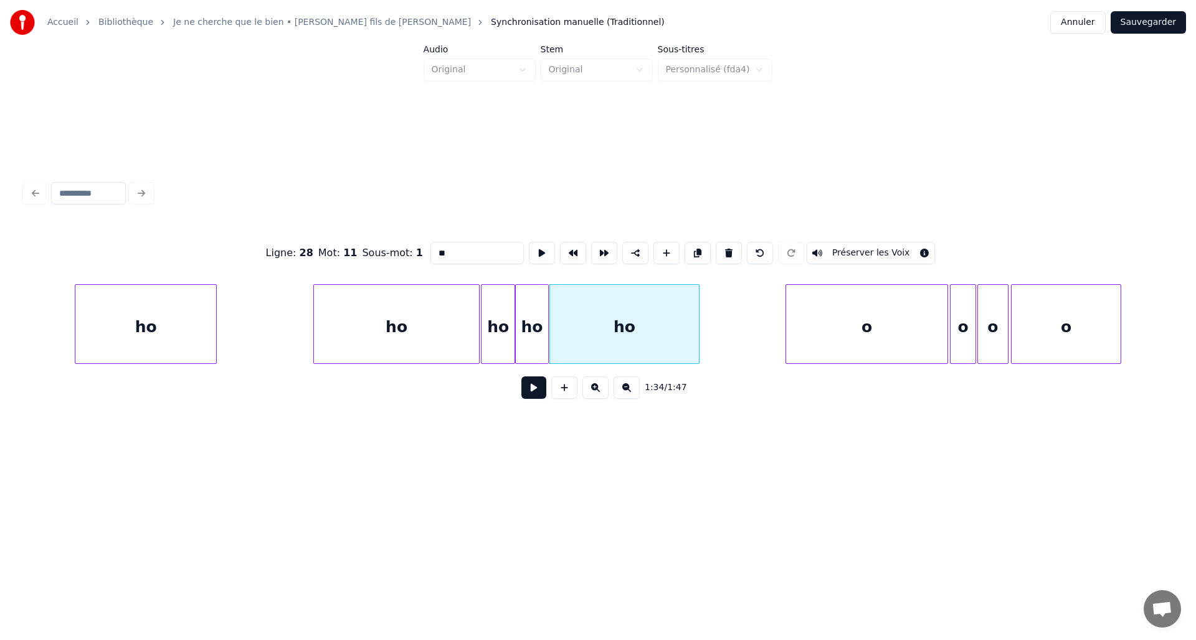
scroll to position [0, 11379]
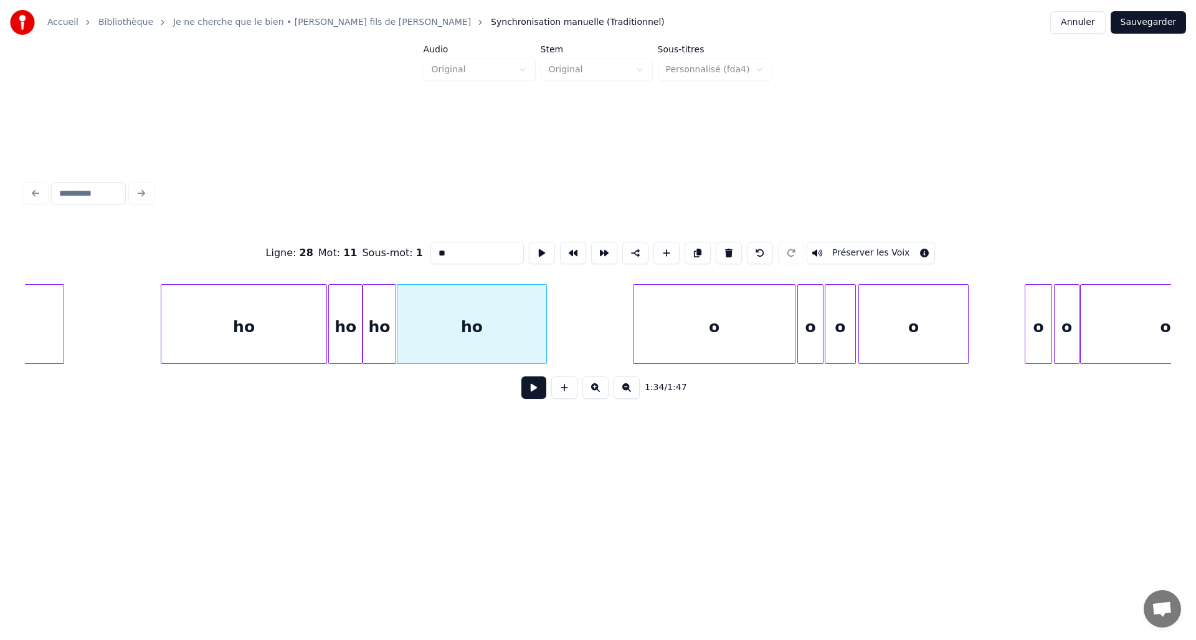
click at [678, 330] on div "o" at bounding box center [713, 327] width 161 height 85
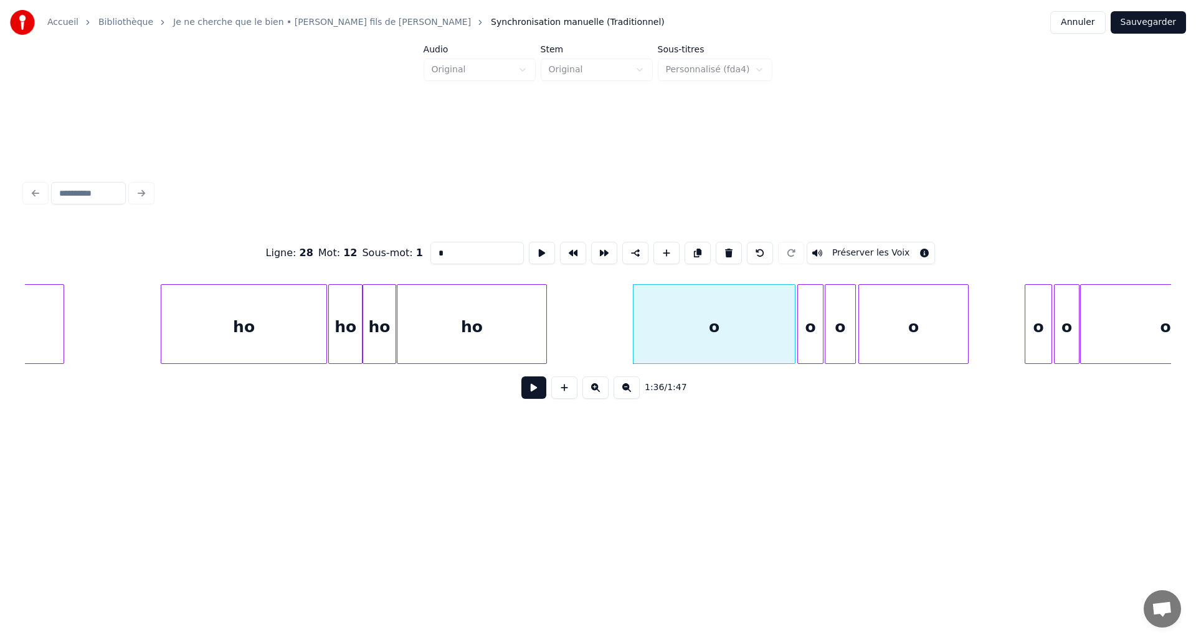
click at [430, 245] on input "*" at bounding box center [476, 253] width 93 height 22
click at [804, 331] on div "o" at bounding box center [810, 327] width 25 height 85
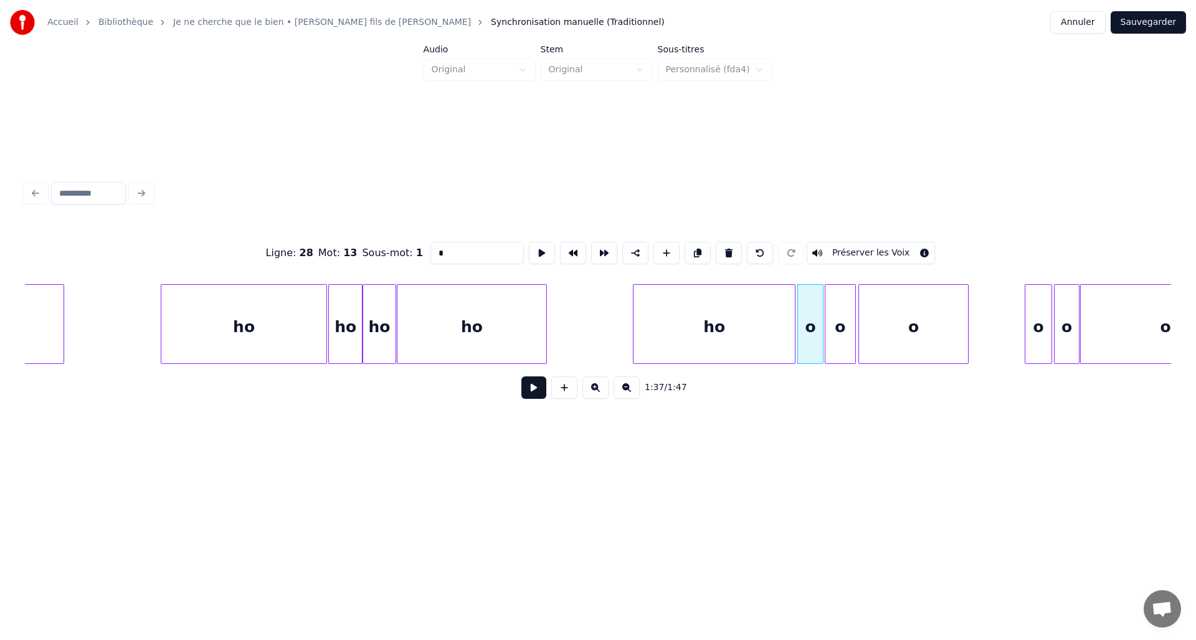
click at [430, 244] on input "*" at bounding box center [476, 253] width 93 height 22
click at [835, 328] on div "o" at bounding box center [840, 327] width 30 height 85
click at [430, 242] on input "*" at bounding box center [476, 253] width 93 height 22
click at [885, 321] on div "o" at bounding box center [913, 327] width 109 height 85
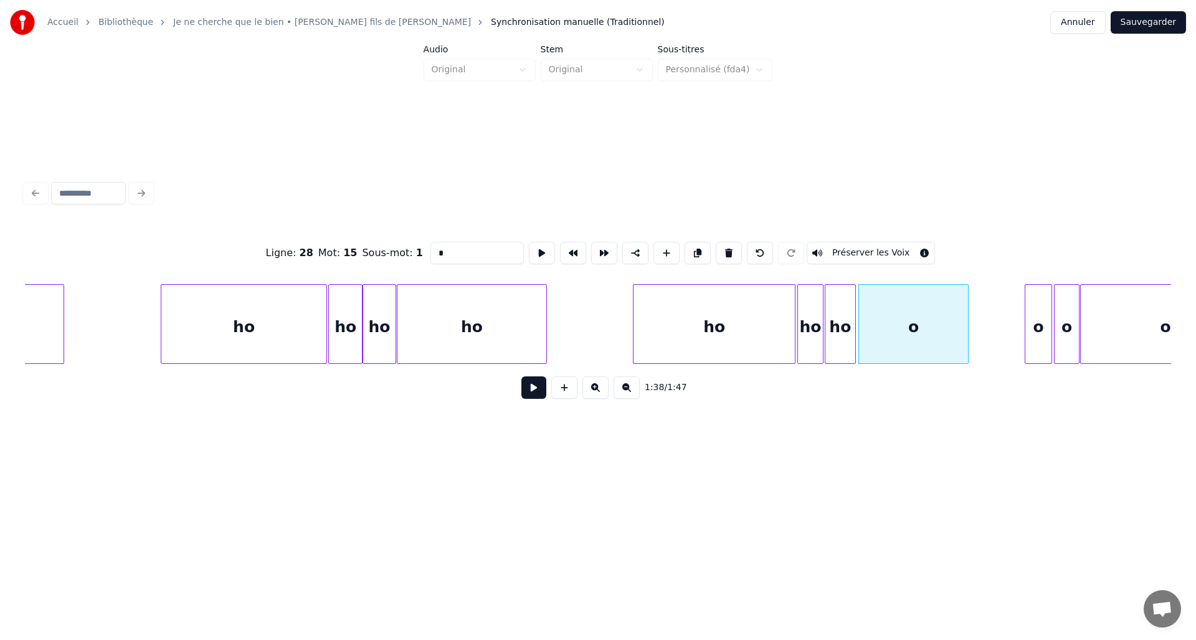
click at [424, 248] on div "Ligne : 28 Mot : 15 Sous-mot : 1 * Préserver les Voix" at bounding box center [598, 253] width 1146 height 62
click at [430, 245] on input "*" at bounding box center [476, 253] width 93 height 22
click at [1048, 338] on div at bounding box center [1050, 324] width 4 height 78
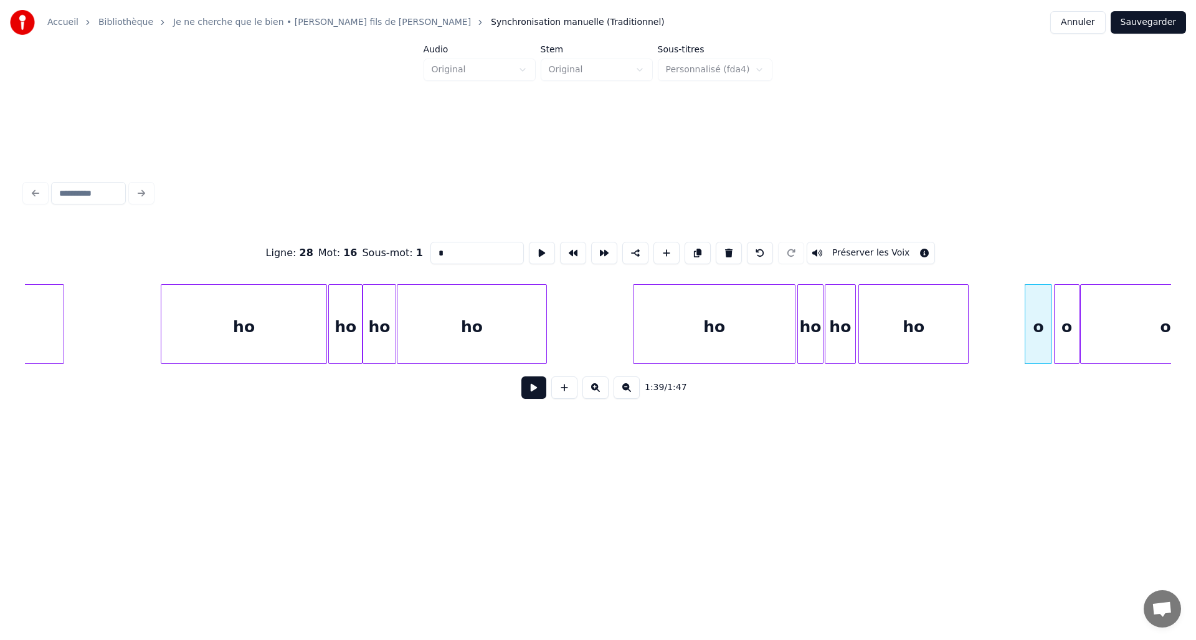
click at [430, 245] on input "*" at bounding box center [476, 253] width 93 height 22
click at [1078, 334] on div at bounding box center [1077, 324] width 4 height 78
click at [1070, 335] on div "o" at bounding box center [1066, 327] width 24 height 85
click at [430, 247] on input "*" at bounding box center [476, 253] width 93 height 22
click at [1128, 334] on div "o" at bounding box center [1166, 327] width 170 height 85
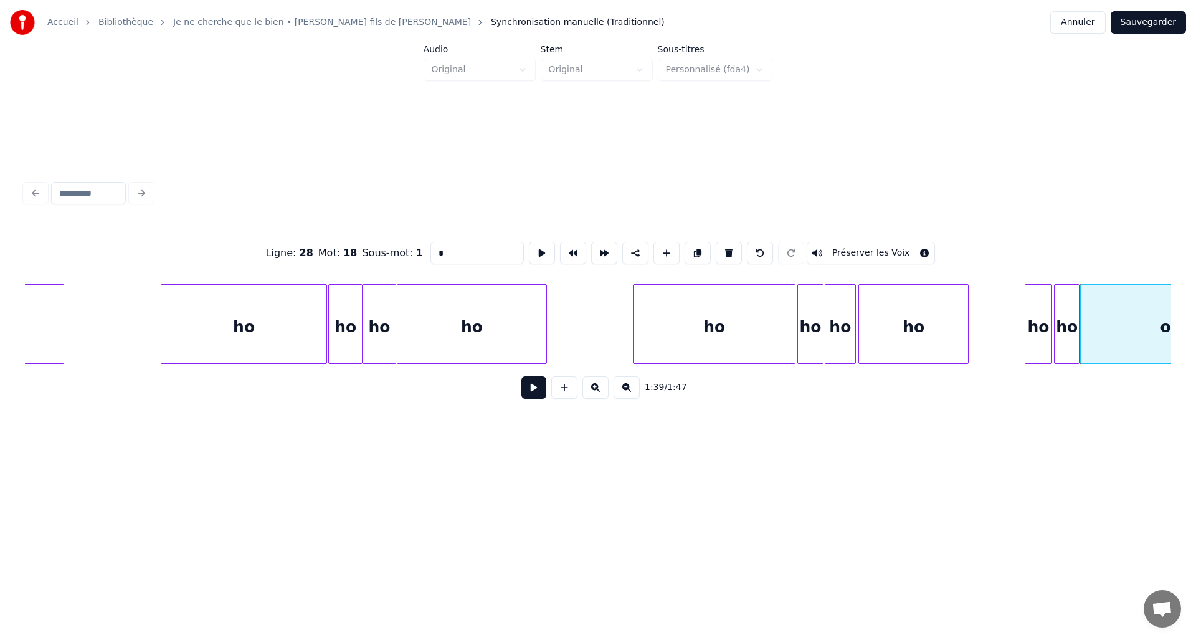
click at [430, 247] on input "*" at bounding box center [476, 253] width 93 height 22
click at [1039, 359] on div "ho" at bounding box center [1038, 327] width 26 height 85
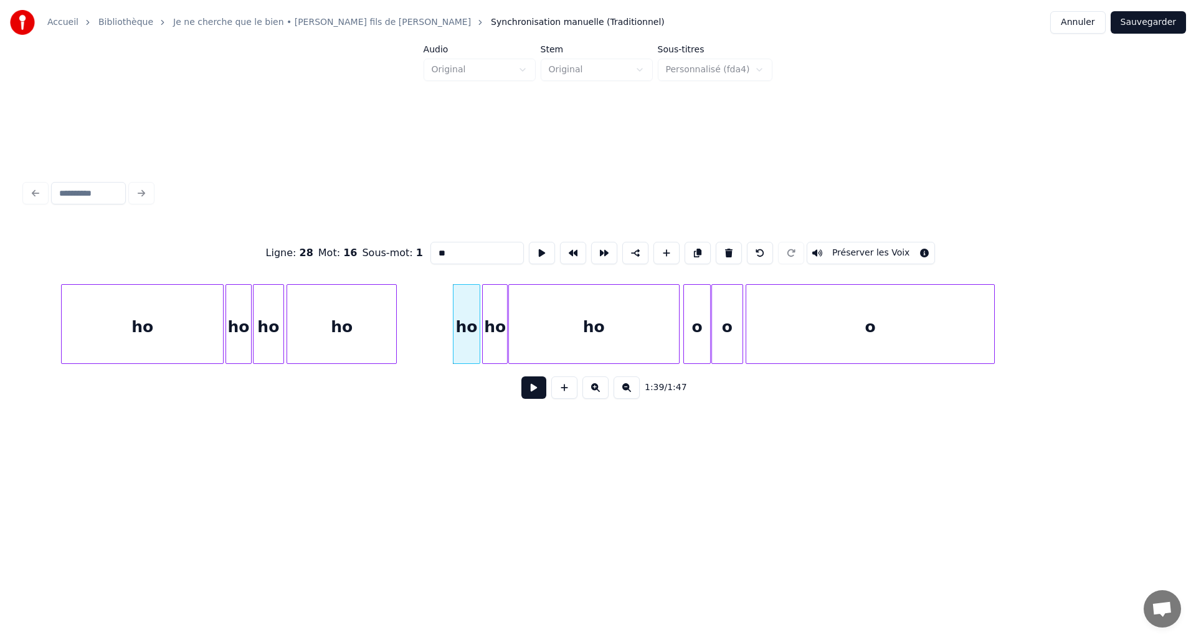
scroll to position [0, 11965]
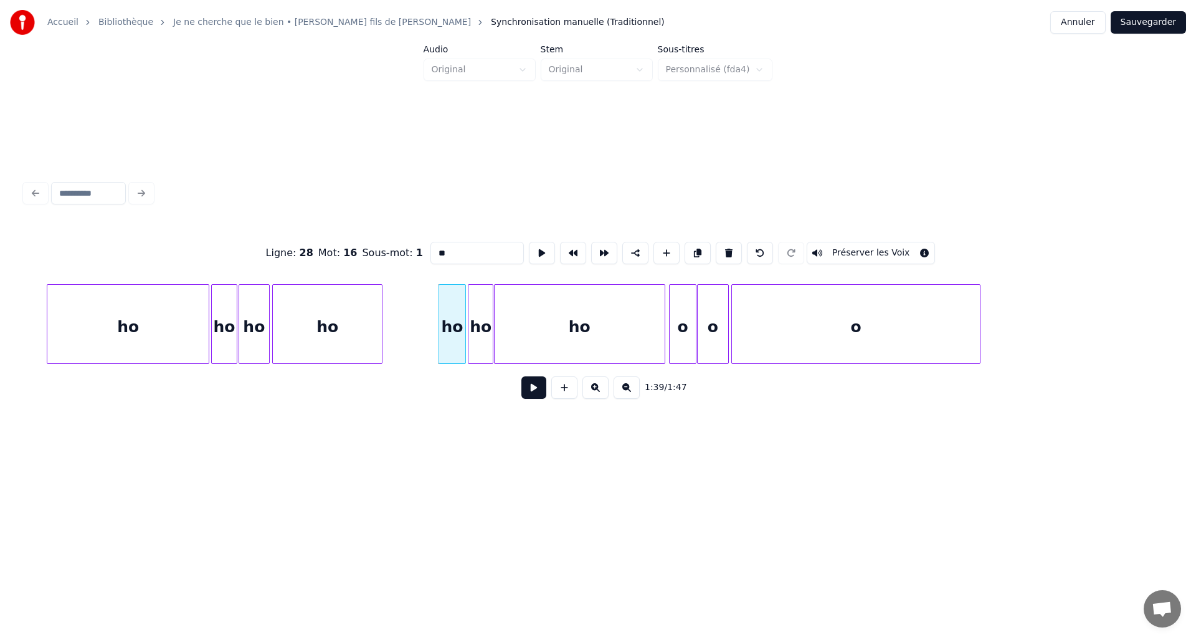
click at [673, 340] on div at bounding box center [672, 324] width 4 height 78
click at [430, 244] on input "*" at bounding box center [476, 253] width 93 height 22
click at [717, 336] on div "o" at bounding box center [713, 327] width 31 height 85
click at [436, 245] on input "*" at bounding box center [476, 253] width 93 height 22
click at [434, 249] on input "*" at bounding box center [476, 253] width 93 height 22
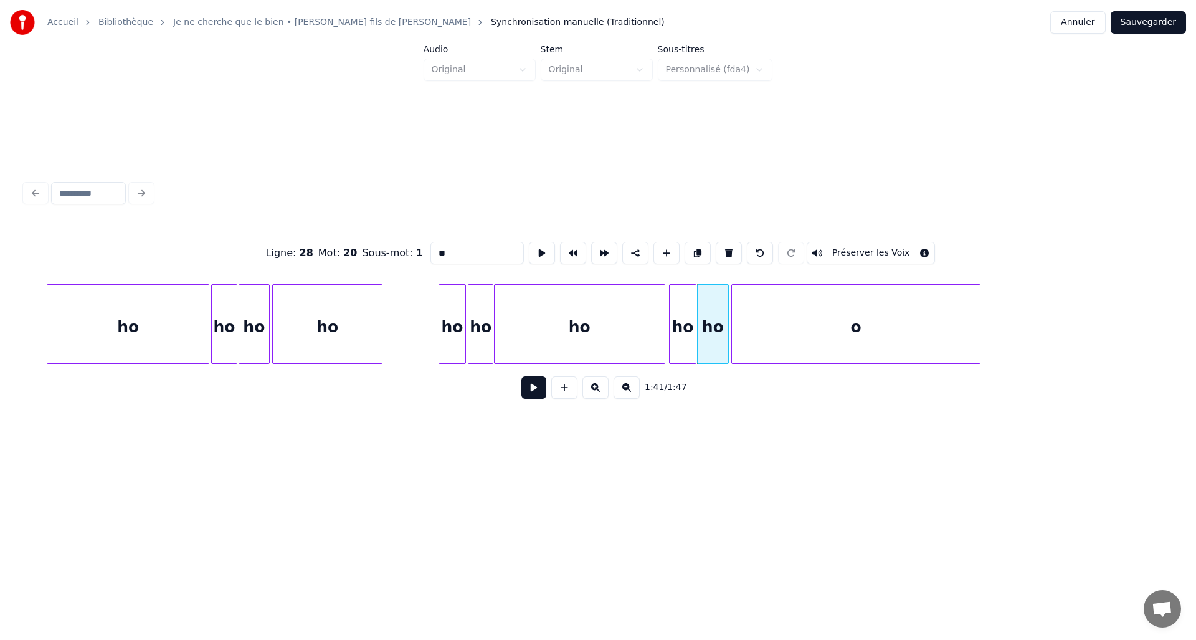
click at [751, 319] on div "o" at bounding box center [856, 327] width 248 height 85
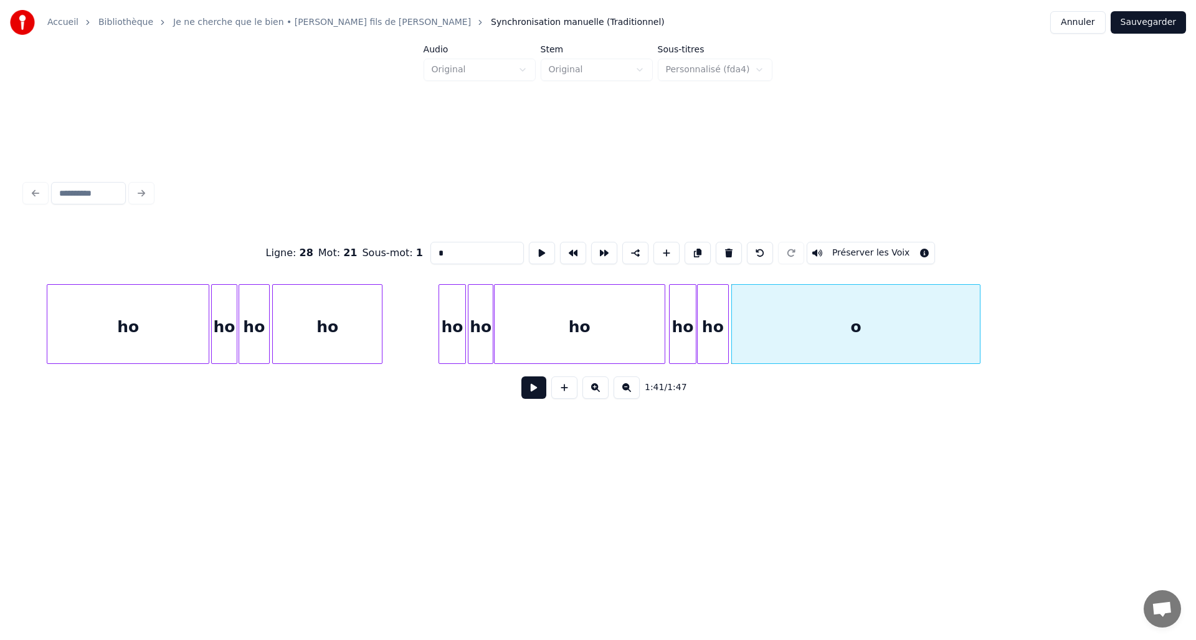
click at [432, 245] on input "*" at bounding box center [476, 253] width 93 height 22
type input "**"
click at [1148, 24] on button "Sauvegarder" at bounding box center [1147, 22] width 75 height 22
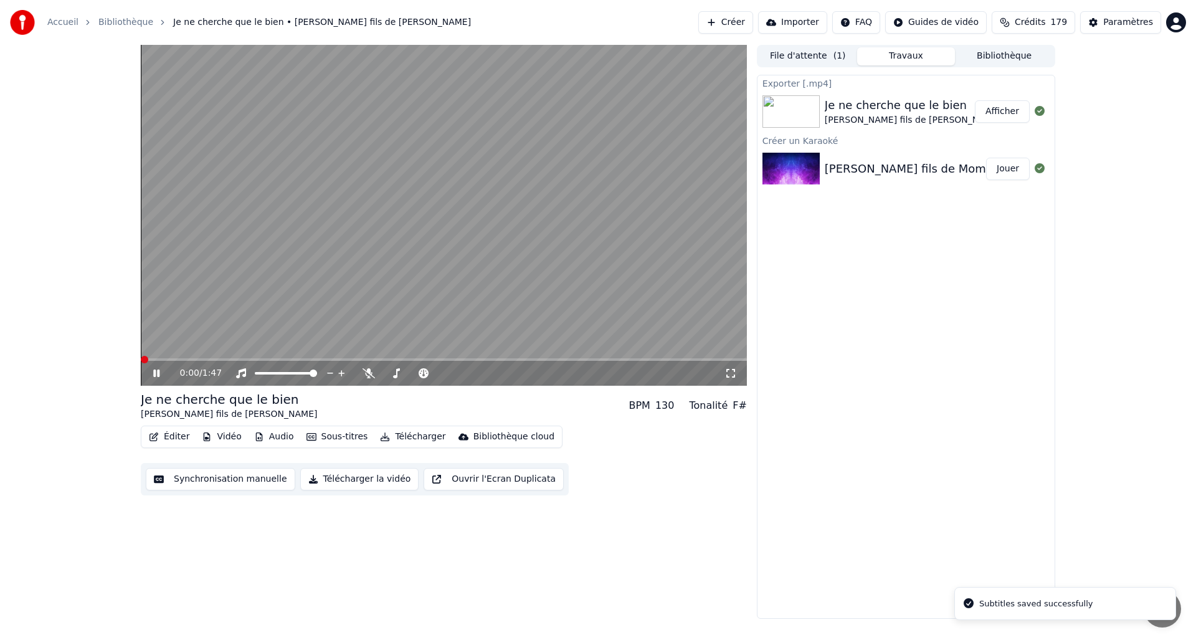
click at [727, 372] on icon at bounding box center [730, 373] width 12 height 10
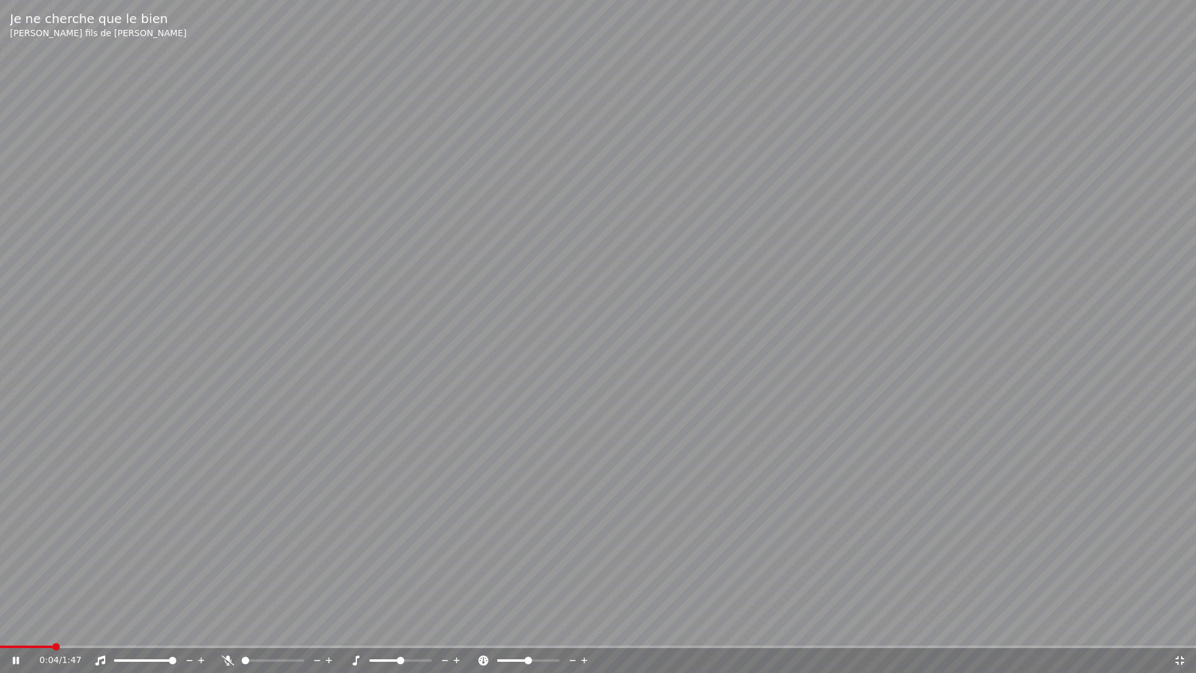
click at [361, 639] on span at bounding box center [598, 646] width 1196 height 2
click at [1032, 639] on video at bounding box center [598, 336] width 1196 height 673
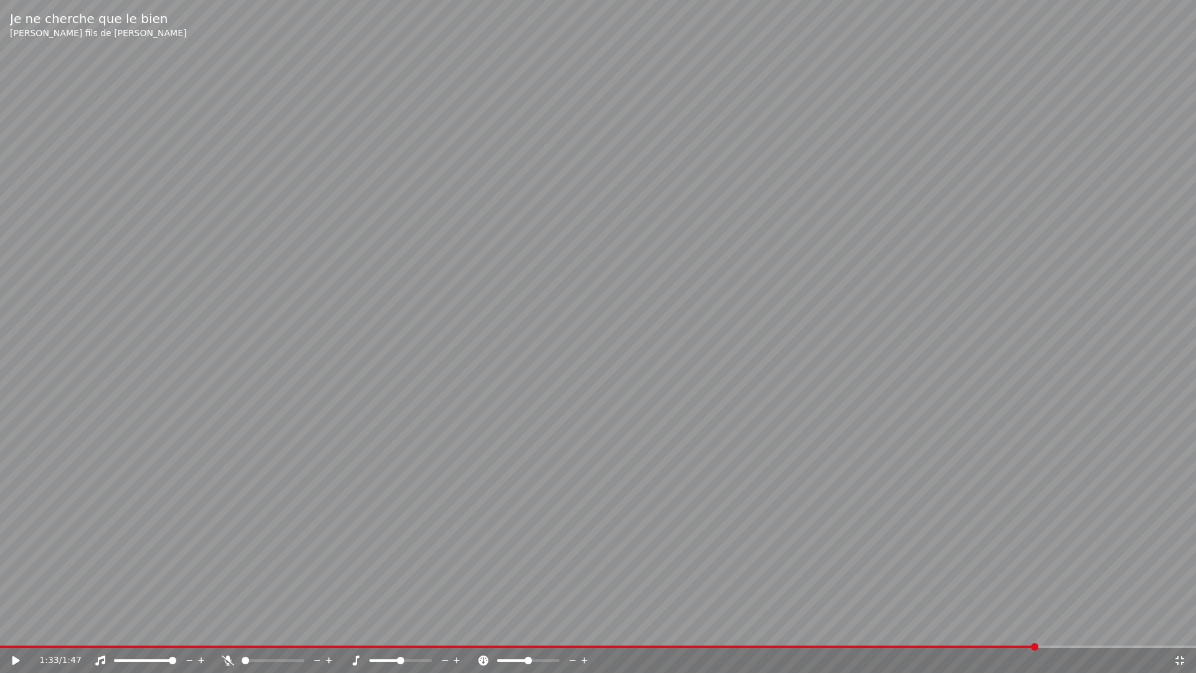
click at [1035, 639] on span at bounding box center [598, 646] width 1196 height 2
click at [1014, 639] on div "1:33 / 1:47" at bounding box center [606, 660] width 1134 height 12
click at [1004, 639] on span at bounding box center [502, 646] width 1004 height 2
click at [975, 639] on video at bounding box center [598, 336] width 1196 height 673
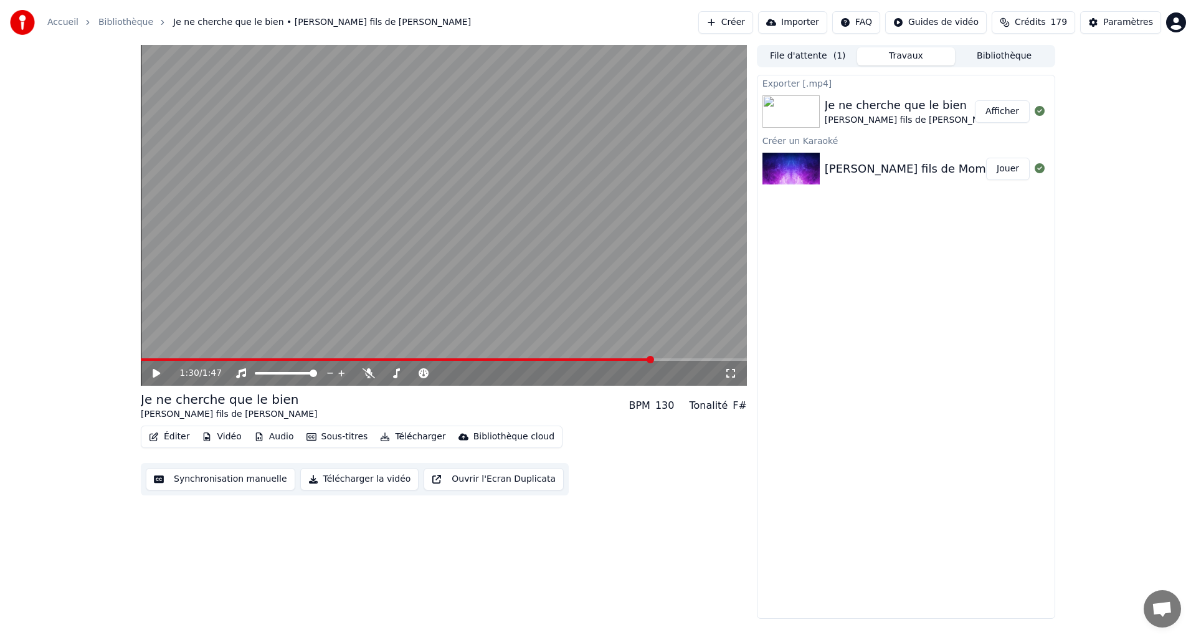
click at [631, 356] on video at bounding box center [444, 215] width 606 height 341
click at [620, 362] on div "1:30 / 1:47" at bounding box center [444, 373] width 606 height 25
click at [610, 358] on span at bounding box center [375, 359] width 469 height 2
click at [733, 372] on icon at bounding box center [730, 373] width 12 height 10
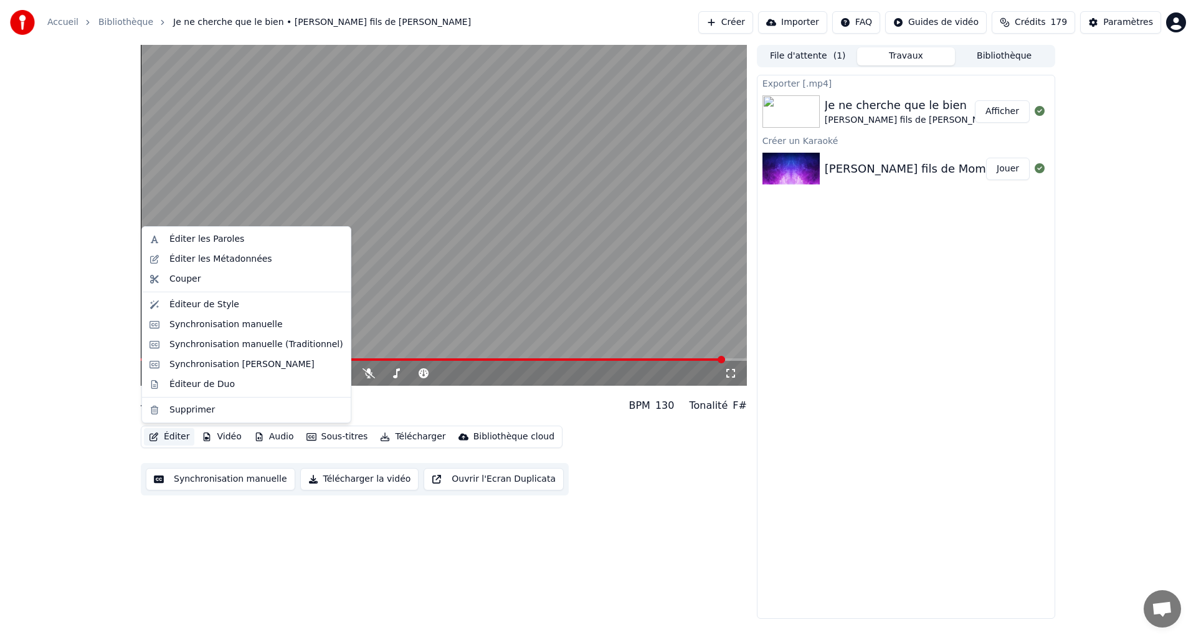
click at [163, 437] on button "Éditer" at bounding box center [169, 436] width 50 height 17
click at [273, 339] on div "Synchronisation manuelle (Traditionnel)" at bounding box center [256, 344] width 174 height 12
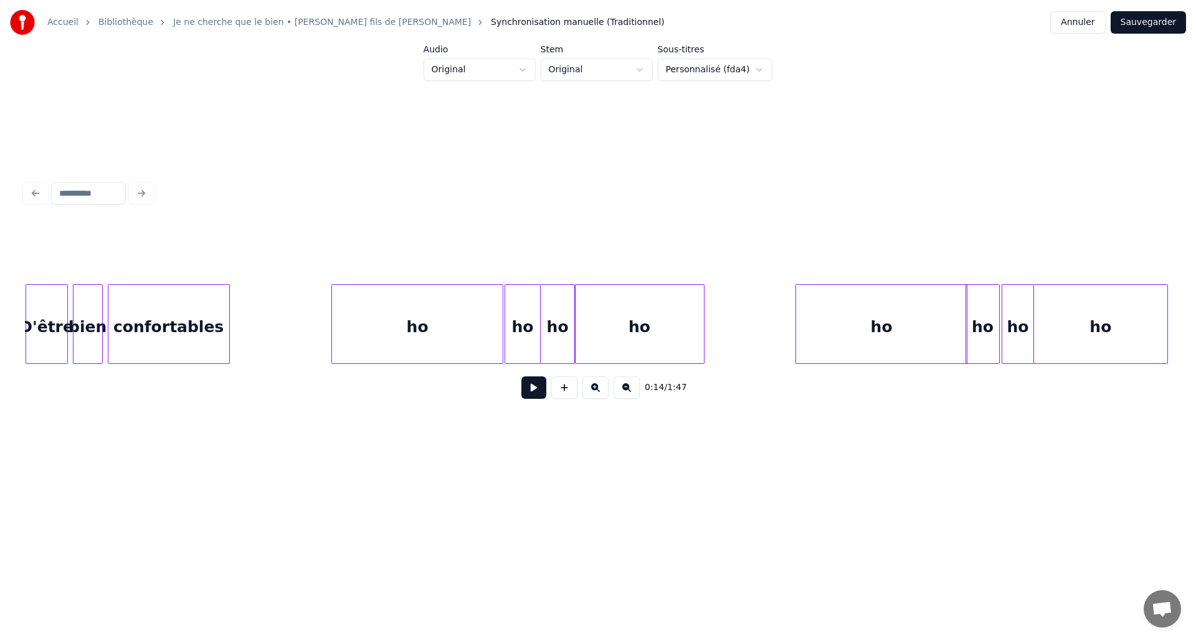
scroll to position [0, 5223]
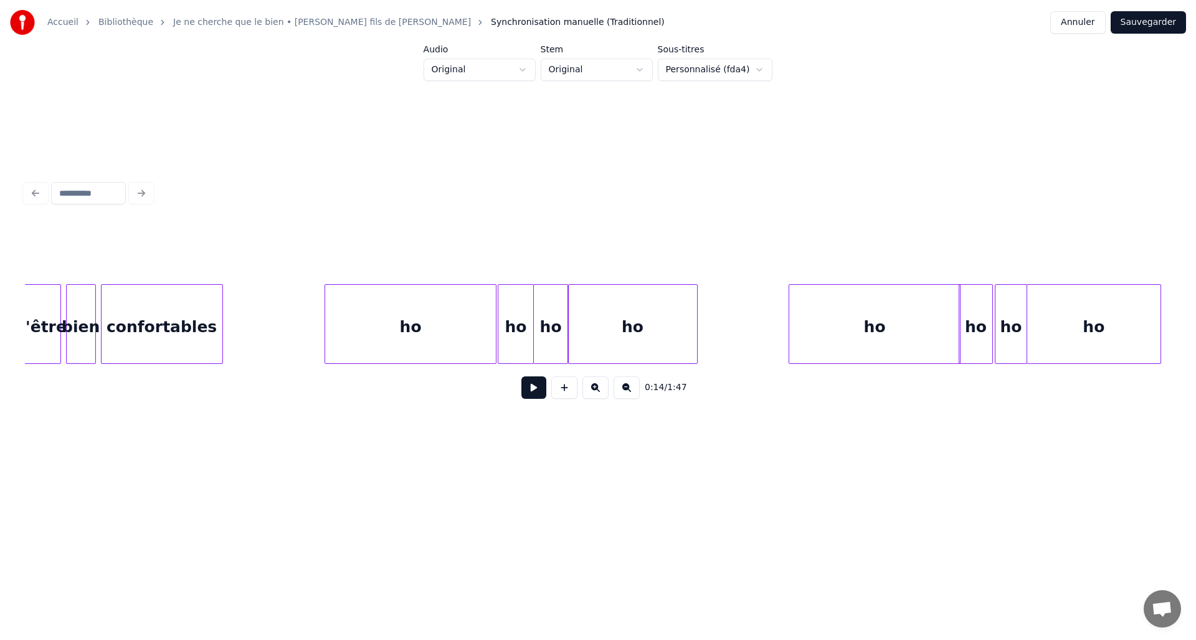
click at [396, 323] on div "ho" at bounding box center [410, 327] width 171 height 85
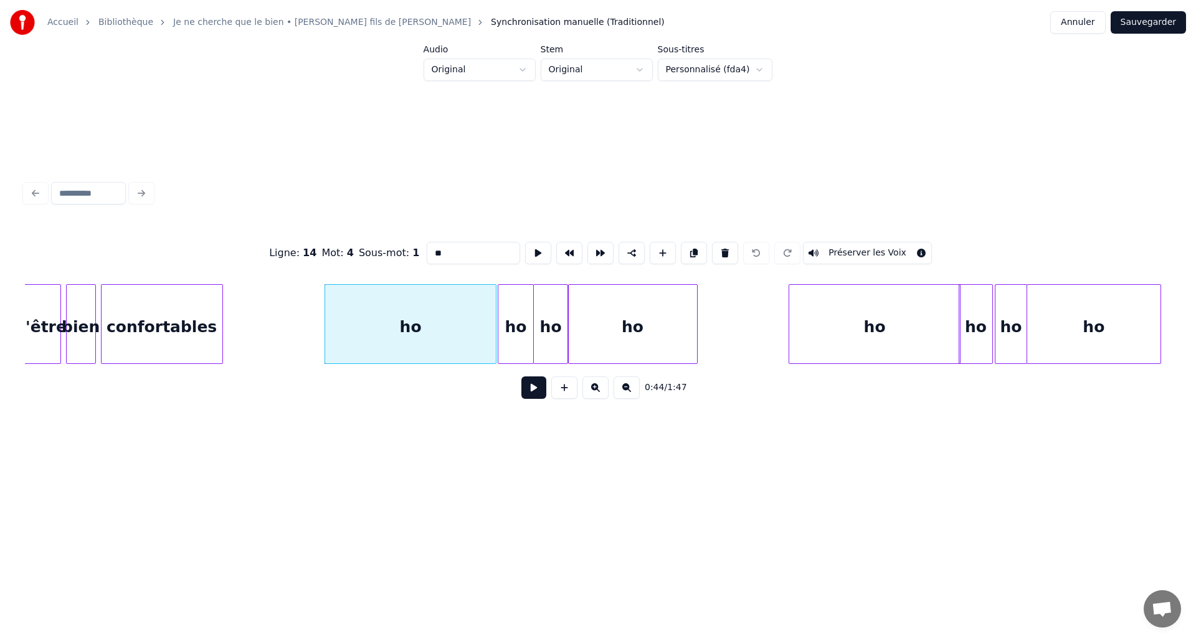
click at [537, 406] on div "0:44 / 1:47" at bounding box center [598, 387] width 1146 height 47
click at [531, 394] on button at bounding box center [533, 387] width 25 height 22
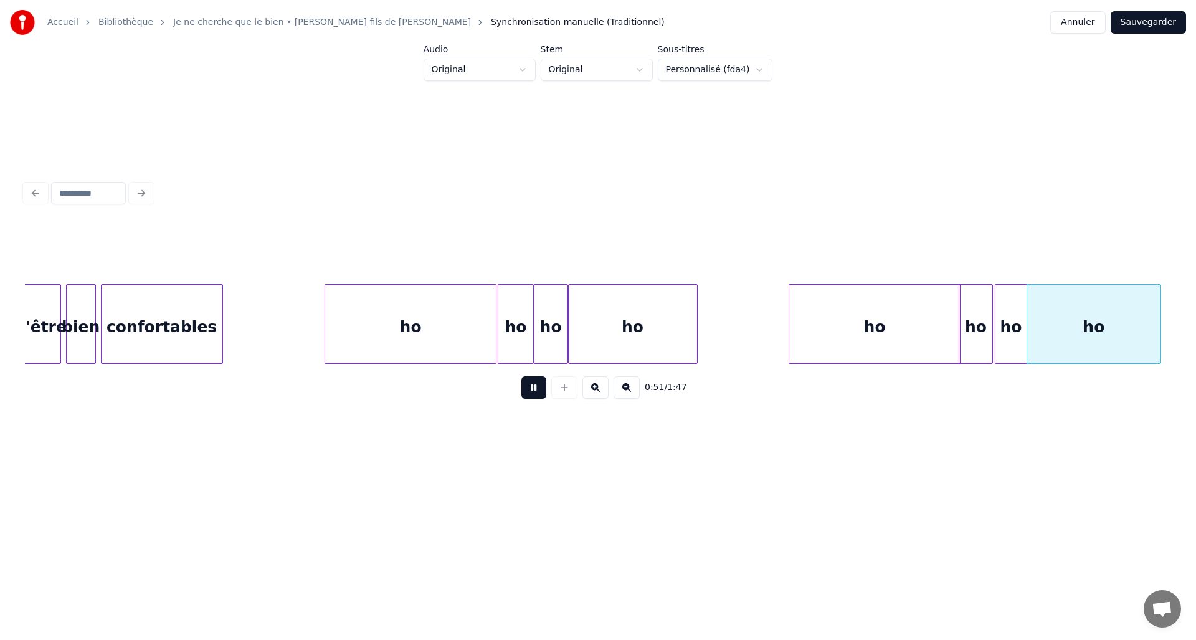
scroll to position [0, 6369]
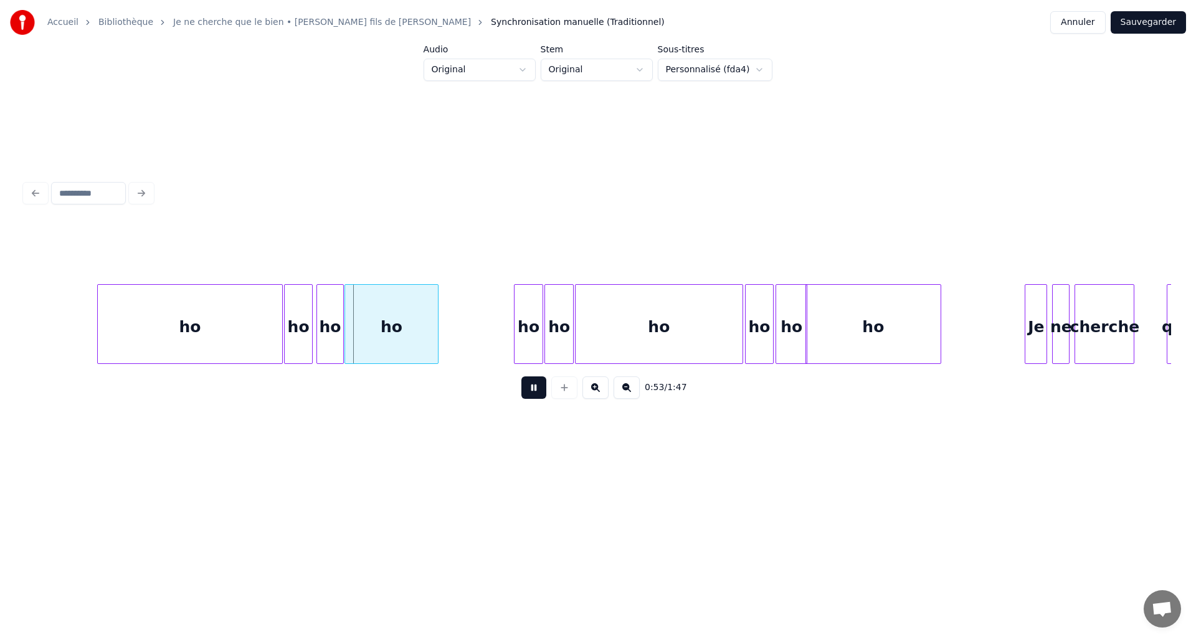
click at [531, 394] on button at bounding box center [533, 387] width 25 height 22
click at [167, 311] on div "ho" at bounding box center [190, 327] width 184 height 85
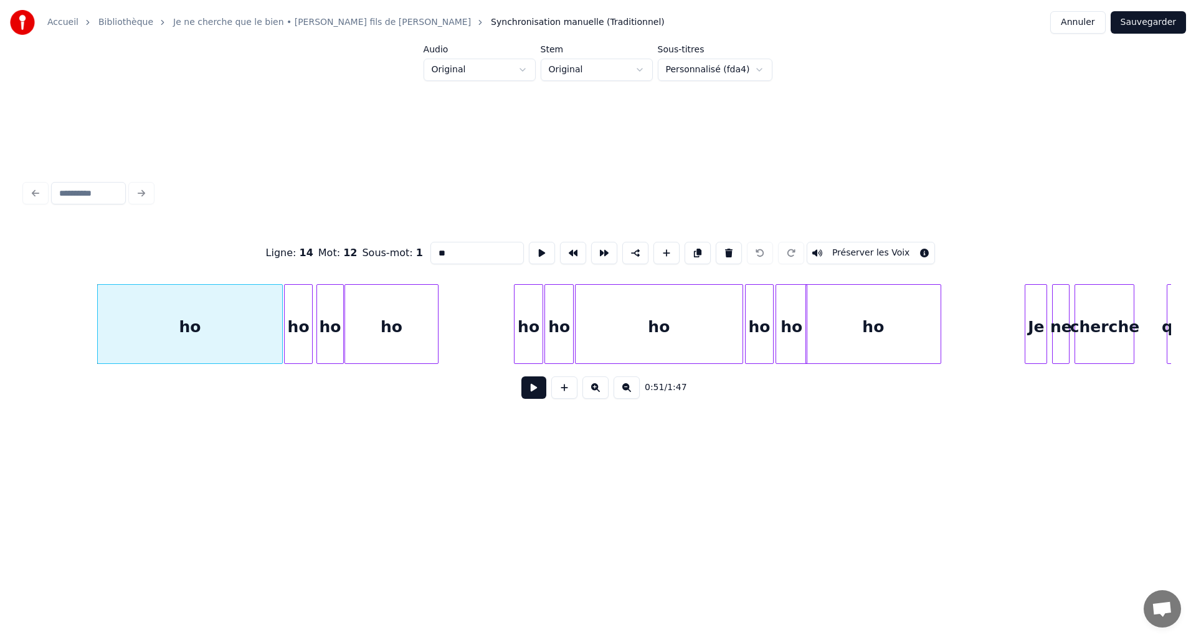
click at [531, 391] on button at bounding box center [533, 387] width 25 height 22
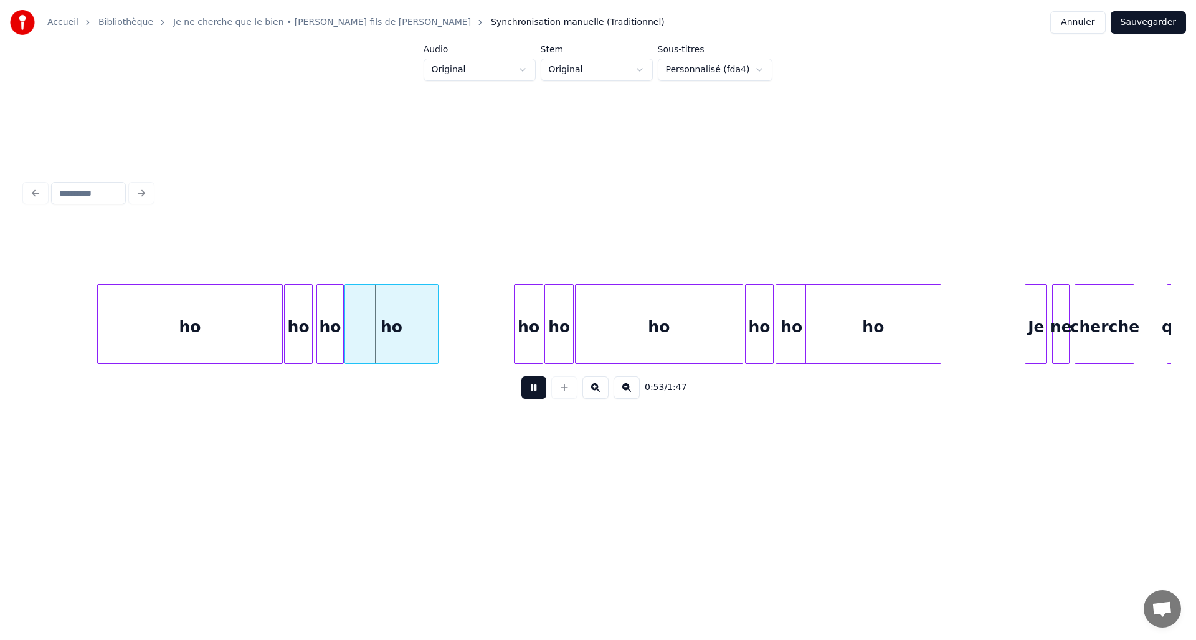
click at [531, 391] on button at bounding box center [533, 387] width 25 height 22
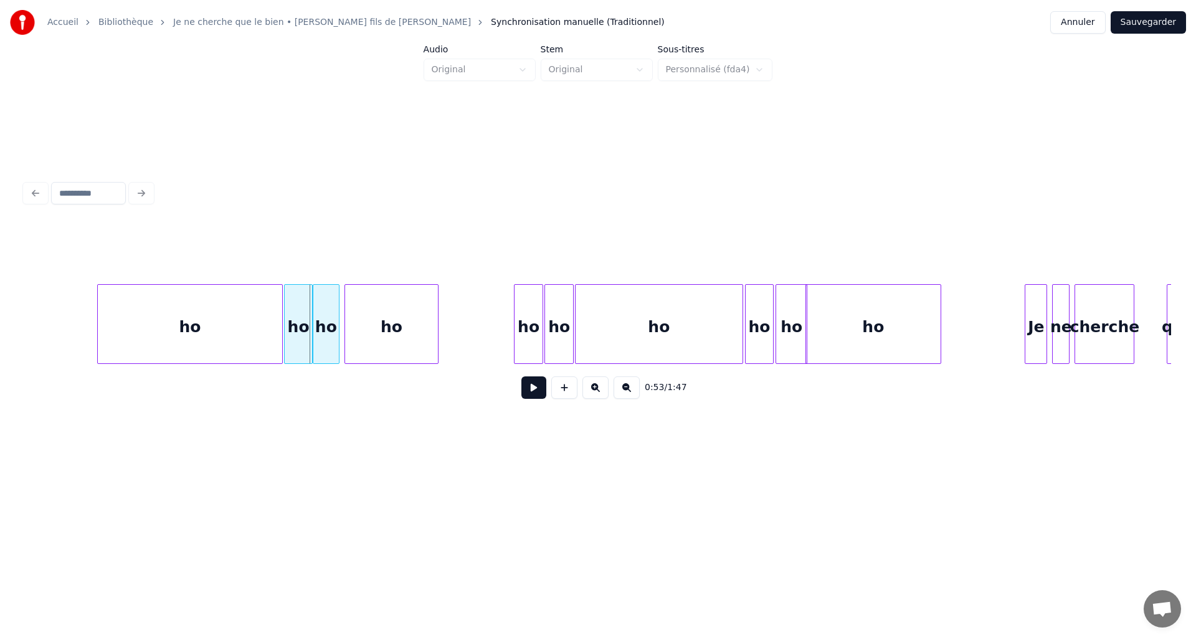
click at [329, 341] on div "ho" at bounding box center [326, 327] width 26 height 85
click at [355, 348] on div "ho" at bounding box center [384, 327] width 92 height 85
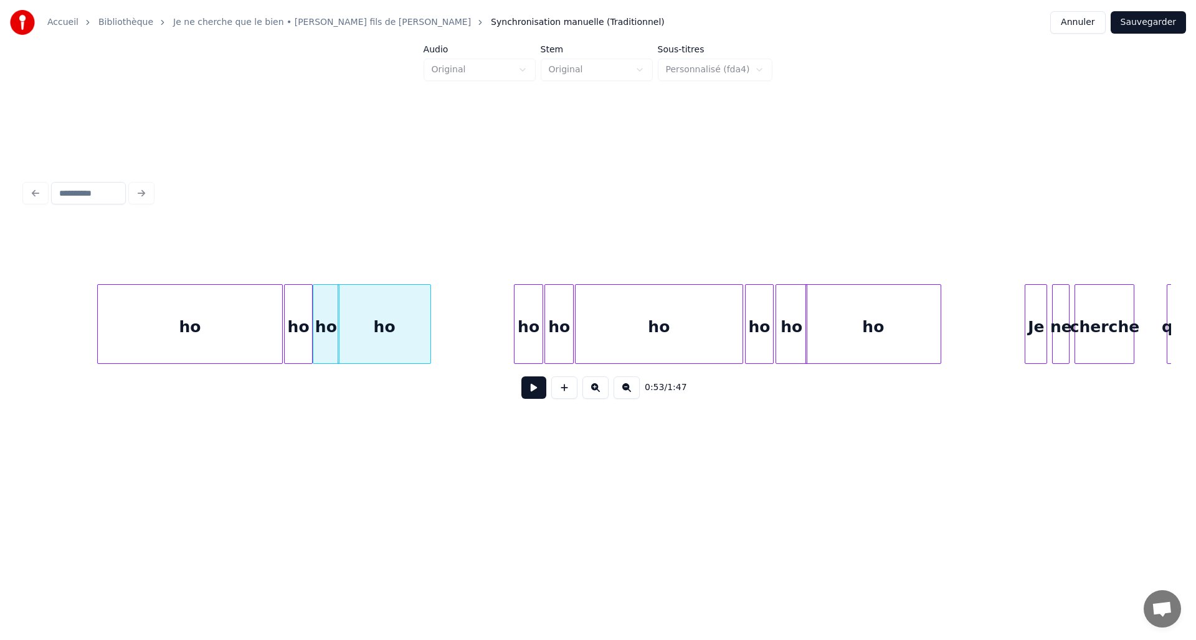
click at [176, 310] on div "ho" at bounding box center [190, 327] width 184 height 85
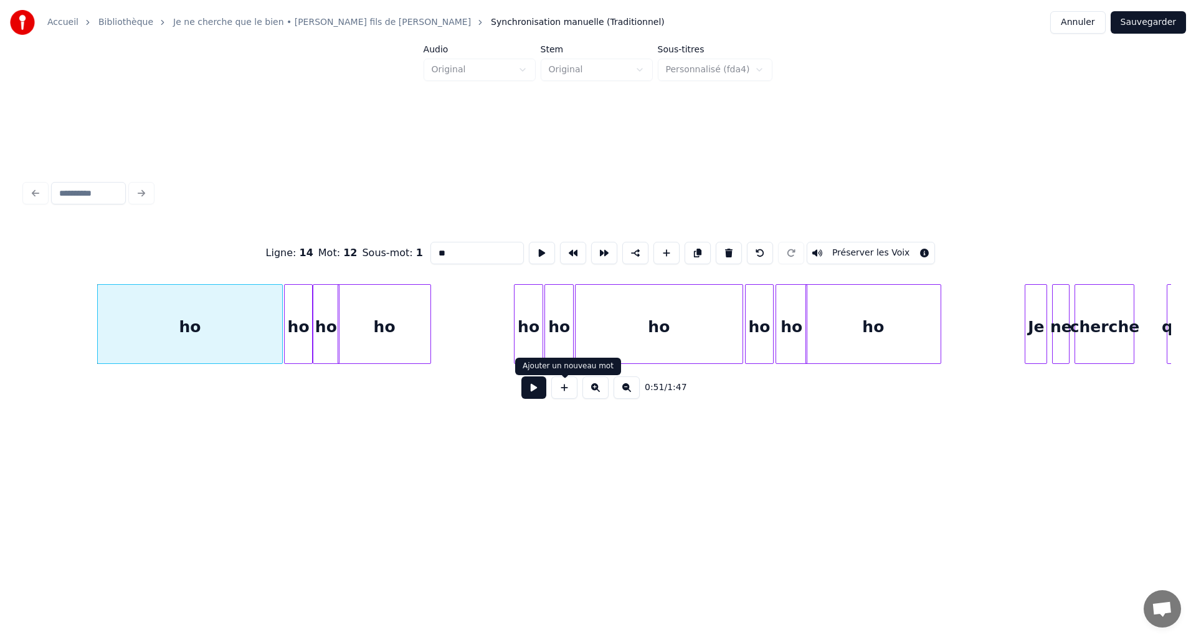
click at [539, 392] on button at bounding box center [533, 387] width 25 height 22
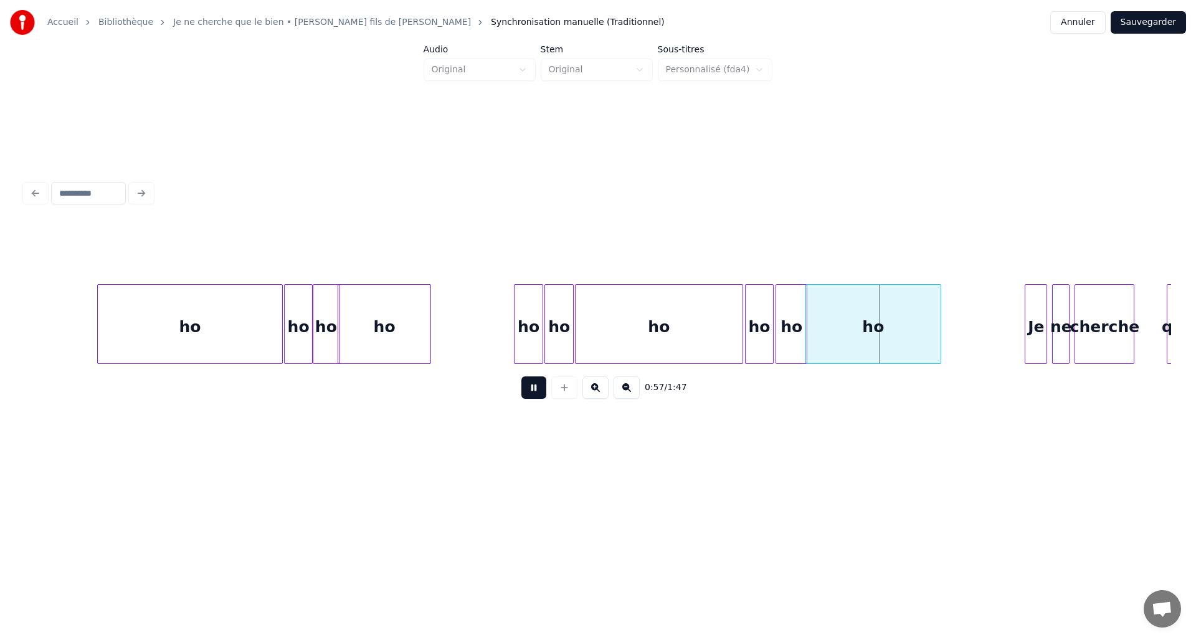
click at [537, 387] on button at bounding box center [533, 387] width 25 height 22
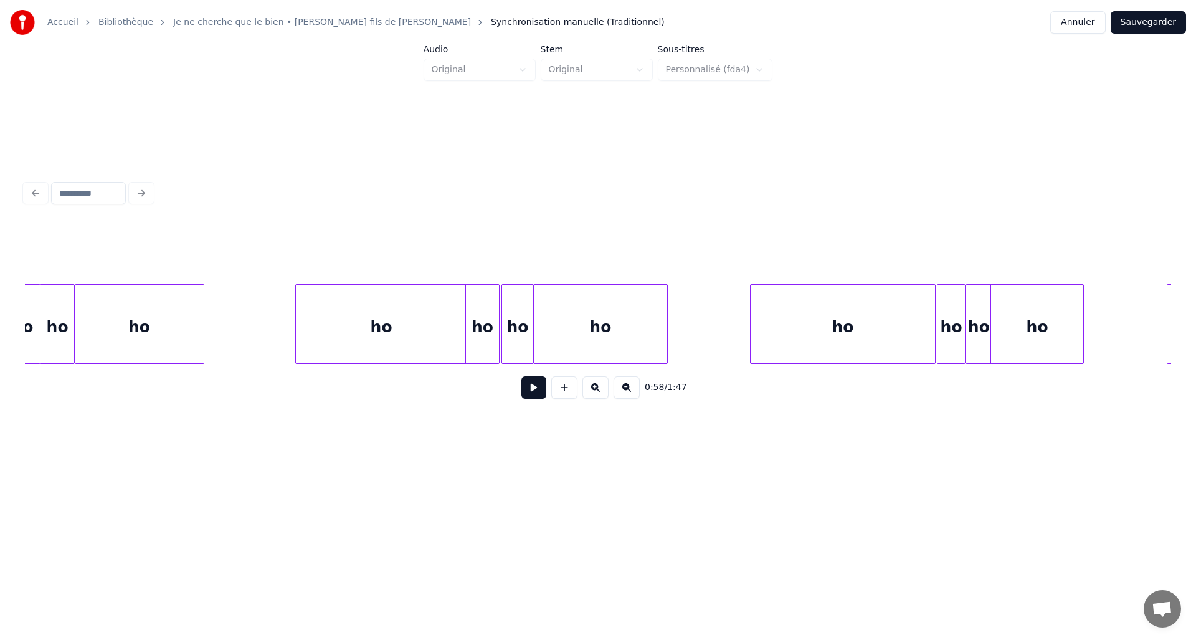
scroll to position [0, 5687]
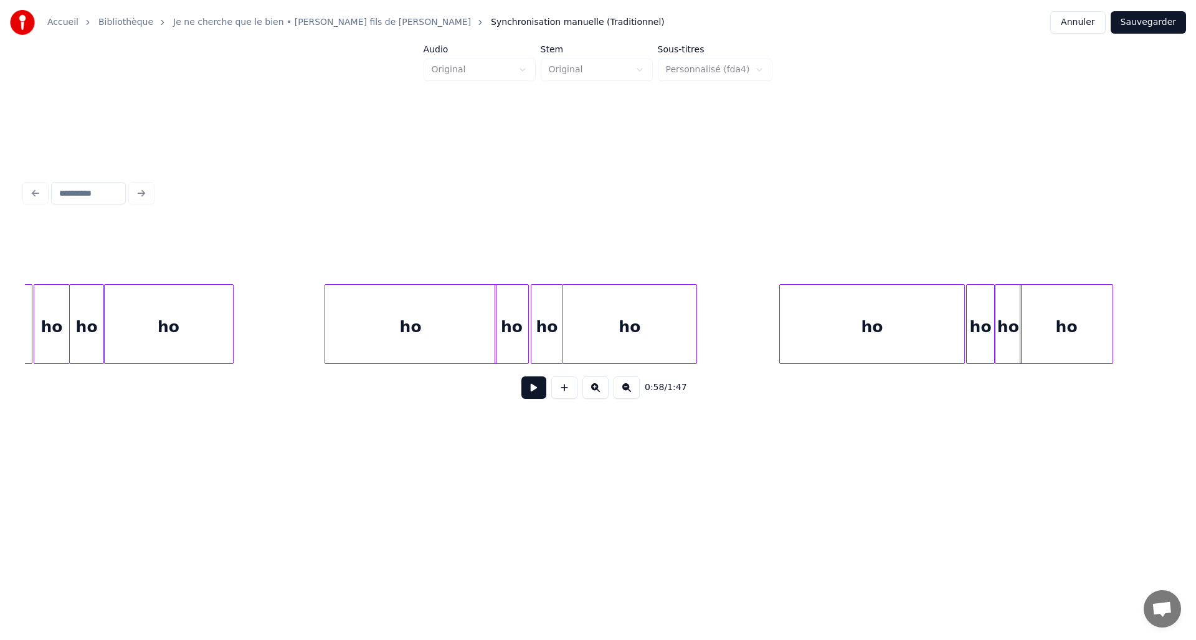
click at [372, 320] on div "ho" at bounding box center [410, 327] width 171 height 85
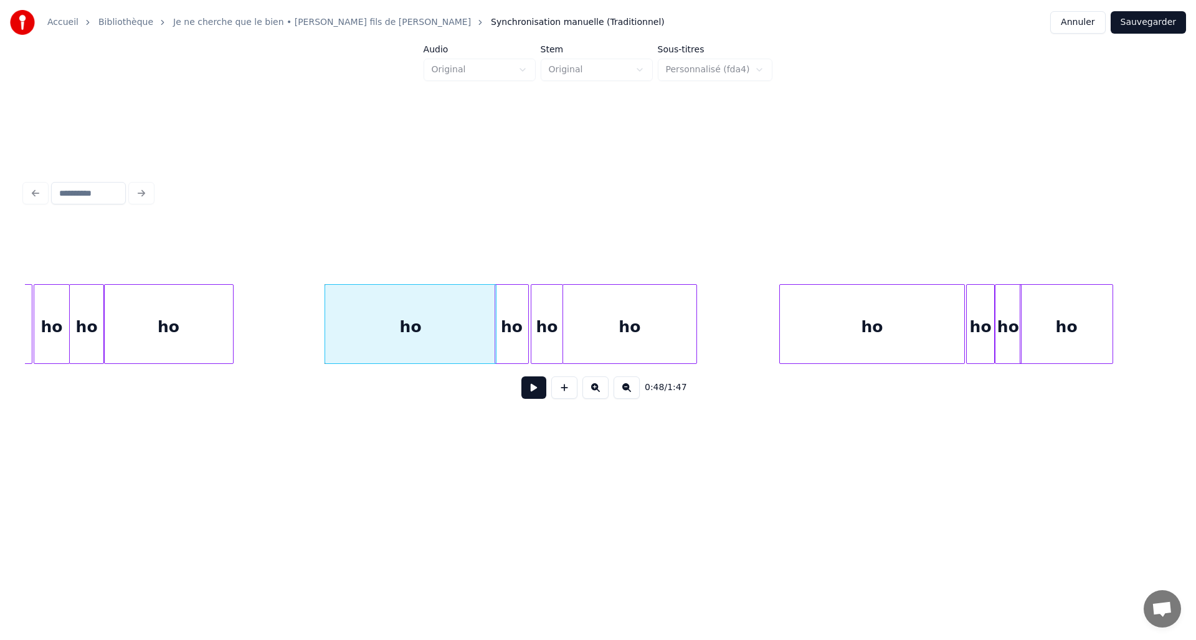
click at [539, 396] on button at bounding box center [533, 387] width 25 height 22
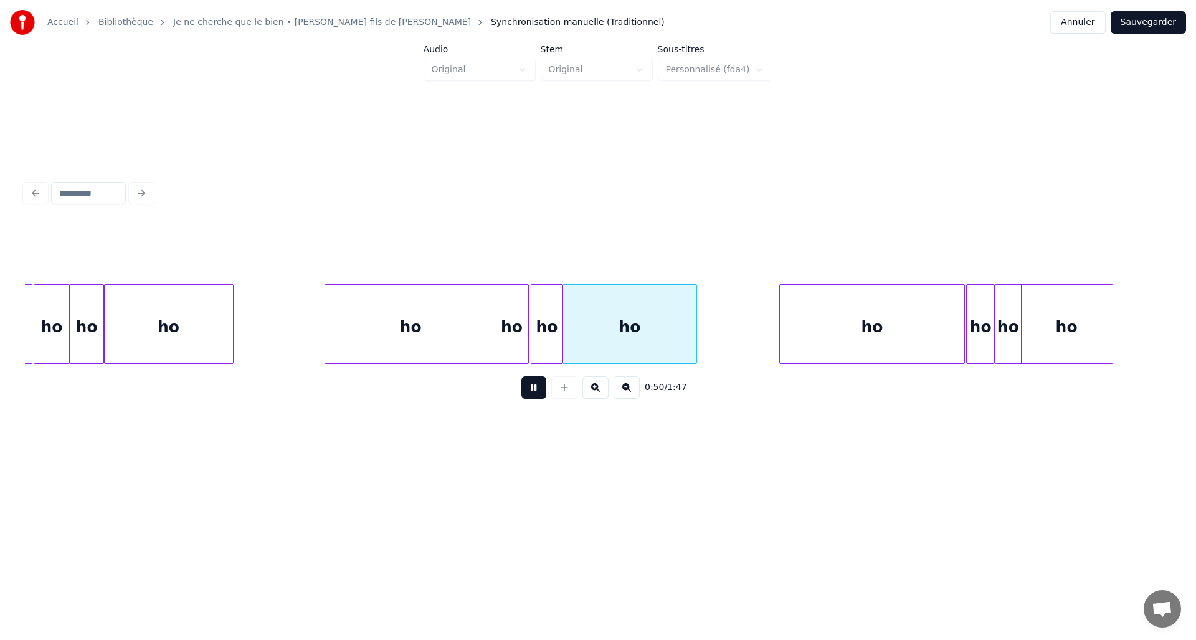
click at [539, 396] on button at bounding box center [533, 387] width 25 height 22
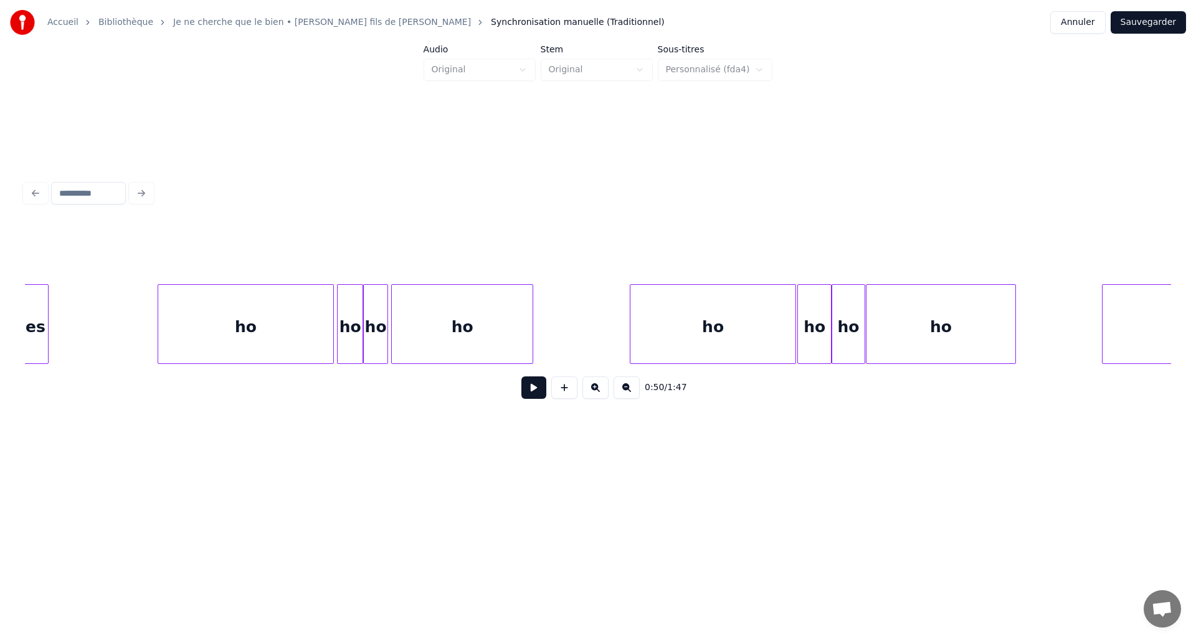
scroll to position [0, 10917]
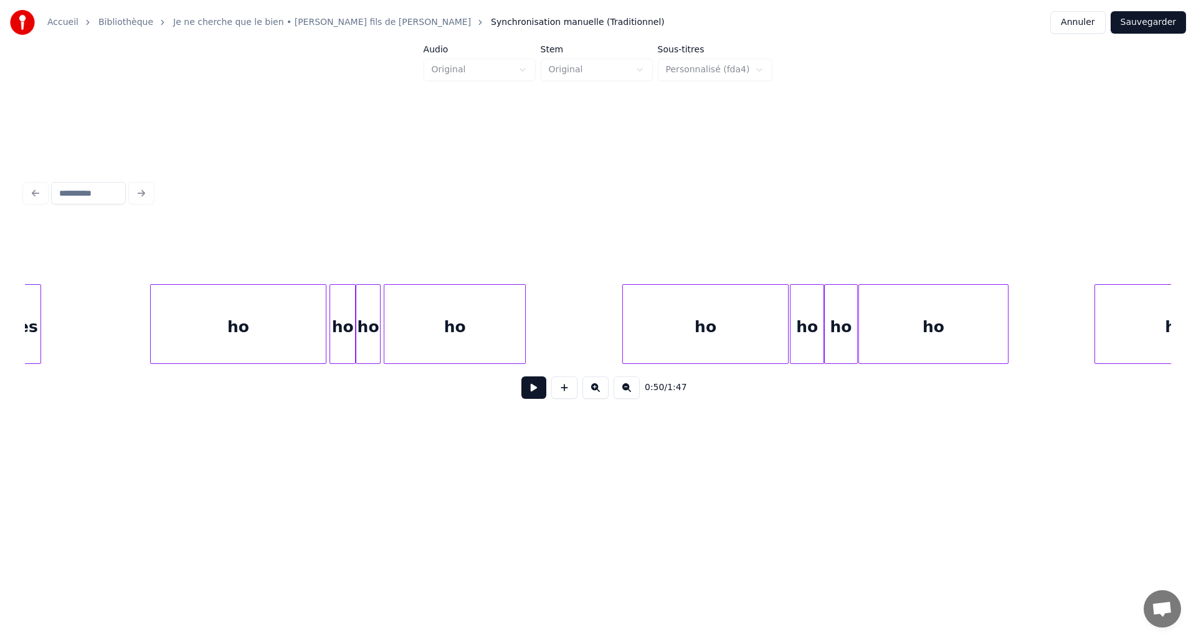
click at [676, 328] on div "ho" at bounding box center [705, 327] width 165 height 85
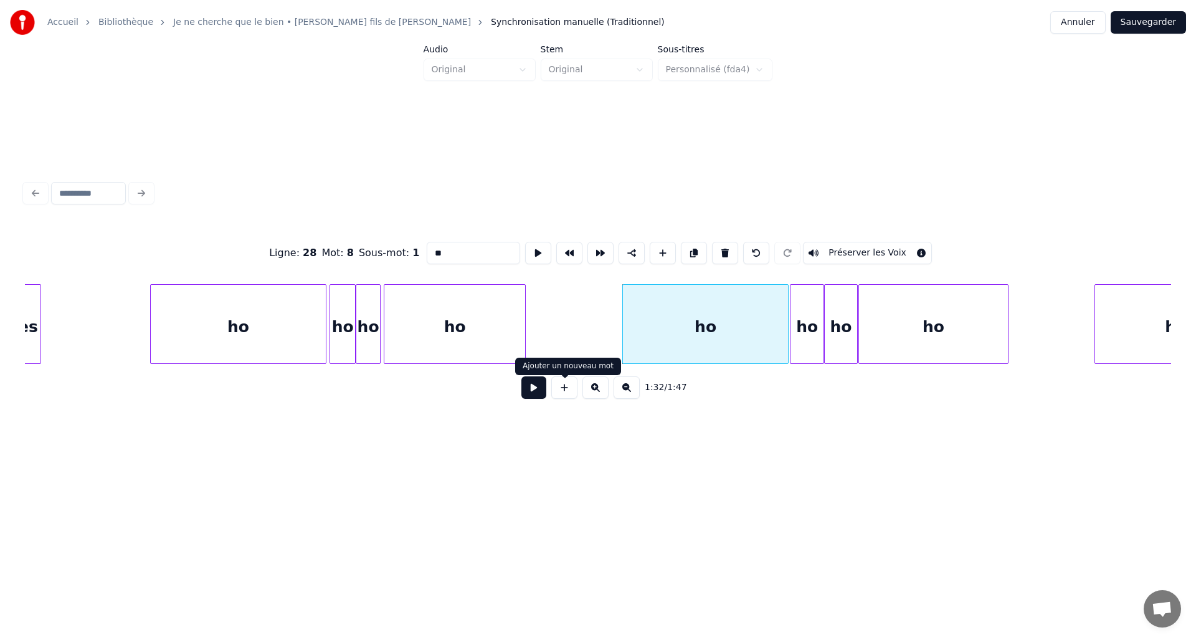
click at [526, 392] on button at bounding box center [533, 387] width 25 height 22
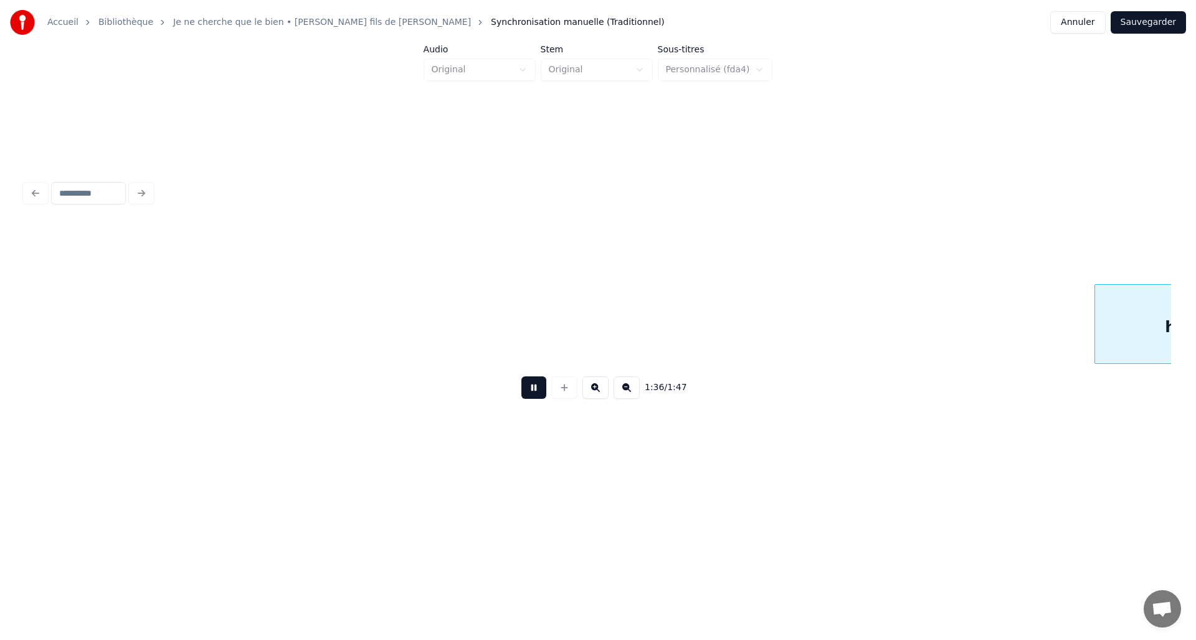
scroll to position [0, 12063]
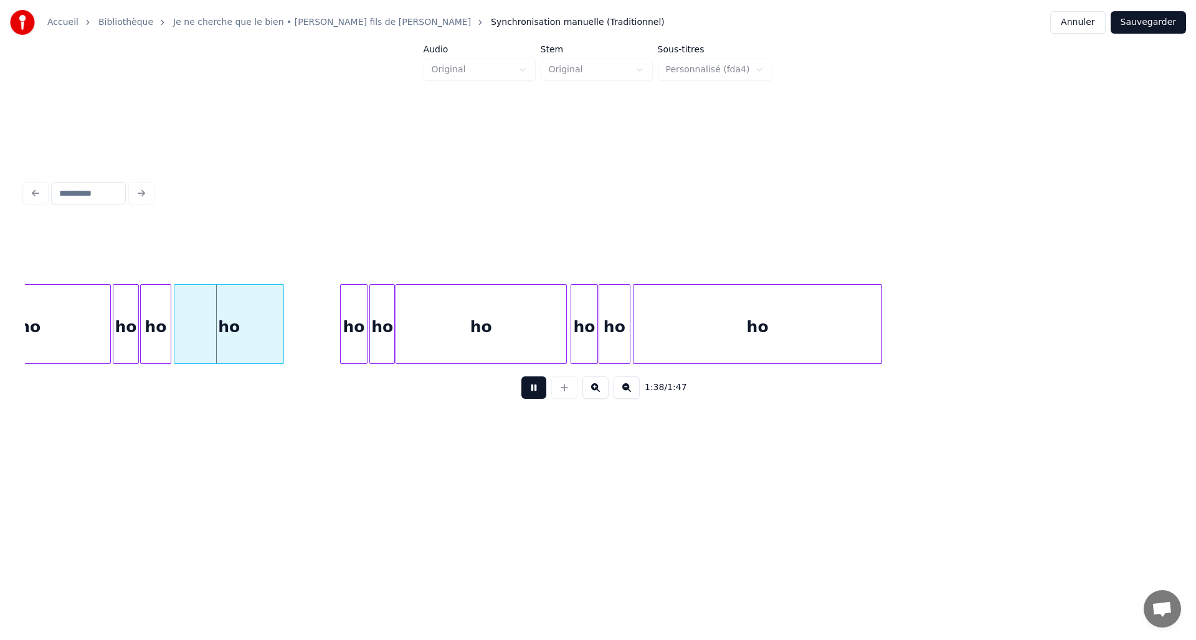
click at [526, 392] on button at bounding box center [533, 387] width 25 height 22
click at [153, 341] on div "ho" at bounding box center [153, 327] width 30 height 85
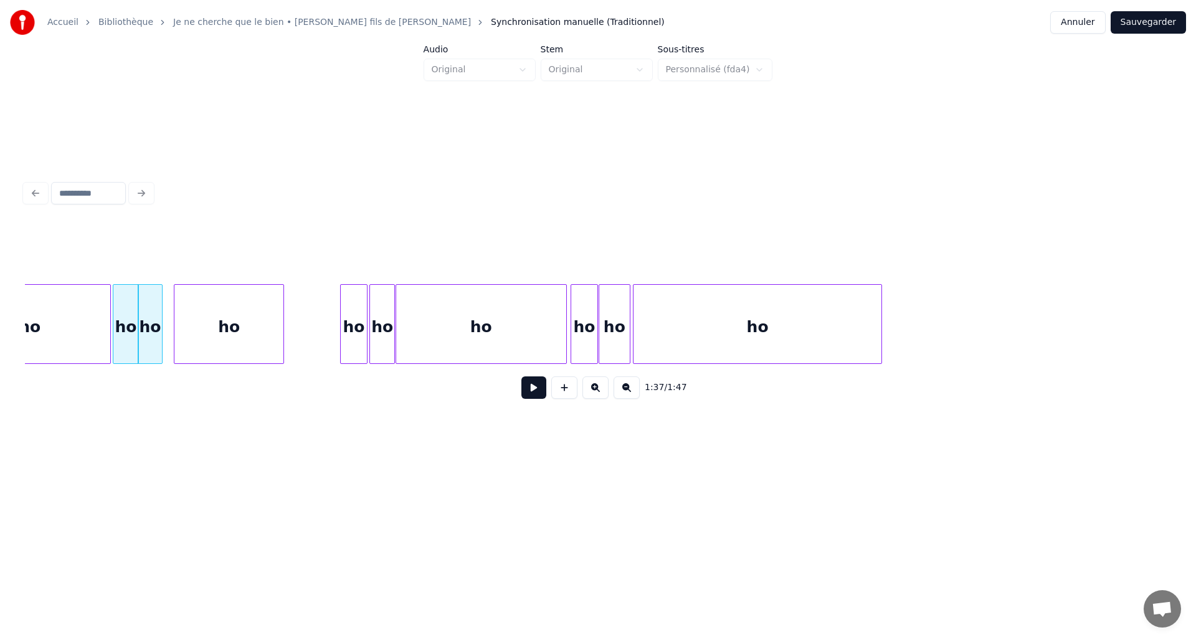
click at [160, 344] on div at bounding box center [160, 324] width 4 height 78
click at [164, 344] on div at bounding box center [166, 324] width 4 height 78
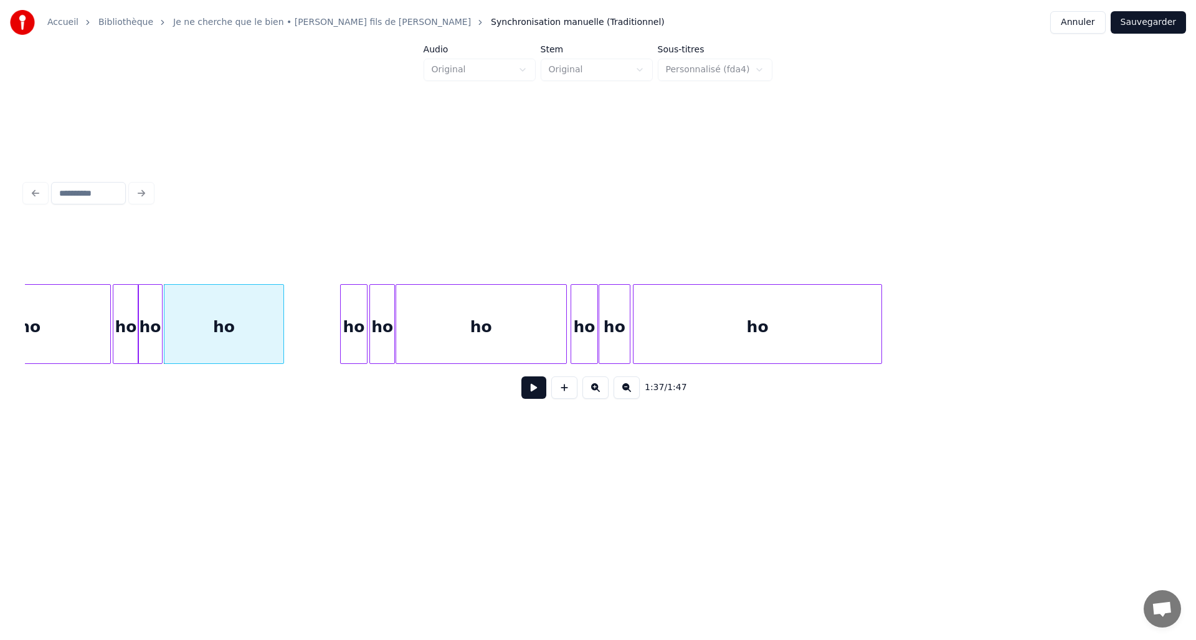
click at [75, 330] on div "ho" at bounding box center [29, 327] width 161 height 85
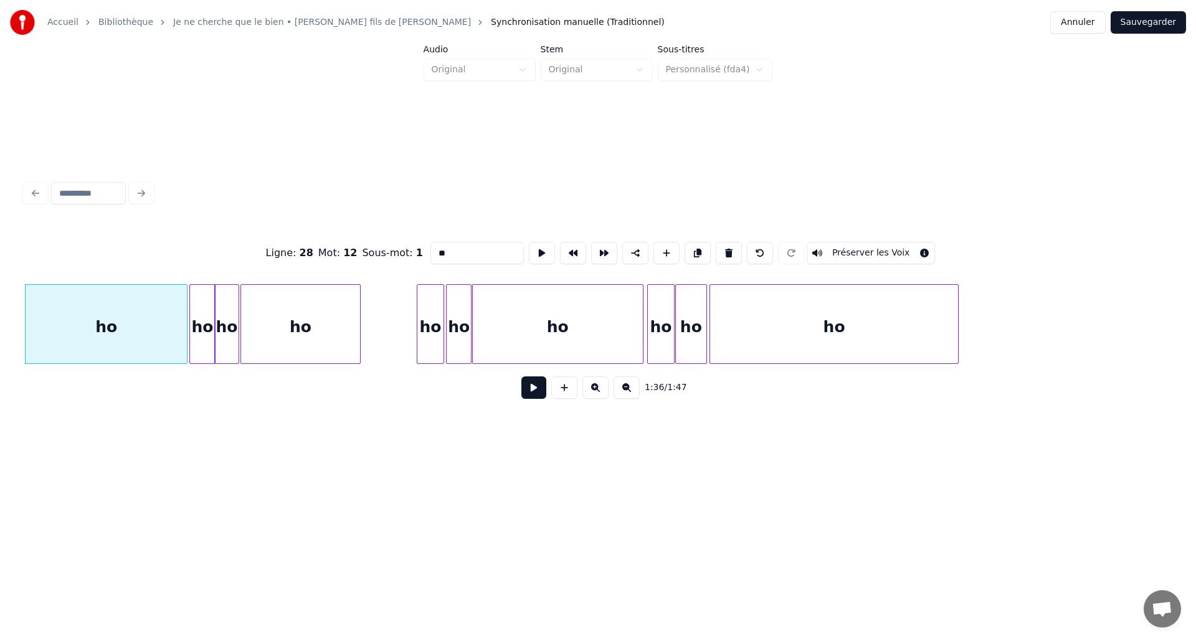
click at [200, 341] on div "ho" at bounding box center [202, 327] width 25 height 85
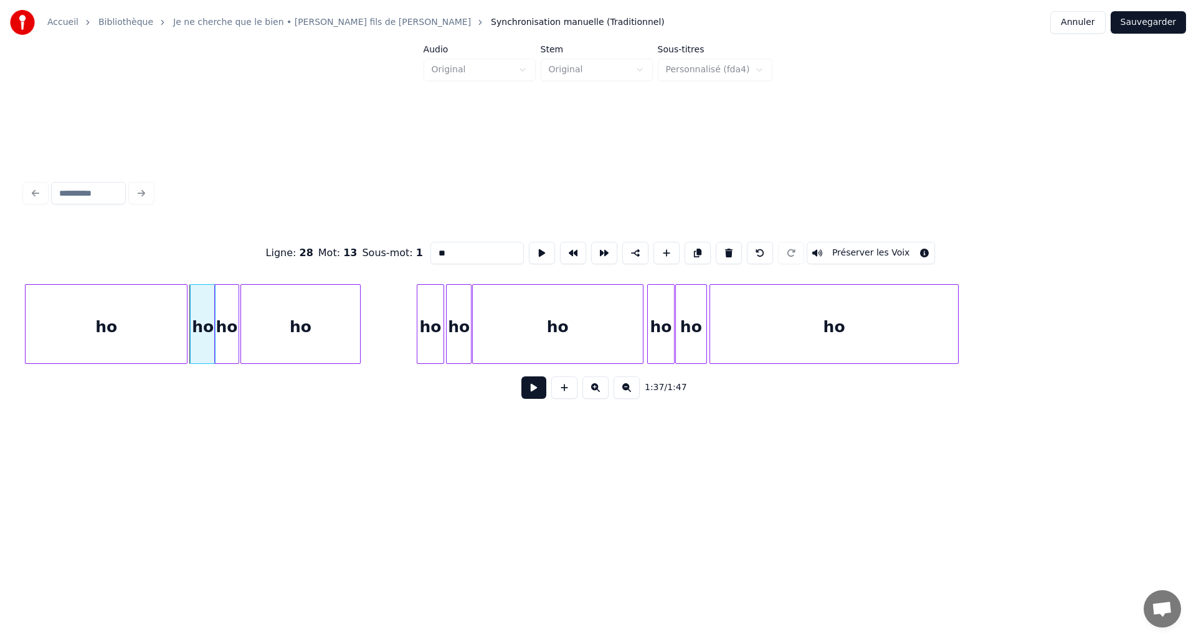
click at [193, 342] on div at bounding box center [193, 324] width 4 height 78
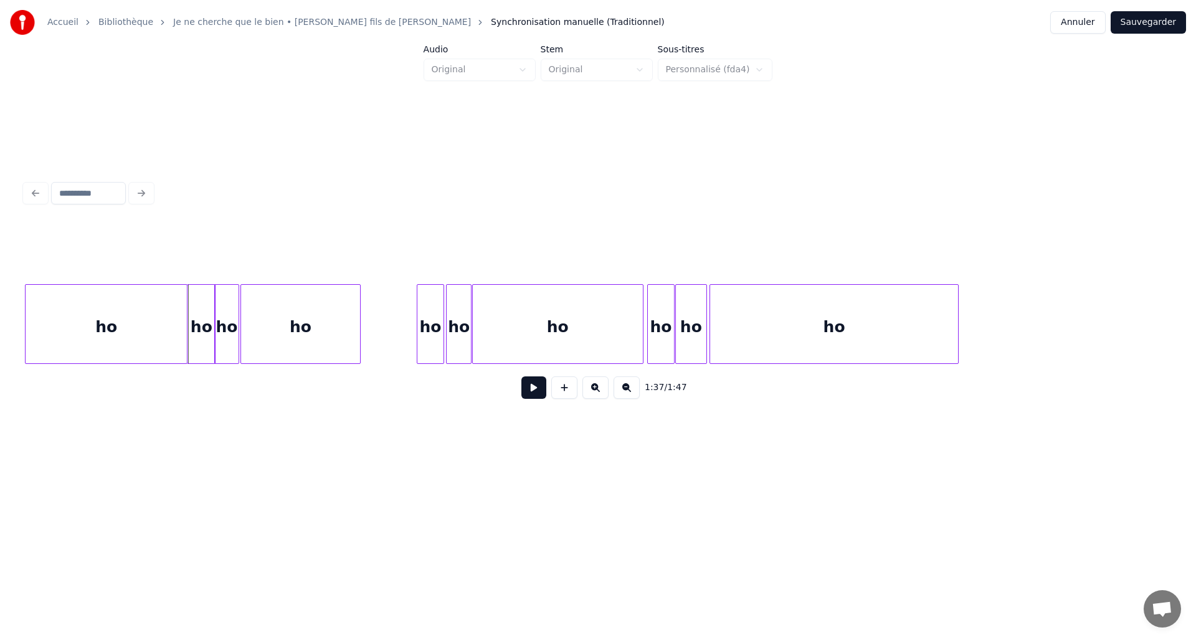
click at [189, 338] on div at bounding box center [189, 324] width 4 height 78
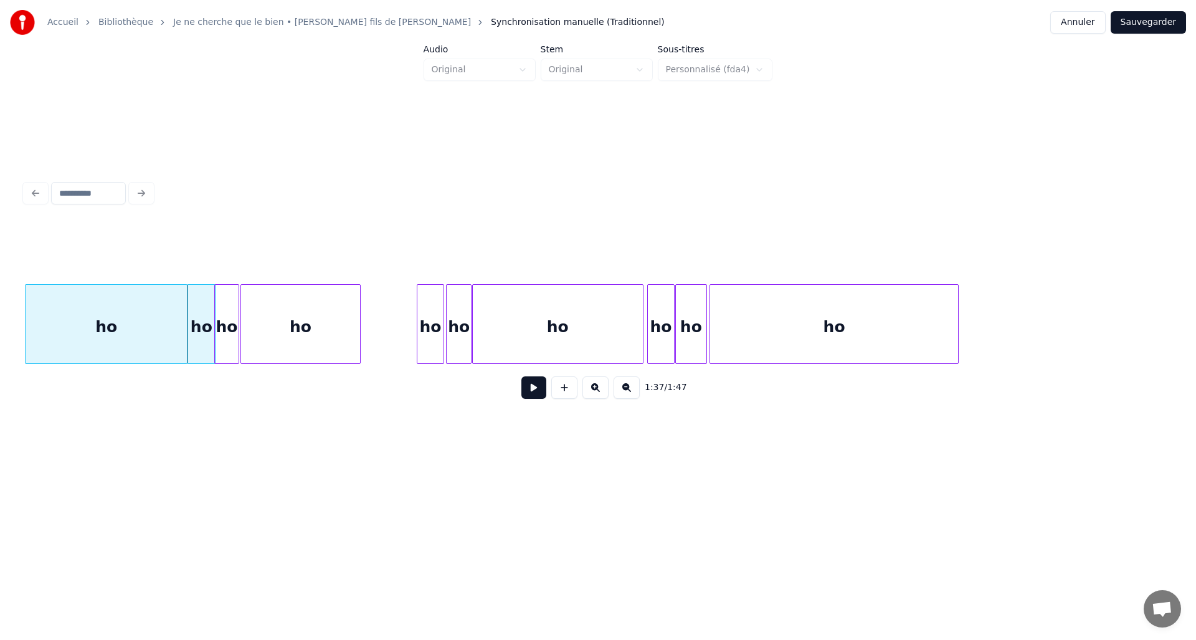
click at [166, 330] on div "ho" at bounding box center [106, 327] width 161 height 85
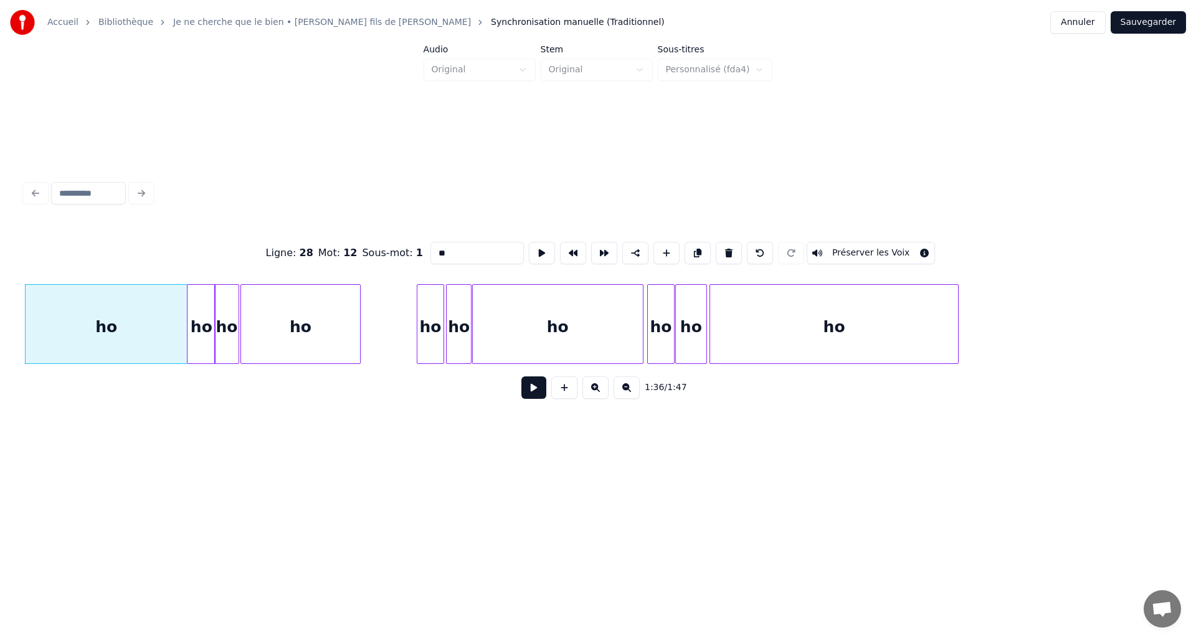
click at [543, 391] on button at bounding box center [533, 387] width 25 height 22
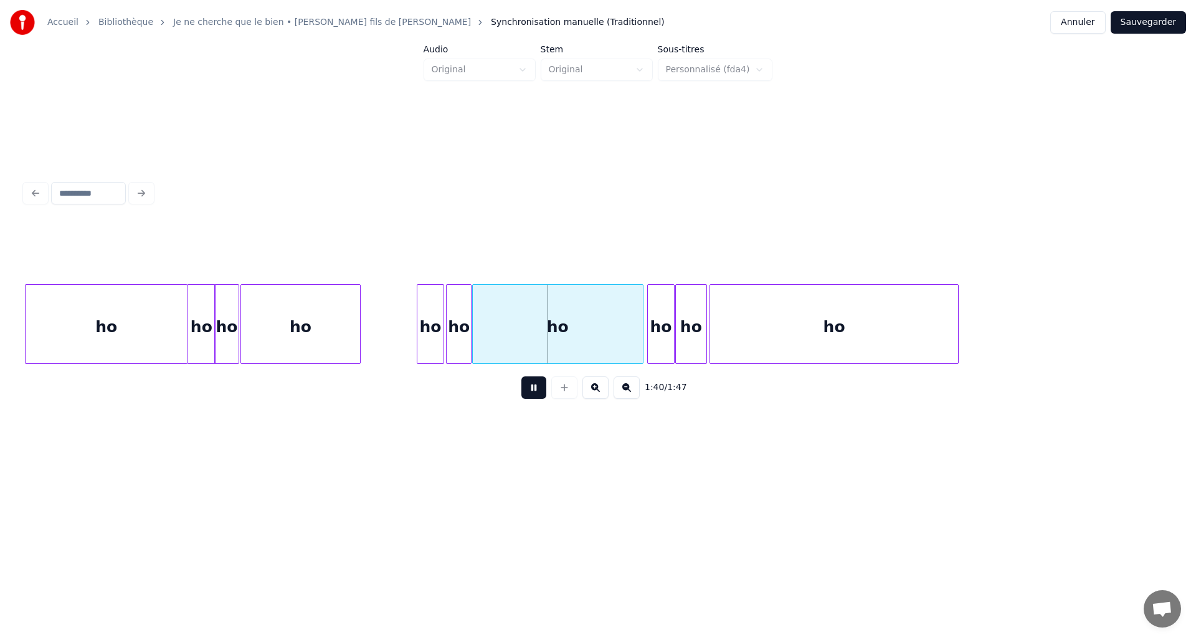
click at [524, 382] on button at bounding box center [533, 387] width 25 height 22
click at [447, 336] on div at bounding box center [446, 324] width 4 height 78
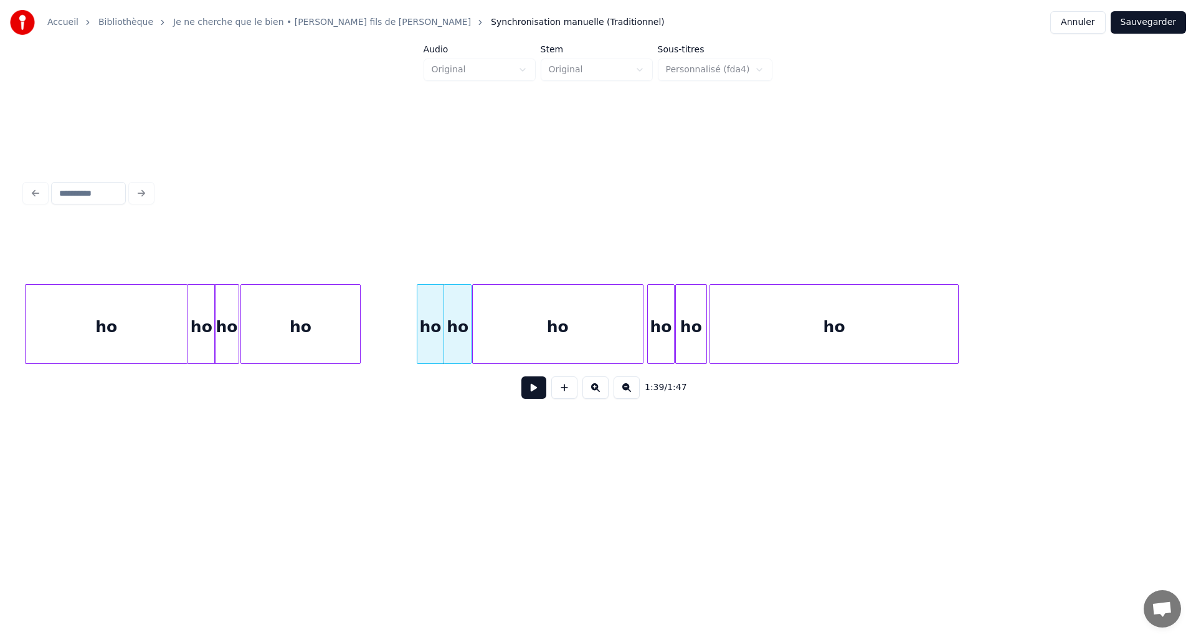
click at [428, 336] on div "ho" at bounding box center [430, 327] width 26 height 85
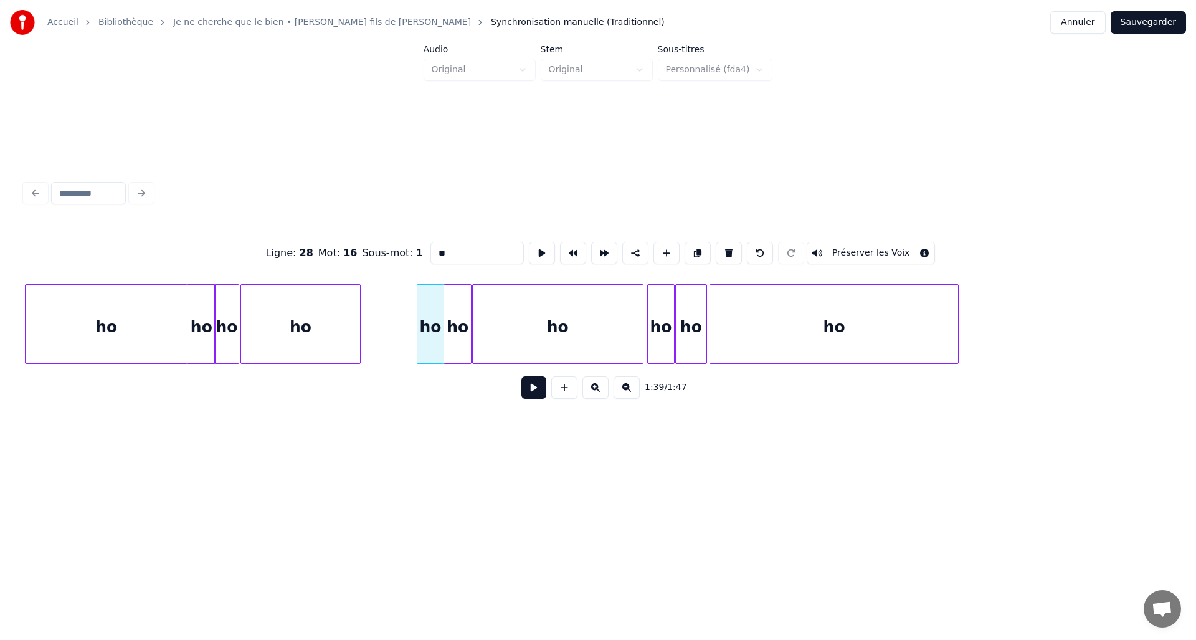
click at [531, 397] on button at bounding box center [533, 387] width 25 height 22
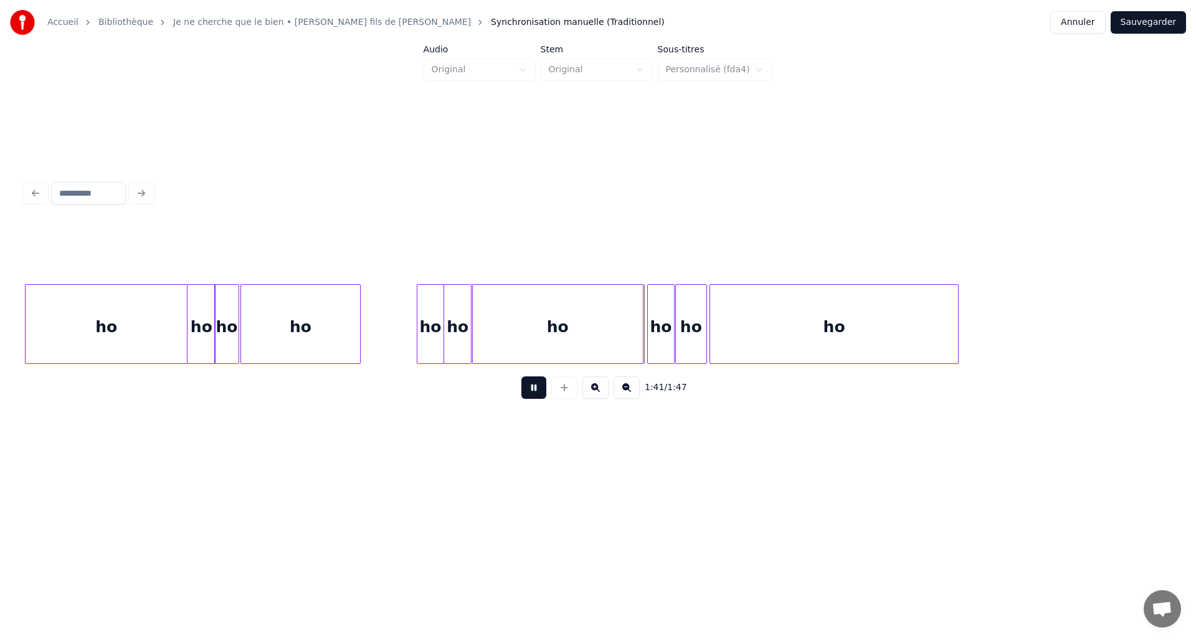
click at [530, 395] on button at bounding box center [533, 387] width 25 height 22
click at [643, 334] on div at bounding box center [645, 324] width 4 height 78
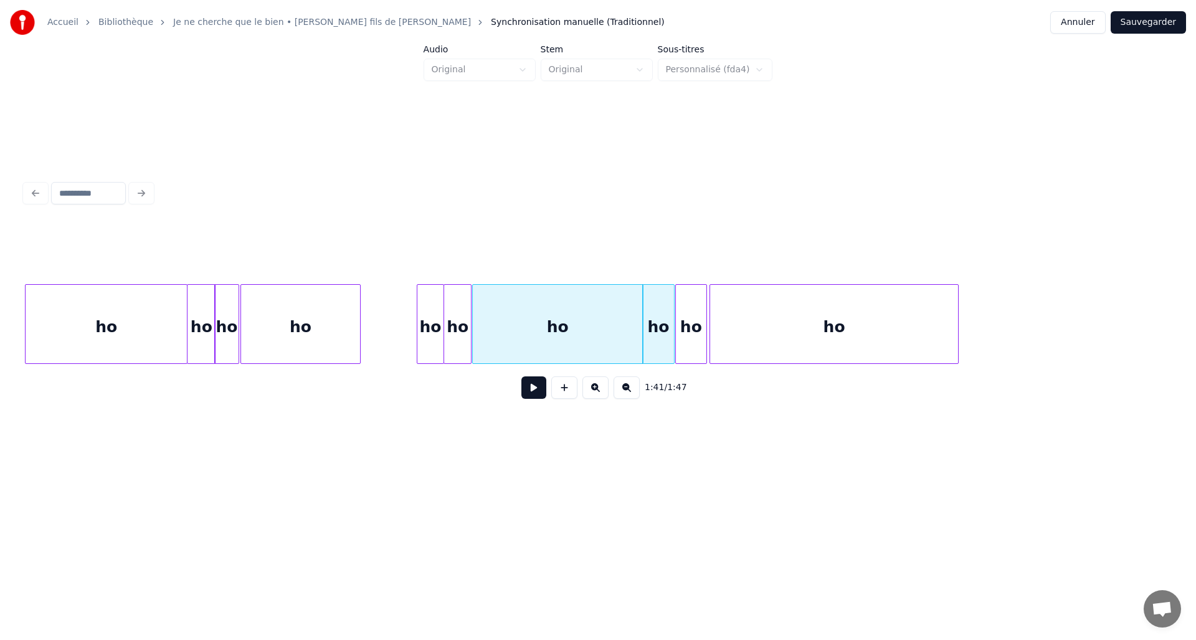
click at [674, 333] on div "ho" at bounding box center [658, 324] width 32 height 80
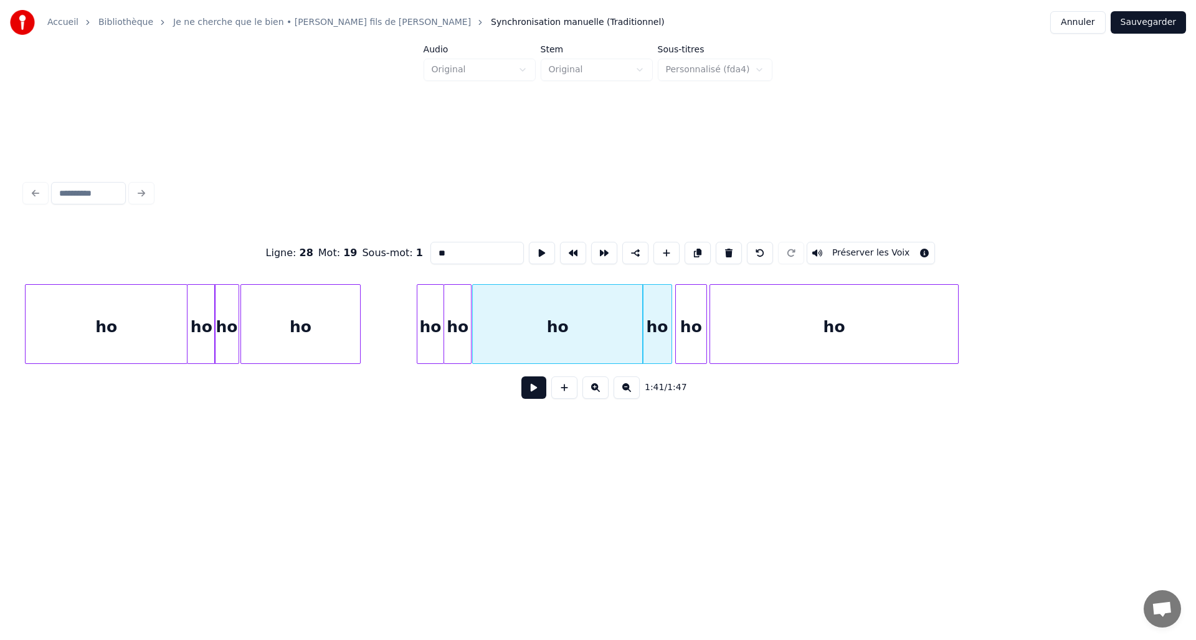
click at [670, 337] on div at bounding box center [670, 324] width 4 height 78
click at [682, 339] on div "ho" at bounding box center [686, 327] width 31 height 85
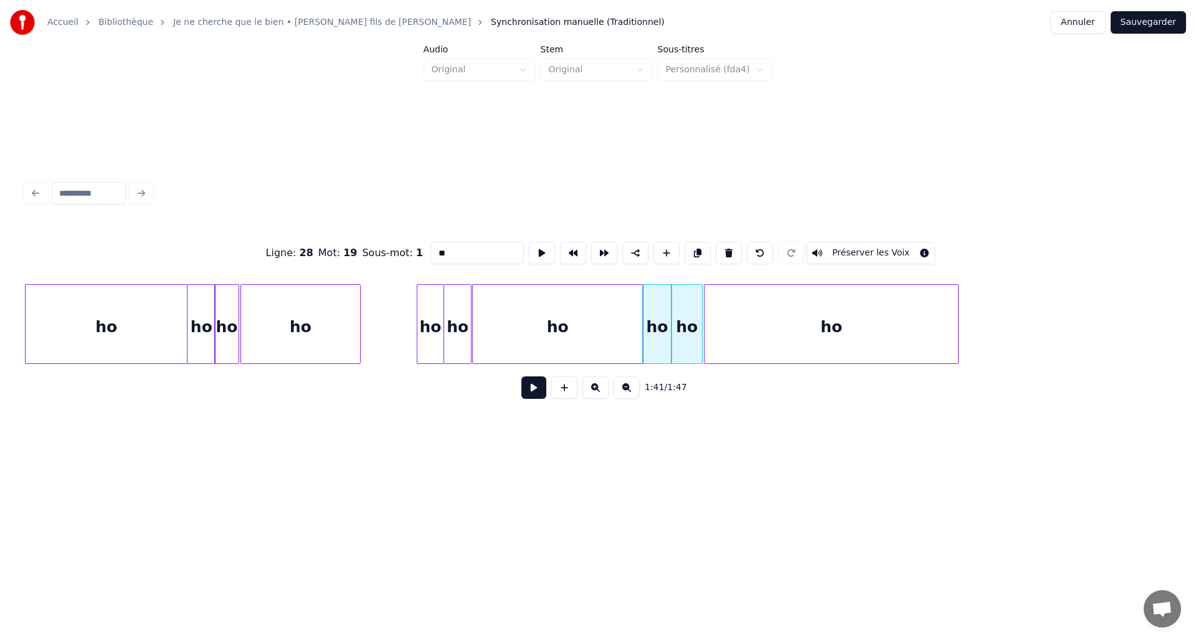
click at [706, 340] on div at bounding box center [706, 324] width 4 height 78
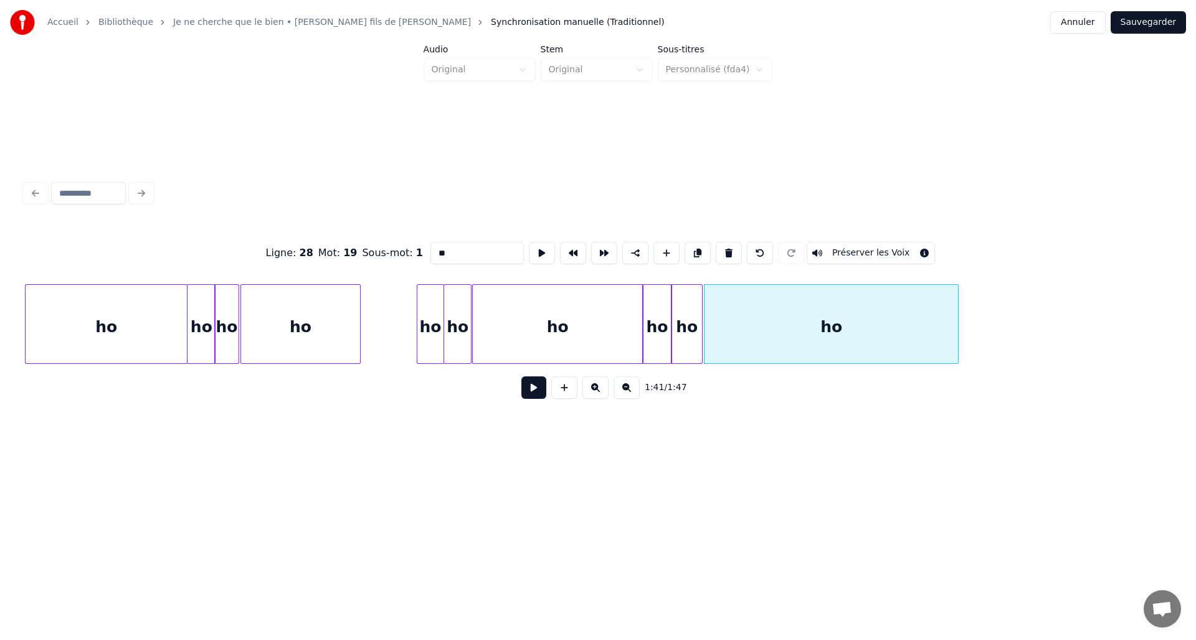
click at [437, 324] on div "ho" at bounding box center [430, 327] width 26 height 85
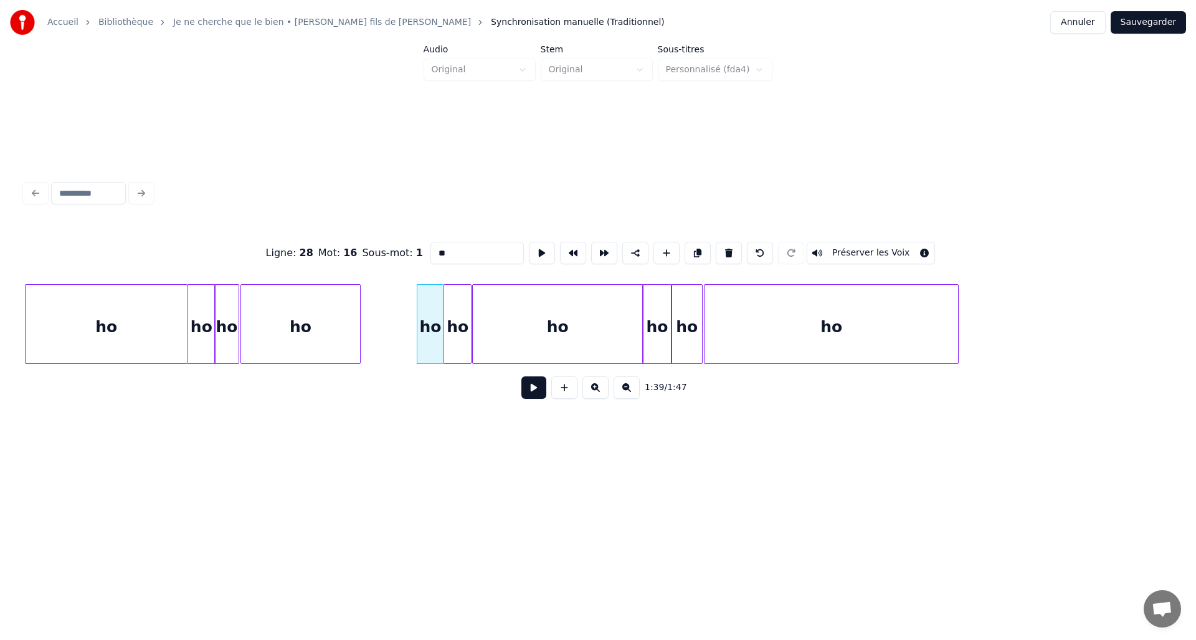
click at [529, 398] on button at bounding box center [533, 387] width 25 height 22
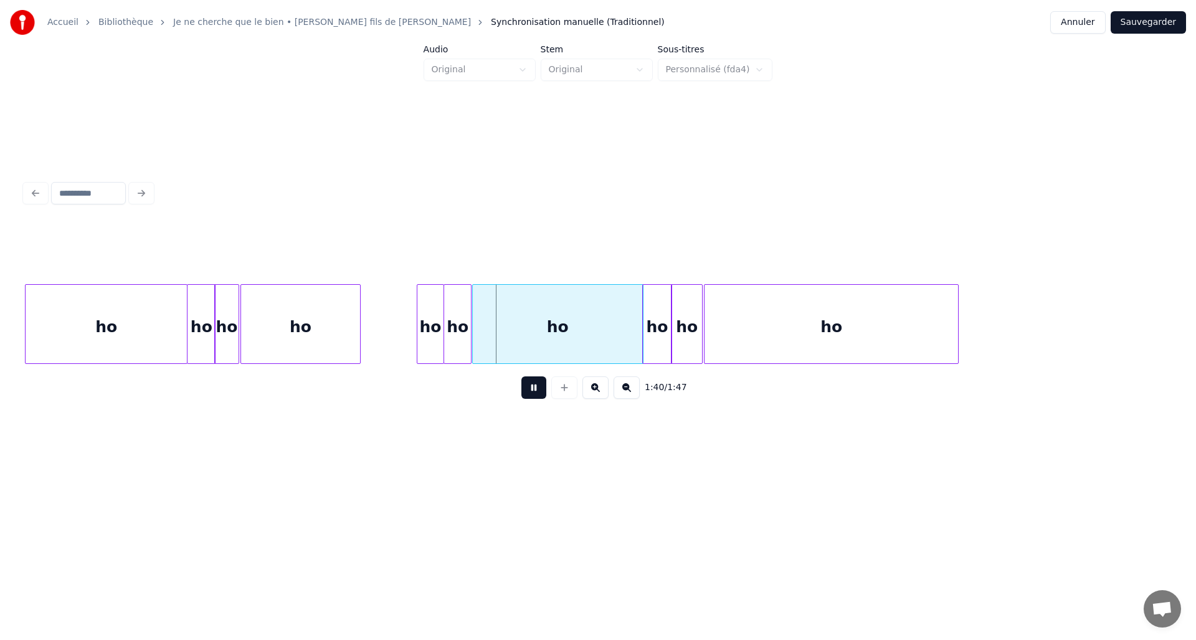
drag, startPoint x: 516, startPoint y: 387, endPoint x: 511, endPoint y: 383, distance: 6.6
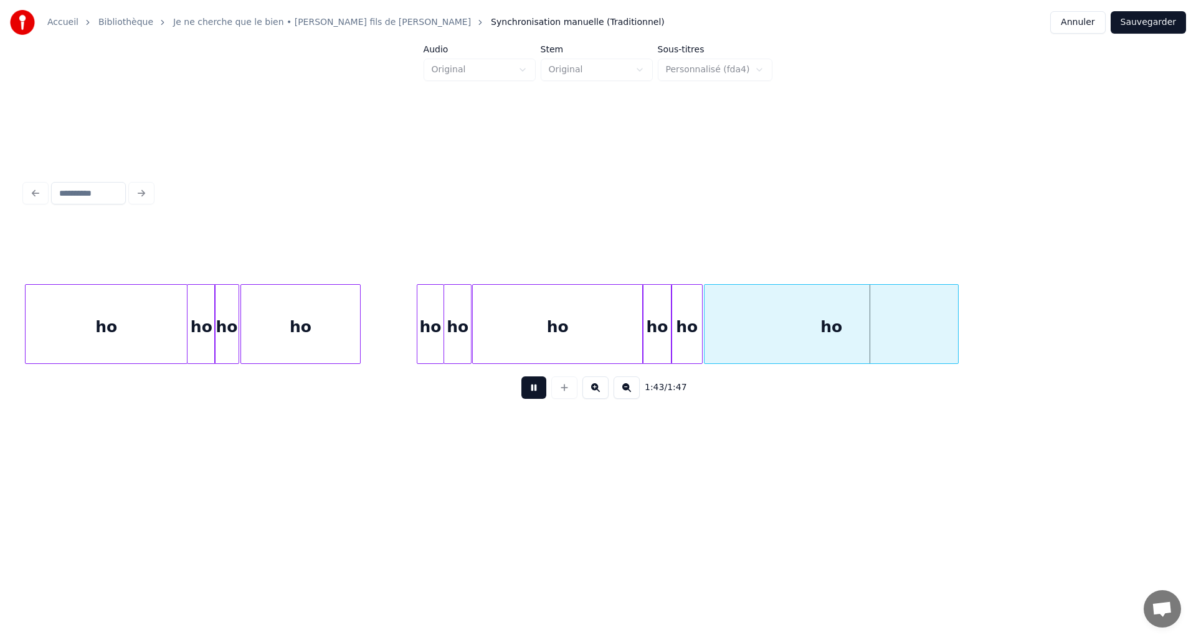
click at [545, 392] on button at bounding box center [533, 387] width 25 height 22
click at [1148, 29] on button "Sauvegarder" at bounding box center [1147, 22] width 75 height 22
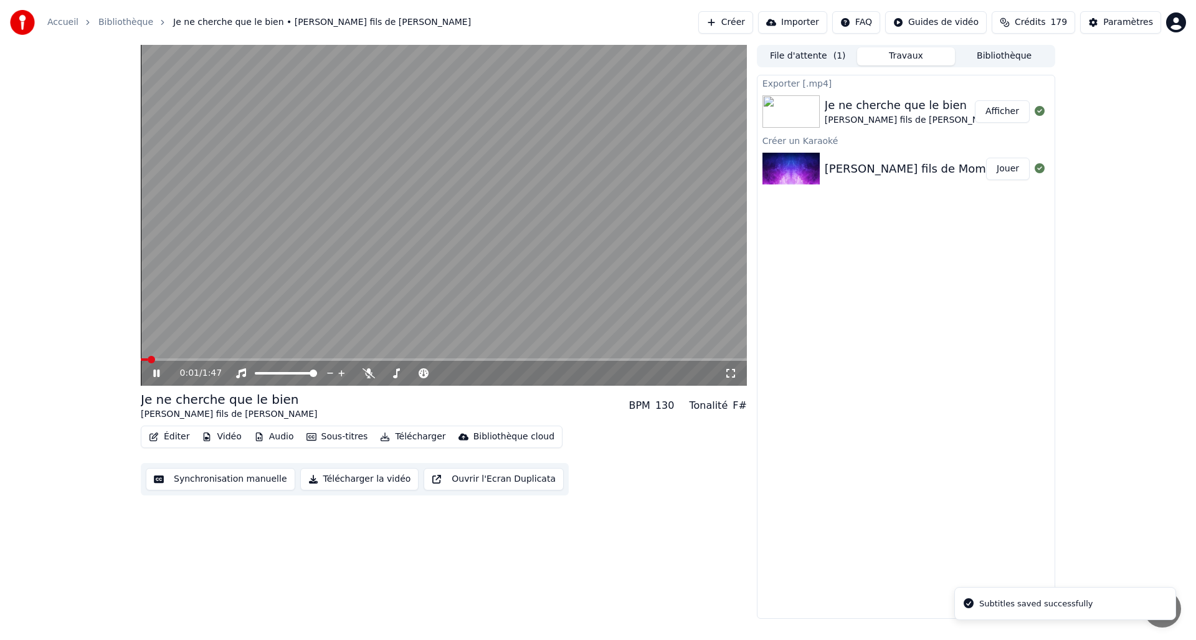
click at [371, 483] on button "Télécharger la vidéo" at bounding box center [359, 479] width 119 height 22
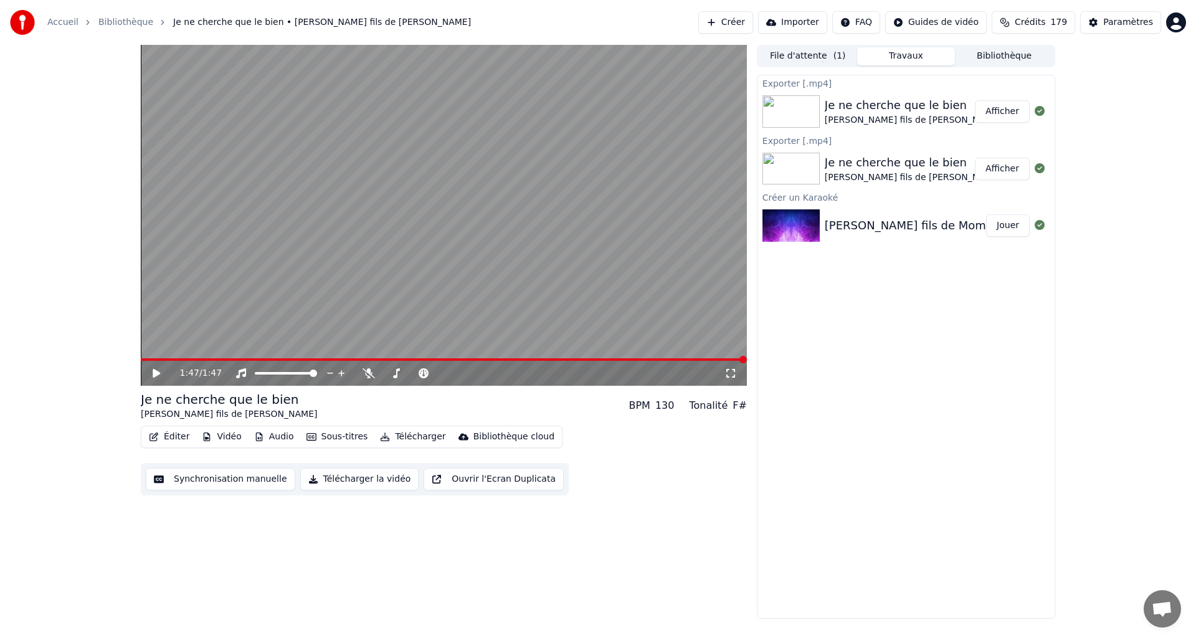
click at [987, 106] on button "Afficher" at bounding box center [1002, 111] width 55 height 22
